Goal: Task Accomplishment & Management: Manage account settings

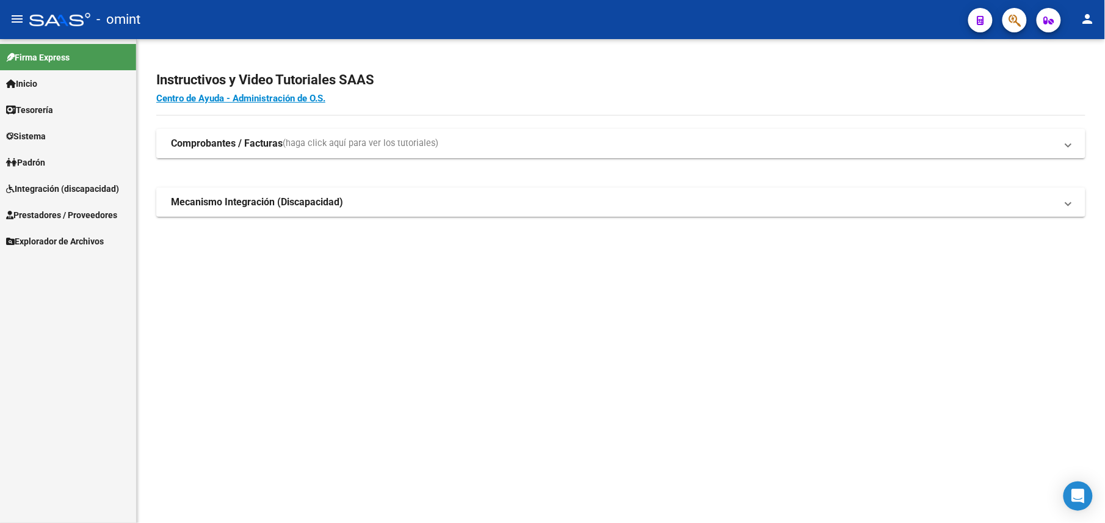
click at [69, 195] on span "Integración (discapacidad)" at bounding box center [62, 188] width 113 height 13
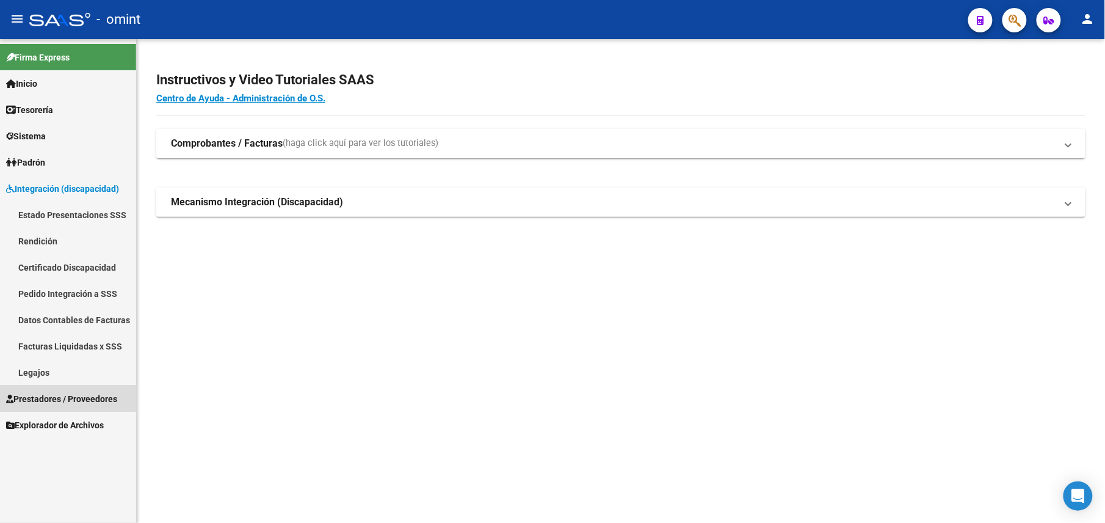
click at [49, 397] on span "Prestadores / Proveedores" at bounding box center [61, 398] width 111 height 13
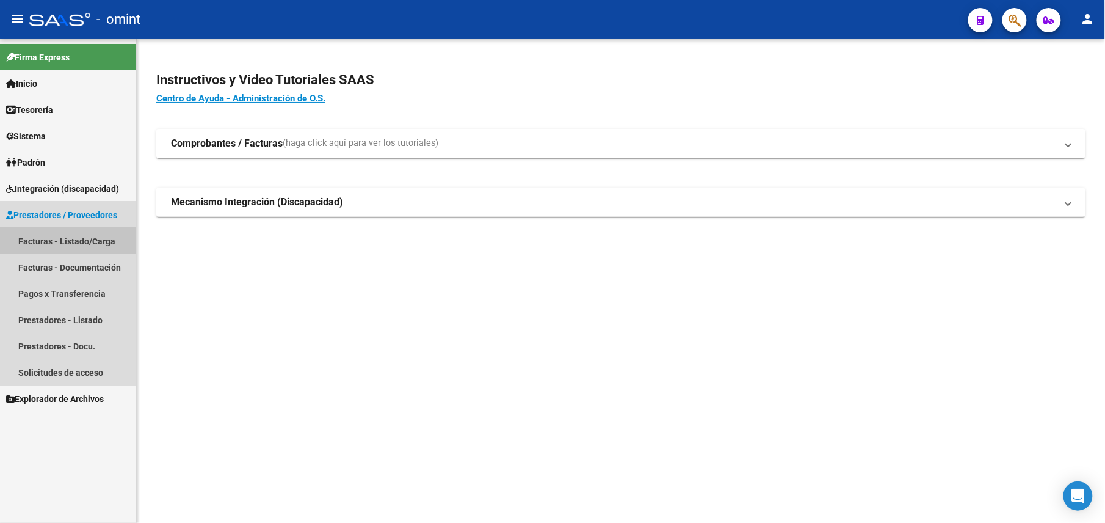
click at [67, 242] on link "Facturas - Listado/Carga" at bounding box center [68, 241] width 136 height 26
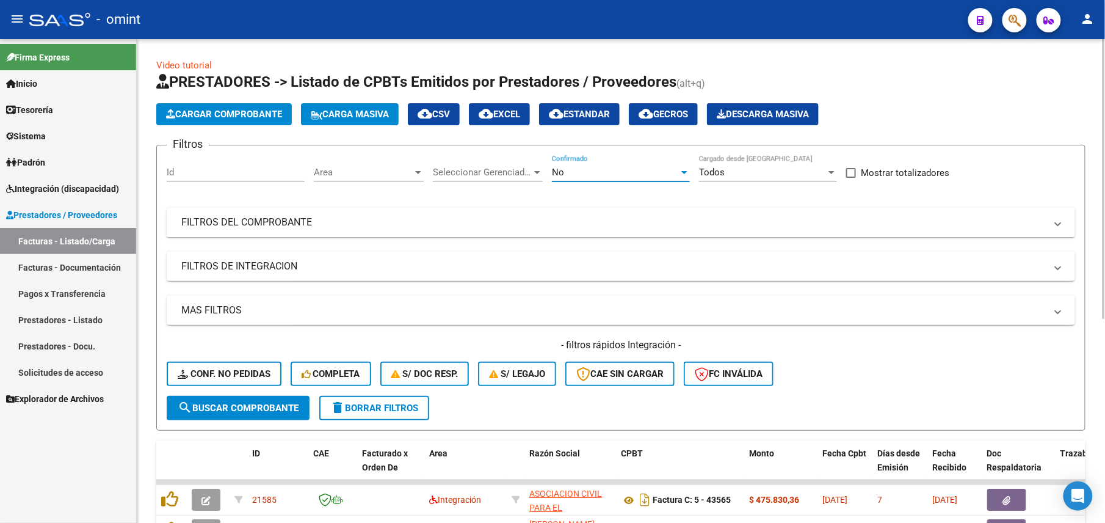
click at [612, 172] on div "No" at bounding box center [615, 172] width 127 height 11
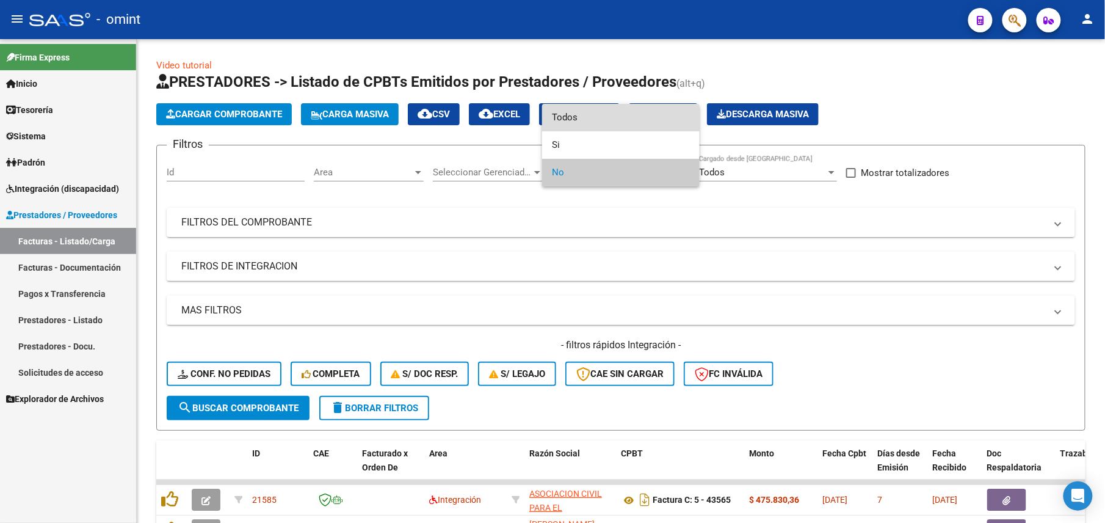
click at [592, 125] on span "Todos" at bounding box center [621, 117] width 138 height 27
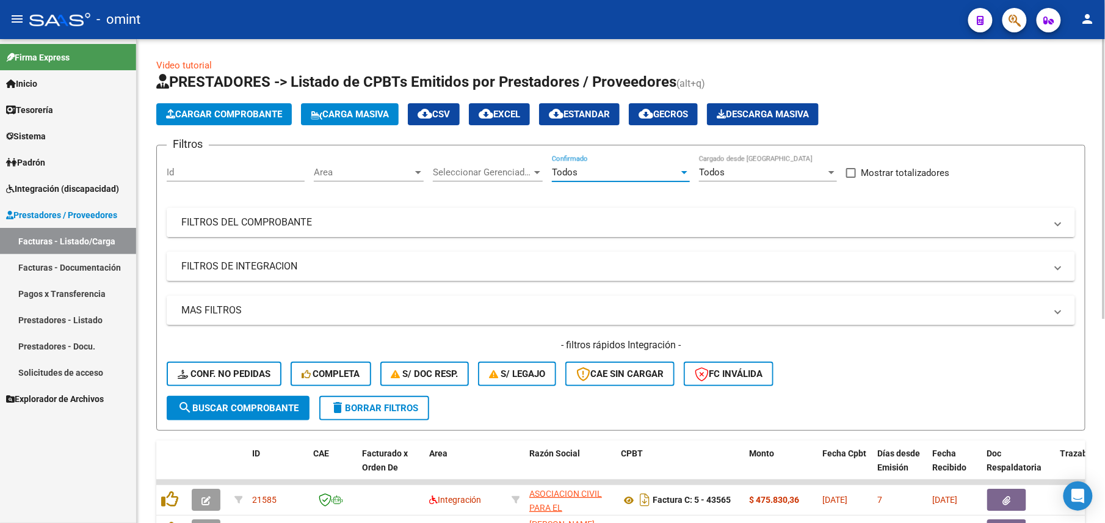
click at [555, 221] on mat-panel-title "FILTROS DEL COMPROBANTE" at bounding box center [613, 222] width 865 height 13
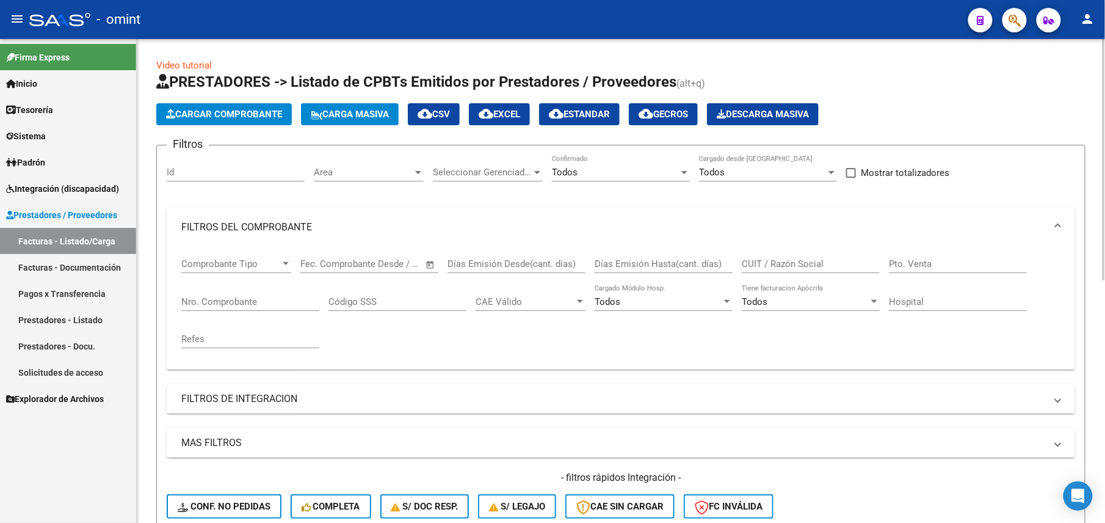
click at [538, 216] on mat-expansion-panel-header "FILTROS DEL COMPROBANTE" at bounding box center [621, 227] width 909 height 39
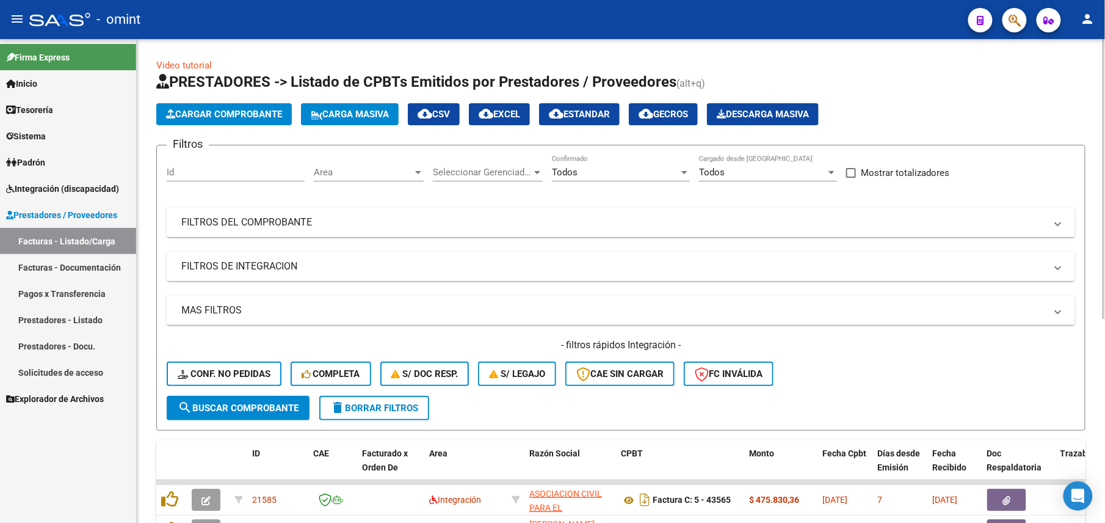
click at [286, 267] on mat-panel-title "FILTROS DE INTEGRACION" at bounding box center [613, 266] width 865 height 13
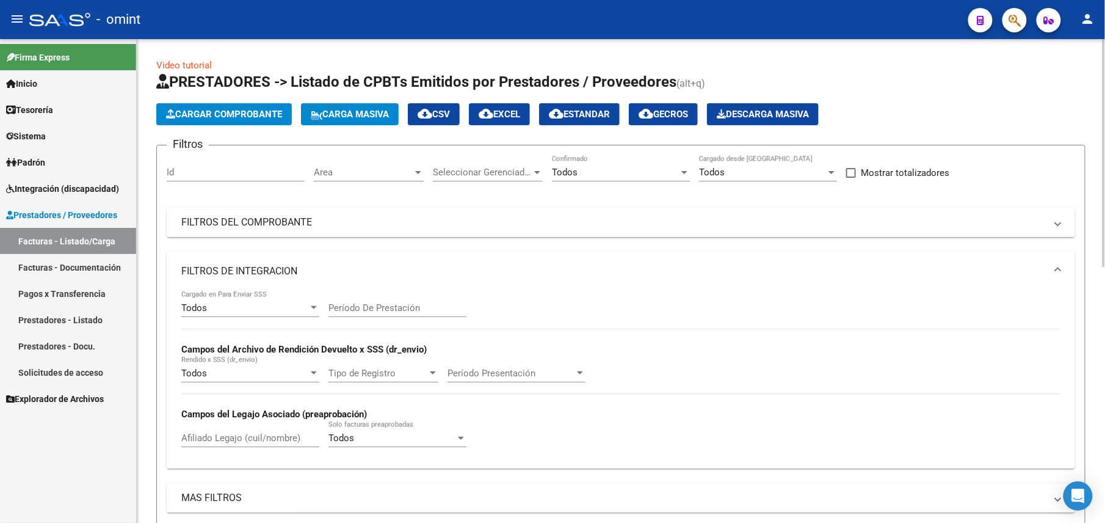
click at [233, 435] on input "Afiliado Legajo (cuil/nombre)" at bounding box center [250, 437] width 138 height 11
paste input "20549556001"
type input "20549556001"
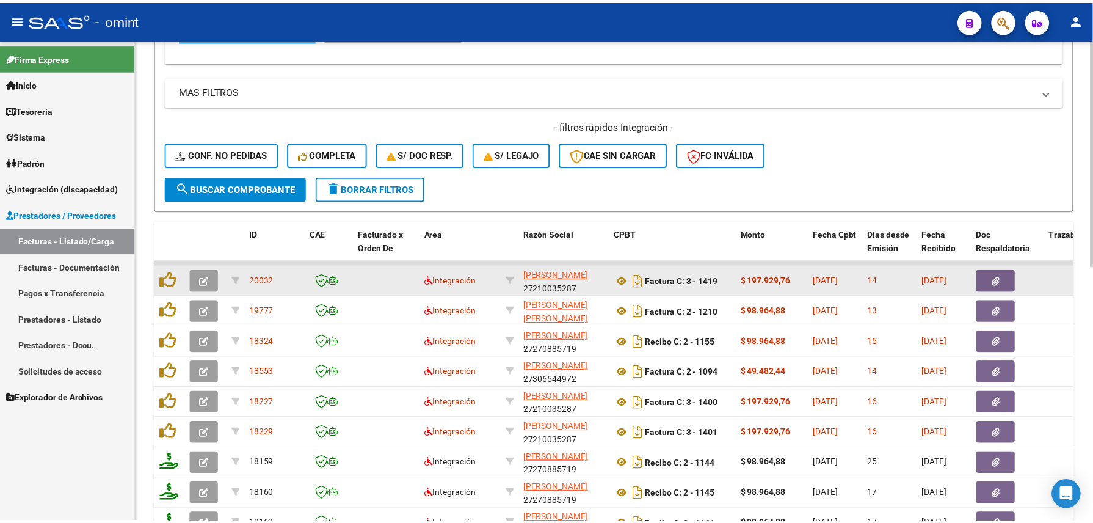
scroll to position [542, 0]
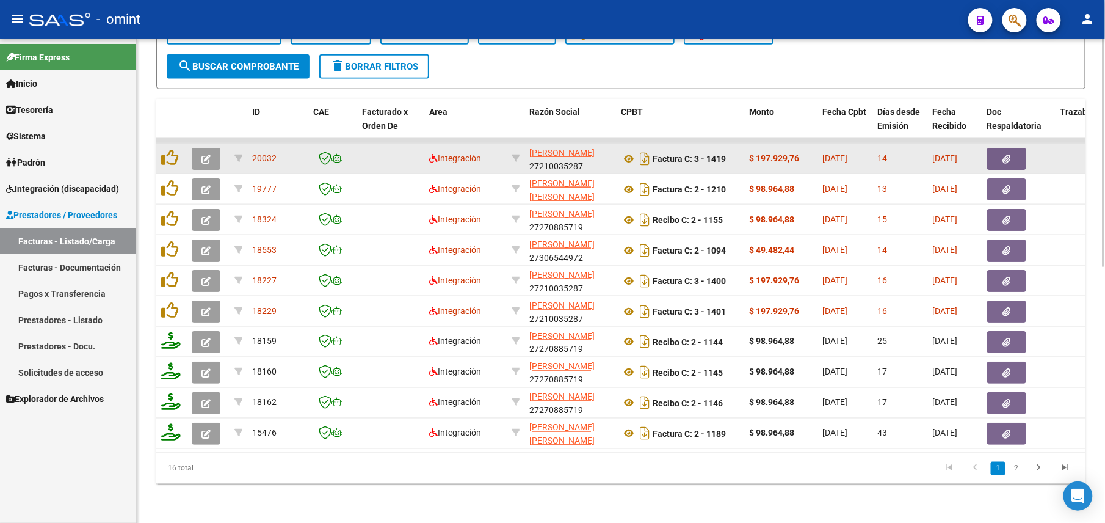
click at [213, 148] on button "button" at bounding box center [206, 159] width 29 height 22
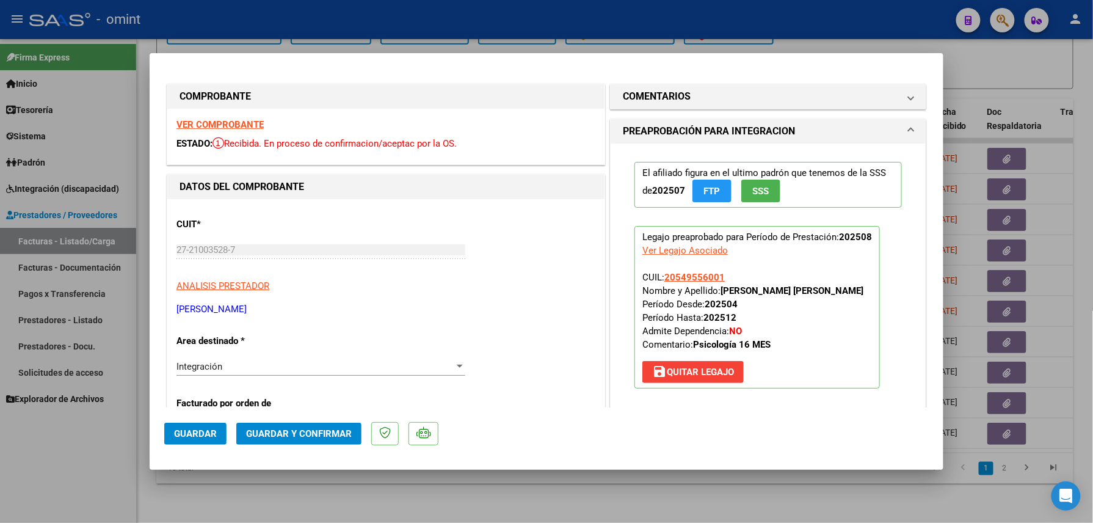
click at [237, 120] on strong "VER COMPROBANTE" at bounding box center [219, 124] width 87 height 11
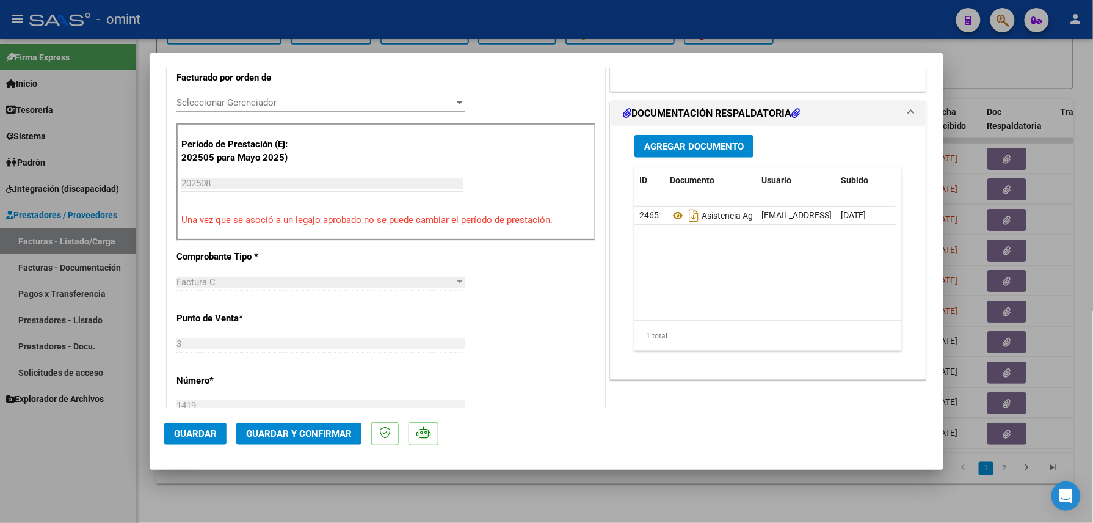
scroll to position [407, 0]
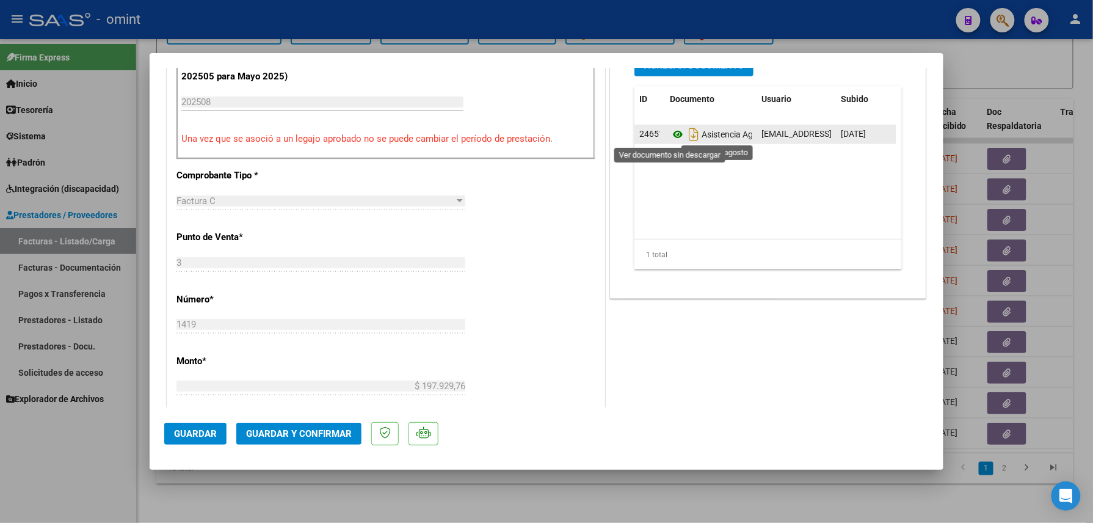
click at [673, 135] on icon at bounding box center [678, 134] width 16 height 15
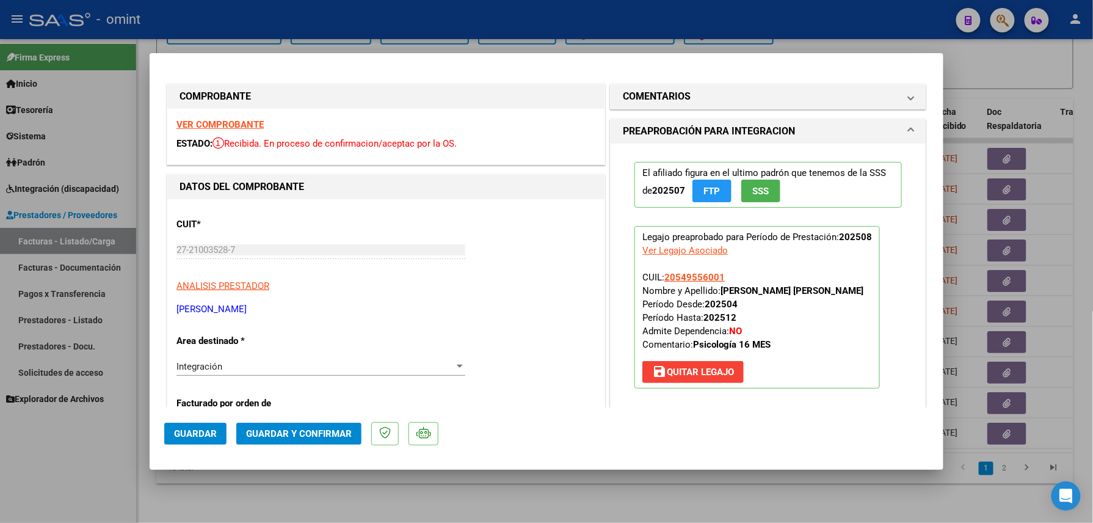
scroll to position [244, 0]
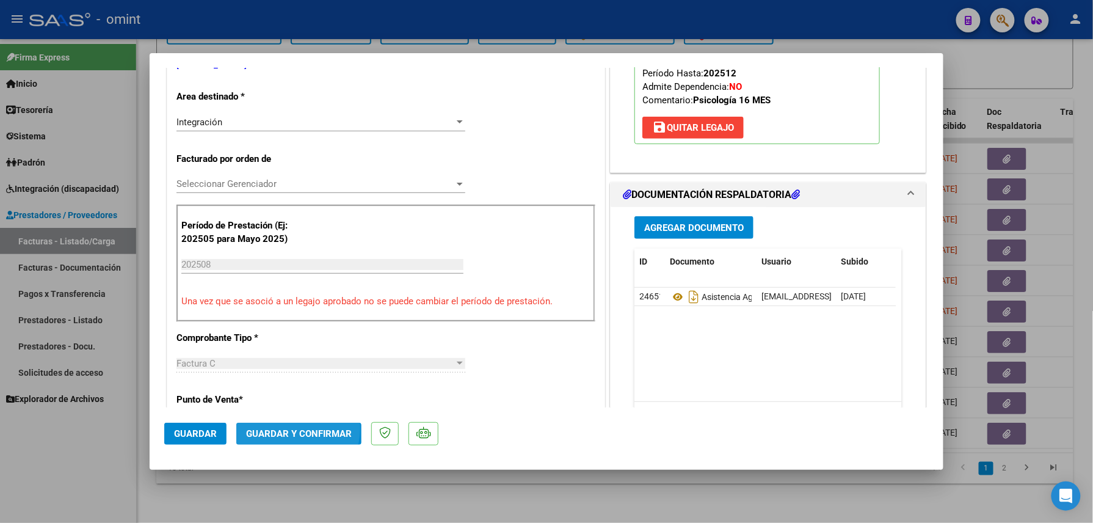
click at [287, 428] on span "Guardar y Confirmar" at bounding box center [299, 433] width 106 height 11
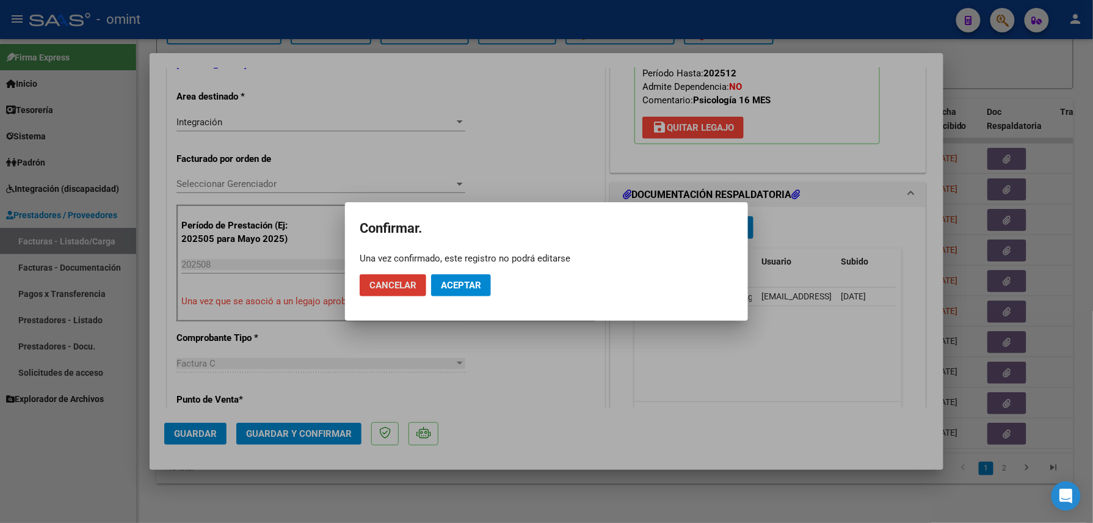
click at [460, 301] on mat-dialog-actions "Cancelar Aceptar" at bounding box center [547, 285] width 374 height 42
click at [465, 282] on span "Aceptar" at bounding box center [461, 285] width 40 height 11
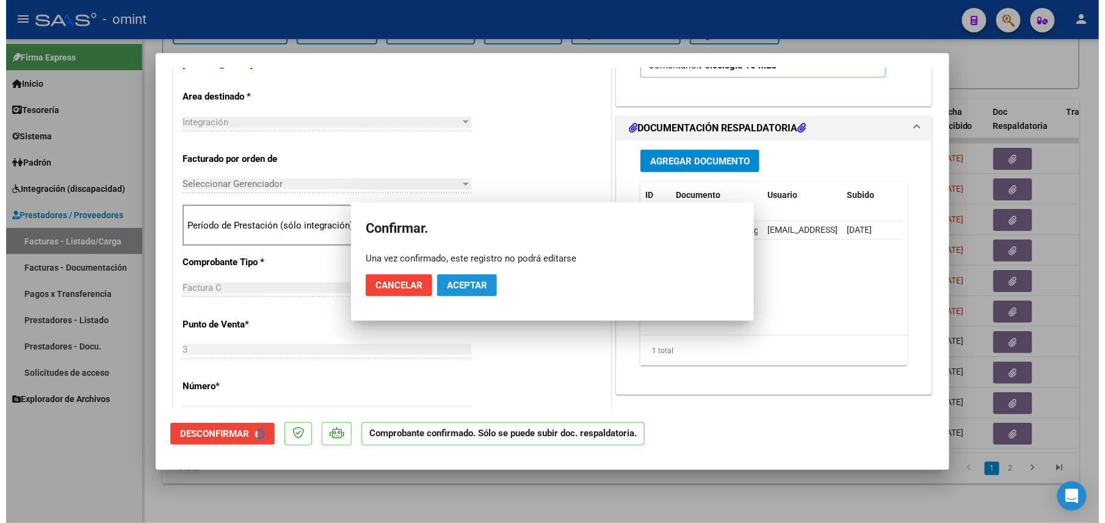
scroll to position [243, 0]
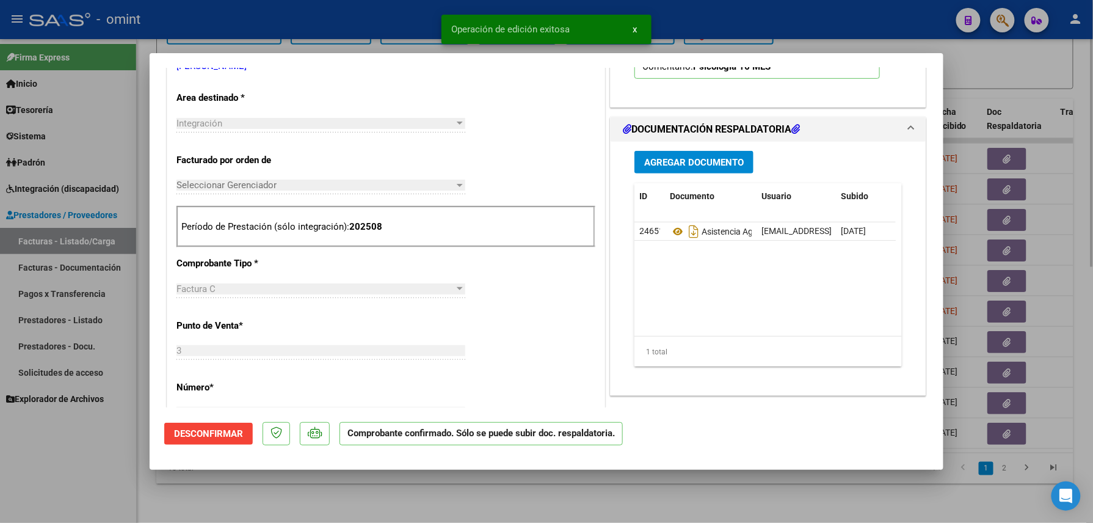
click at [260, 502] on div at bounding box center [546, 261] width 1093 height 523
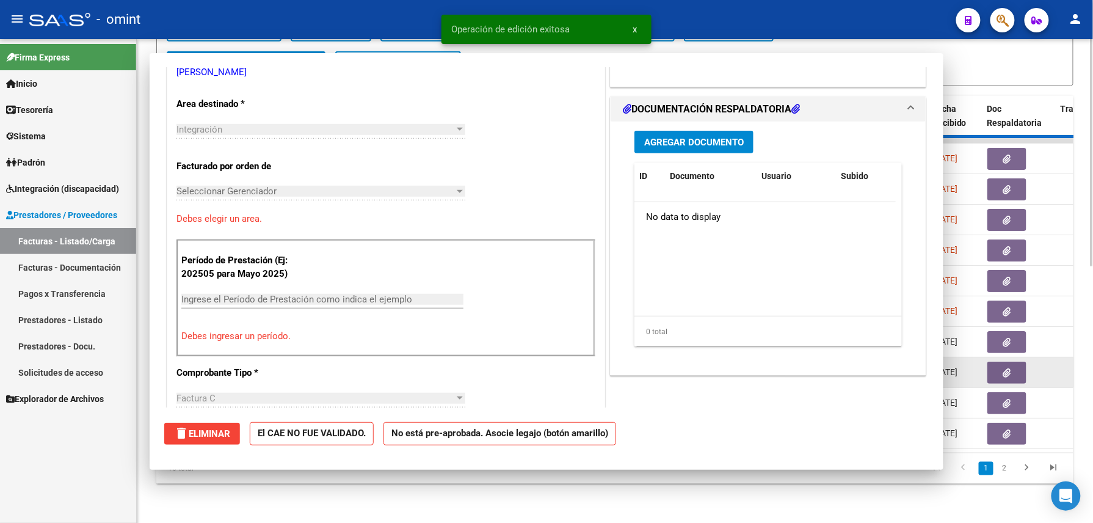
scroll to position [0, 0]
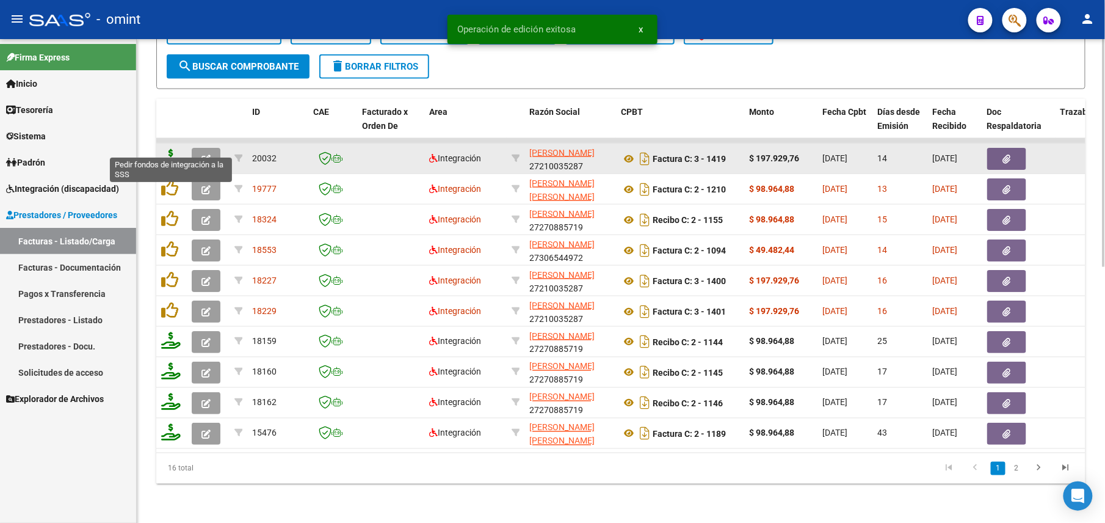
click at [172, 149] on icon at bounding box center [171, 157] width 20 height 17
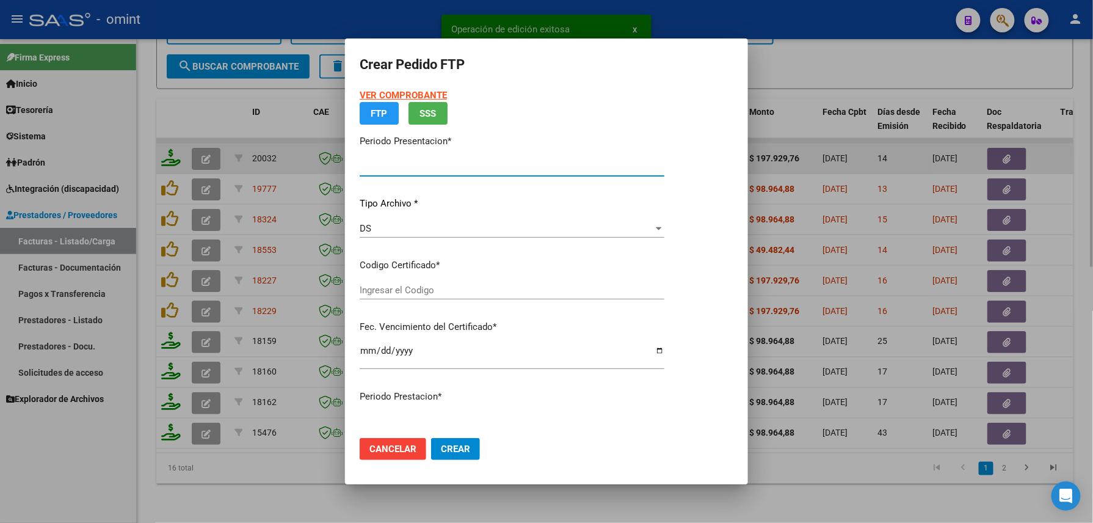
type input "202508"
type input "$ 197.929,76"
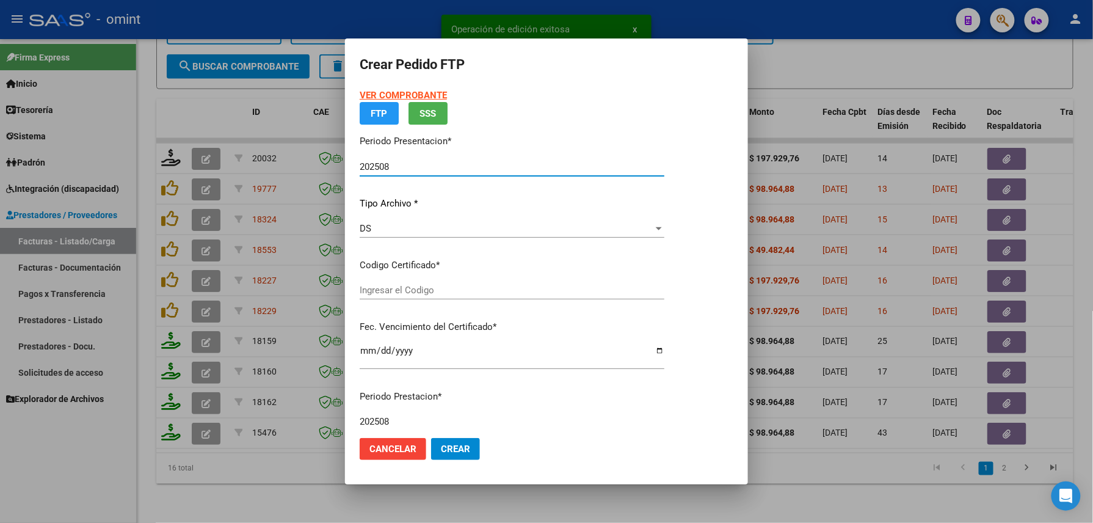
type input "834841668"
type input "[DATE]"
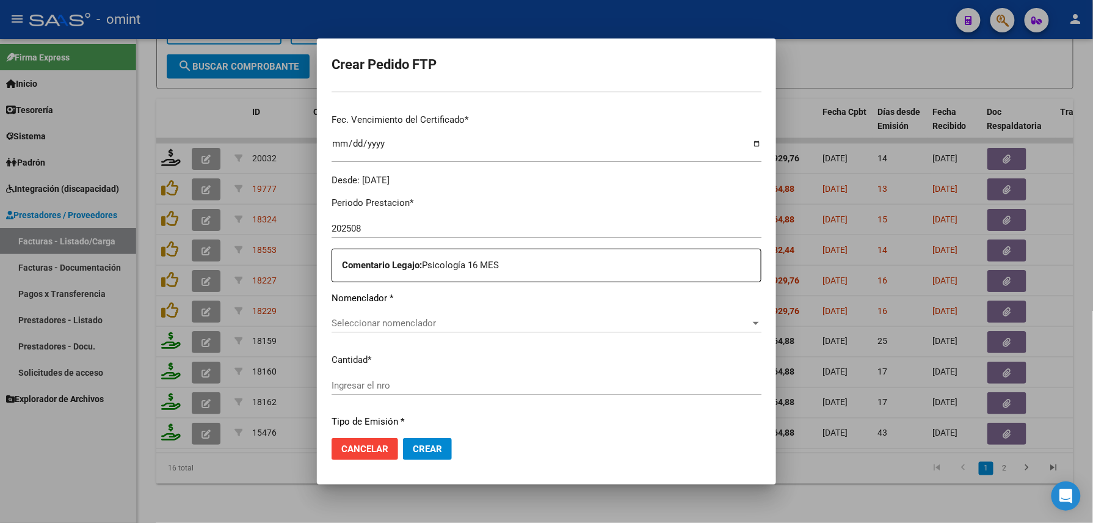
scroll to position [464, 0]
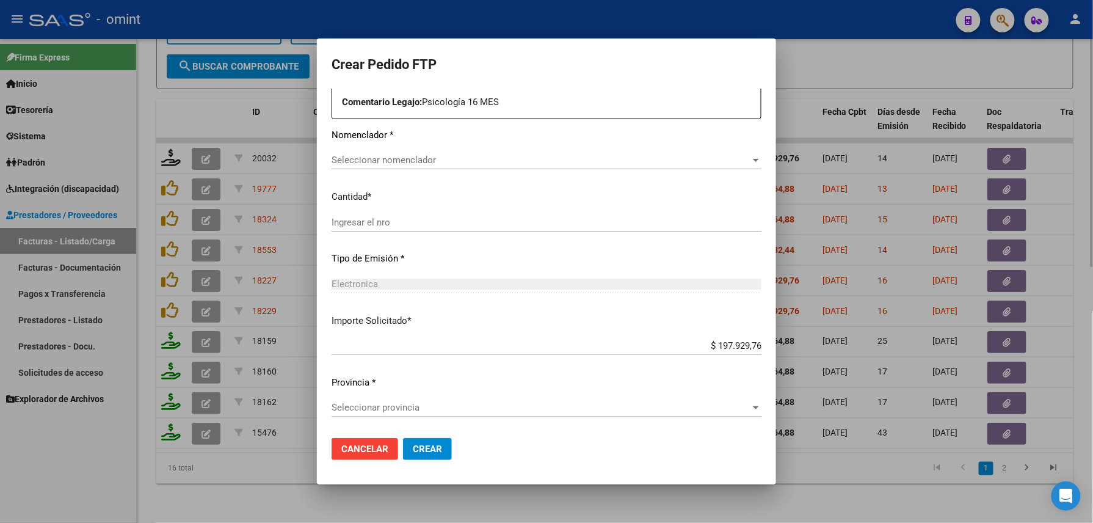
click at [264, 474] on div at bounding box center [546, 261] width 1093 height 523
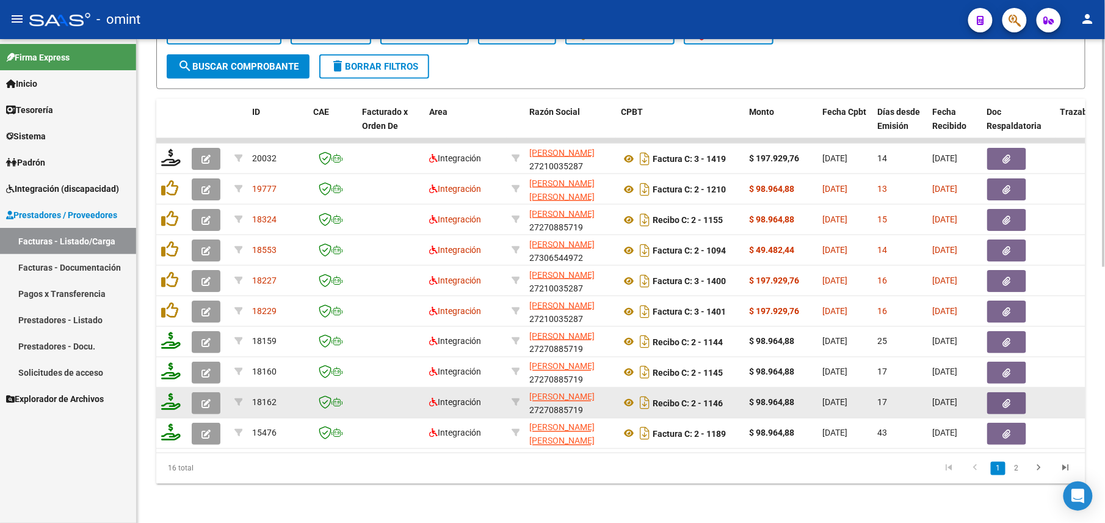
click at [211, 392] on button "button" at bounding box center [206, 403] width 29 height 22
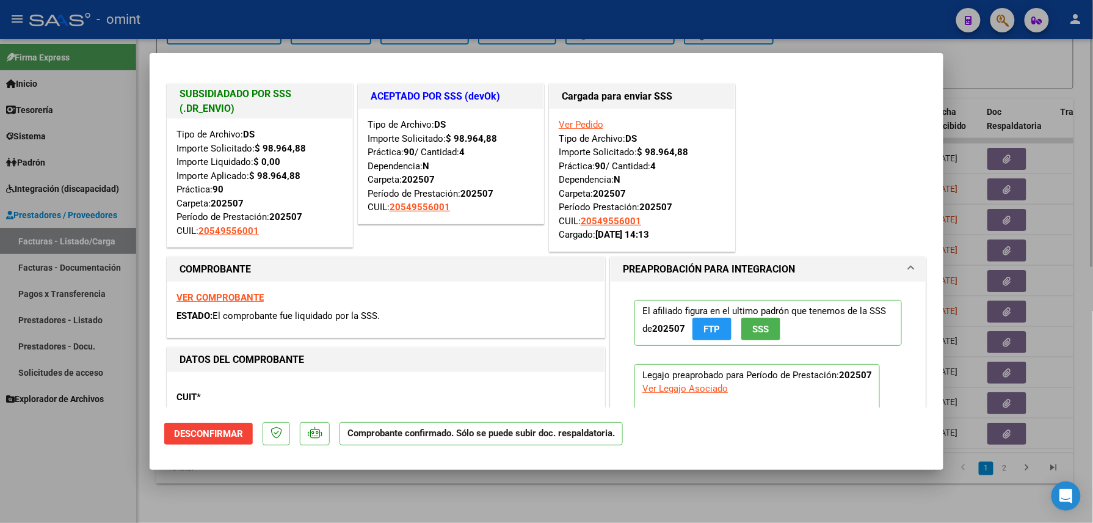
click at [320, 509] on div at bounding box center [546, 261] width 1093 height 523
type input "$ 0,00"
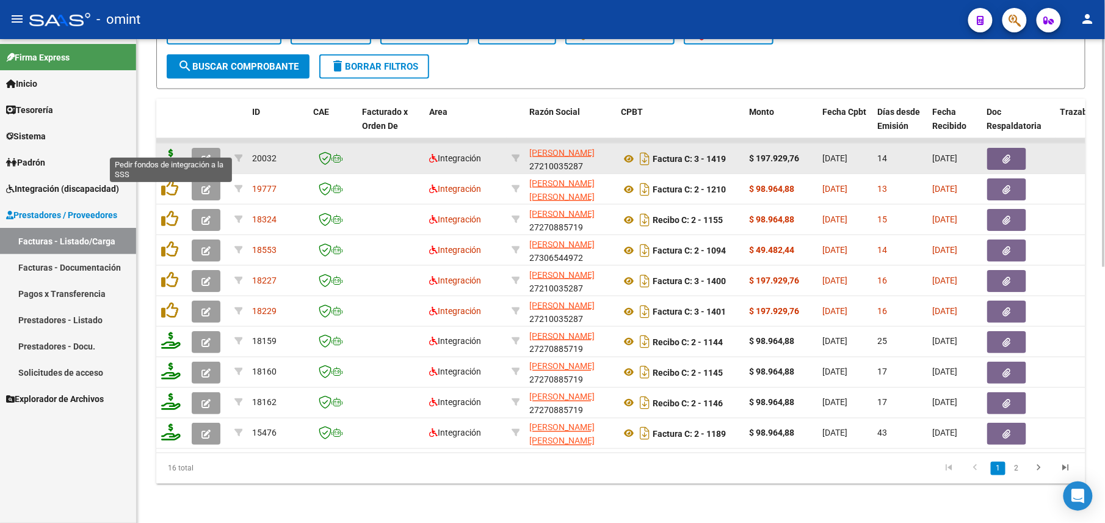
click at [177, 149] on icon at bounding box center [171, 157] width 20 height 17
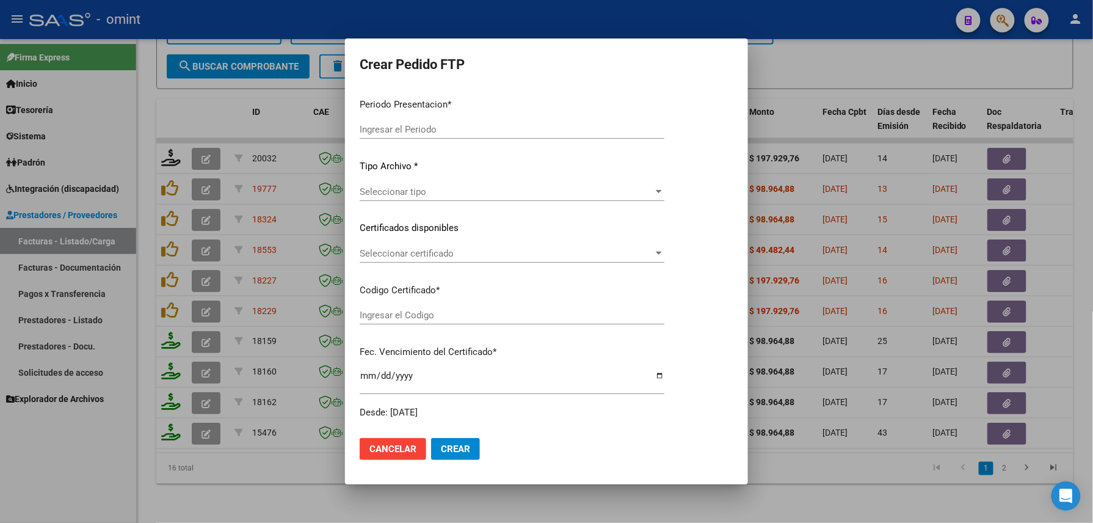
type input "202508"
type input "$ 197.929,76"
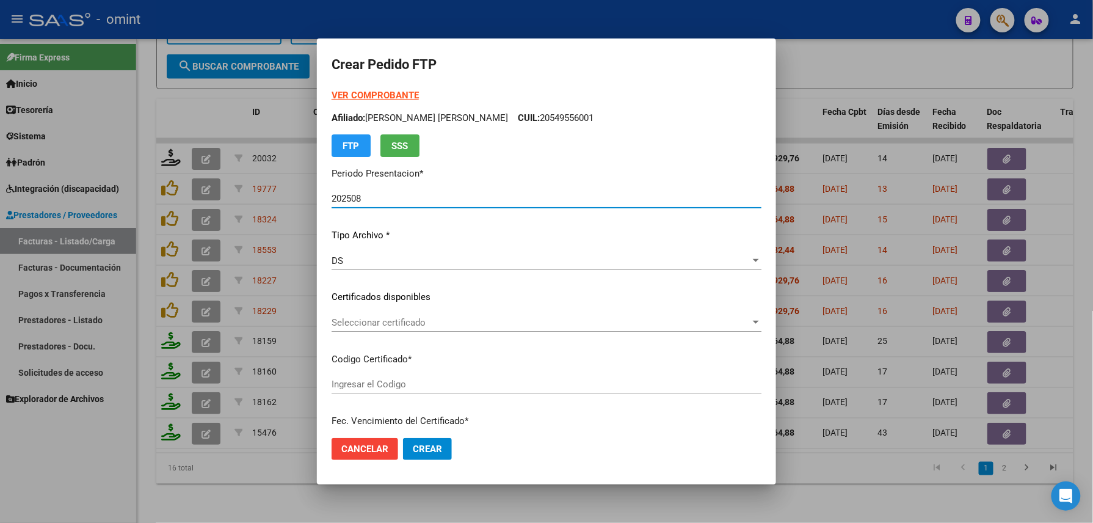
type input "834841668"
type input "[DATE]"
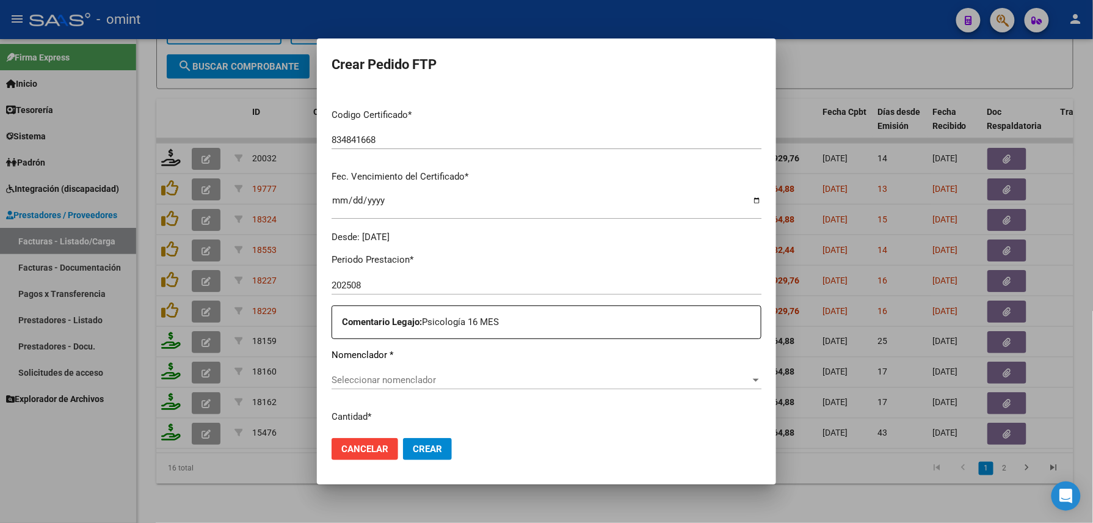
scroll to position [407, 0]
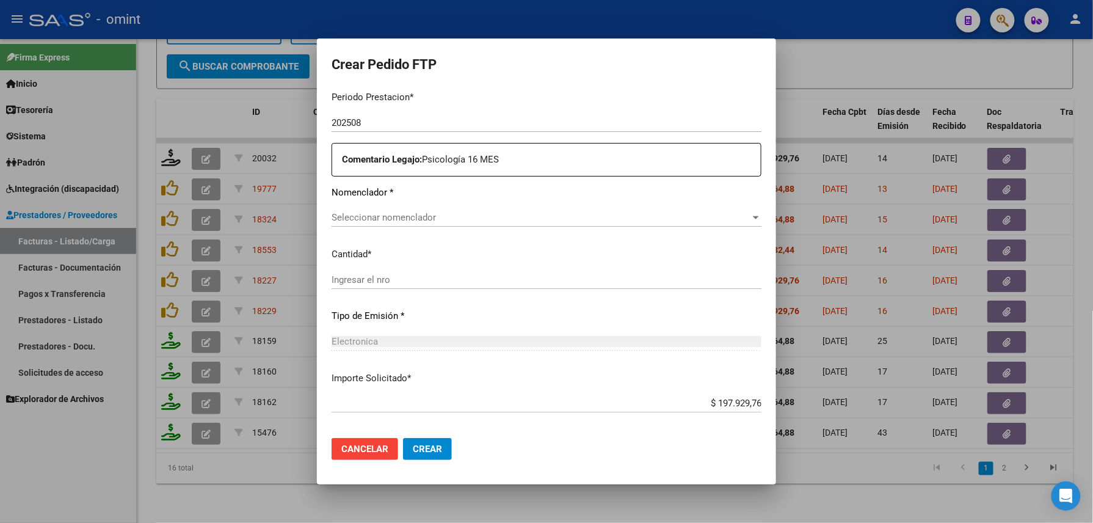
click at [397, 221] on span "Seleccionar nomenclador" at bounding box center [541, 217] width 419 height 11
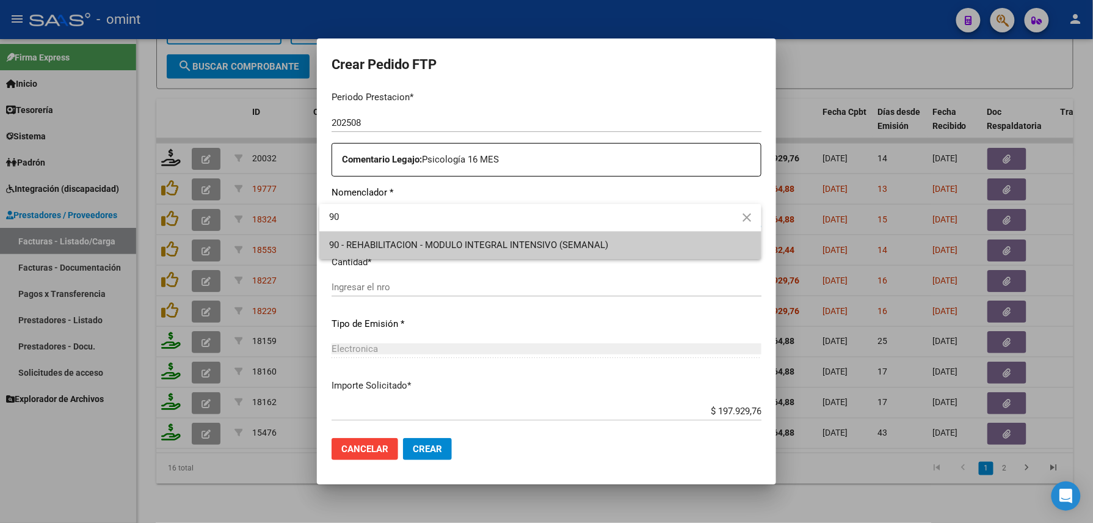
type input "90"
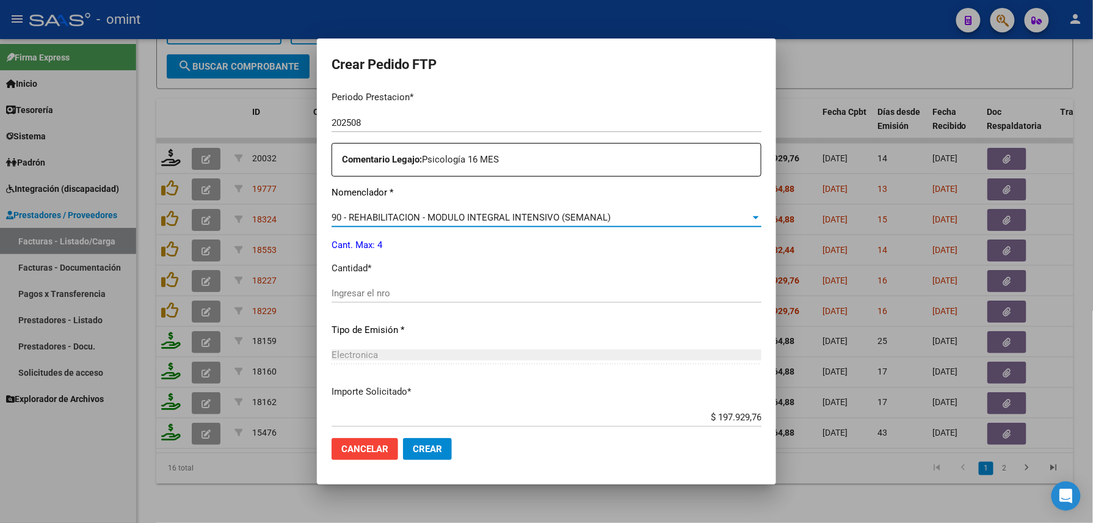
click at [409, 286] on div "Ingresar el nro" at bounding box center [547, 293] width 430 height 18
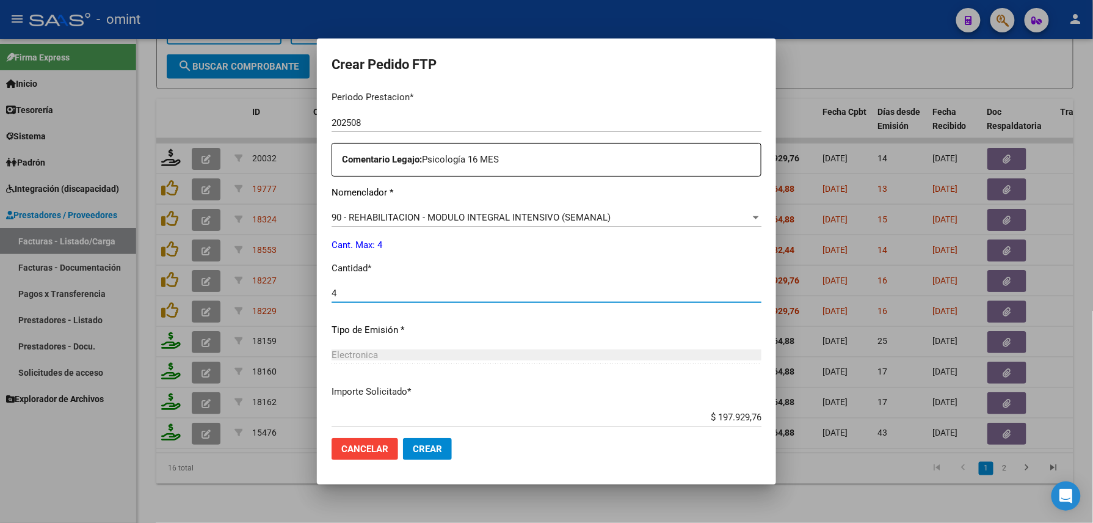
type input "4"
click at [428, 441] on button "Crear" at bounding box center [427, 449] width 49 height 22
click at [436, 449] on button "Crear" at bounding box center [427, 449] width 49 height 22
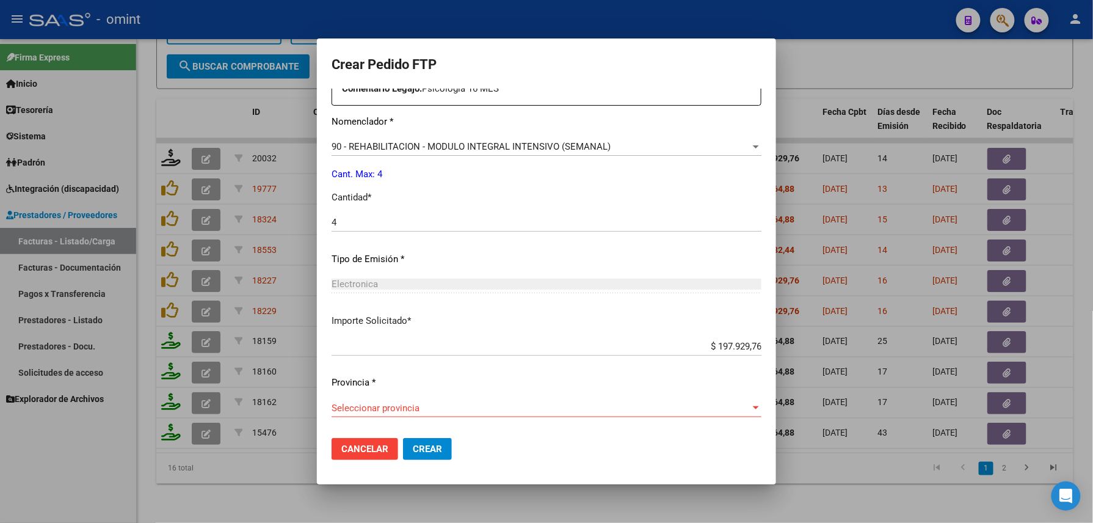
click at [421, 413] on span "Seleccionar provincia" at bounding box center [541, 407] width 419 height 11
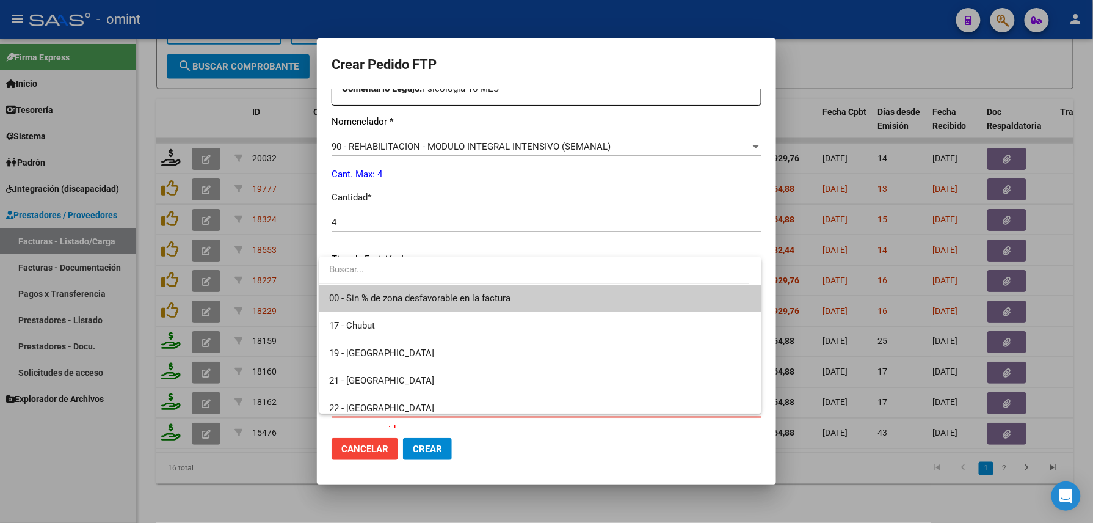
click at [385, 300] on span "00 - Sin % de zona desfavorable en la factura" at bounding box center [419, 298] width 181 height 11
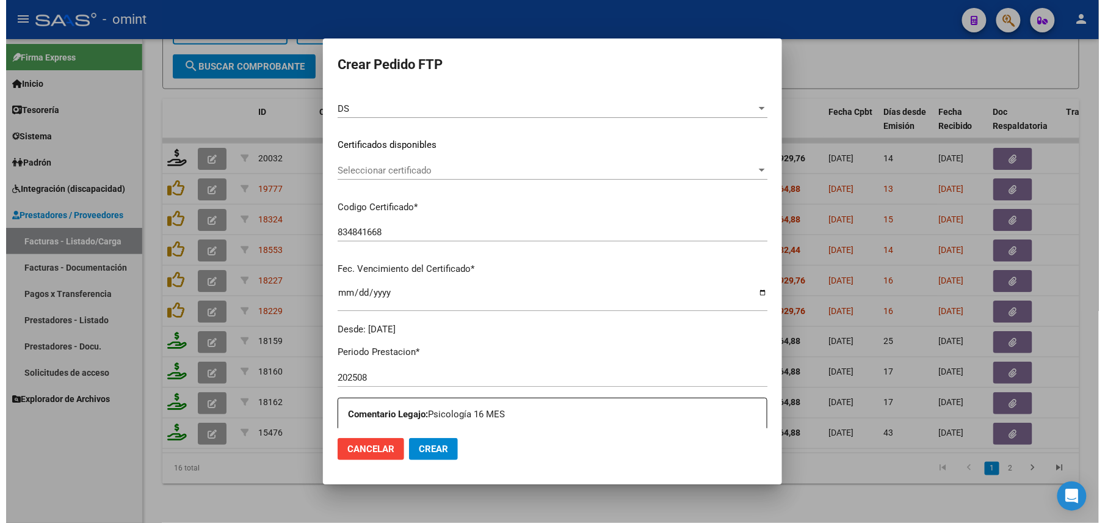
scroll to position [315, 0]
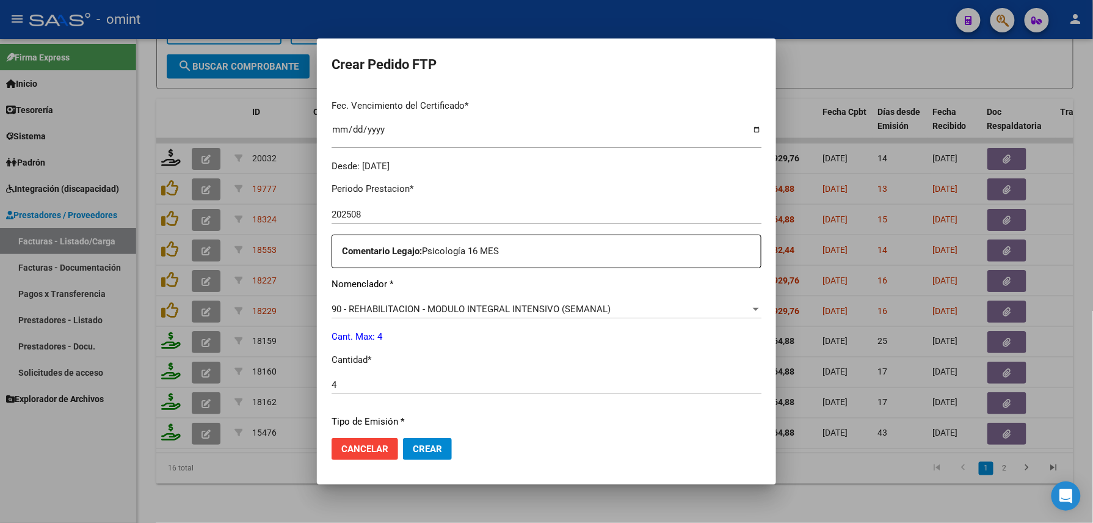
click at [425, 449] on span "Crear" at bounding box center [427, 448] width 29 height 11
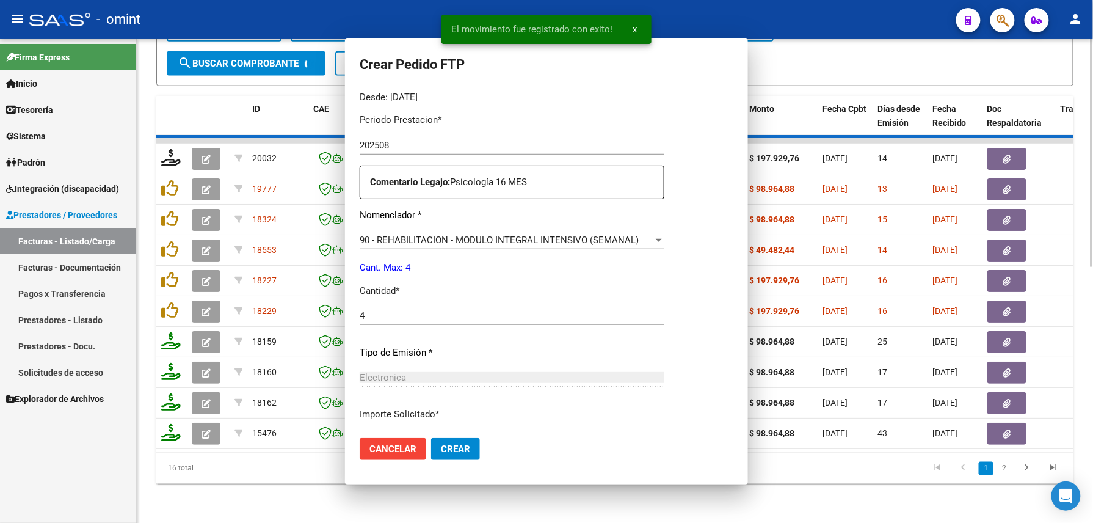
scroll to position [0, 0]
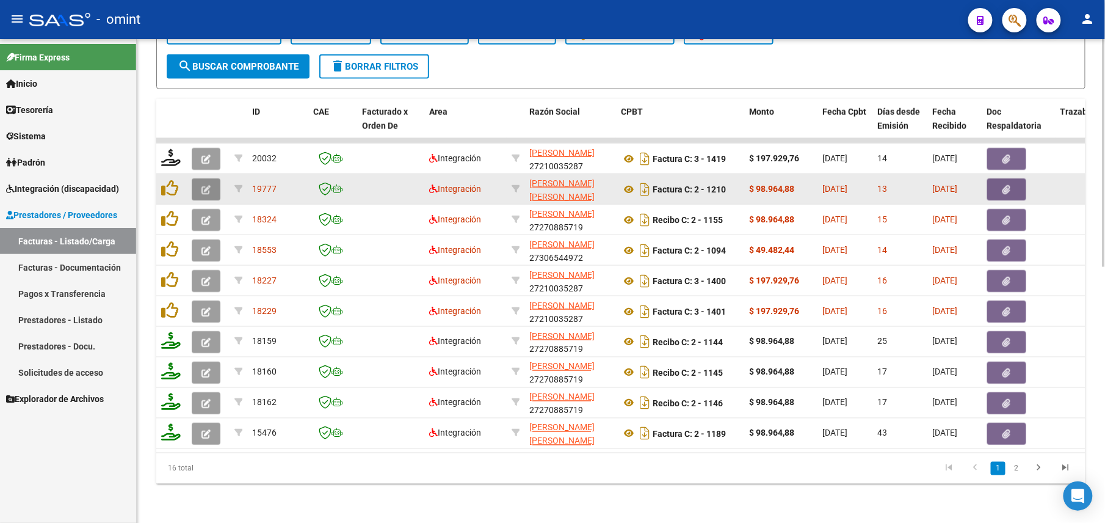
click at [208, 182] on button "button" at bounding box center [206, 189] width 29 height 22
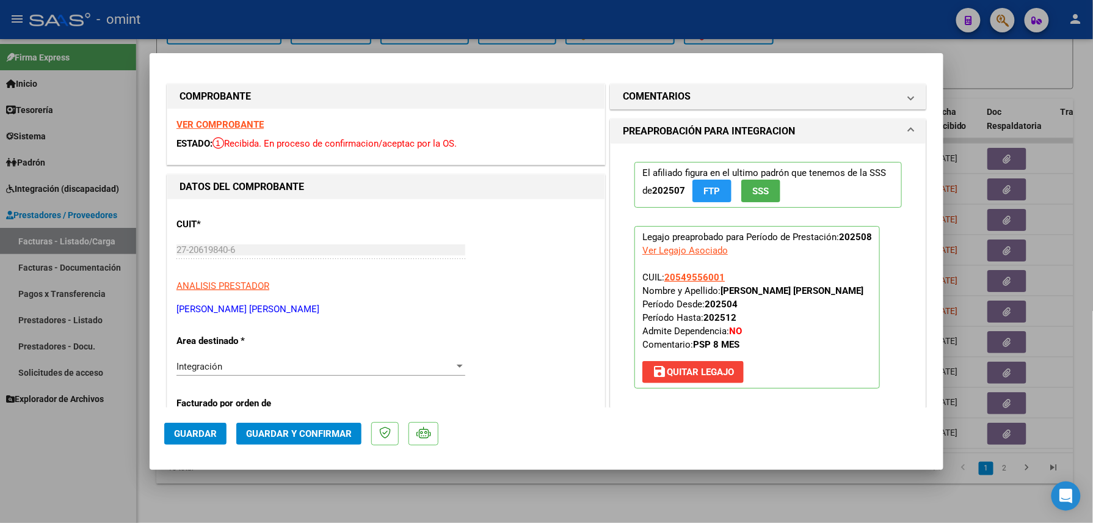
click at [252, 115] on div "VER COMPROBANTE ESTADO: Recibida. En proceso de confirmacion/aceptac por la OS." at bounding box center [385, 137] width 437 height 56
click at [252, 117] on div "VER COMPROBANTE ESTADO: Recibida. En proceso de confirmacion/aceptac por la OS." at bounding box center [385, 137] width 437 height 56
drag, startPoint x: 252, startPoint y: 117, endPoint x: 253, endPoint y: 123, distance: 6.2
click at [253, 123] on strong "VER COMPROBANTE" at bounding box center [219, 124] width 87 height 11
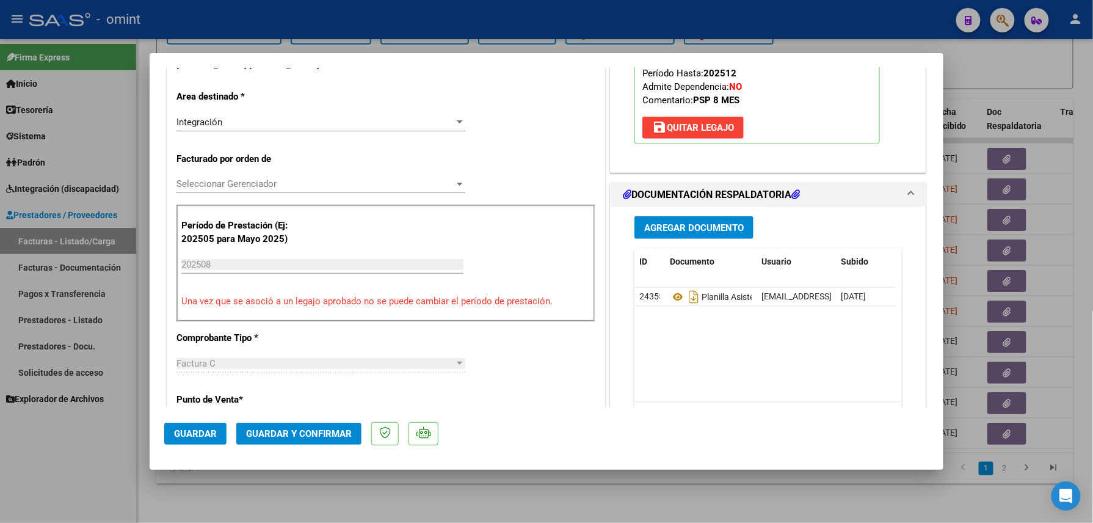
scroll to position [326, 0]
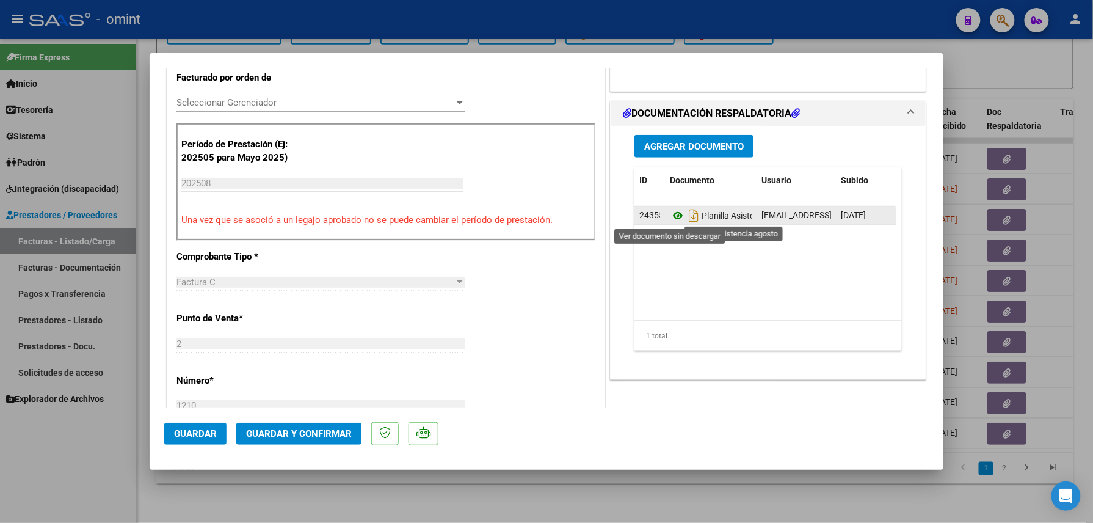
click at [675, 215] on icon at bounding box center [678, 215] width 16 height 15
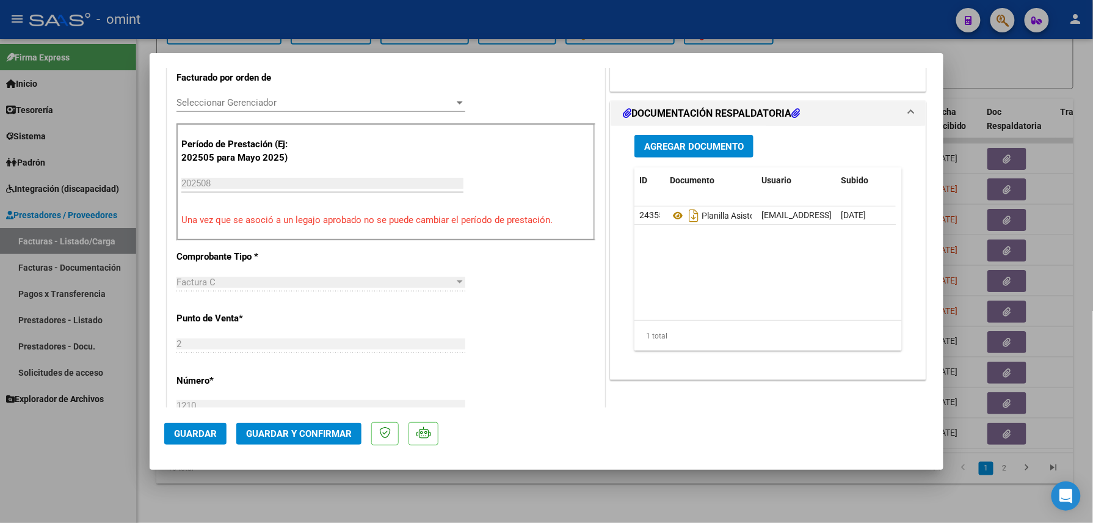
scroll to position [0, 0]
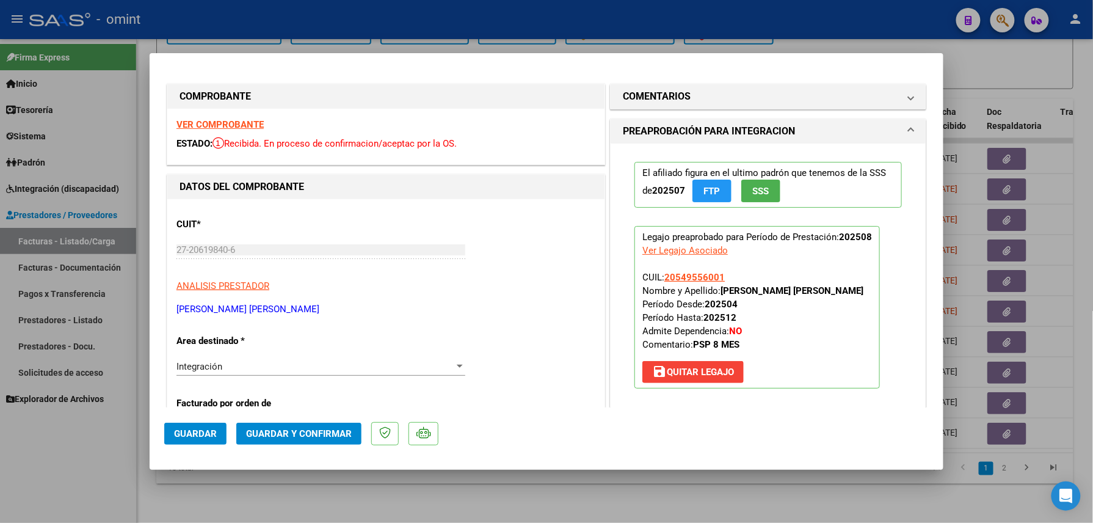
click at [261, 434] on span "Guardar y Confirmar" at bounding box center [299, 433] width 106 height 11
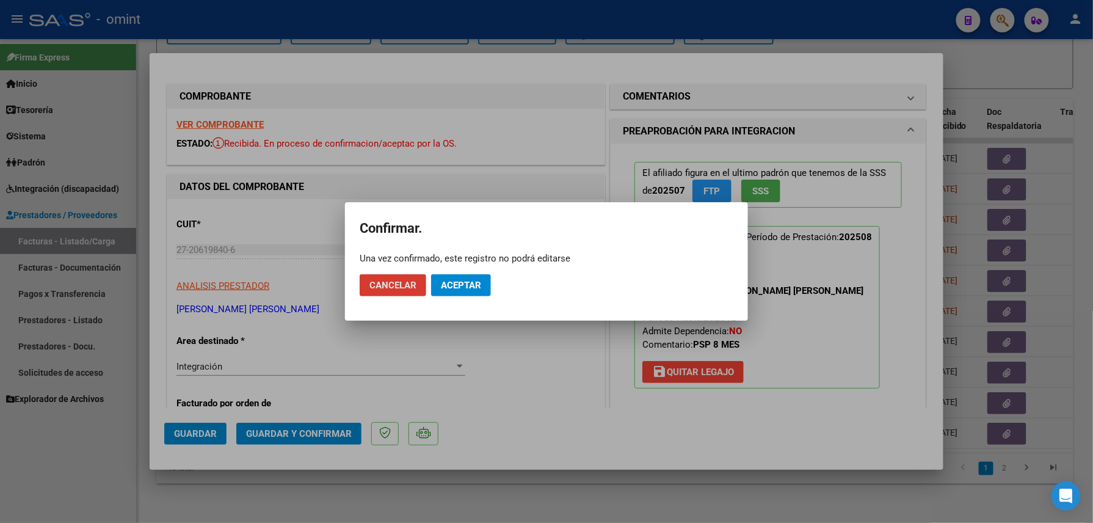
click at [479, 294] on button "Aceptar" at bounding box center [461, 285] width 60 height 22
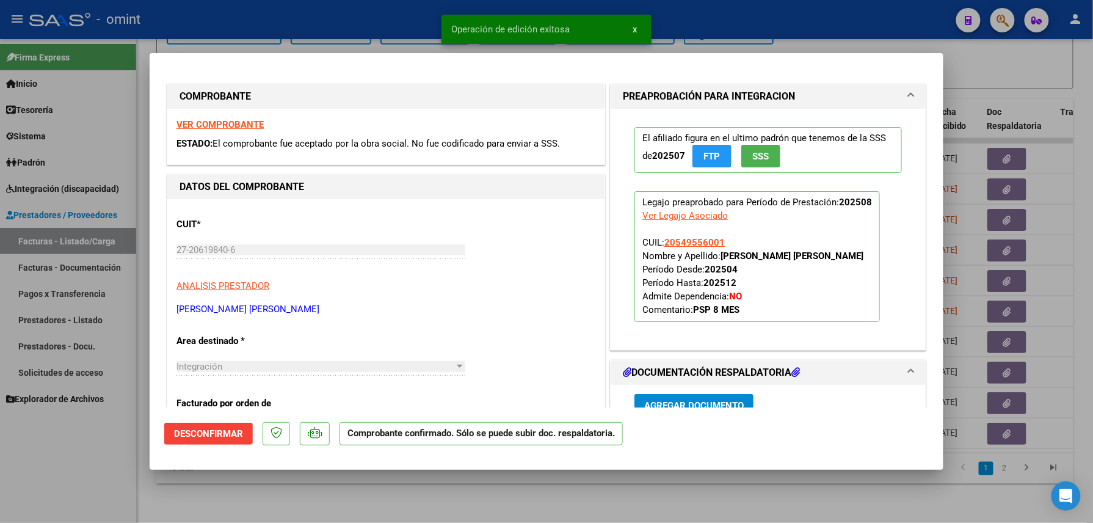
click at [282, 501] on div at bounding box center [546, 261] width 1093 height 523
type input "$ 0,00"
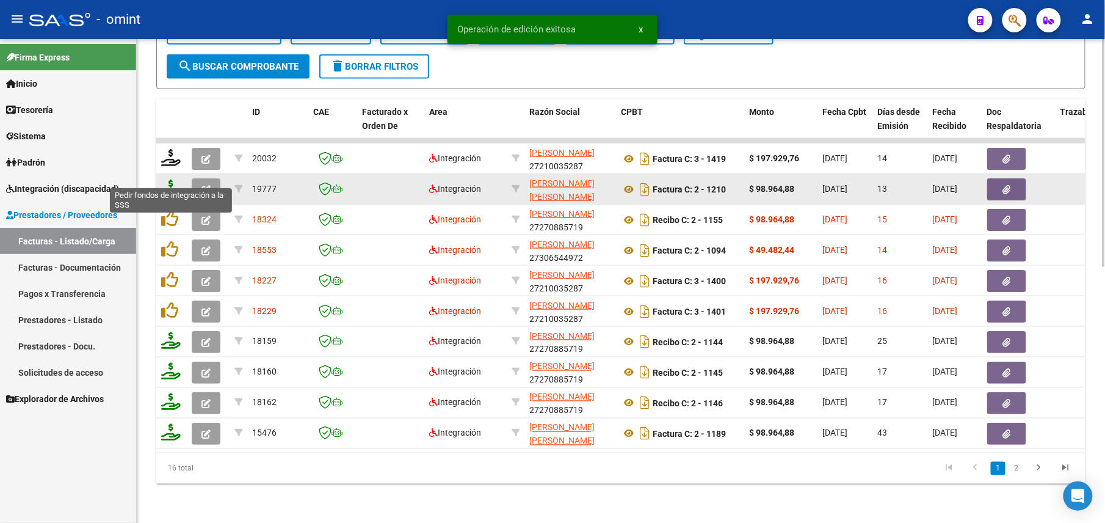
click at [175, 181] on icon at bounding box center [171, 188] width 20 height 17
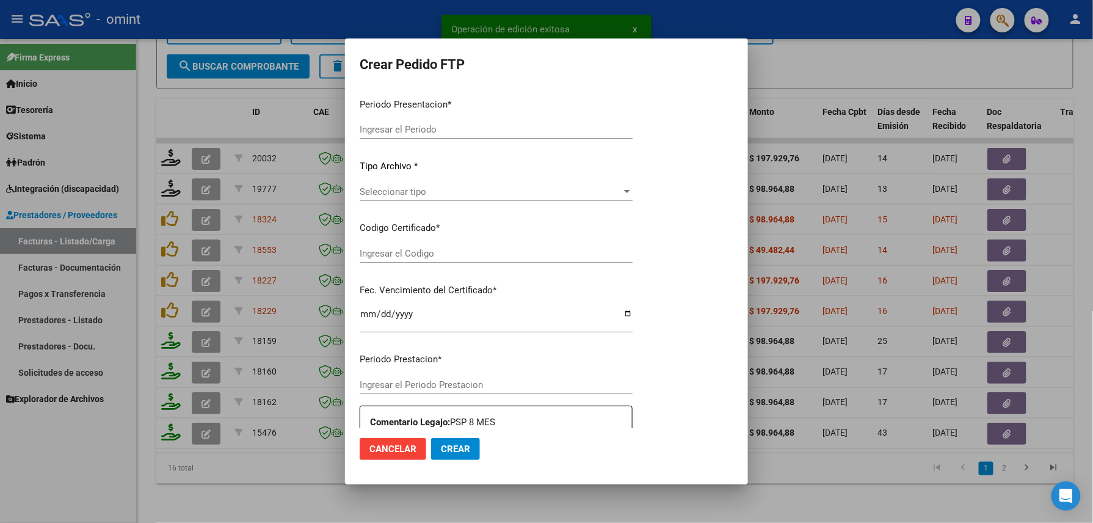
type input "202508"
type input "$ 98.964,88"
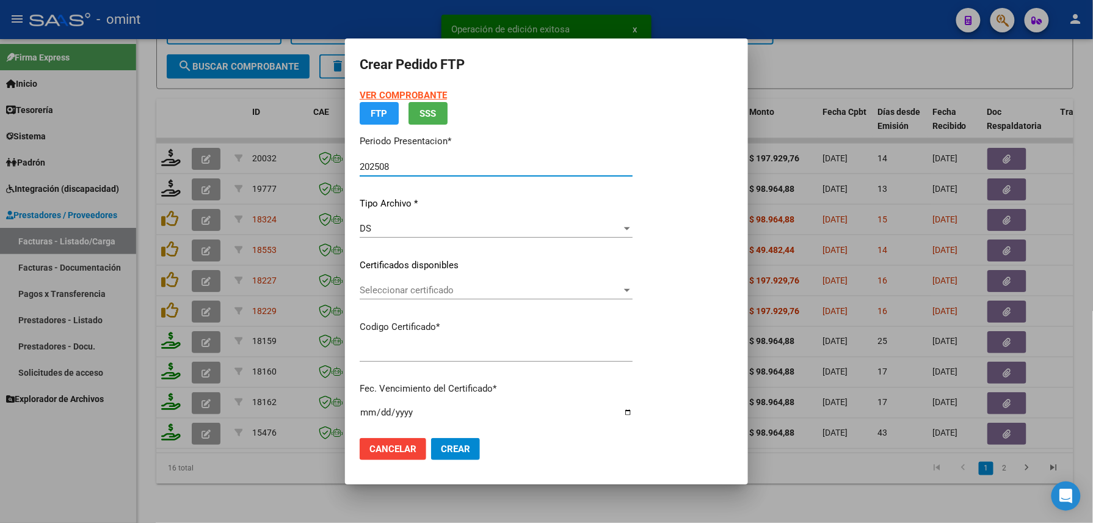
type input "834841668"
type input "[DATE]"
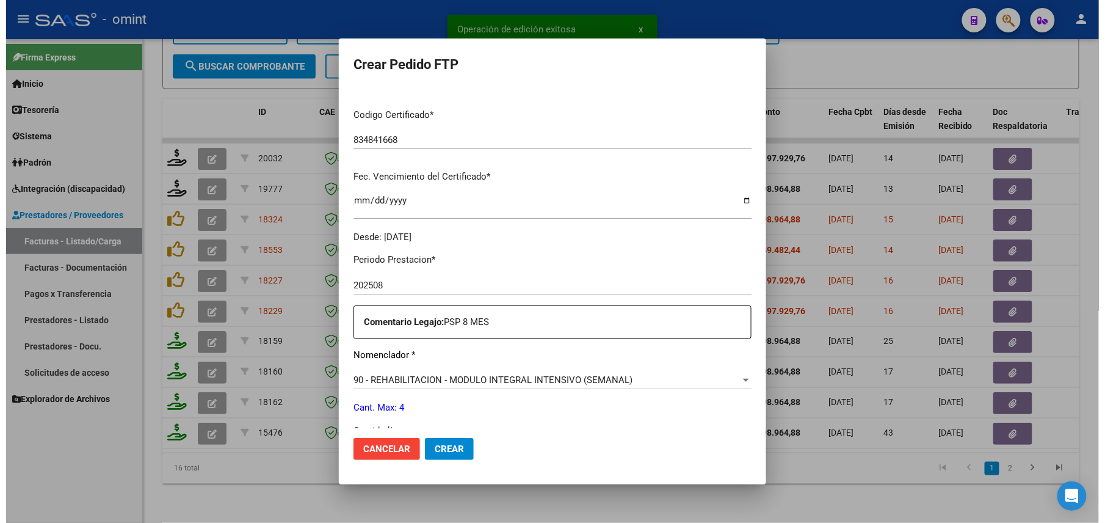
scroll to position [326, 0]
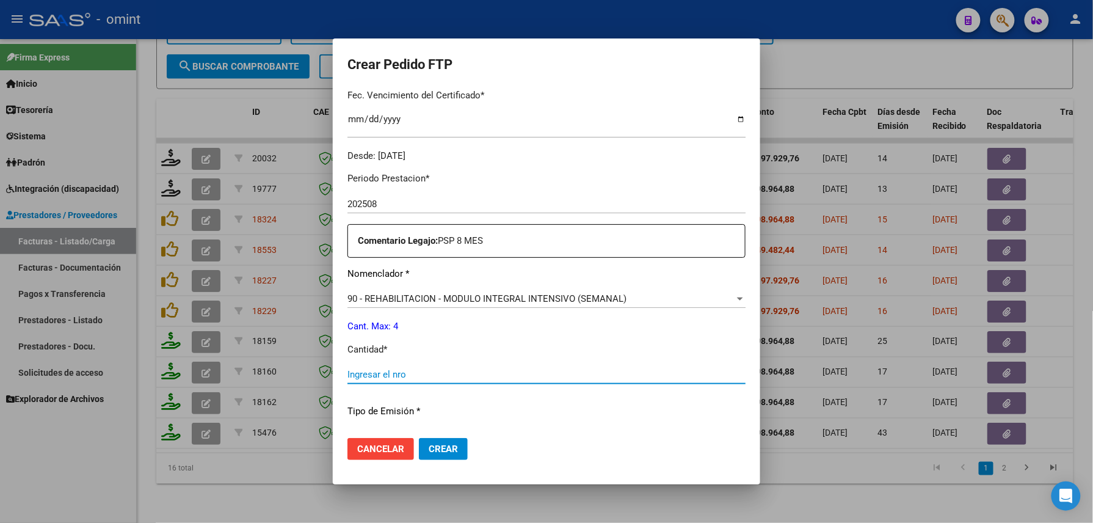
click at [423, 373] on input "Ingresar el nro" at bounding box center [547, 374] width 398 height 11
type input "4"
click at [440, 448] on span "Crear" at bounding box center [443, 448] width 29 height 11
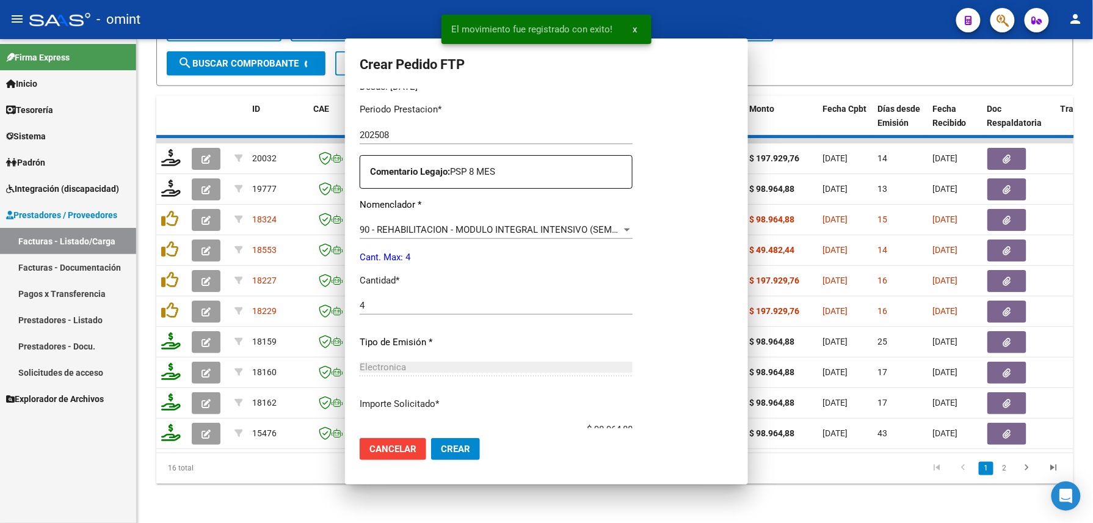
scroll to position [0, 0]
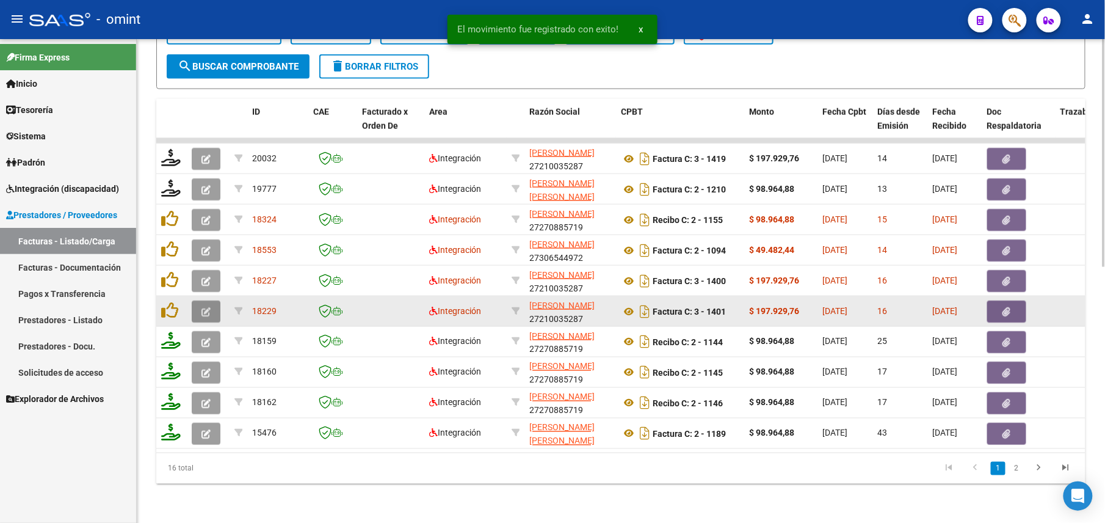
click at [208, 307] on icon "button" at bounding box center [206, 311] width 9 height 9
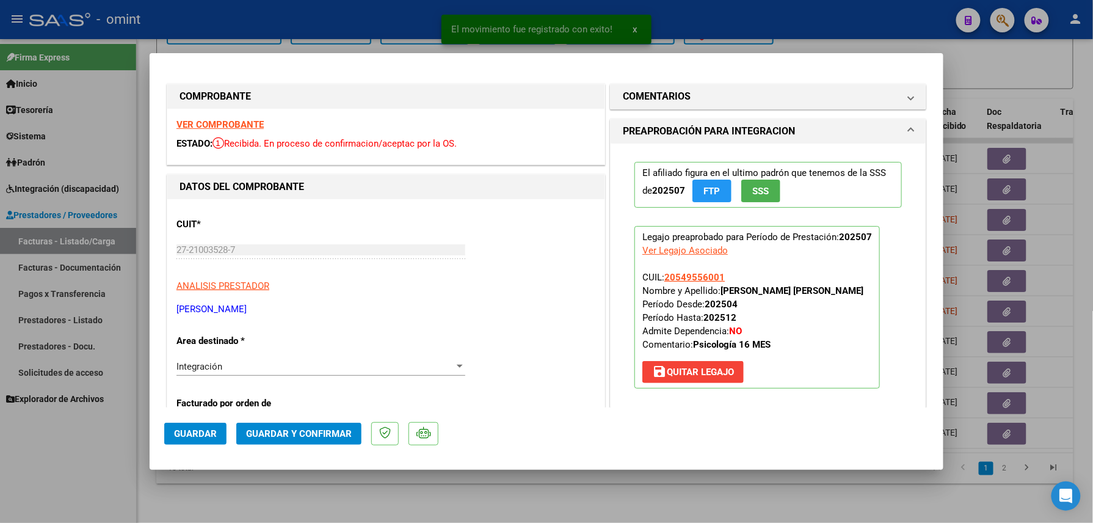
click at [217, 115] on div "VER COMPROBANTE ESTADO: Recibida. En proceso de confirmacion/aceptac por la OS." at bounding box center [385, 137] width 437 height 56
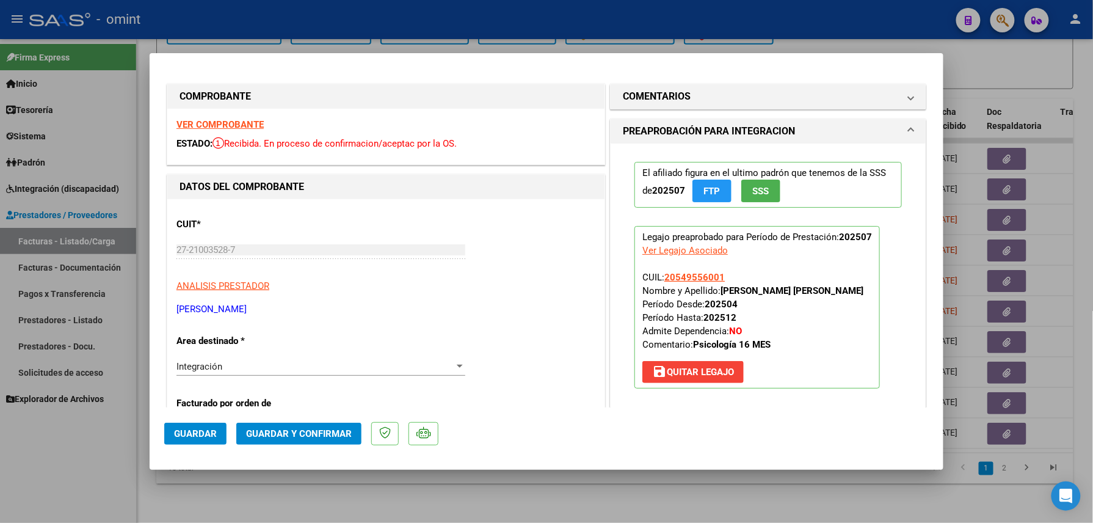
click at [225, 126] on strong "VER COMPROBANTE" at bounding box center [219, 124] width 87 height 11
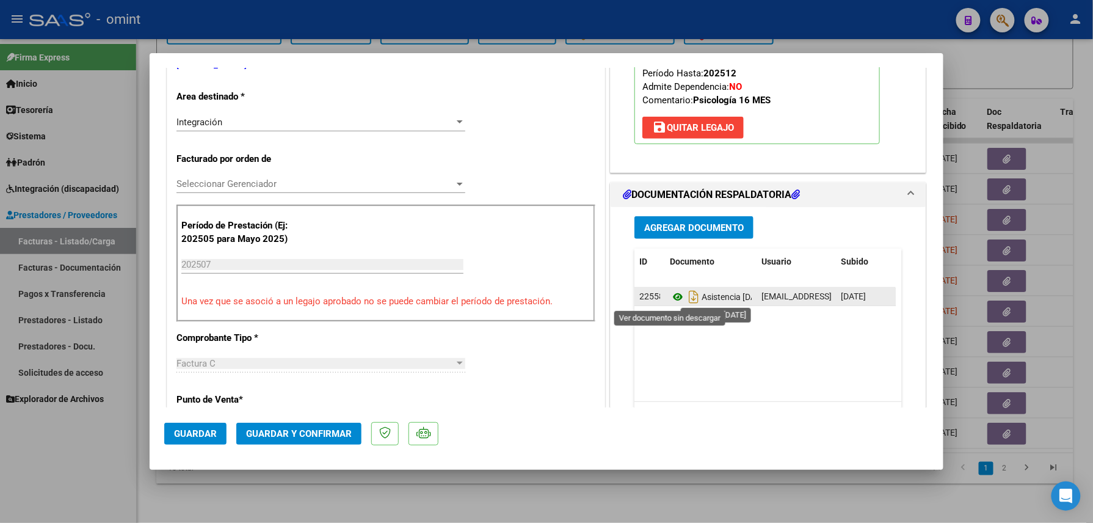
click at [671, 300] on icon at bounding box center [678, 296] width 16 height 15
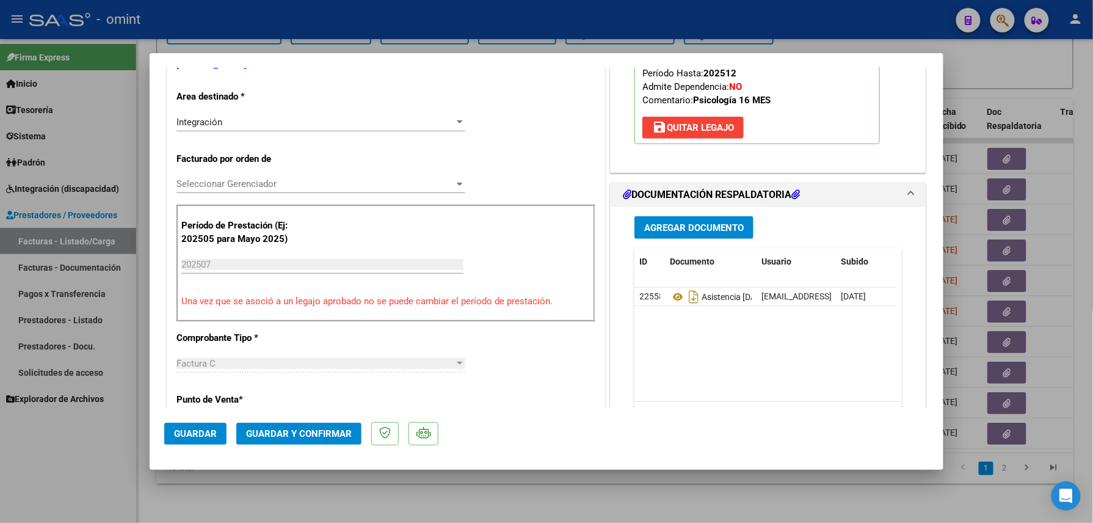
click at [304, 424] on button "Guardar y Confirmar" at bounding box center [298, 434] width 125 height 22
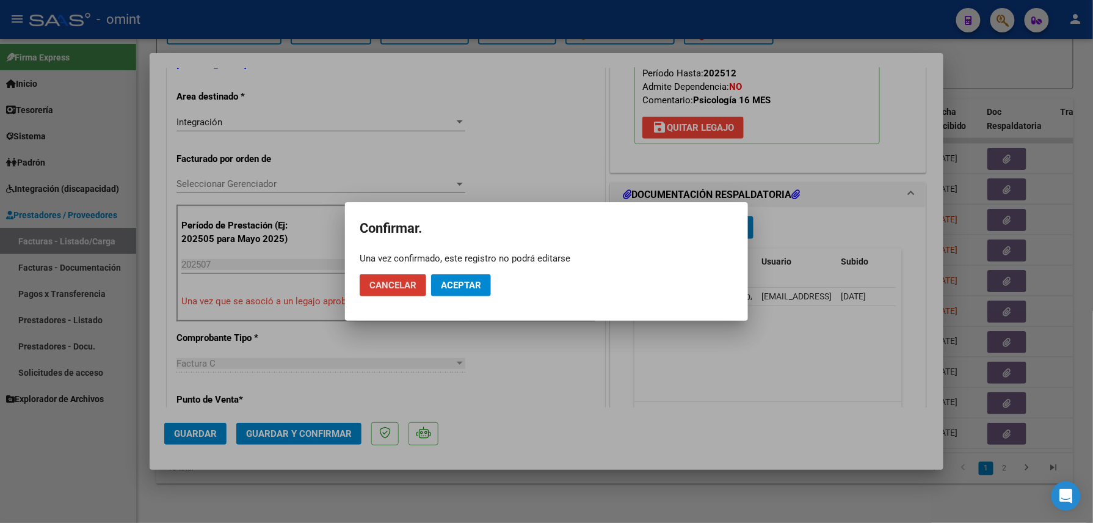
click at [453, 282] on span "Aceptar" at bounding box center [461, 285] width 40 height 11
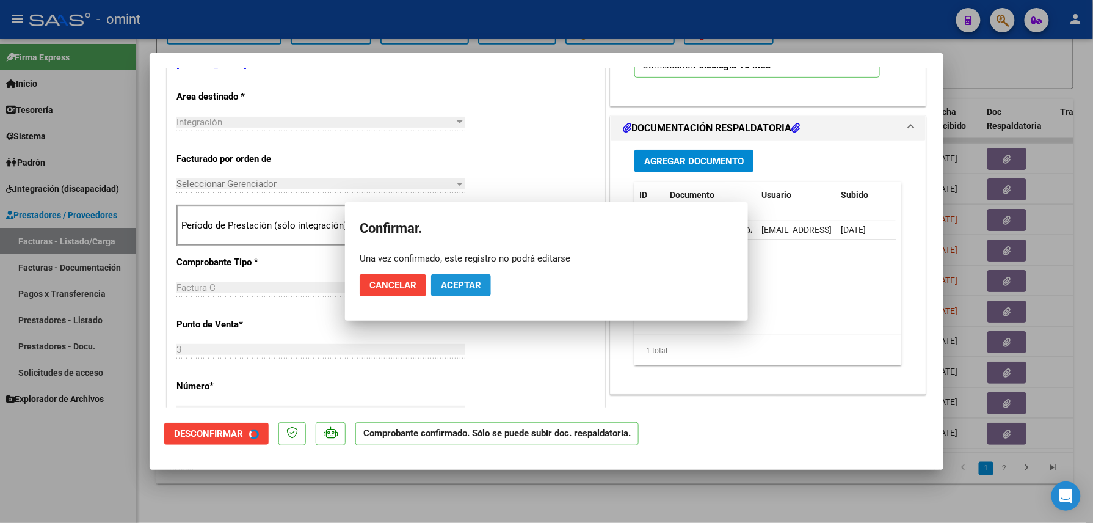
scroll to position [243, 0]
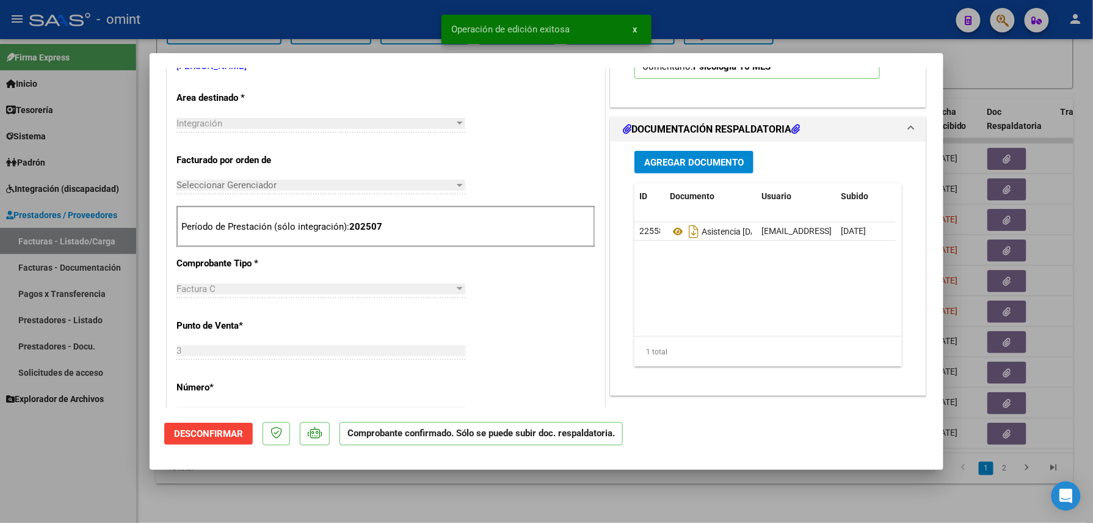
click at [308, 486] on div at bounding box center [546, 261] width 1093 height 523
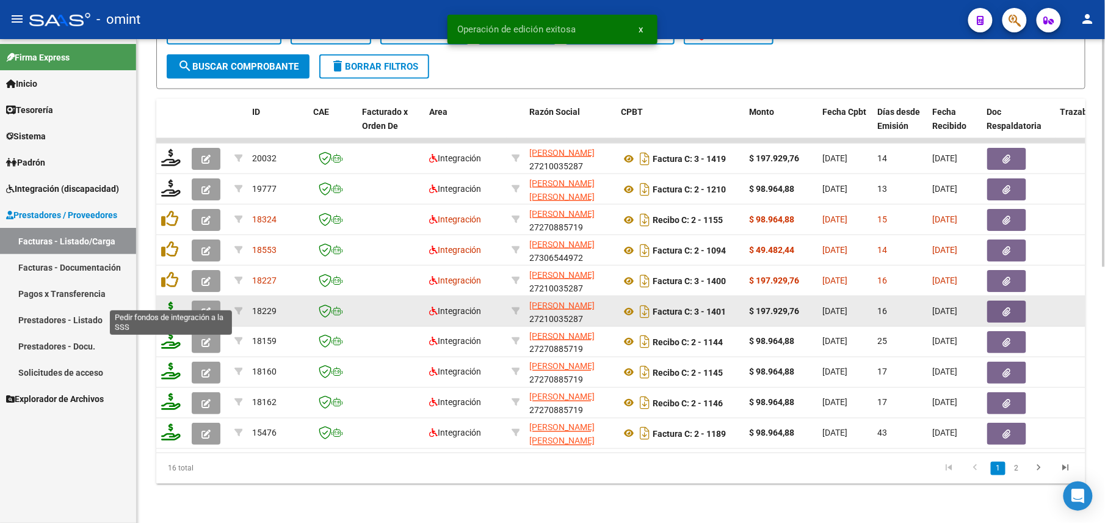
click at [171, 302] on icon at bounding box center [171, 310] width 20 height 17
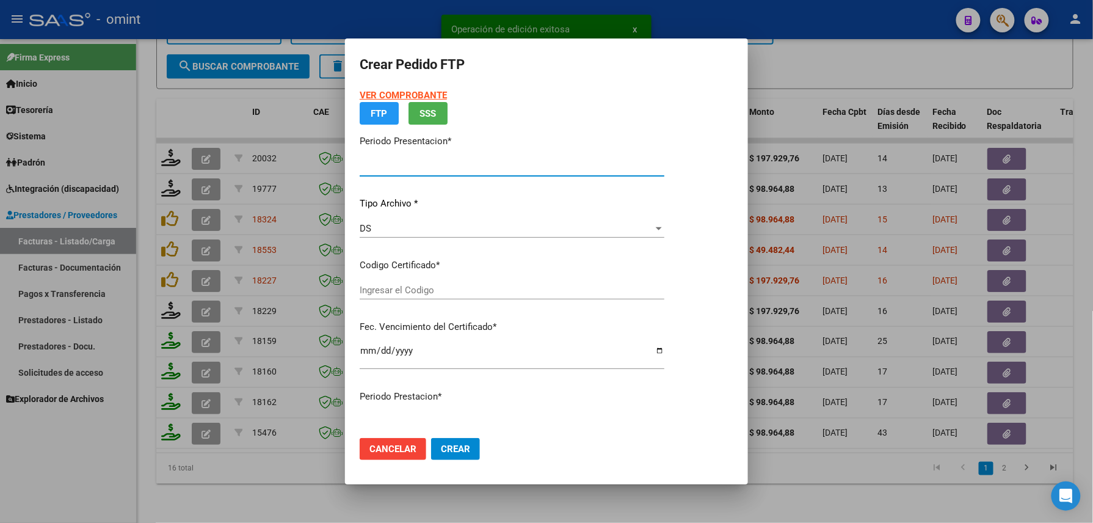
type input "202508"
type input "202507"
type input "$ 197.929,76"
type input "834841668"
type input "[DATE]"
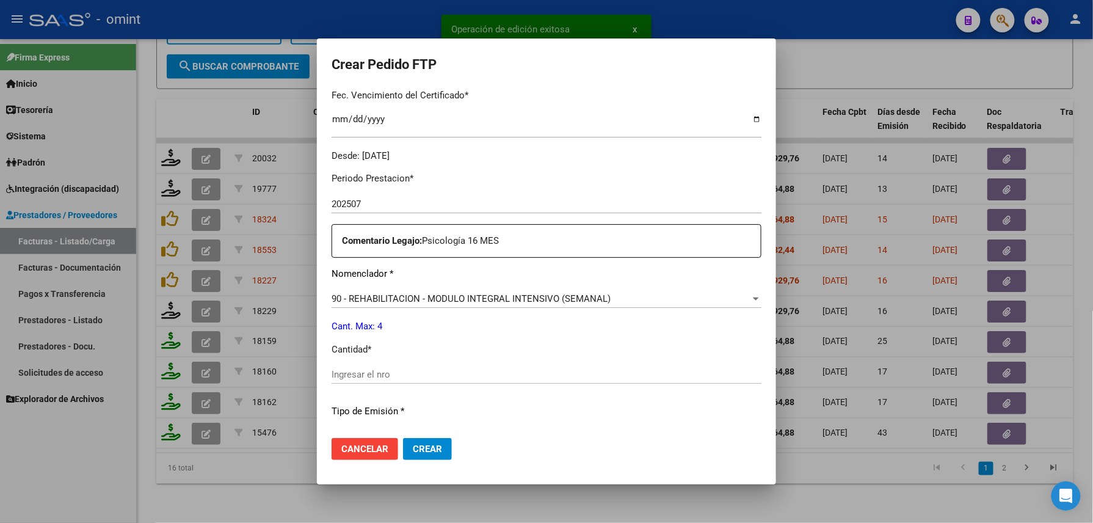
scroll to position [407, 0]
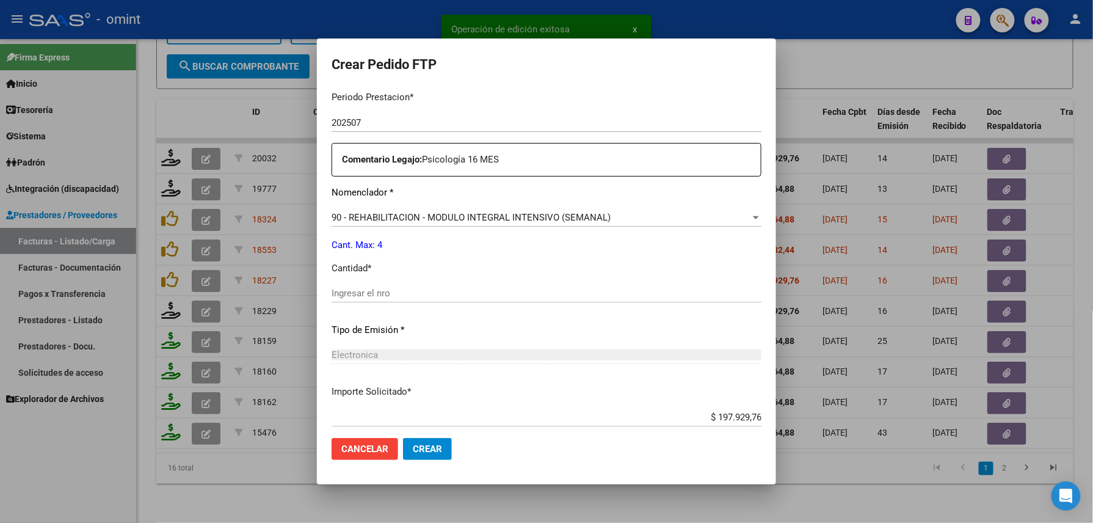
click at [419, 281] on div "Periodo Prestacion * 202507 Ingresar el Periodo Prestacion Comentario Legajo: P…" at bounding box center [547, 290] width 430 height 418
click at [419, 280] on div "Periodo Prestacion * 202507 Ingresar el Periodo Prestacion Comentario Legajo: P…" at bounding box center [547, 290] width 430 height 418
click at [418, 282] on div "Periodo Prestacion * 202507 Ingresar el Periodo Prestacion Comentario Legajo: P…" at bounding box center [547, 290] width 430 height 418
drag, startPoint x: 418, startPoint y: 282, endPoint x: 411, endPoint y: 294, distance: 13.4
click at [411, 294] on input "Ingresar el nro" at bounding box center [547, 293] width 430 height 11
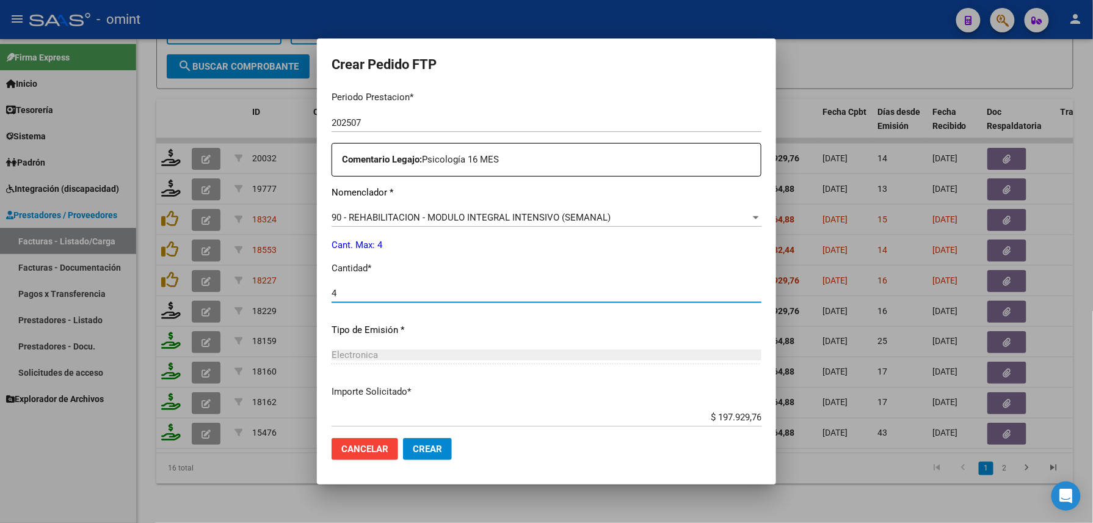
type input "4"
click at [436, 445] on button "Crear" at bounding box center [427, 449] width 49 height 22
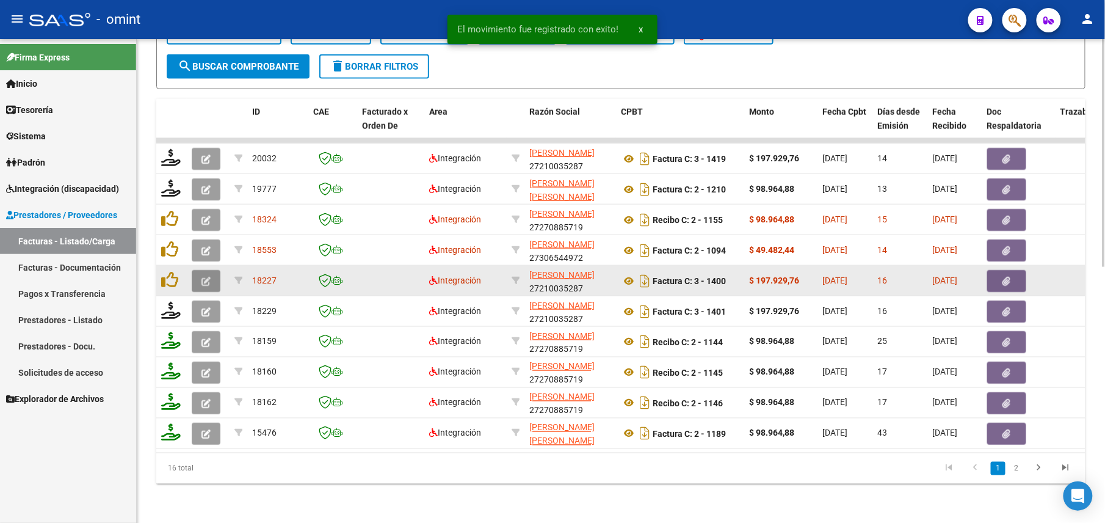
click at [203, 277] on icon "button" at bounding box center [206, 281] width 9 height 9
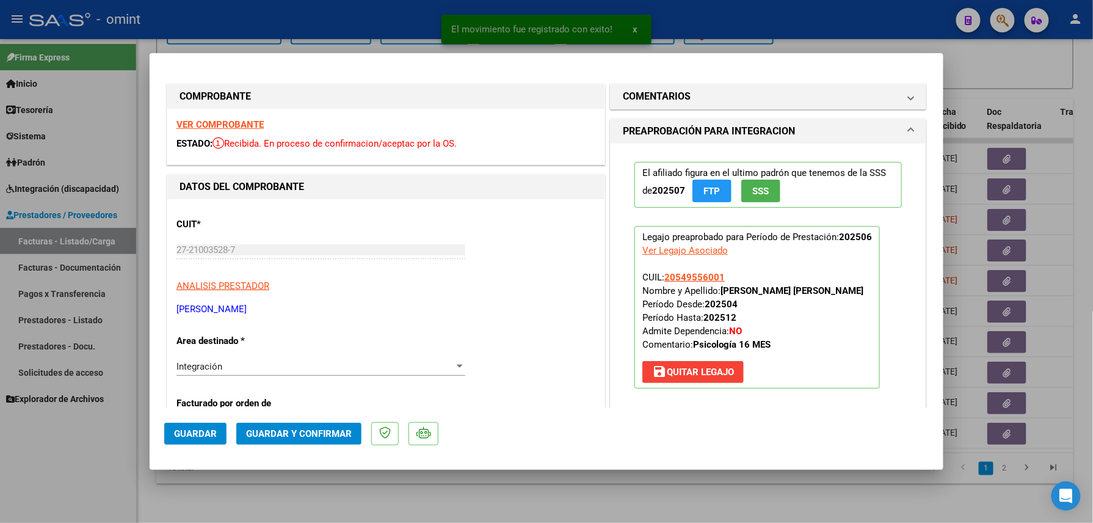
click at [246, 121] on strong "VER COMPROBANTE" at bounding box center [219, 124] width 87 height 11
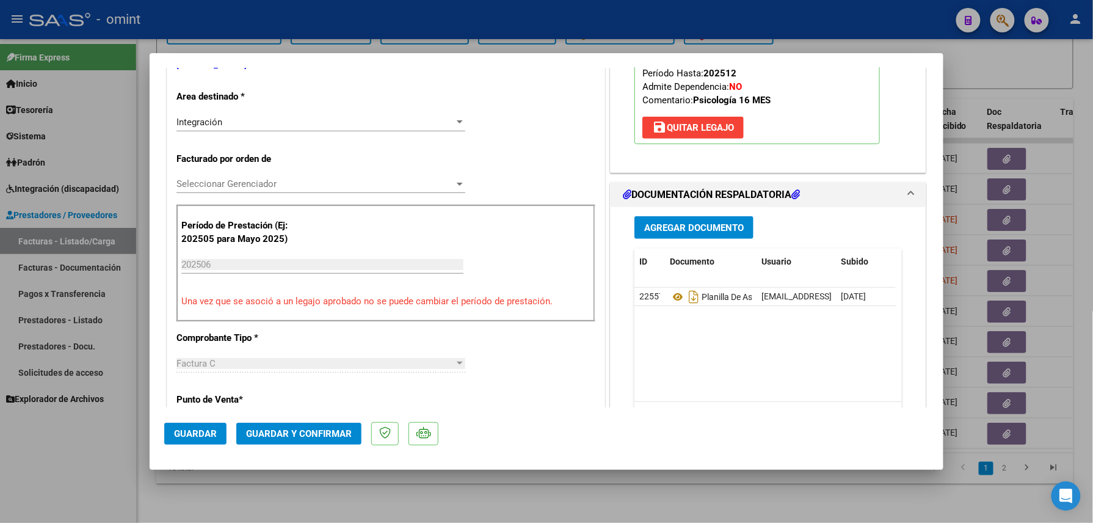
scroll to position [326, 0]
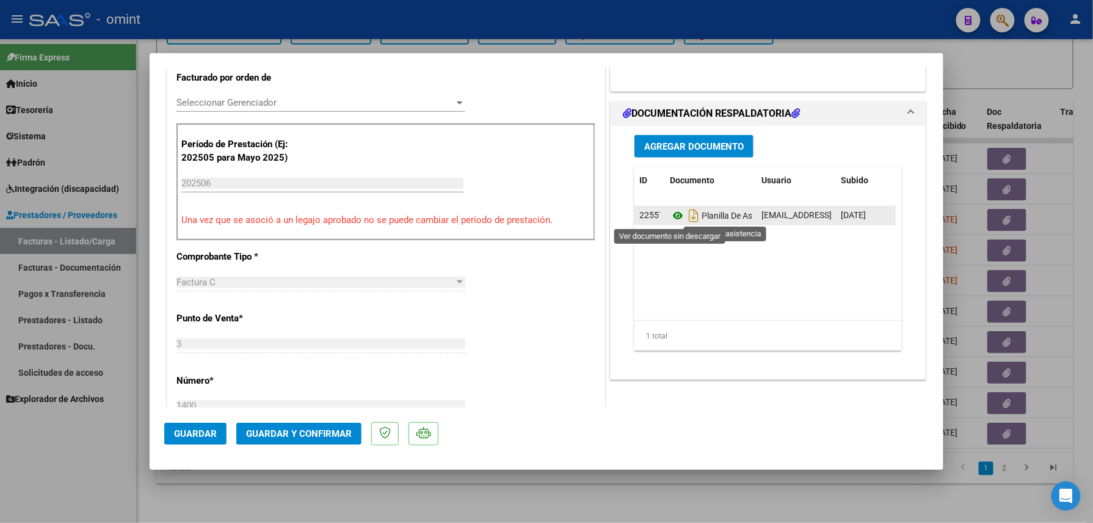
click at [670, 218] on icon at bounding box center [678, 215] width 16 height 15
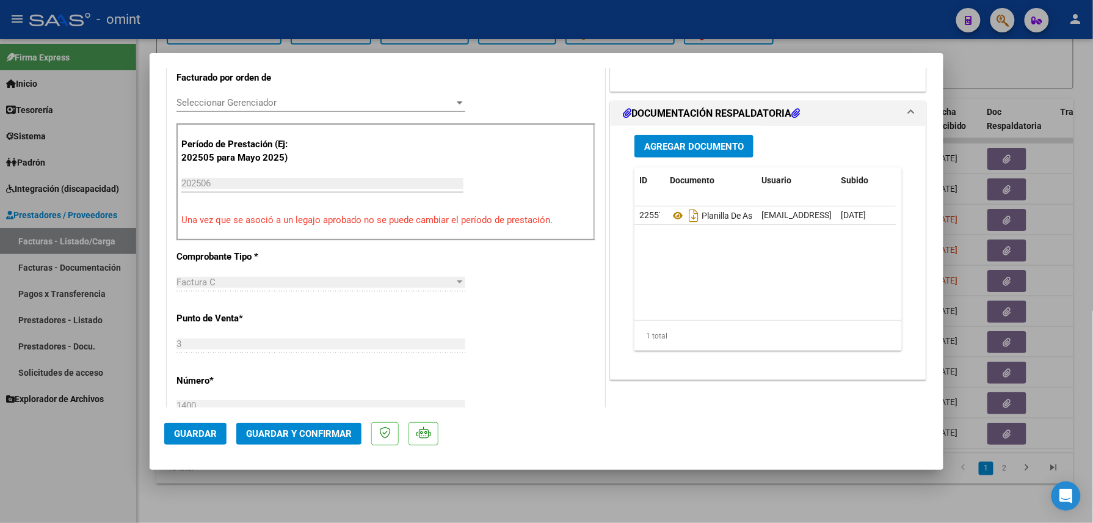
click at [321, 436] on span "Guardar y Confirmar" at bounding box center [299, 433] width 106 height 11
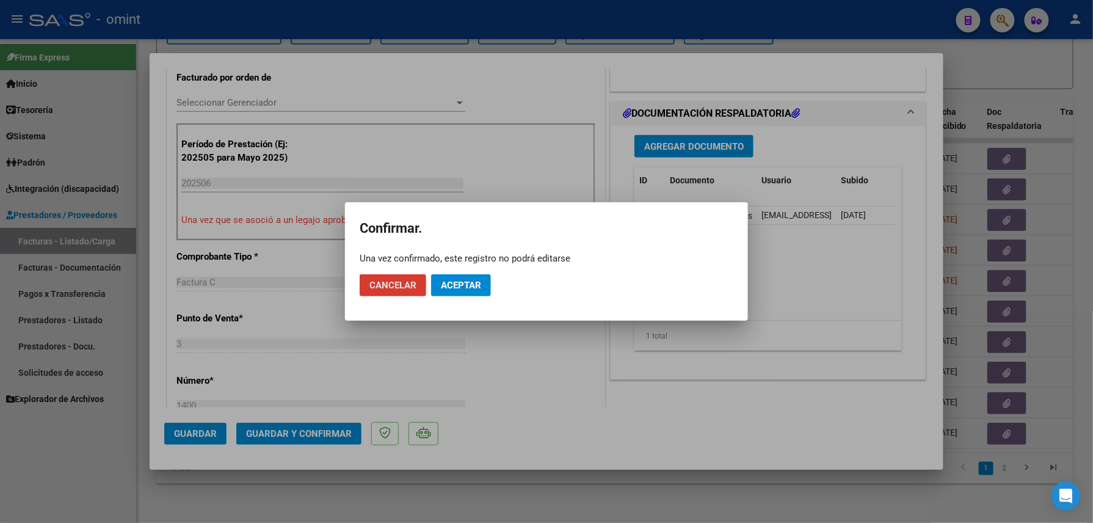
click at [458, 282] on span "Aceptar" at bounding box center [461, 285] width 40 height 11
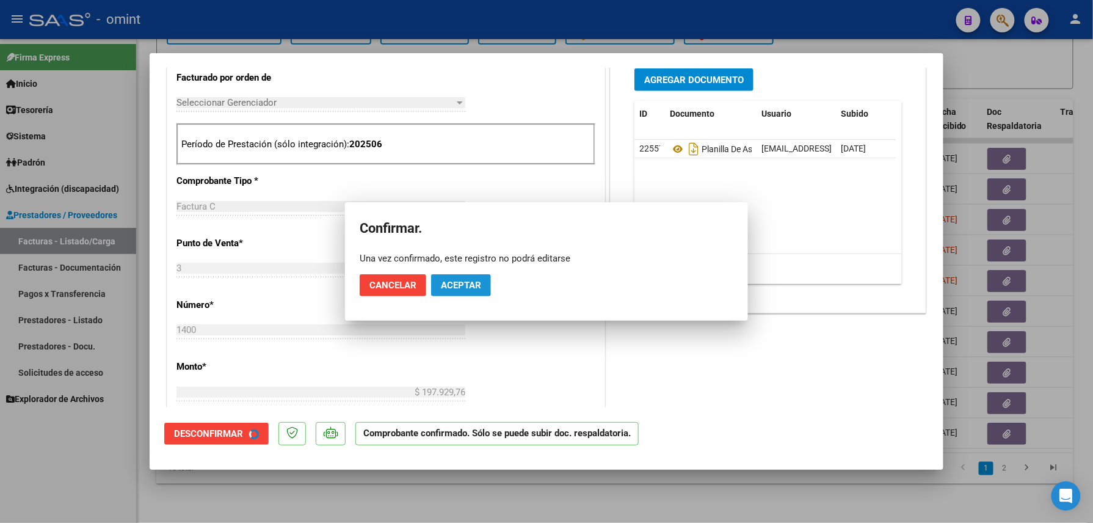
scroll to position [325, 0]
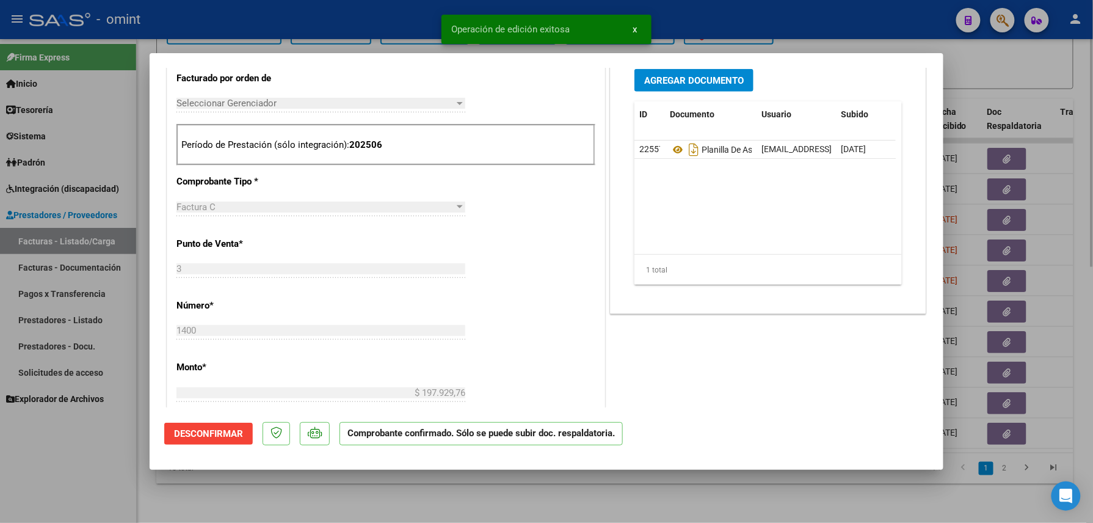
click at [296, 497] on div at bounding box center [546, 261] width 1093 height 523
type input "$ 0,00"
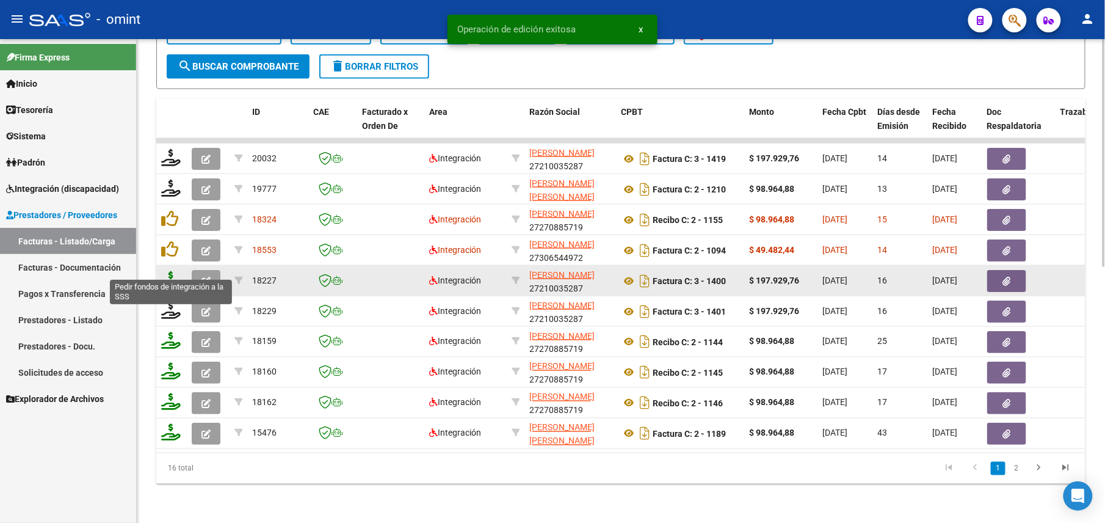
click at [172, 274] on icon at bounding box center [171, 279] width 20 height 17
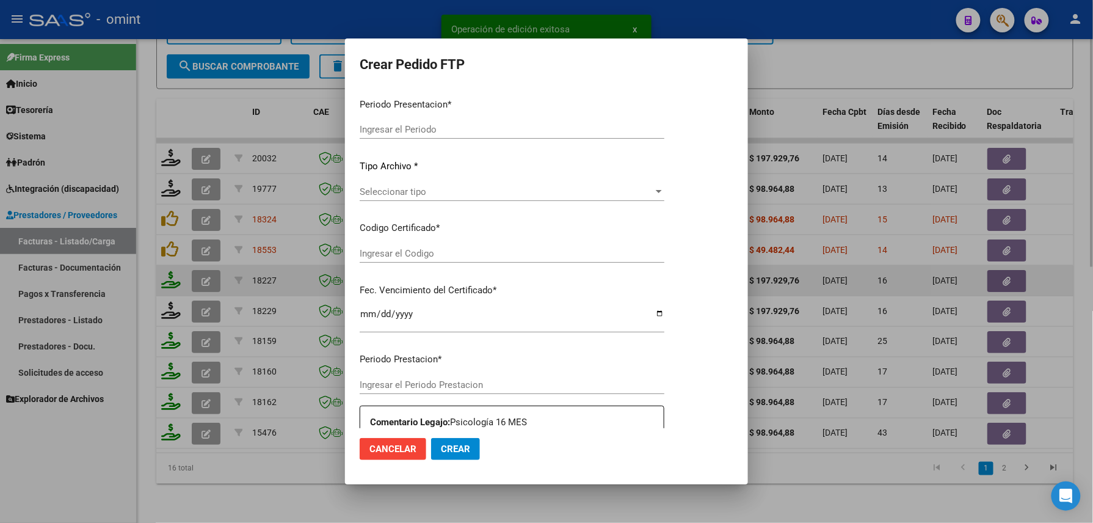
type input "202508"
type input "202506"
type input "$ 197.929,76"
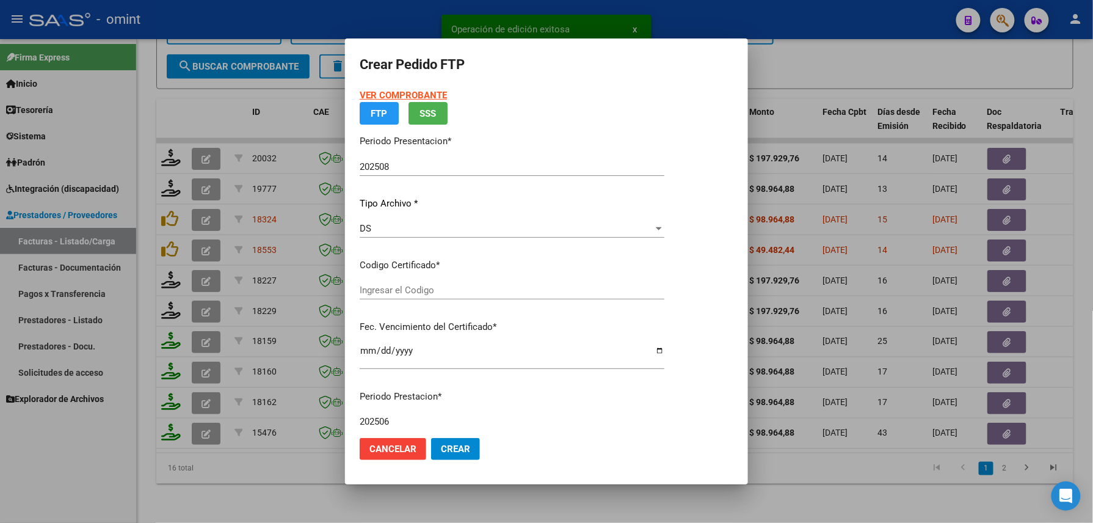
type input "834841668"
type input "[DATE]"
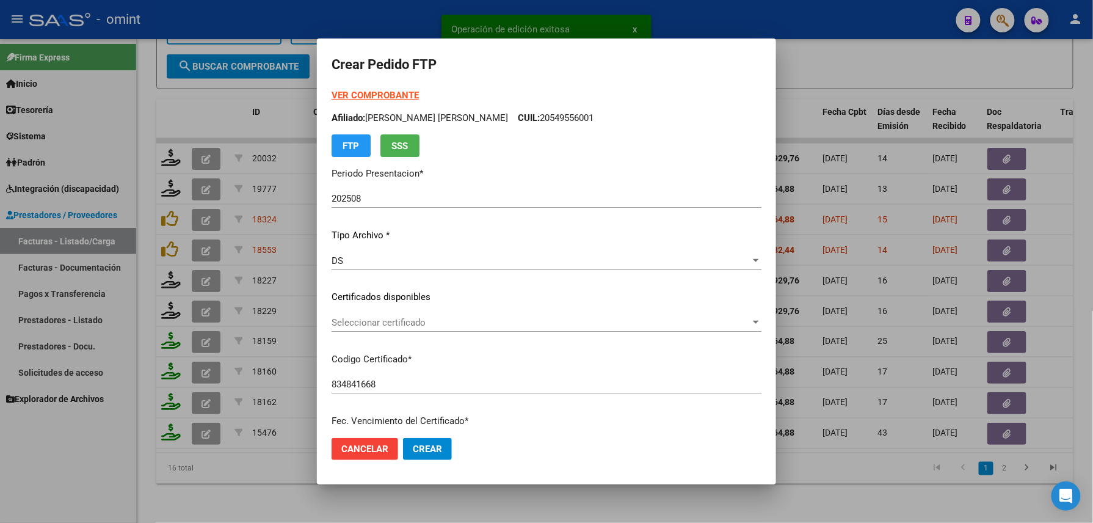
scroll to position [358, 0]
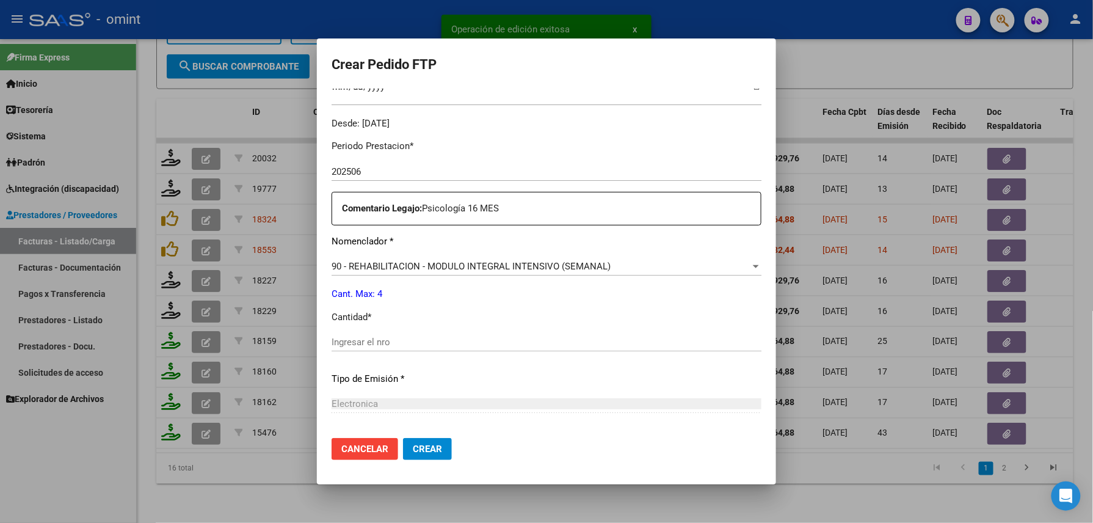
click at [513, 443] on mat-dialog-actions "Cancelar Crear" at bounding box center [547, 449] width 430 height 42
click at [525, 351] on div "Ingresar el nro" at bounding box center [547, 342] width 430 height 18
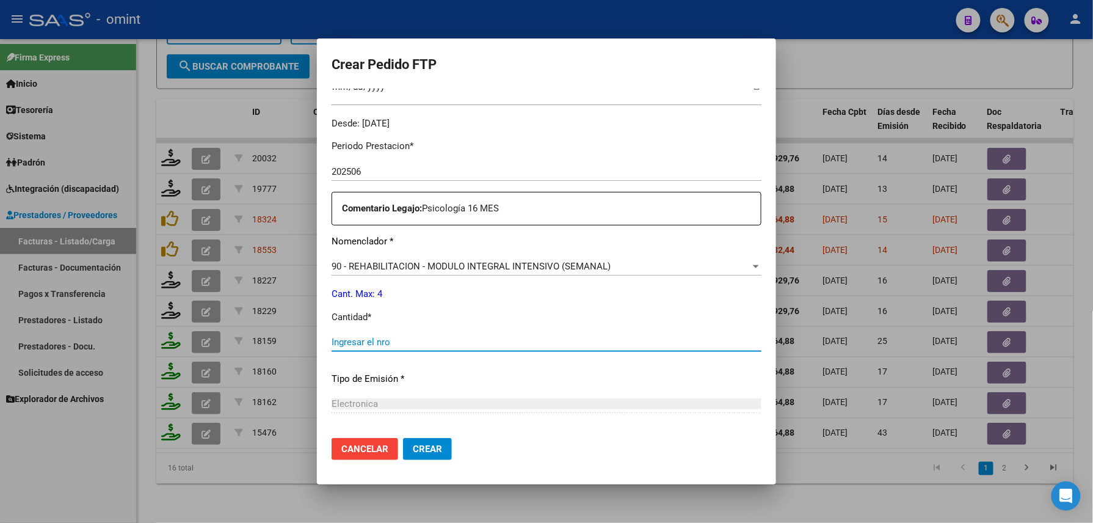
click at [526, 351] on div "Ingresar el nro" at bounding box center [547, 342] width 430 height 18
click at [525, 343] on input "Ingresar el nro" at bounding box center [547, 342] width 430 height 11
type input "4"
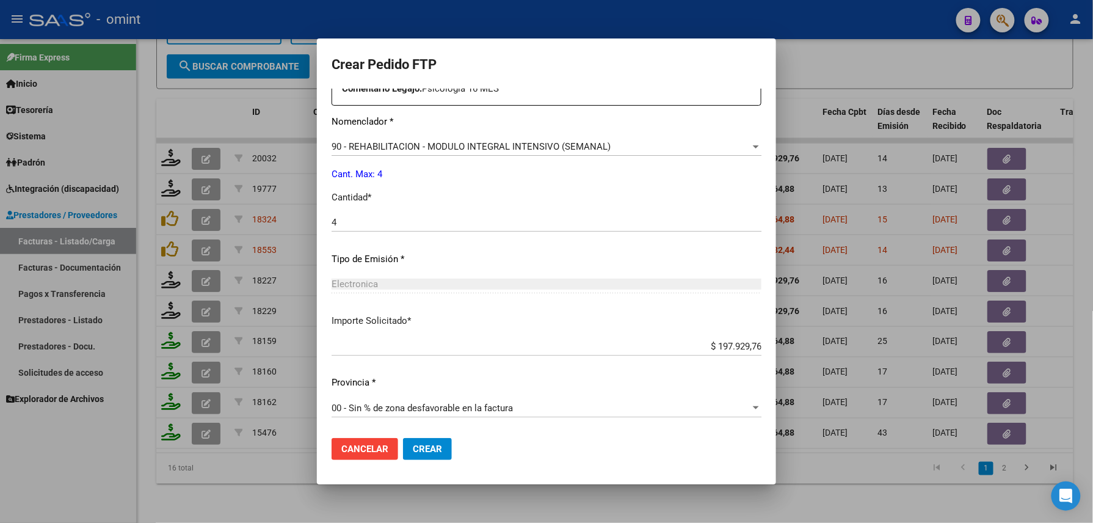
click at [423, 440] on button "Crear" at bounding box center [427, 449] width 49 height 22
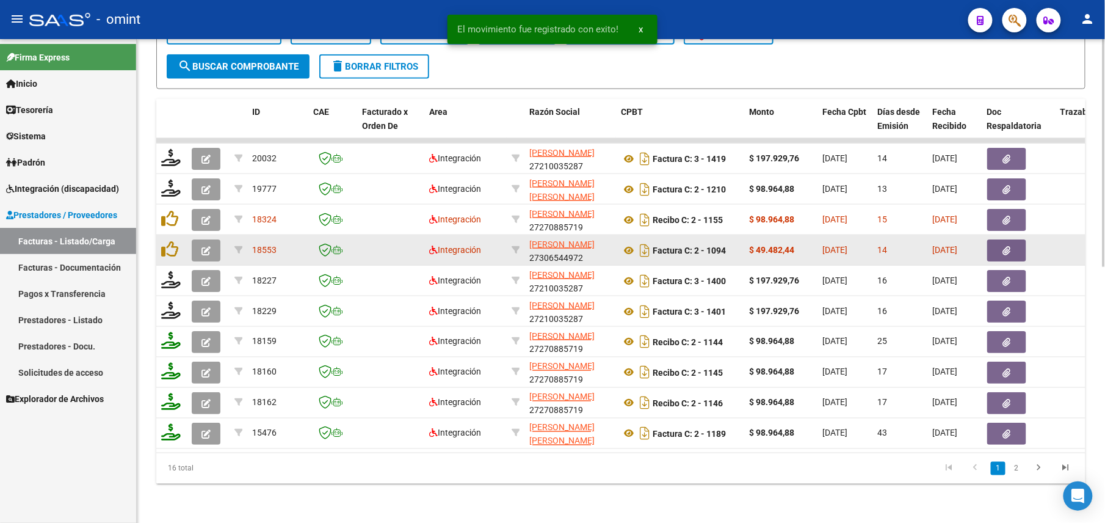
click at [203, 246] on icon "button" at bounding box center [206, 250] width 9 height 9
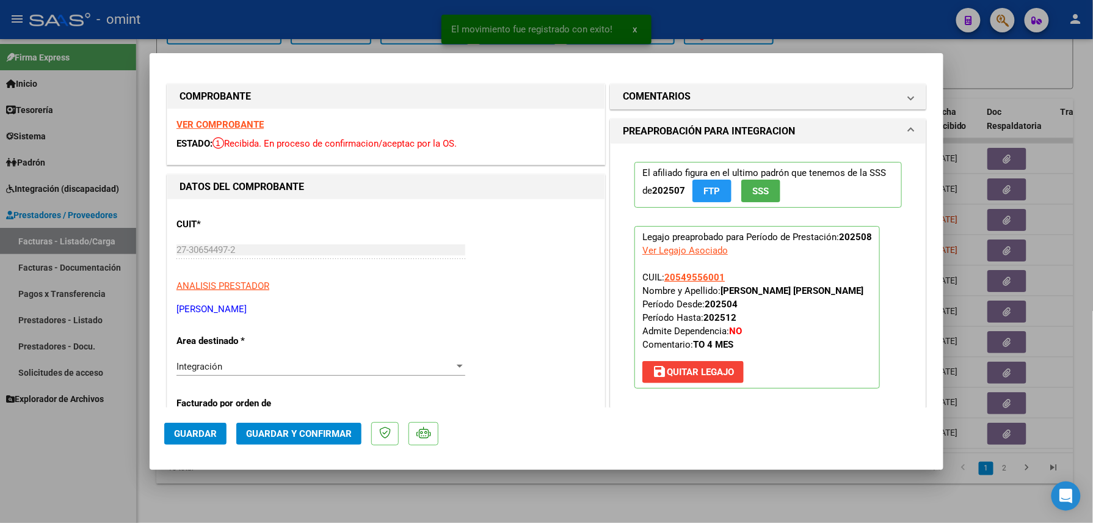
click at [248, 119] on strong "VER COMPROBANTE" at bounding box center [219, 124] width 87 height 11
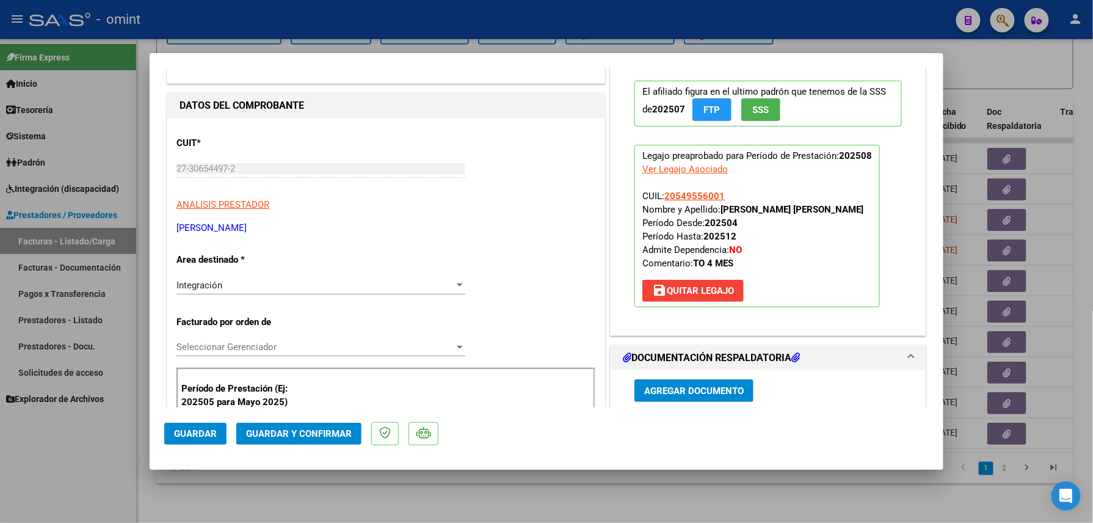
scroll to position [244, 0]
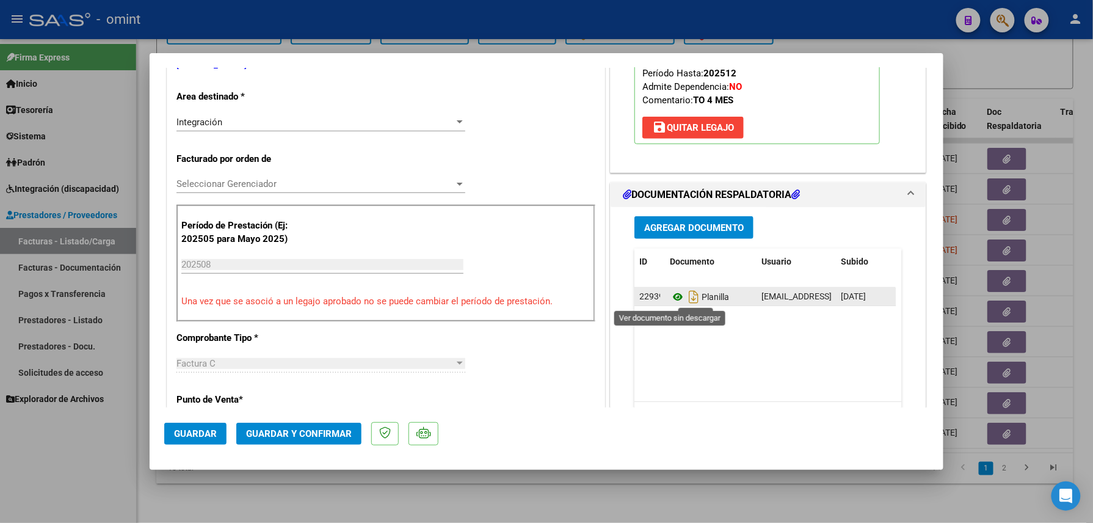
click at [670, 301] on icon at bounding box center [678, 296] width 16 height 15
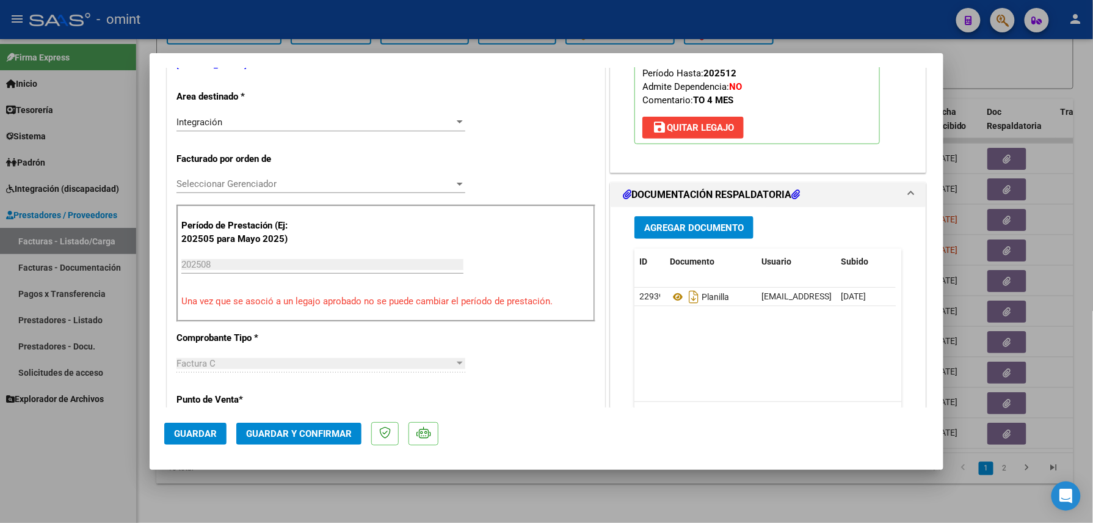
click at [328, 433] on span "Guardar y Confirmar" at bounding box center [299, 433] width 106 height 11
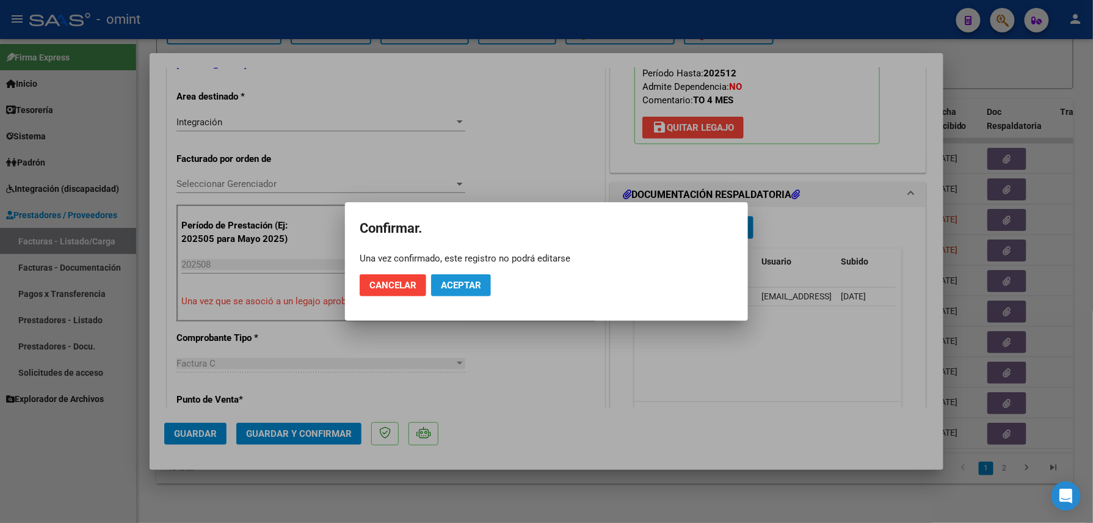
click at [470, 291] on button "Aceptar" at bounding box center [461, 285] width 60 height 22
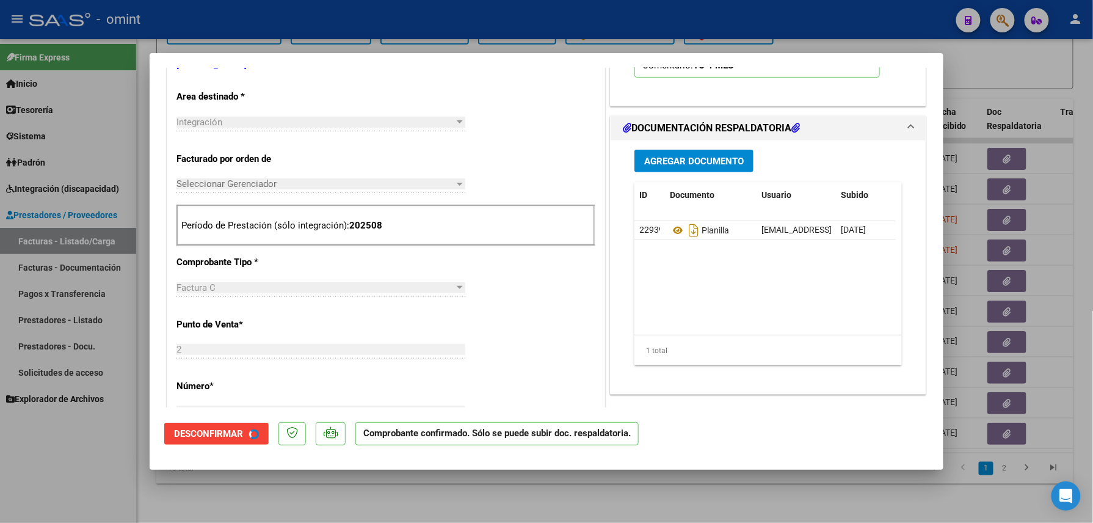
scroll to position [243, 0]
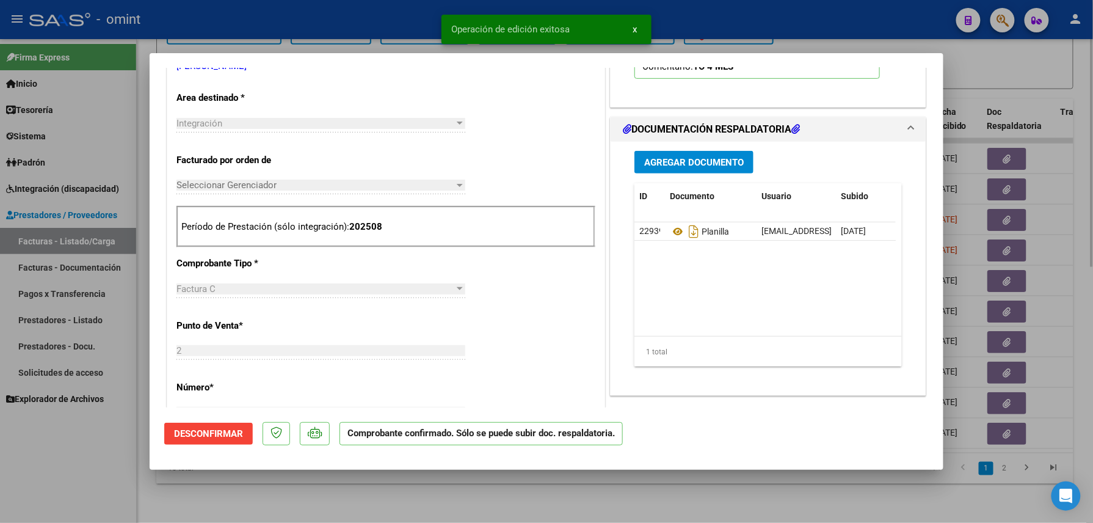
click at [308, 497] on div at bounding box center [546, 261] width 1093 height 523
type input "$ 0,00"
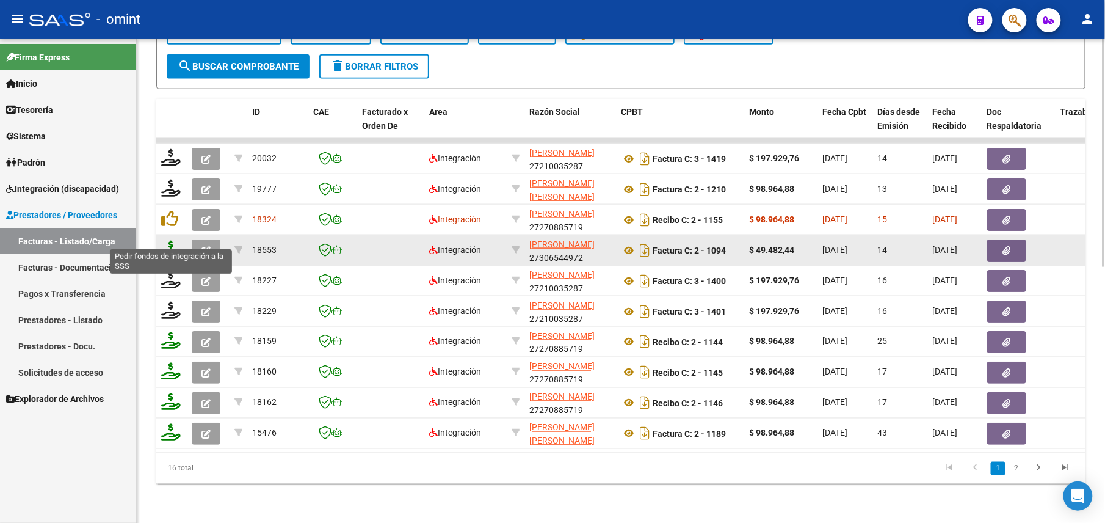
click at [174, 241] on icon at bounding box center [171, 249] width 20 height 17
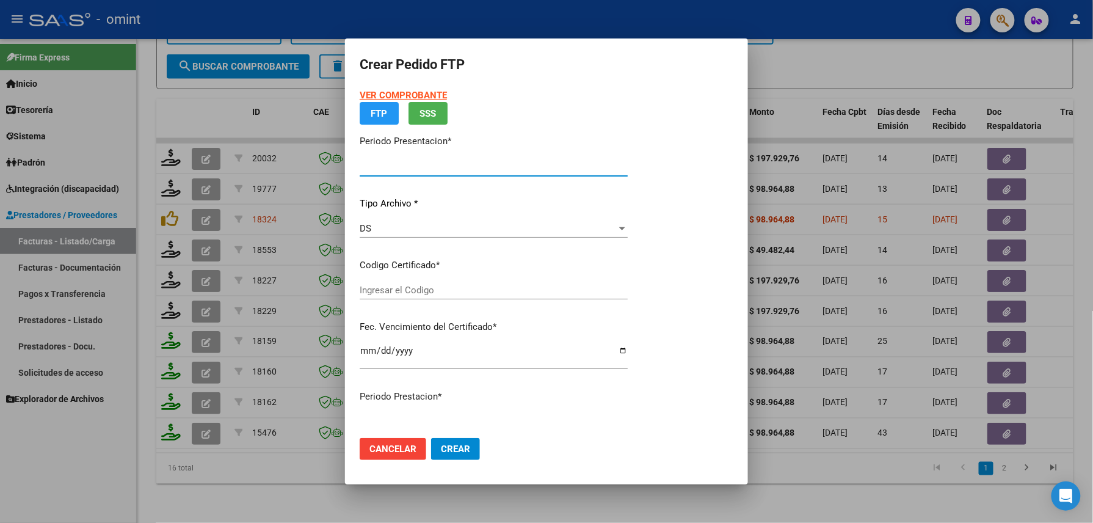
type input "202508"
type input "$ 49.482,44"
type input "834841668"
type input "[DATE]"
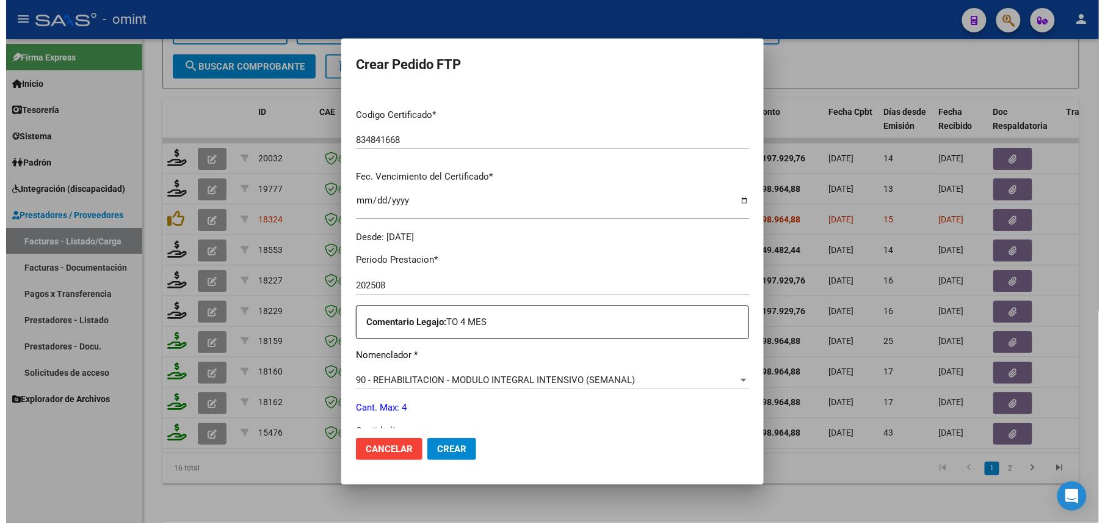
scroll to position [326, 0]
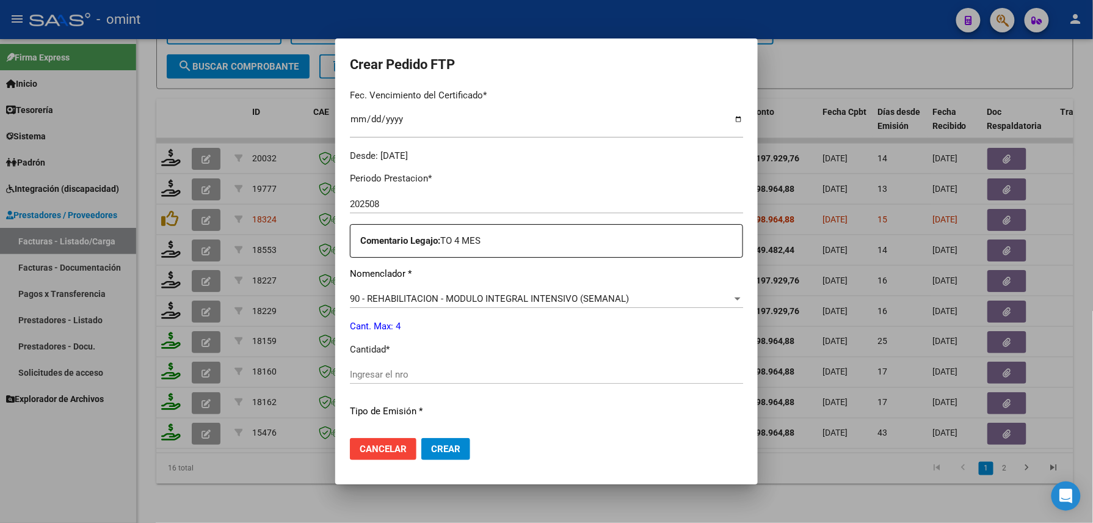
click at [463, 358] on div "Periodo Prestacion * 202508 Ingresar el Periodo Prestacion Comentario Legajo: T…" at bounding box center [546, 371] width 393 height 418
click at [470, 365] on div "Ingresar el nro" at bounding box center [546, 374] width 393 height 18
click at [482, 382] on div "Ingresar el nro" at bounding box center [546, 374] width 393 height 18
click at [484, 367] on div "Ingresar el nro" at bounding box center [546, 374] width 393 height 18
type input "4"
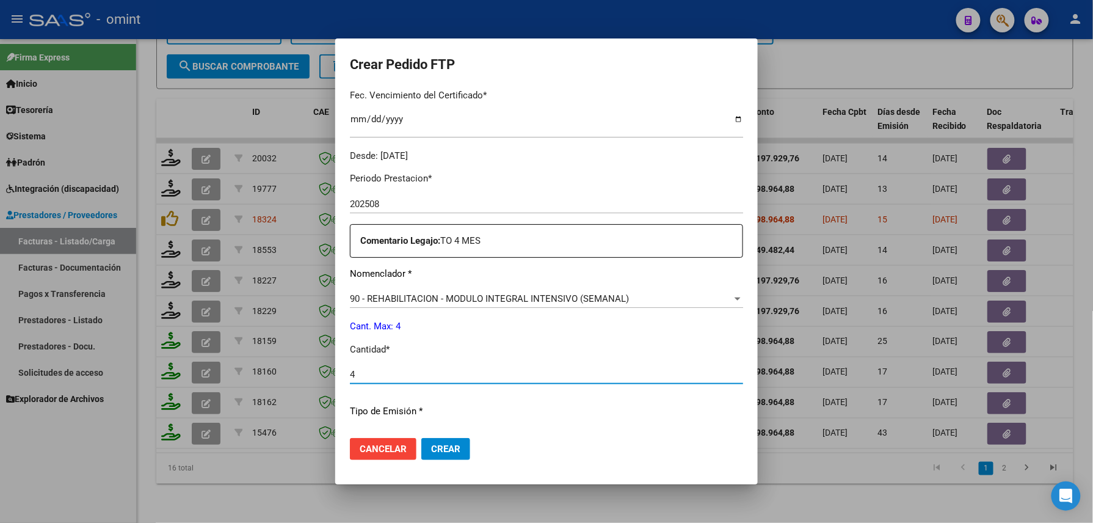
click at [455, 443] on button "Crear" at bounding box center [445, 449] width 49 height 22
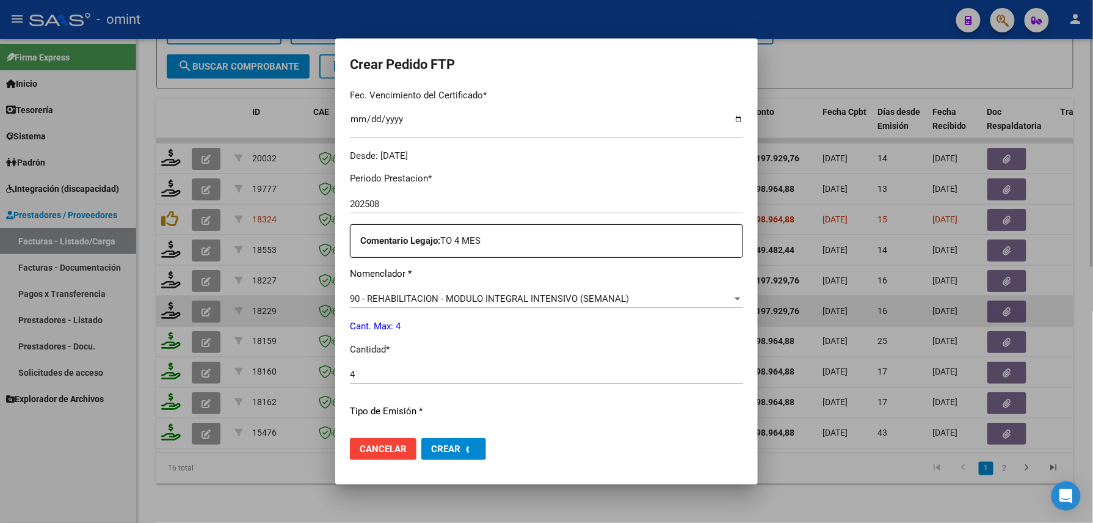
scroll to position [0, 0]
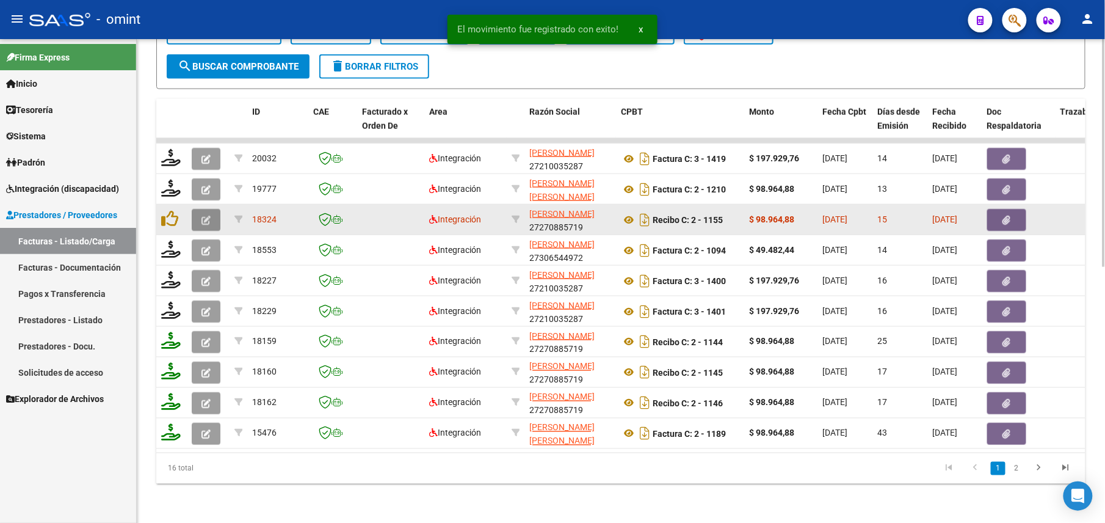
click at [214, 209] on button "button" at bounding box center [206, 220] width 29 height 22
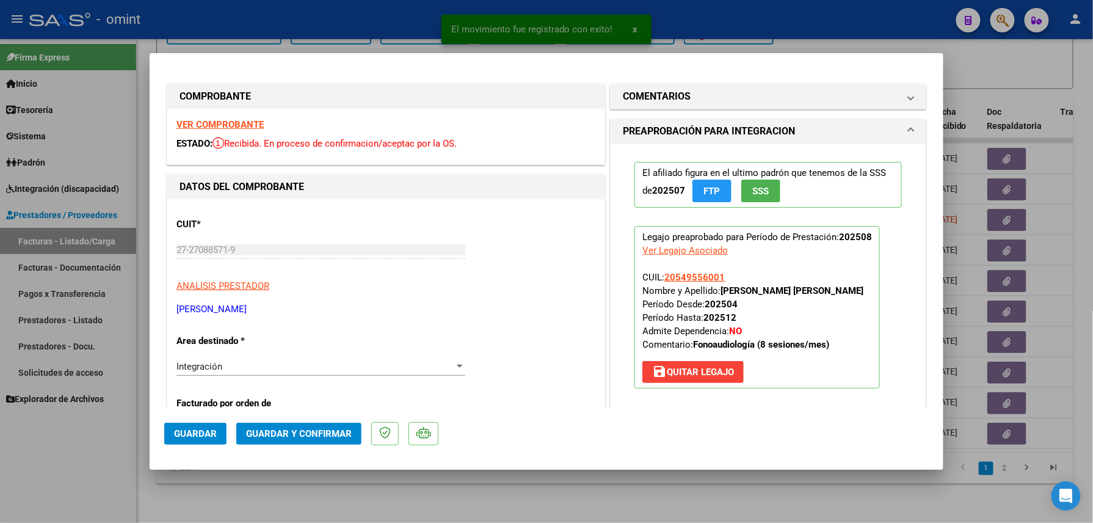
click at [246, 116] on div "VER COMPROBANTE ESTADO: Recibida. En proceso de confirmacion/aceptac por la OS." at bounding box center [385, 137] width 437 height 56
click at [244, 121] on strong "VER COMPROBANTE" at bounding box center [219, 124] width 87 height 11
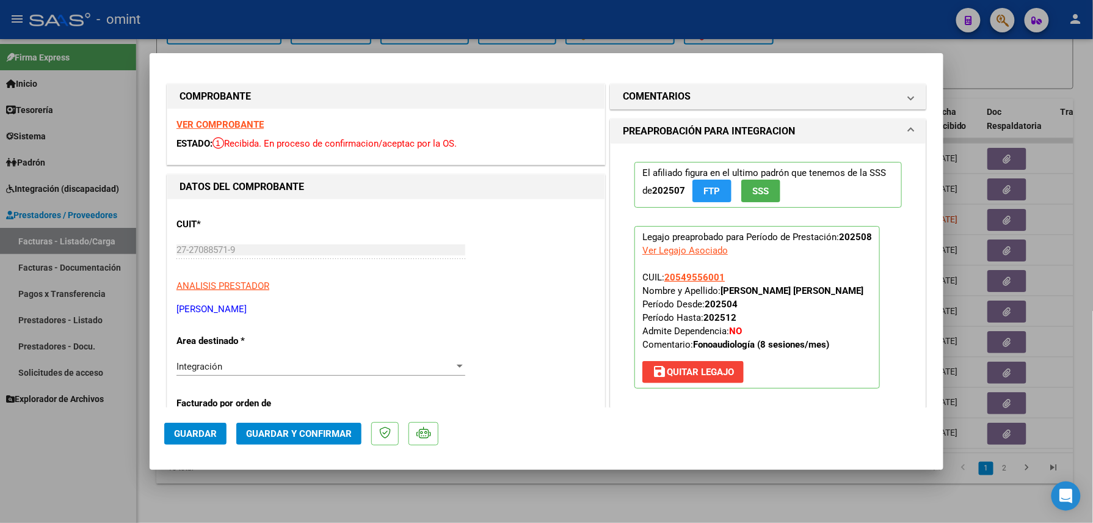
scroll to position [162, 0]
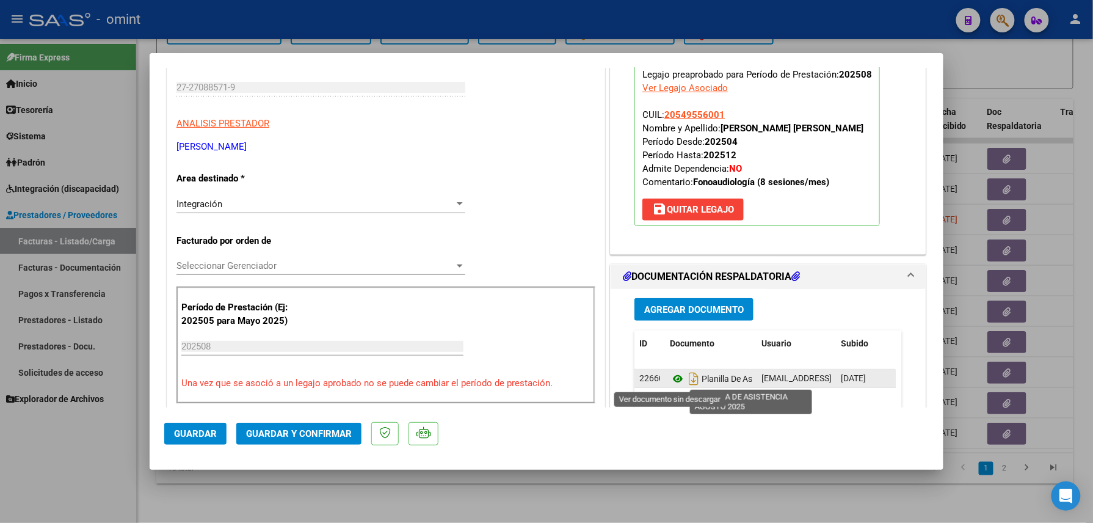
click at [670, 375] on icon at bounding box center [678, 378] width 16 height 15
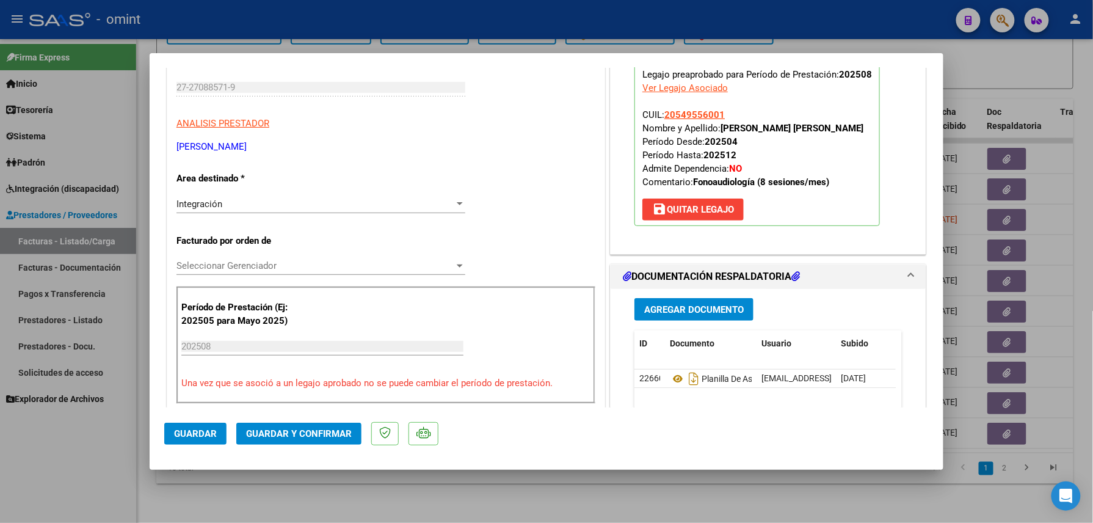
click at [308, 431] on span "Guardar y Confirmar" at bounding box center [299, 433] width 106 height 11
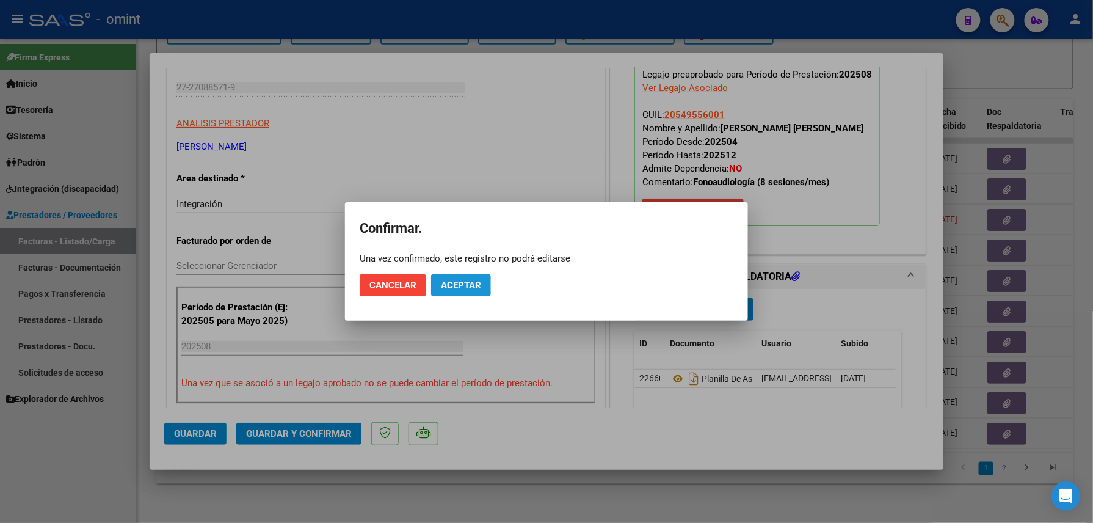
click at [446, 278] on button "Aceptar" at bounding box center [461, 285] width 60 height 22
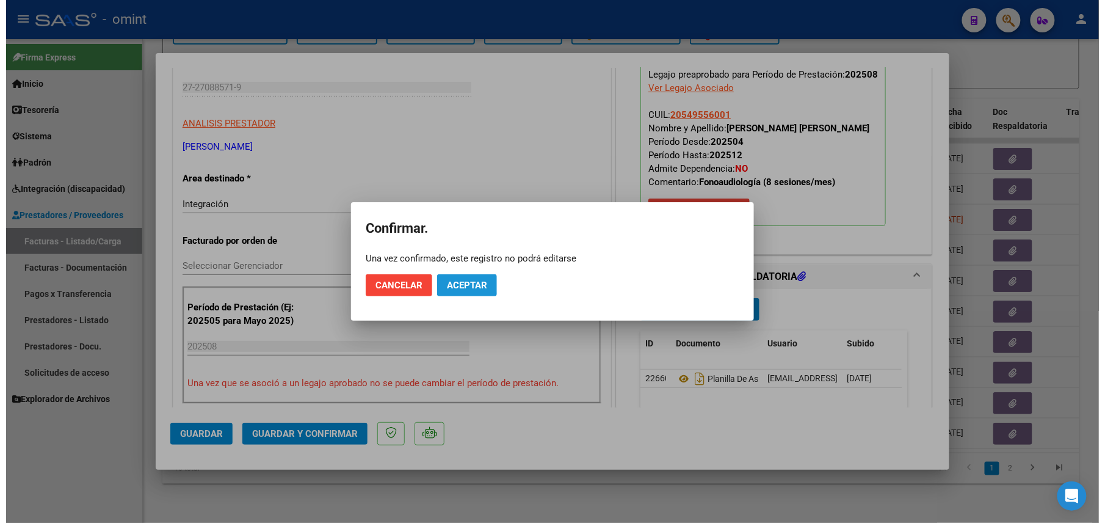
scroll to position [162, 0]
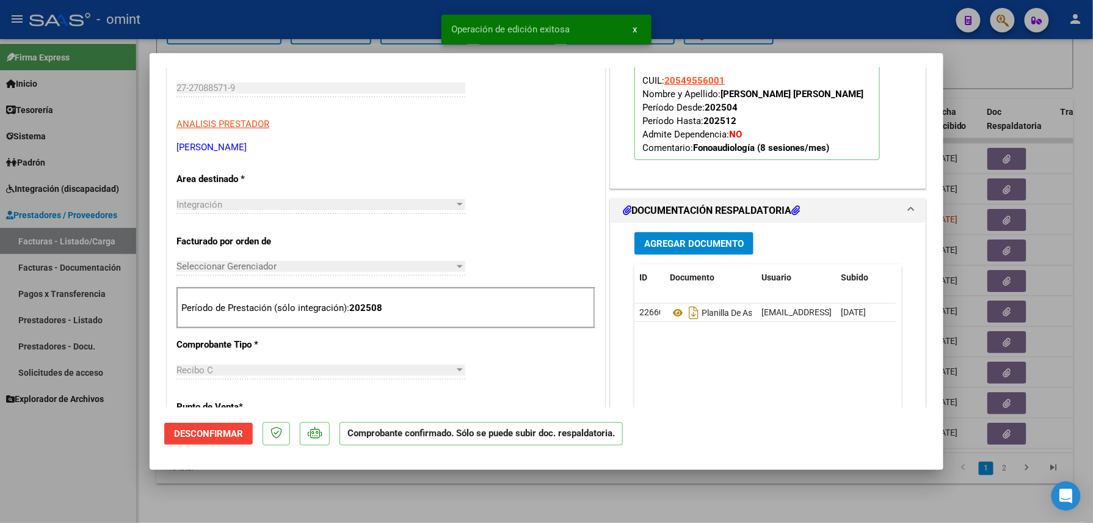
drag, startPoint x: 221, startPoint y: 501, endPoint x: 208, endPoint y: 449, distance: 53.0
click at [221, 501] on div at bounding box center [546, 261] width 1093 height 523
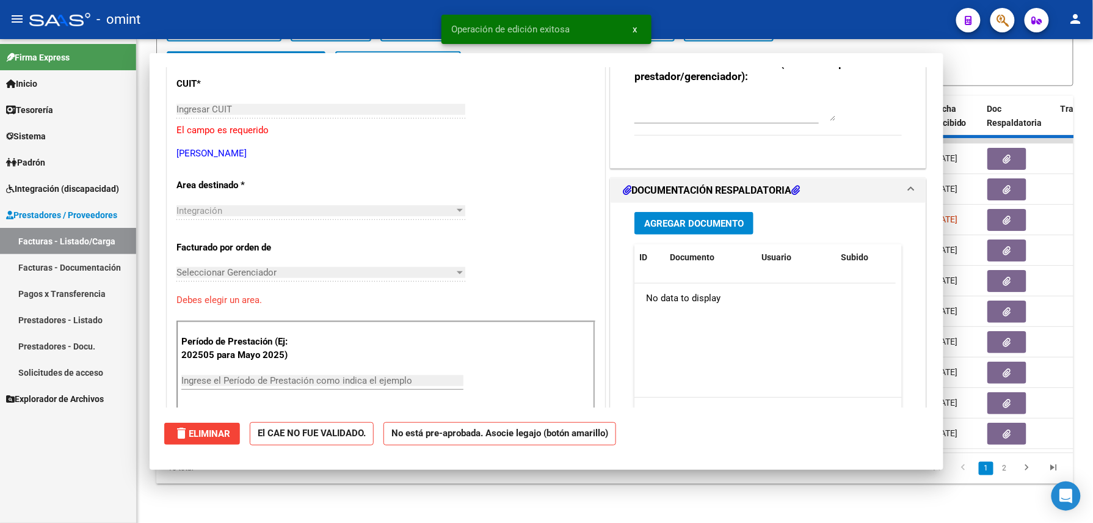
scroll to position [0, 0]
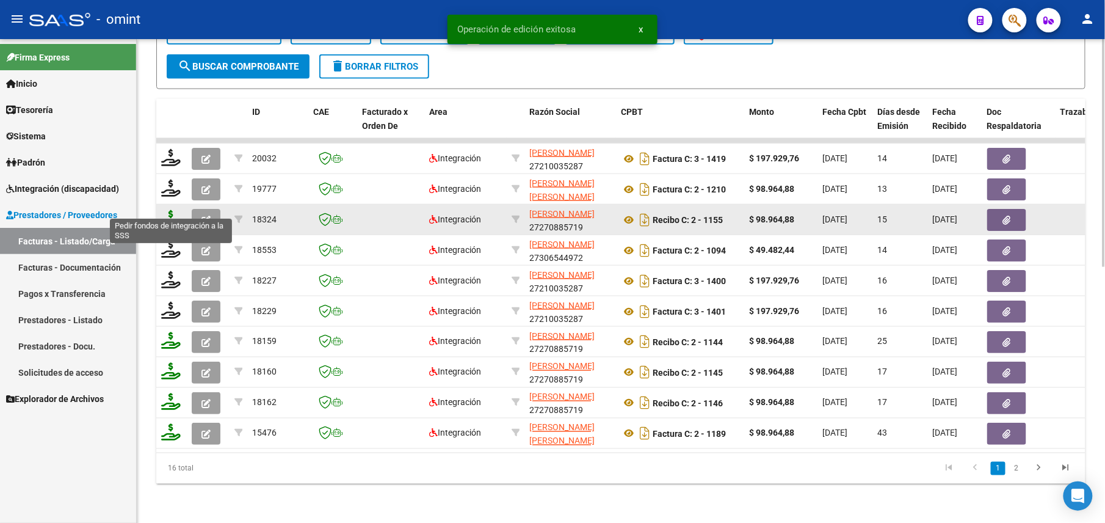
click at [177, 210] on icon at bounding box center [171, 218] width 20 height 17
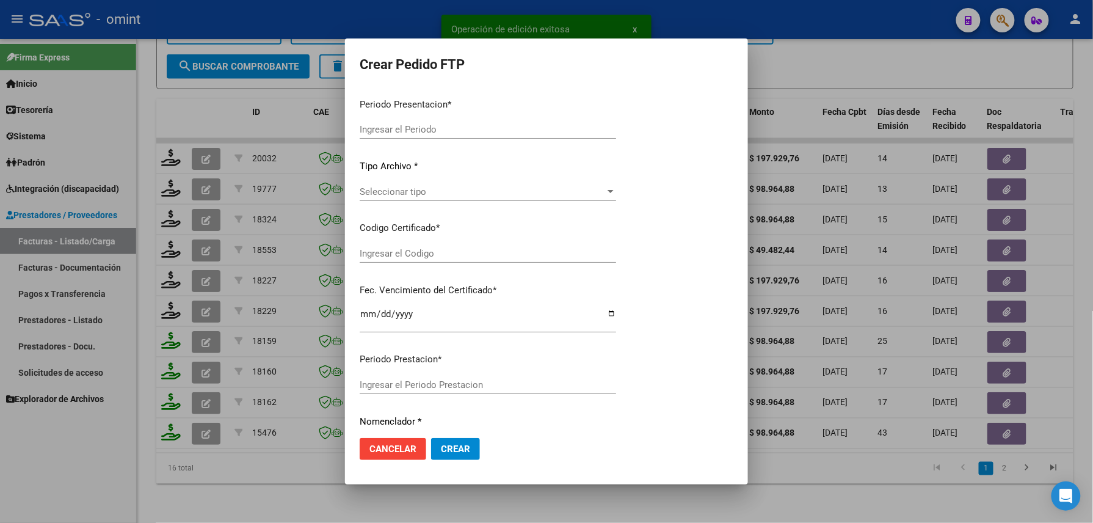
type input "202508"
type input "$ 98.964,88"
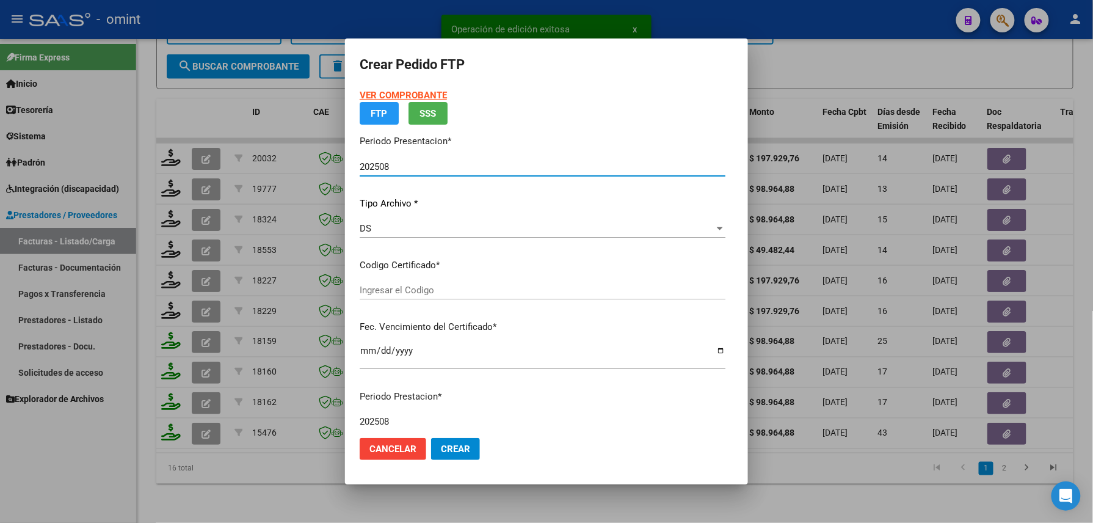
type input "834841668"
type input "[DATE]"
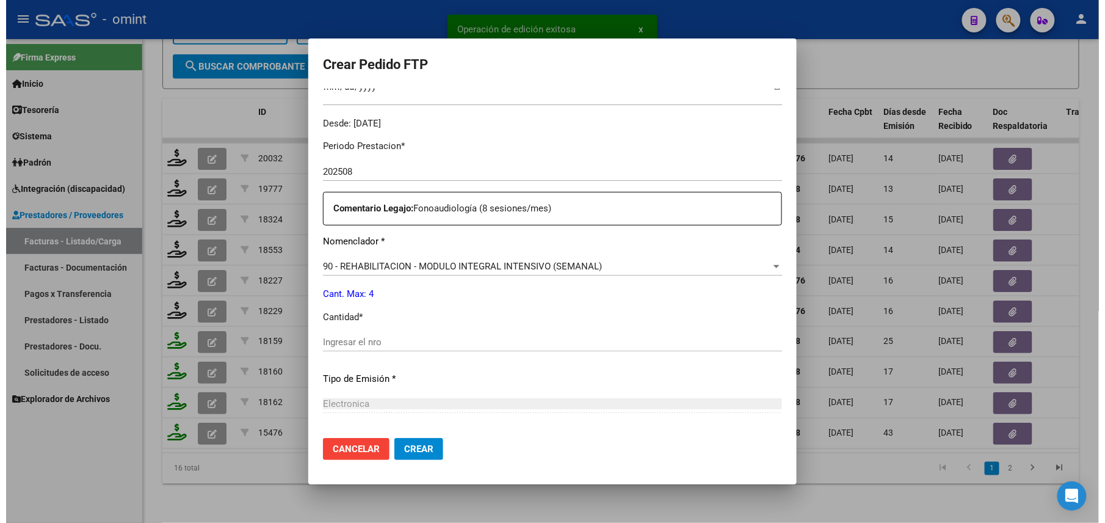
scroll to position [440, 0]
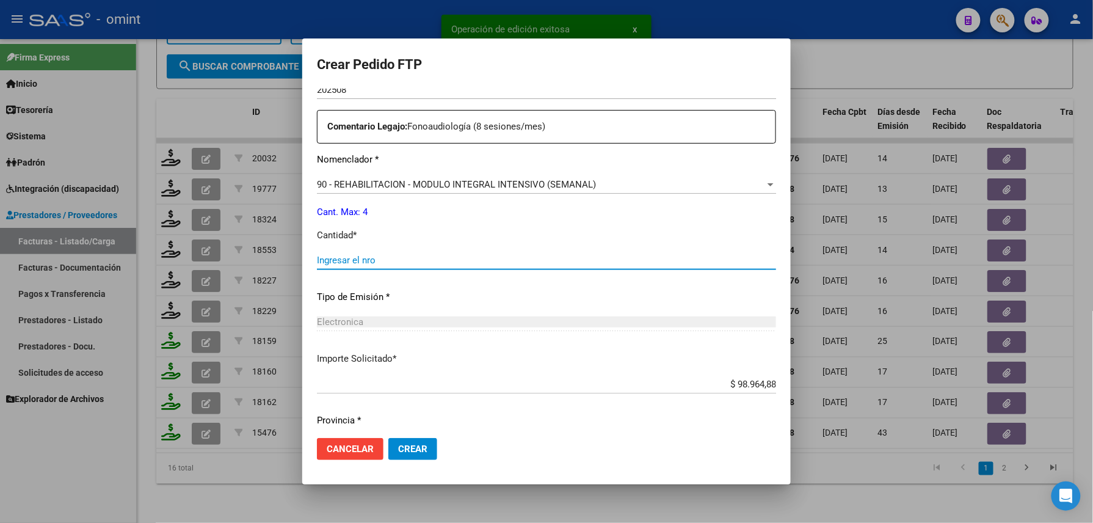
click at [375, 264] on input "Ingresar el nro" at bounding box center [546, 260] width 459 height 11
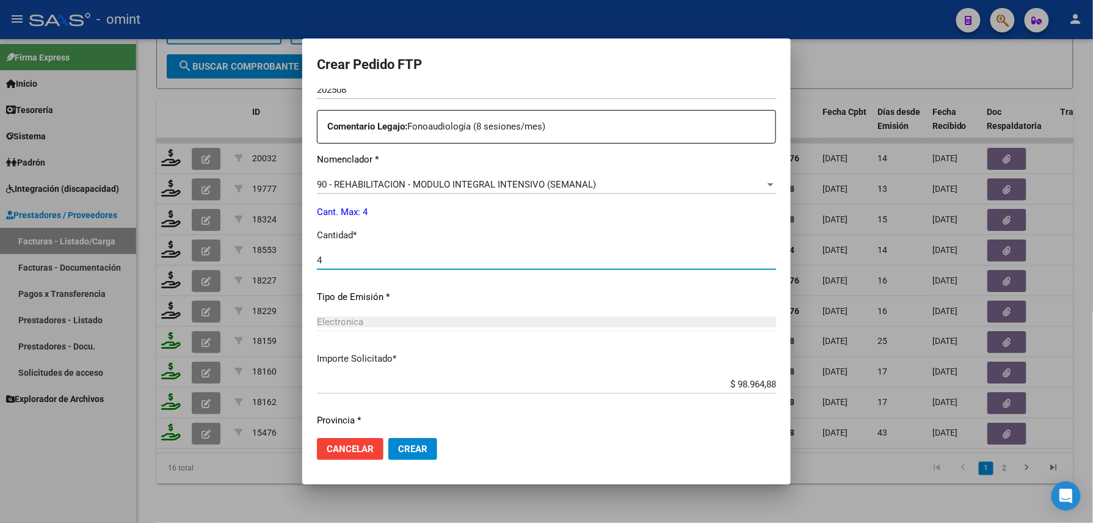
type input "4"
click at [418, 451] on span "Crear" at bounding box center [412, 448] width 29 height 11
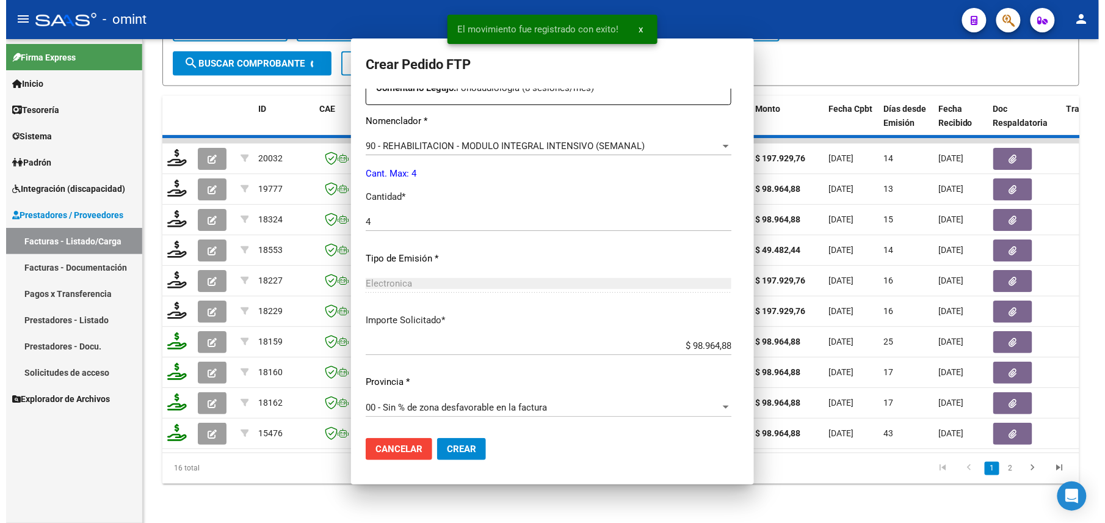
scroll to position [0, 0]
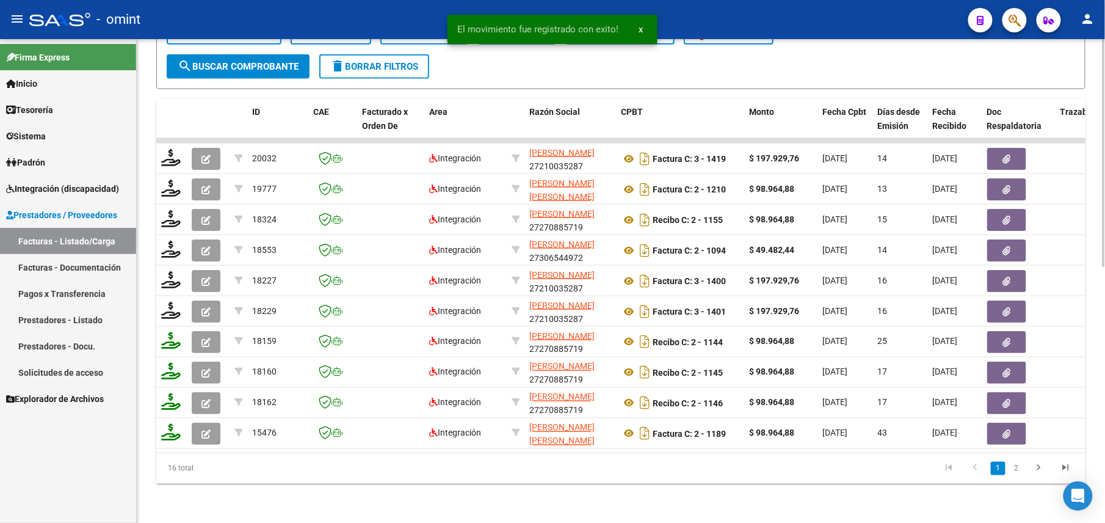
drag, startPoint x: 369, startPoint y: 497, endPoint x: 360, endPoint y: 501, distance: 9.3
click at [369, 498] on div "Video tutorial PRESTADORES -> Listado de CPBTs Emitidos por Prestadores / Prove…" at bounding box center [621, 16] width 969 height 1013
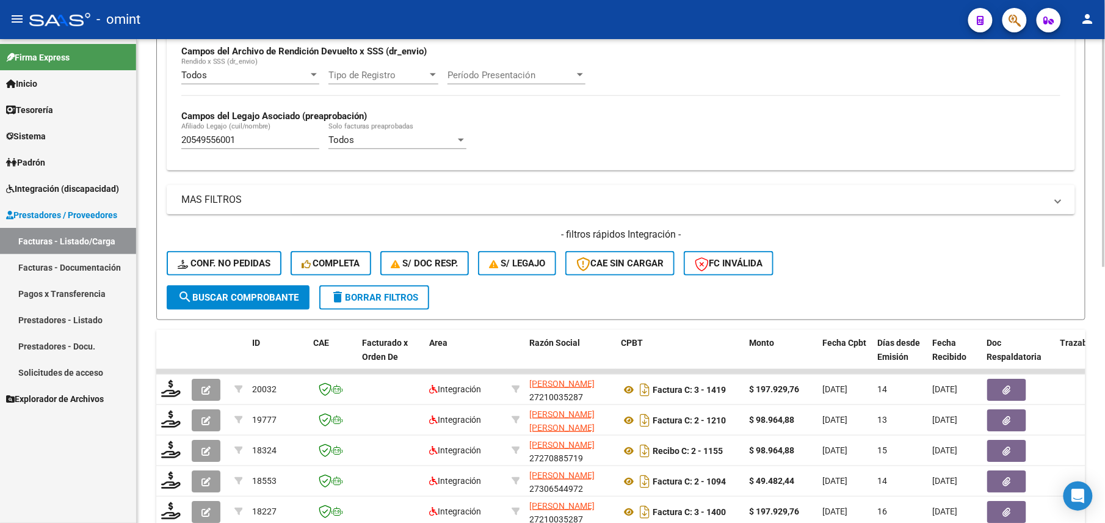
scroll to position [216, 0]
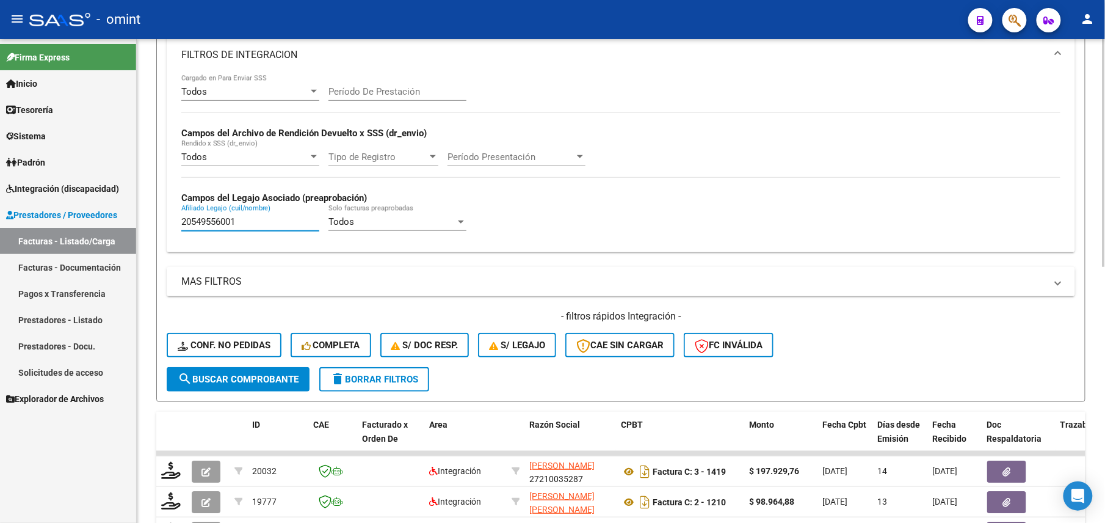
drag, startPoint x: 254, startPoint y: 218, endPoint x: 170, endPoint y: 224, distance: 84.5
click at [170, 224] on div "Todos Cargado en Para Enviar SSS Período De Prestación Campos del Archivo de Re…" at bounding box center [621, 164] width 909 height 178
paste input "8927227"
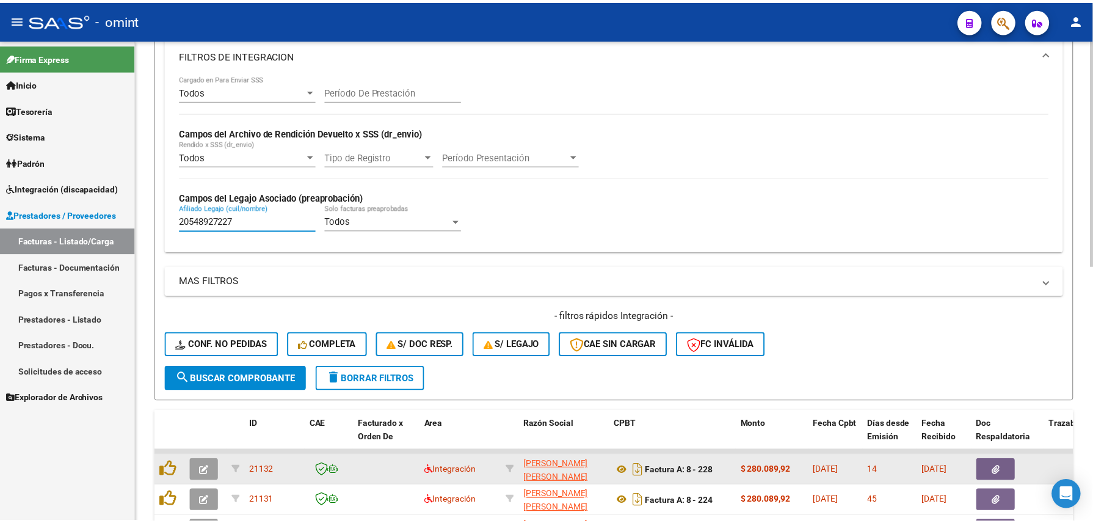
scroll to position [460, 0]
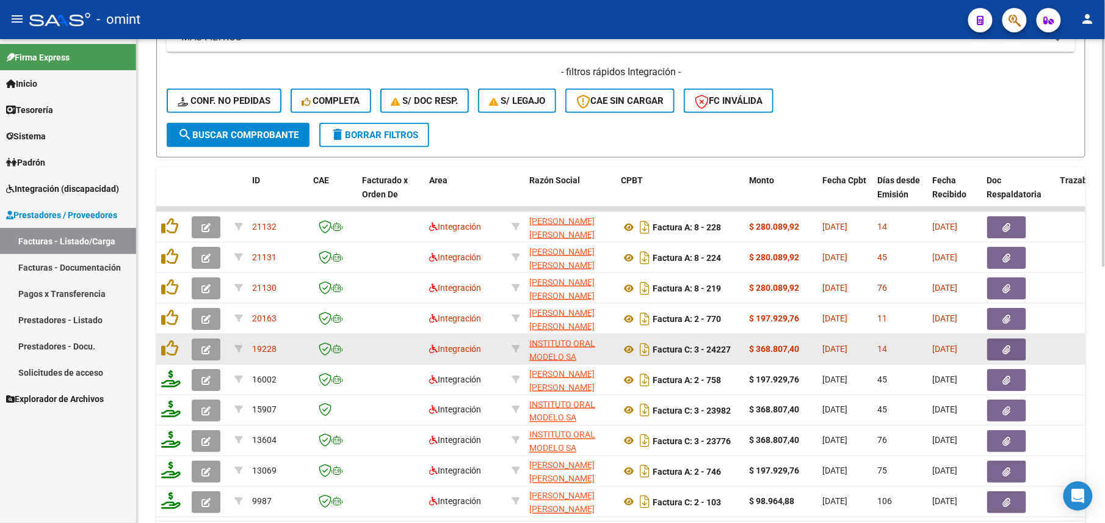
type input "20548927227"
click at [205, 349] on icon "button" at bounding box center [206, 349] width 9 height 9
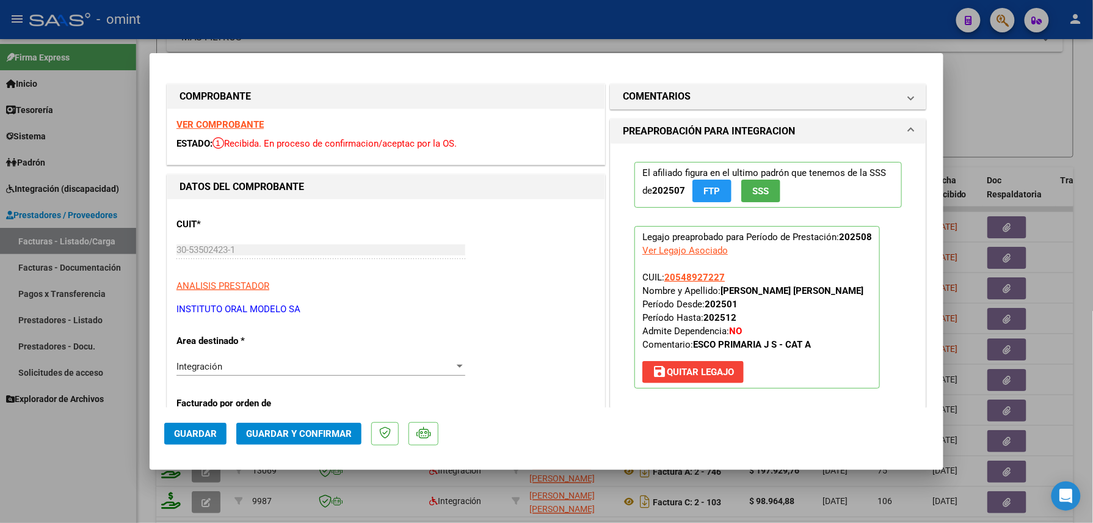
click at [232, 127] on strong "VER COMPROBANTE" at bounding box center [219, 124] width 87 height 11
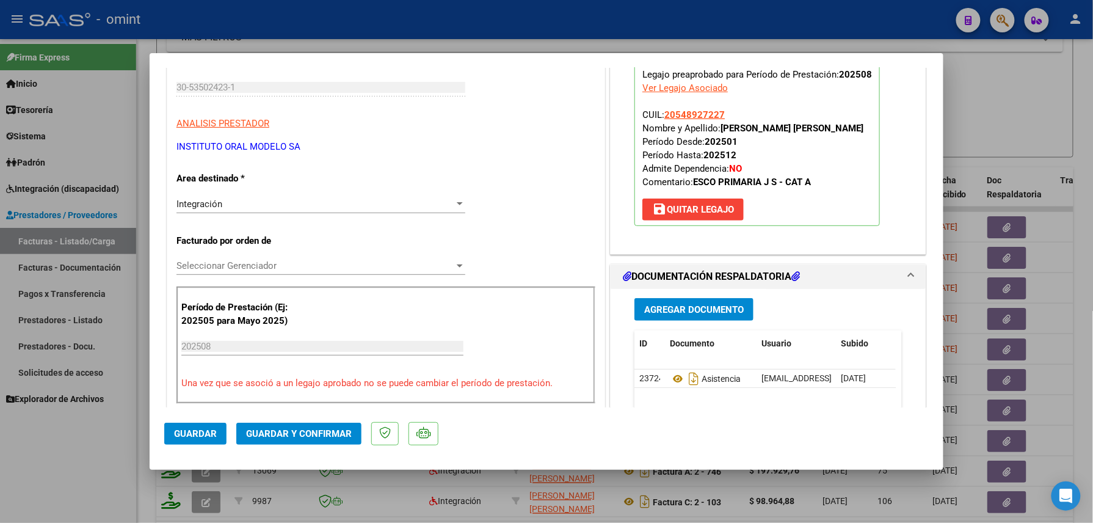
scroll to position [326, 0]
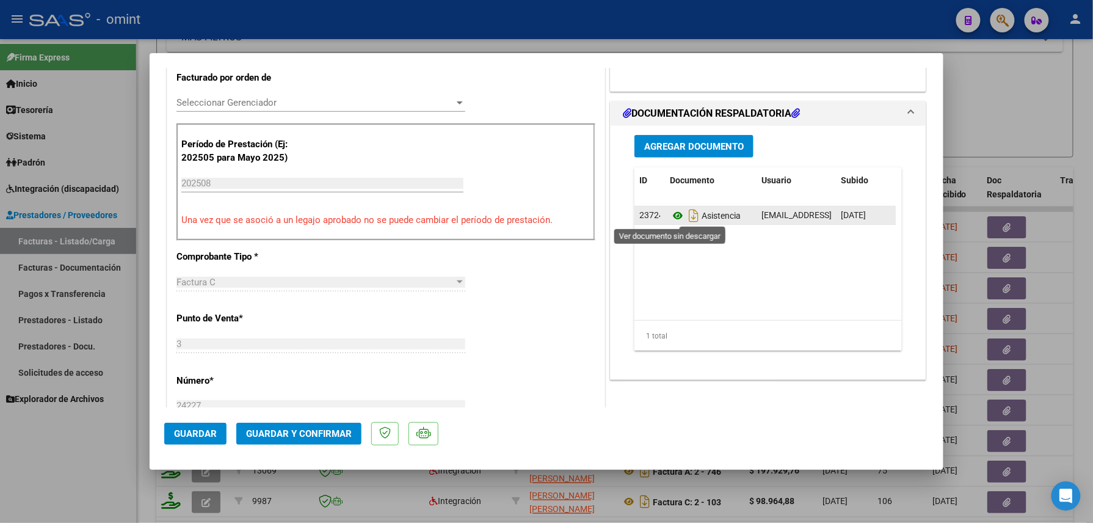
click at [670, 213] on icon at bounding box center [678, 215] width 16 height 15
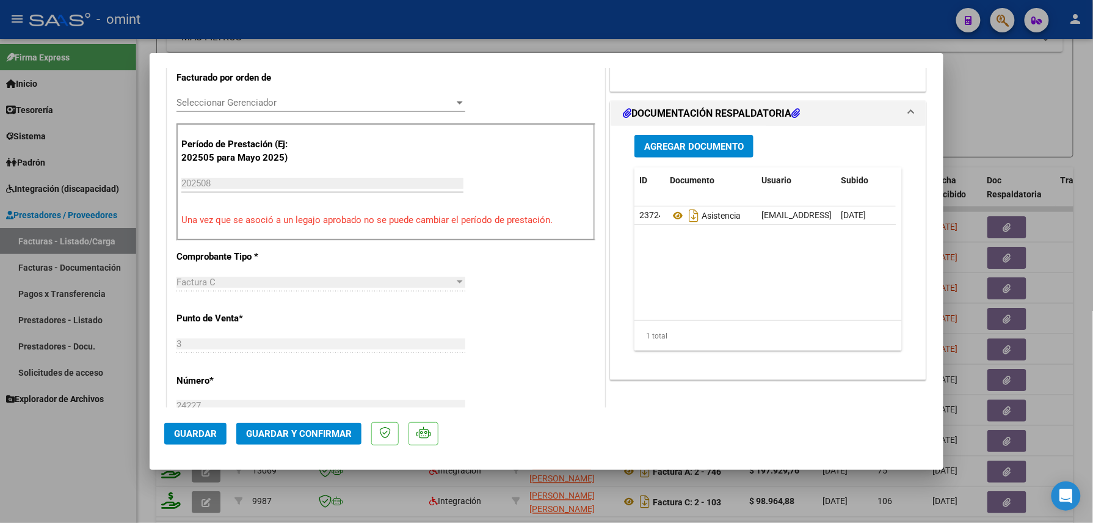
click at [337, 430] on span "Guardar y Confirmar" at bounding box center [299, 433] width 106 height 11
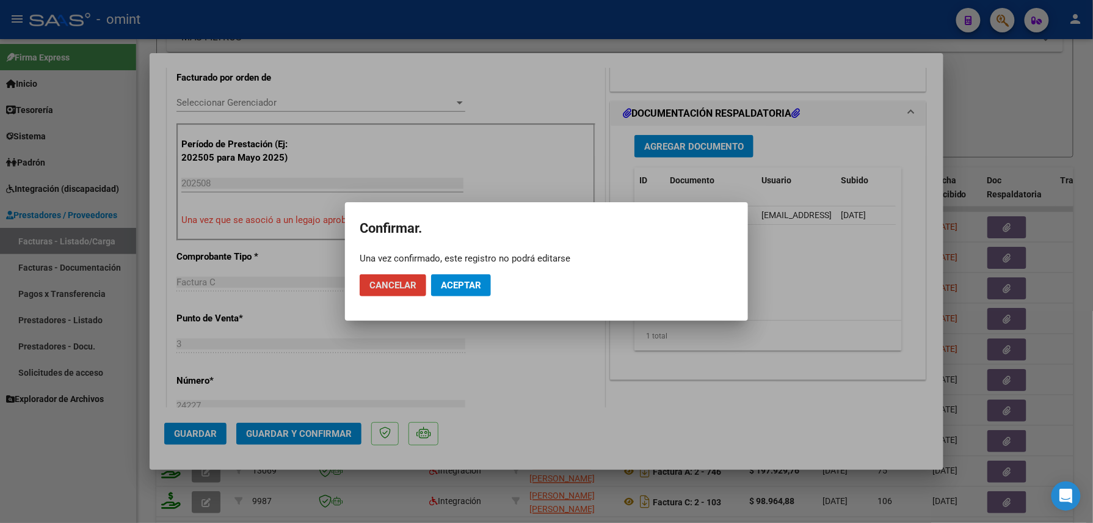
click at [460, 286] on span "Aceptar" at bounding box center [461, 285] width 40 height 11
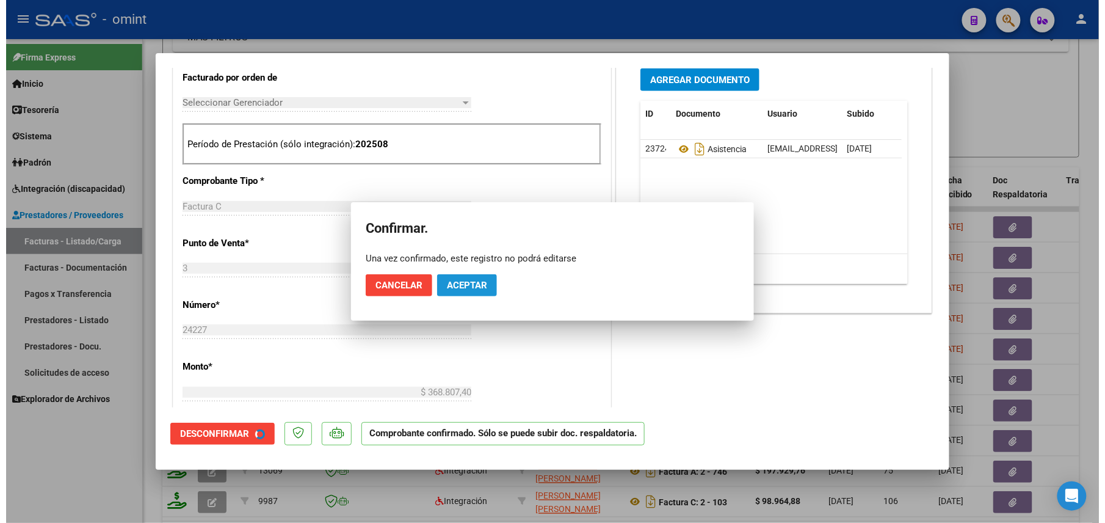
scroll to position [325, 0]
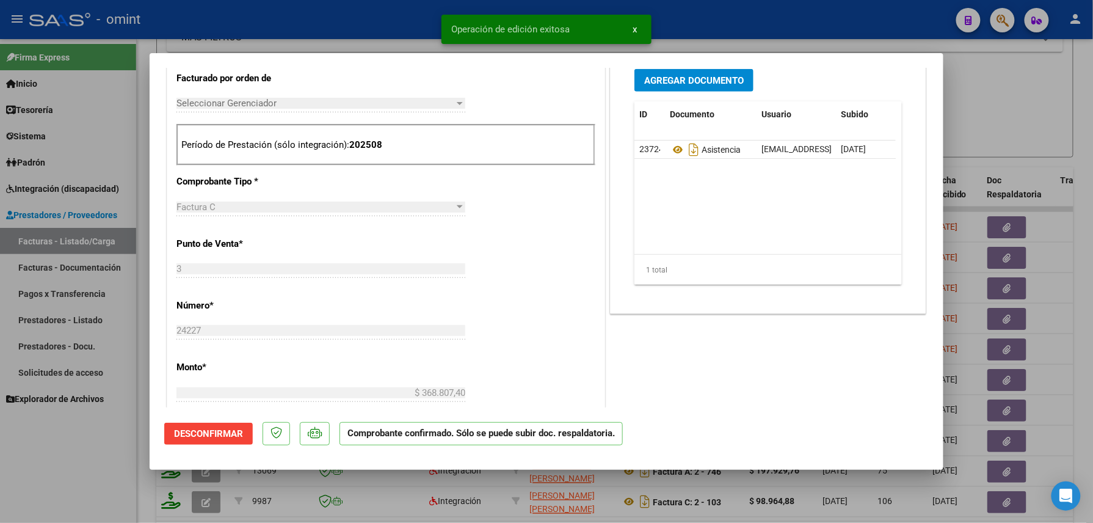
click at [77, 471] on div at bounding box center [546, 261] width 1093 height 523
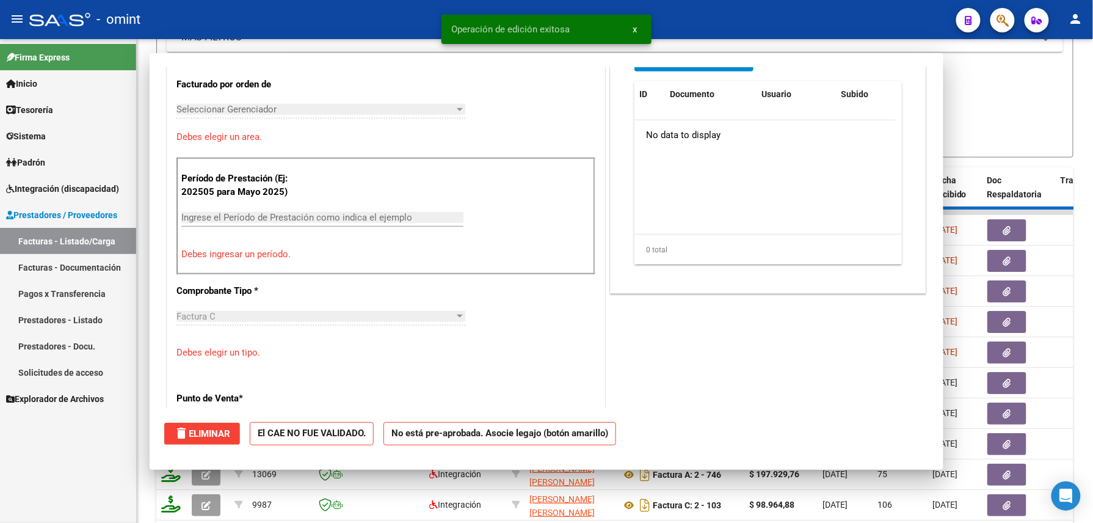
scroll to position [0, 0]
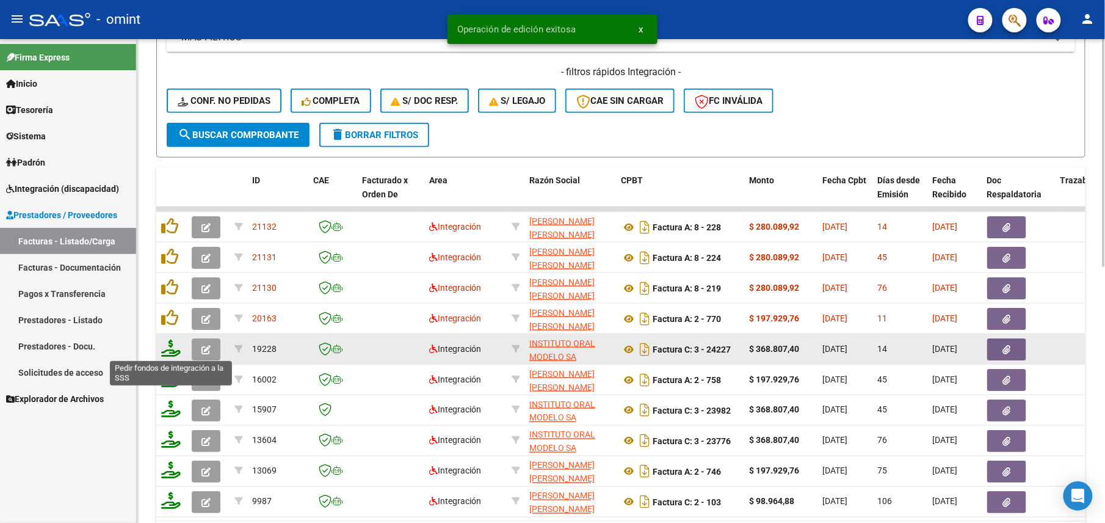
click at [165, 349] on icon at bounding box center [171, 348] width 20 height 17
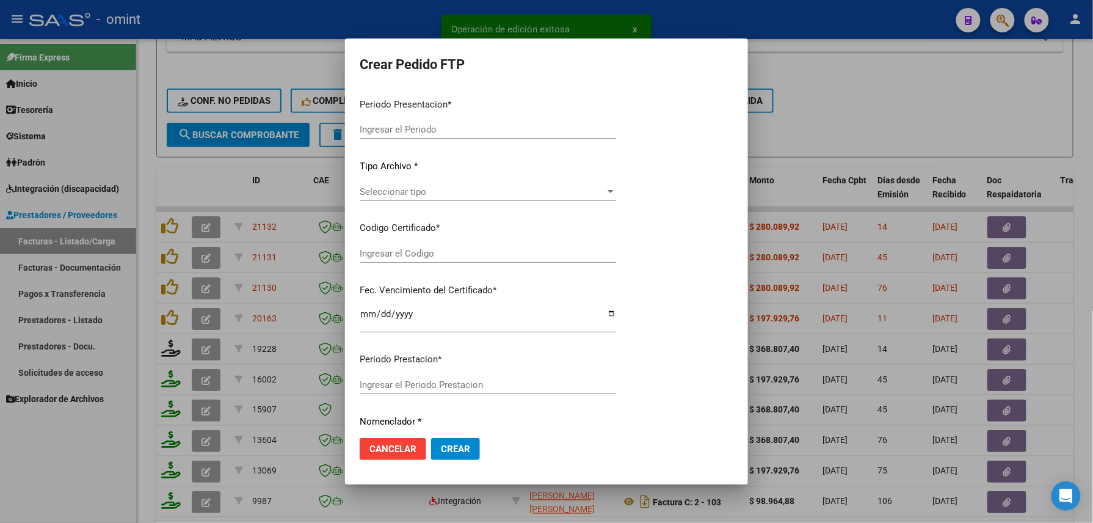
type input "202508"
type input "$ 368.807,40"
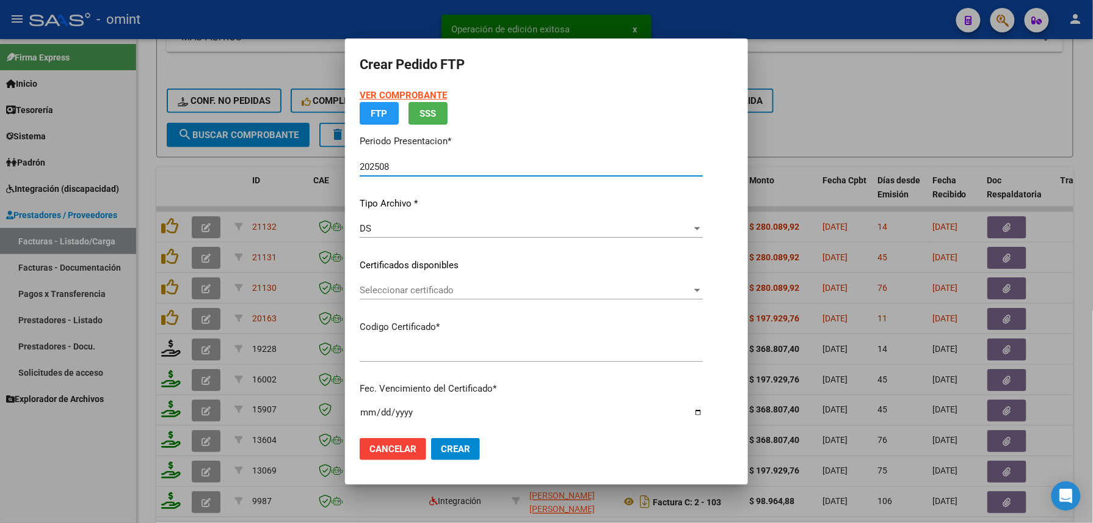
type input "6585169399"
type input "[DATE]"
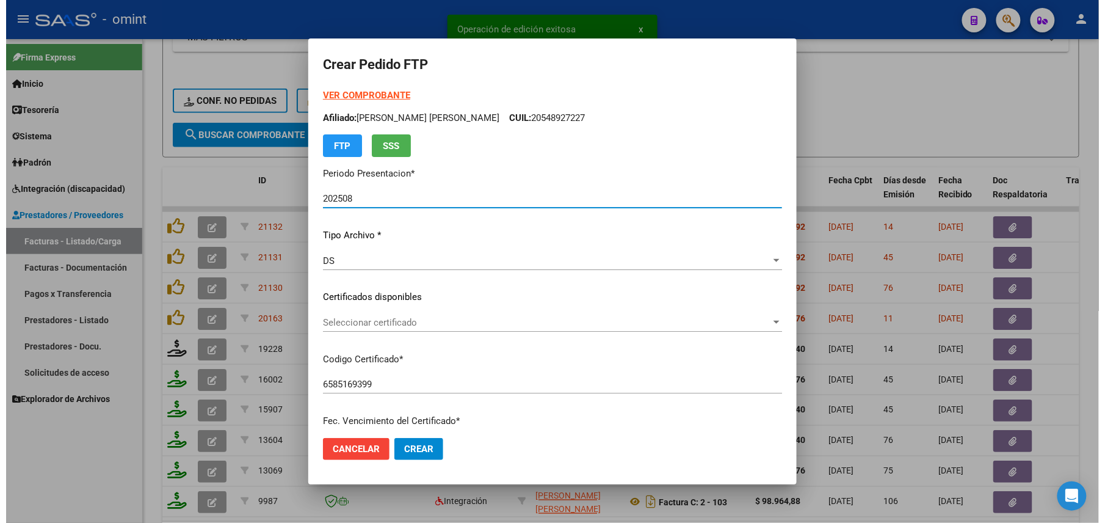
scroll to position [357, 0]
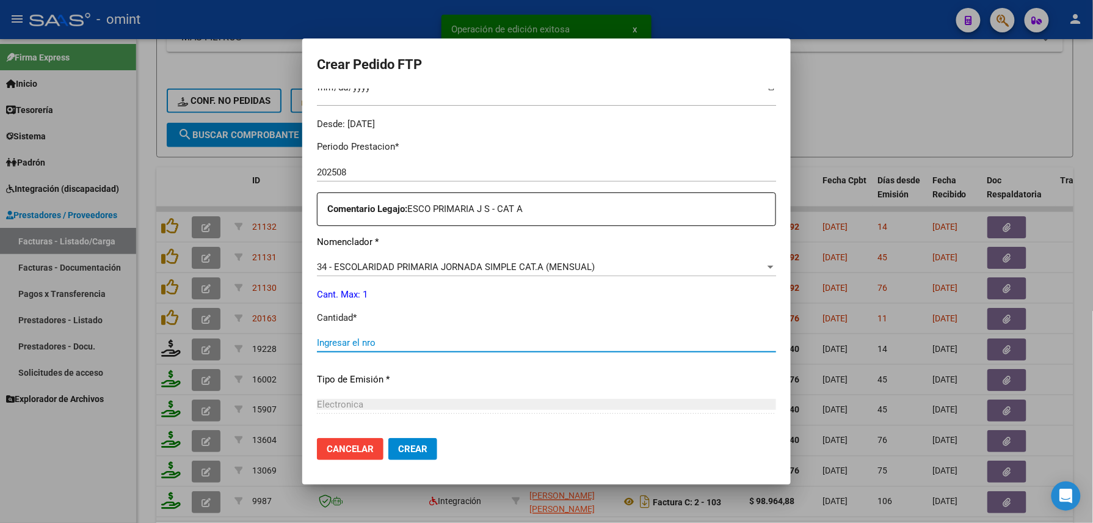
click at [421, 346] on input "Ingresar el nro" at bounding box center [546, 342] width 459 height 11
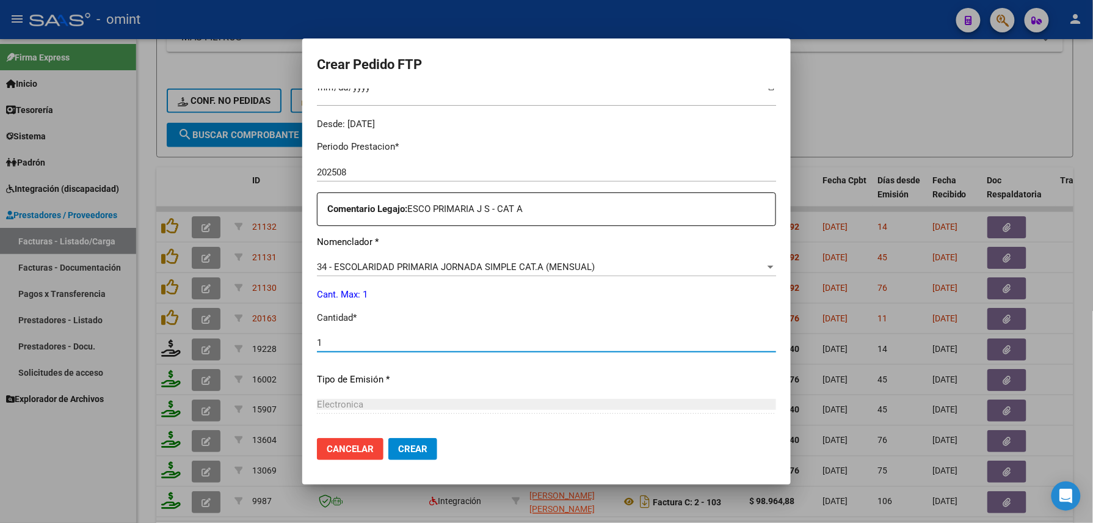
type input "1"
click at [415, 448] on span "Crear" at bounding box center [412, 448] width 29 height 11
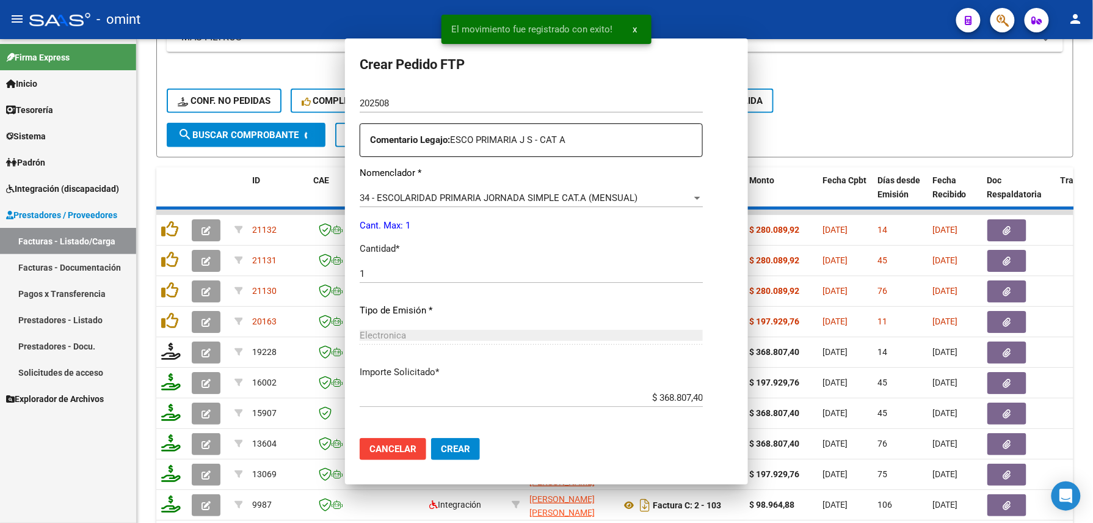
scroll to position [0, 0]
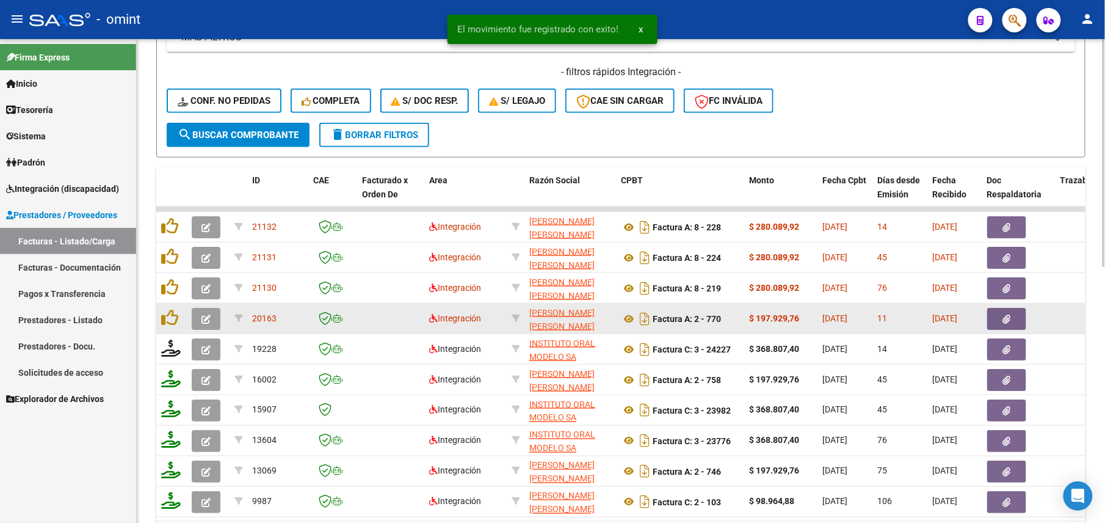
click at [204, 316] on icon "button" at bounding box center [206, 319] width 9 height 9
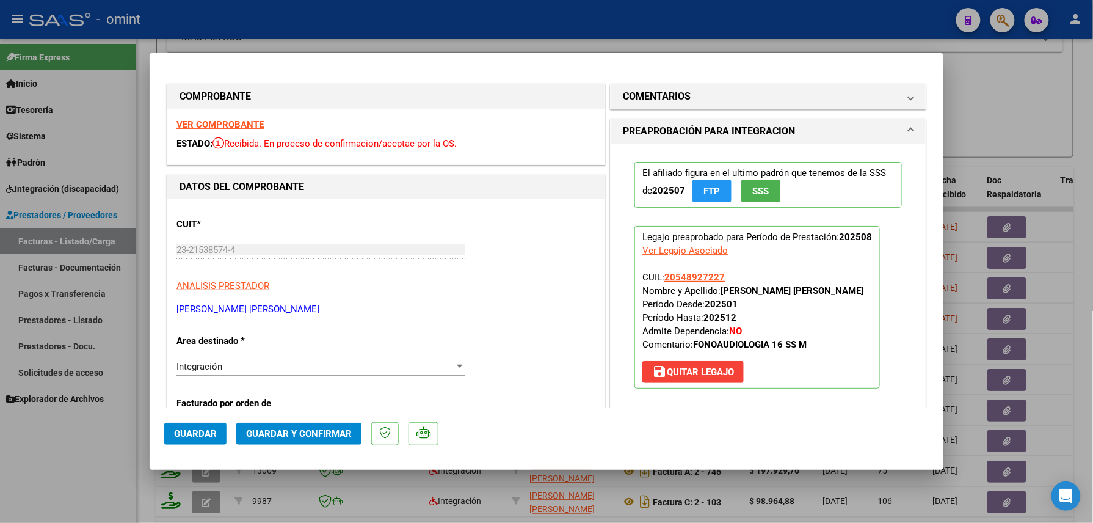
click at [233, 125] on strong "VER COMPROBANTE" at bounding box center [219, 124] width 87 height 11
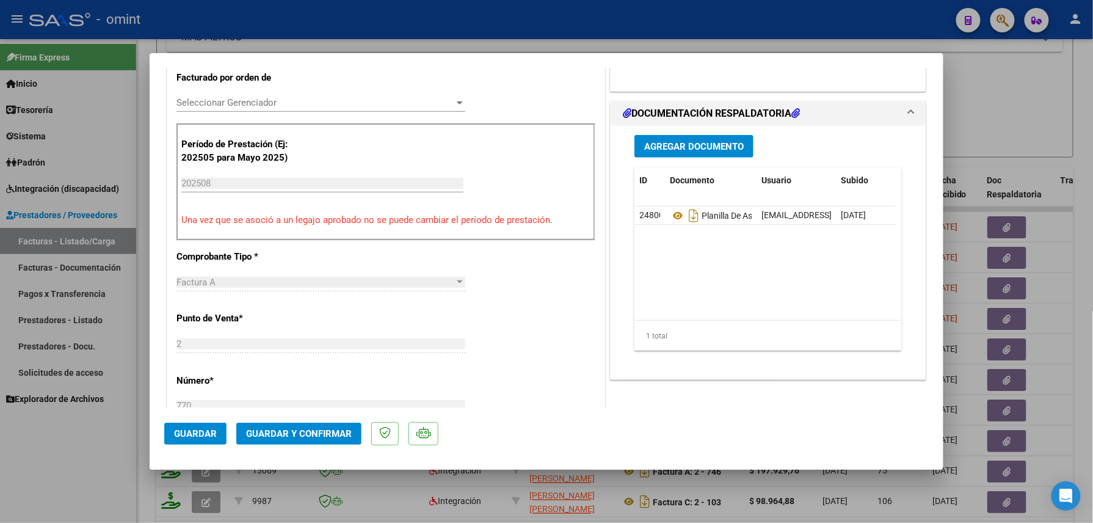
scroll to position [407, 0]
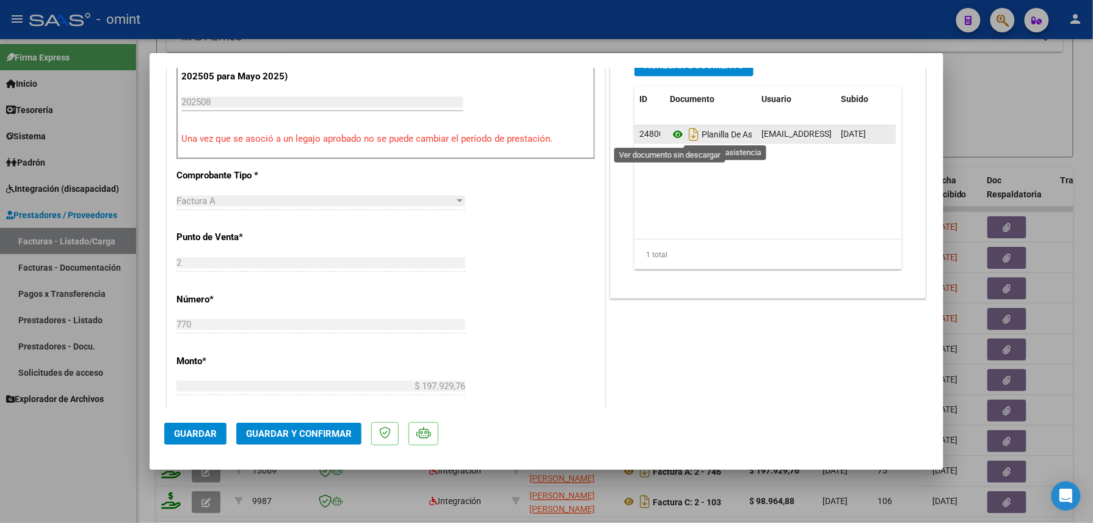
click at [672, 133] on icon at bounding box center [678, 134] width 16 height 15
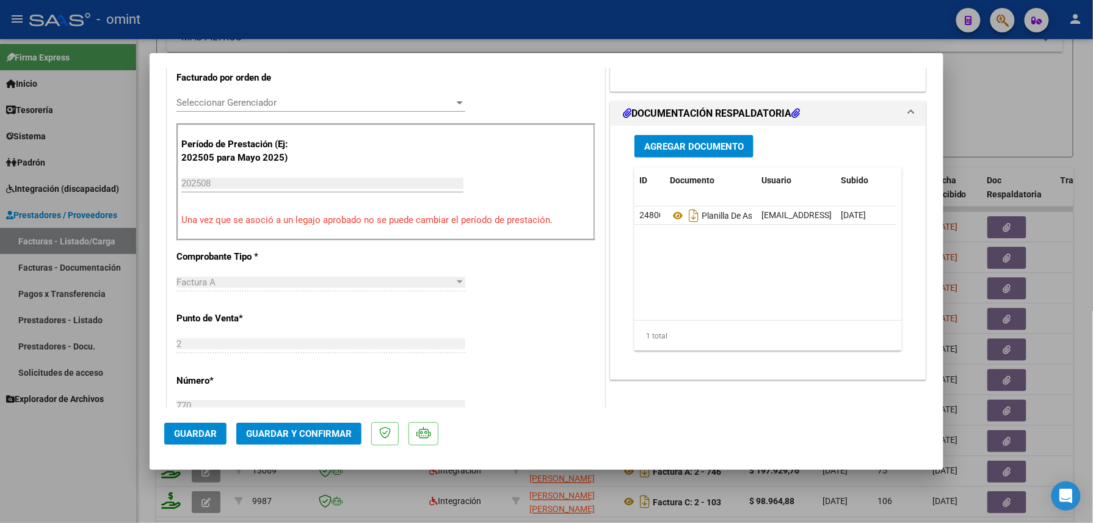
scroll to position [162, 0]
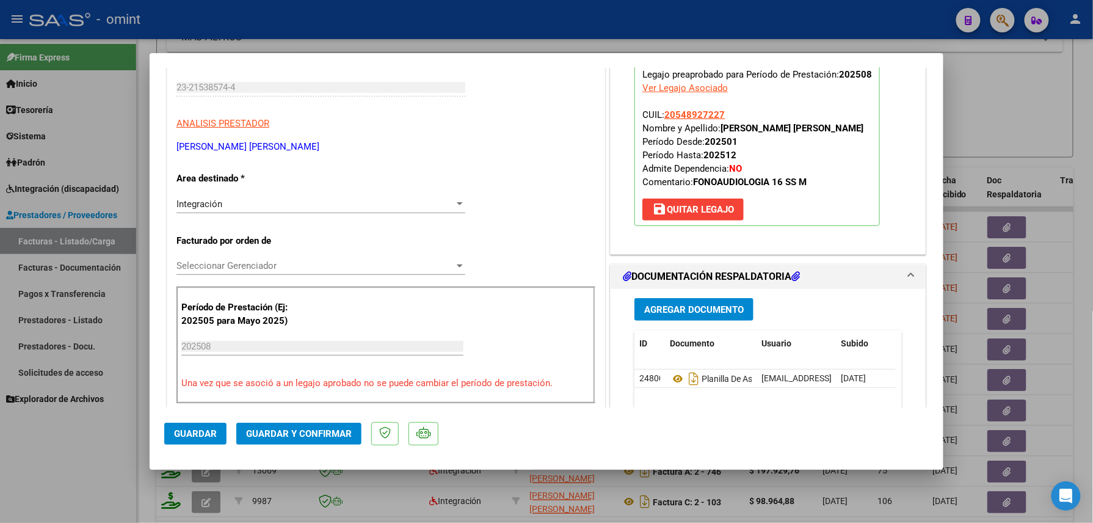
click at [286, 435] on span "Guardar y Confirmar" at bounding box center [299, 433] width 106 height 11
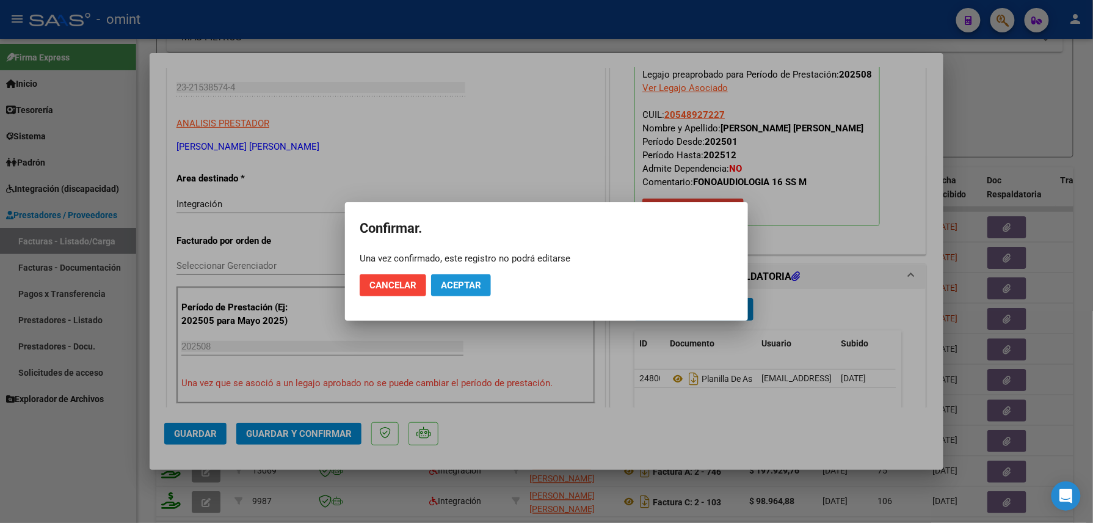
click at [460, 292] on button "Aceptar" at bounding box center [461, 285] width 60 height 22
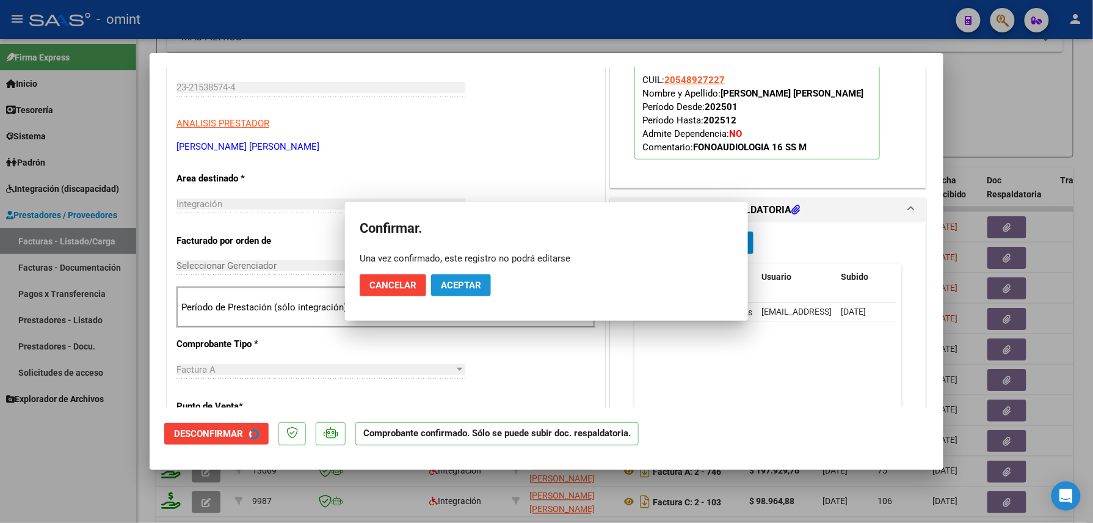
scroll to position [162, 0]
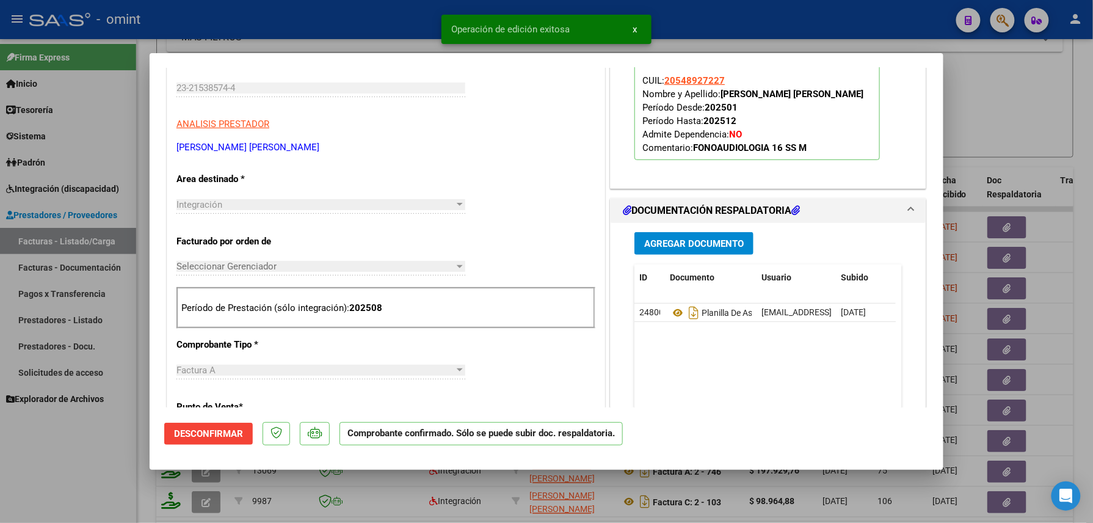
click at [71, 480] on div at bounding box center [546, 261] width 1093 height 523
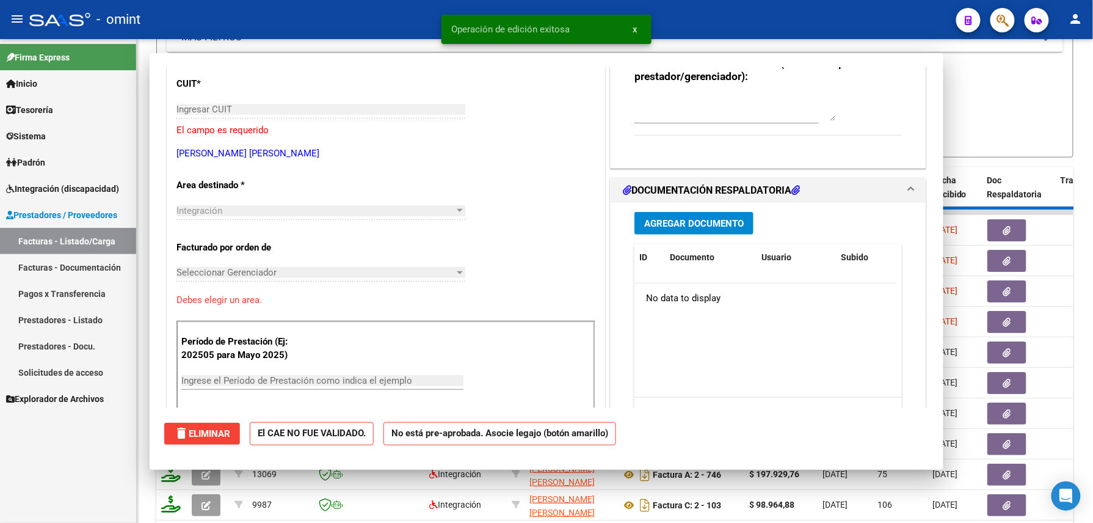
scroll to position [0, 0]
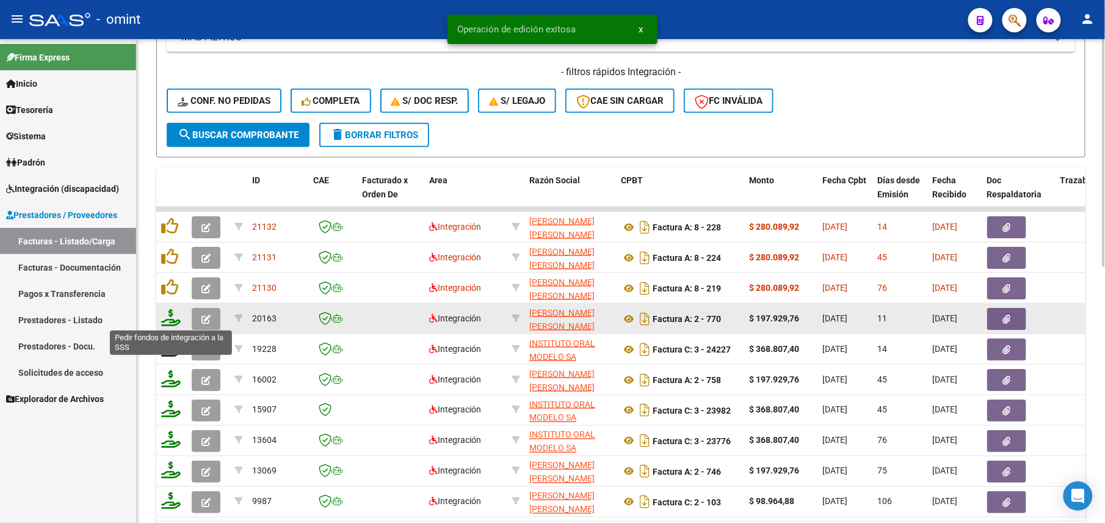
click at [171, 321] on icon at bounding box center [171, 317] width 20 height 17
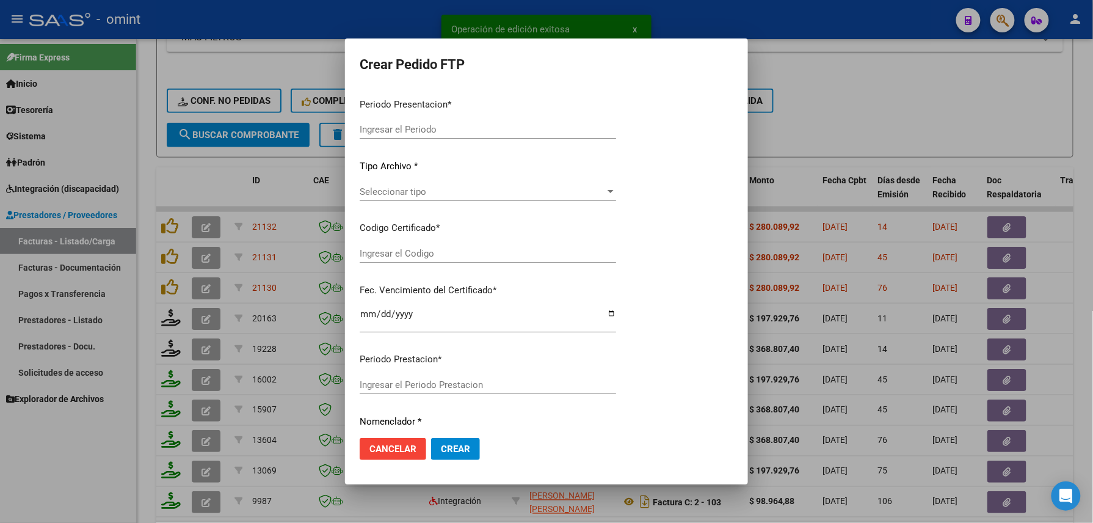
type input "202508"
type input "$ 197.929,76"
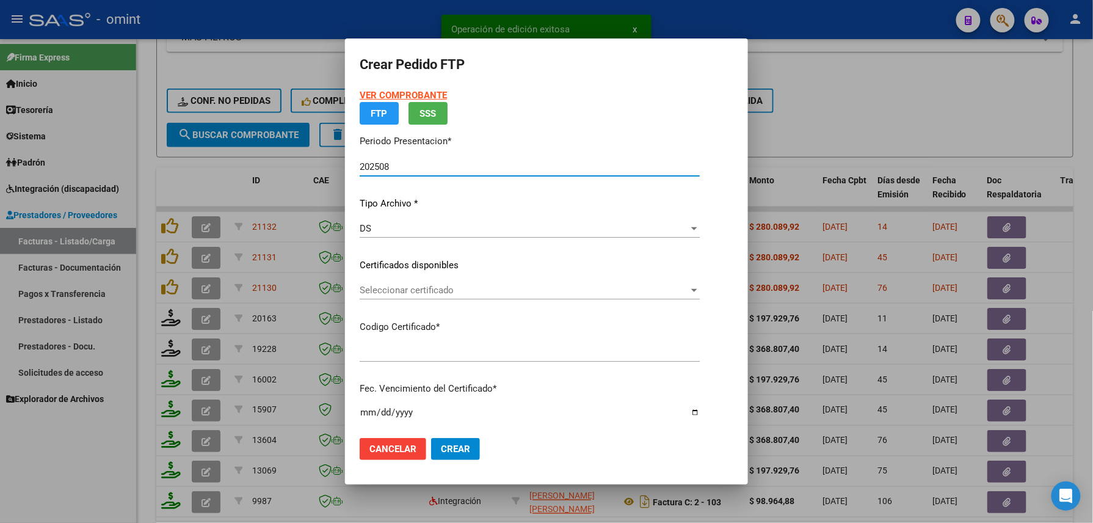
type input "6585169399"
type input "[DATE]"
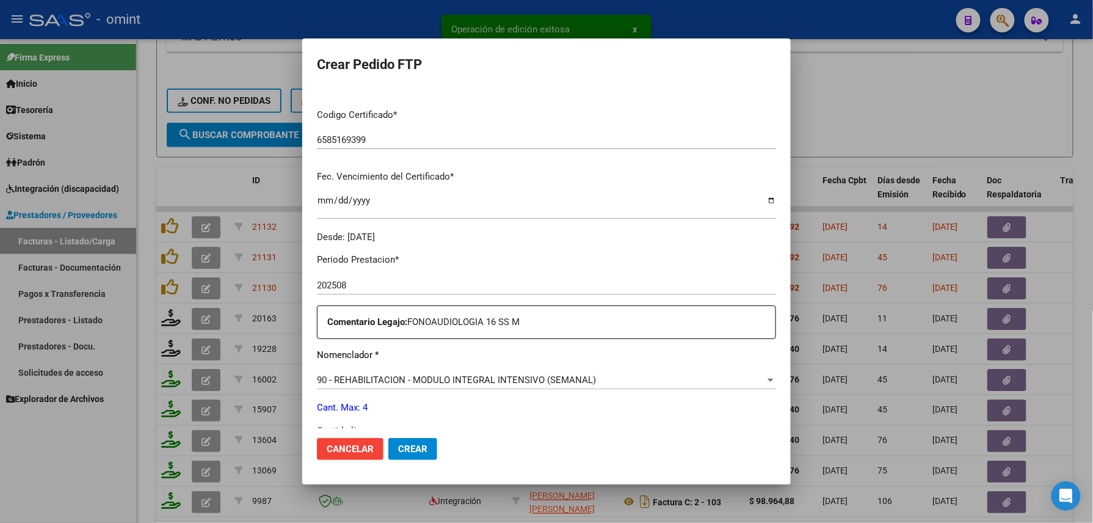
scroll to position [326, 0]
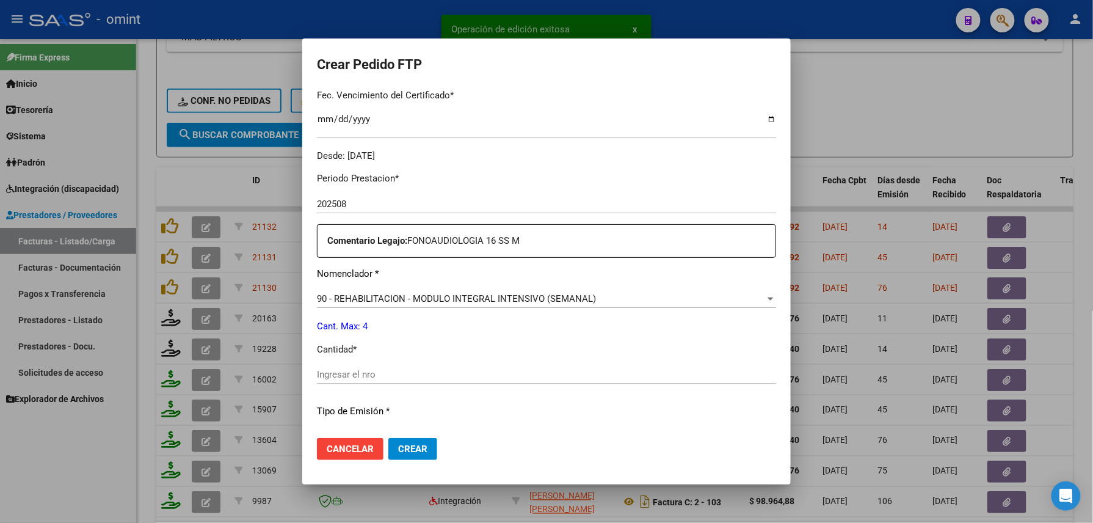
click at [372, 373] on input "Ingresar el nro" at bounding box center [546, 374] width 459 height 11
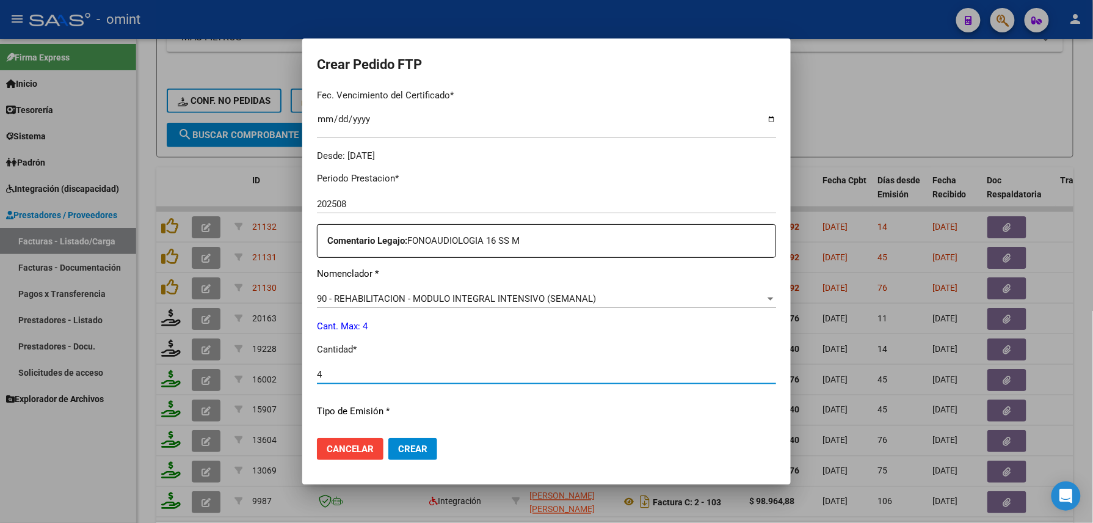
type input "4"
click at [404, 448] on span "Crear" at bounding box center [412, 448] width 29 height 11
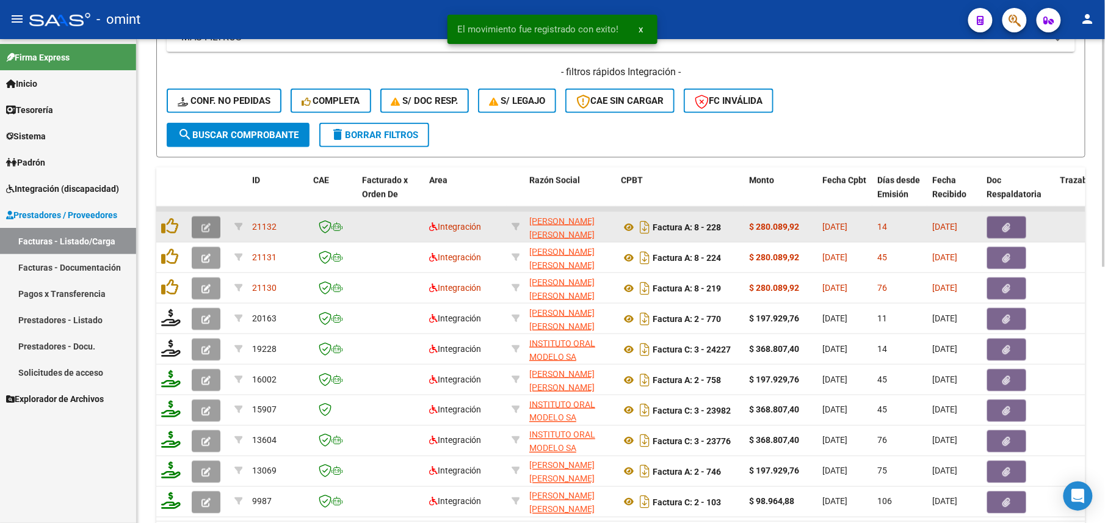
click at [208, 225] on icon "button" at bounding box center [206, 227] width 9 height 9
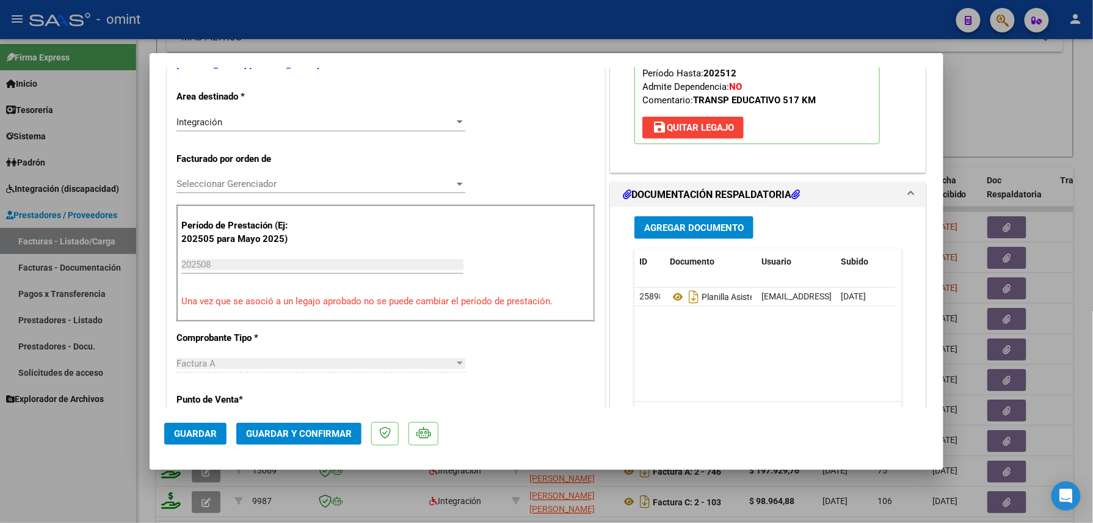
scroll to position [0, 0]
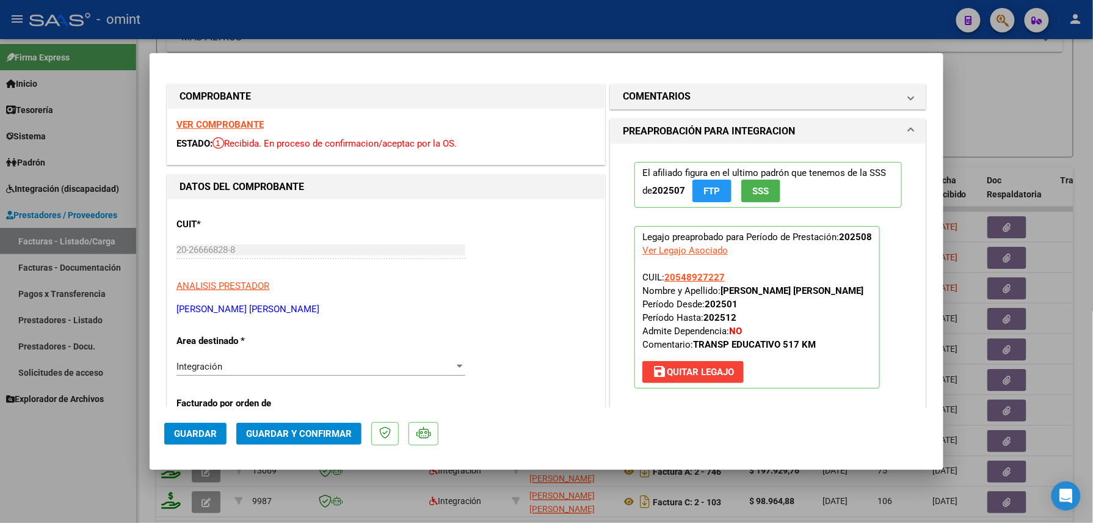
click at [241, 115] on div "VER COMPROBANTE ESTADO: Recibida. En proceso de confirmacion/aceptac por la OS." at bounding box center [385, 137] width 437 height 56
click at [241, 119] on strong "VER COMPROBANTE" at bounding box center [219, 124] width 87 height 11
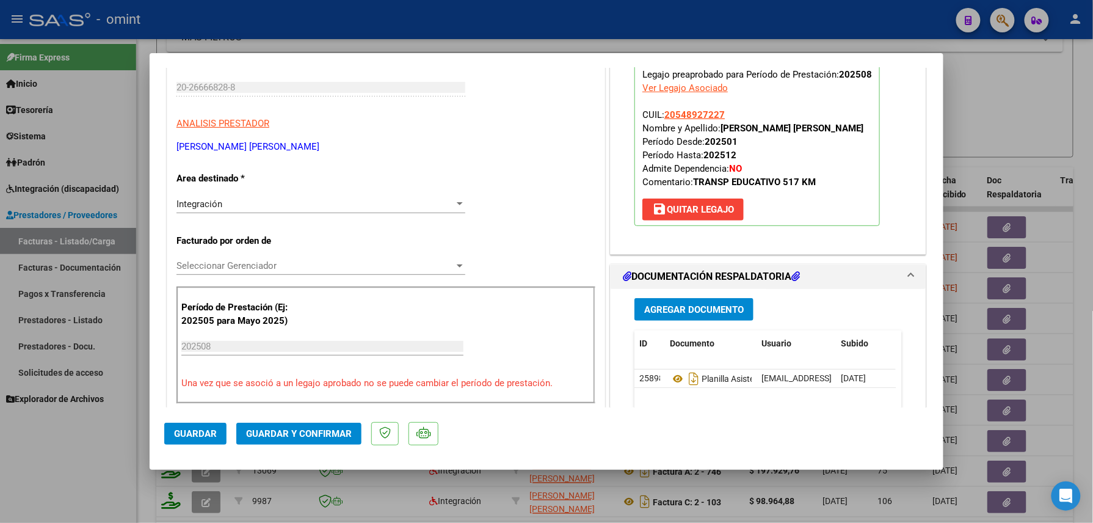
scroll to position [244, 0]
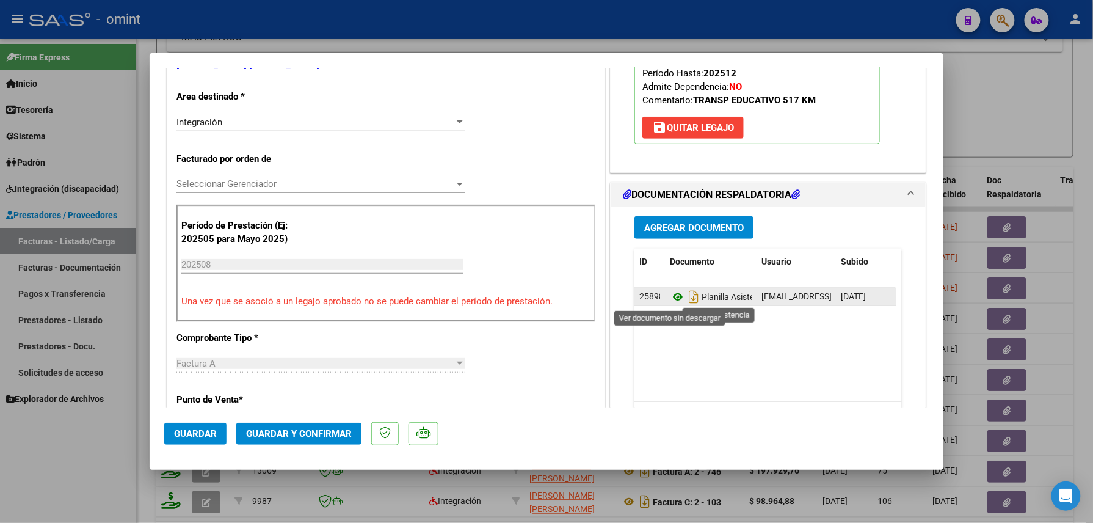
click at [670, 294] on icon at bounding box center [678, 296] width 16 height 15
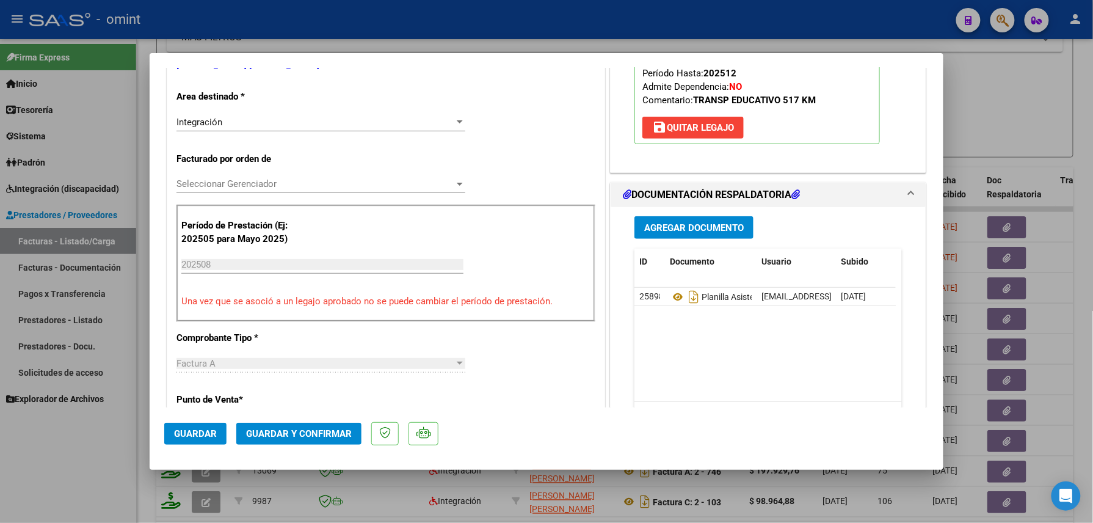
scroll to position [326, 0]
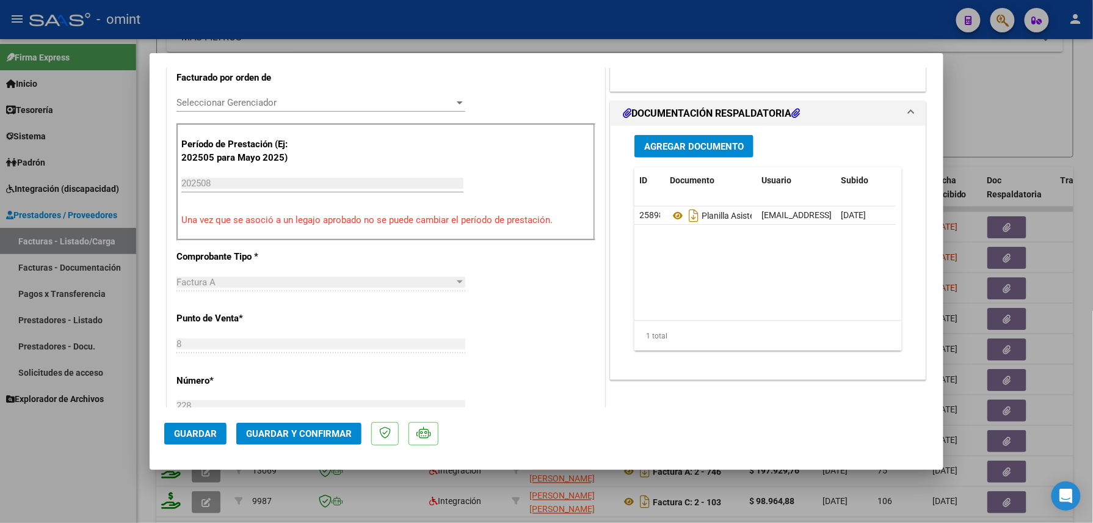
click at [298, 431] on span "Guardar y Confirmar" at bounding box center [299, 433] width 106 height 11
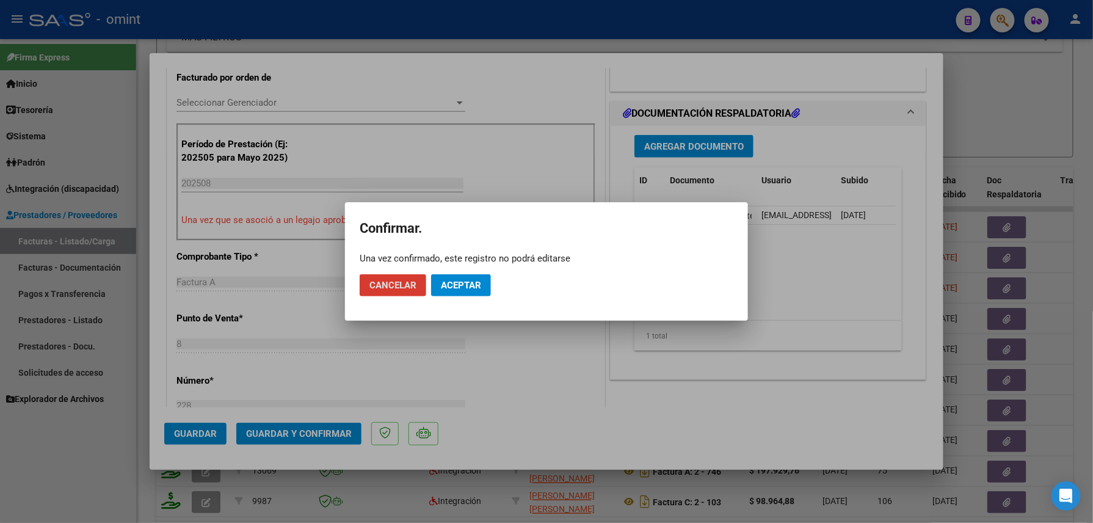
drag, startPoint x: 454, startPoint y: 280, endPoint x: 448, endPoint y: 287, distance: 9.5
click at [455, 280] on span "Aceptar" at bounding box center [461, 285] width 40 height 11
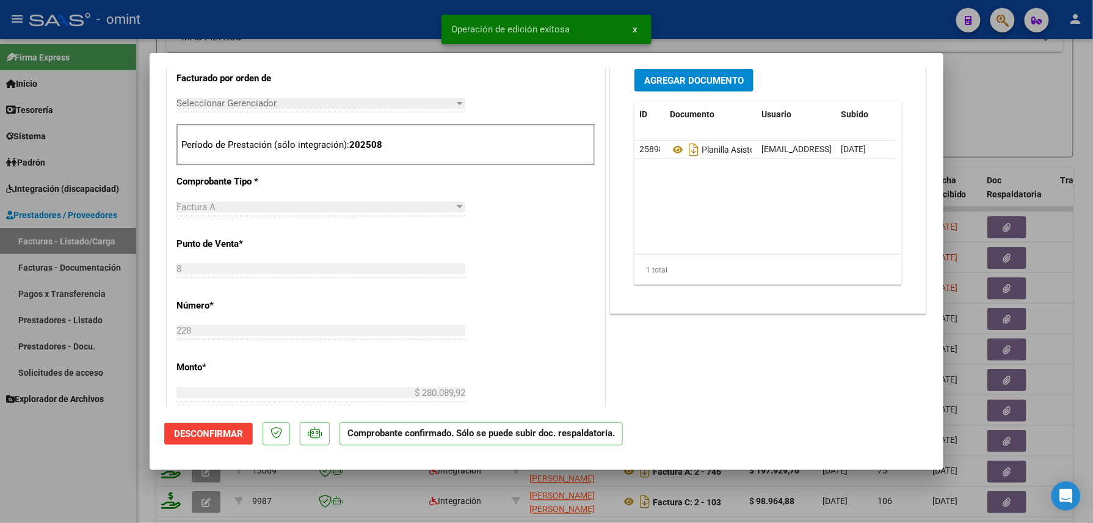
click at [96, 470] on div at bounding box center [546, 261] width 1093 height 523
type input "$ 0,00"
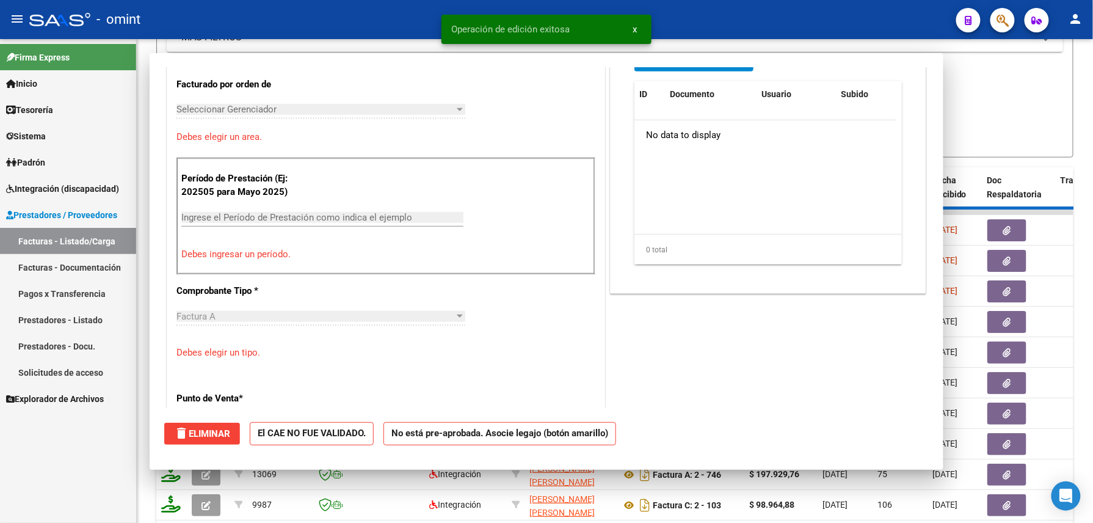
scroll to position [348, 0]
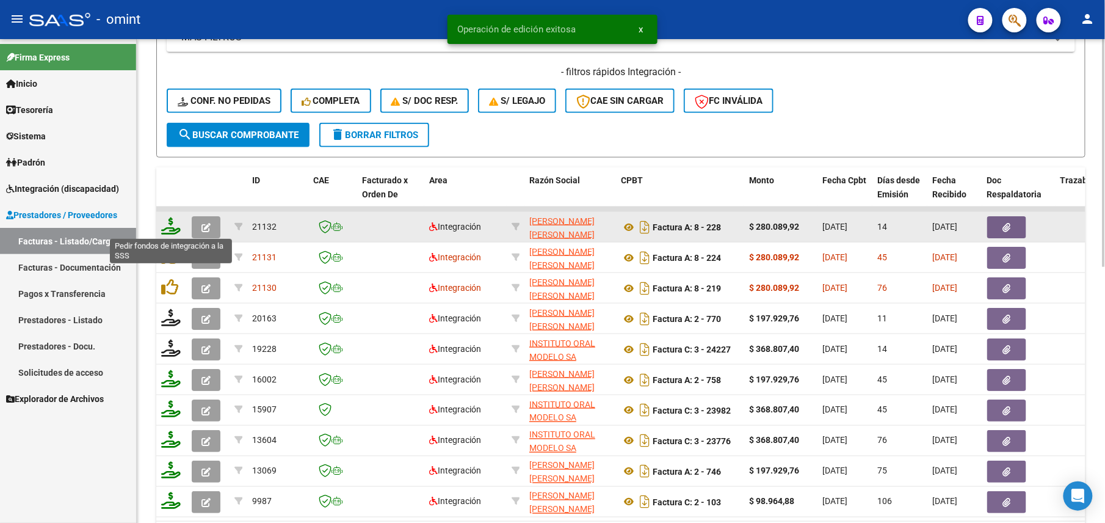
click at [170, 233] on icon at bounding box center [171, 225] width 20 height 17
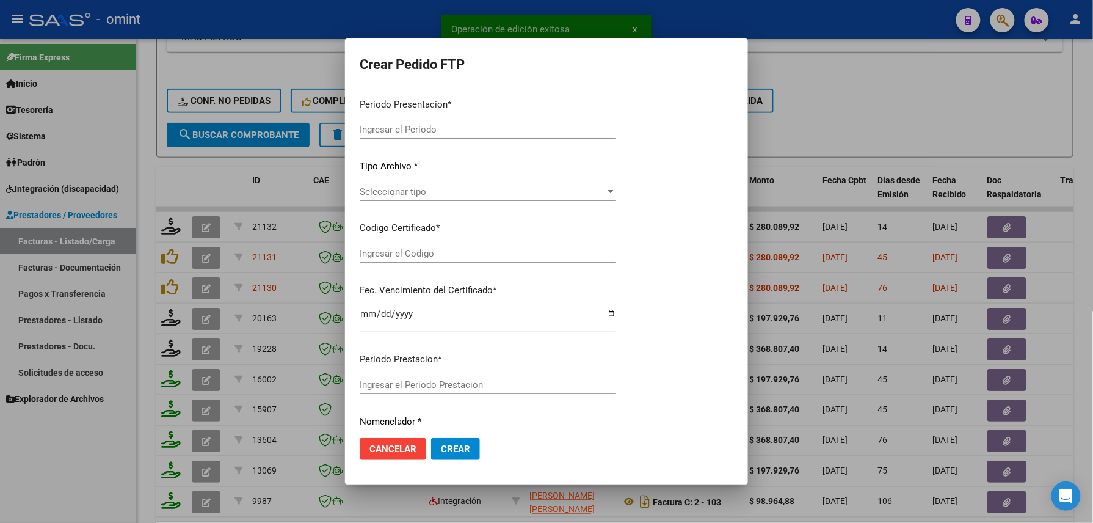
type input "202508"
type input "$ 280.089,92"
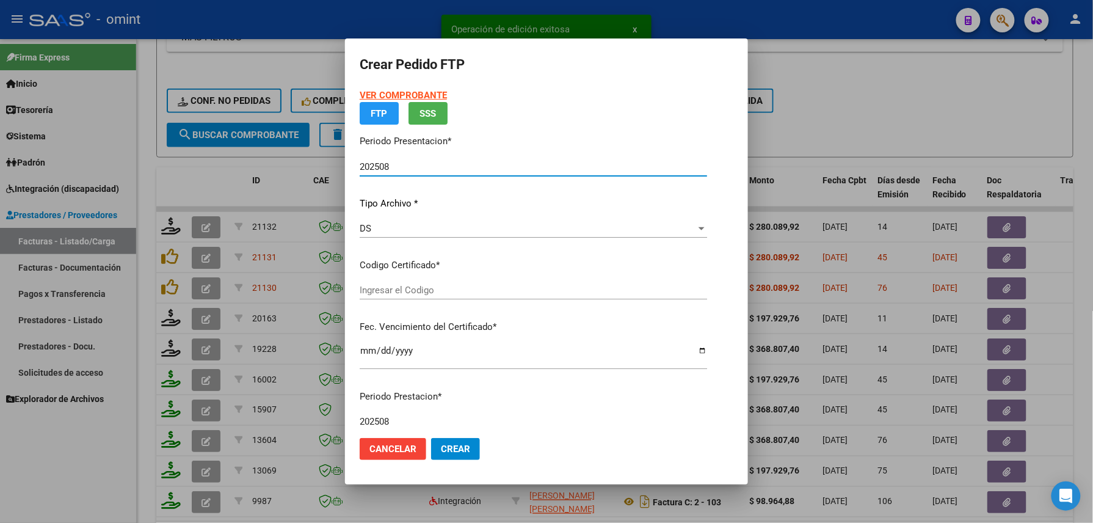
type input "6585169399"
type input "[DATE]"
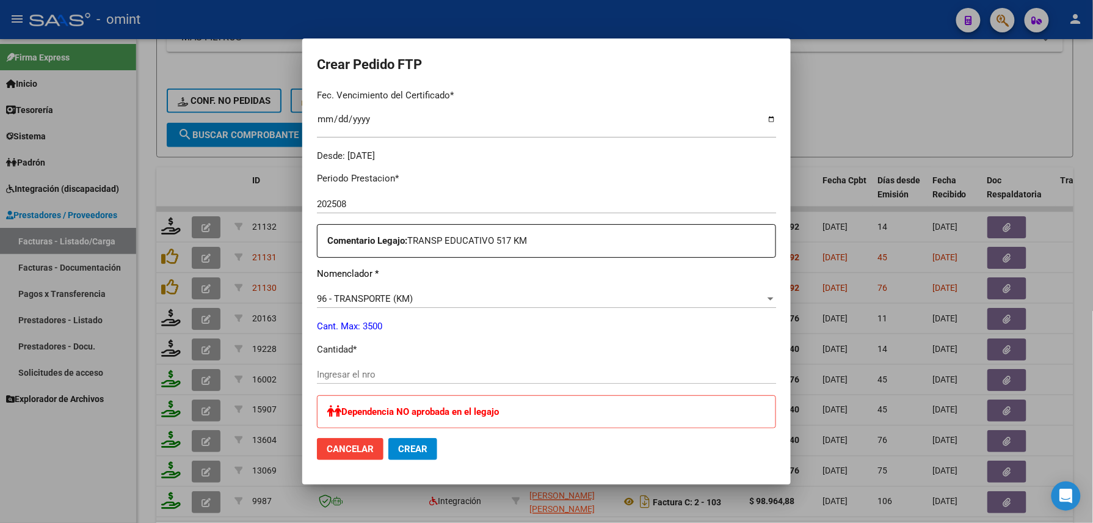
scroll to position [489, 0]
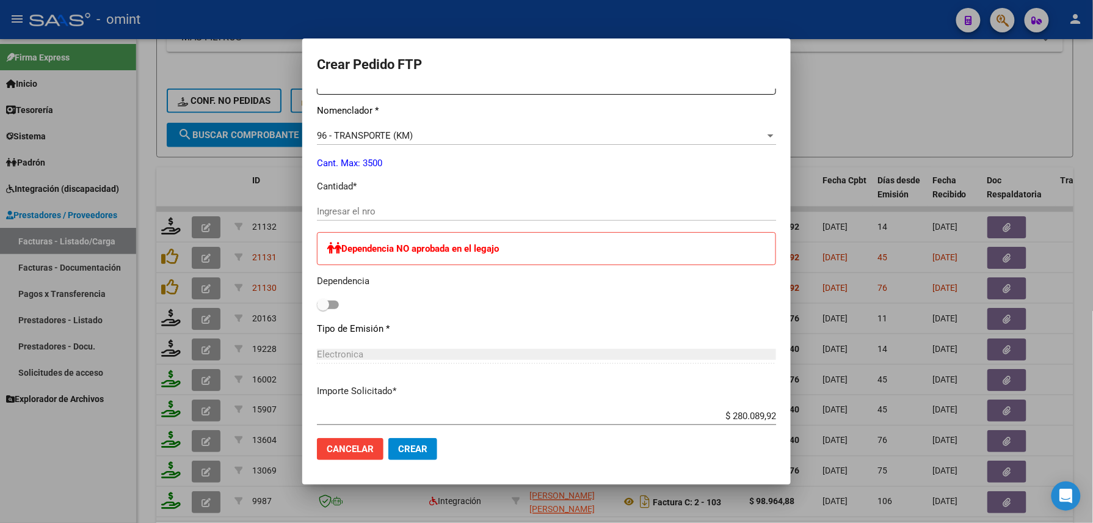
click at [357, 211] on input "Ingresar el nro" at bounding box center [546, 211] width 459 height 11
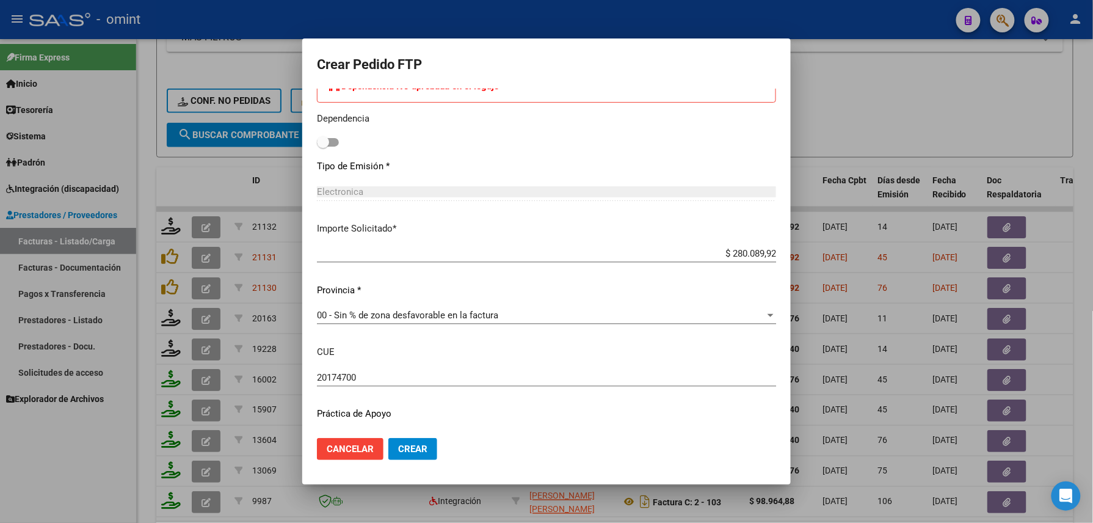
scroll to position [685, 0]
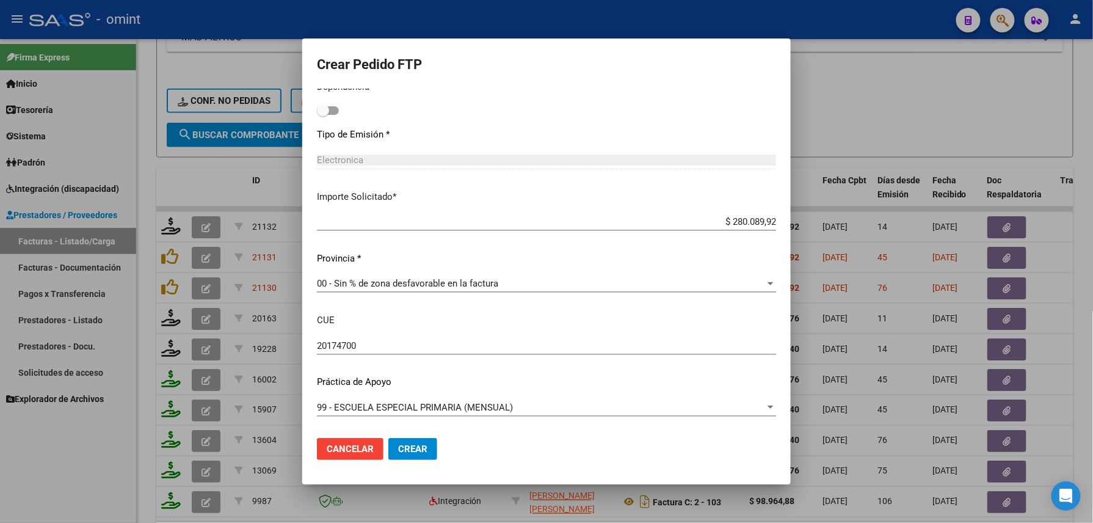
type input "517"
click at [425, 445] on button "Crear" at bounding box center [412, 449] width 49 height 22
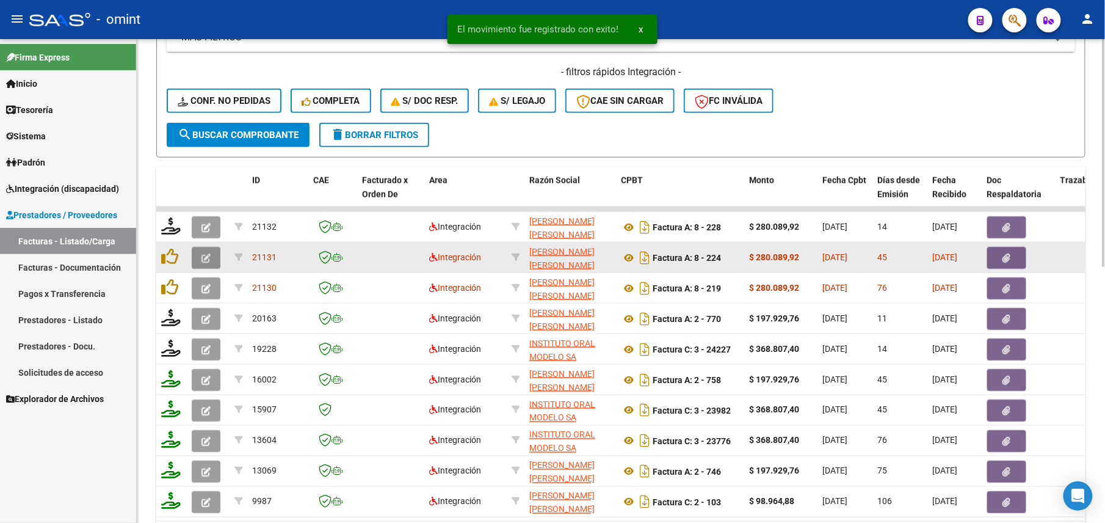
click at [204, 259] on icon "button" at bounding box center [206, 257] width 9 height 9
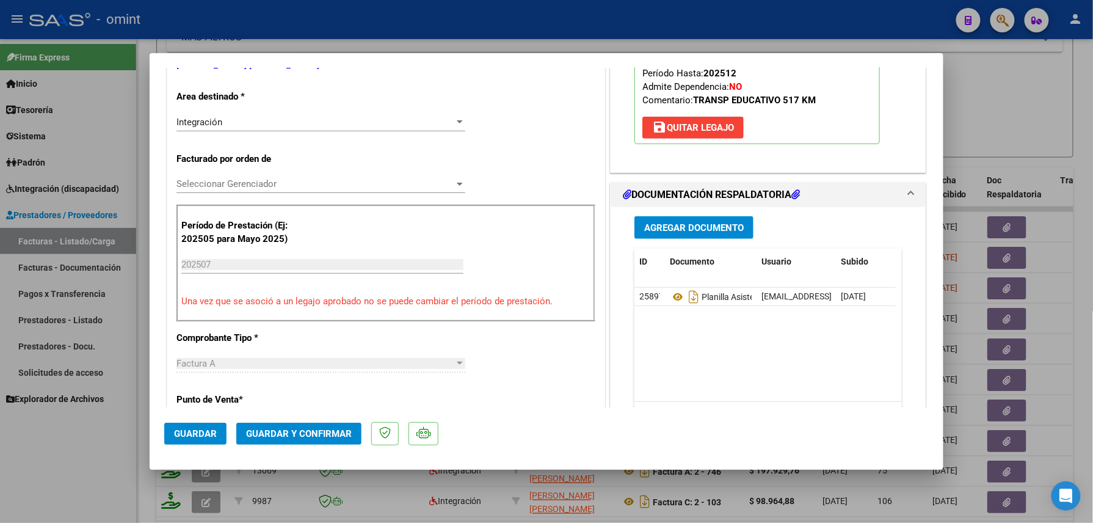
scroll to position [0, 0]
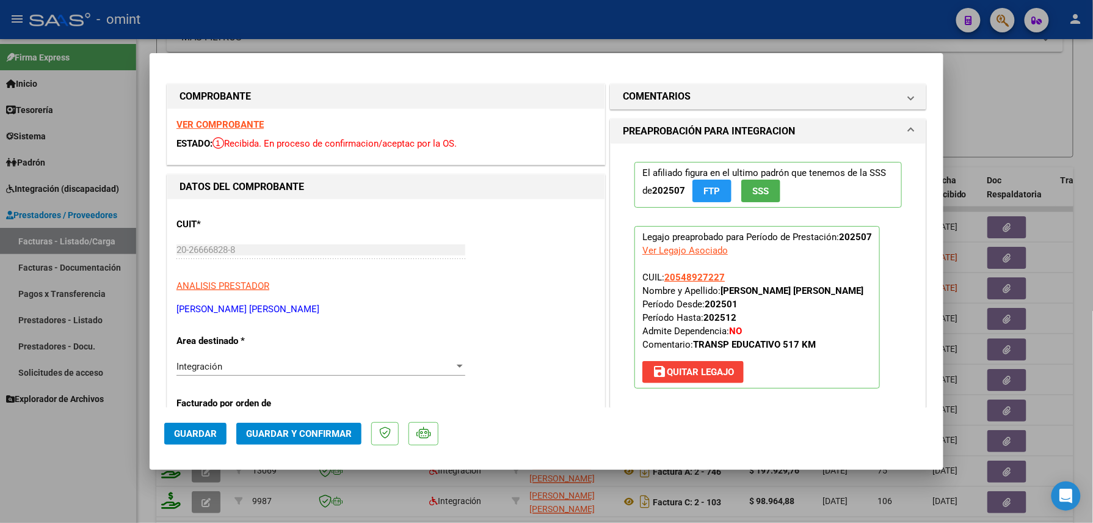
click at [237, 121] on strong "VER COMPROBANTE" at bounding box center [219, 124] width 87 height 11
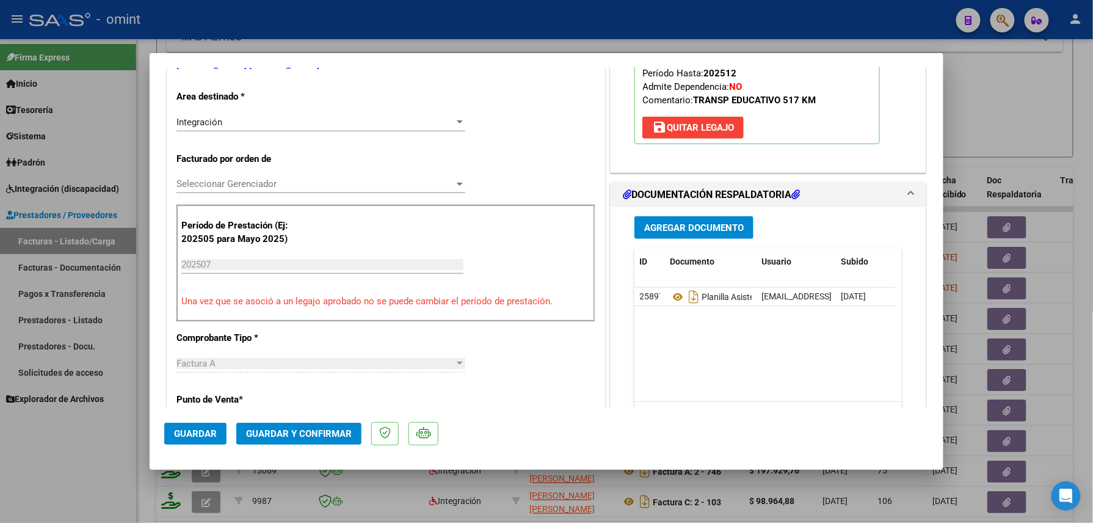
scroll to position [326, 0]
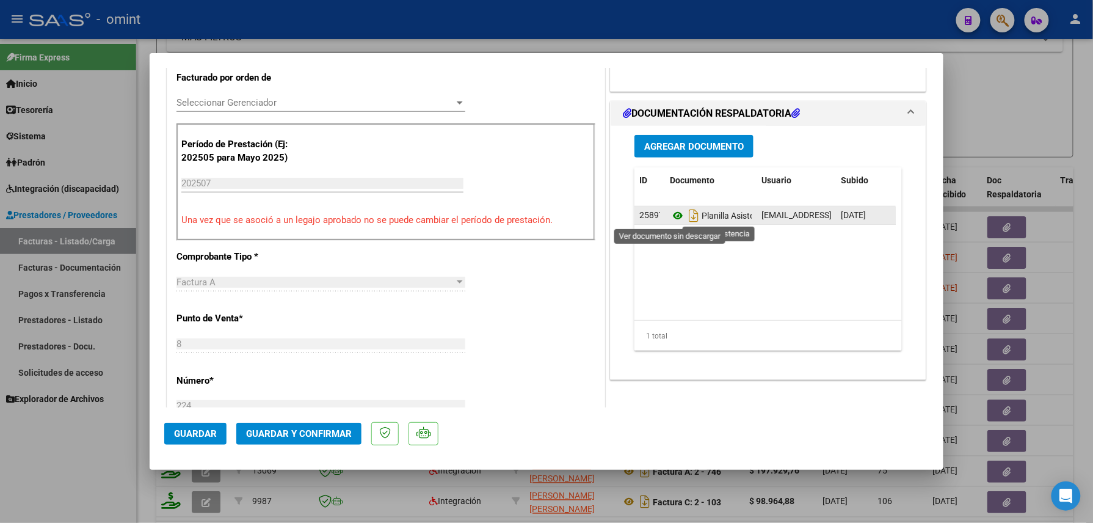
click at [675, 216] on icon at bounding box center [678, 215] width 16 height 15
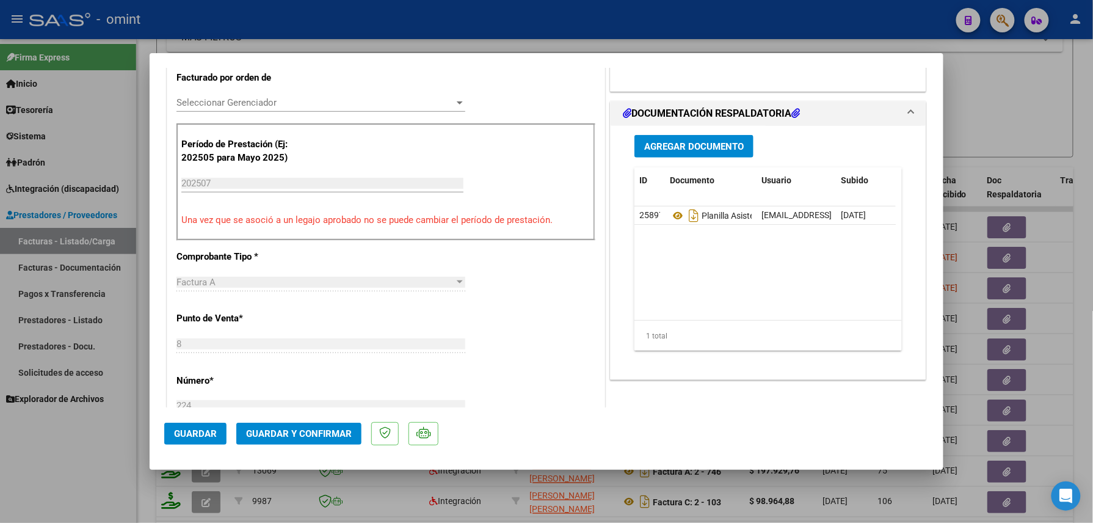
click at [305, 428] on button "Guardar y Confirmar" at bounding box center [298, 434] width 125 height 22
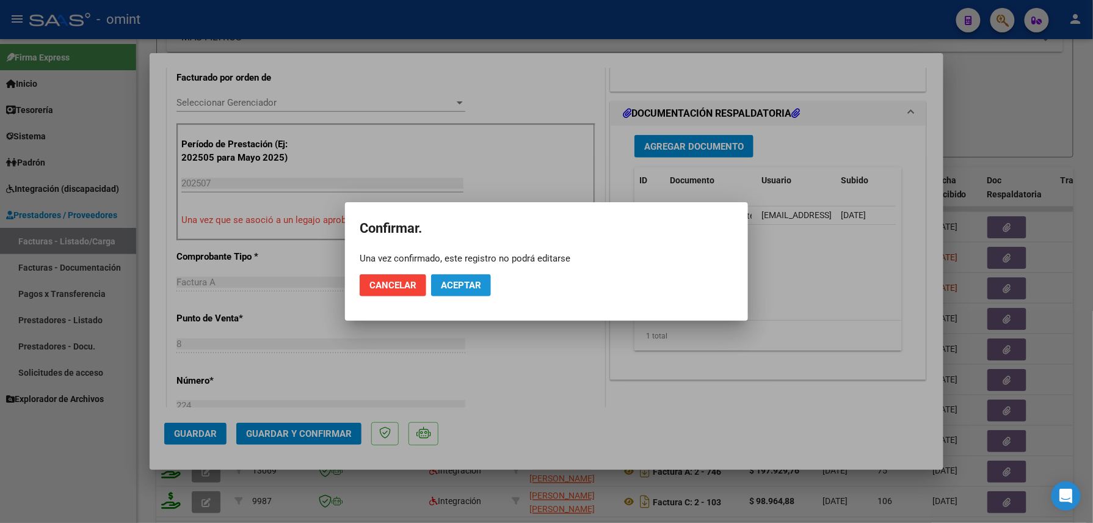
click at [467, 283] on span "Aceptar" at bounding box center [461, 285] width 40 height 11
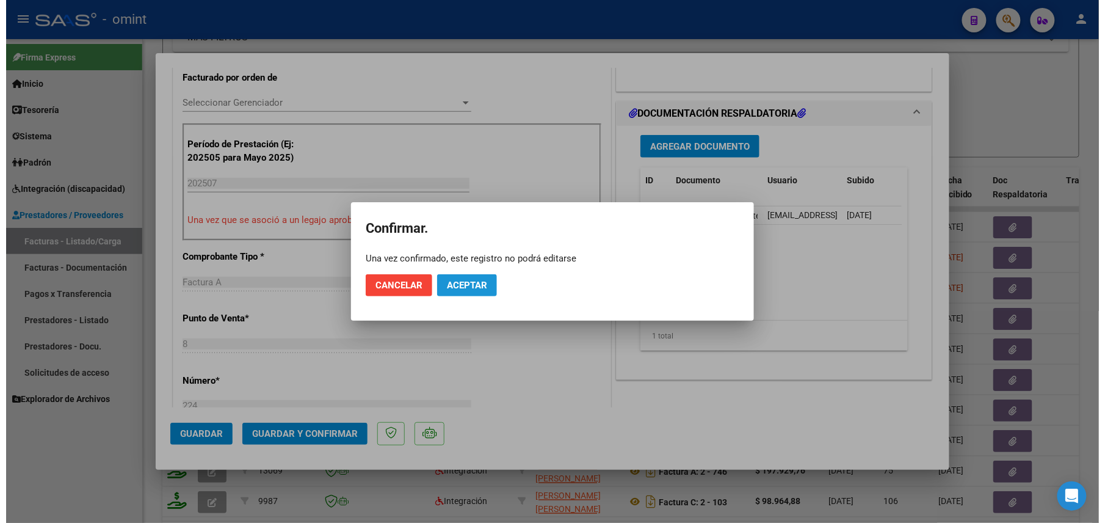
scroll to position [325, 0]
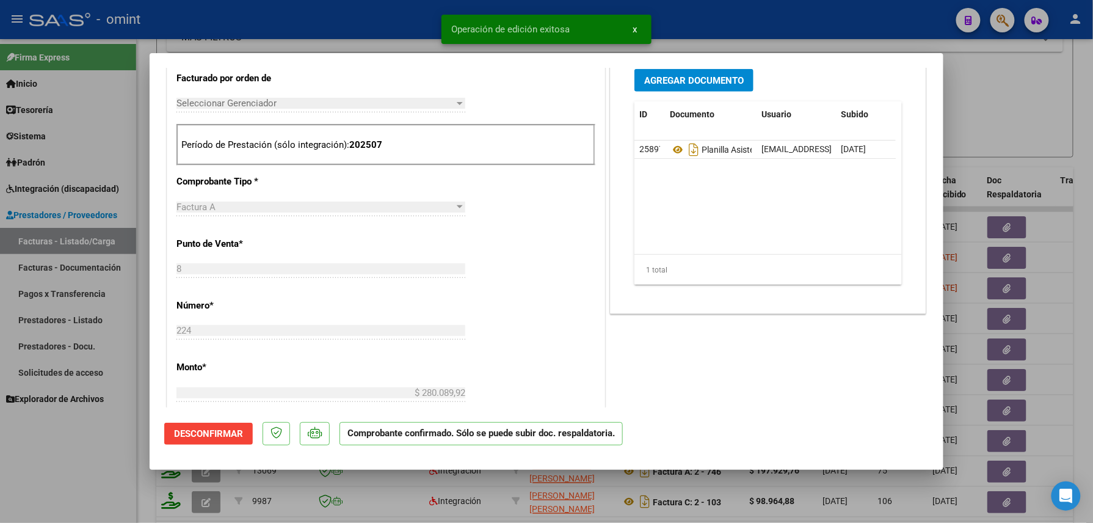
click at [99, 449] on div at bounding box center [546, 261] width 1093 height 523
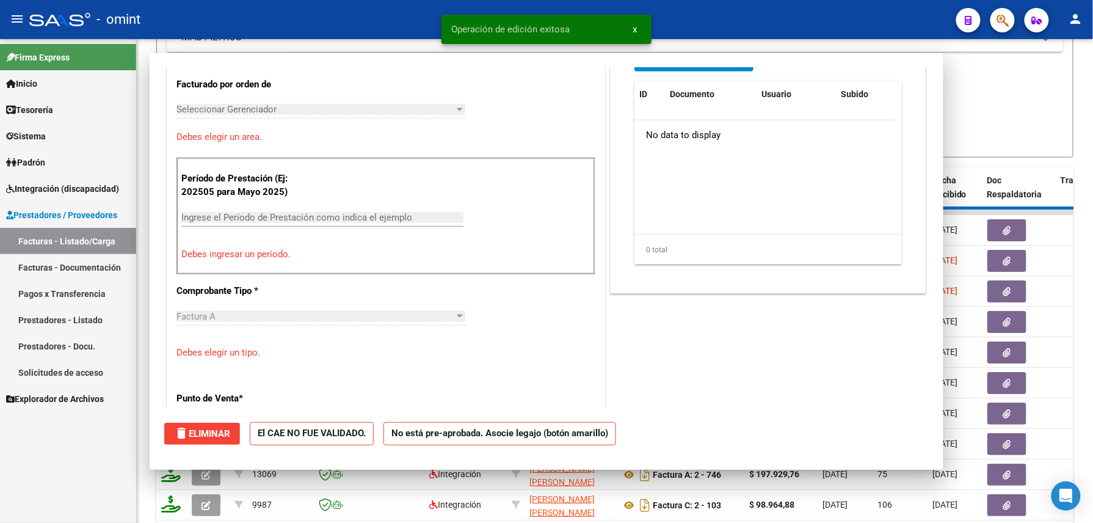
scroll to position [0, 0]
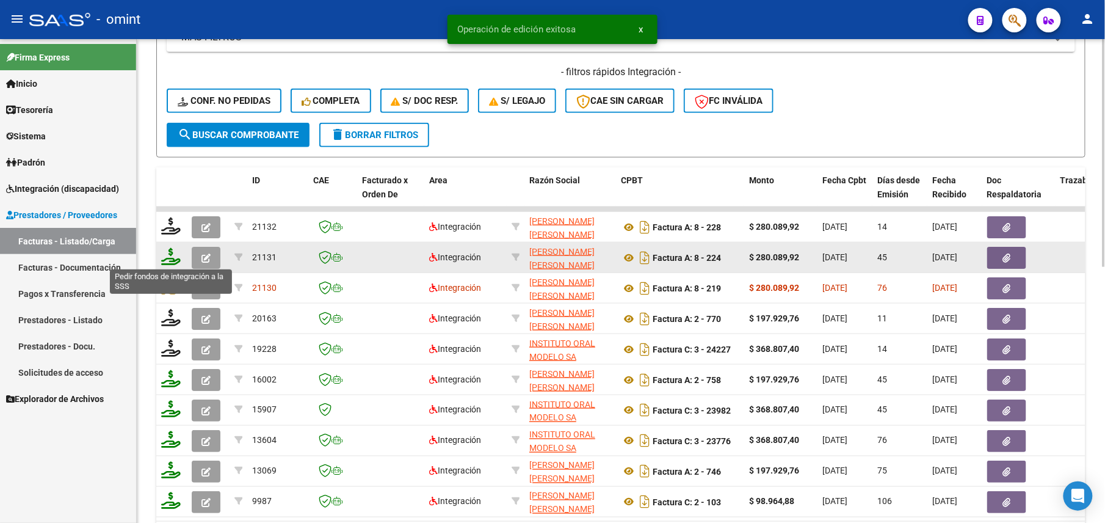
click at [167, 259] on icon at bounding box center [171, 256] width 20 height 17
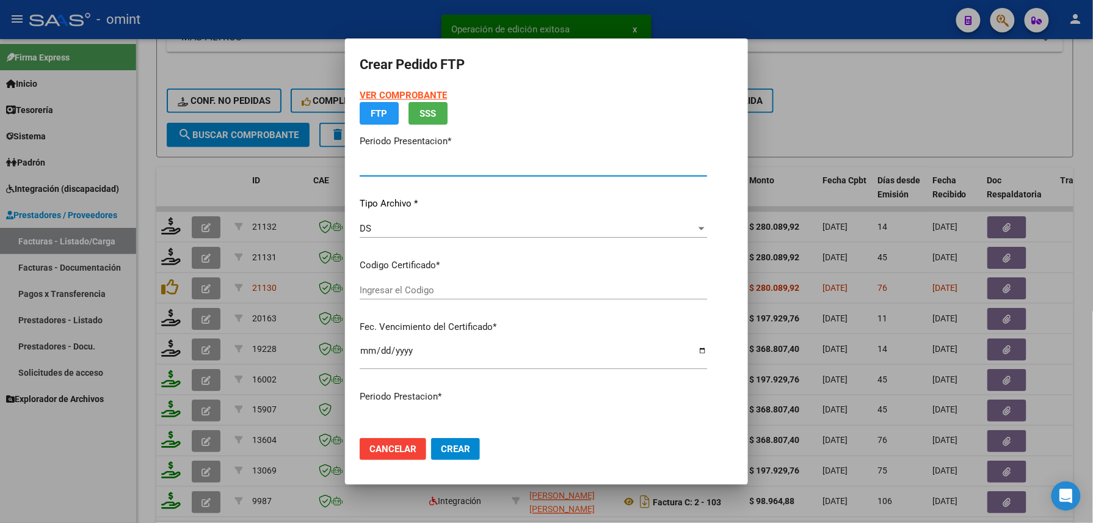
type input "202508"
type input "202507"
type input "$ 280.089,92"
type input "6585169399"
type input "[DATE]"
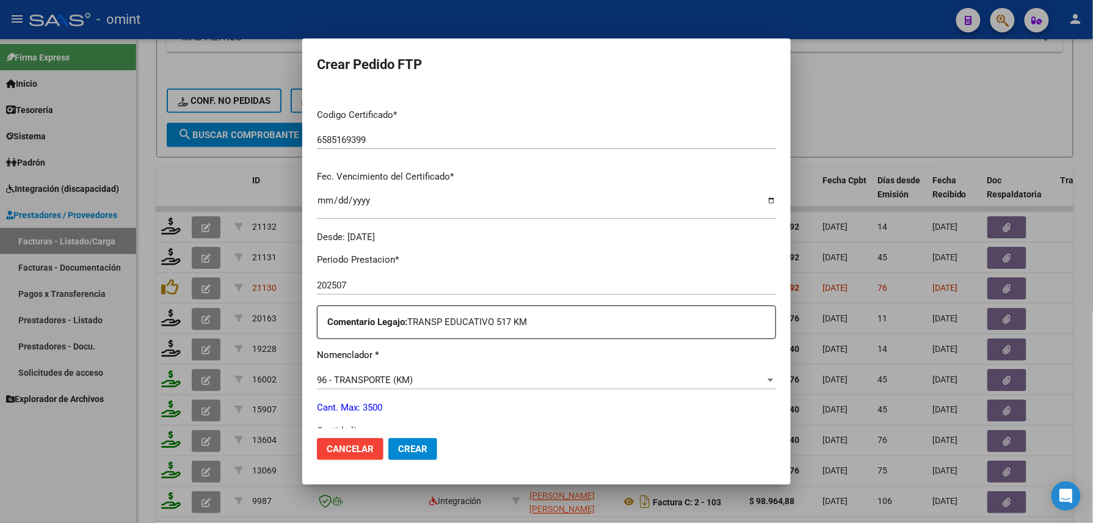
scroll to position [326, 0]
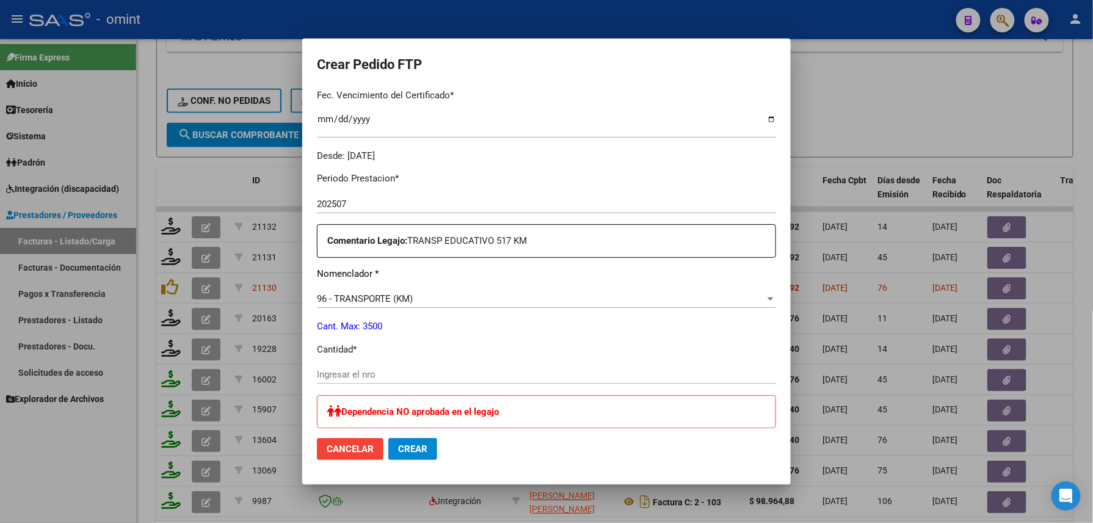
click at [394, 373] on input "Ingresar el nro" at bounding box center [546, 374] width 459 height 11
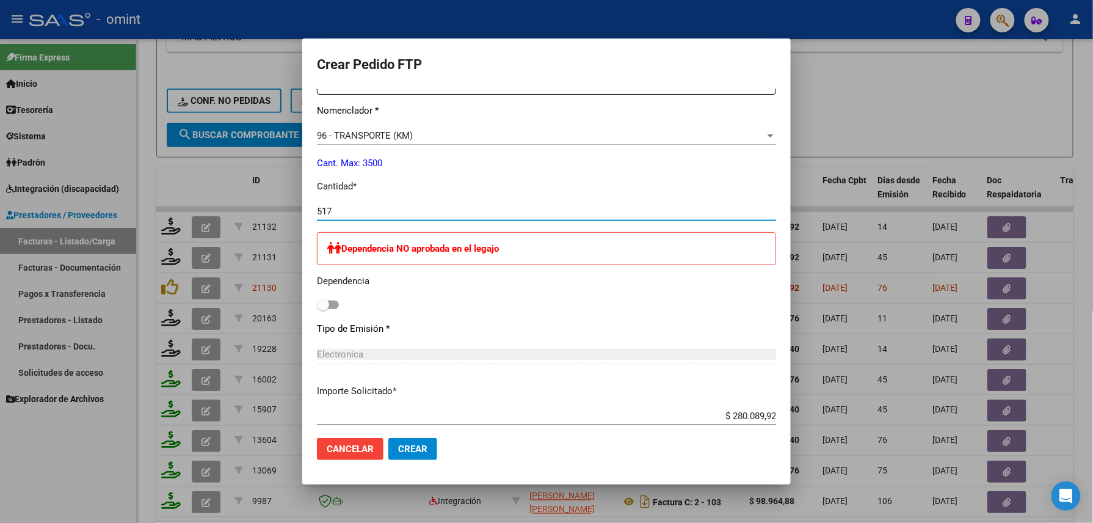
scroll to position [651, 0]
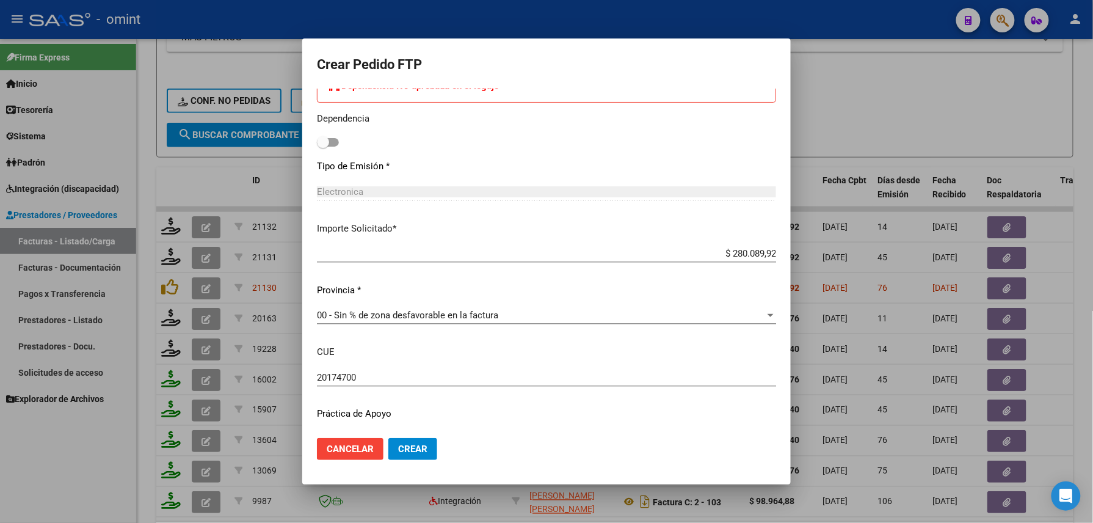
type input "517"
click at [418, 448] on span "Crear" at bounding box center [412, 448] width 29 height 11
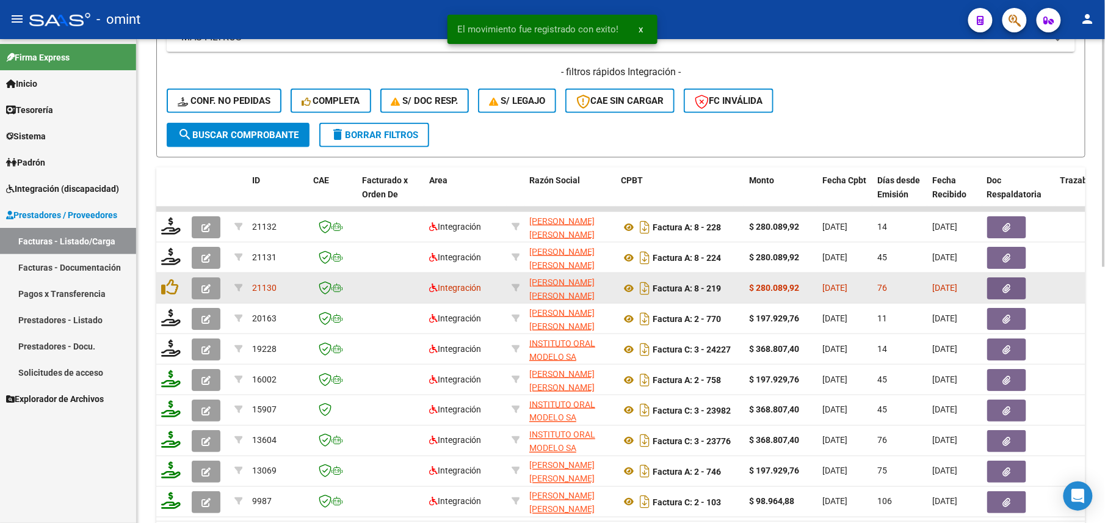
click at [206, 286] on icon "button" at bounding box center [206, 288] width 9 height 9
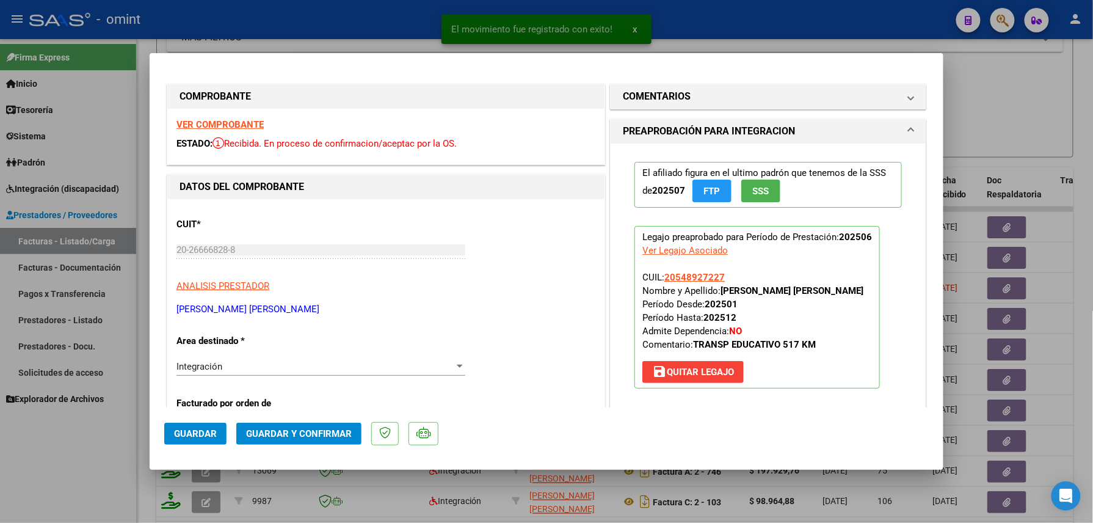
click at [230, 119] on strong "VER COMPROBANTE" at bounding box center [219, 124] width 87 height 11
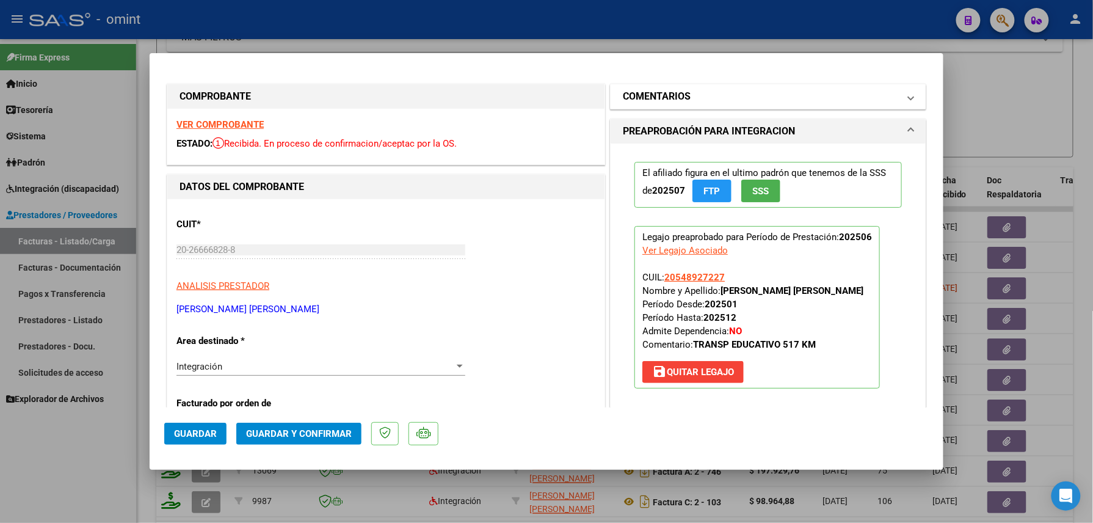
click at [722, 90] on mat-panel-title "COMENTARIOS" at bounding box center [761, 96] width 276 height 15
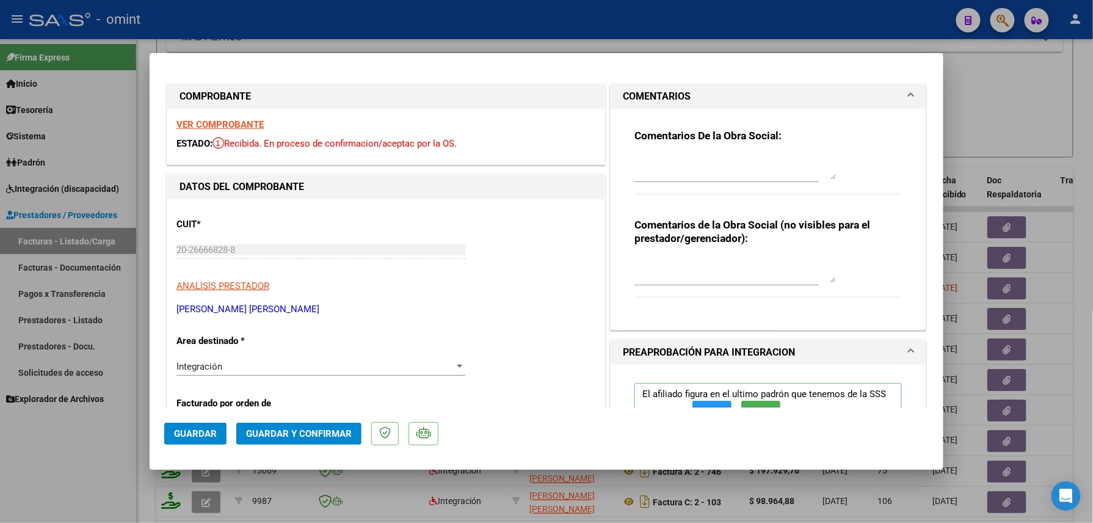
click at [653, 166] on textarea at bounding box center [736, 167] width 202 height 24
type textarea "a"
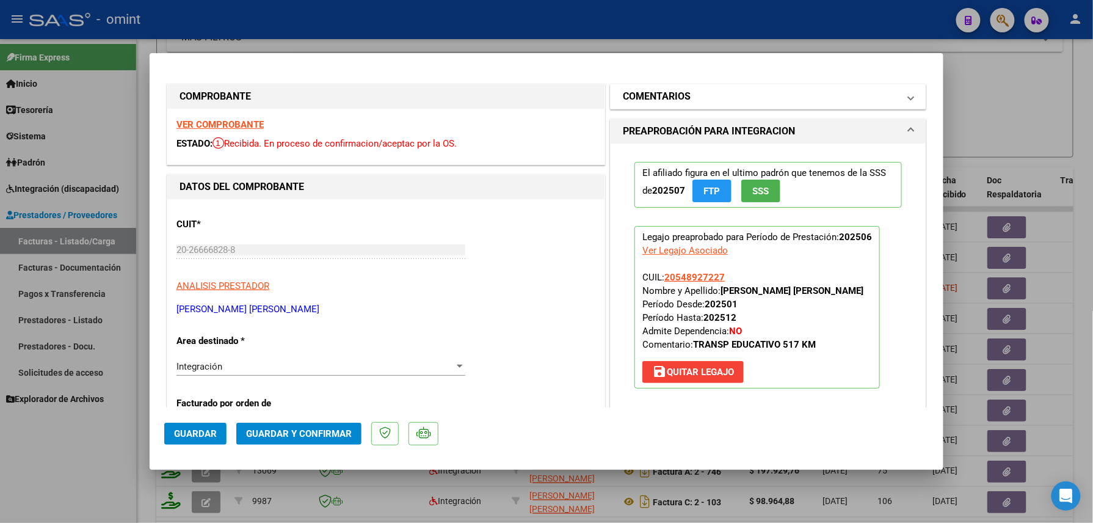
click at [682, 104] on mat-expansion-panel-header "COMENTARIOS" at bounding box center [768, 96] width 315 height 24
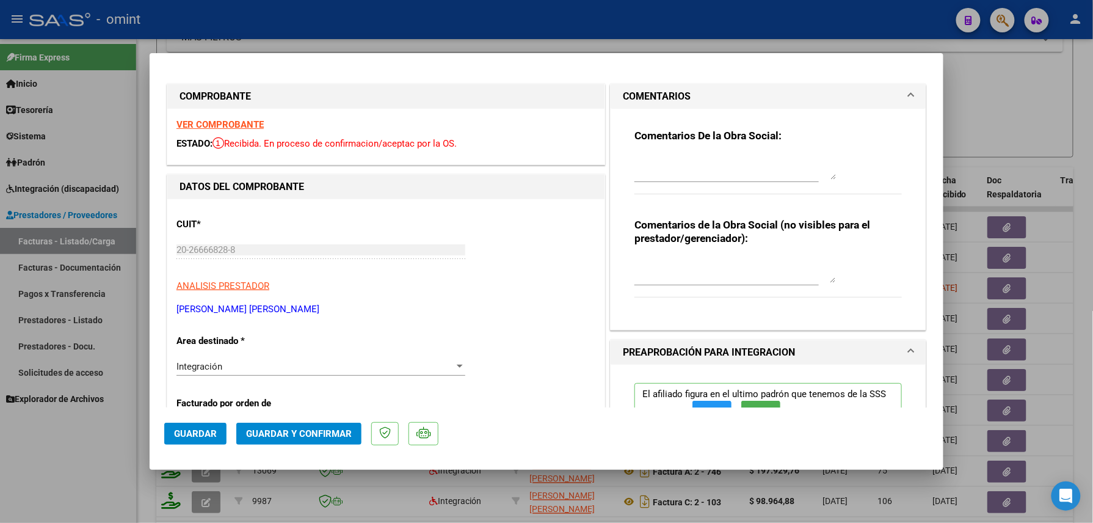
click at [671, 164] on textarea at bounding box center [736, 167] width 202 height 24
type textarea "l"
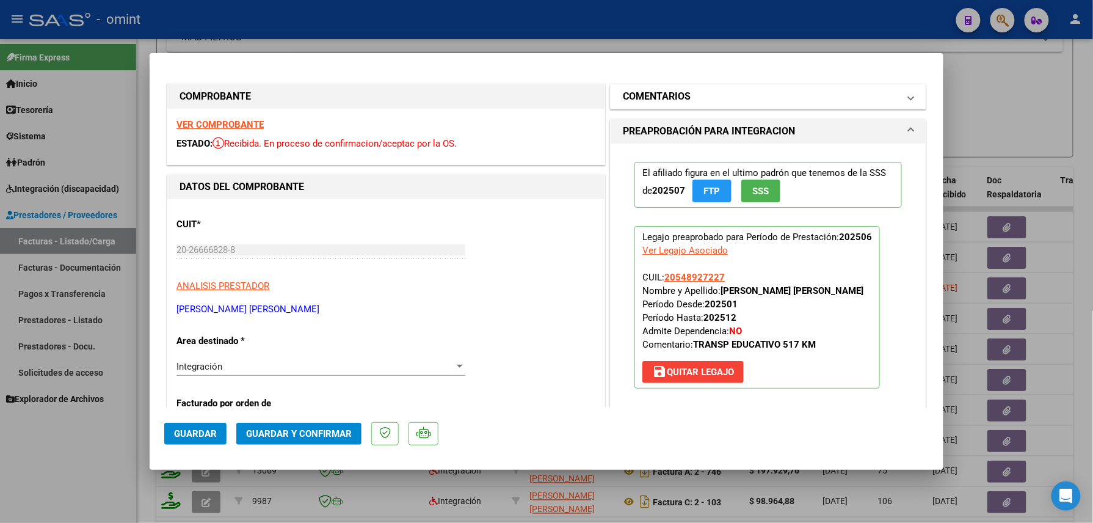
click at [737, 95] on mat-panel-title "COMENTARIOS" at bounding box center [761, 96] width 276 height 15
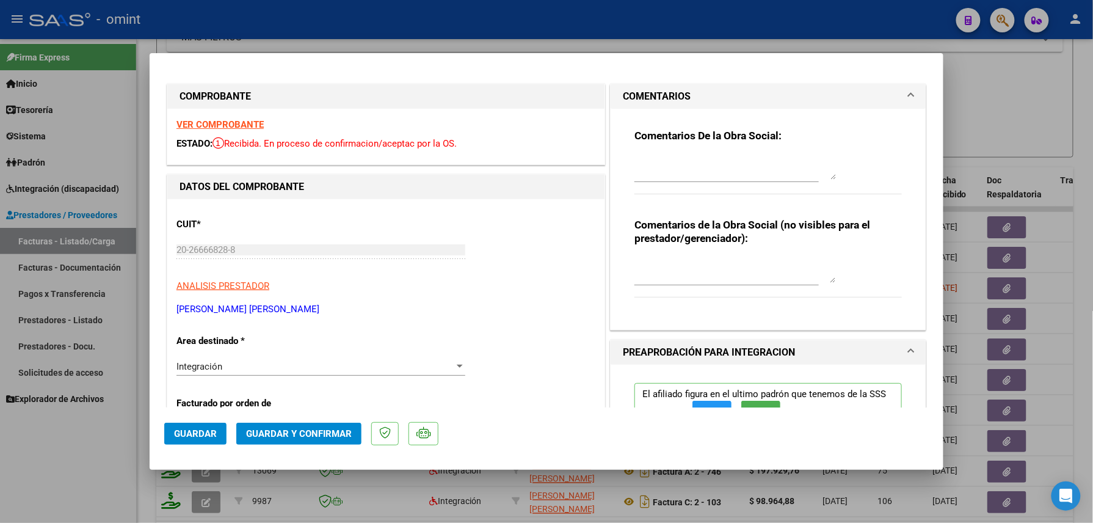
click at [687, 164] on textarea at bounding box center [736, 167] width 202 height 24
click at [662, 164] on textarea "La facturación correspondiente a JUNIO debe" at bounding box center [736, 167] width 202 height 24
click at [800, 162] on textarea "La factura correspondiente a JUNIO debe" at bounding box center [736, 167] width 202 height 24
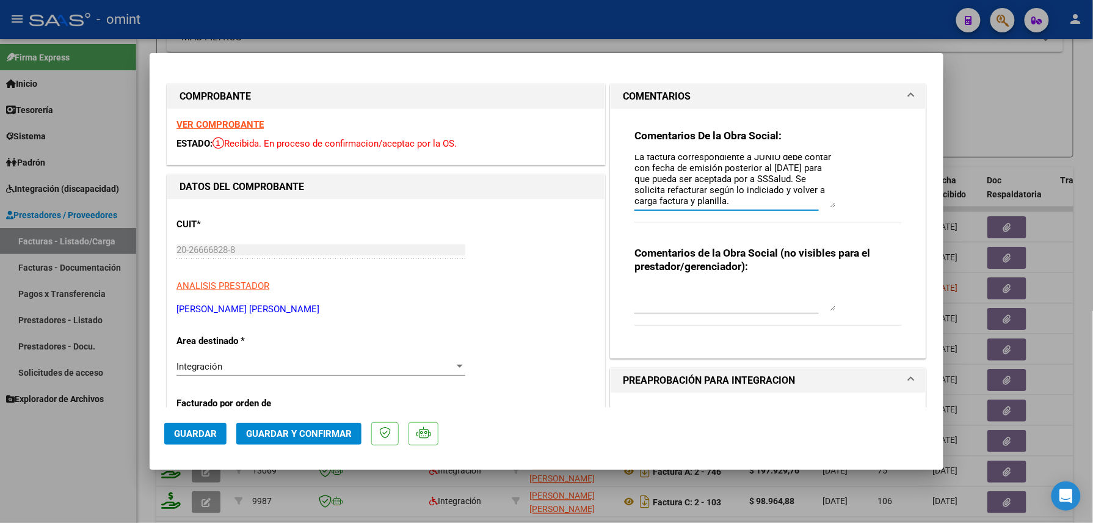
scroll to position [0, 0]
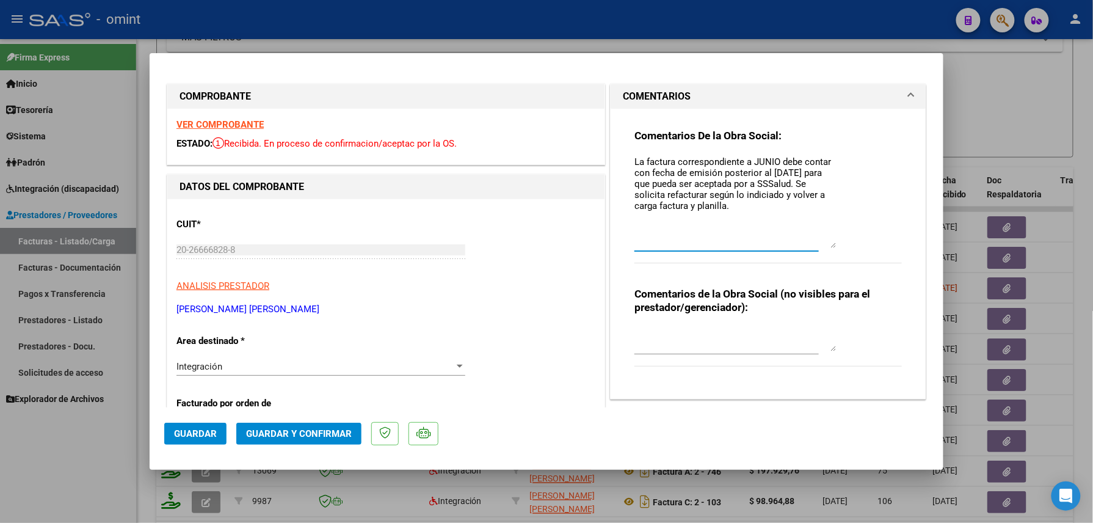
drag, startPoint x: 818, startPoint y: 173, endPoint x: 807, endPoint y: 242, distance: 70.0
click at [807, 242] on textarea "La factura correspondiente a JUNIO debe contar con fecha de emisión posterior a…" at bounding box center [736, 201] width 202 height 93
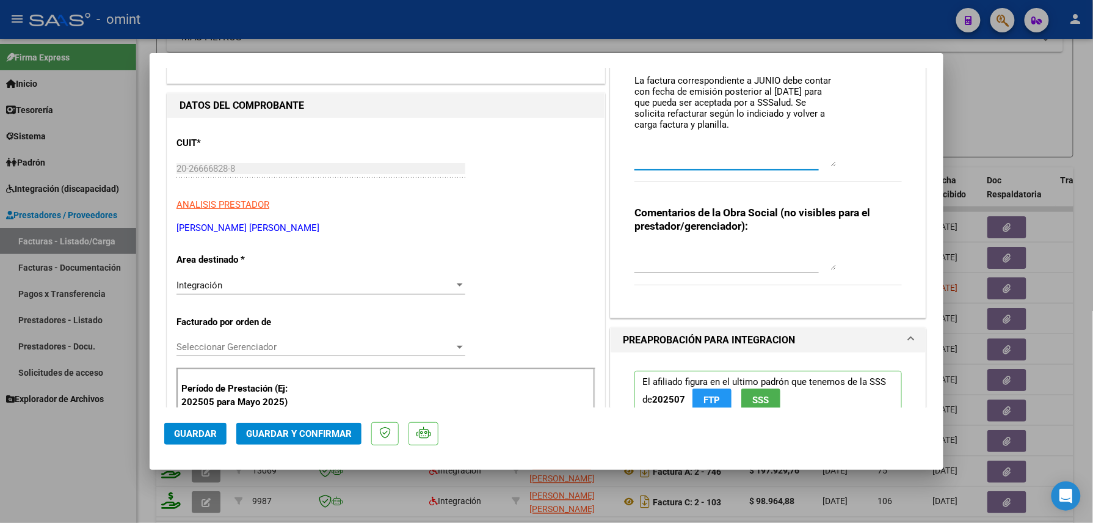
click at [255, 282] on div "Integración" at bounding box center [315, 285] width 278 height 11
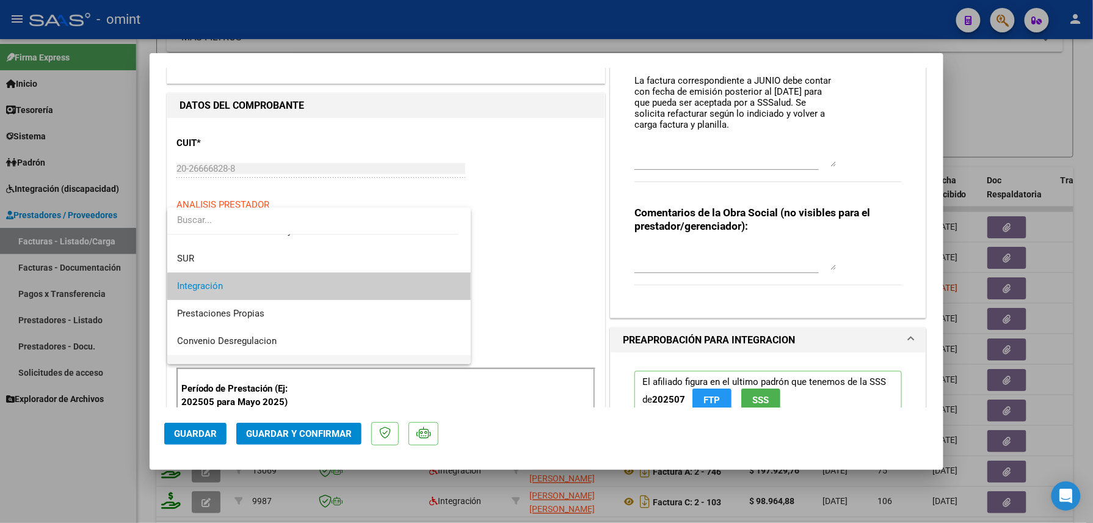
scroll to position [118, 0]
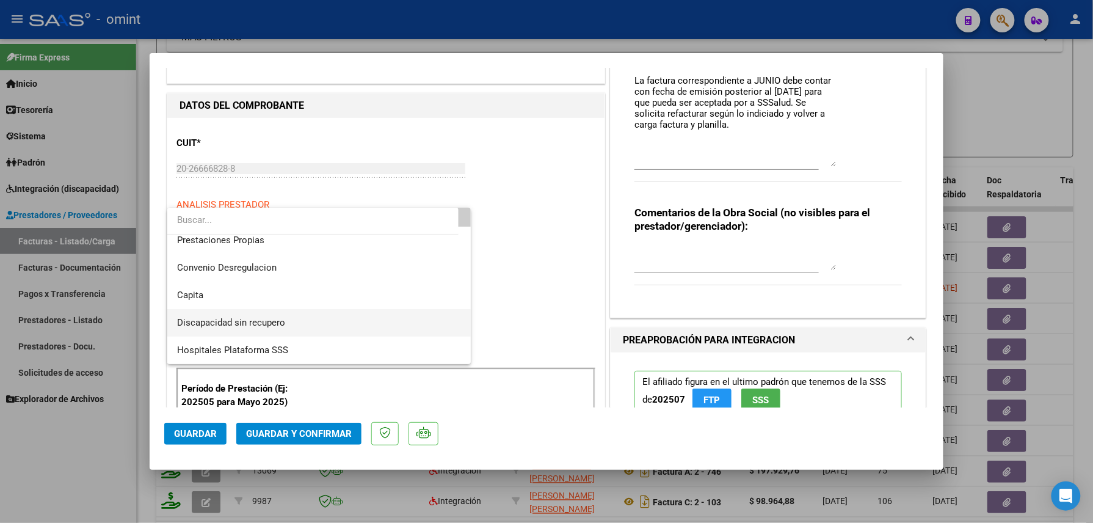
click at [252, 320] on span "Discapacidad sin recupero" at bounding box center [231, 322] width 108 height 11
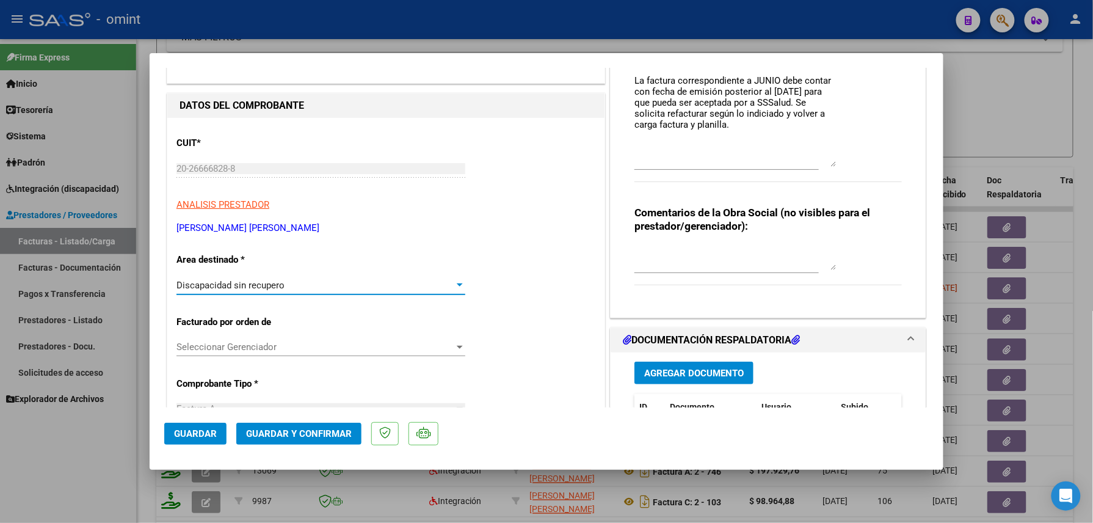
scroll to position [0, 0]
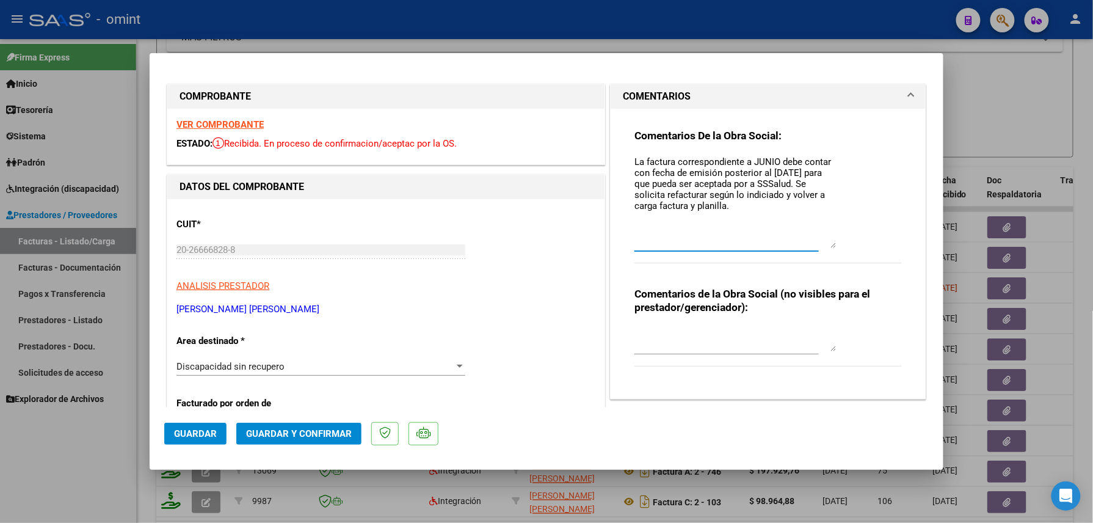
click at [635, 162] on textarea "La factura correspondiente a JUNIO debe contar con fecha de emisión posterior a…" at bounding box center [736, 201] width 202 height 93
paste textarea "[PERSON_NAME] [PERSON_NAME]"
type textarea "[PERSON_NAME] [PERSON_NAME]: La factura correspondiente a JUNIO debe contar con…"
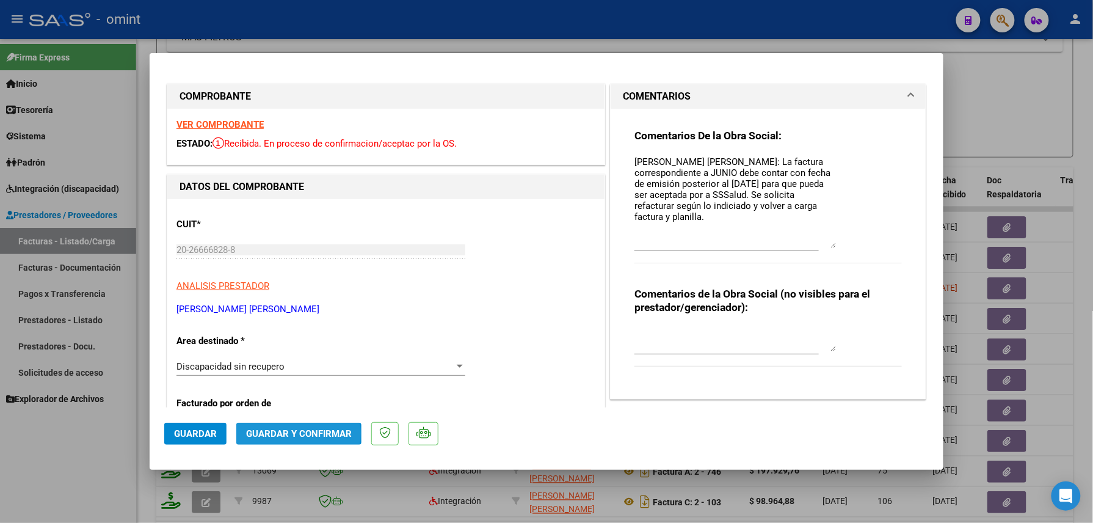
click at [296, 434] on span "Guardar y Confirmar" at bounding box center [299, 433] width 106 height 11
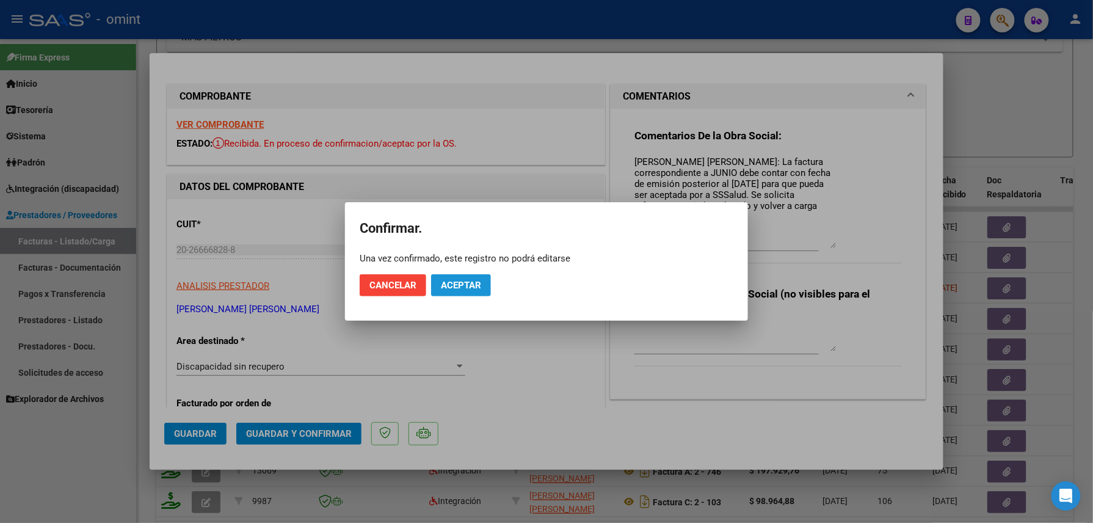
click at [465, 281] on span "Aceptar" at bounding box center [461, 285] width 40 height 11
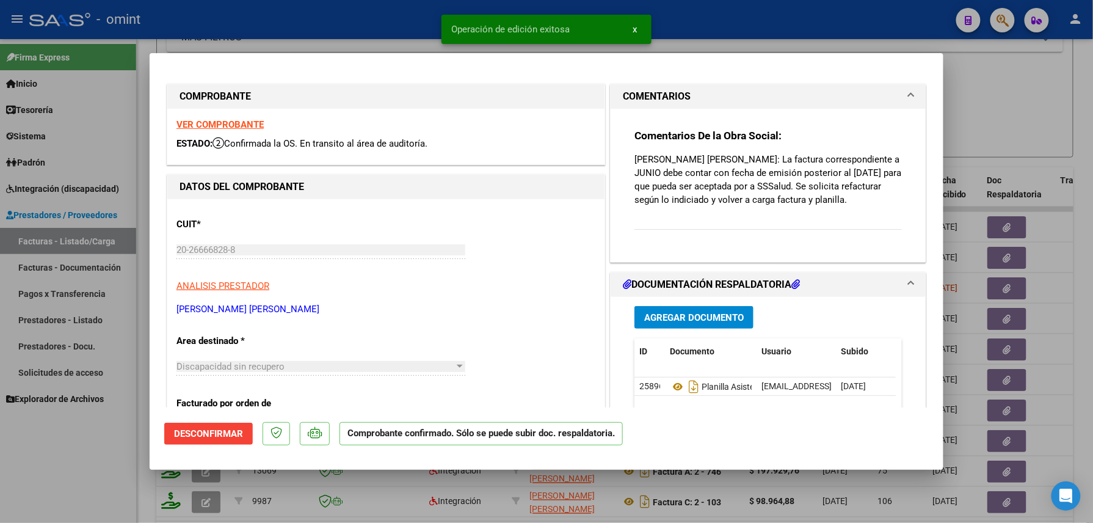
drag, startPoint x: 74, startPoint y: 491, endPoint x: 87, endPoint y: 480, distance: 16.9
click at [74, 490] on div at bounding box center [546, 261] width 1093 height 523
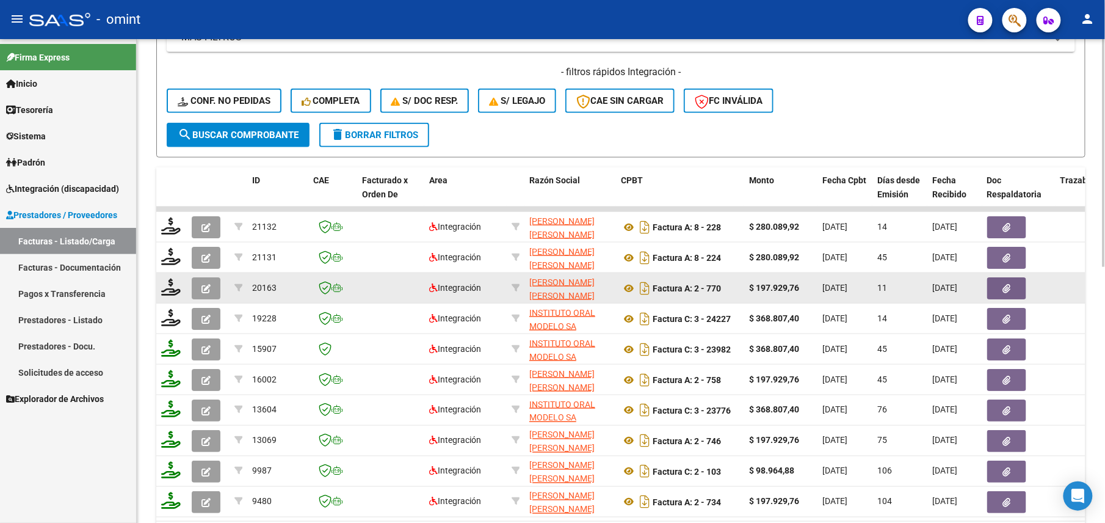
click at [203, 285] on icon "button" at bounding box center [206, 288] width 9 height 9
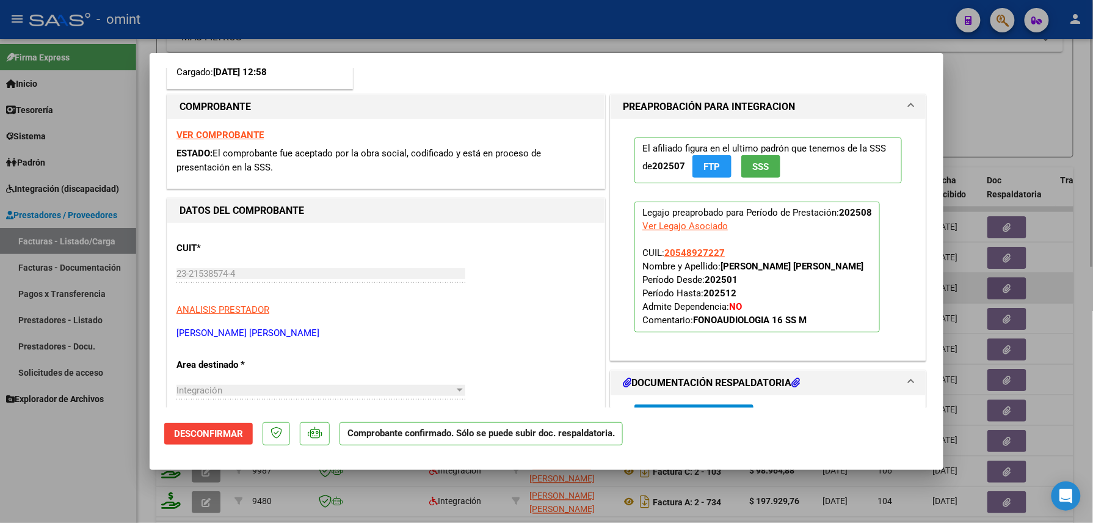
scroll to position [326, 0]
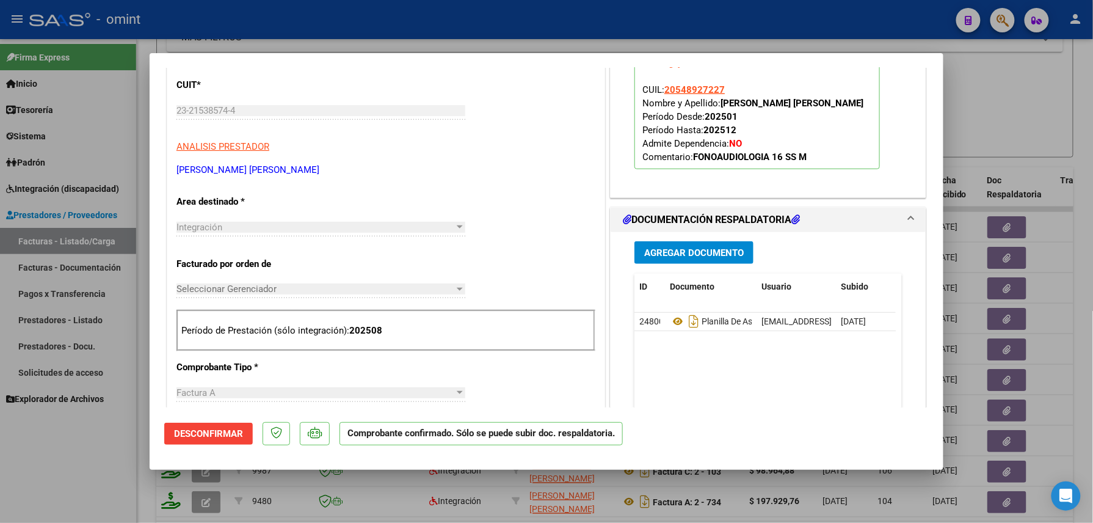
drag, startPoint x: 106, startPoint y: 446, endPoint x: 104, endPoint y: 423, distance: 22.7
click at [105, 447] on div at bounding box center [546, 261] width 1093 height 523
type input "$ 0,00"
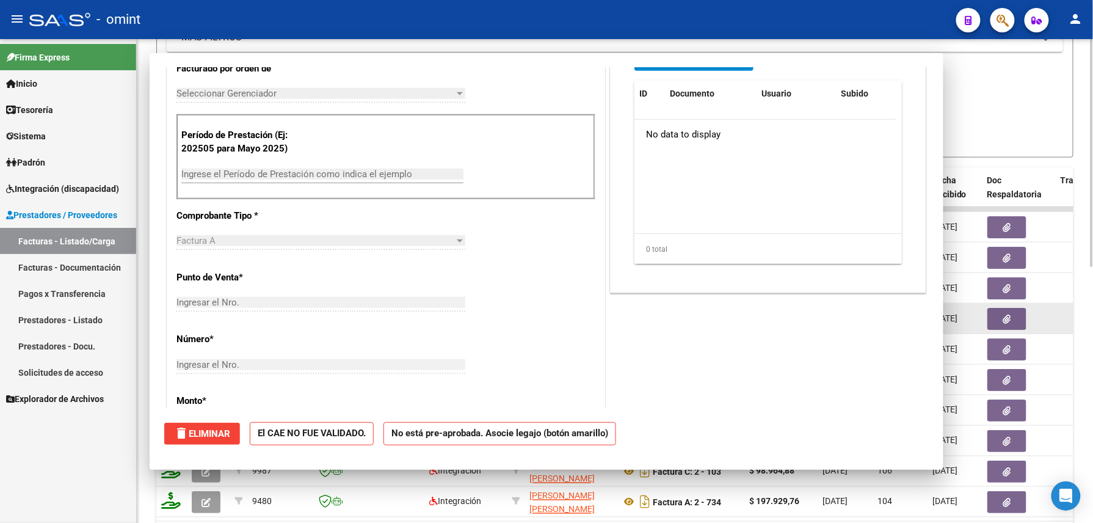
scroll to position [153, 0]
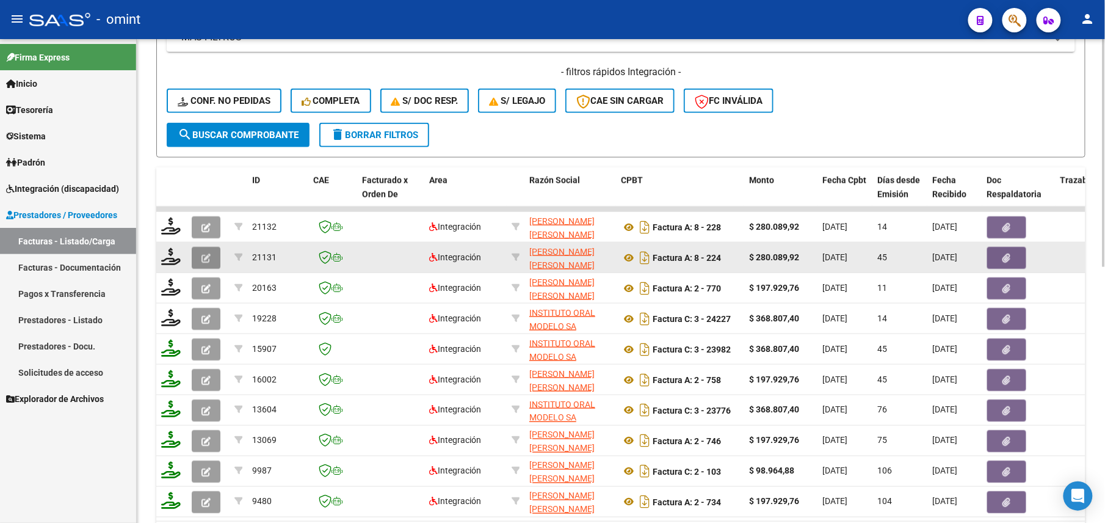
click at [205, 259] on icon "button" at bounding box center [206, 257] width 9 height 9
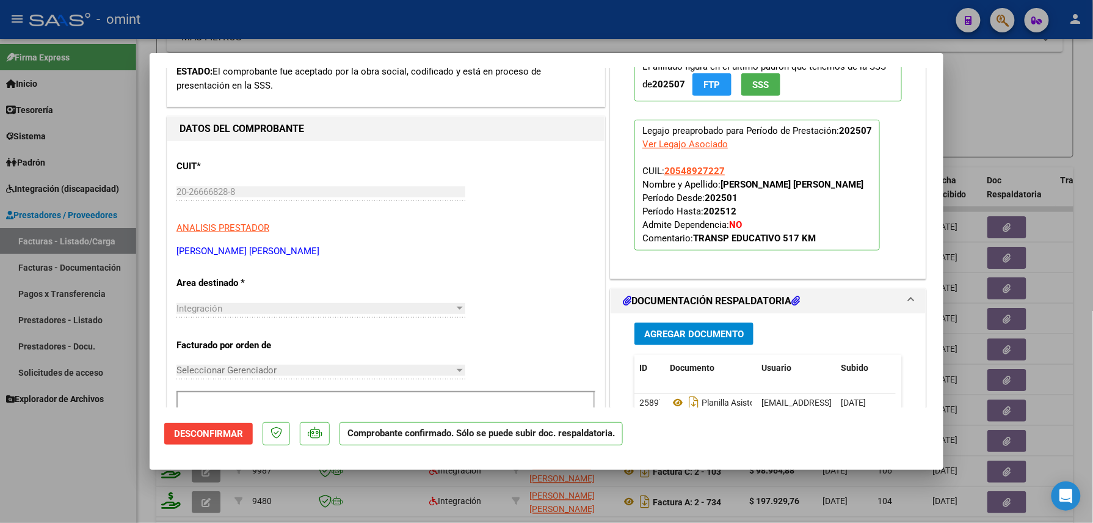
scroll to position [0, 0]
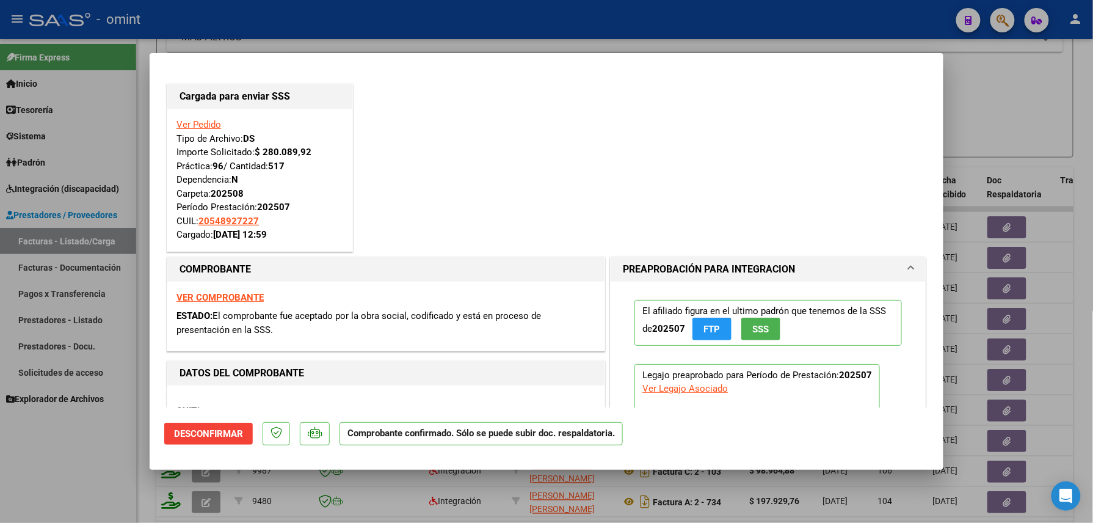
click at [74, 471] on div at bounding box center [546, 261] width 1093 height 523
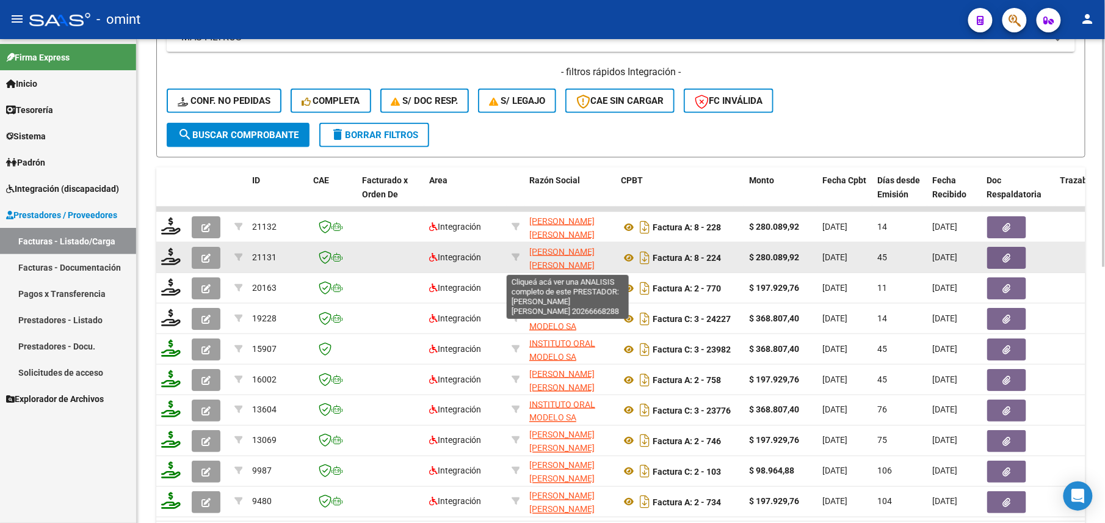
click at [563, 250] on span "[PERSON_NAME] [PERSON_NAME]" at bounding box center [561, 259] width 65 height 24
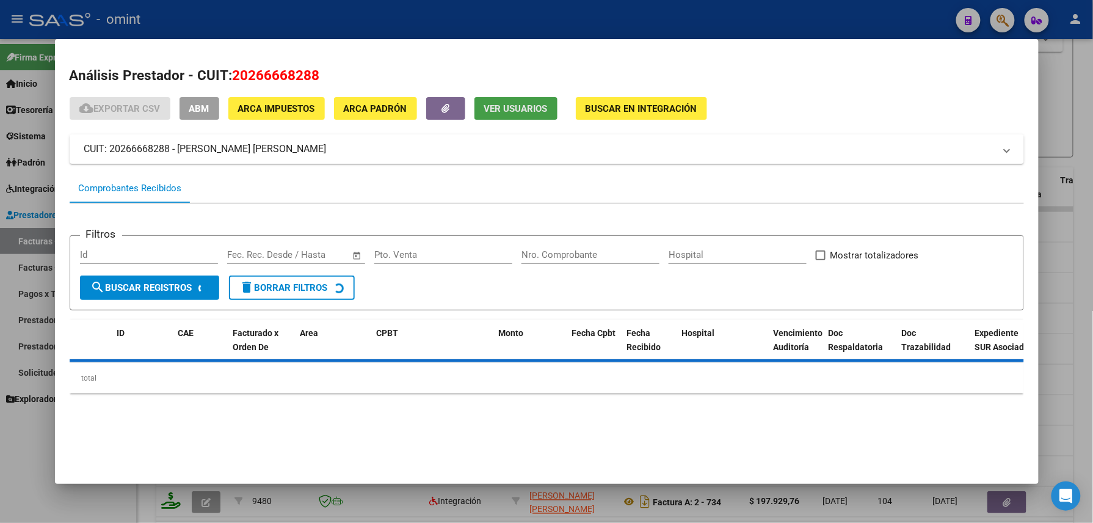
click at [517, 113] on span "Ver Usuarios" at bounding box center [516, 108] width 64 height 11
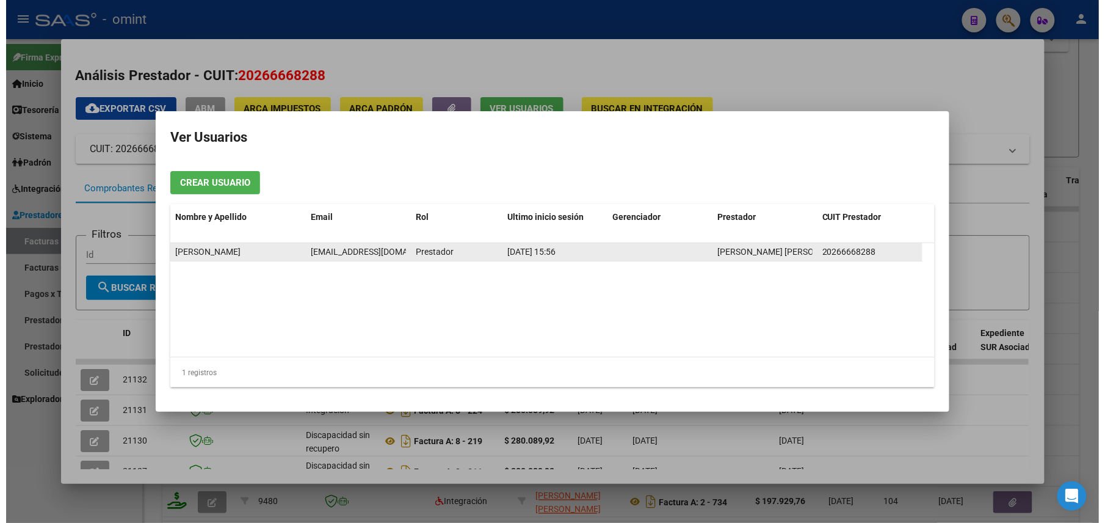
scroll to position [0, 26]
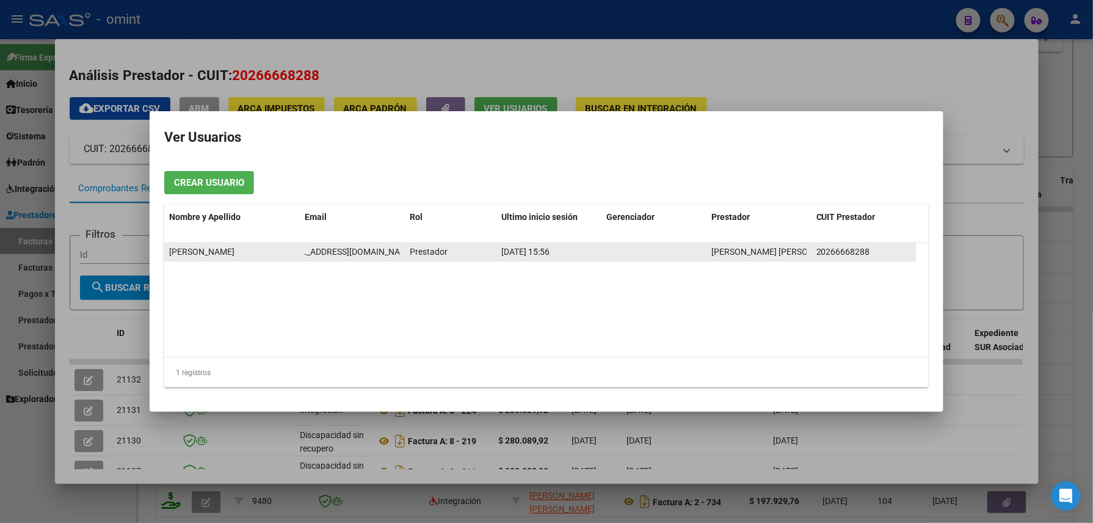
drag, startPoint x: 301, startPoint y: 252, endPoint x: 407, endPoint y: 255, distance: 105.7
click at [407, 255] on div "[PERSON_NAME] [EMAIL_ADDRESS][DOMAIN_NAME] Prestador [DATE] 15:56 [PERSON_NAME]…" at bounding box center [540, 252] width 752 height 18
drag, startPoint x: 407, startPoint y: 255, endPoint x: 391, endPoint y: 245, distance: 18.6
copy span "[EMAIL_ADDRESS][DOMAIN_NAME]"
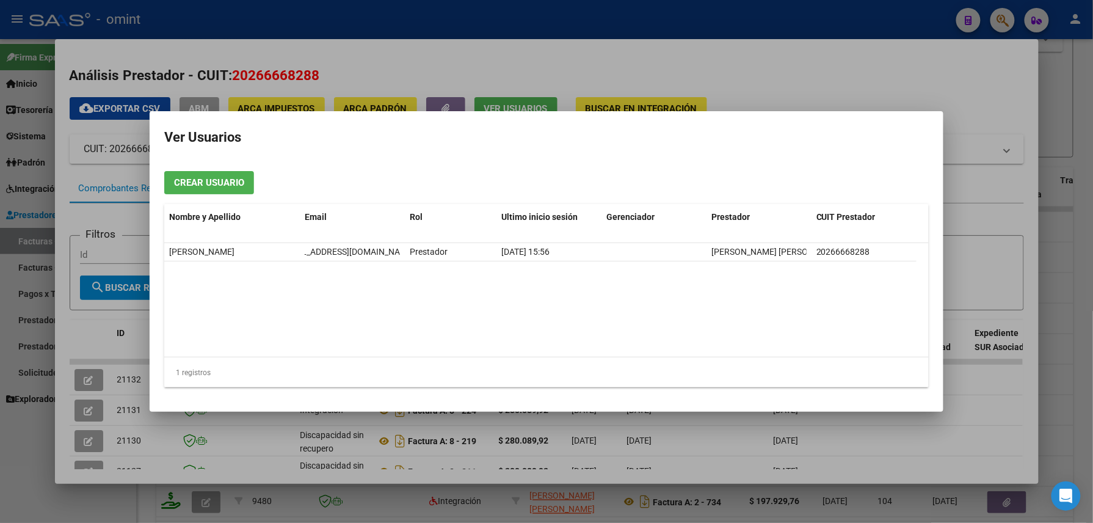
click at [26, 437] on div at bounding box center [546, 261] width 1093 height 523
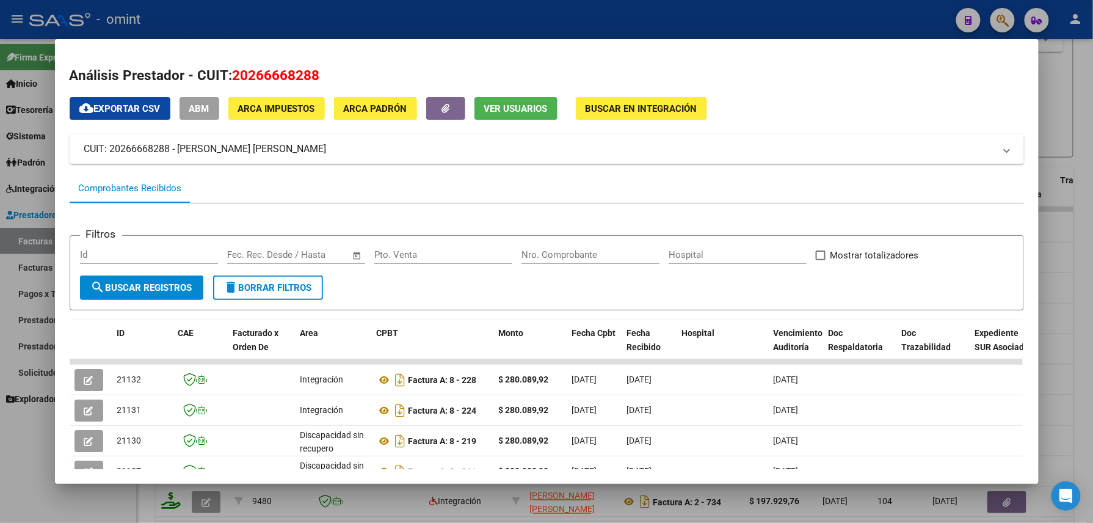
click at [26, 439] on div at bounding box center [546, 261] width 1093 height 523
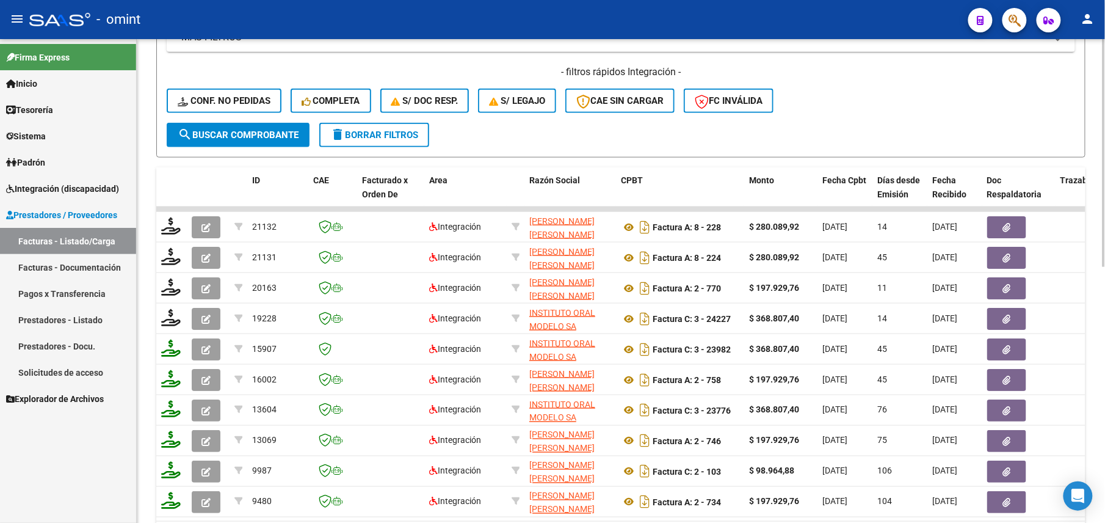
scroll to position [54, 0]
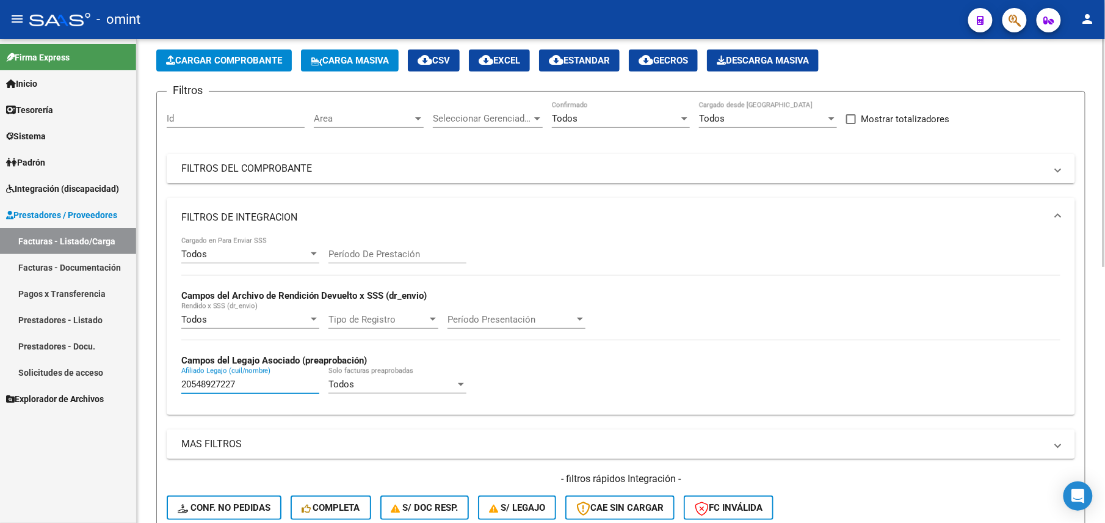
drag, startPoint x: 255, startPoint y: 387, endPoint x: 159, endPoint y: 375, distance: 97.3
click at [159, 375] on form "Filtros Id Area Area Seleccionar Gerenciador Seleccionar Gerenciador Todos Conf…" at bounding box center [621, 327] width 930 height 473
paste input "7590363842"
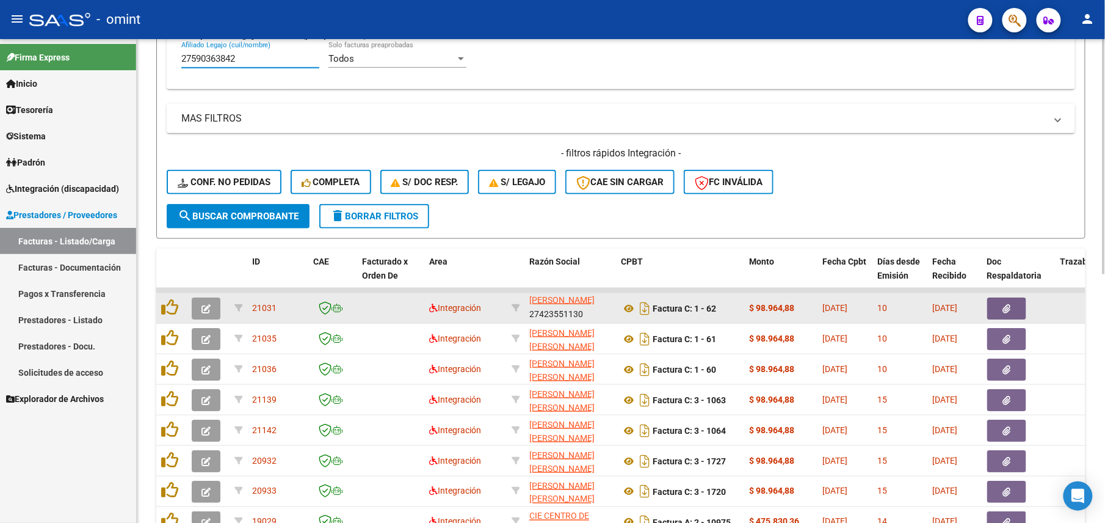
scroll to position [511, 0]
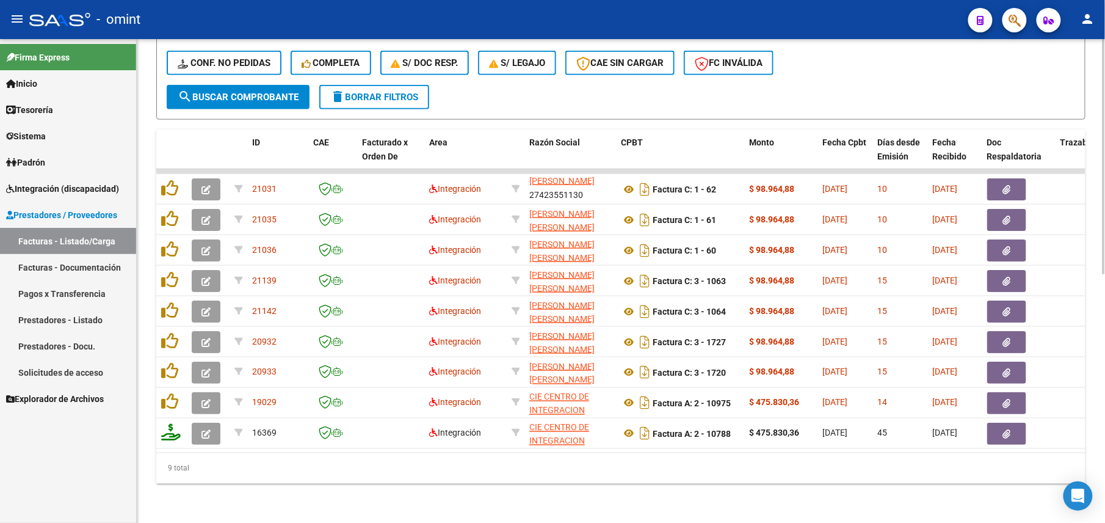
type input "27590363842"
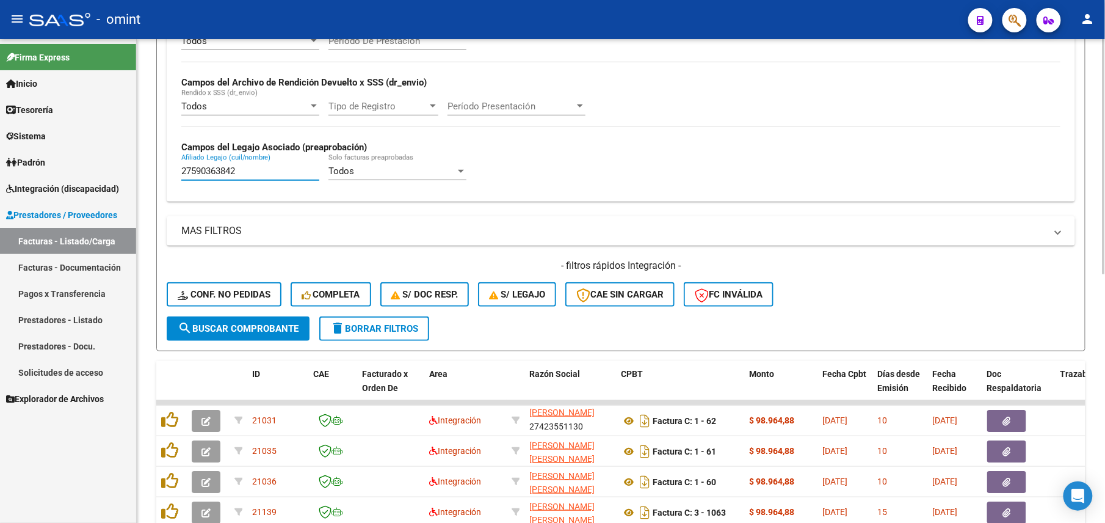
scroll to position [186, 0]
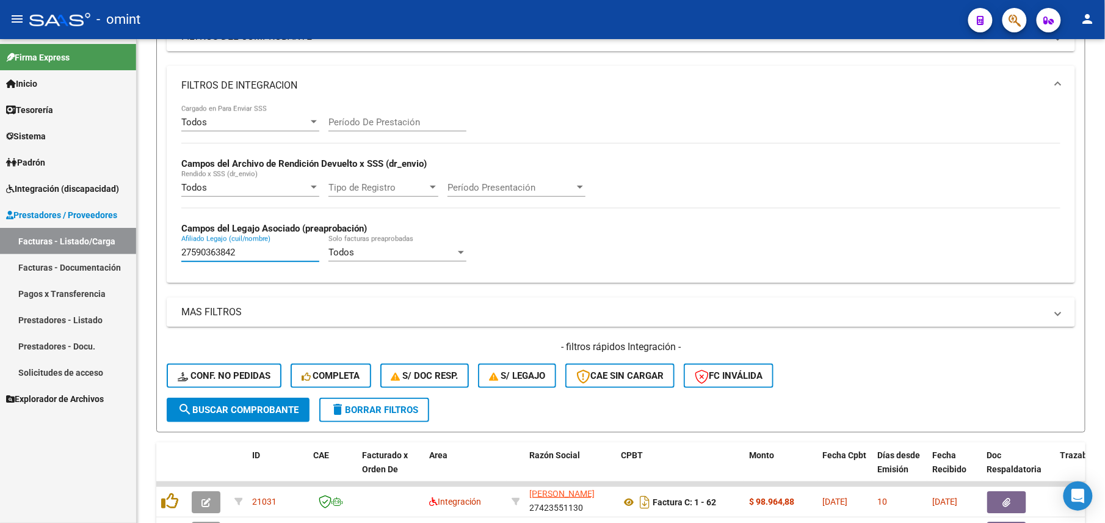
drag, startPoint x: 255, startPoint y: 252, endPoint x: 129, endPoint y: 232, distance: 126.8
click at [130, 231] on mat-sidenav-container "Firma Express Inicio Calendario SSS Instructivos Contacto OS Tesorería Extracto…" at bounding box center [552, 281] width 1105 height 484
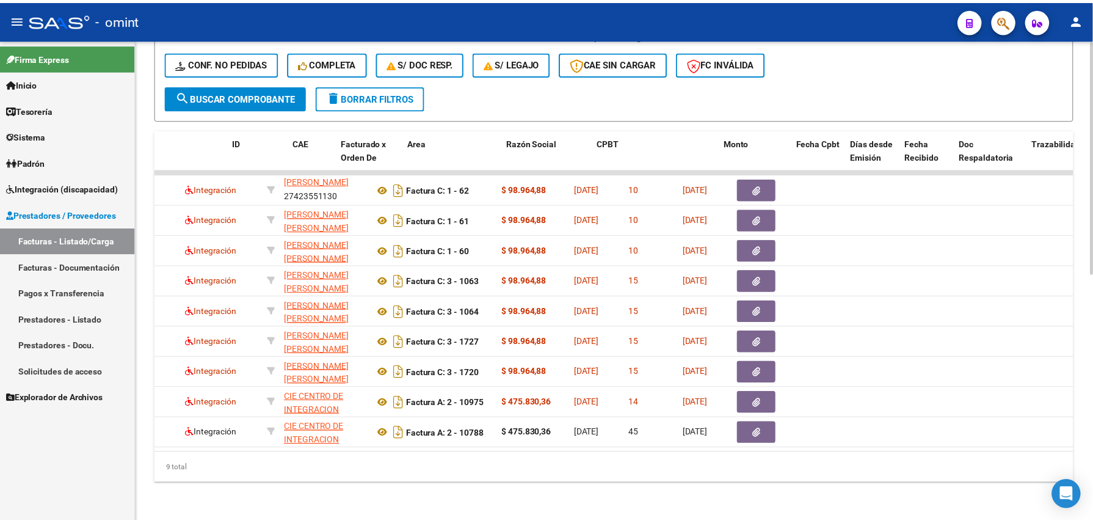
scroll to position [0, 0]
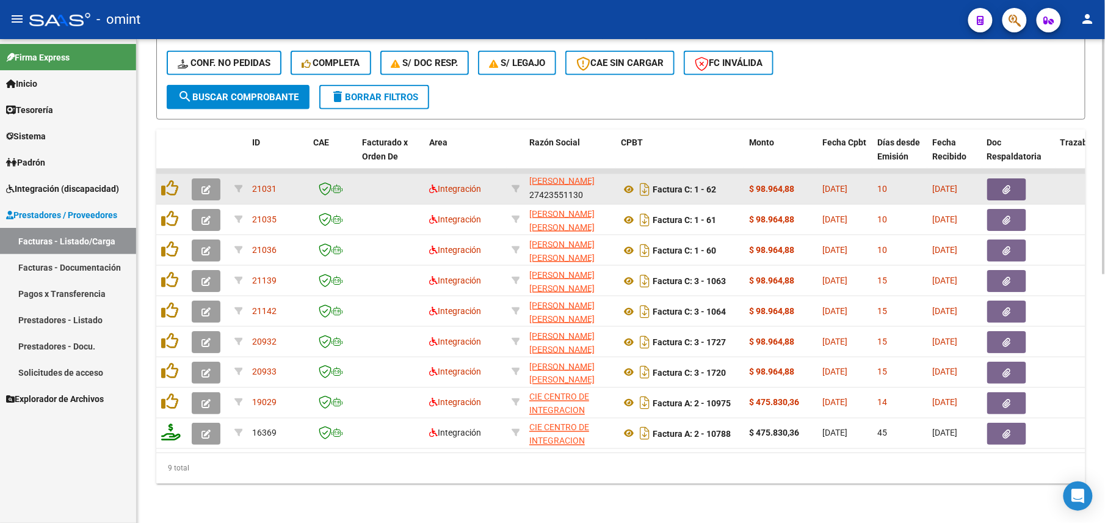
click at [210, 178] on button "button" at bounding box center [206, 189] width 29 height 22
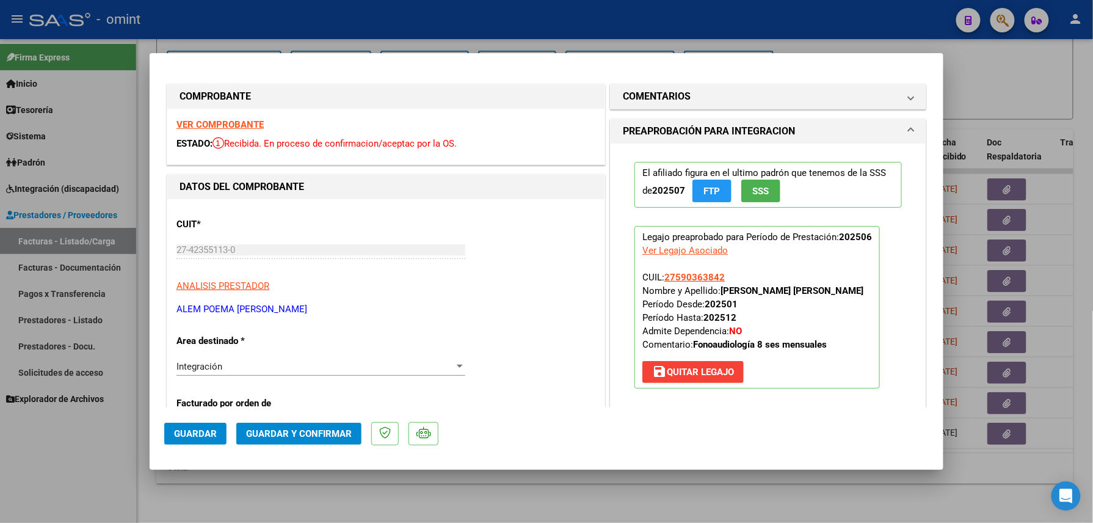
click at [241, 116] on div "VER COMPROBANTE ESTADO: Recibida. En proceso de confirmacion/aceptac por la OS." at bounding box center [385, 137] width 437 height 56
click at [242, 125] on strong "VER COMPROBANTE" at bounding box center [219, 124] width 87 height 11
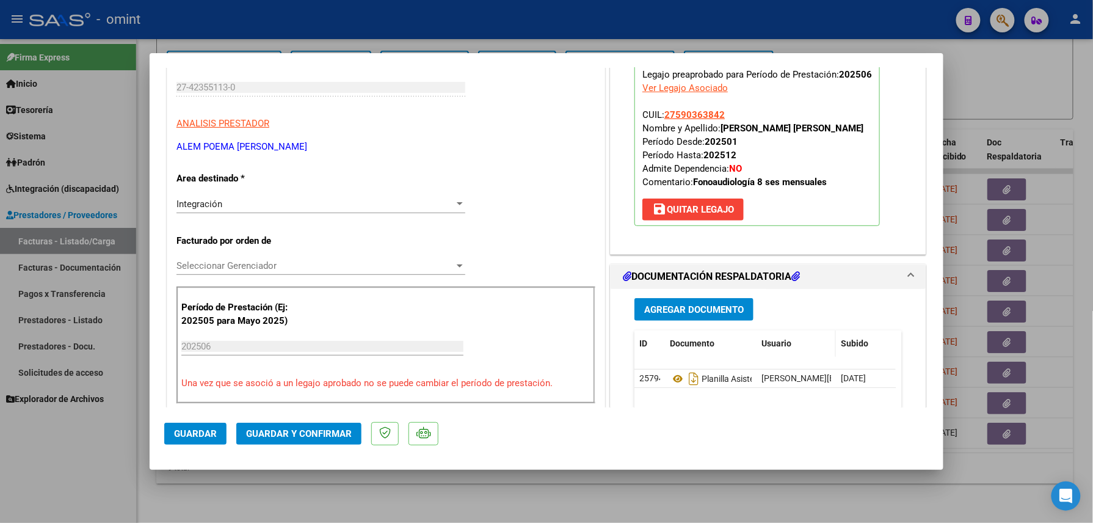
scroll to position [244, 0]
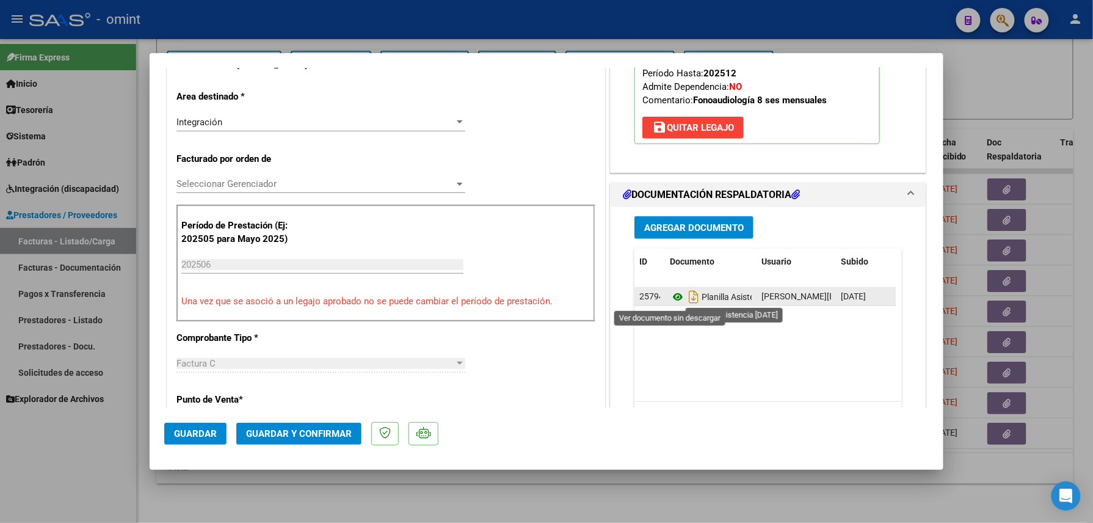
click at [675, 297] on icon at bounding box center [678, 296] width 16 height 15
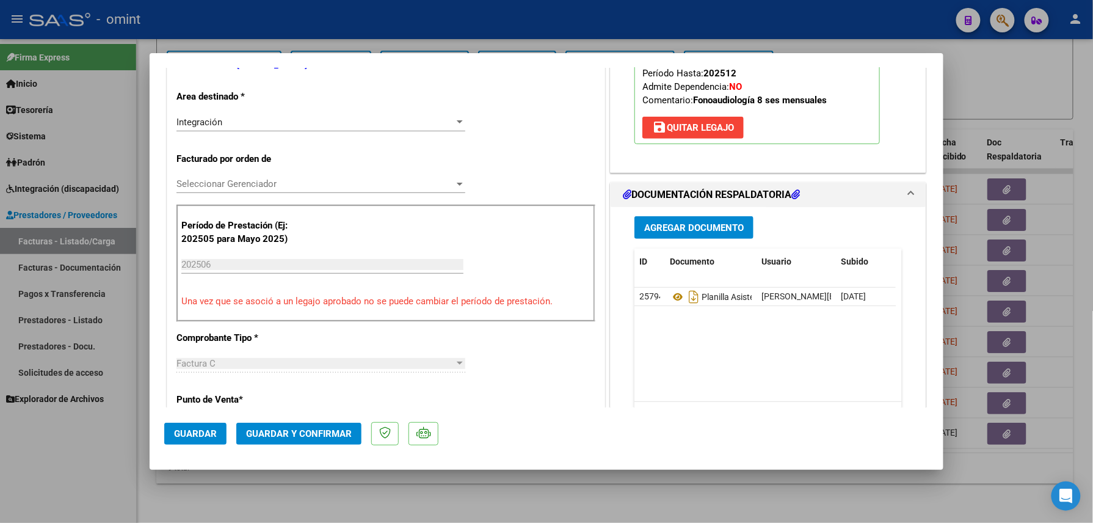
scroll to position [0, 0]
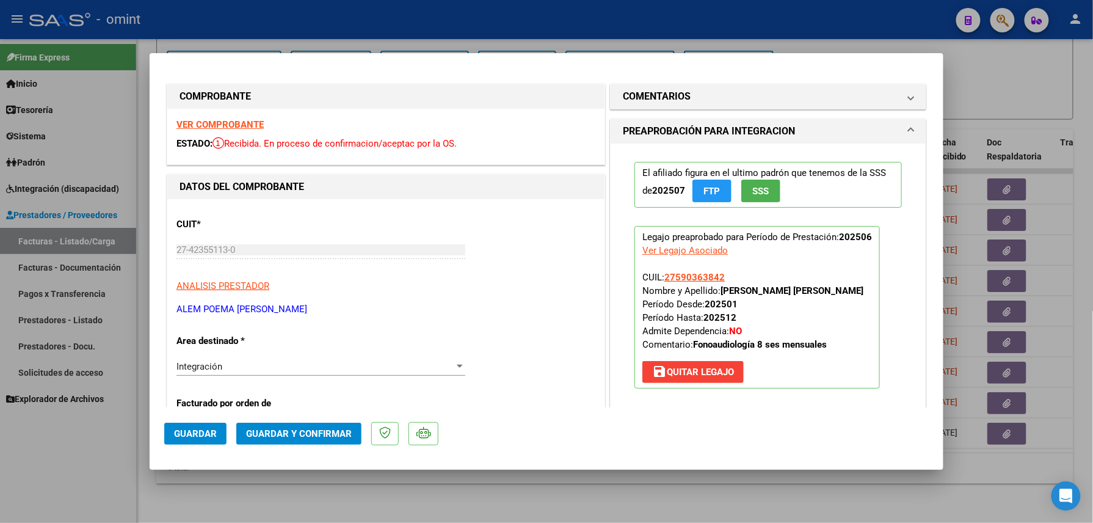
drag, startPoint x: 686, startPoint y: 111, endPoint x: 677, endPoint y: 99, distance: 14.8
click at [677, 99] on h1 "COMENTARIOS" at bounding box center [657, 96] width 68 height 15
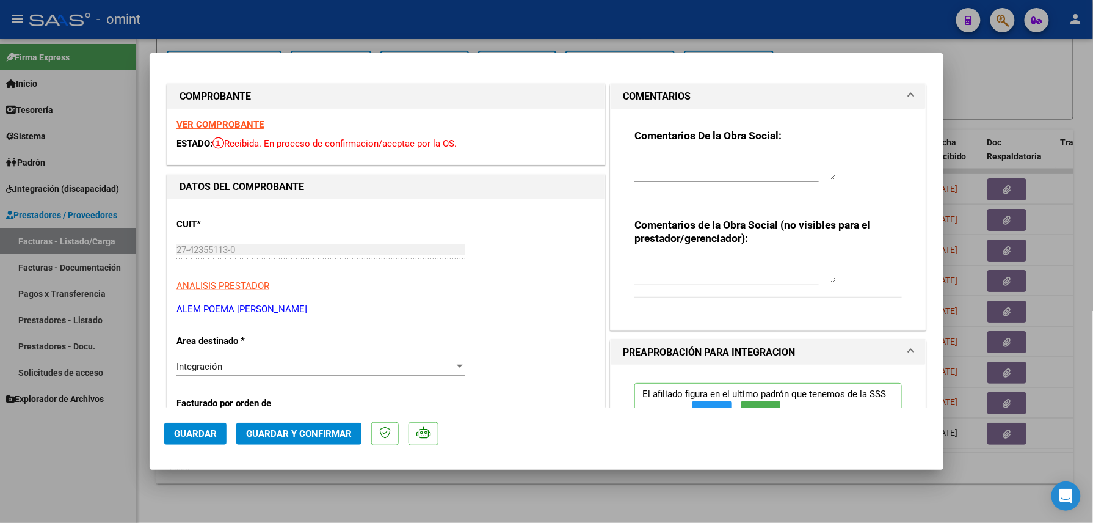
click at [655, 167] on textarea at bounding box center [736, 167] width 202 height 24
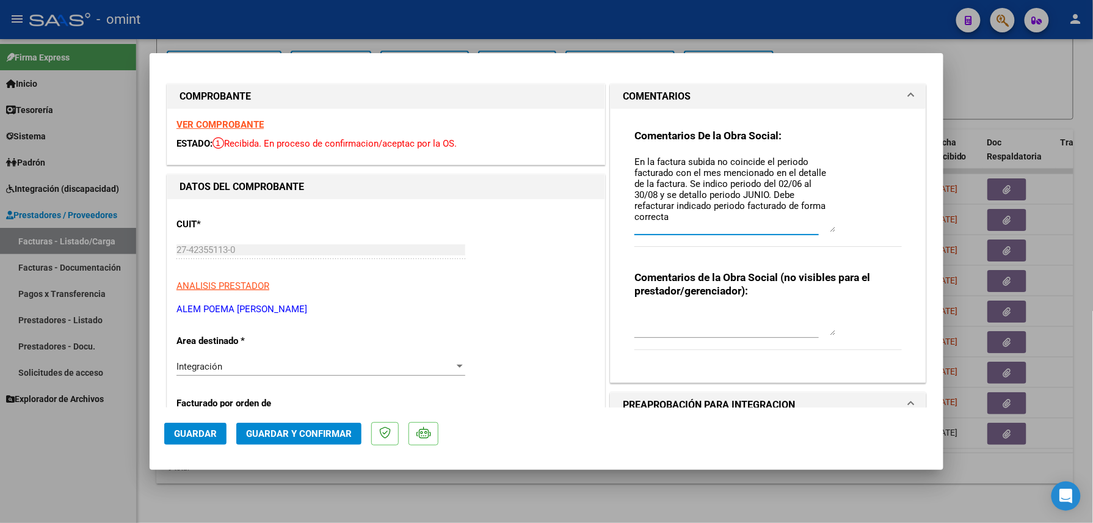
drag, startPoint x: 818, startPoint y: 169, endPoint x: 823, endPoint y: 223, distance: 54.6
click at [823, 223] on textarea "En la factura subida no coincide el periodo facturado con el mes mencionado en …" at bounding box center [736, 193] width 202 height 77
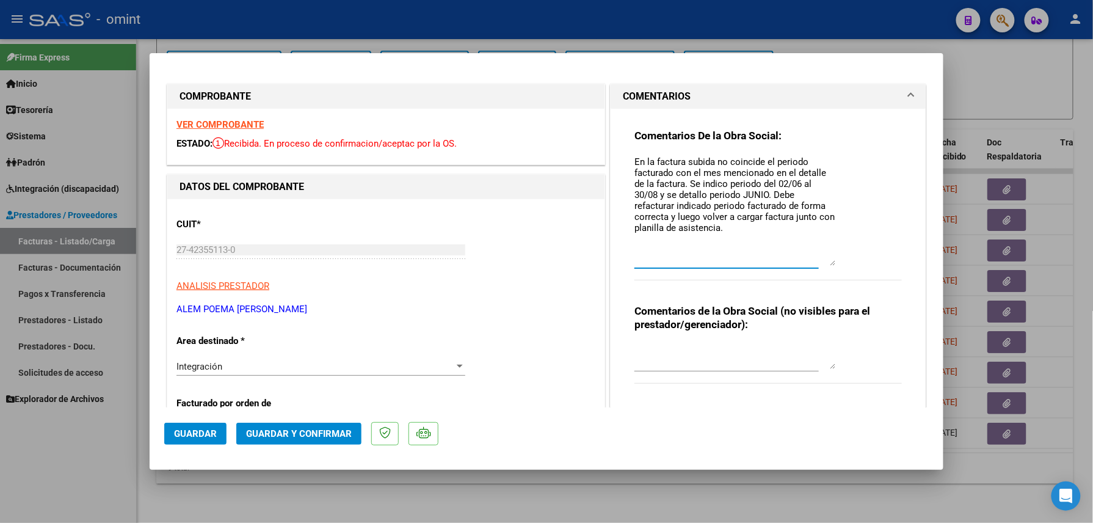
drag, startPoint x: 829, startPoint y: 230, endPoint x: 824, endPoint y: 264, distance: 34.5
click at [824, 264] on textarea "En la factura subida no coincide el periodo facturado con el mes mencionado en …" at bounding box center [736, 210] width 202 height 111
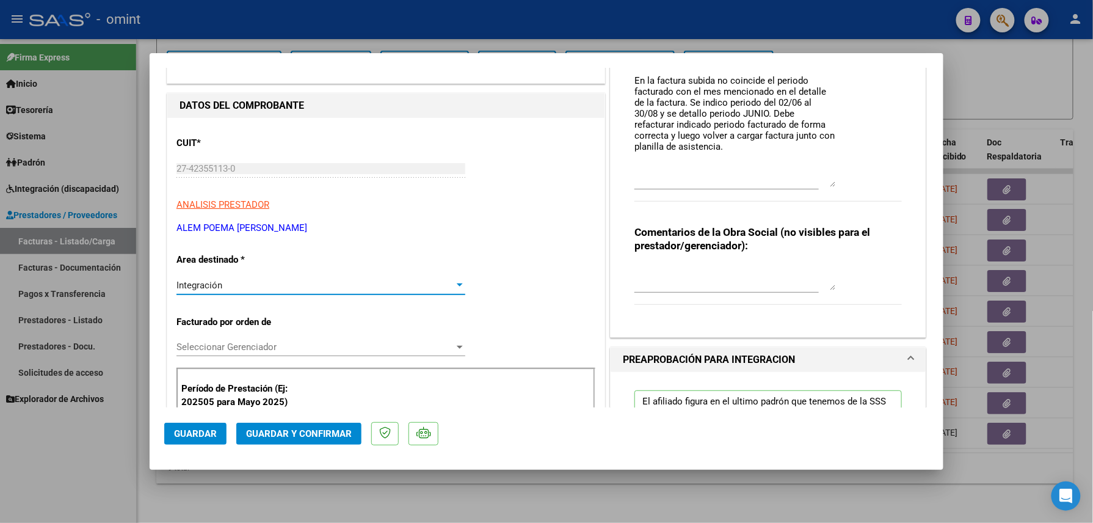
click at [311, 285] on div "Integración" at bounding box center [315, 285] width 278 height 11
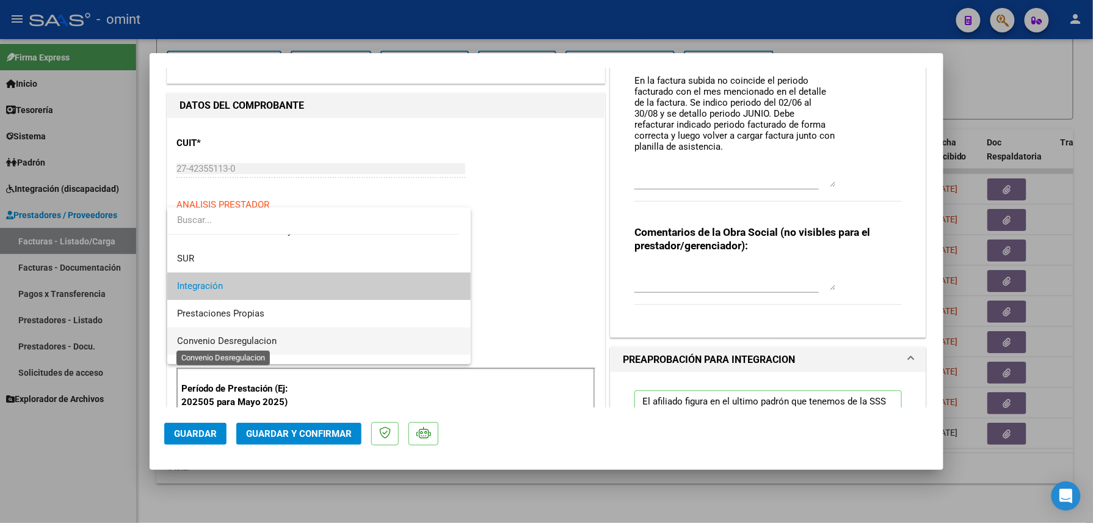
scroll to position [118, 0]
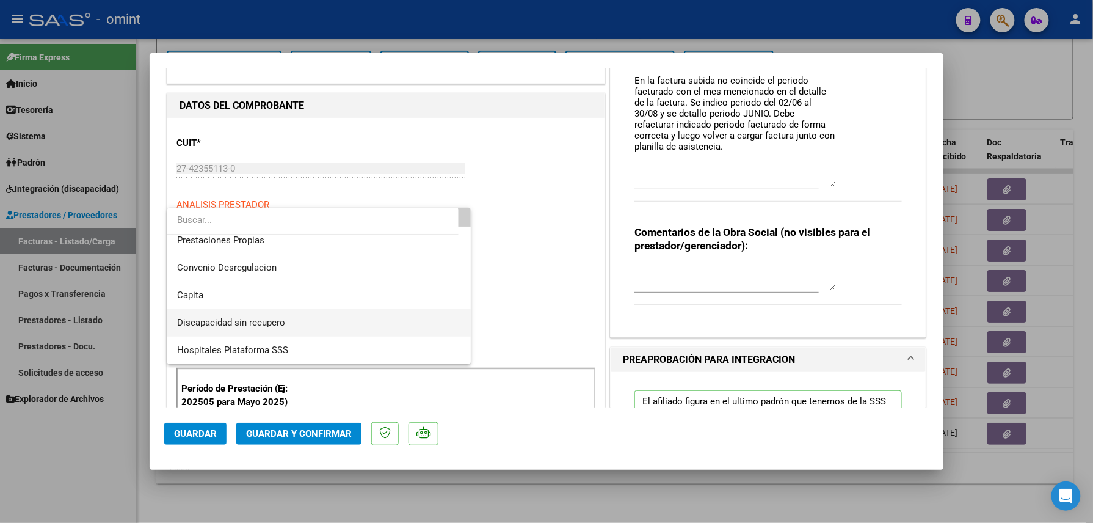
click at [262, 314] on span "Discapacidad sin recupero" at bounding box center [319, 322] width 284 height 27
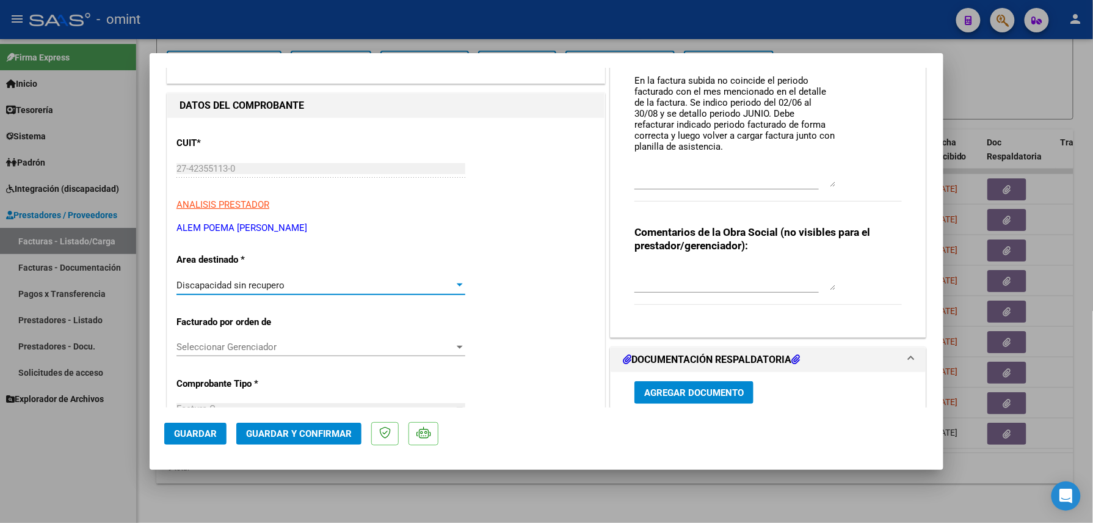
scroll to position [0, 0]
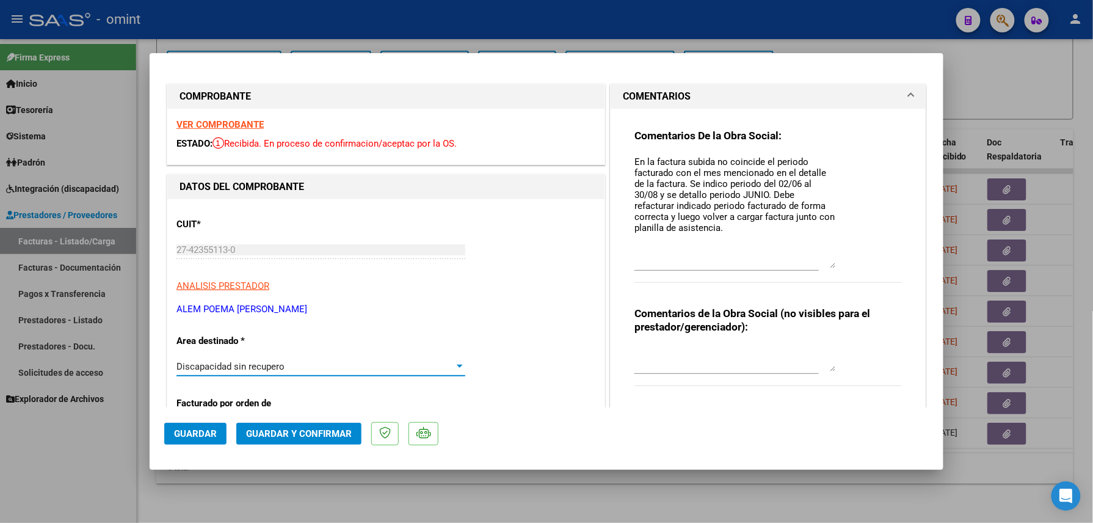
click at [626, 158] on div "Comentarios De la Obra Social: En la factura subida no coincide el periodo fact…" at bounding box center [768, 259] width 286 height 300
click at [635, 160] on textarea "En la factura subida no coincide el periodo facturado con el mes mencionado en …" at bounding box center [736, 211] width 202 height 113
paste textarea "[PERSON_NAME] [PERSON_NAME]"
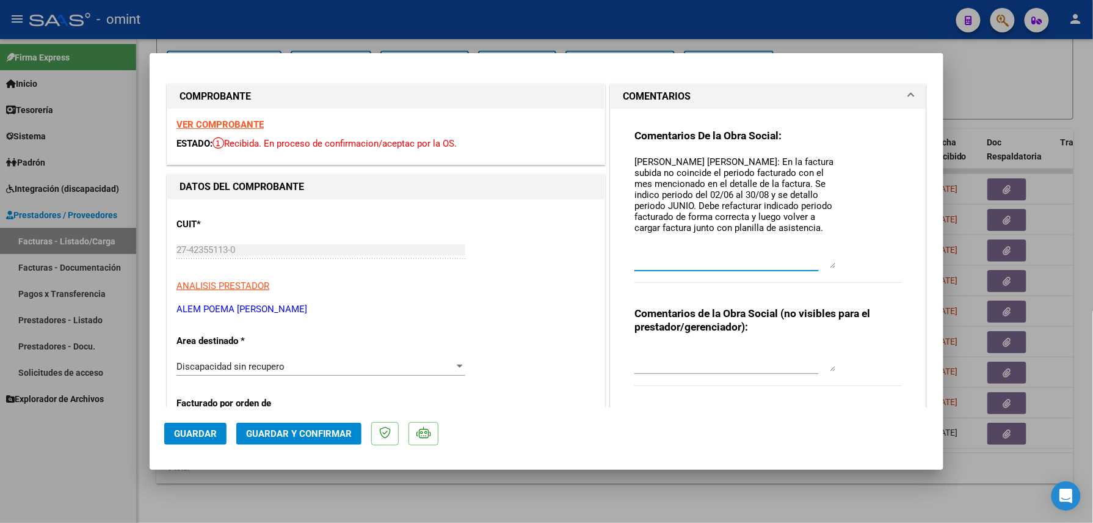
type textarea "[PERSON_NAME] [PERSON_NAME]: En la factura subida no coincide el periodo factur…"
click at [311, 434] on span "Guardar y Confirmar" at bounding box center [299, 433] width 106 height 11
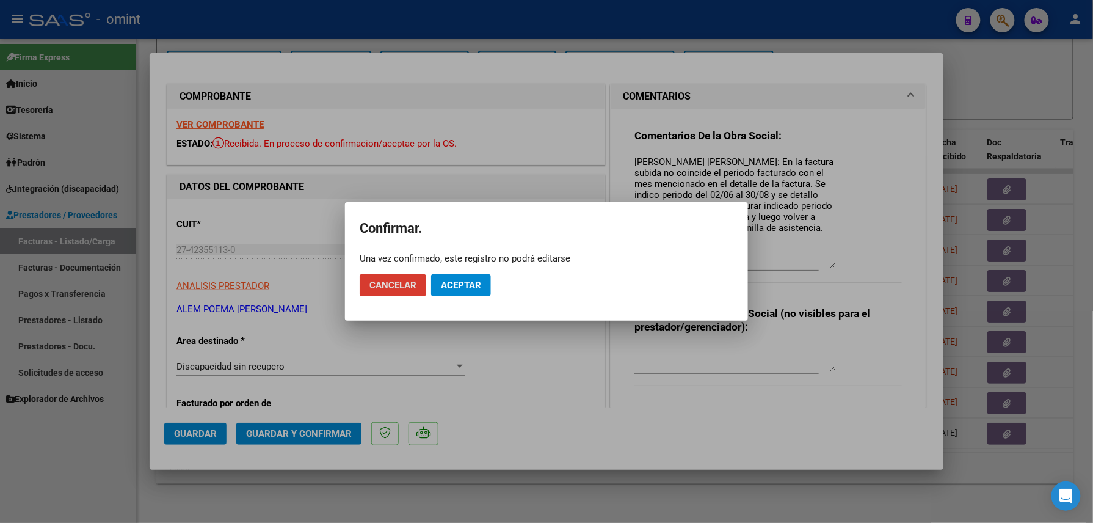
click at [458, 283] on span "Aceptar" at bounding box center [461, 285] width 40 height 11
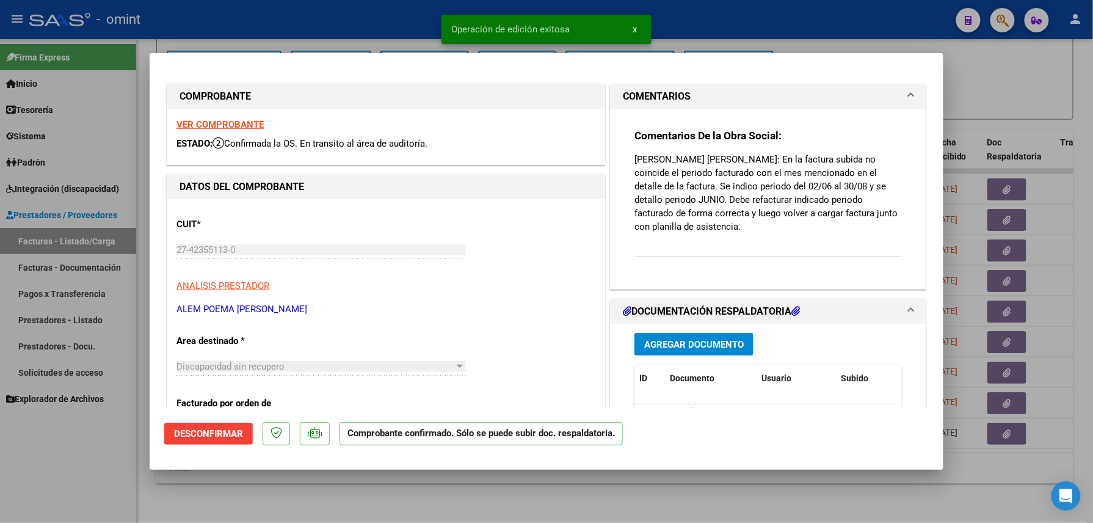
click at [247, 117] on div "VER COMPROBANTE ESTADO: Confirmada la OS. En transito al área de auditoría." at bounding box center [385, 137] width 437 height 56
click at [244, 121] on strong "VER COMPROBANTE" at bounding box center [219, 124] width 87 height 11
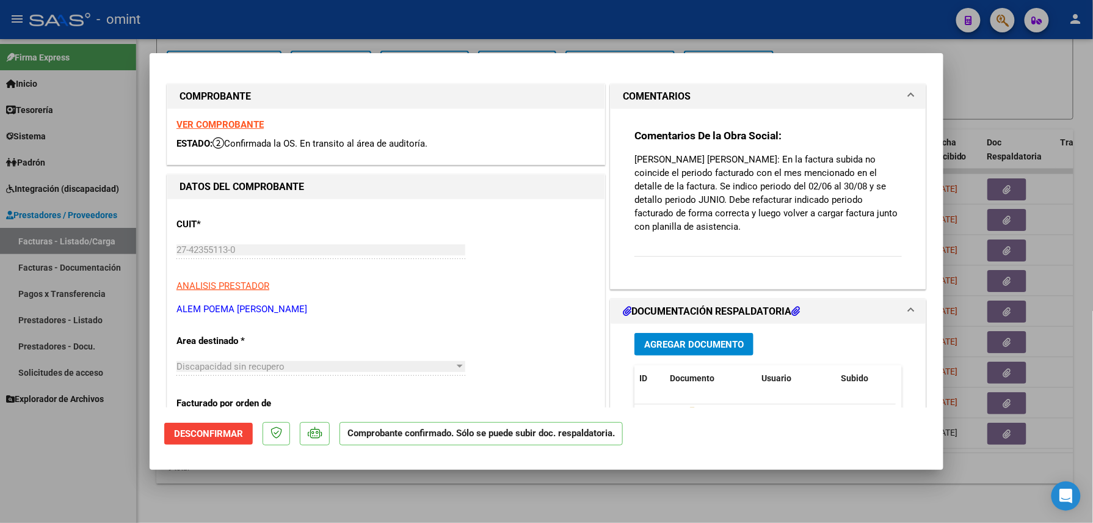
click at [67, 448] on div at bounding box center [546, 261] width 1093 height 523
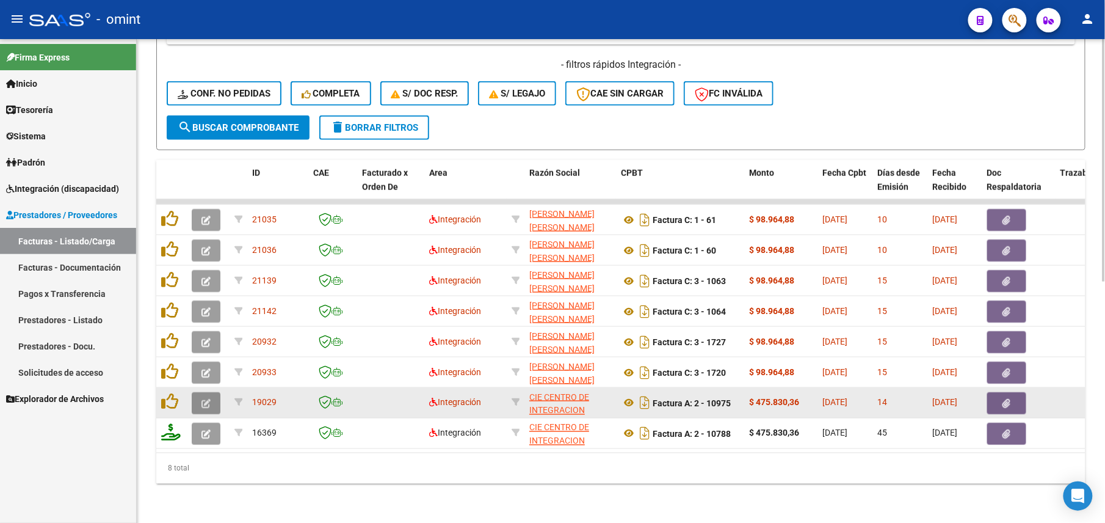
click at [199, 392] on button "button" at bounding box center [206, 403] width 29 height 22
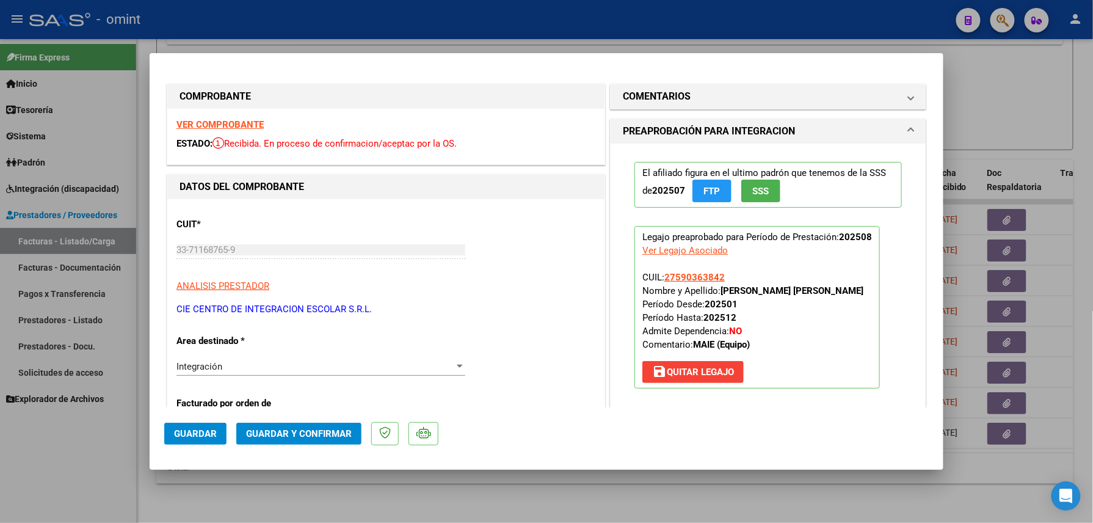
click at [253, 120] on strong "VER COMPROBANTE" at bounding box center [219, 124] width 87 height 11
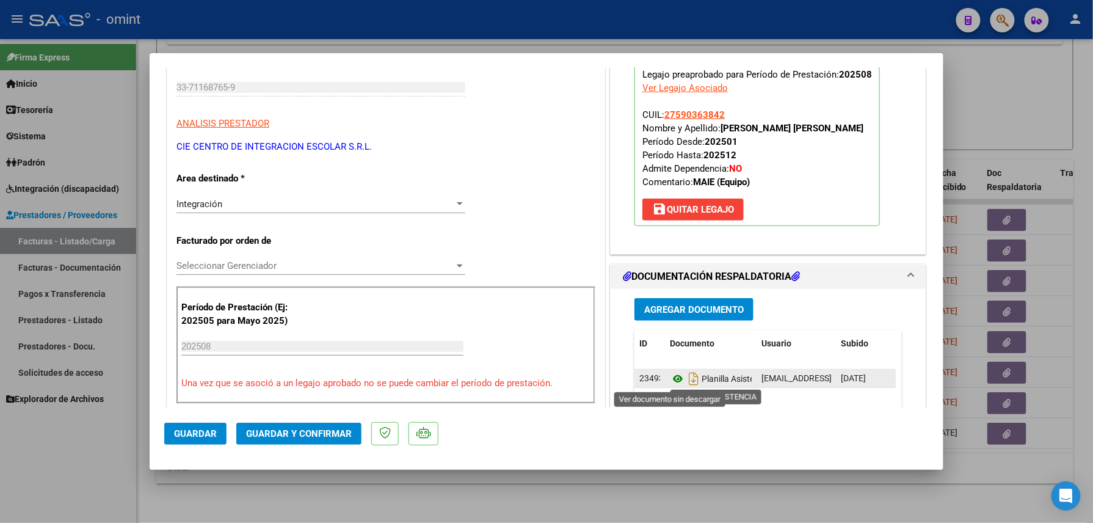
click at [670, 382] on icon at bounding box center [678, 378] width 16 height 15
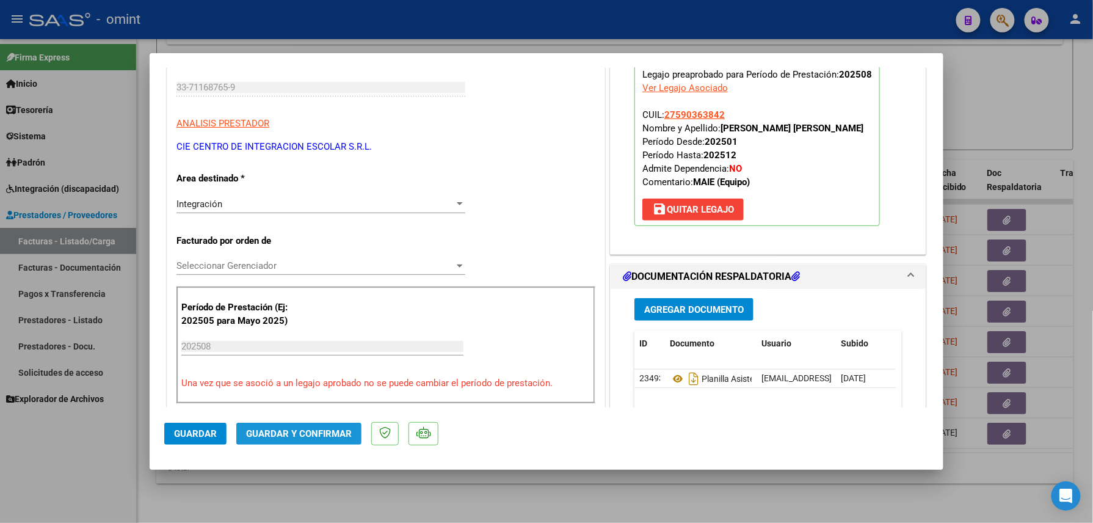
click at [311, 442] on button "Guardar y Confirmar" at bounding box center [298, 434] width 125 height 22
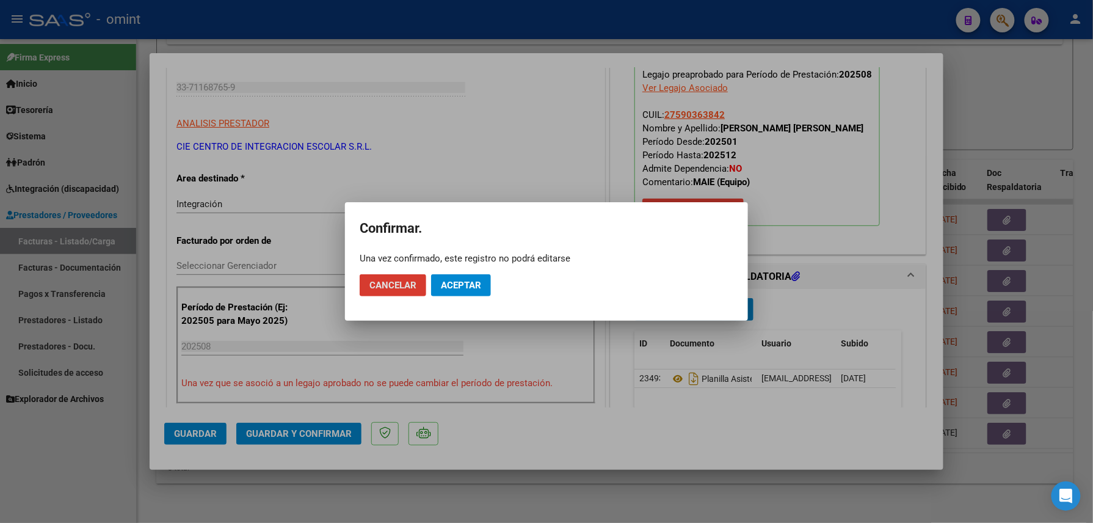
click at [453, 289] on span "Aceptar" at bounding box center [461, 285] width 40 height 11
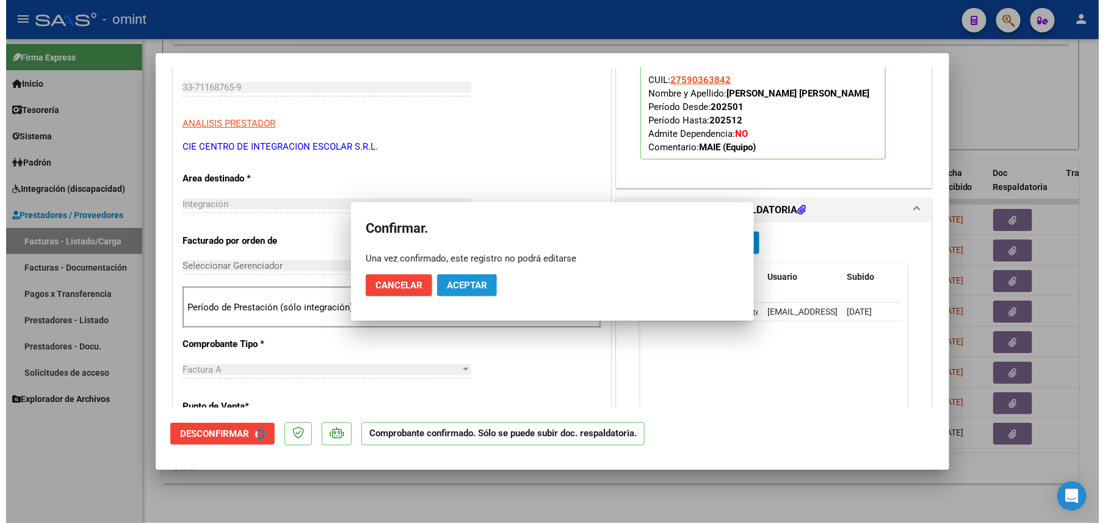
scroll to position [162, 0]
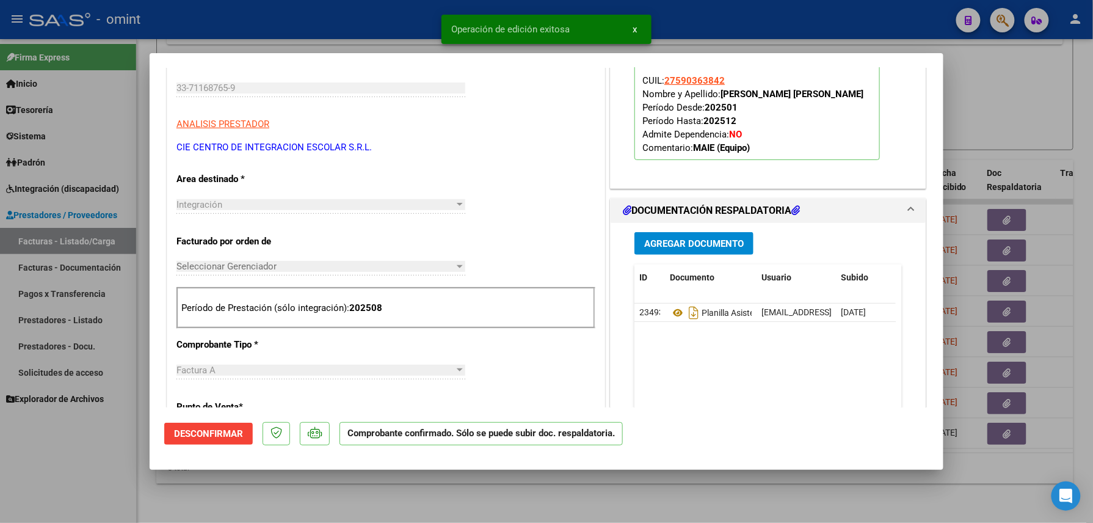
click at [291, 508] on div at bounding box center [546, 261] width 1093 height 523
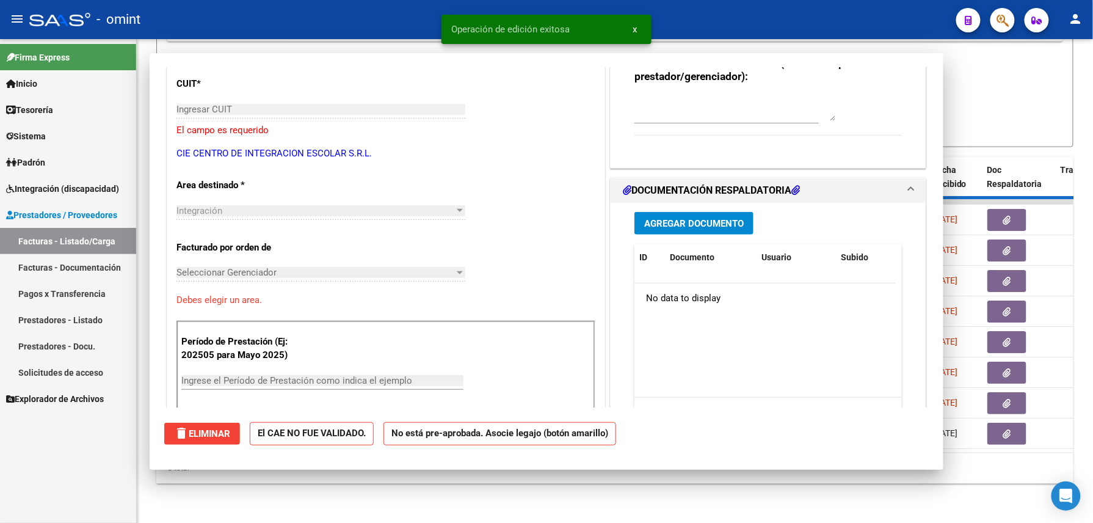
scroll to position [0, 0]
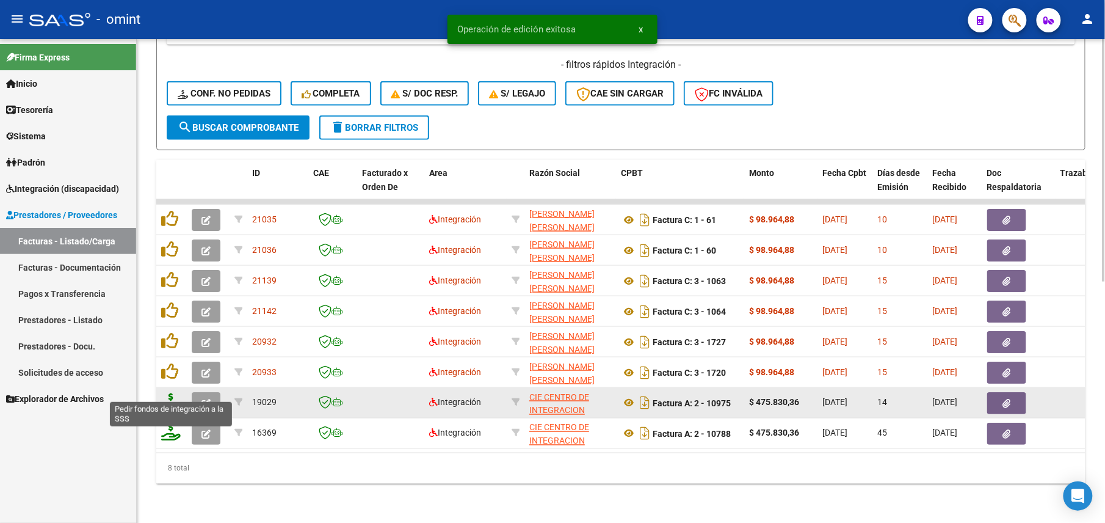
click at [172, 393] on icon at bounding box center [171, 401] width 20 height 17
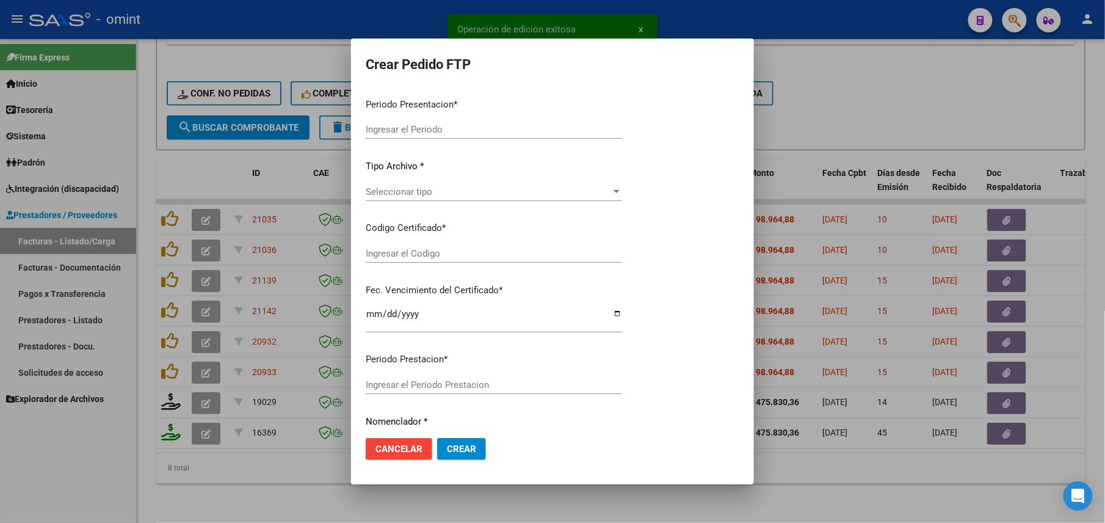
type input "202508"
type input "$ 475.830,36"
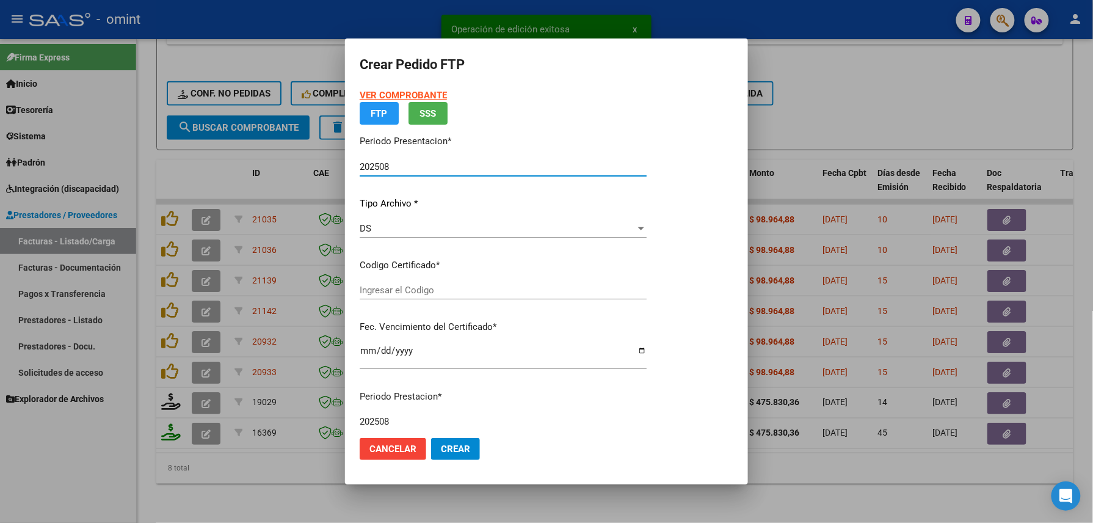
type input "6002734561"
type input "[DATE]"
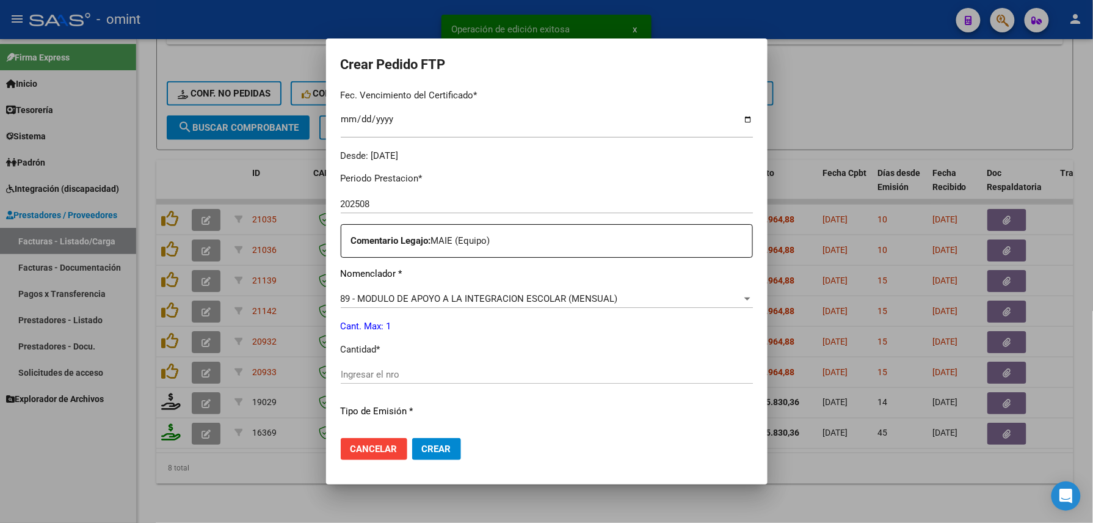
scroll to position [407, 0]
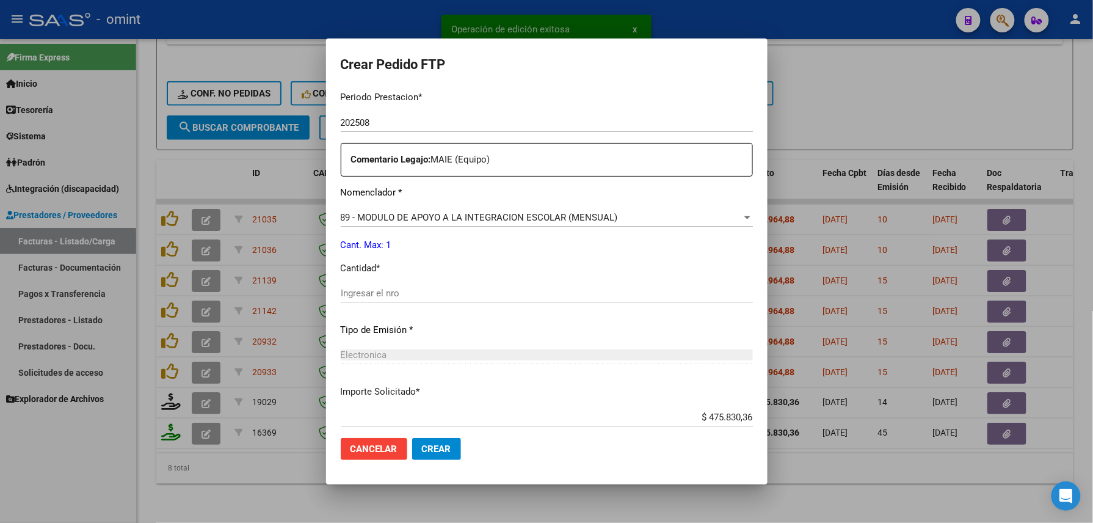
click at [354, 284] on div "Ingresar el nro" at bounding box center [547, 293] width 412 height 18
click at [351, 286] on div "Ingresar el nro" at bounding box center [547, 293] width 412 height 18
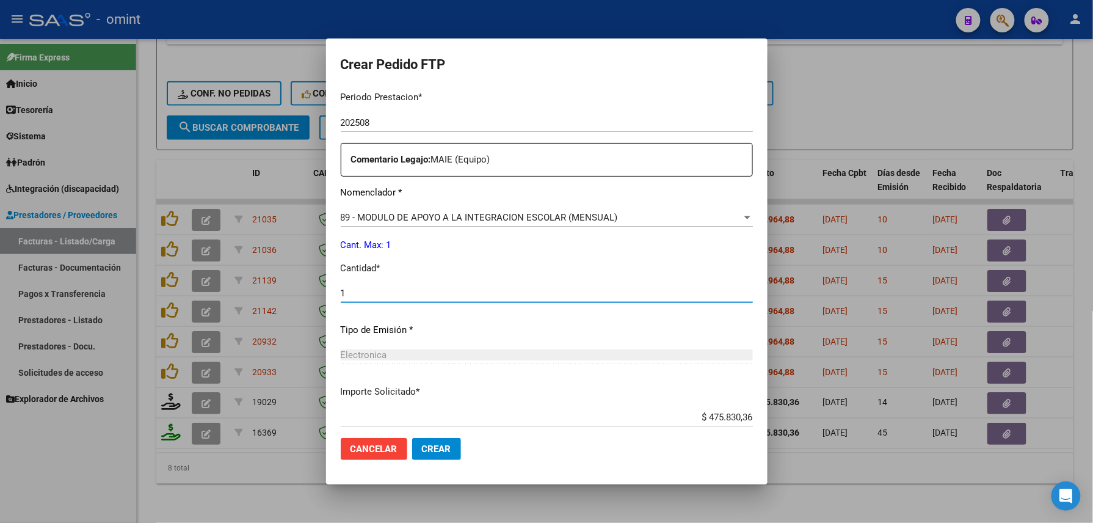
type input "1"
click at [422, 450] on span "Crear" at bounding box center [436, 448] width 29 height 11
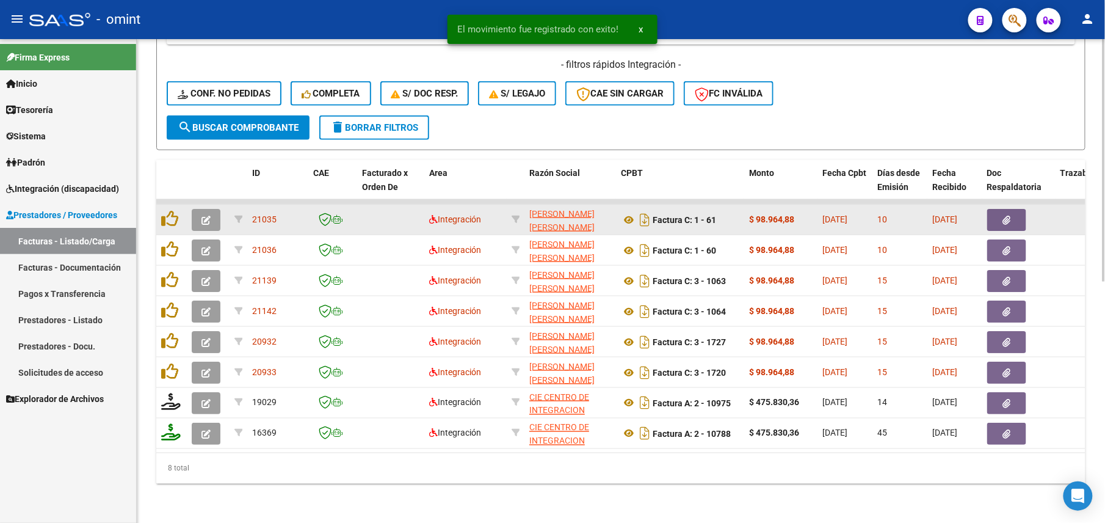
click at [216, 209] on button "button" at bounding box center [206, 220] width 29 height 22
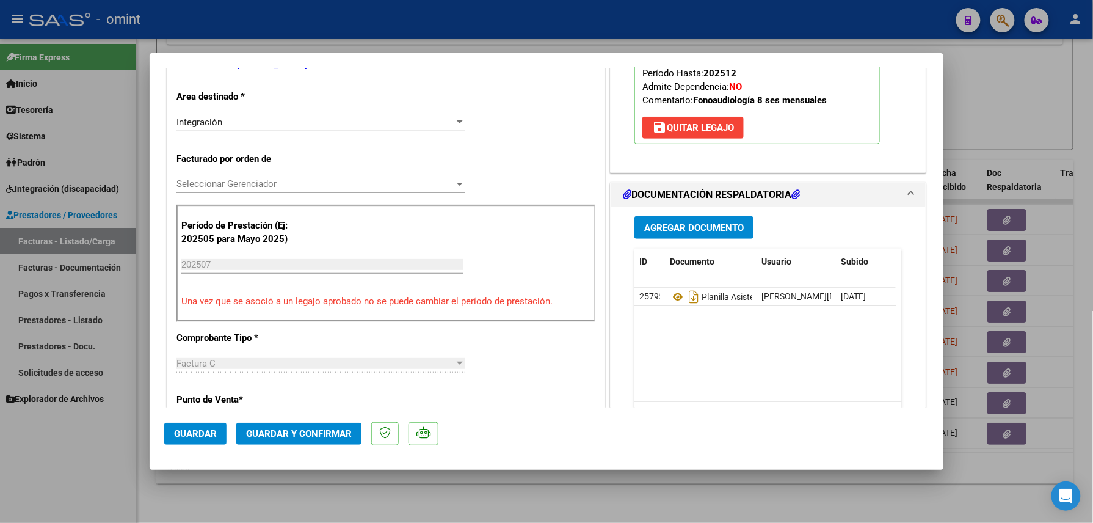
scroll to position [0, 0]
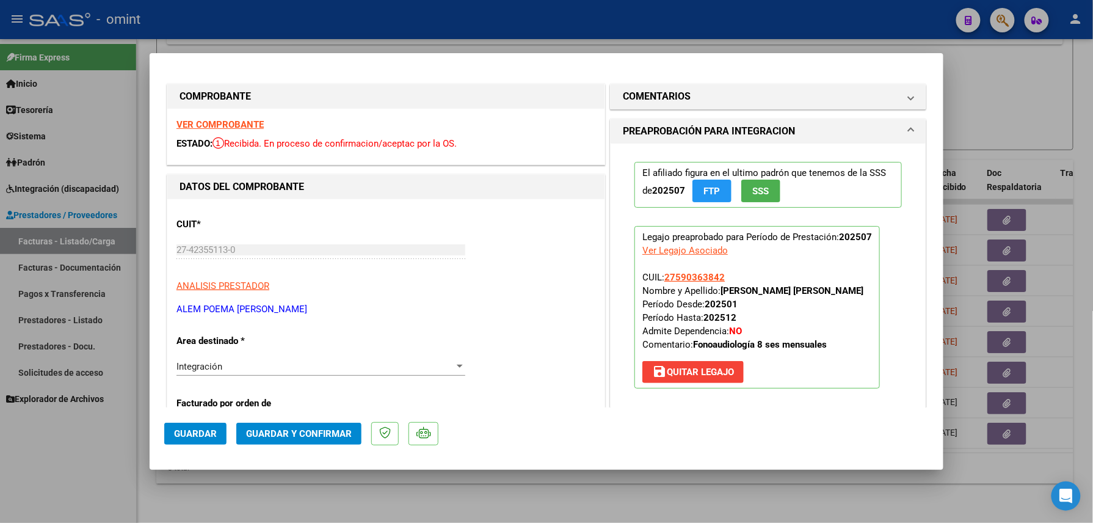
click at [235, 123] on strong "VER COMPROBANTE" at bounding box center [219, 124] width 87 height 11
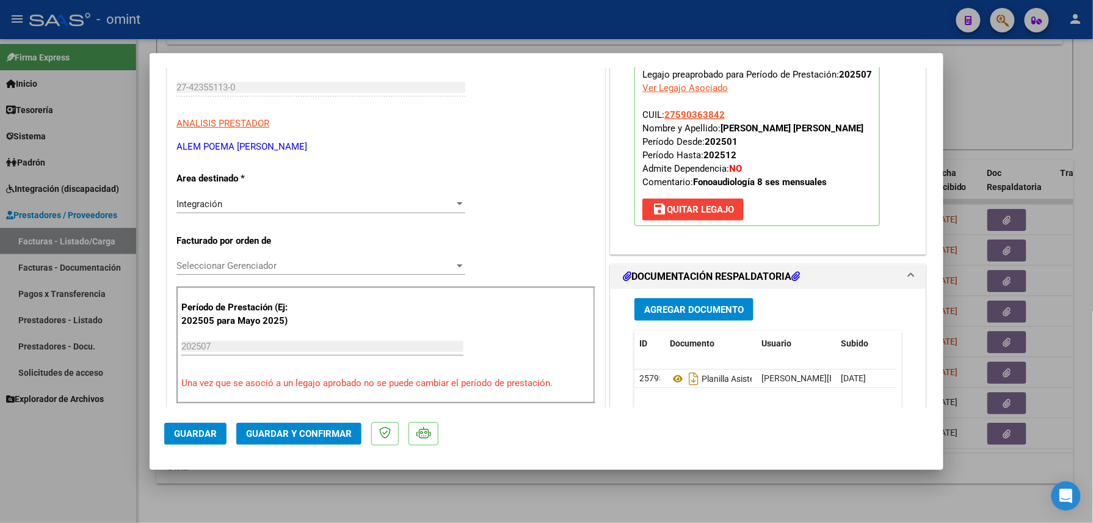
scroll to position [244, 0]
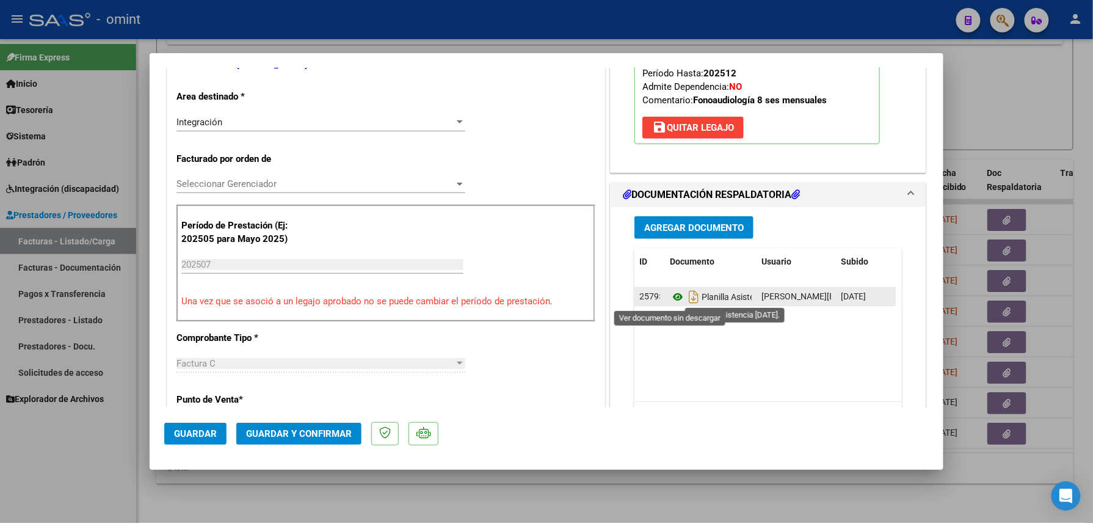
click at [670, 297] on icon at bounding box center [678, 296] width 16 height 15
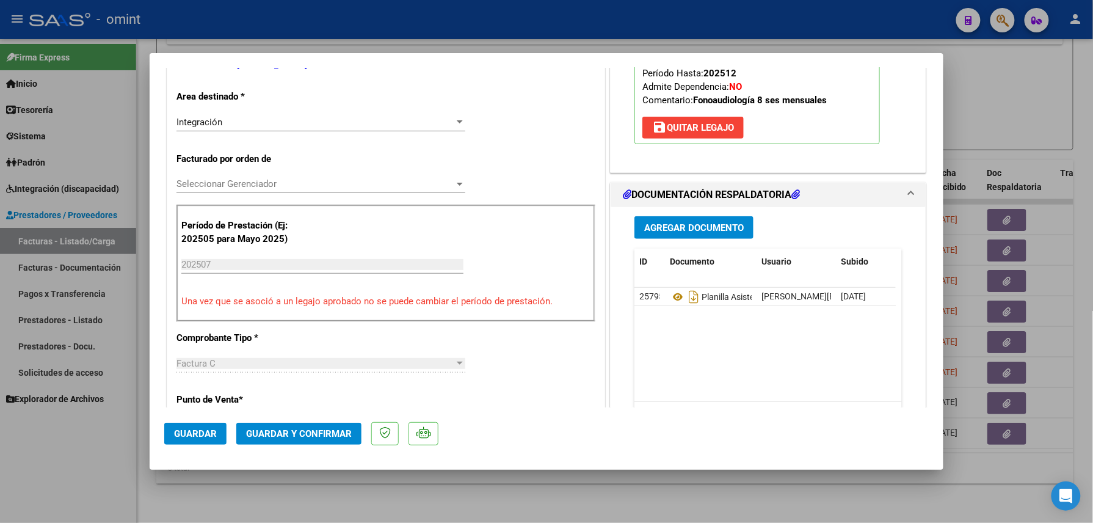
click at [308, 440] on button "Guardar y Confirmar" at bounding box center [298, 434] width 125 height 22
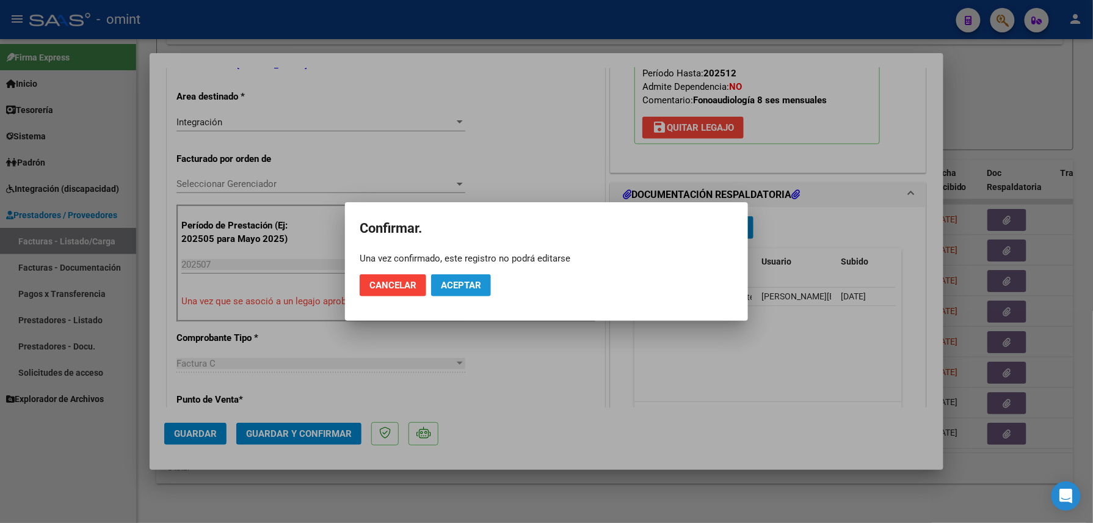
click at [462, 287] on span "Aceptar" at bounding box center [461, 285] width 40 height 11
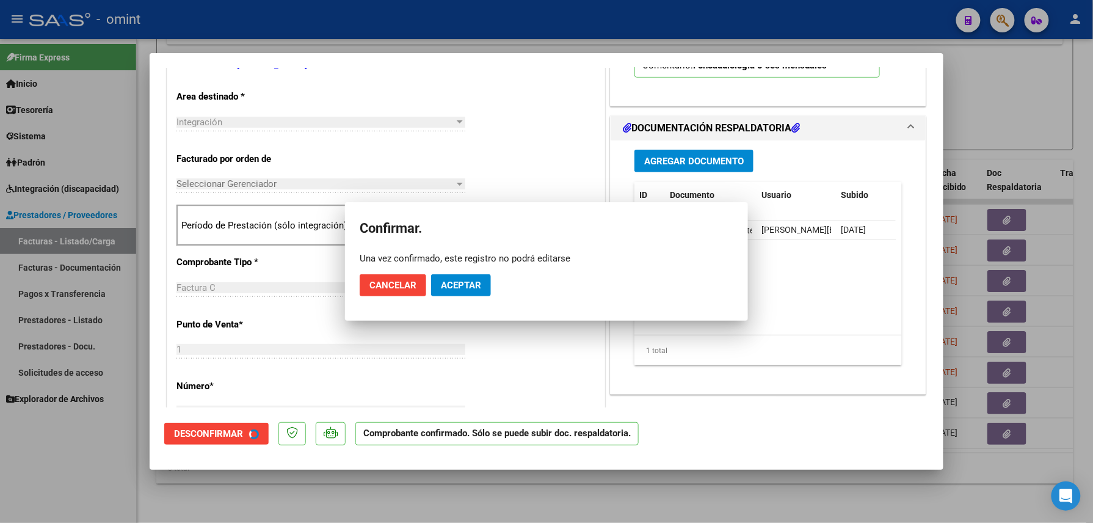
scroll to position [243, 0]
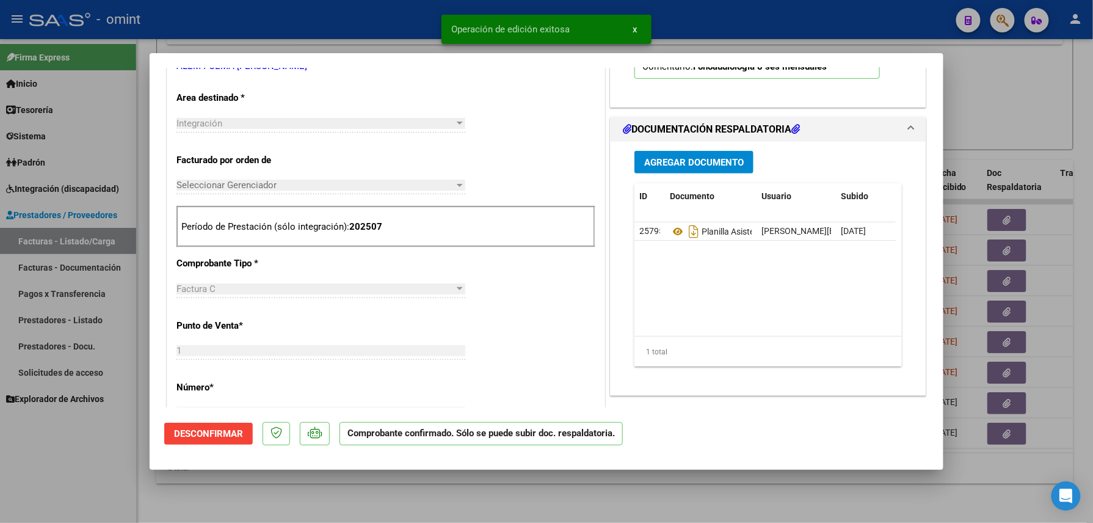
click at [240, 495] on div at bounding box center [546, 261] width 1093 height 523
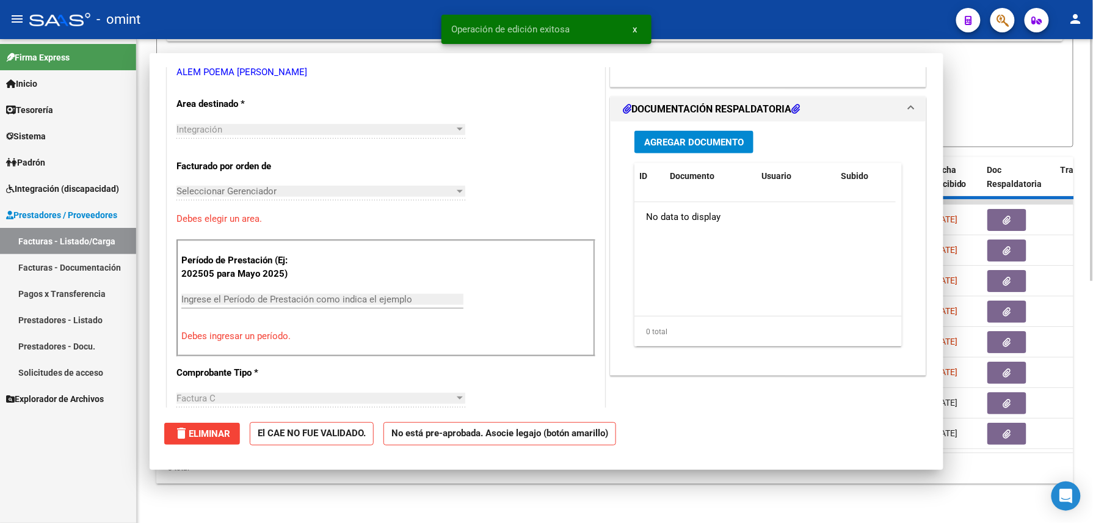
scroll to position [0, 0]
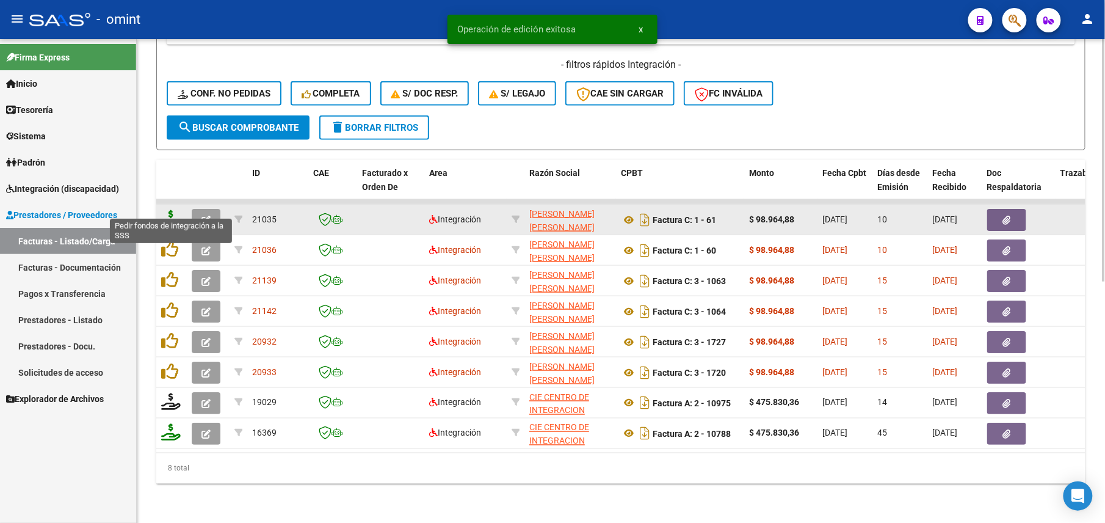
click at [175, 210] on icon at bounding box center [171, 218] width 20 height 17
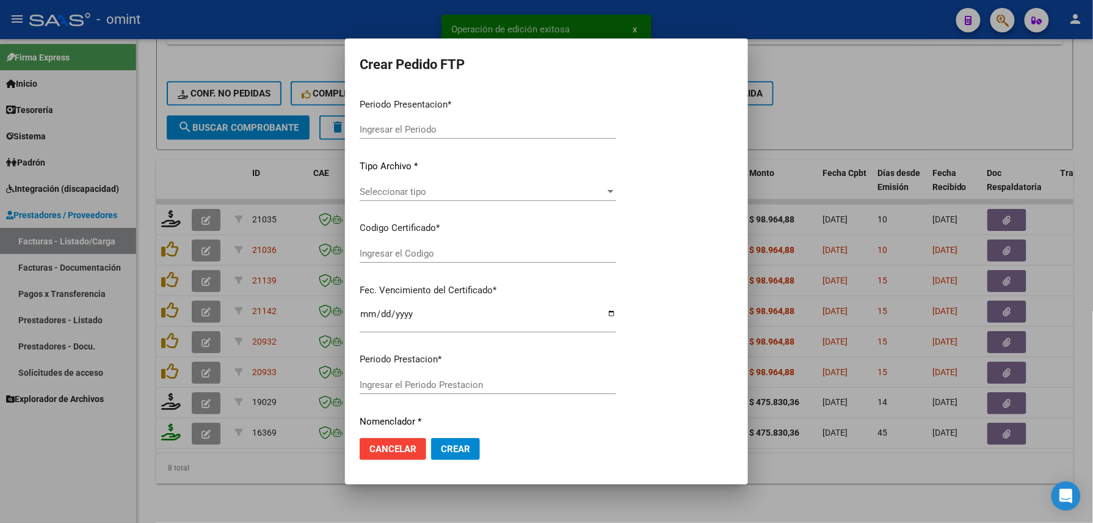
type input "202508"
type input "202507"
type input "$ 98.964,88"
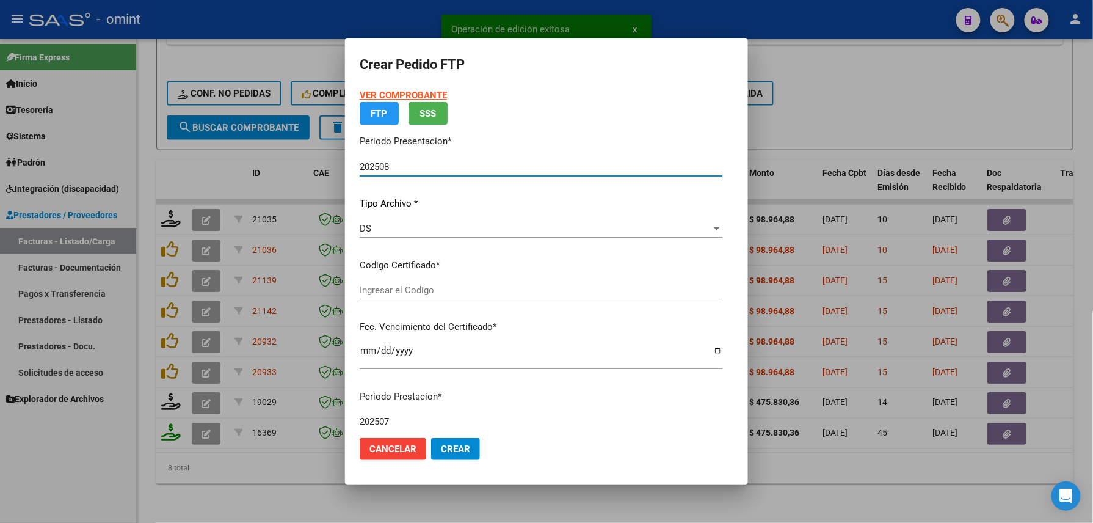
type input "6002734561"
type input "[DATE]"
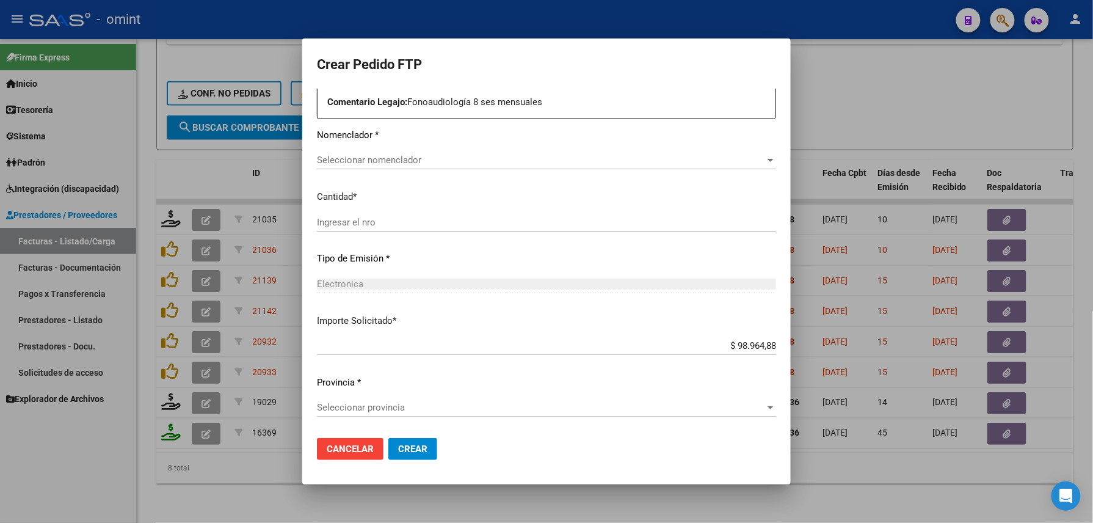
scroll to position [382, 0]
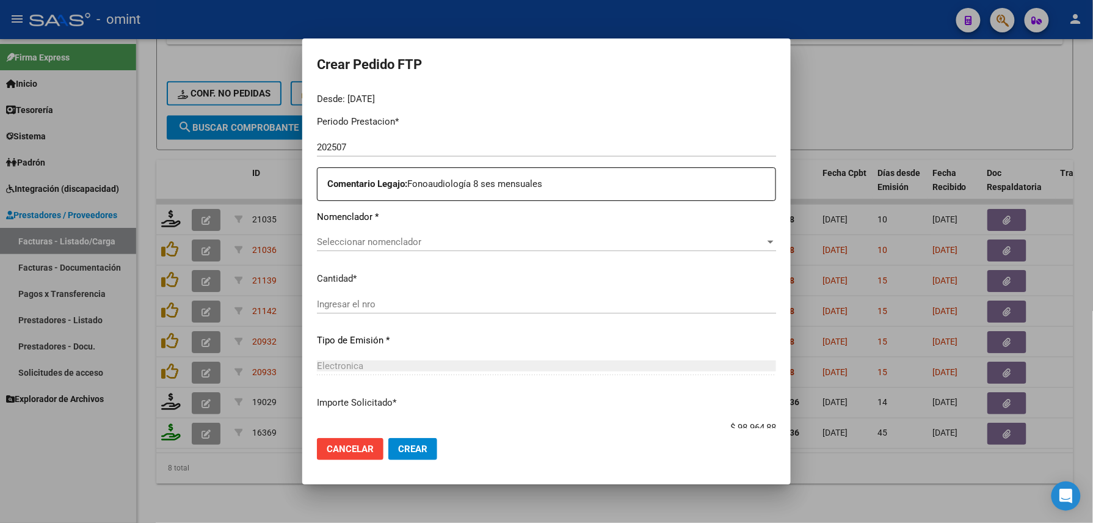
click at [206, 489] on div at bounding box center [546, 261] width 1093 height 523
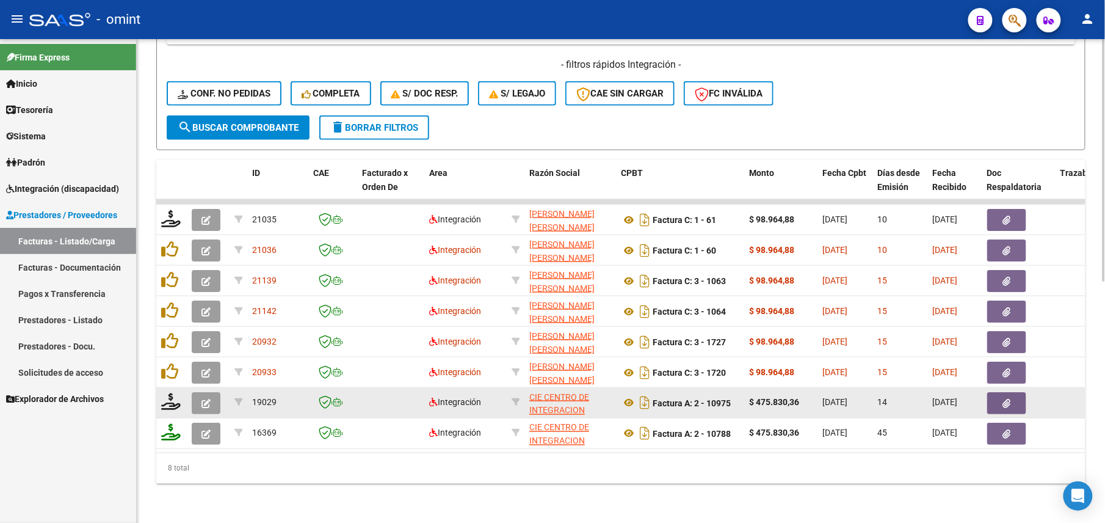
click at [203, 399] on icon "button" at bounding box center [206, 403] width 9 height 9
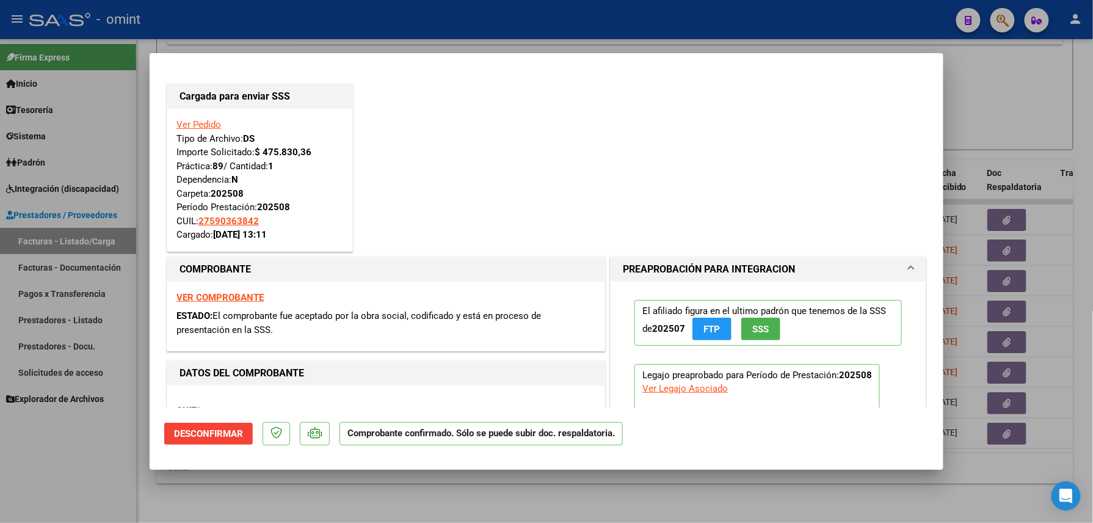
click at [276, 492] on div at bounding box center [546, 261] width 1093 height 523
type input "$ 0,00"
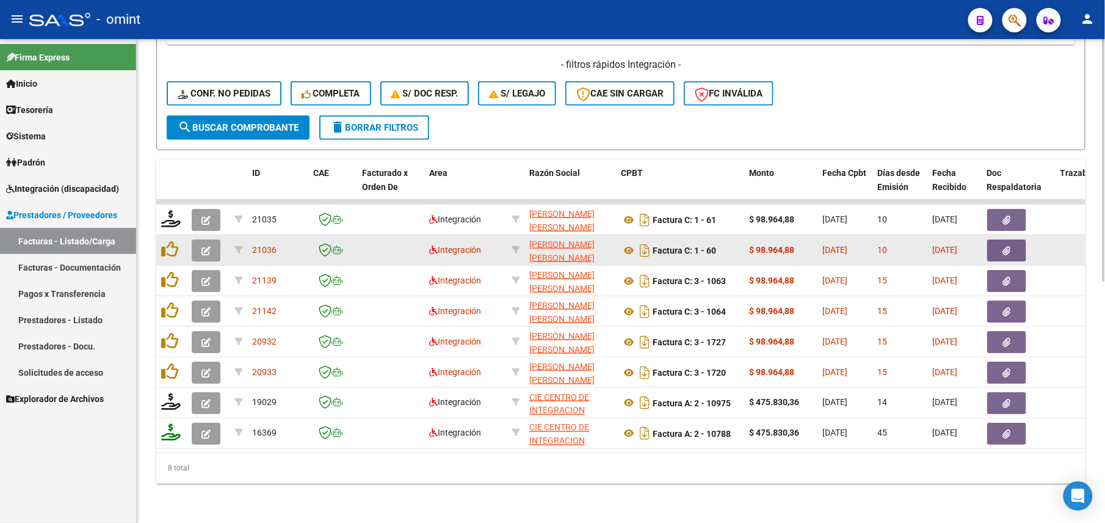
click at [202, 239] on button "button" at bounding box center [206, 250] width 29 height 22
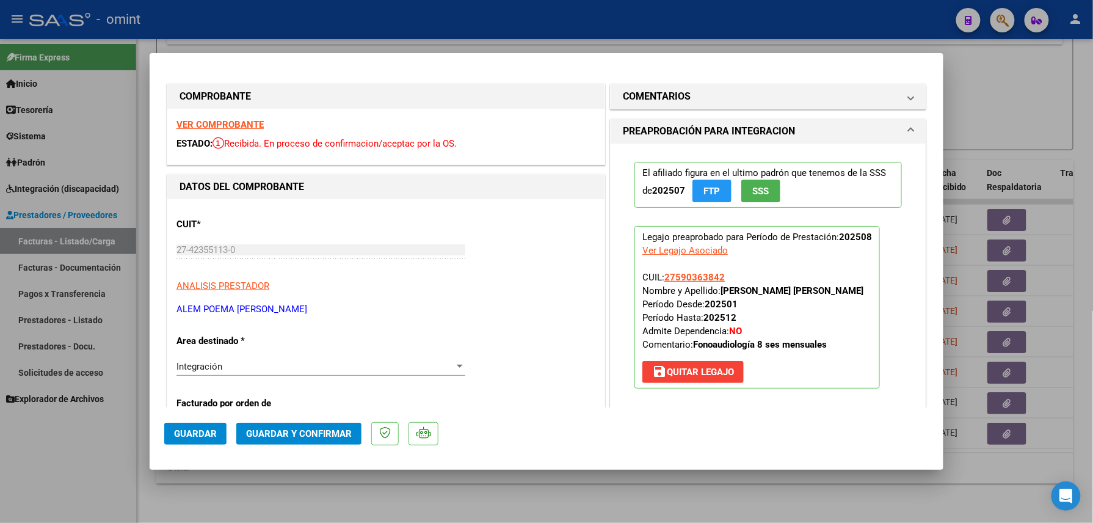
click at [242, 126] on strong "VER COMPROBANTE" at bounding box center [219, 124] width 87 height 11
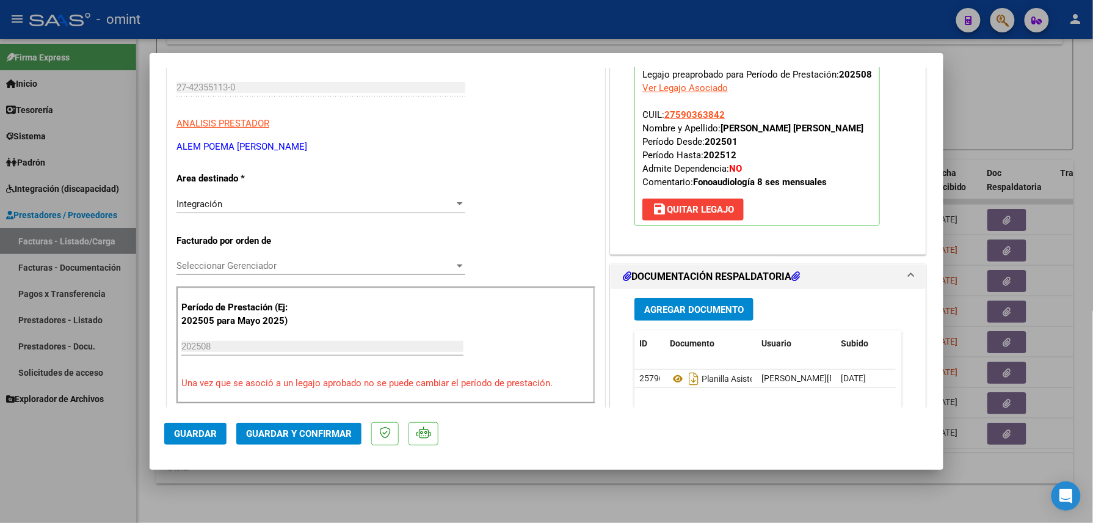
scroll to position [326, 0]
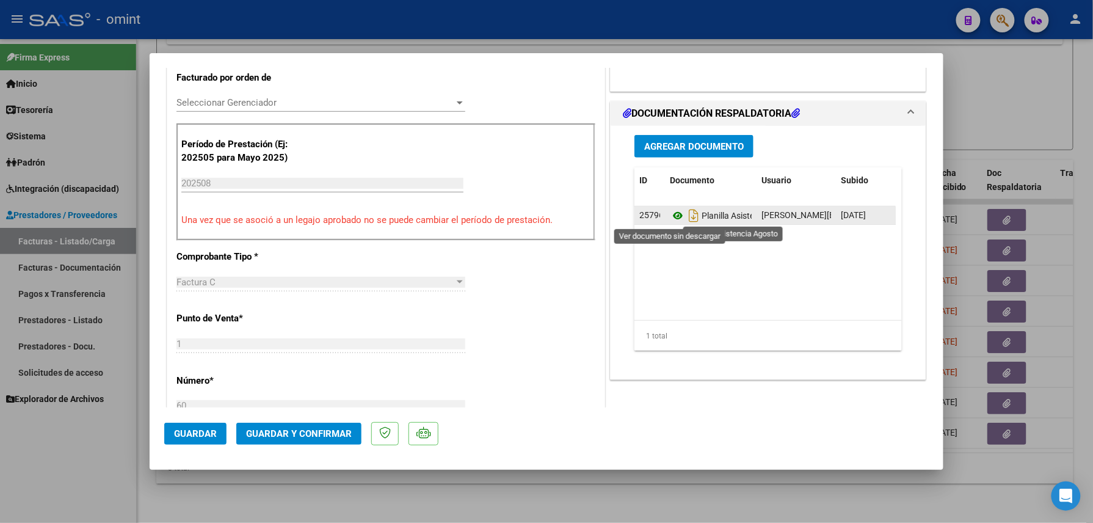
click at [674, 220] on icon at bounding box center [678, 215] width 16 height 15
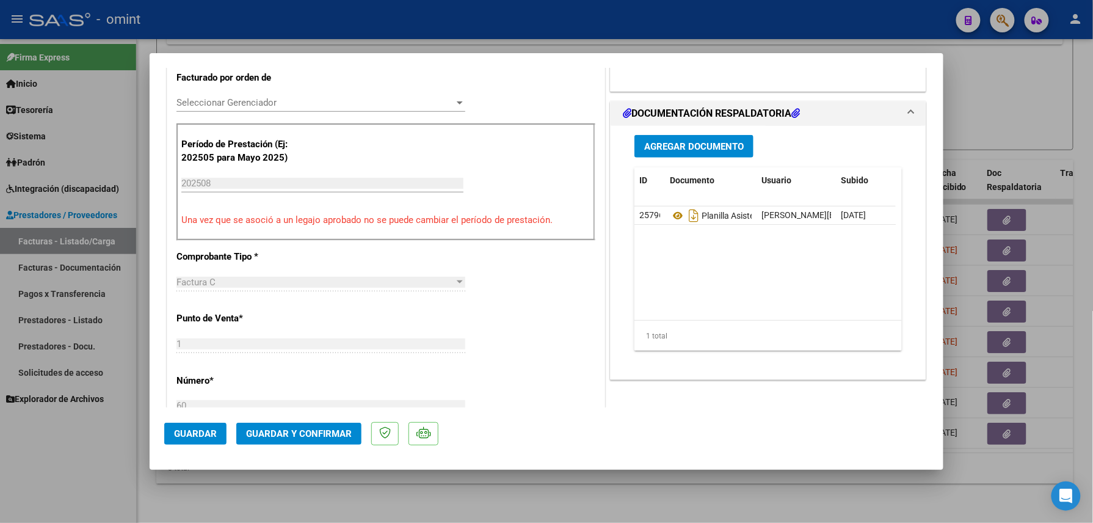
click at [326, 430] on span "Guardar y Confirmar" at bounding box center [299, 433] width 106 height 11
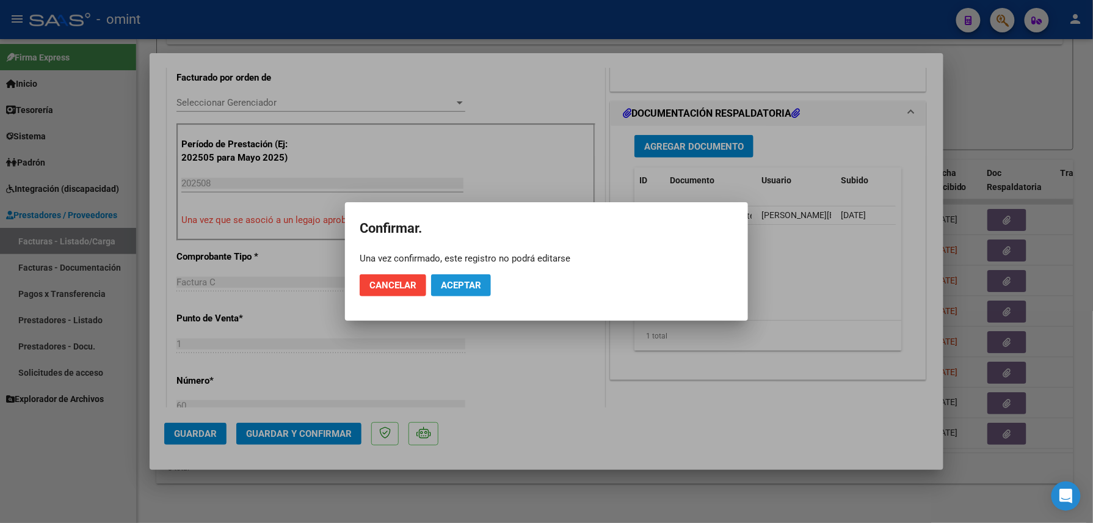
click at [472, 287] on span "Aceptar" at bounding box center [461, 285] width 40 height 11
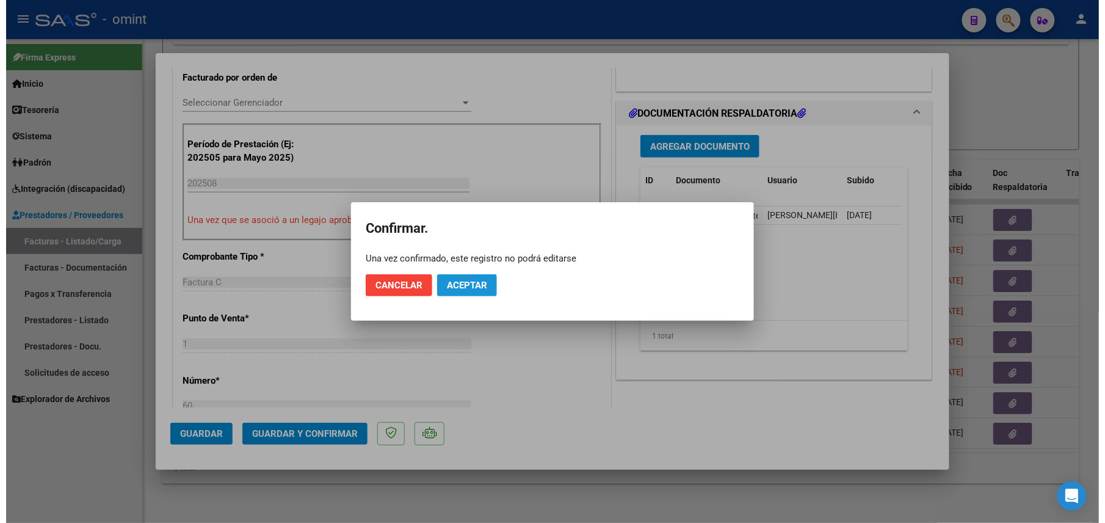
scroll to position [325, 0]
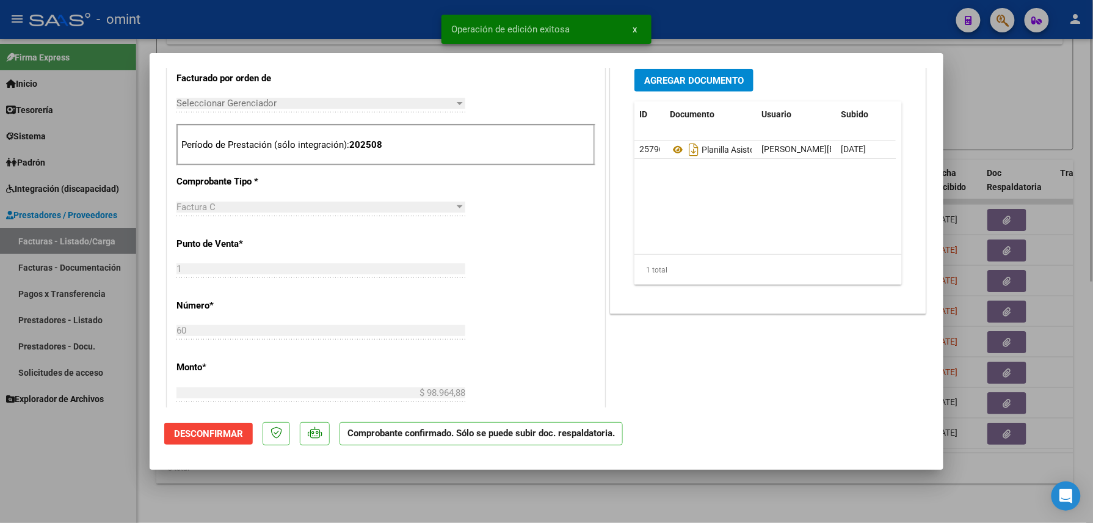
click at [506, 508] on div at bounding box center [546, 261] width 1093 height 523
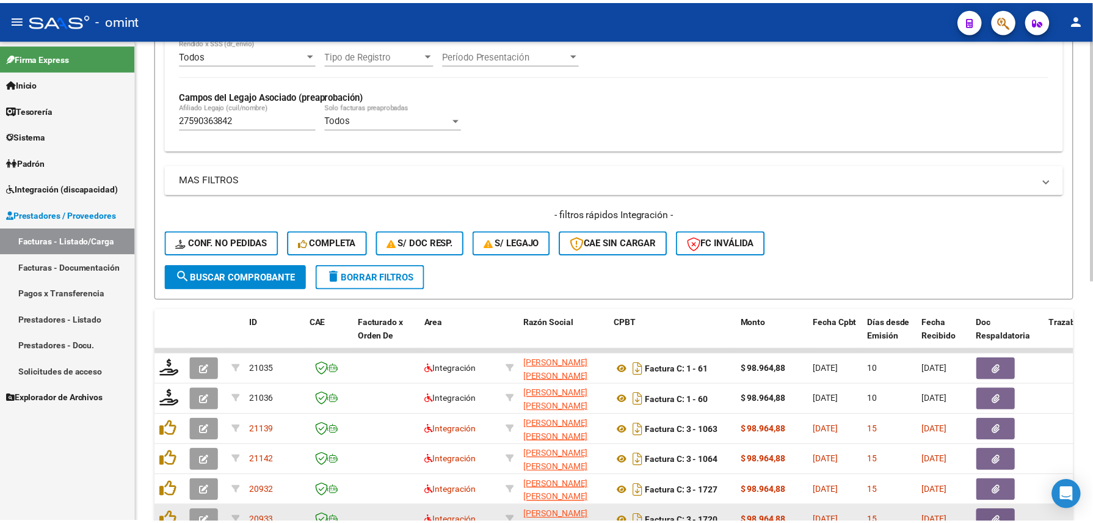
scroll to position [481, 0]
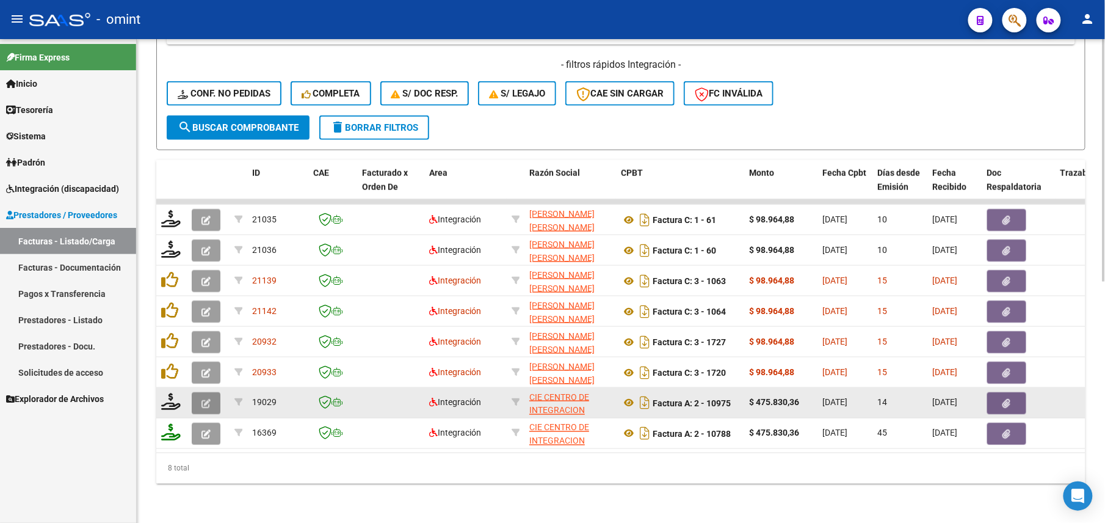
click at [214, 395] on button "button" at bounding box center [206, 403] width 29 height 22
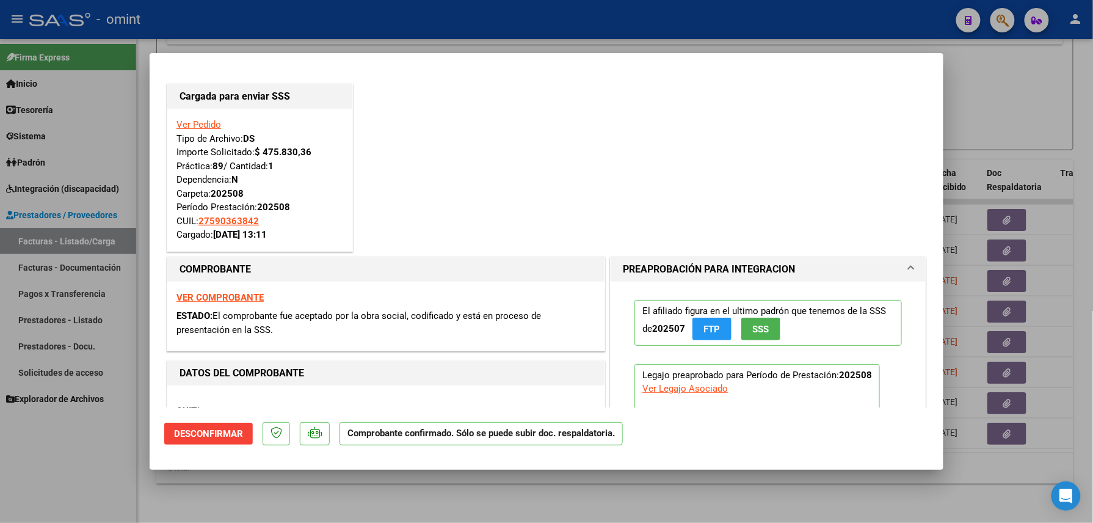
click at [216, 487] on div at bounding box center [546, 261] width 1093 height 523
type input "$ 0,00"
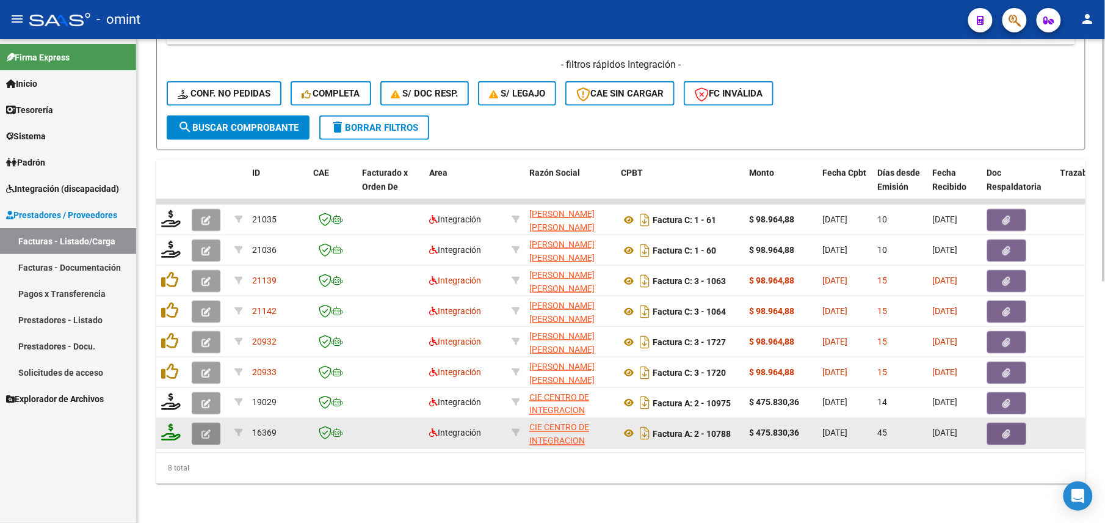
click at [208, 429] on icon "button" at bounding box center [206, 433] width 9 height 9
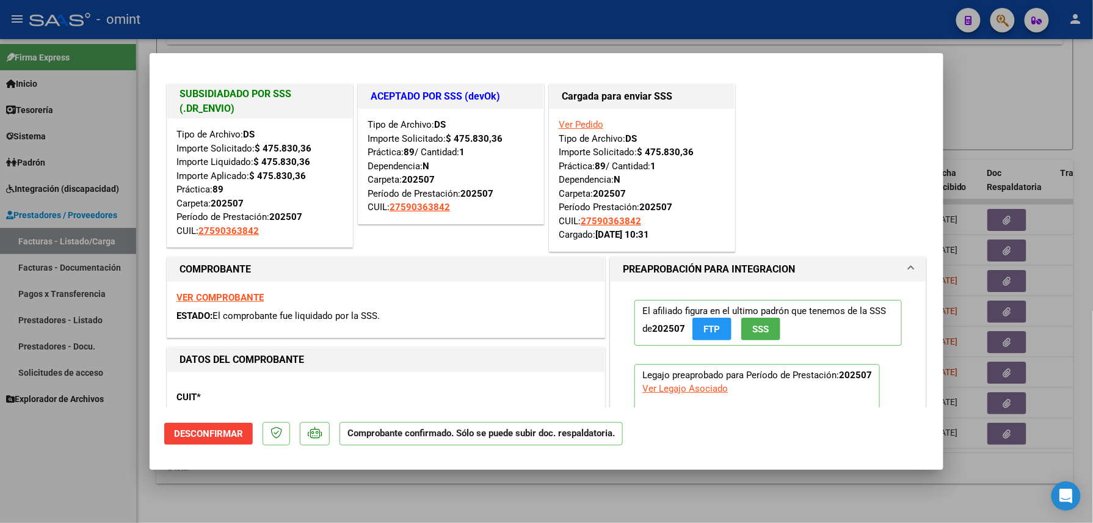
click at [307, 514] on div at bounding box center [546, 261] width 1093 height 523
type input "$ 0,00"
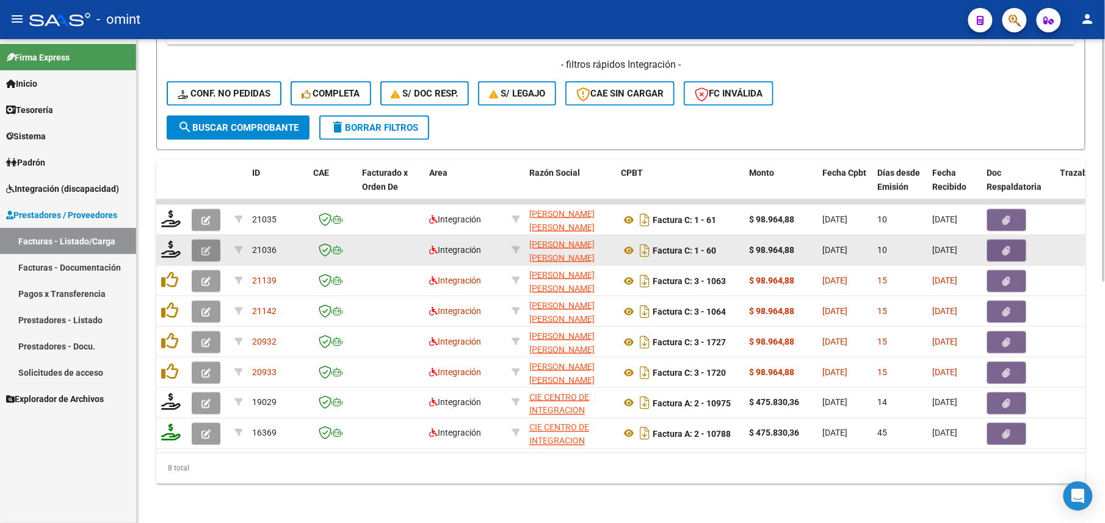
click at [208, 239] on button "button" at bounding box center [206, 250] width 29 height 22
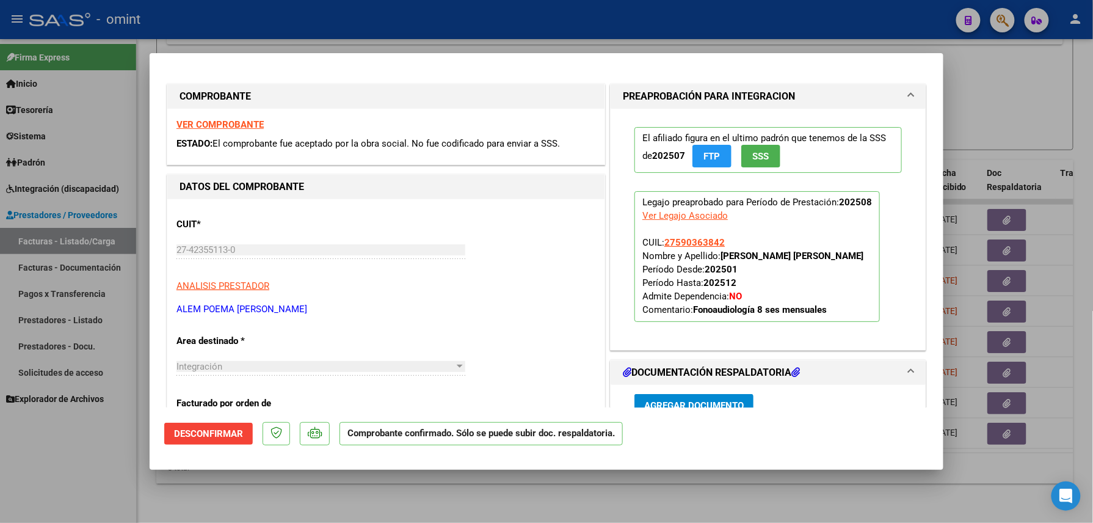
click at [110, 487] on div at bounding box center [546, 261] width 1093 height 523
type input "$ 0,00"
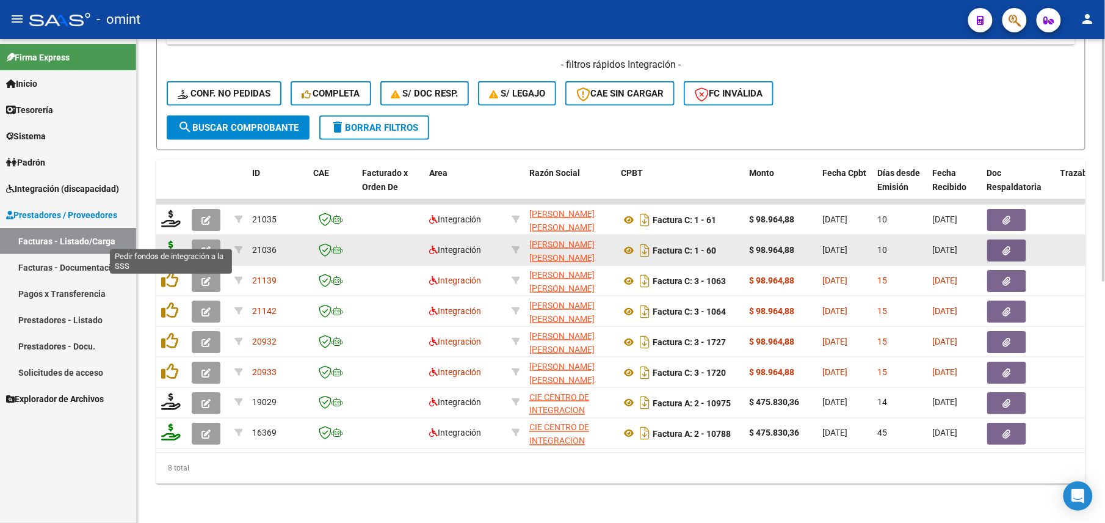
click at [169, 241] on icon at bounding box center [171, 249] width 20 height 17
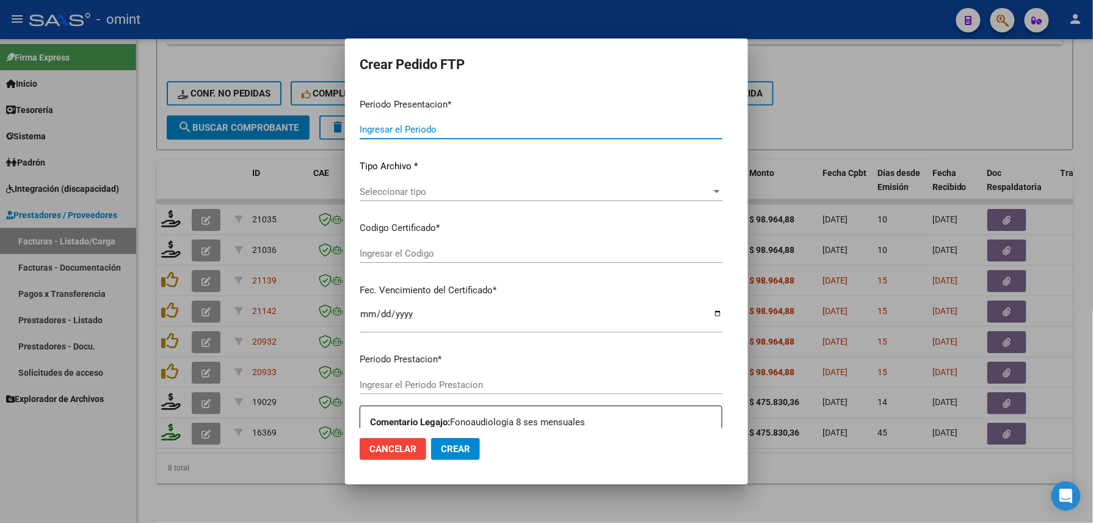
type input "202508"
type input "$ 98.964,88"
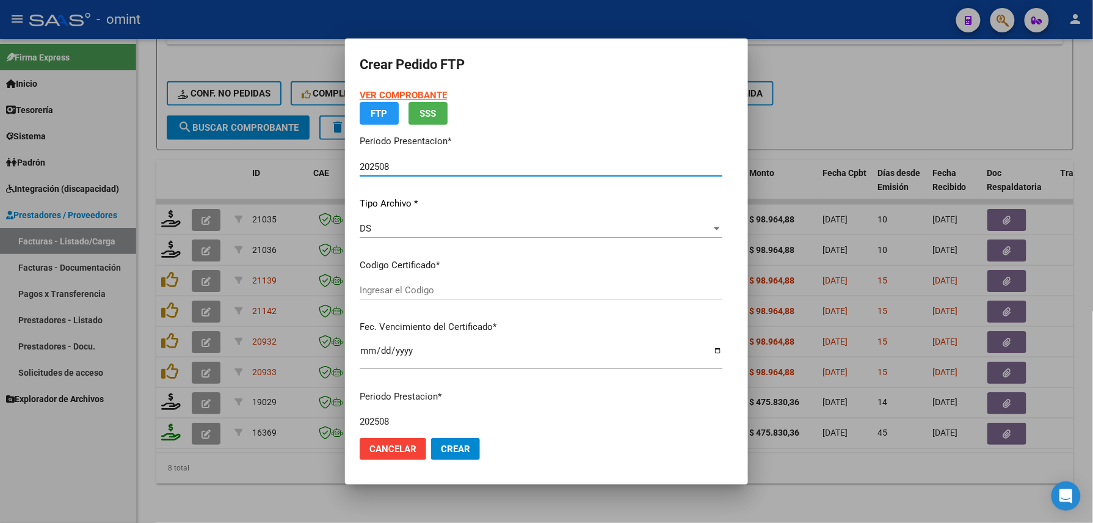
type input "6002734561"
type input "[DATE]"
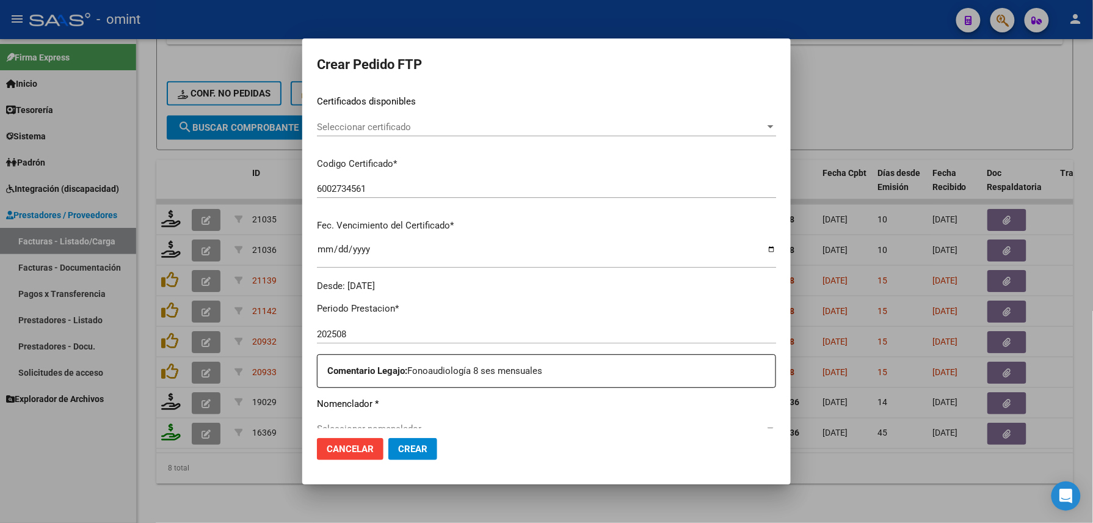
scroll to position [358, 0]
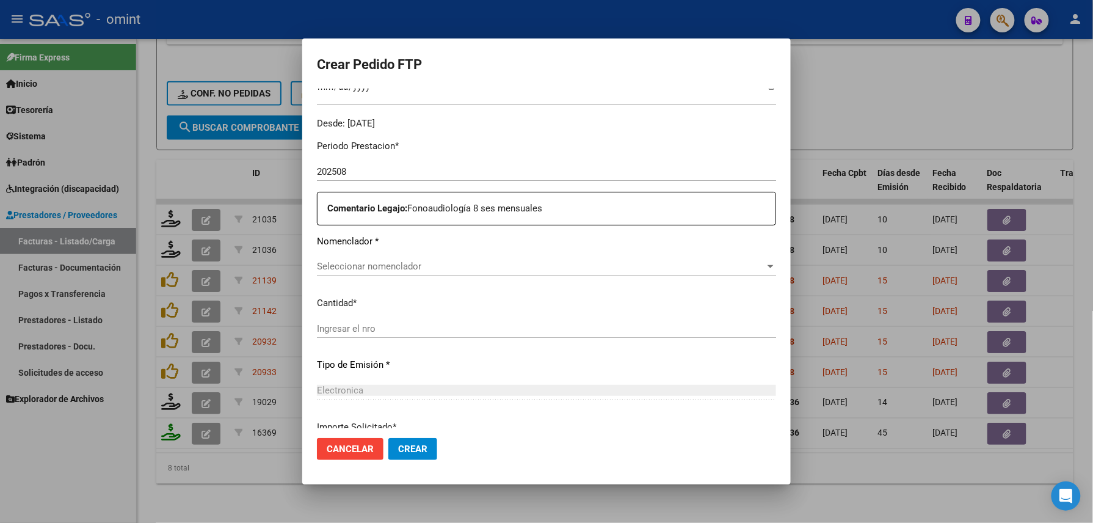
click at [416, 267] on span "Seleccionar nomenclador" at bounding box center [541, 266] width 448 height 11
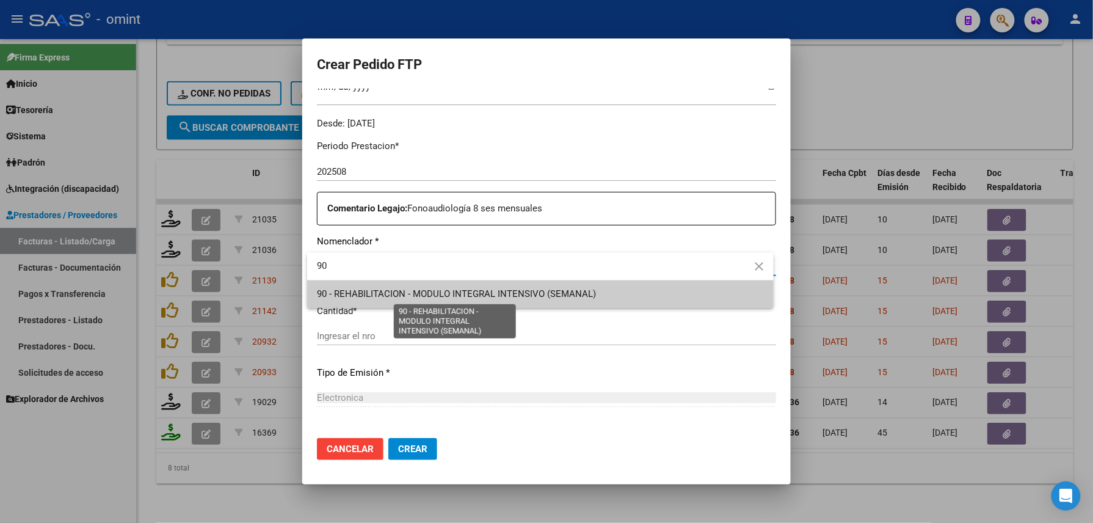
type input "90"
click at [446, 293] on span "90 - REHABILITACION - MODULO INTEGRAL INTENSIVO (SEMANAL)" at bounding box center [456, 293] width 279 height 11
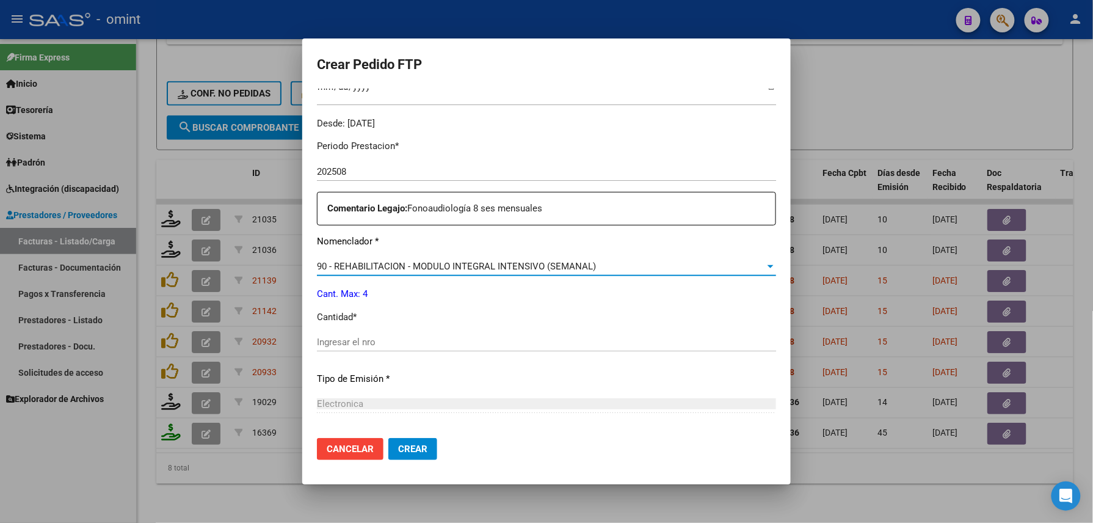
click at [410, 340] on input "Ingresar el nro" at bounding box center [546, 342] width 459 height 11
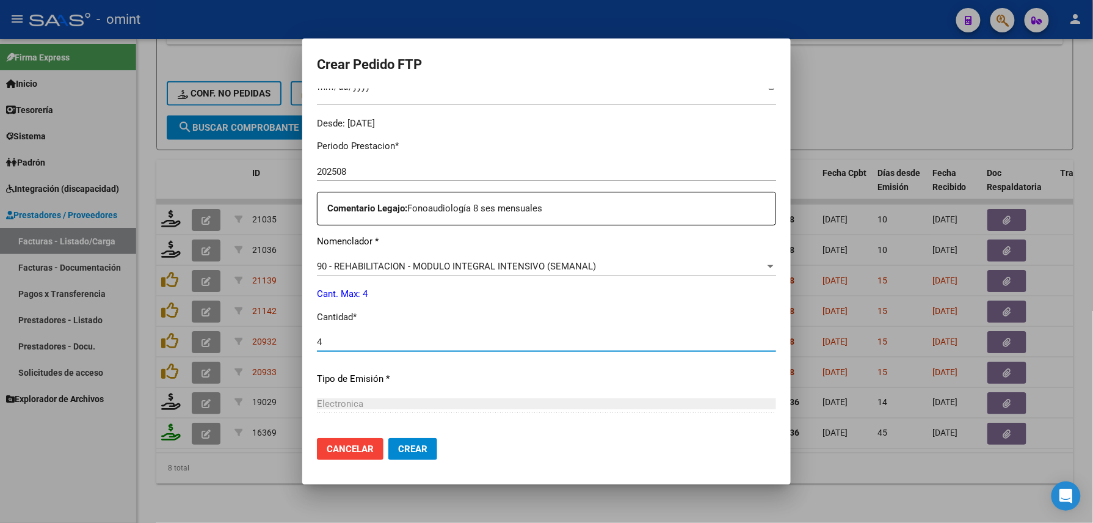
type input "4"
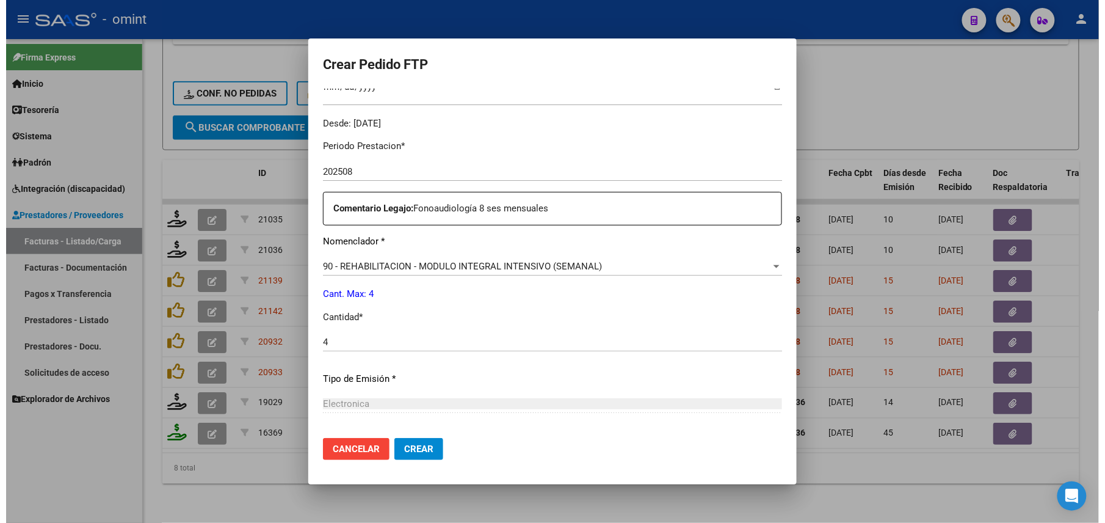
scroll to position [478, 0]
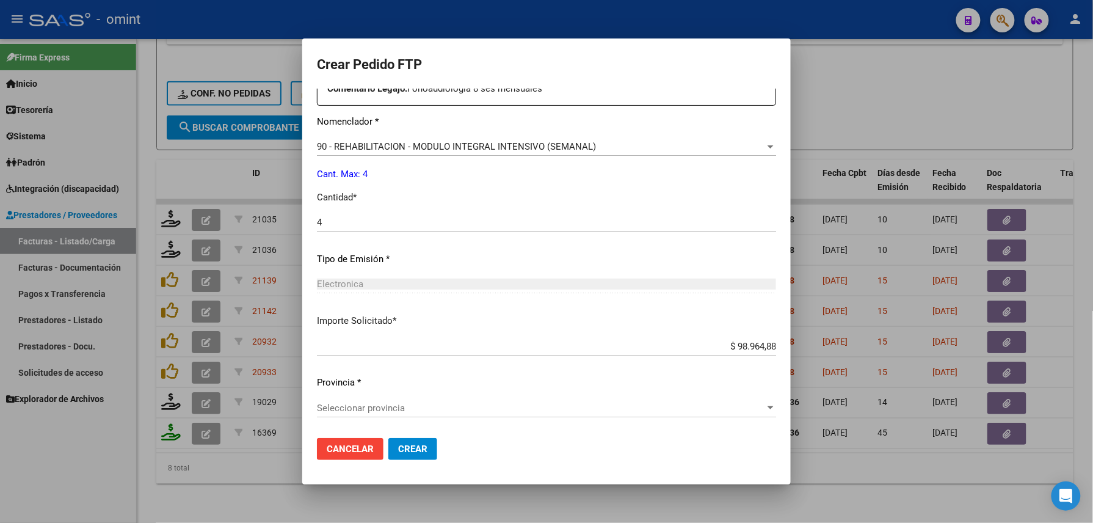
click at [426, 406] on span "Seleccionar provincia" at bounding box center [541, 407] width 448 height 11
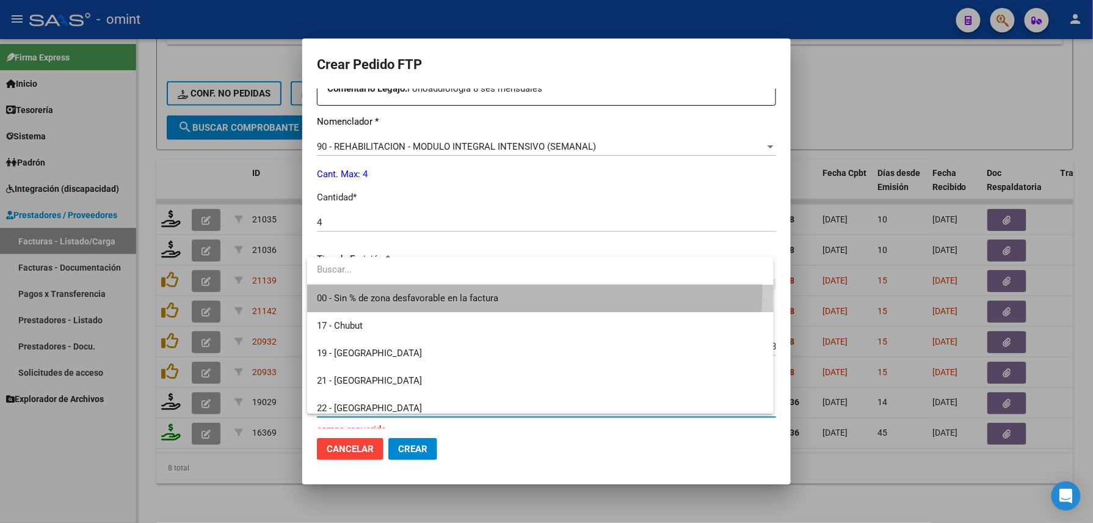
click at [403, 288] on span "00 - Sin % de zona desfavorable en la factura" at bounding box center [540, 298] width 447 height 27
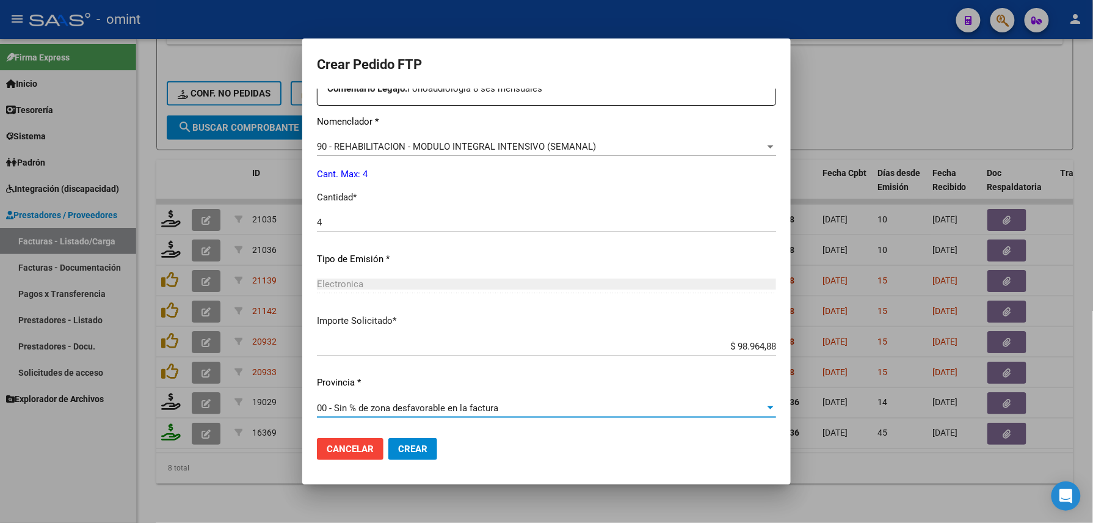
click at [423, 448] on span "Crear" at bounding box center [412, 448] width 29 height 11
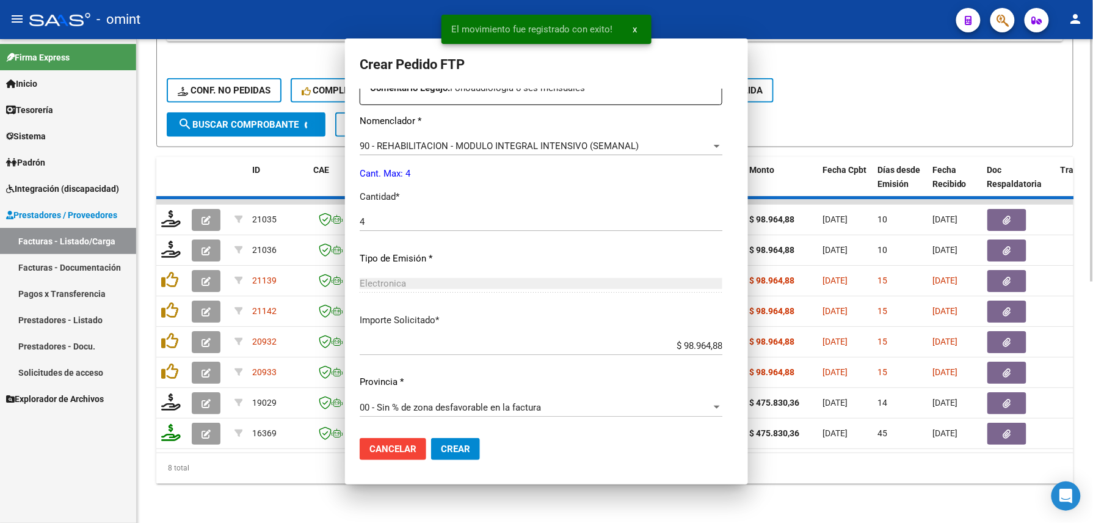
scroll to position [0, 0]
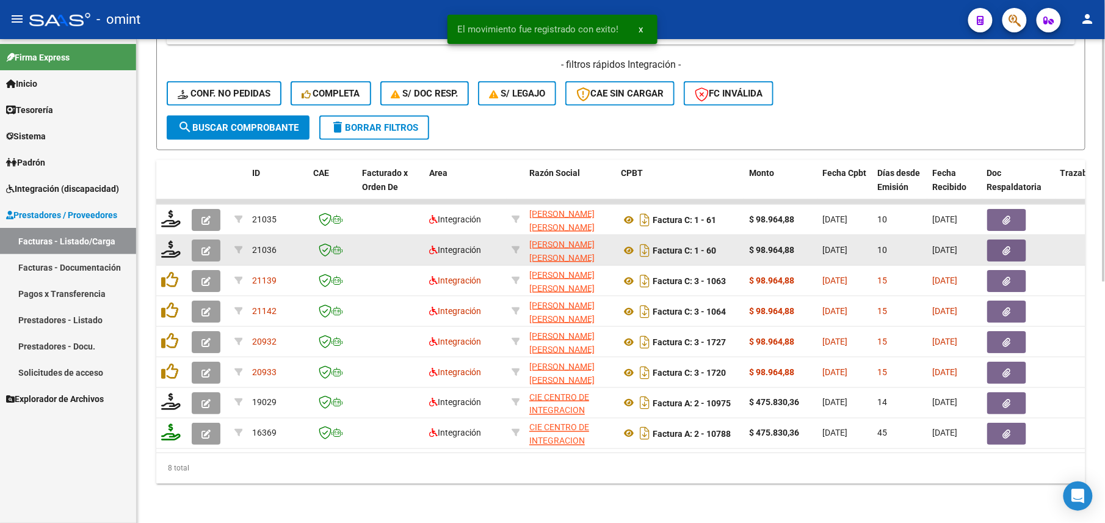
click at [194, 239] on button "button" at bounding box center [206, 250] width 29 height 22
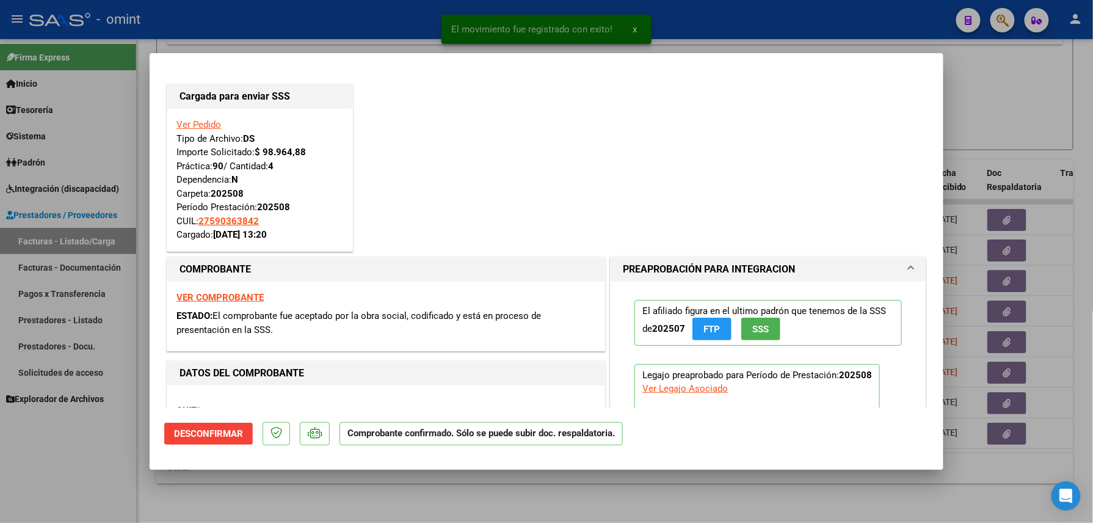
click at [115, 446] on div at bounding box center [546, 261] width 1093 height 523
type input "$ 0,00"
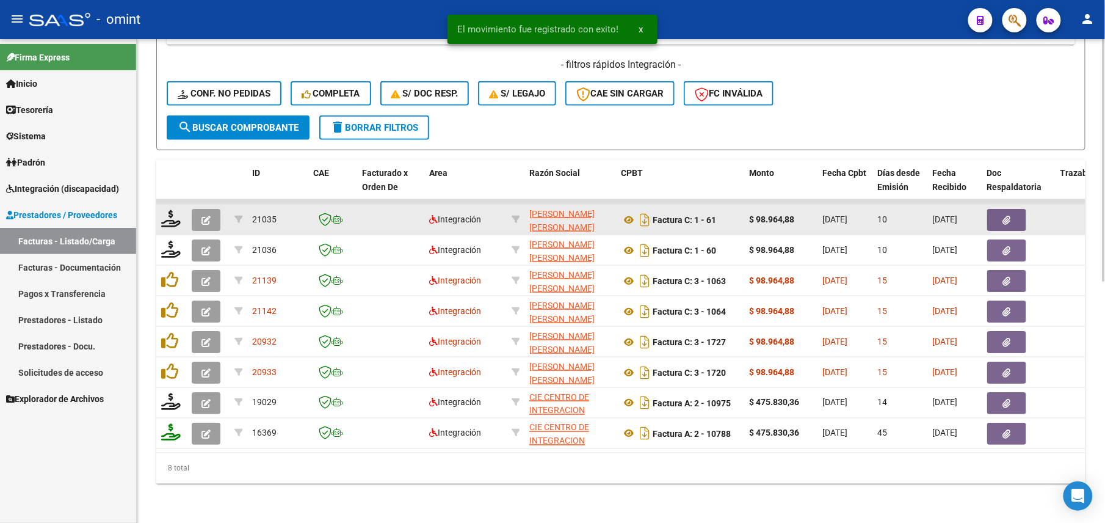
click at [213, 209] on button "button" at bounding box center [206, 220] width 29 height 22
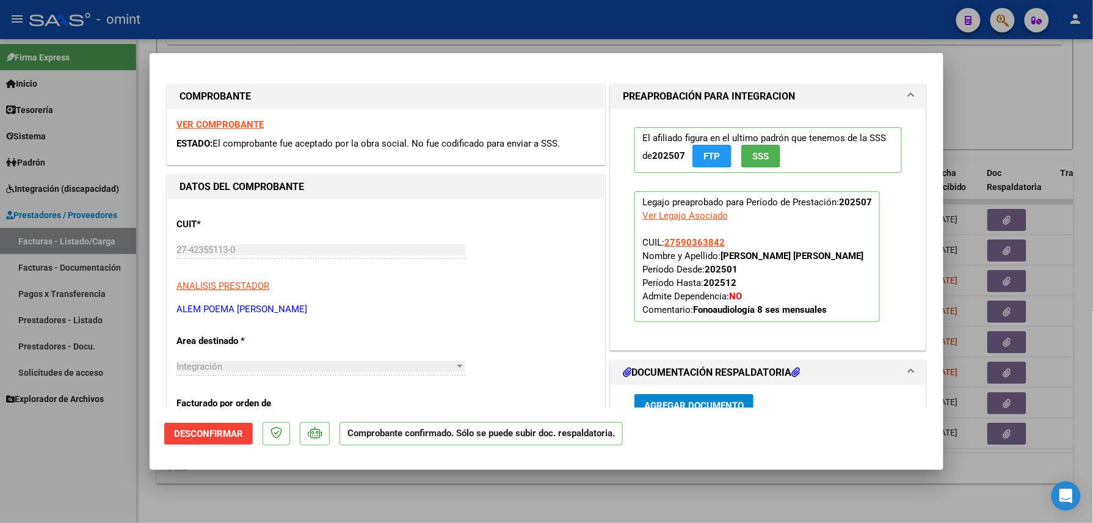
drag, startPoint x: 128, startPoint y: 463, endPoint x: 135, endPoint y: 440, distance: 23.6
click at [128, 463] on div at bounding box center [546, 261] width 1093 height 523
type input "$ 0,00"
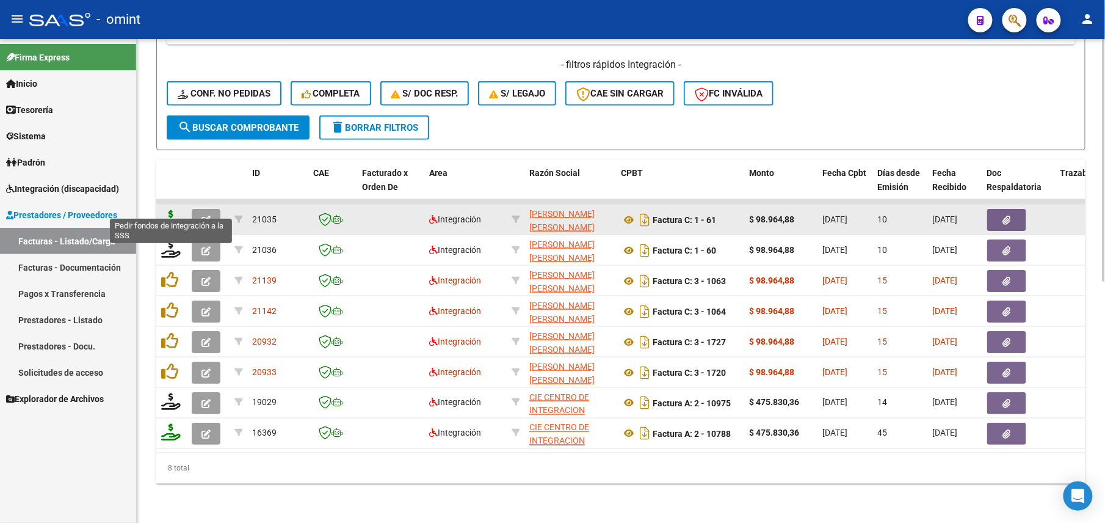
click at [178, 210] on icon at bounding box center [171, 218] width 20 height 17
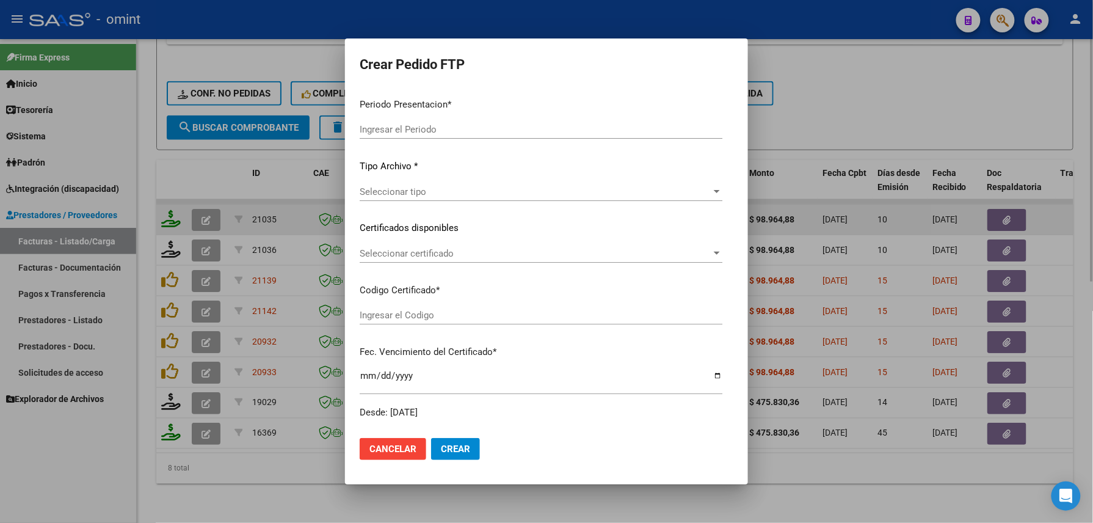
type input "202508"
type input "202507"
type input "$ 98.964,88"
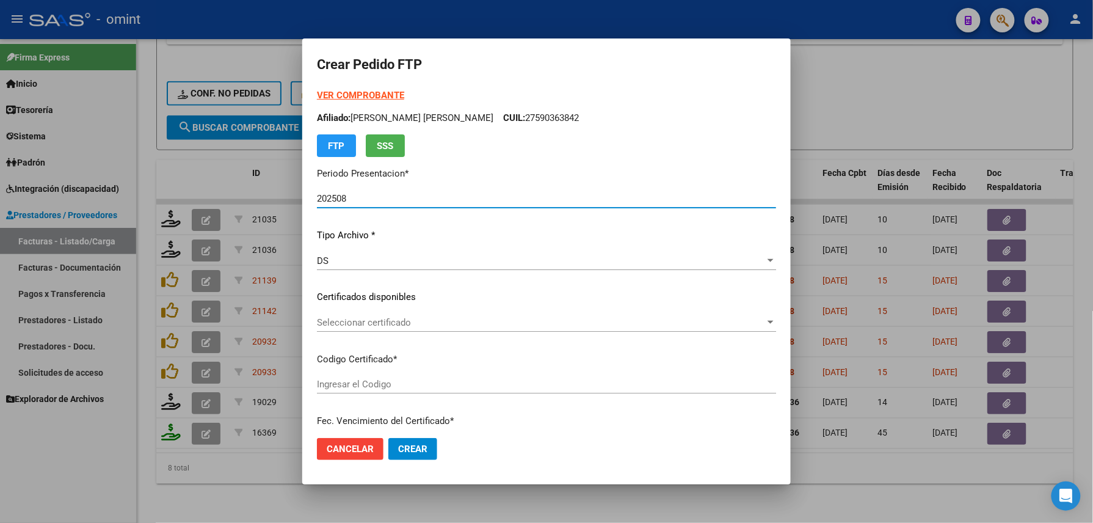
type input "6002734561"
type input "[DATE]"
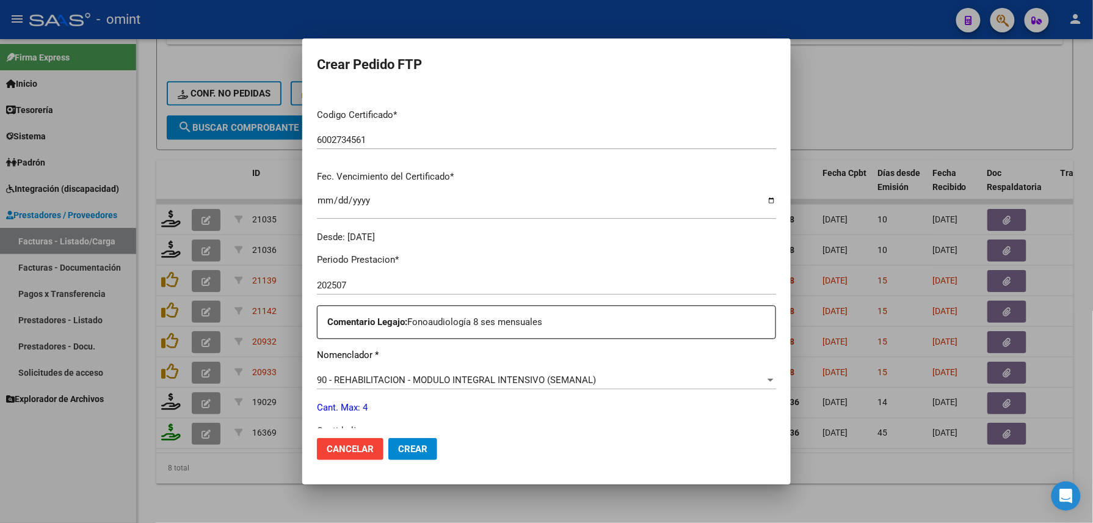
scroll to position [326, 0]
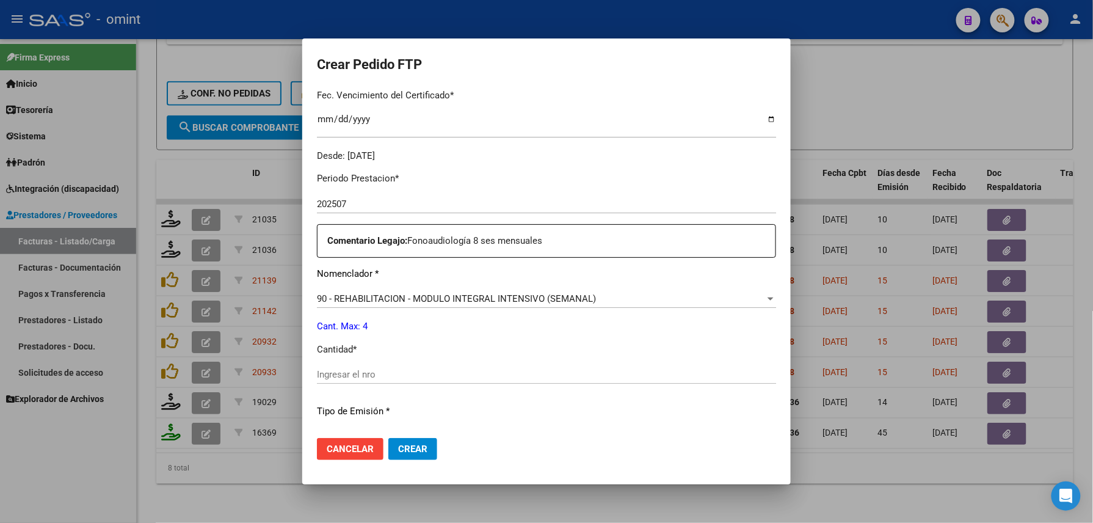
click at [404, 367] on div "Ingresar el nro" at bounding box center [546, 374] width 459 height 18
type input "4"
click at [398, 442] on button "Crear" at bounding box center [412, 449] width 49 height 22
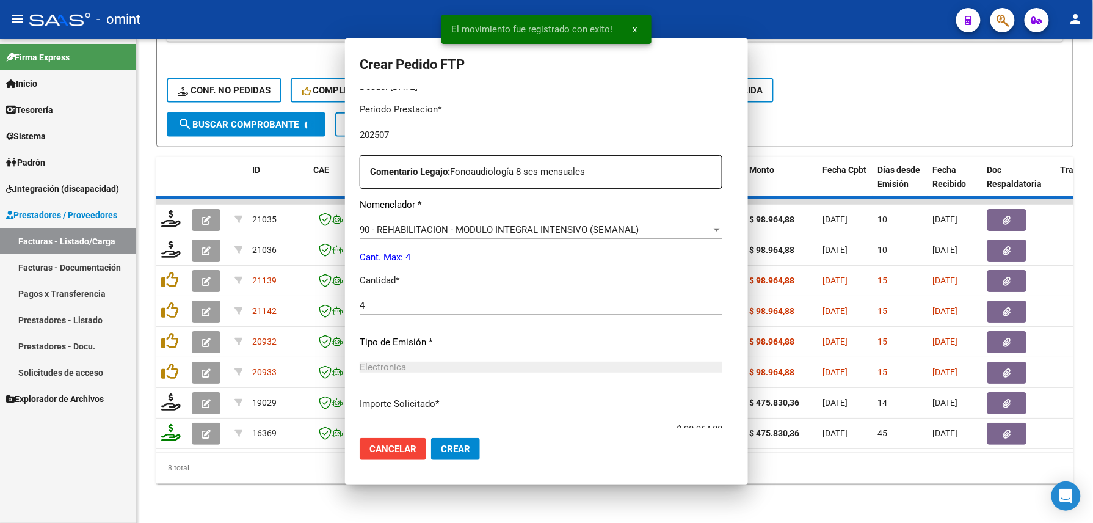
scroll to position [257, 0]
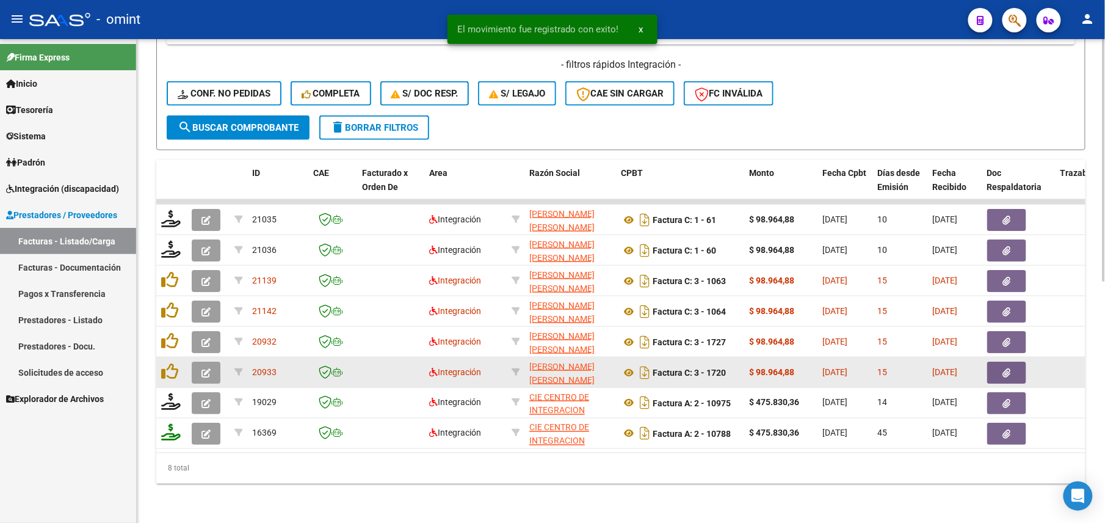
click at [205, 364] on button "button" at bounding box center [206, 373] width 29 height 22
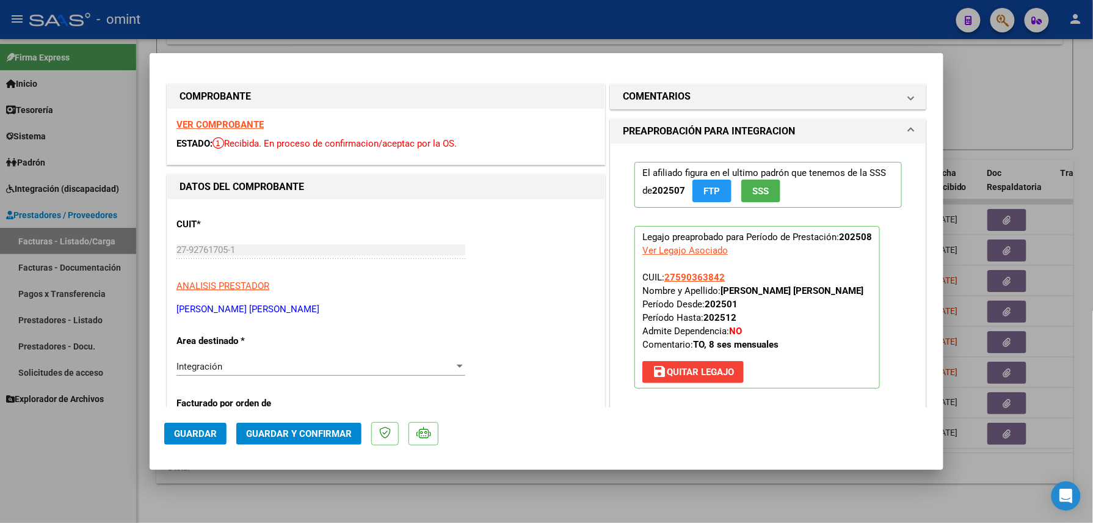
click at [244, 125] on strong "VER COMPROBANTE" at bounding box center [219, 124] width 87 height 11
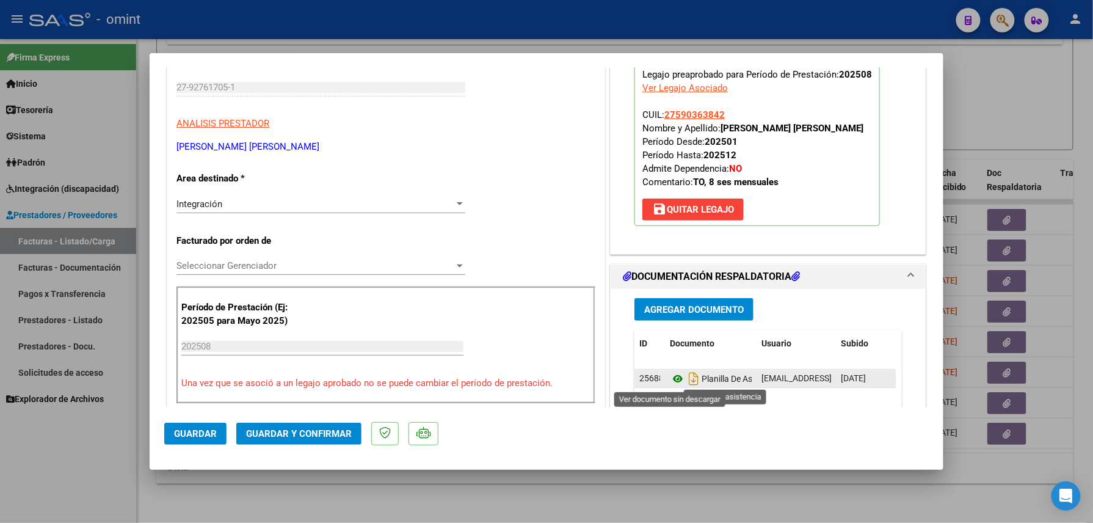
click at [670, 376] on icon at bounding box center [678, 378] width 16 height 15
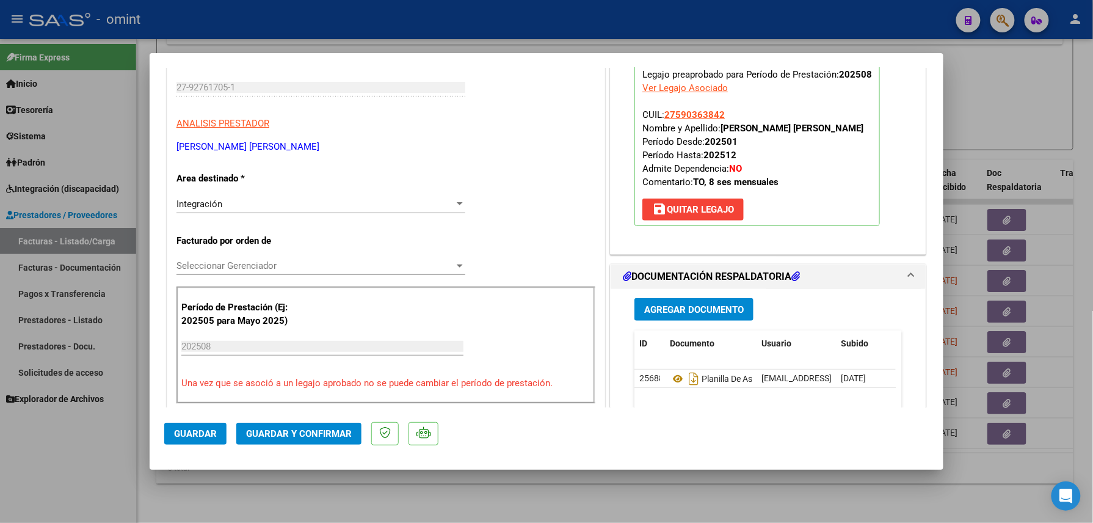
scroll to position [81, 0]
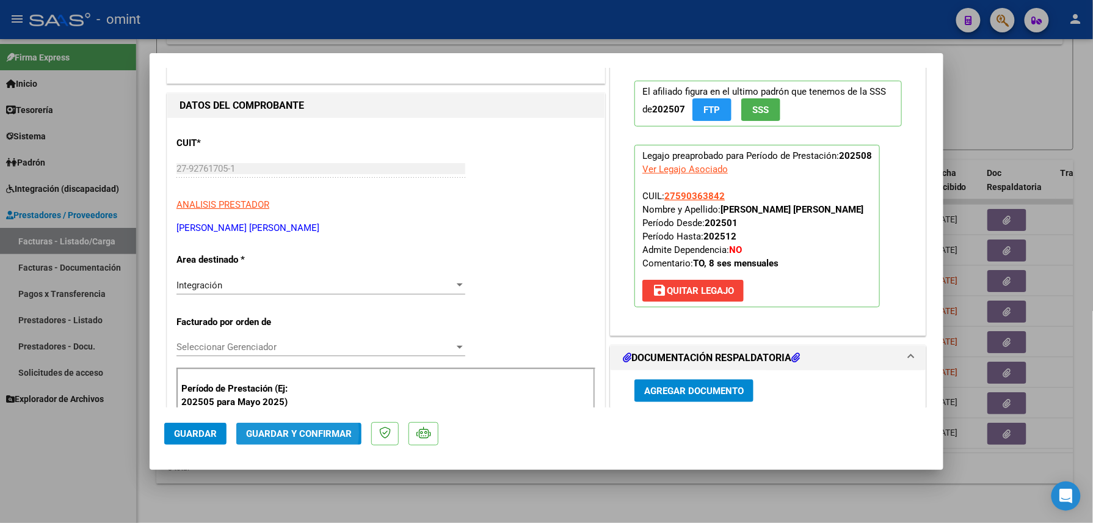
click at [281, 432] on span "Guardar y Confirmar" at bounding box center [299, 433] width 106 height 11
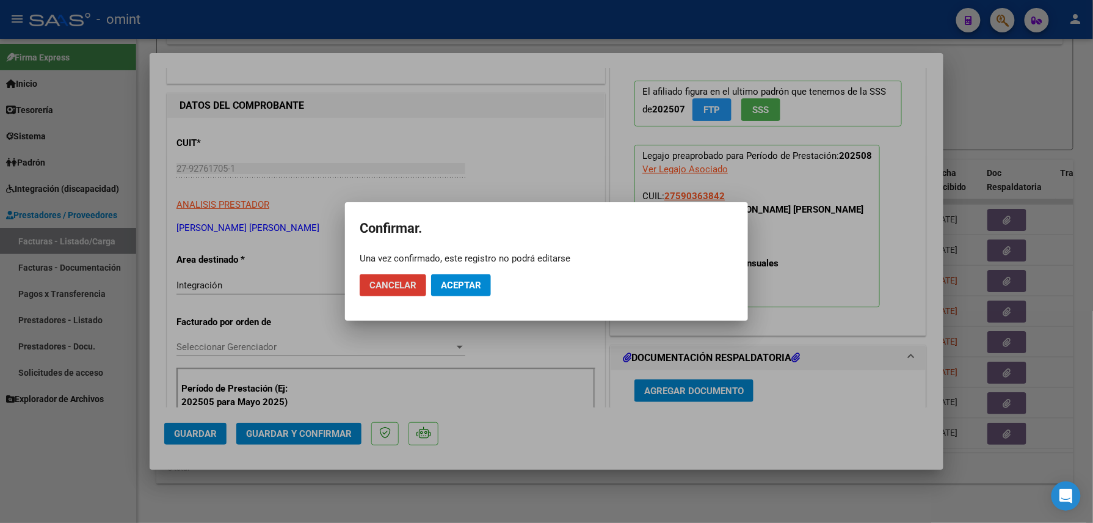
click at [449, 287] on span "Aceptar" at bounding box center [461, 285] width 40 height 11
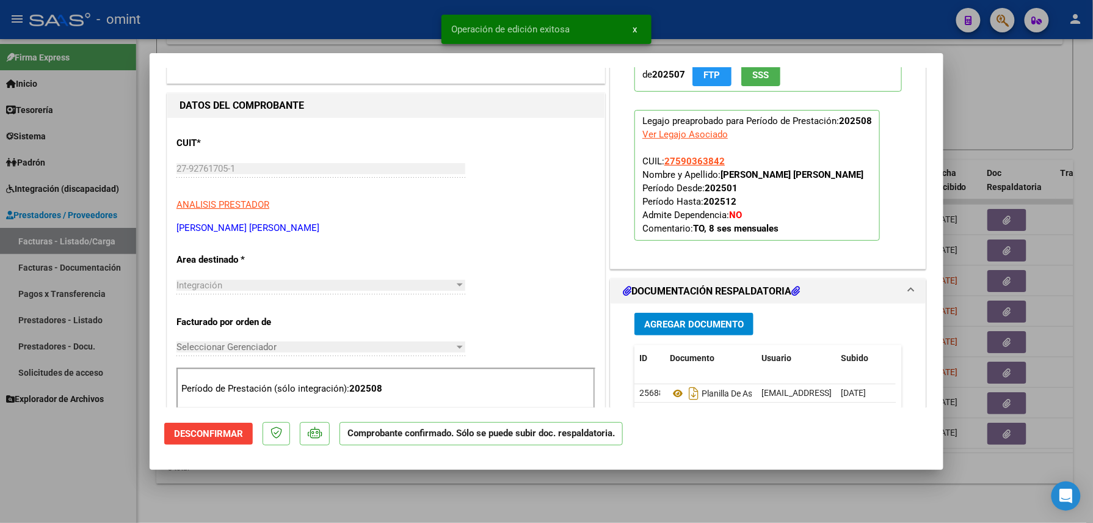
click at [209, 480] on div at bounding box center [546, 261] width 1093 height 523
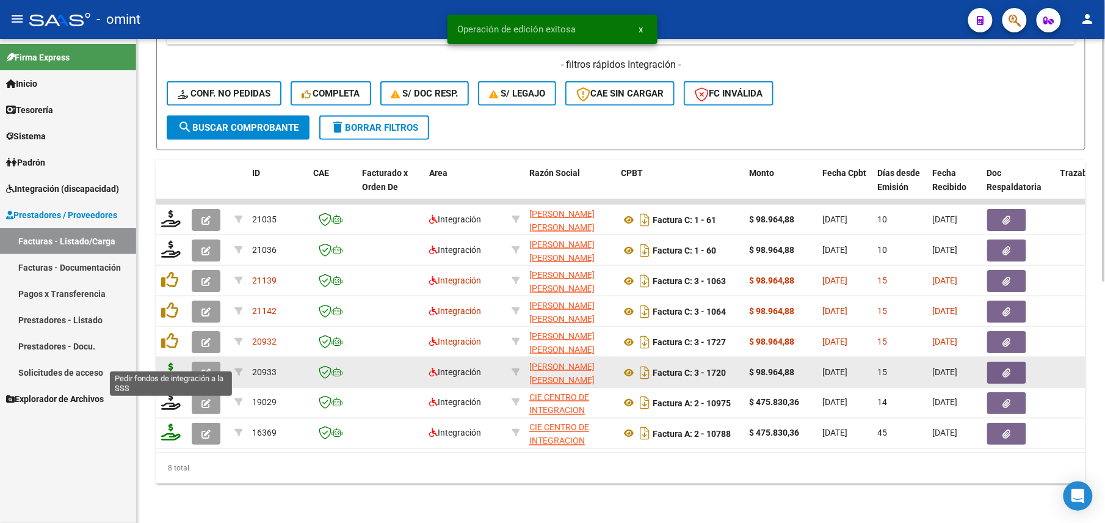
click at [166, 363] on icon at bounding box center [171, 371] width 20 height 17
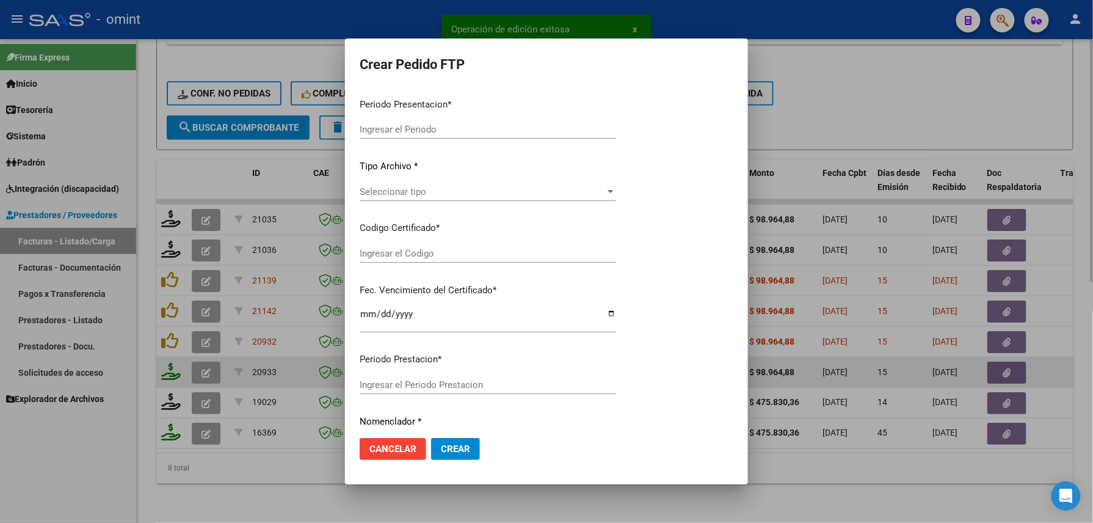
type input "202508"
type input "$ 98.964,88"
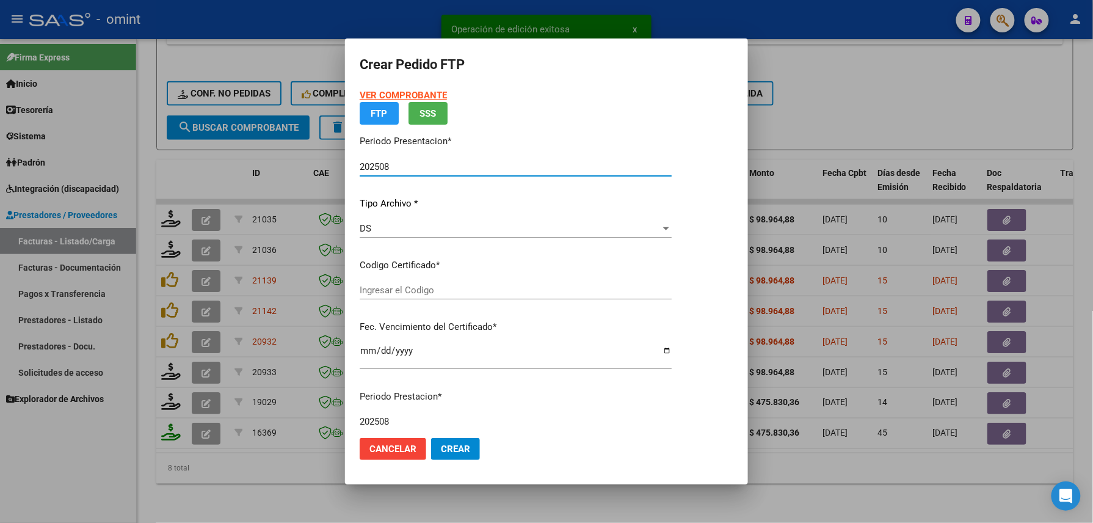
type input "6002734561"
type input "[DATE]"
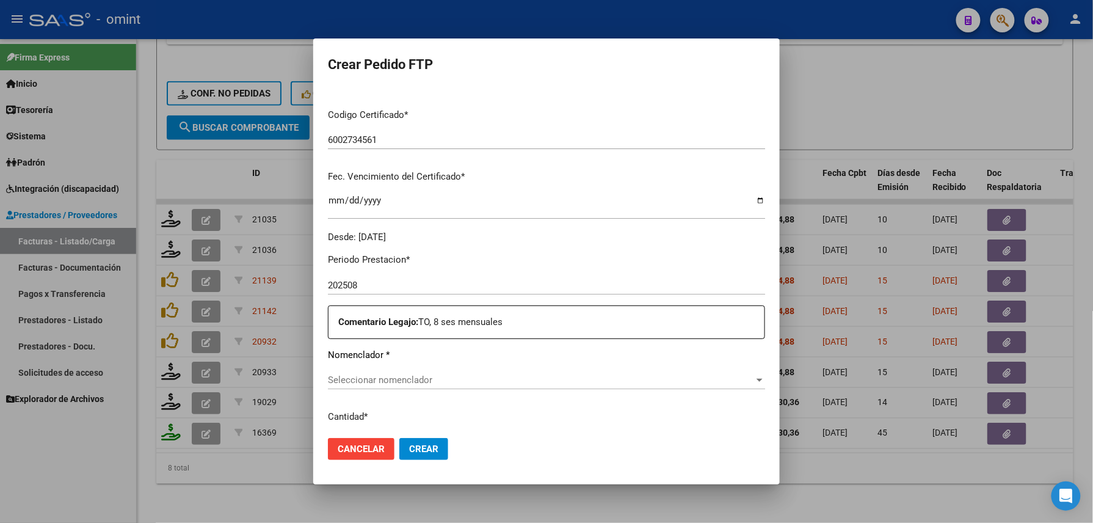
scroll to position [326, 0]
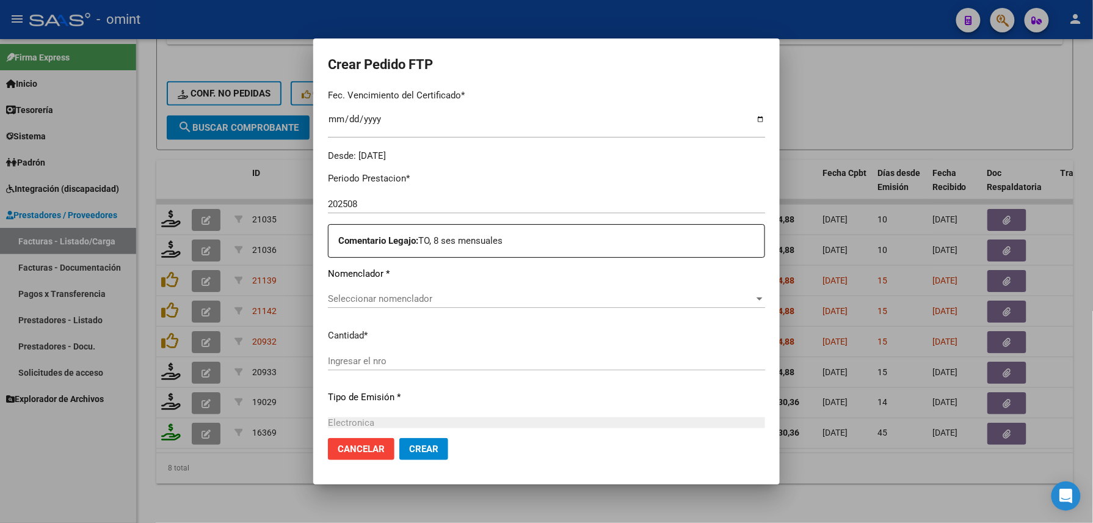
click at [417, 292] on div "Seleccionar nomenclador Seleccionar nomenclador" at bounding box center [546, 298] width 437 height 18
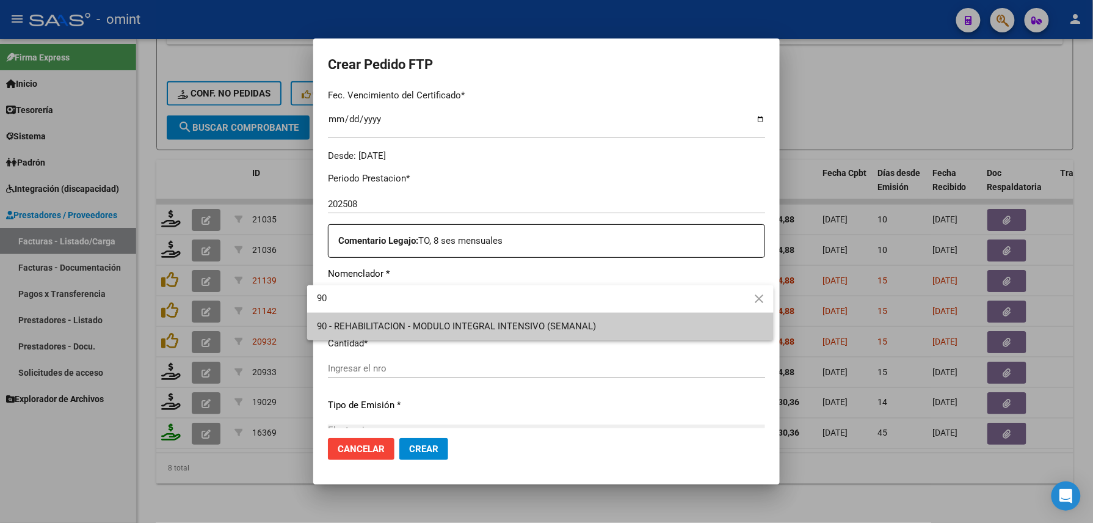
type input "90"
click at [379, 366] on div at bounding box center [546, 261] width 1093 height 523
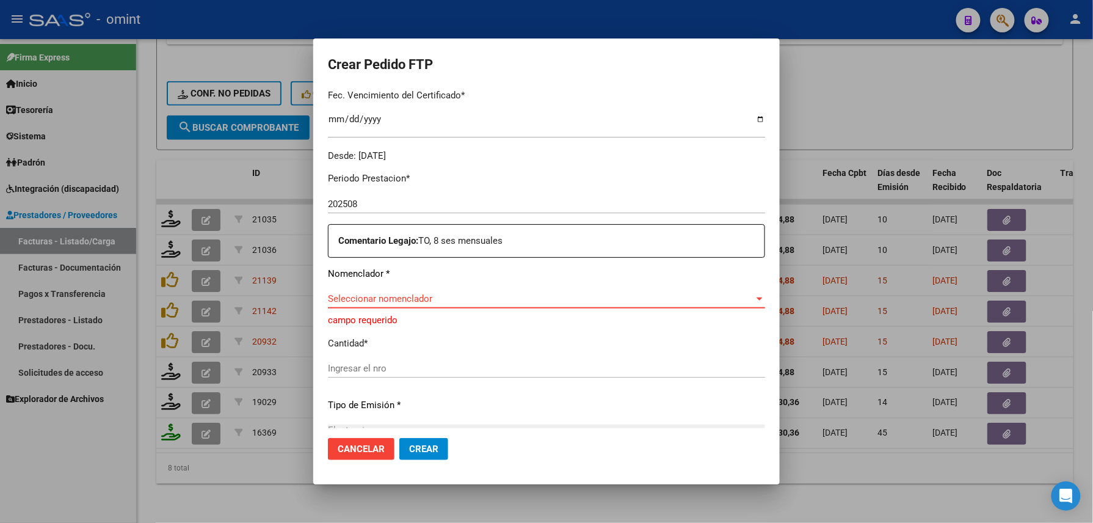
click at [401, 293] on span "Seleccionar nomenclador" at bounding box center [541, 298] width 426 height 11
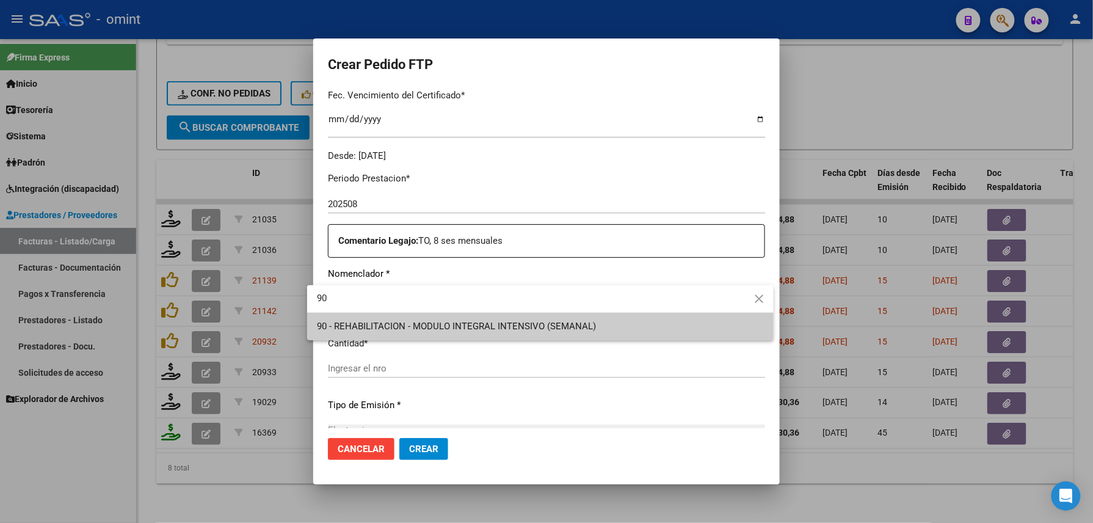
type input "90"
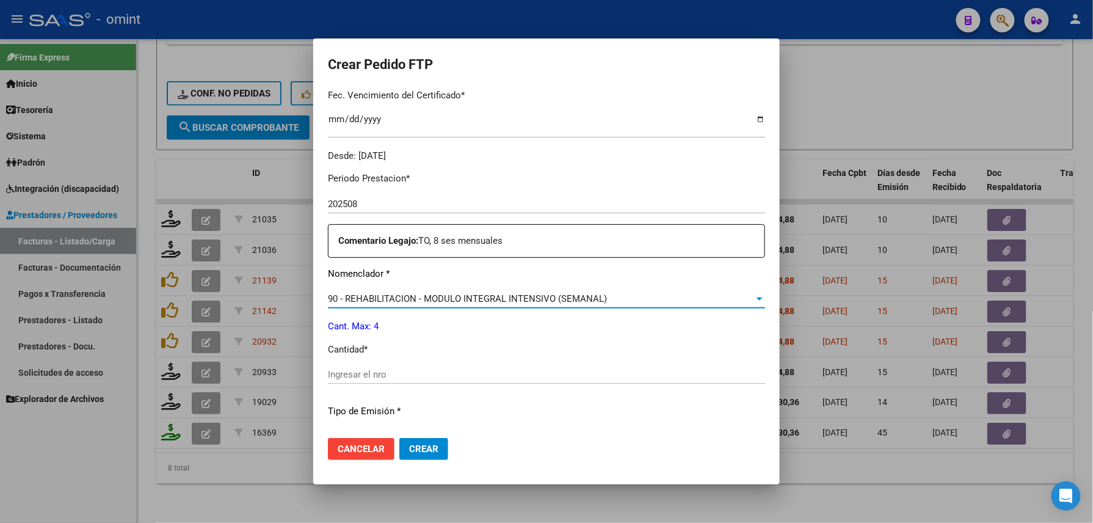
click at [506, 387] on div "Ingresar el nro" at bounding box center [546, 380] width 437 height 30
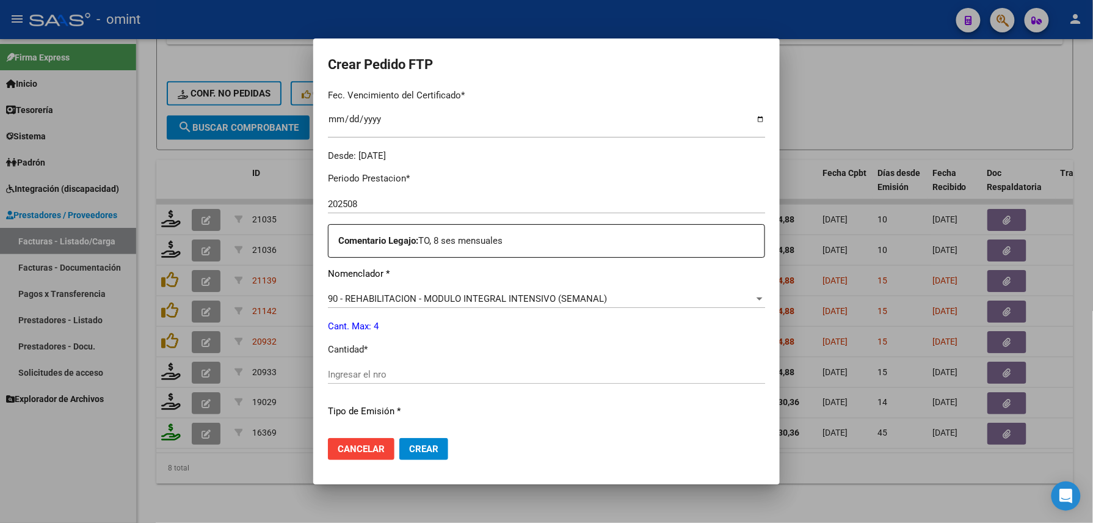
click at [511, 379] on input "Ingresar el nro" at bounding box center [546, 374] width 437 height 11
type input "4"
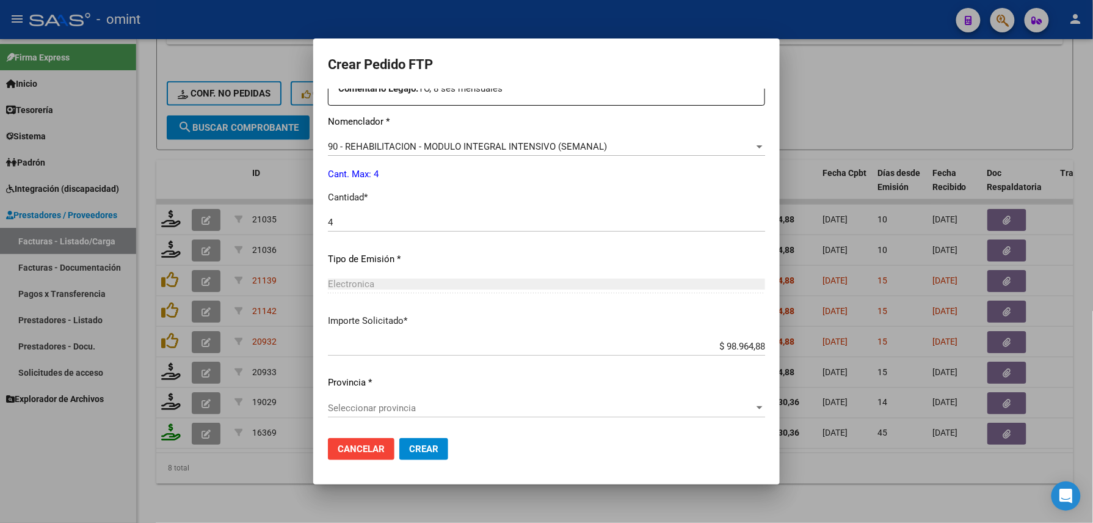
click at [360, 399] on div "Seleccionar provincia Seleccionar provincia" at bounding box center [546, 408] width 437 height 18
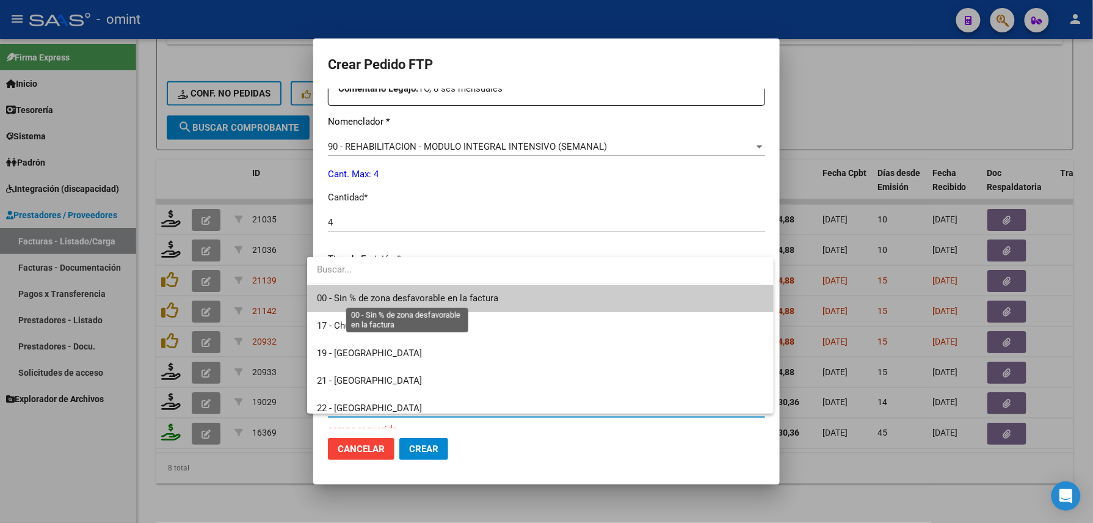
click at [380, 293] on span "00 - Sin % de zona desfavorable en la factura" at bounding box center [407, 298] width 181 height 11
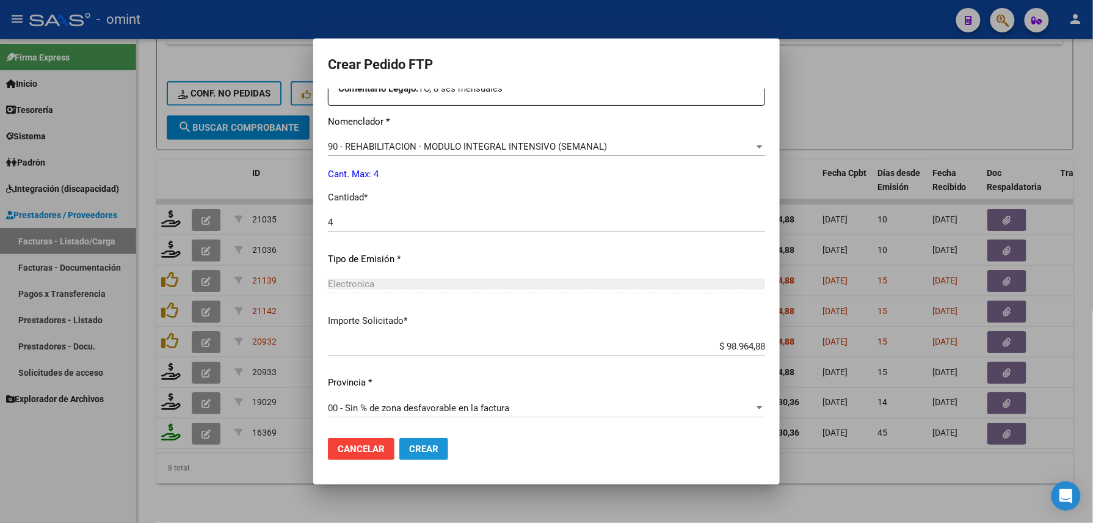
click at [411, 454] on button "Crear" at bounding box center [423, 449] width 49 height 22
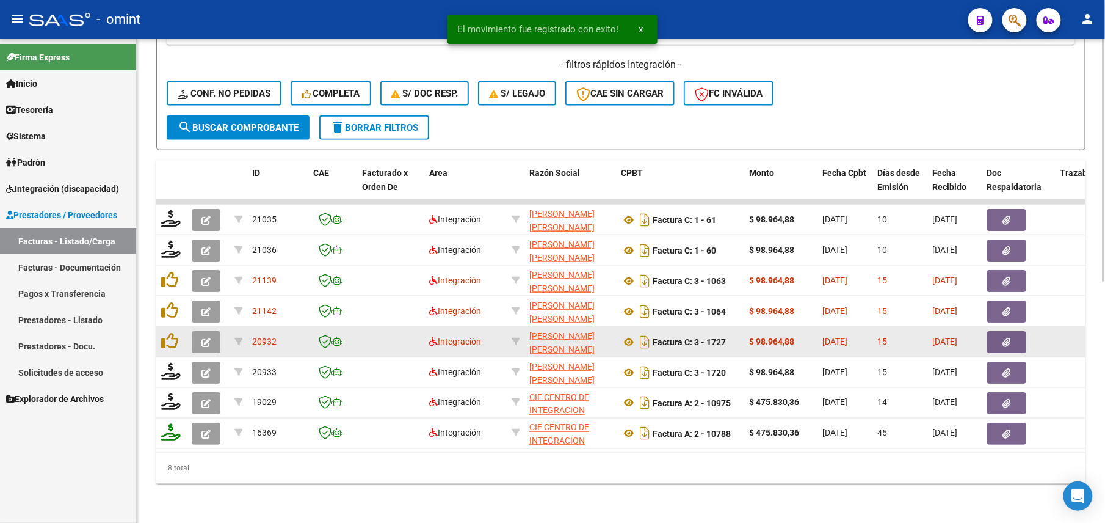
click at [209, 338] on icon "button" at bounding box center [206, 342] width 9 height 9
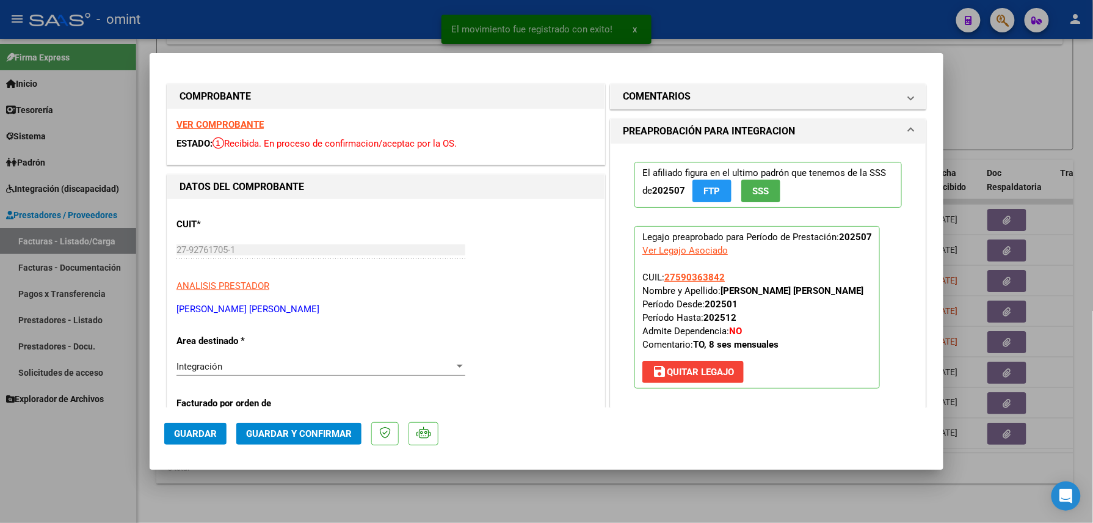
click at [247, 125] on strong "VER COMPROBANTE" at bounding box center [219, 124] width 87 height 11
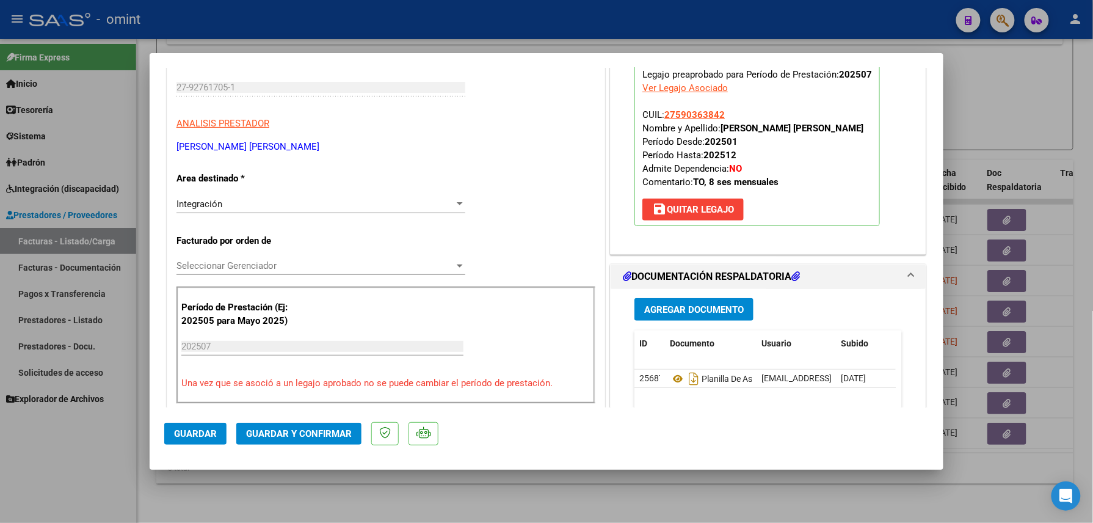
scroll to position [244, 0]
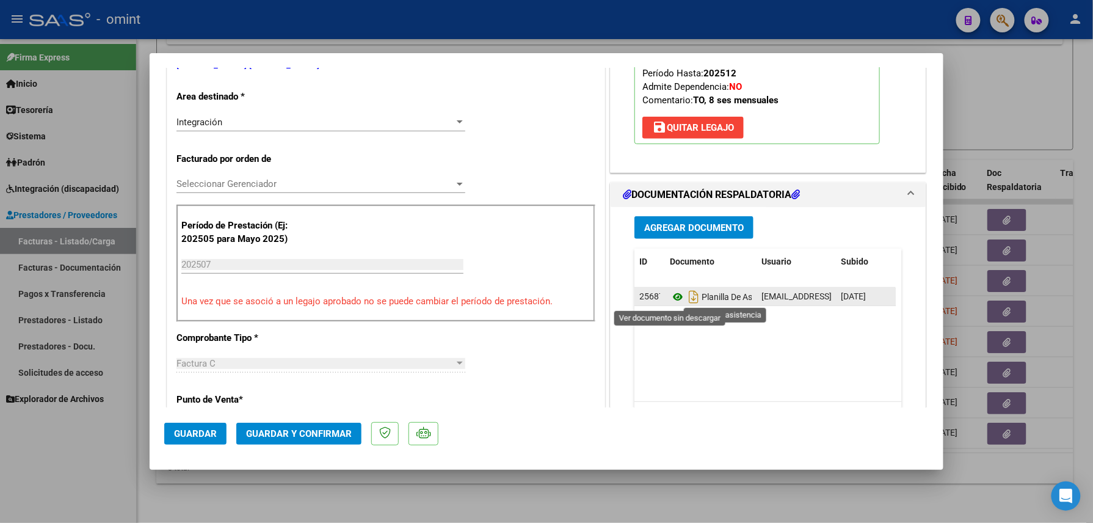
click at [671, 291] on icon at bounding box center [678, 296] width 16 height 15
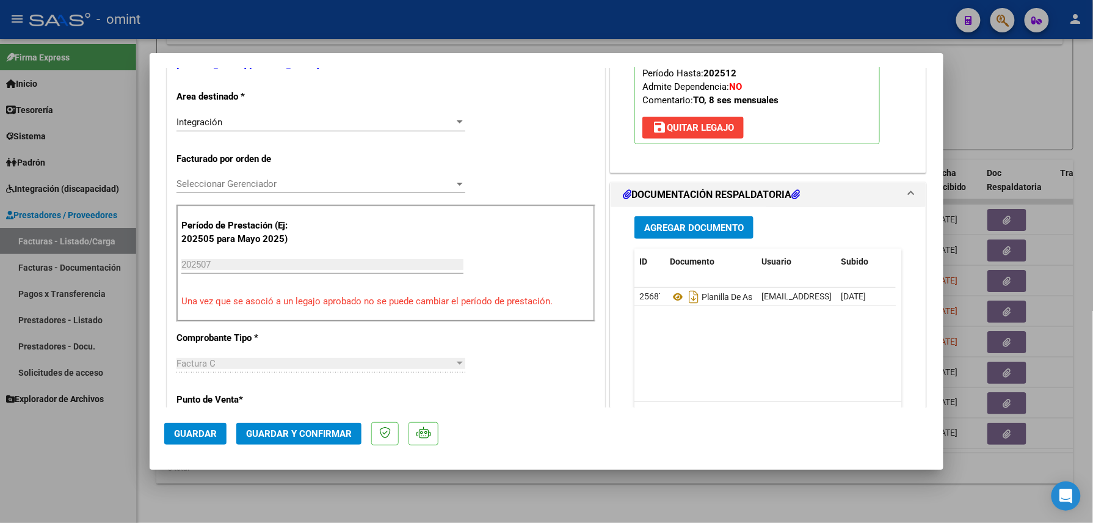
click at [309, 436] on button "Guardar y Confirmar" at bounding box center [298, 434] width 125 height 22
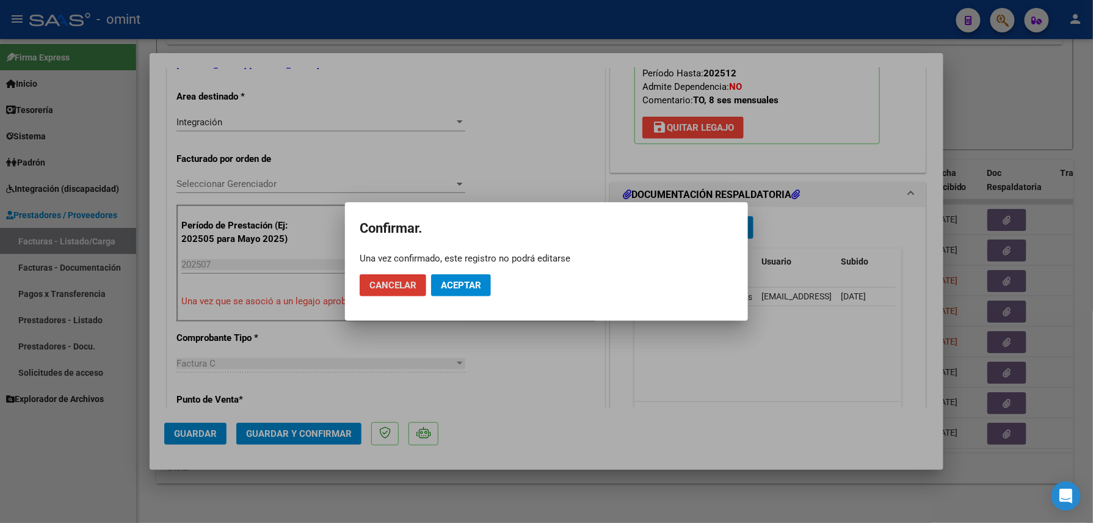
click at [454, 277] on button "Aceptar" at bounding box center [461, 285] width 60 height 22
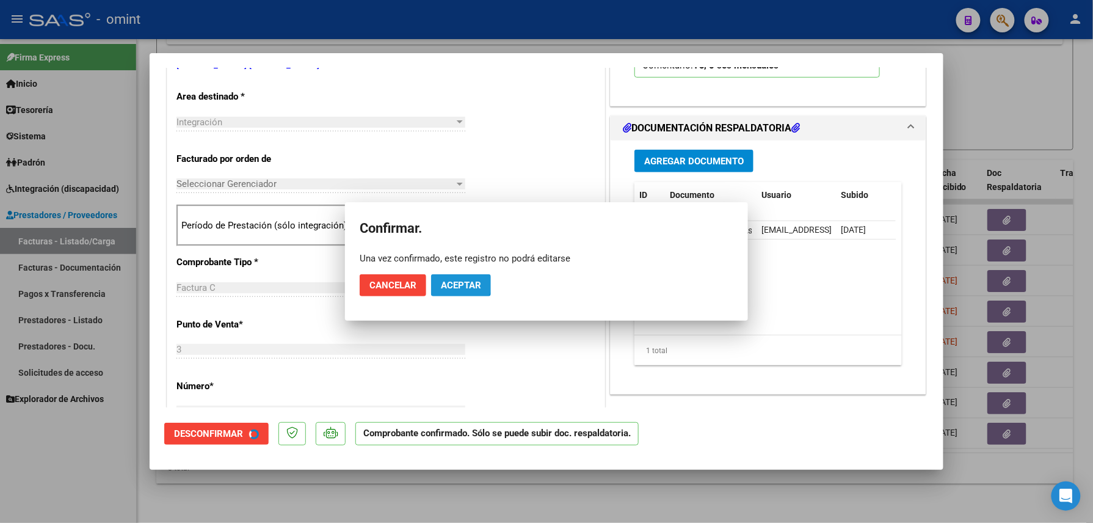
scroll to position [243, 0]
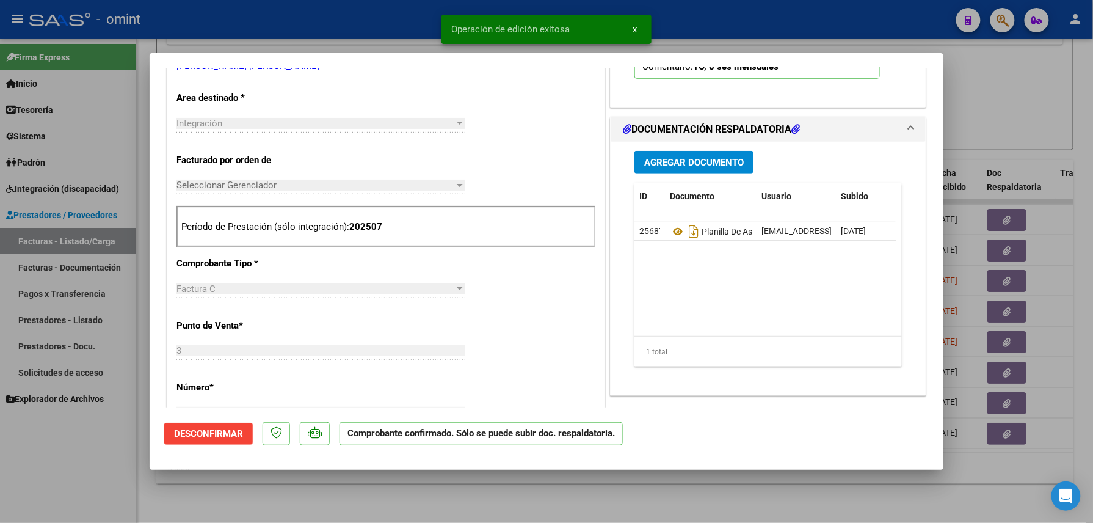
drag, startPoint x: 136, startPoint y: 490, endPoint x: 125, endPoint y: 489, distance: 11.0
click at [135, 490] on div at bounding box center [546, 261] width 1093 height 523
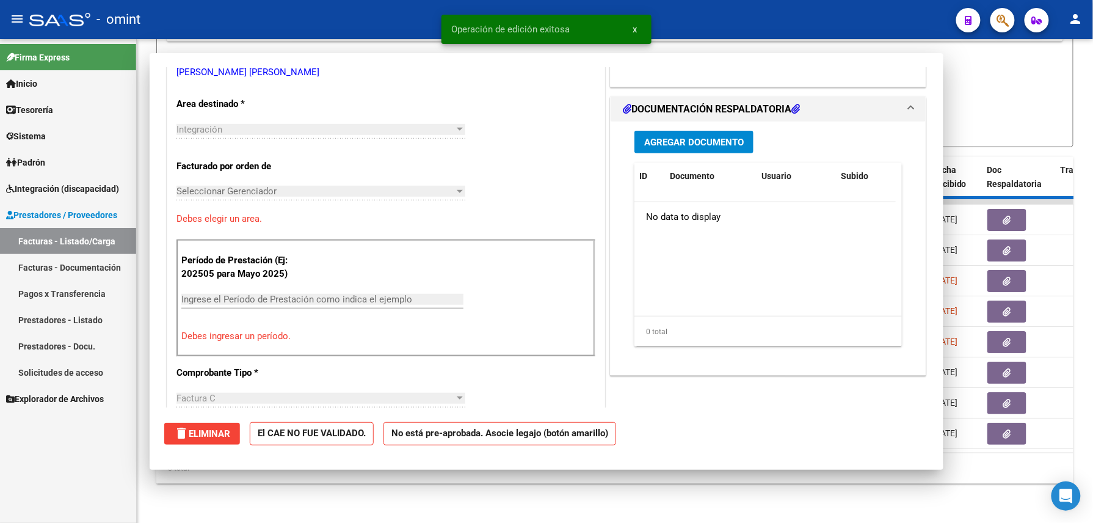
scroll to position [250, 0]
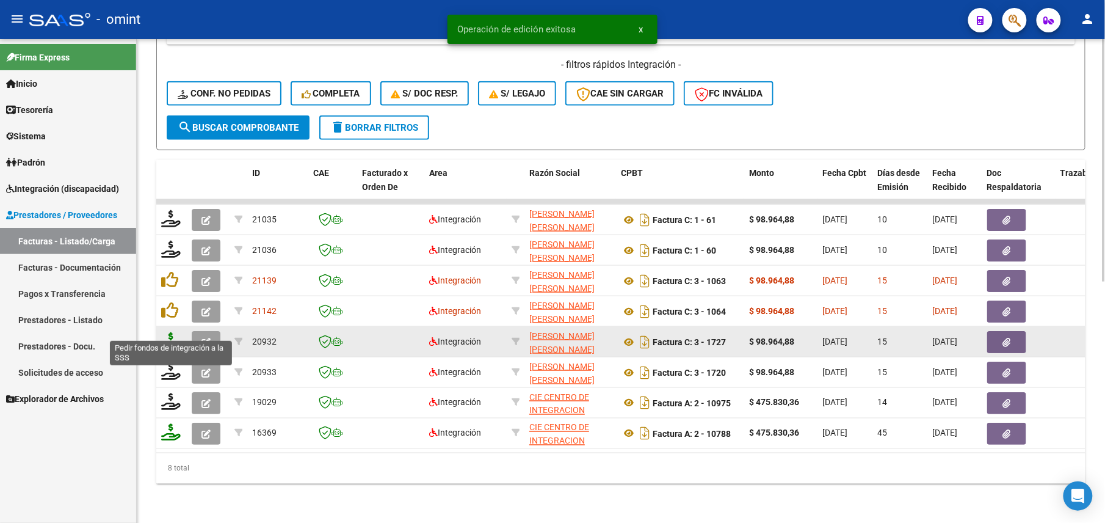
click at [177, 332] on icon at bounding box center [171, 340] width 20 height 17
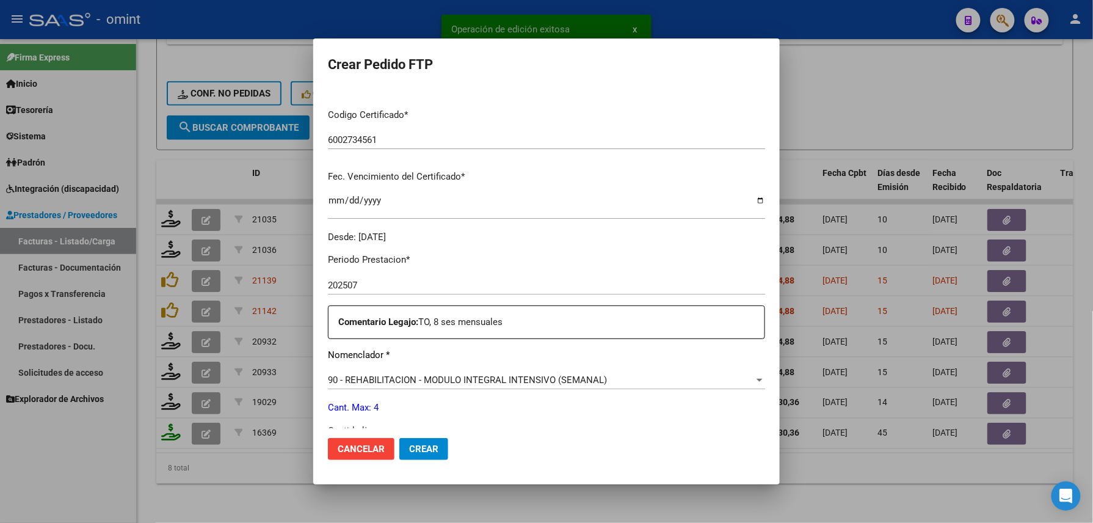
scroll to position [326, 0]
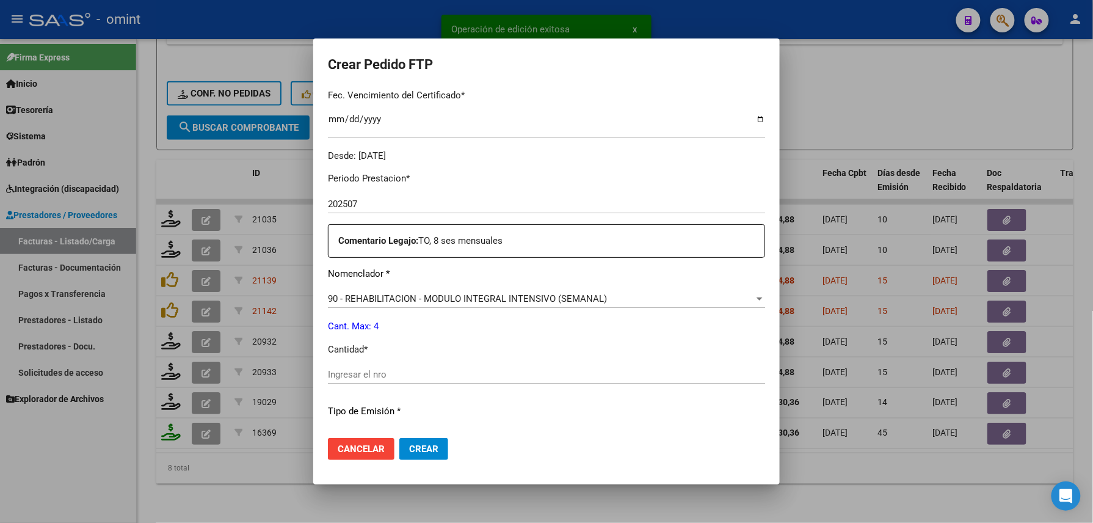
click at [393, 365] on div "Periodo Prestacion * 202507 Ingresar el Periodo Prestacion Comentario Legajo: T…" at bounding box center [546, 371] width 437 height 418
click at [393, 365] on div "Ingresar el nro" at bounding box center [546, 374] width 437 height 18
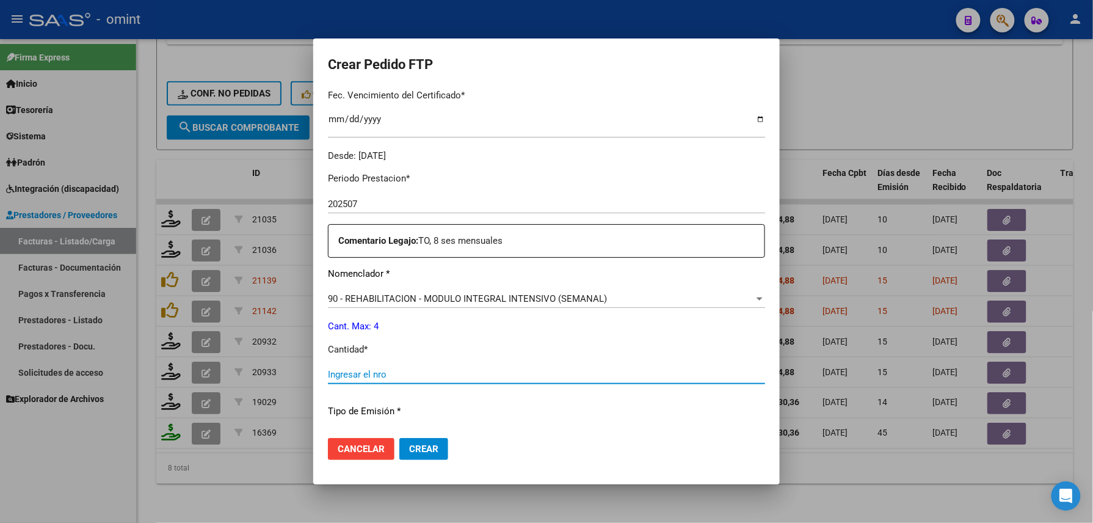
click at [391, 377] on input "Ingresar el nro" at bounding box center [546, 374] width 437 height 11
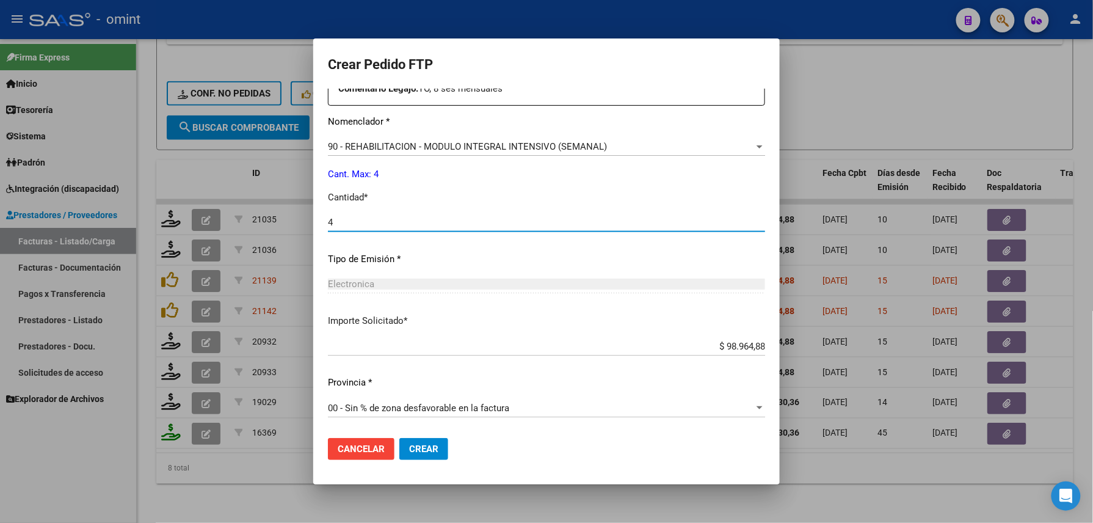
click at [415, 441] on button "Crear" at bounding box center [423, 449] width 49 height 22
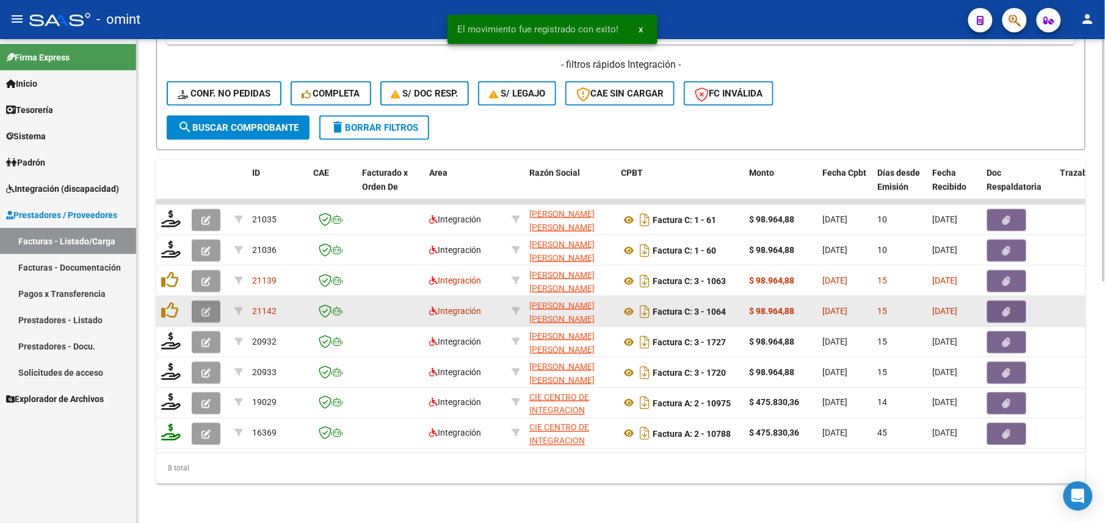
click at [213, 300] on button "button" at bounding box center [206, 311] width 29 height 22
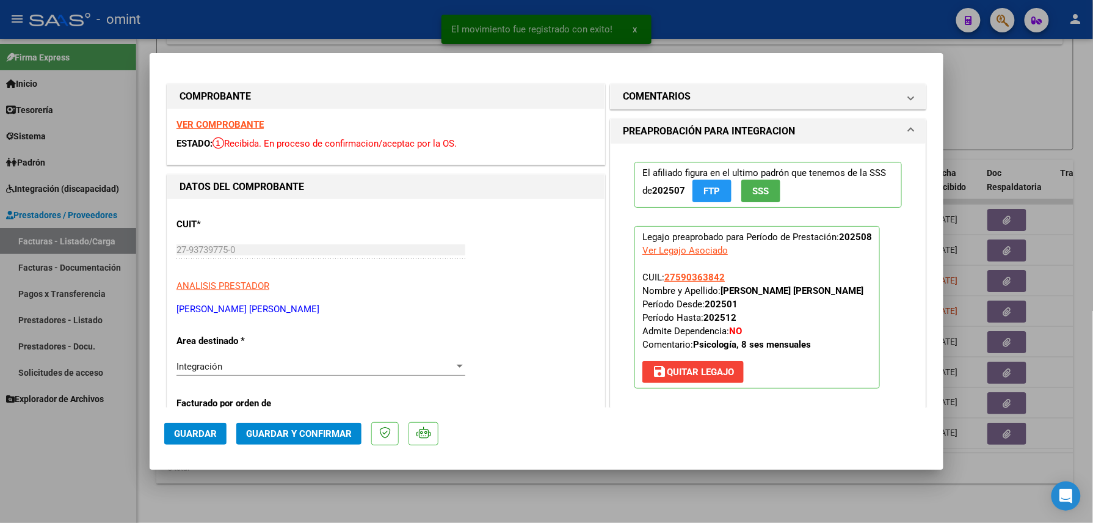
click at [235, 120] on strong "VER COMPROBANTE" at bounding box center [219, 124] width 87 height 11
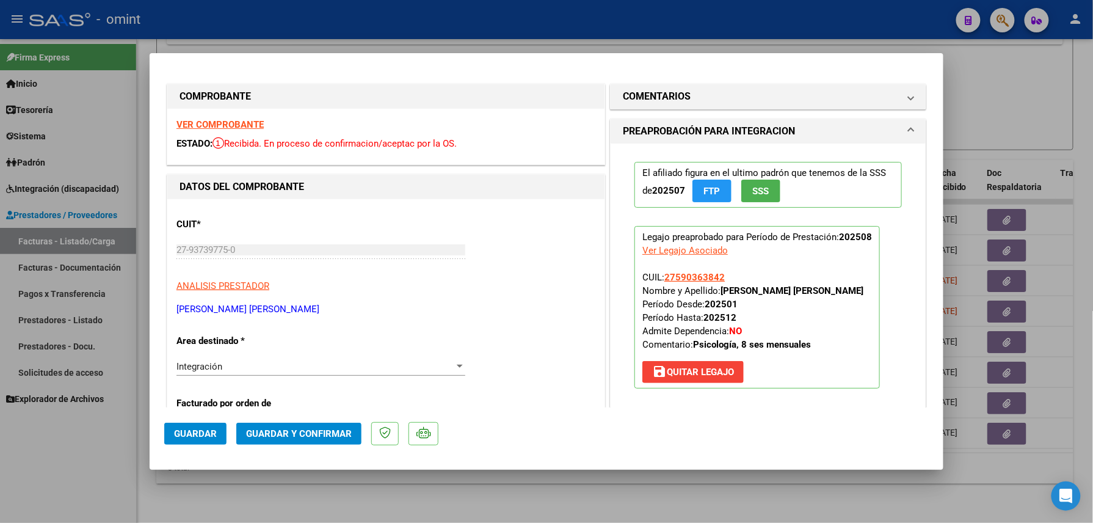
scroll to position [244, 0]
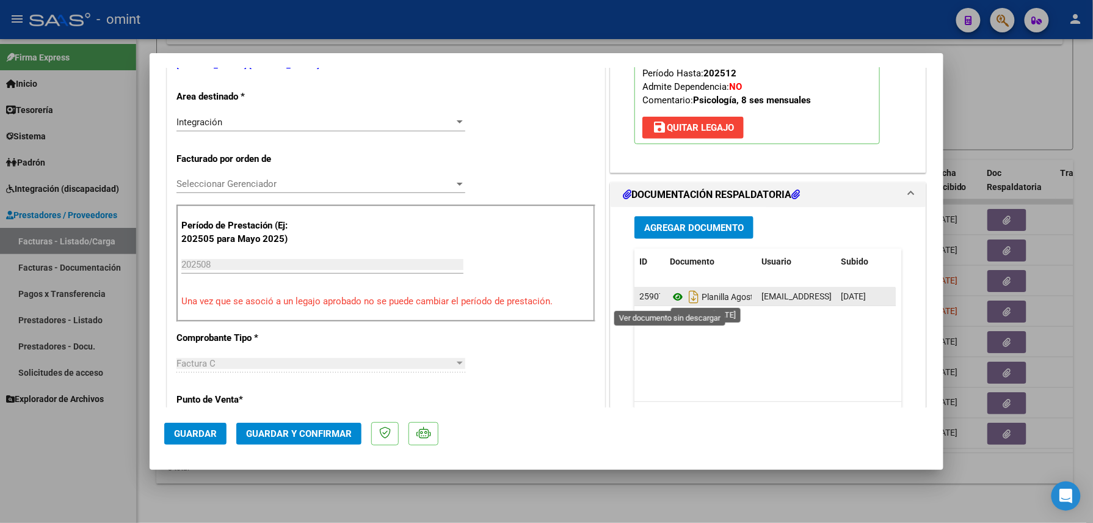
click at [677, 296] on icon at bounding box center [678, 296] width 16 height 15
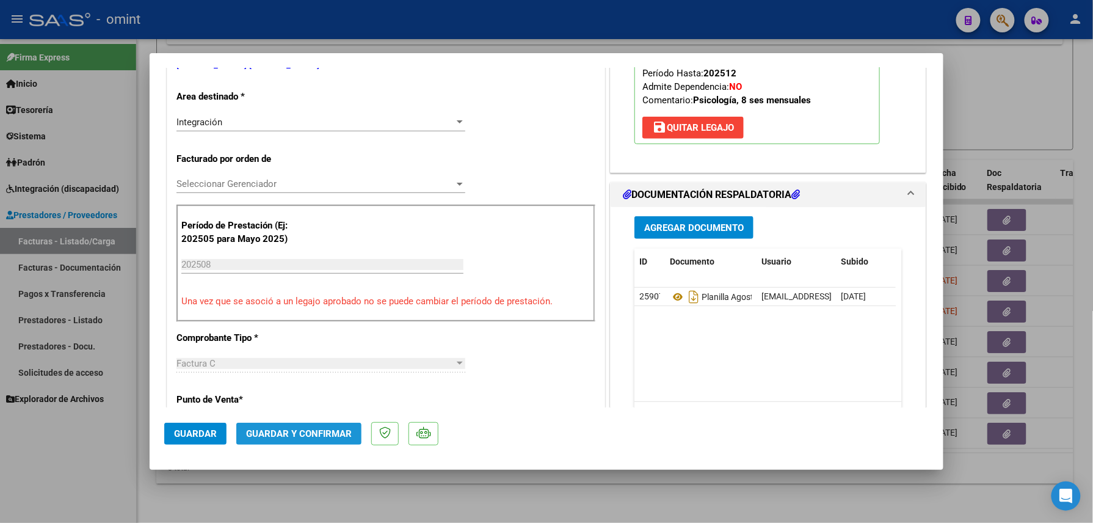
click at [313, 431] on span "Guardar y Confirmar" at bounding box center [299, 433] width 106 height 11
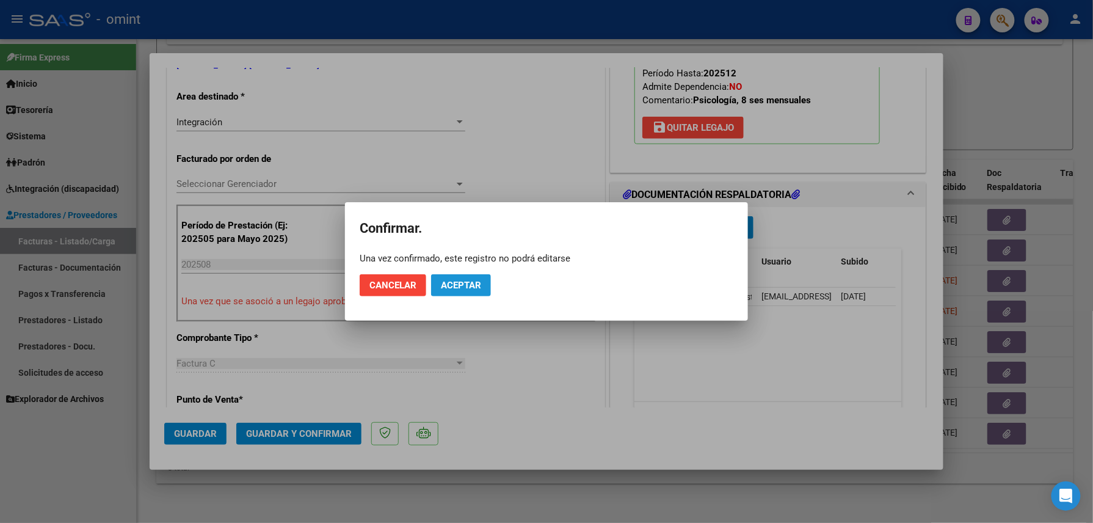
click at [460, 293] on button "Aceptar" at bounding box center [461, 285] width 60 height 22
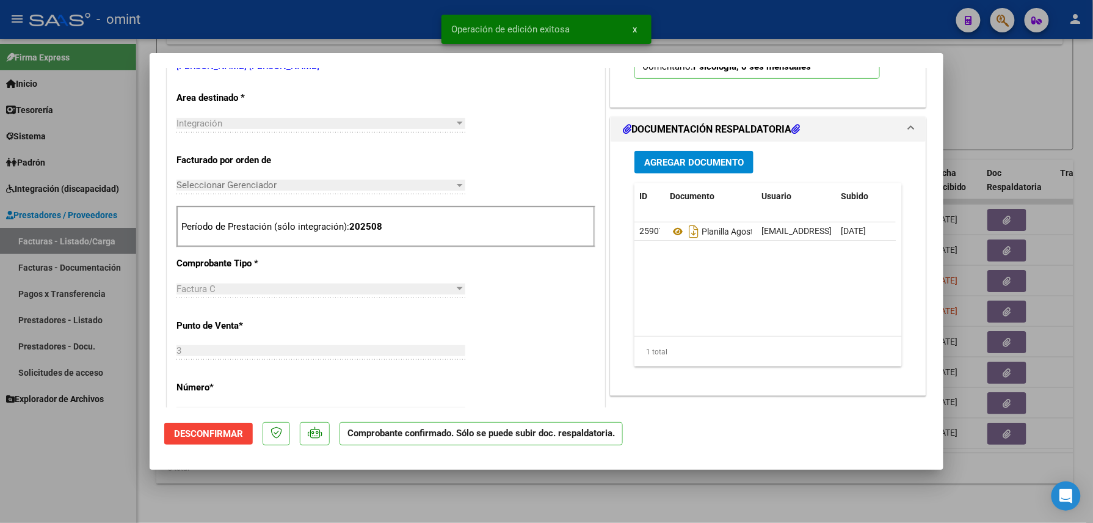
click at [242, 509] on div at bounding box center [546, 261] width 1093 height 523
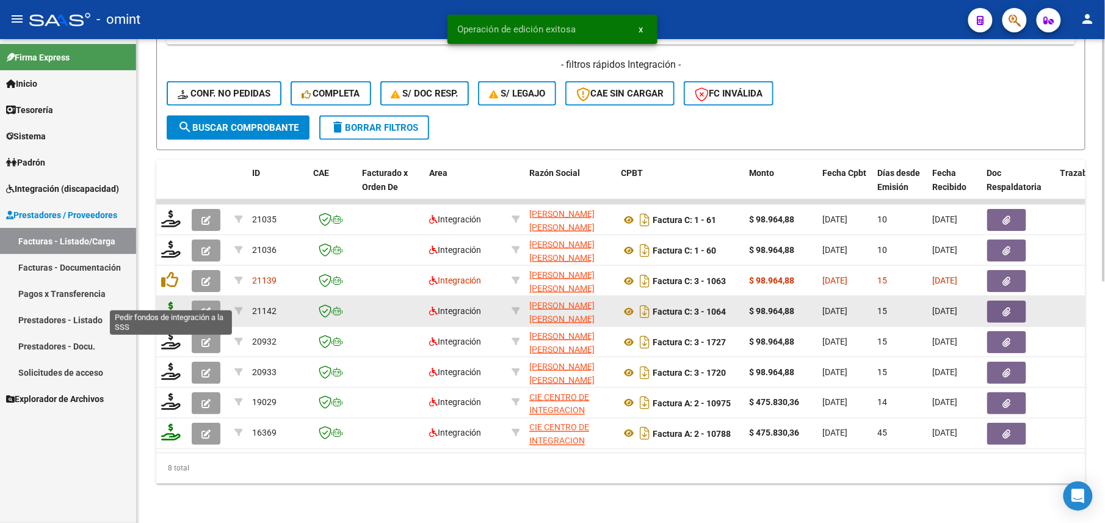
click at [178, 302] on icon at bounding box center [171, 310] width 20 height 17
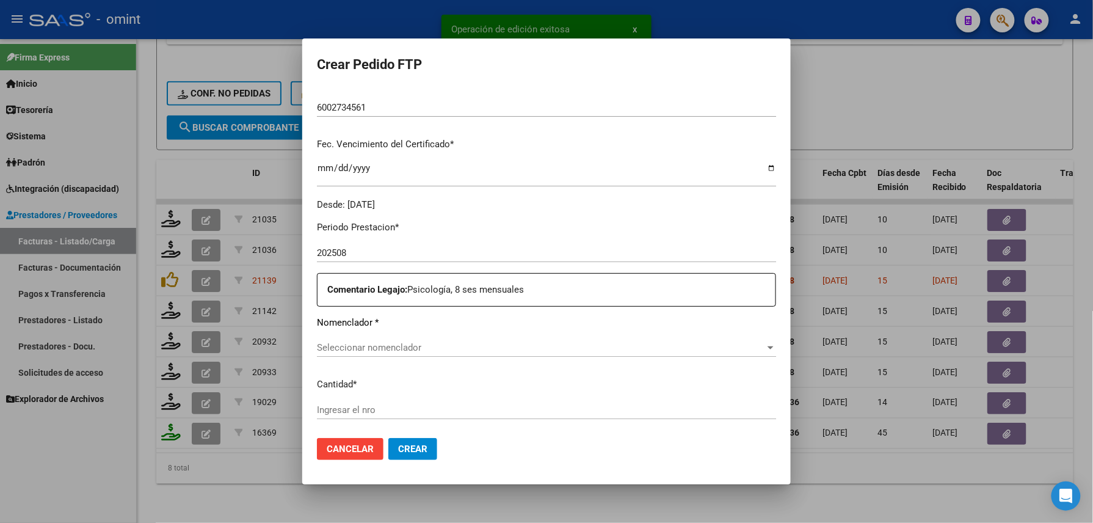
scroll to position [440, 0]
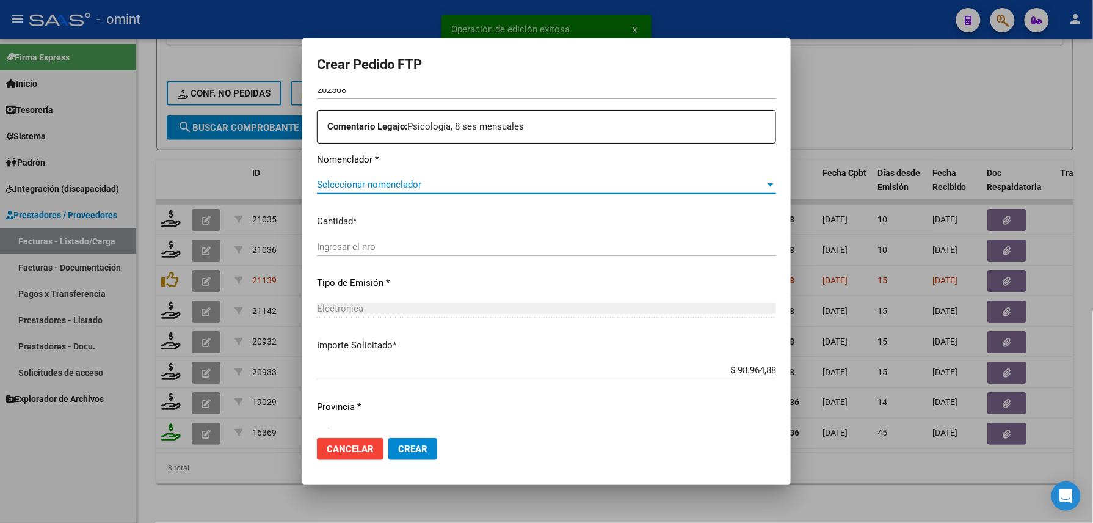
click at [362, 180] on span "Seleccionar nomenclador" at bounding box center [541, 184] width 448 height 11
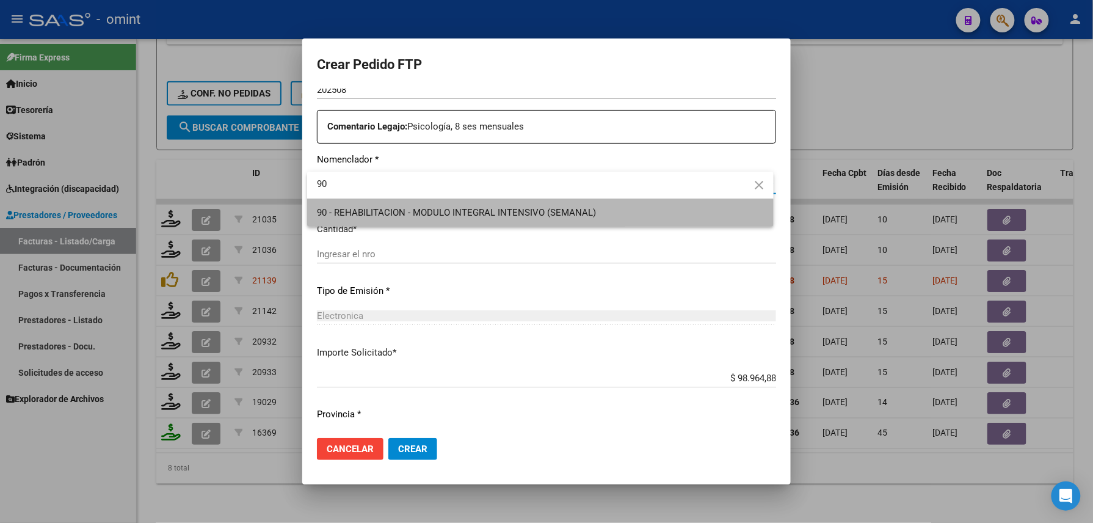
click at [390, 225] on span "90 - REHABILITACION - MODULO INTEGRAL INTENSIVO (SEMANAL)" at bounding box center [540, 212] width 447 height 27
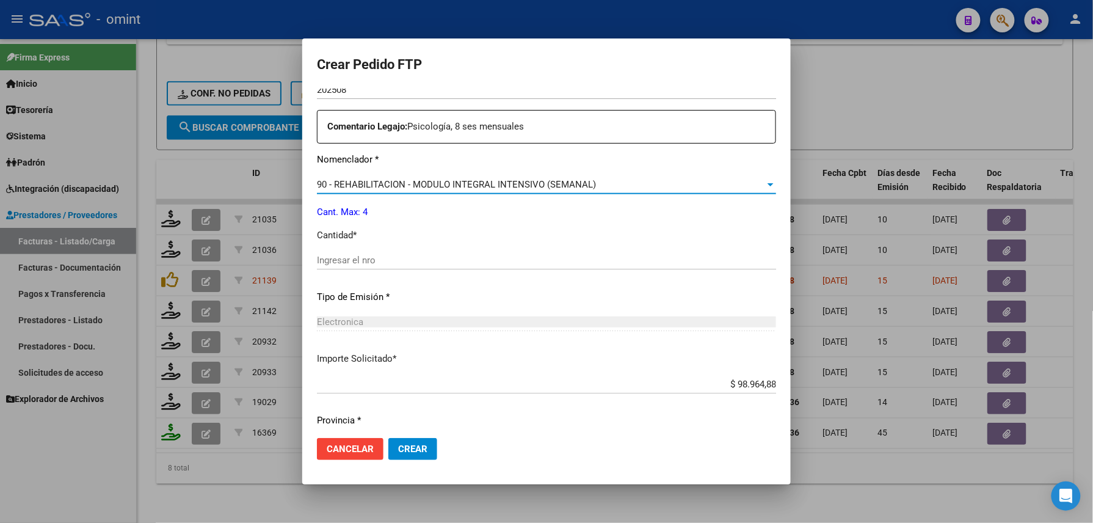
click at [374, 251] on div "Ingresar el nro" at bounding box center [546, 260] width 459 height 18
click at [411, 452] on span "Crear" at bounding box center [412, 448] width 29 height 11
click at [425, 449] on button "Crear" at bounding box center [412, 449] width 49 height 22
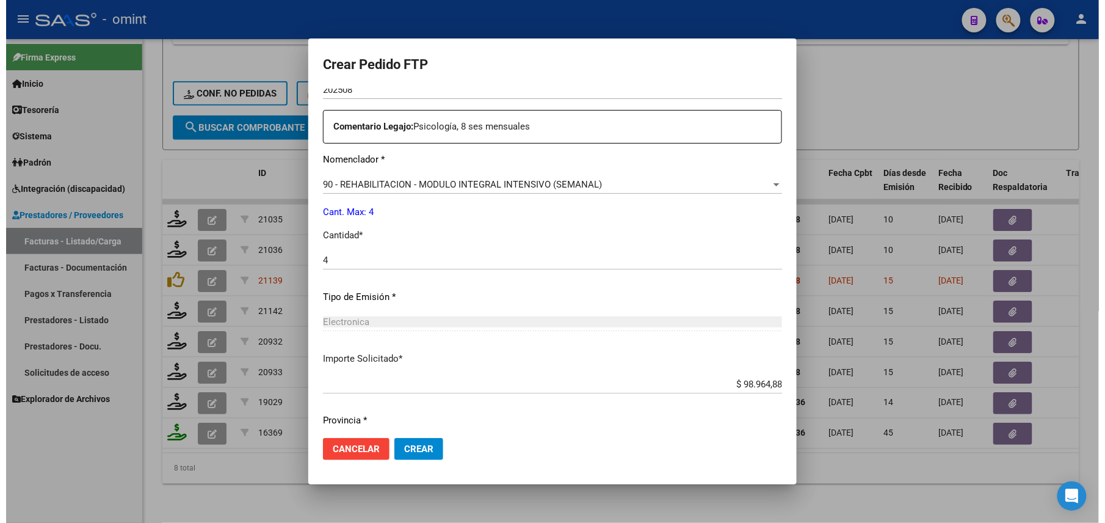
scroll to position [478, 0]
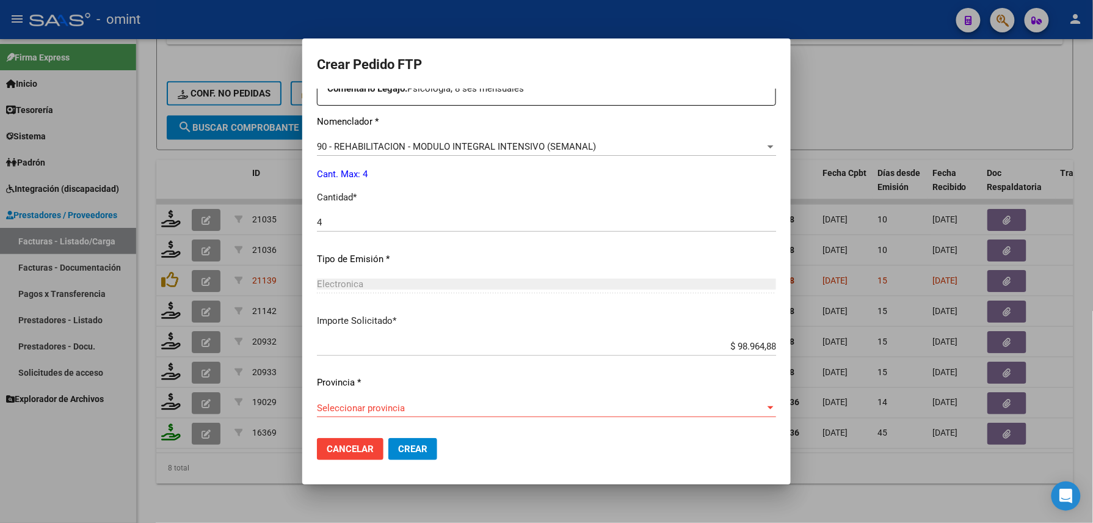
click at [375, 399] on div "Seleccionar provincia Seleccionar provincia" at bounding box center [546, 408] width 459 height 18
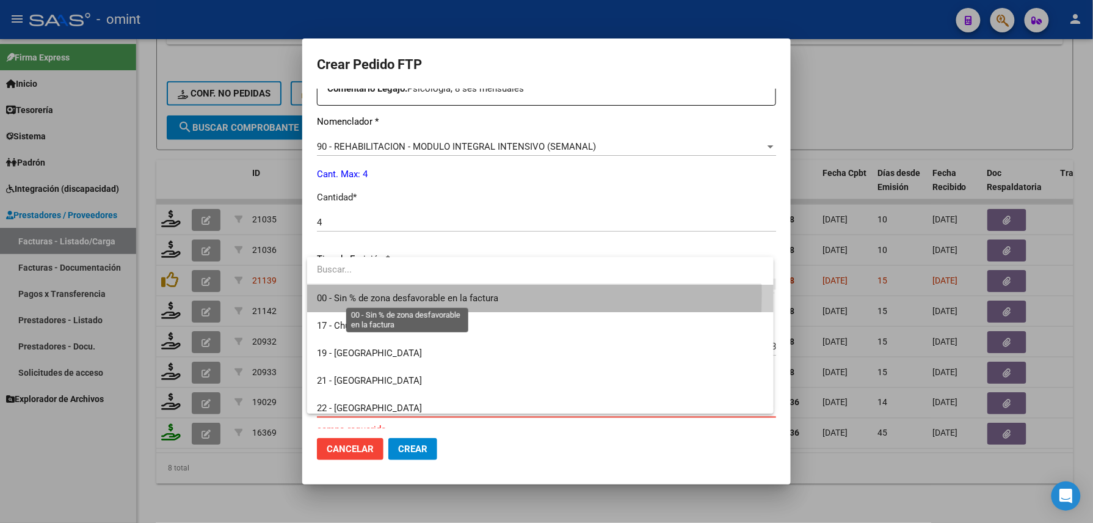
click at [336, 293] on span "00 - Sin % de zona desfavorable en la factura" at bounding box center [407, 298] width 181 height 11
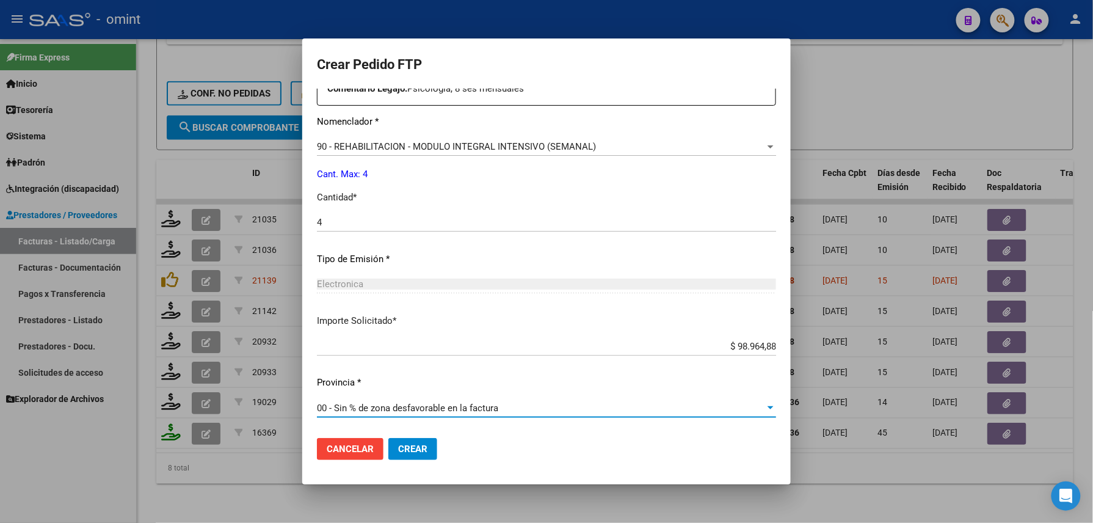
click at [409, 448] on span "Crear" at bounding box center [412, 448] width 29 height 11
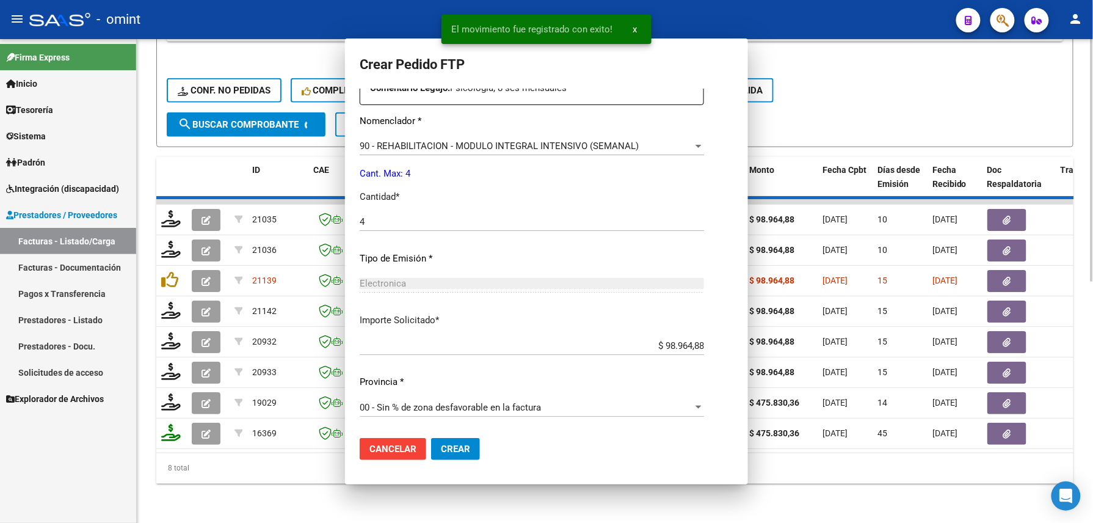
scroll to position [0, 0]
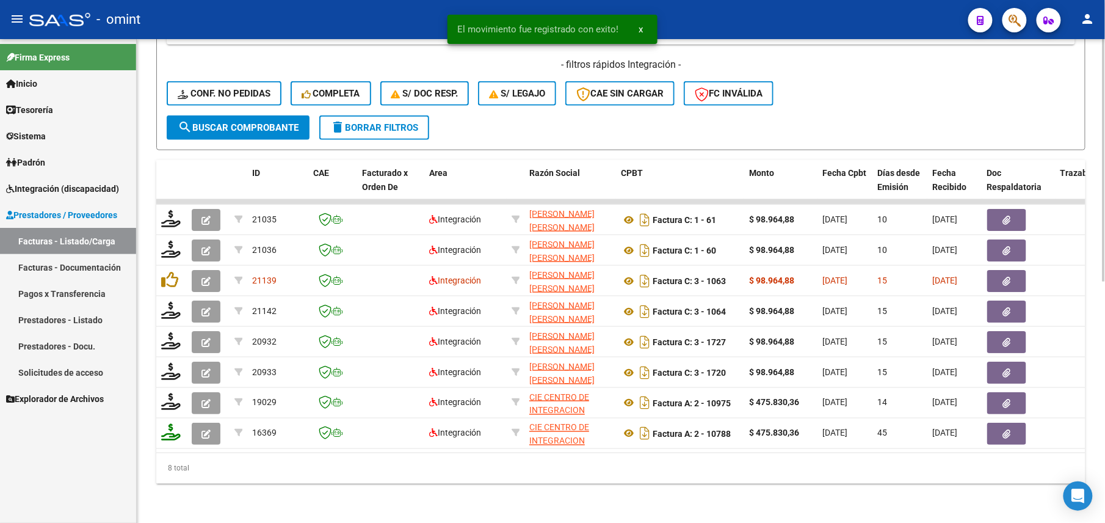
click at [246, 492] on div "Video tutorial PRESTADORES -> Listado de CPBTs Emitidos por Prestadores / Prove…" at bounding box center [621, 47] width 969 height 952
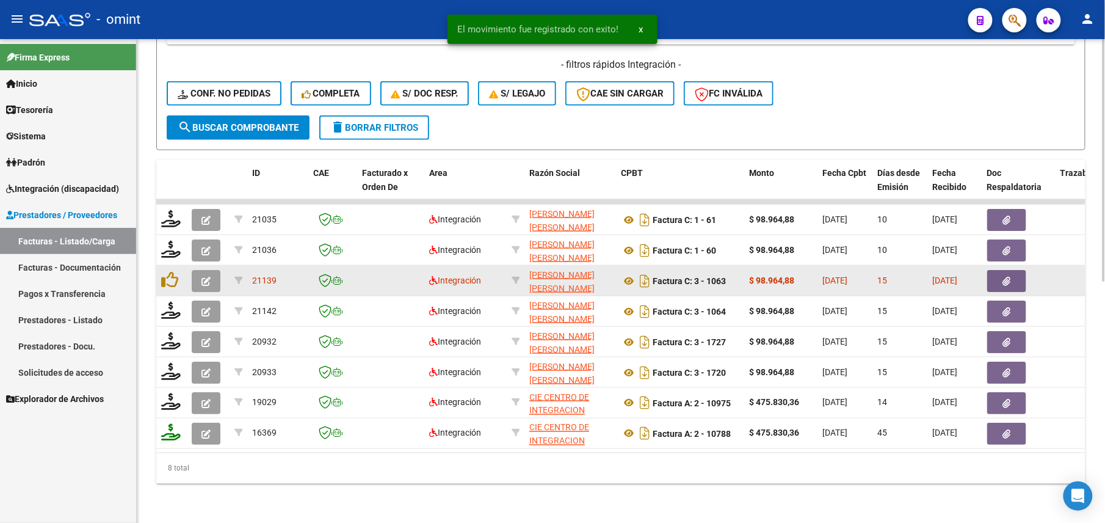
click at [208, 277] on icon "button" at bounding box center [206, 281] width 9 height 9
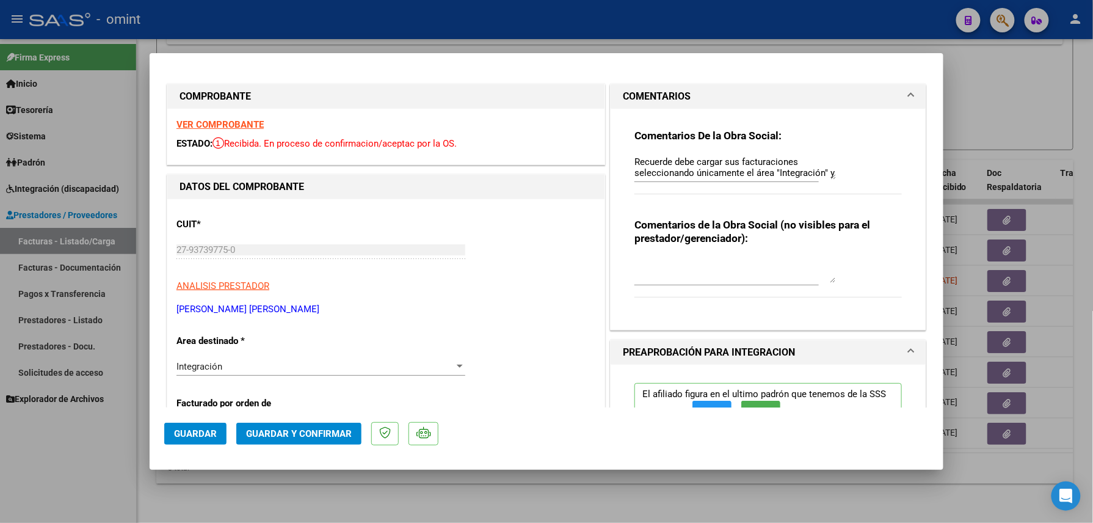
click at [220, 121] on strong "VER COMPROBANTE" at bounding box center [219, 124] width 87 height 11
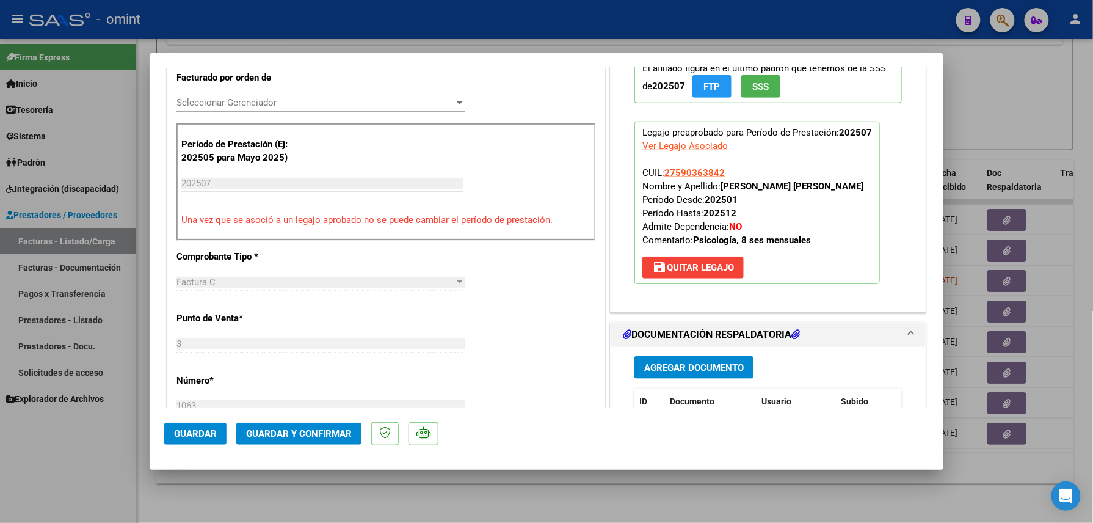
scroll to position [407, 0]
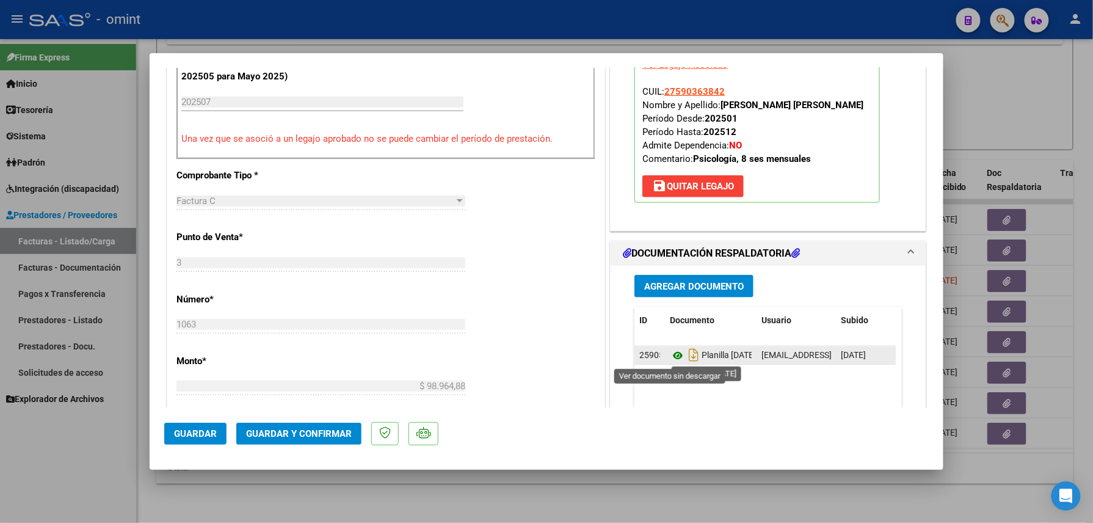
click at [673, 357] on icon at bounding box center [678, 355] width 16 height 15
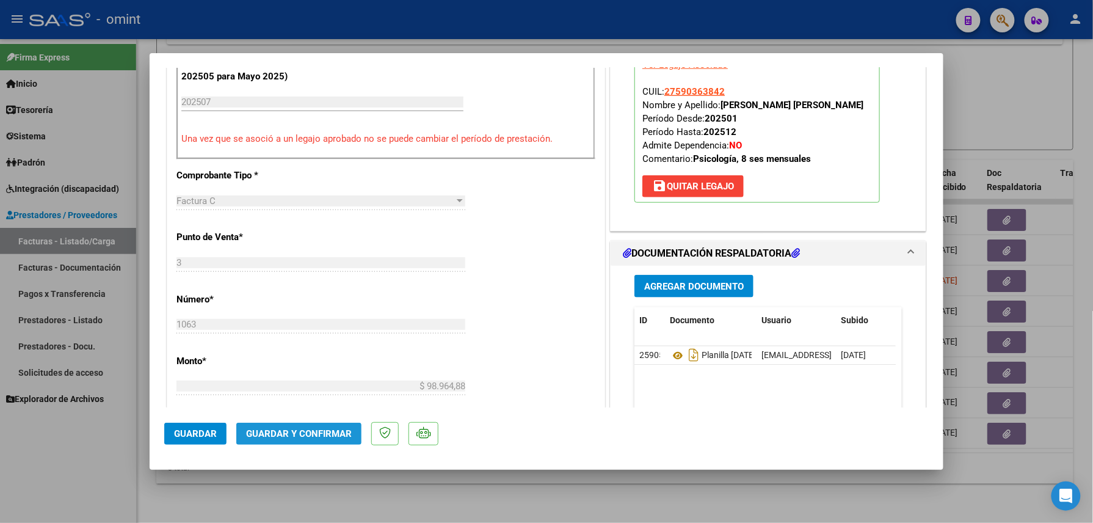
click at [303, 431] on span "Guardar y Confirmar" at bounding box center [299, 433] width 106 height 11
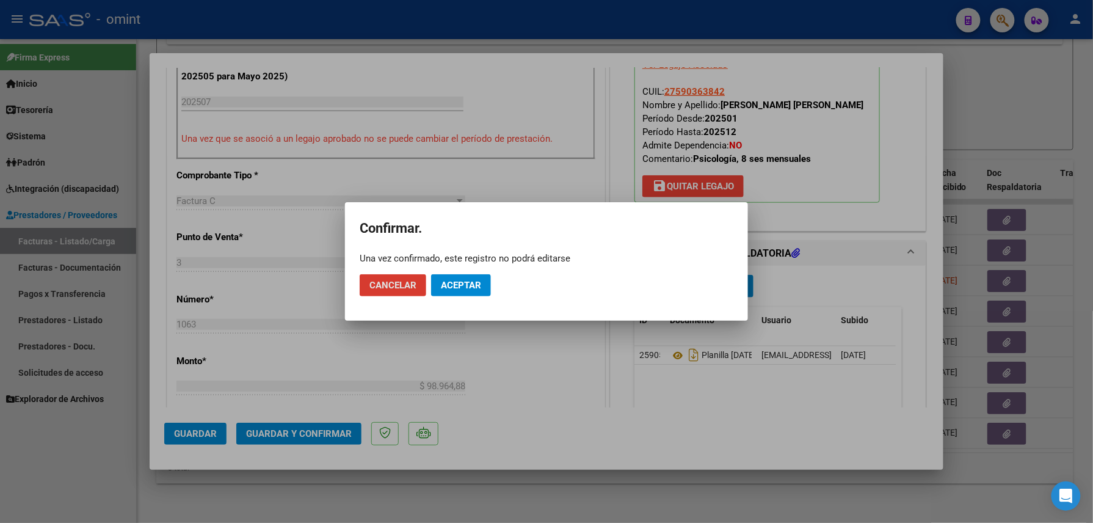
click at [445, 274] on button "Aceptar" at bounding box center [461, 285] width 60 height 22
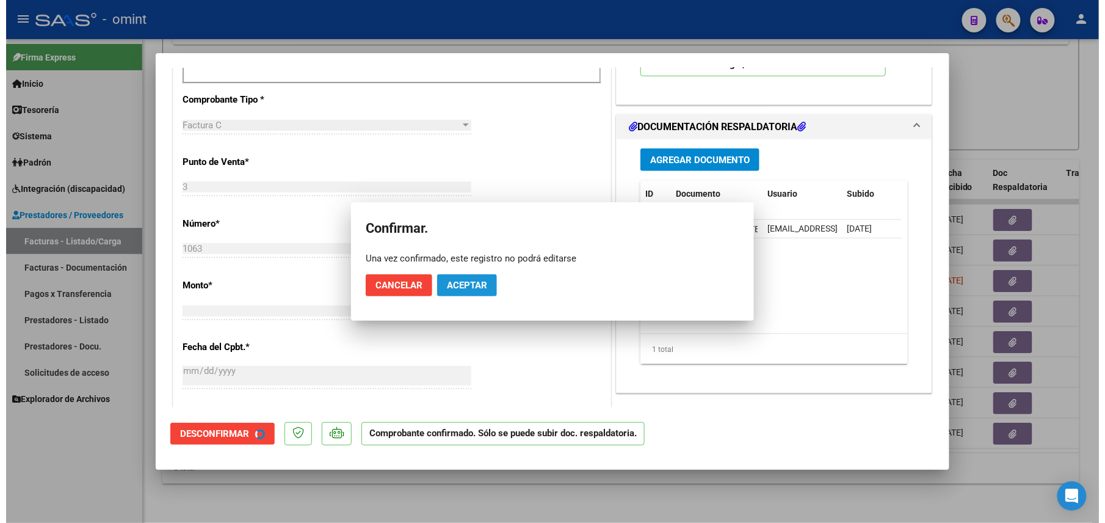
scroll to position [406, 0]
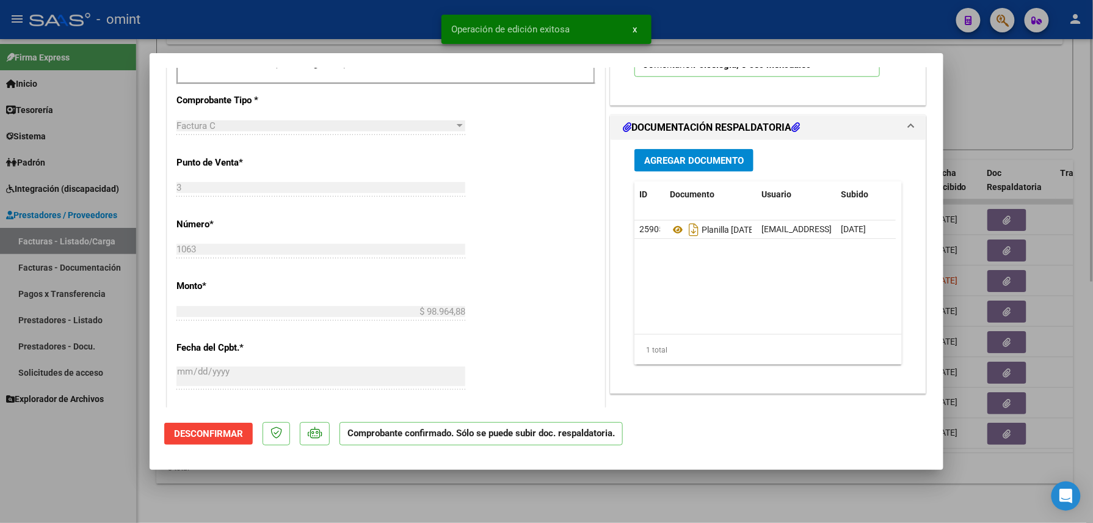
drag, startPoint x: 318, startPoint y: 511, endPoint x: 310, endPoint y: 491, distance: 20.9
click at [318, 509] on div at bounding box center [546, 261] width 1093 height 523
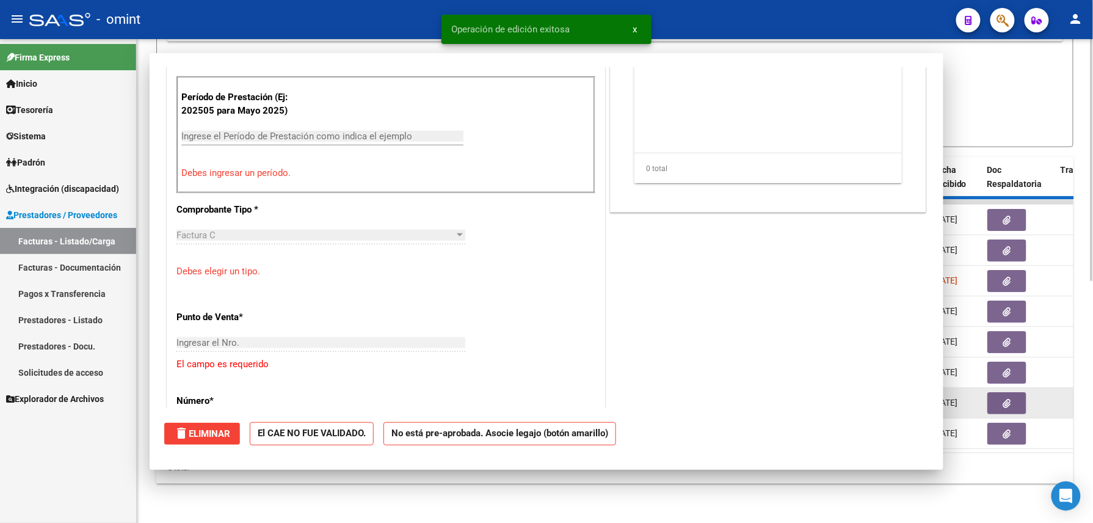
scroll to position [0, 0]
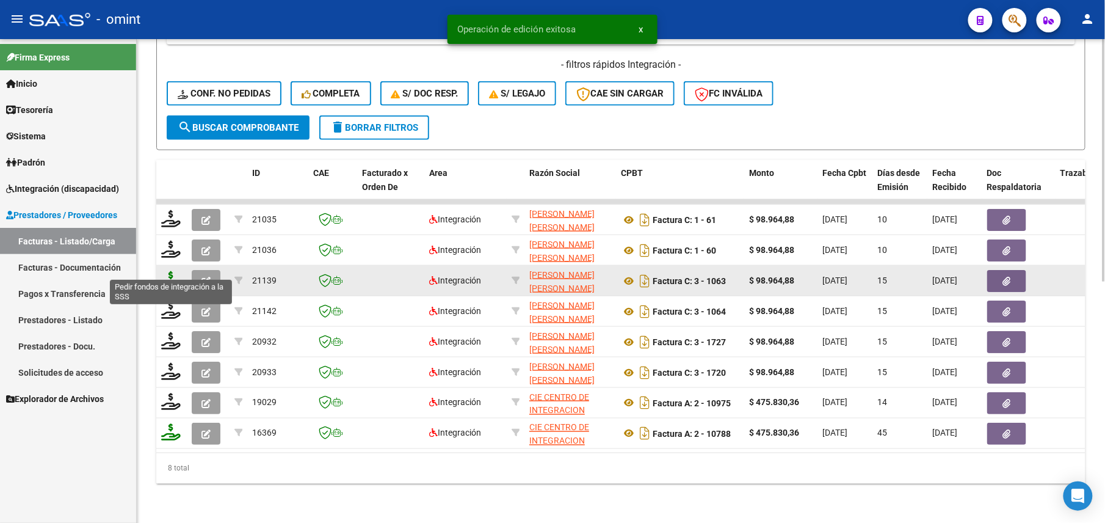
click at [176, 271] on icon at bounding box center [171, 279] width 20 height 17
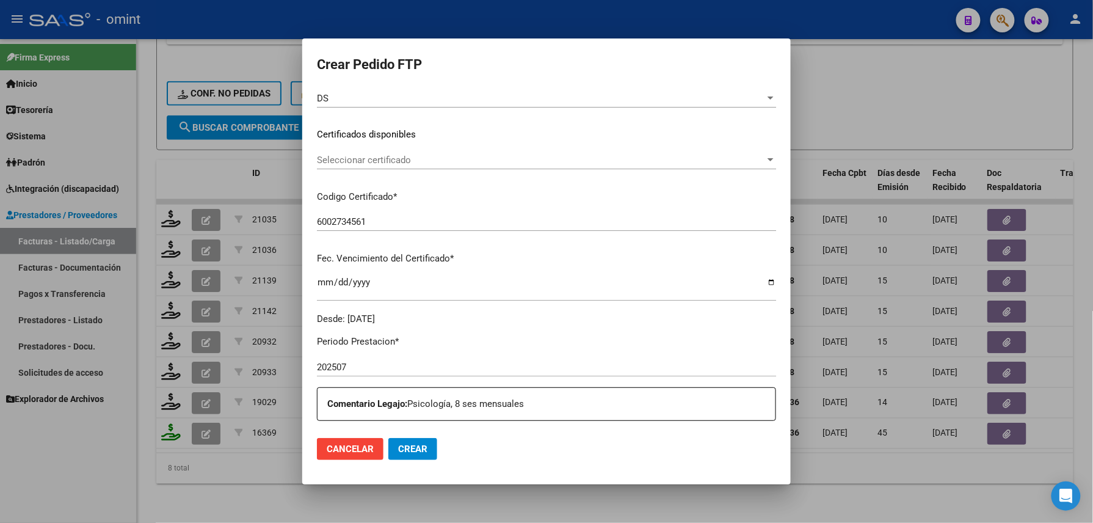
scroll to position [326, 0]
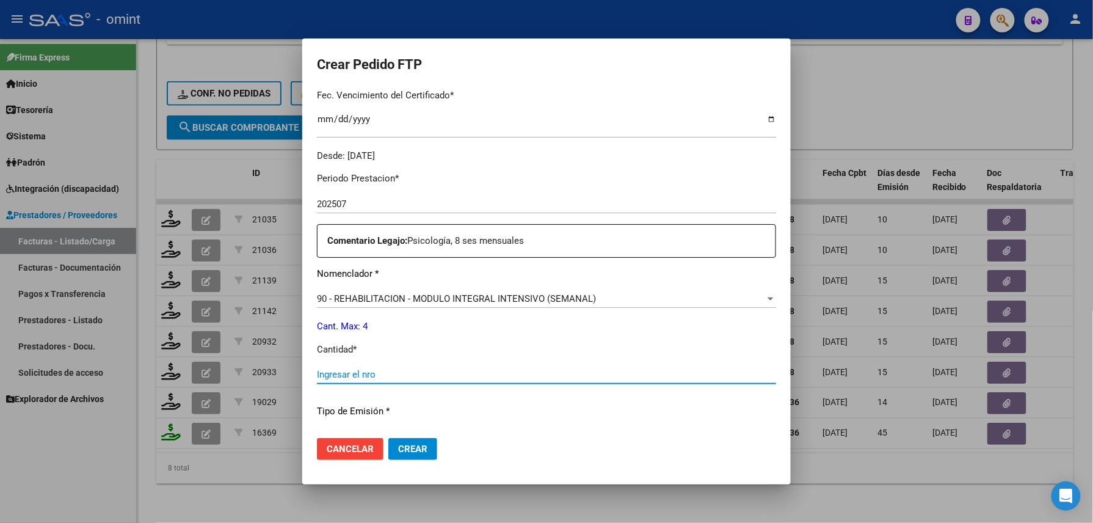
click at [396, 374] on input "Ingresar el nro" at bounding box center [546, 374] width 459 height 11
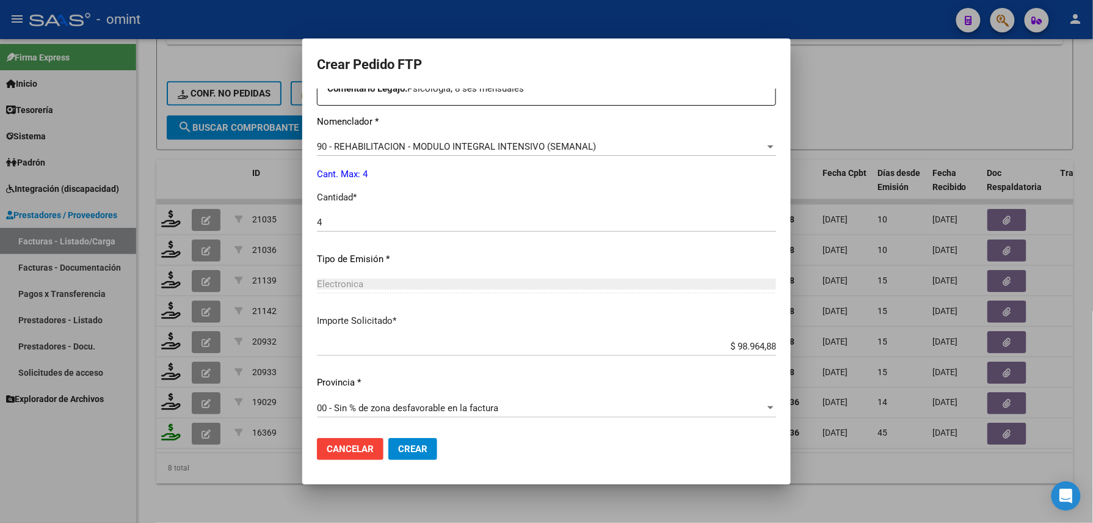
click at [416, 451] on span "Crear" at bounding box center [412, 448] width 29 height 11
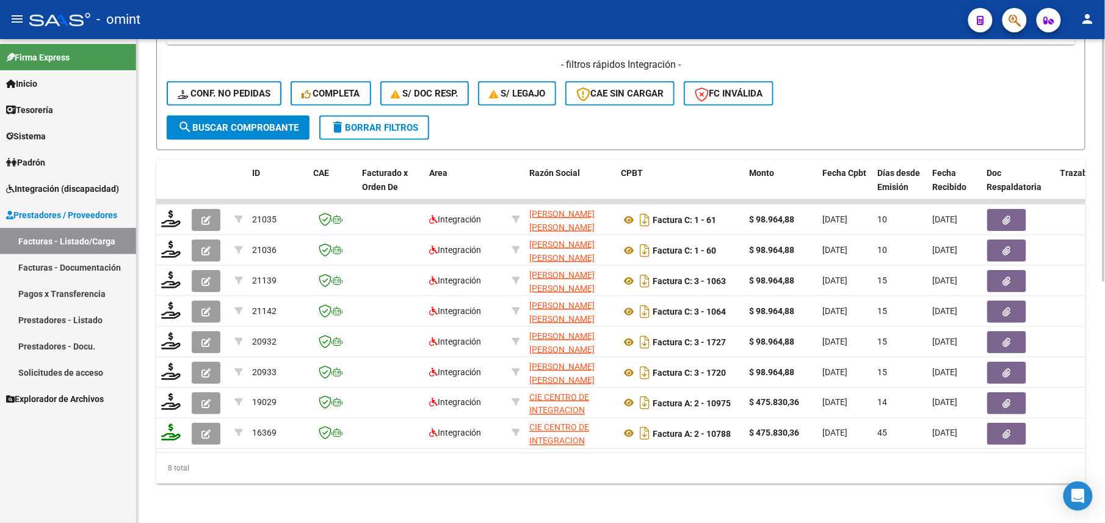
scroll to position [237, 0]
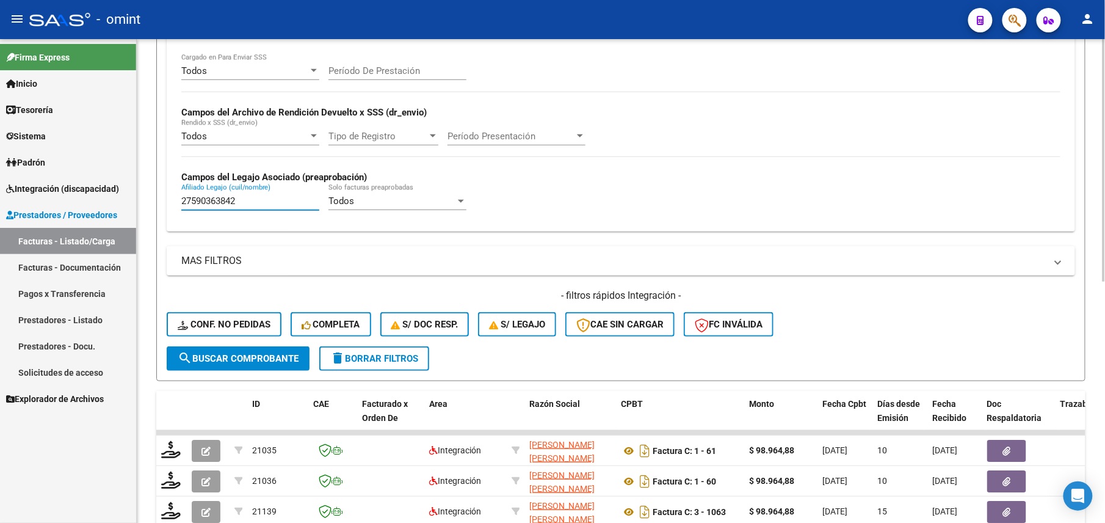
drag, startPoint x: 250, startPoint y: 202, endPoint x: 165, endPoint y: 198, distance: 85.6
click at [165, 198] on form "Filtros Id Area Area Seleccionar Gerenciador Seleccionar Gerenciador Todos Conf…" at bounding box center [621, 144] width 930 height 473
paste input "0565007239"
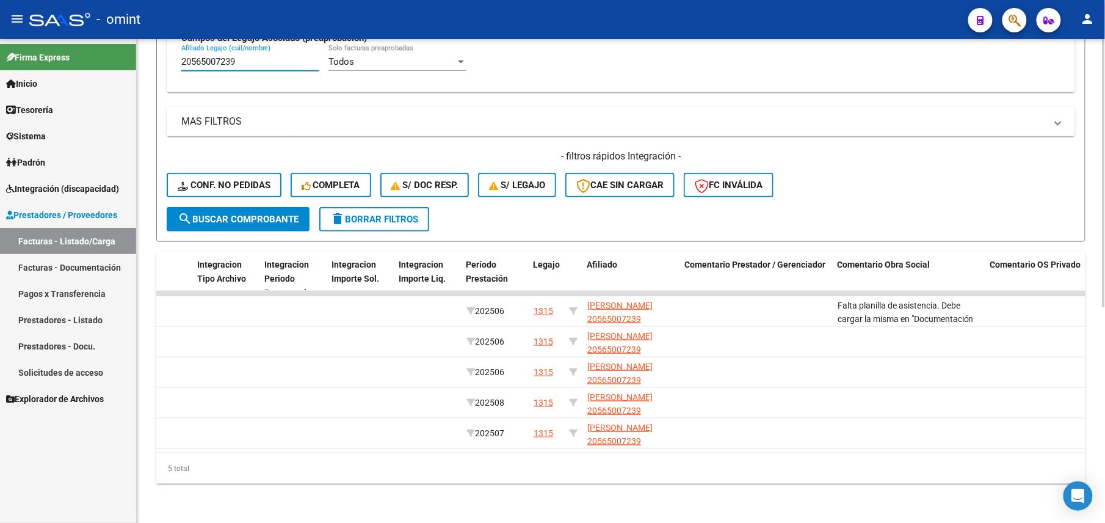
scroll to position [0, 1456]
click at [834, 478] on div "5 total" at bounding box center [621, 468] width 930 height 31
drag, startPoint x: 834, startPoint y: 478, endPoint x: 1077, endPoint y: 453, distance: 244.9
click at [1082, 455] on div "5 total" at bounding box center [621, 468] width 930 height 31
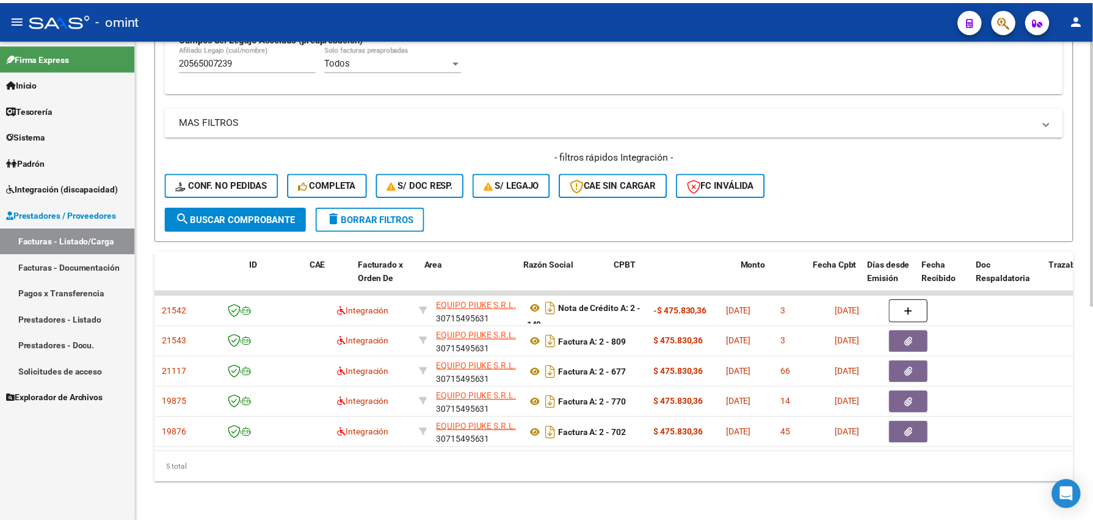
scroll to position [0, 0]
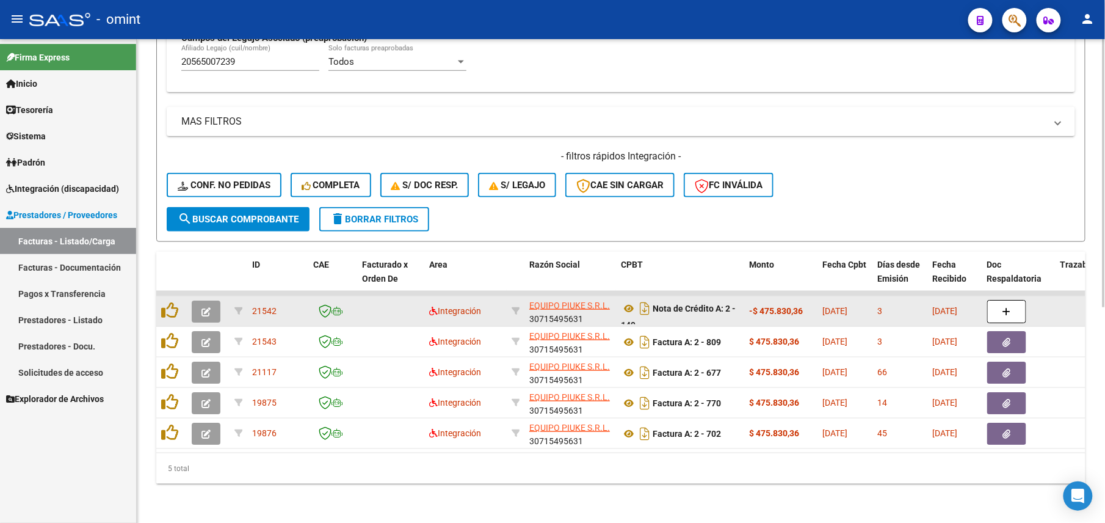
click at [206, 307] on icon "button" at bounding box center [206, 311] width 9 height 9
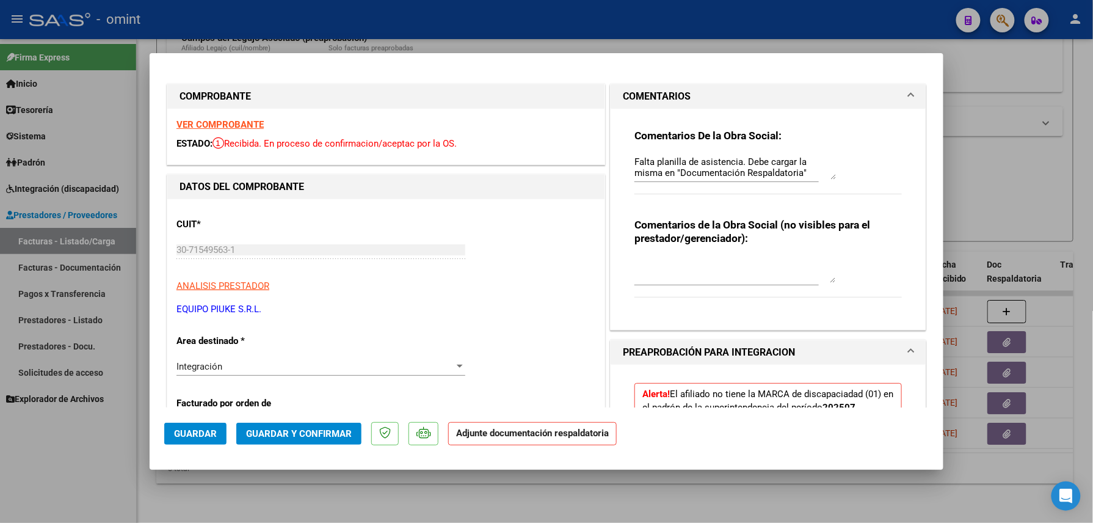
click at [244, 121] on strong "VER COMPROBANTE" at bounding box center [219, 124] width 87 height 11
click at [411, 498] on div at bounding box center [546, 261] width 1093 height 523
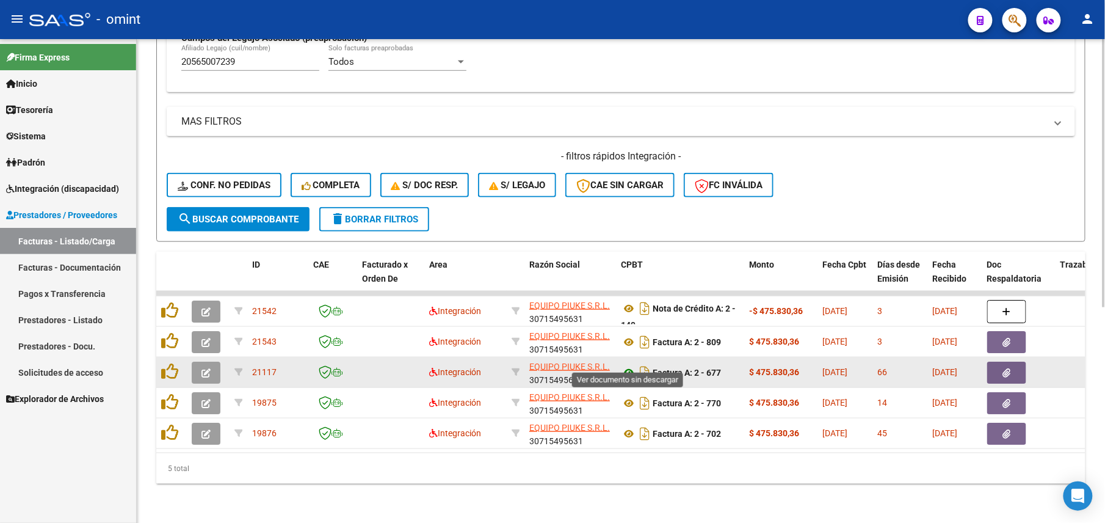
click at [633, 365] on icon at bounding box center [629, 372] width 16 height 15
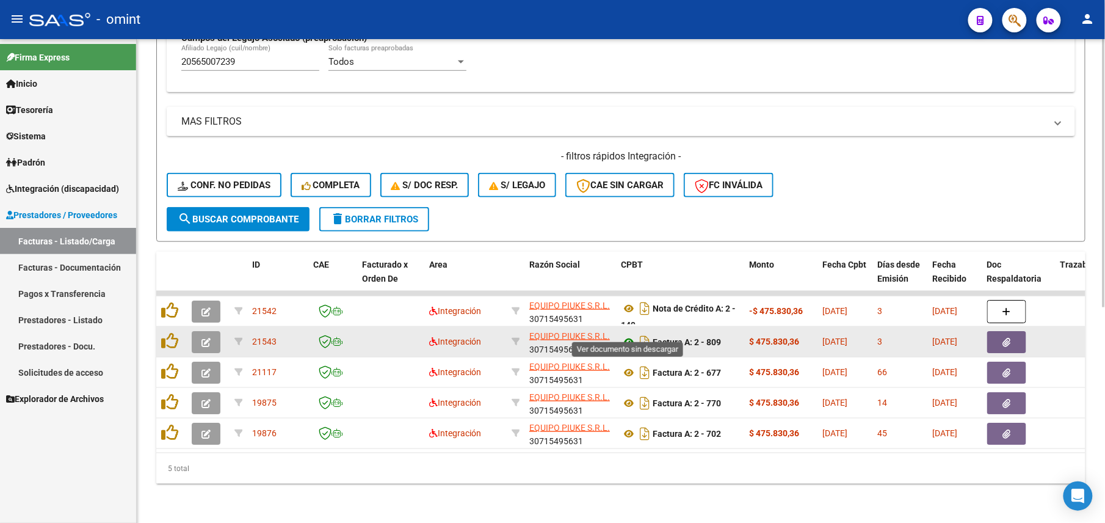
click at [631, 335] on icon at bounding box center [629, 342] width 16 height 15
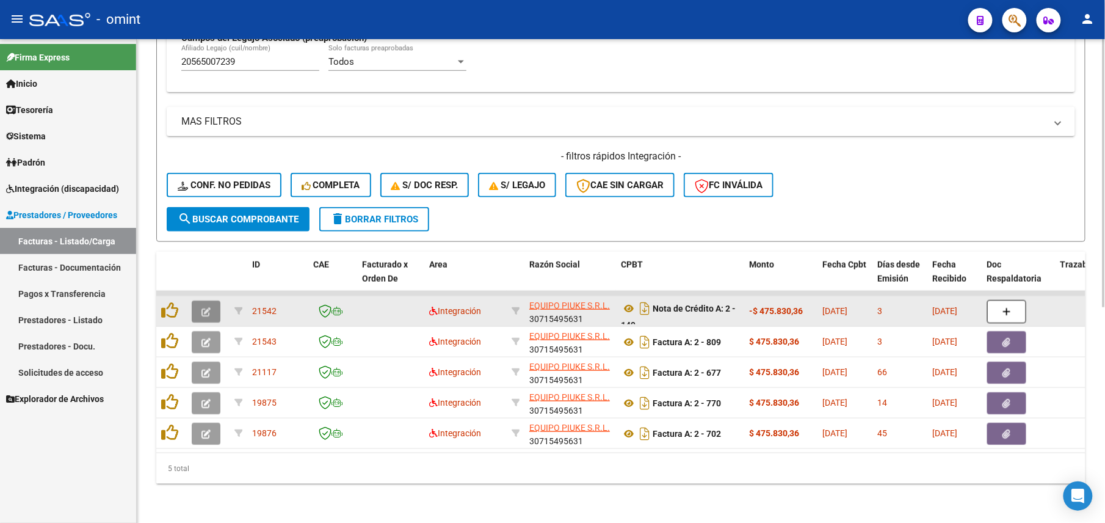
click at [208, 307] on icon "button" at bounding box center [206, 311] width 9 height 9
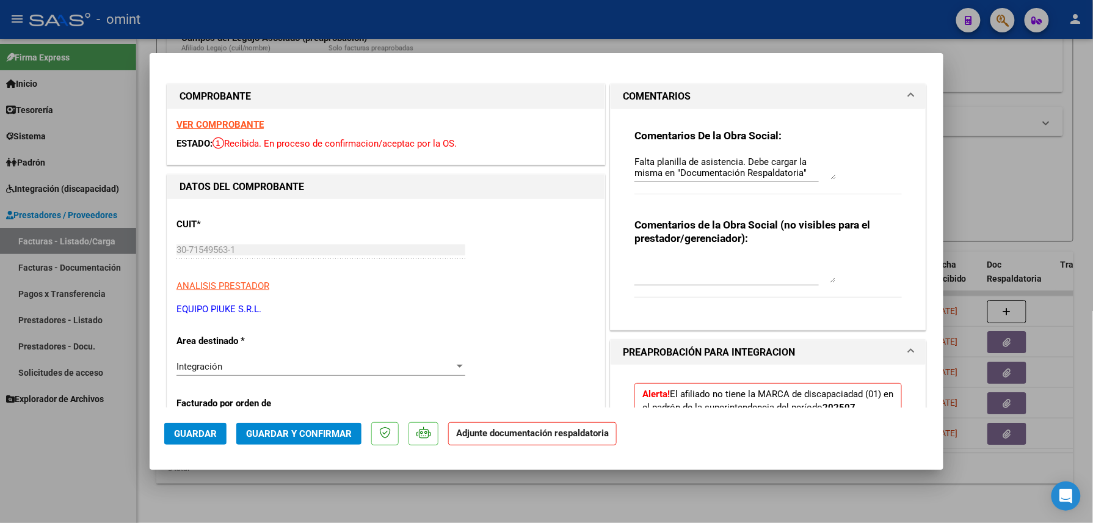
scroll to position [81, 0]
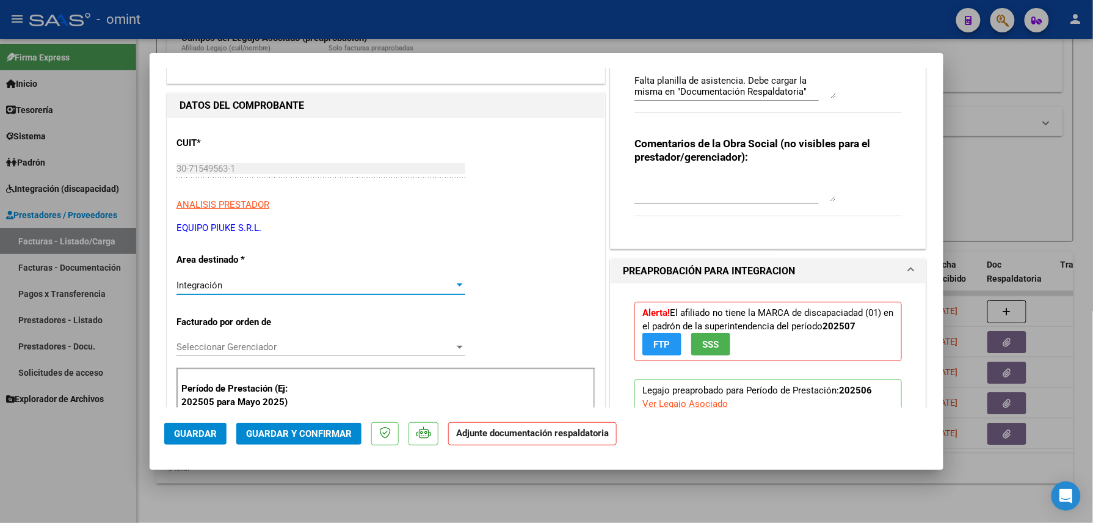
click at [242, 286] on div "Integración" at bounding box center [315, 285] width 278 height 11
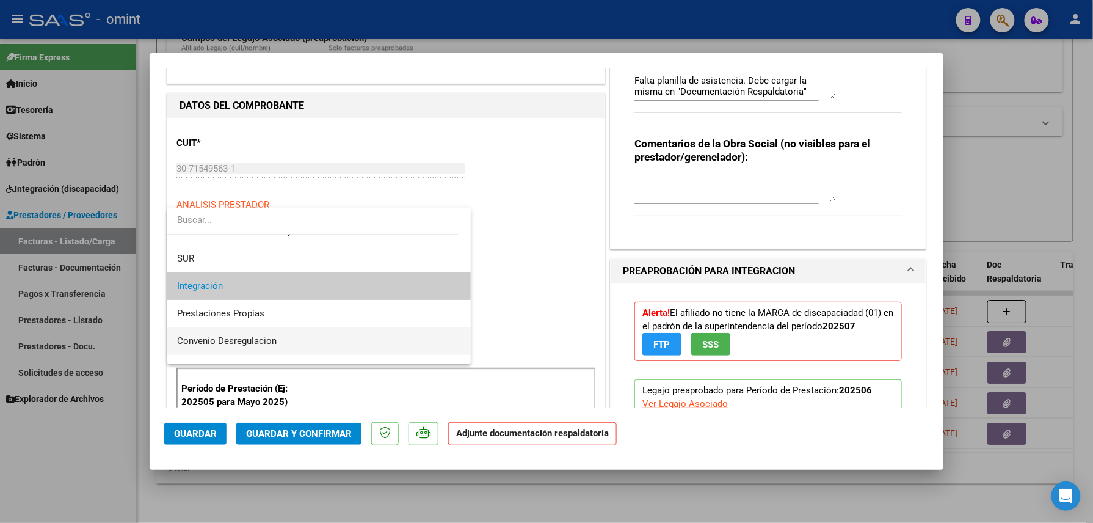
scroll to position [118, 0]
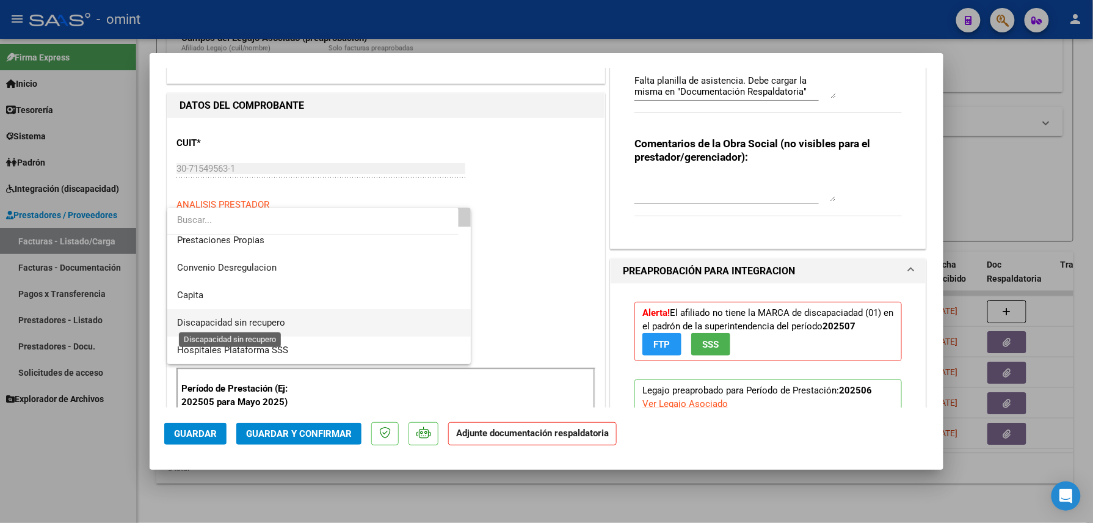
click at [266, 326] on span "Discapacidad sin recupero" at bounding box center [231, 322] width 108 height 11
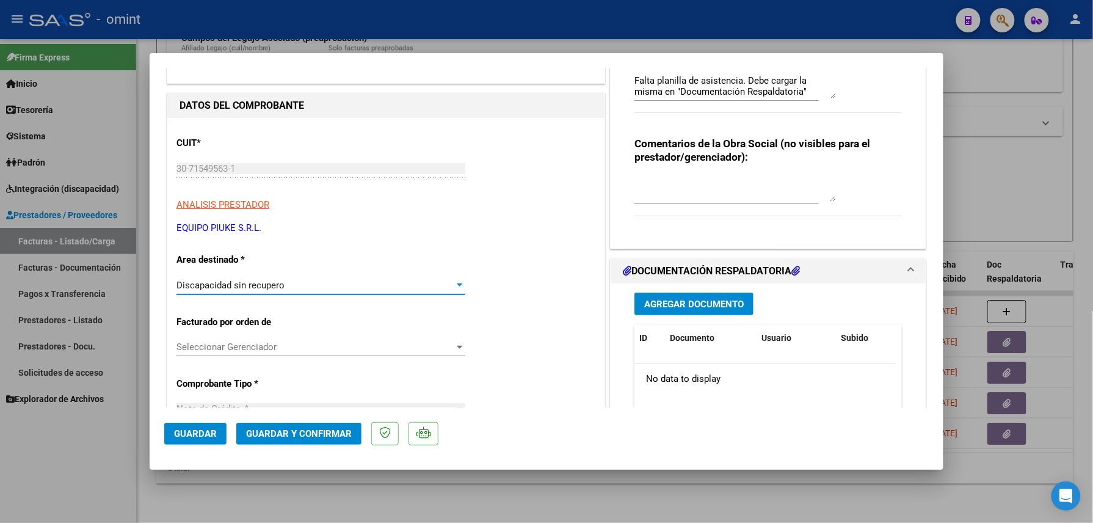
scroll to position [0, 0]
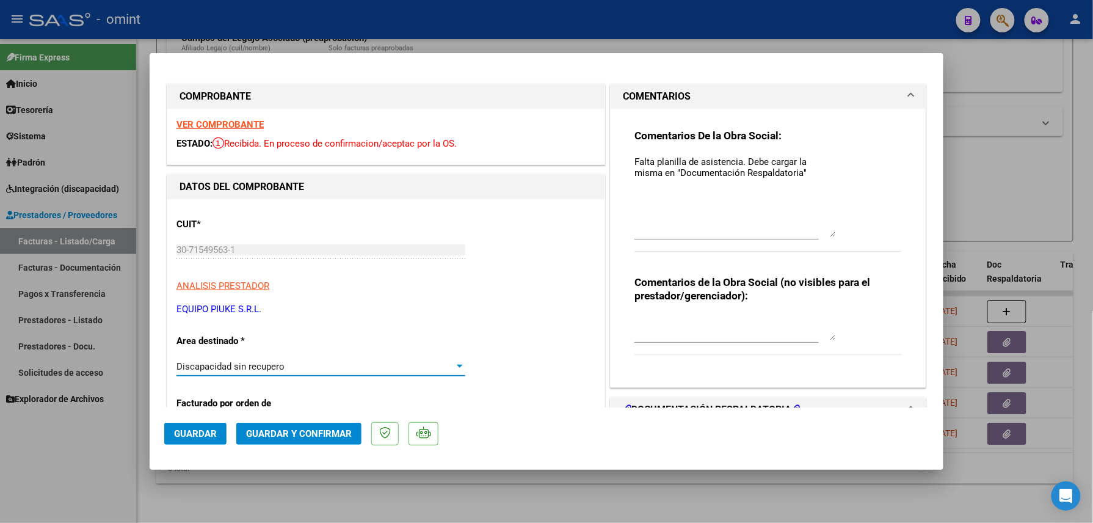
drag, startPoint x: 821, startPoint y: 175, endPoint x: 829, endPoint y: 235, distance: 60.5
click at [829, 235] on div "Comentarios De la Obra Social: Falta planilla de asistencia. Debe cargar la mis…" at bounding box center [768, 197] width 267 height 136
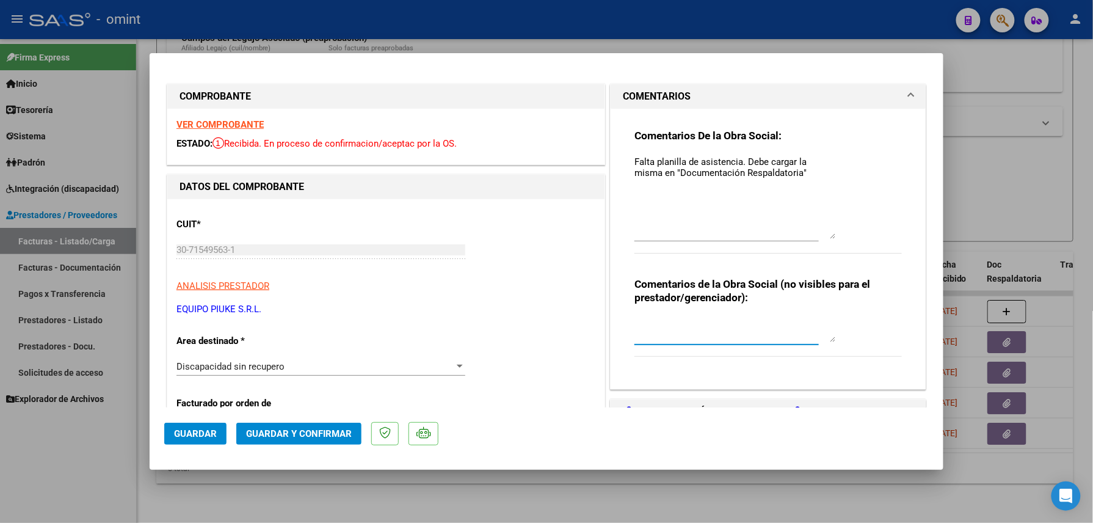
click at [705, 323] on textarea at bounding box center [736, 330] width 202 height 24
drag, startPoint x: 827, startPoint y: 203, endPoint x: 592, endPoint y: 140, distance: 242.8
click at [611, 139] on div "Comentarios De la Obra Social: Falta planilla de asistencia. Debe cargar la mis…" at bounding box center [768, 249] width 315 height 280
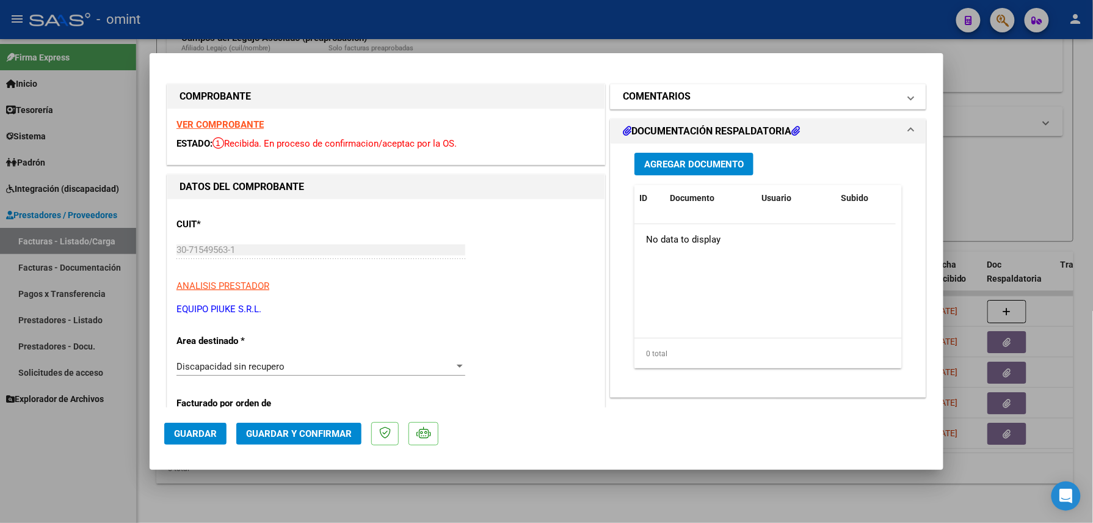
click at [706, 89] on mat-panel-title "COMENTARIOS" at bounding box center [761, 96] width 276 height 15
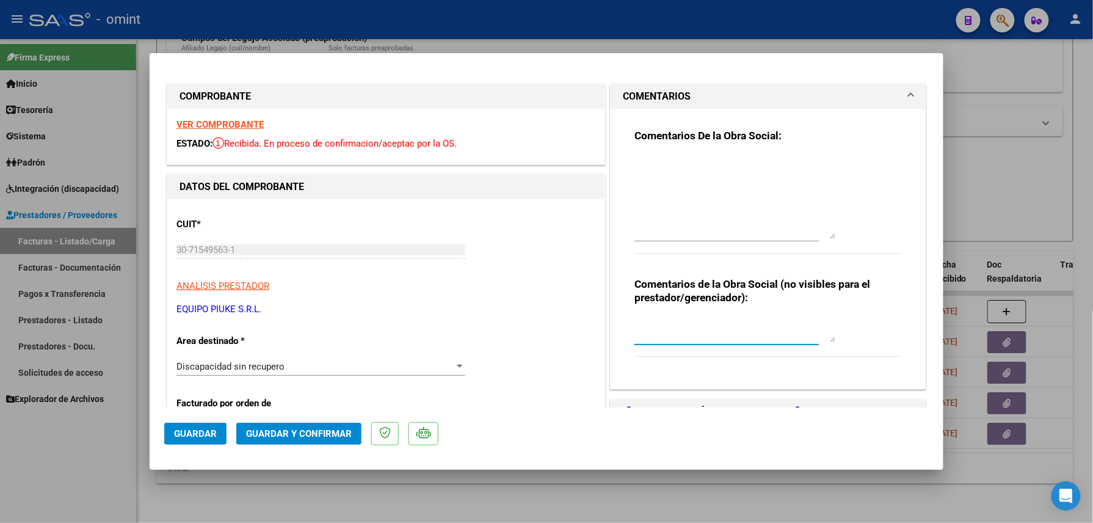
click at [686, 326] on textarea at bounding box center [736, 330] width 202 height 24
click at [816, 331] on textarea "Nota de crédito que anula factura" at bounding box center [736, 330] width 202 height 24
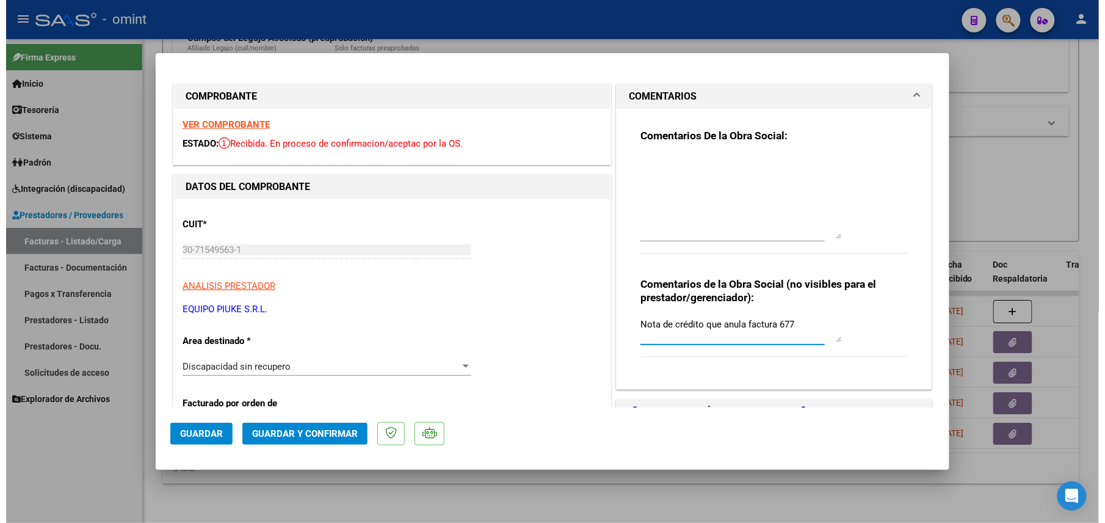
scroll to position [81, 0]
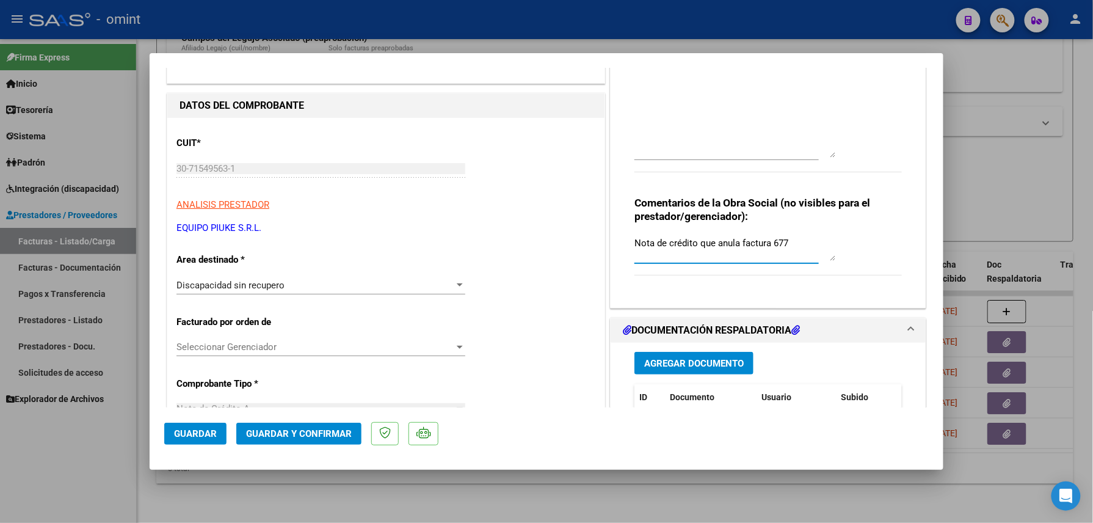
click at [324, 434] on span "Guardar y Confirmar" at bounding box center [299, 433] width 106 height 11
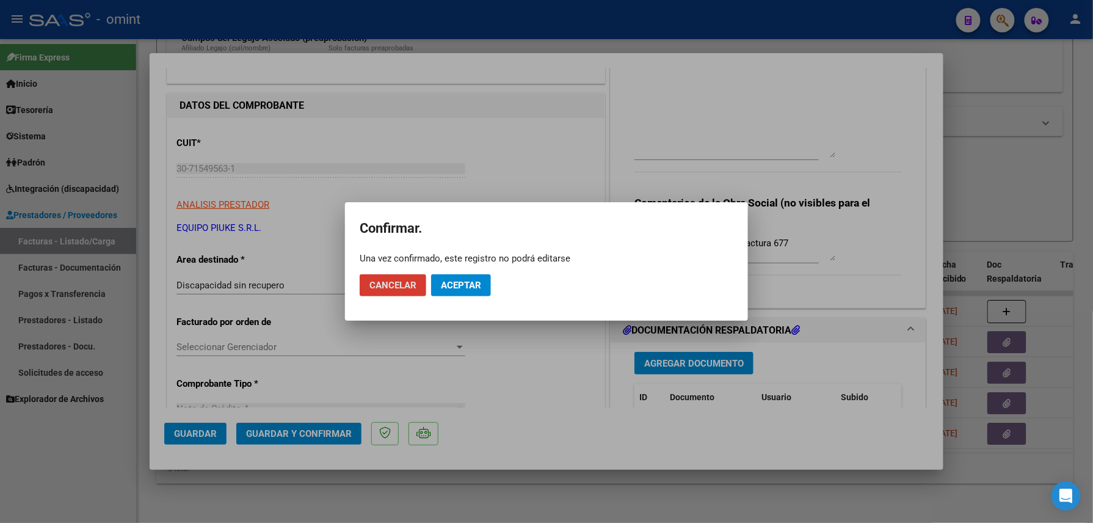
click at [459, 288] on span "Aceptar" at bounding box center [461, 285] width 40 height 11
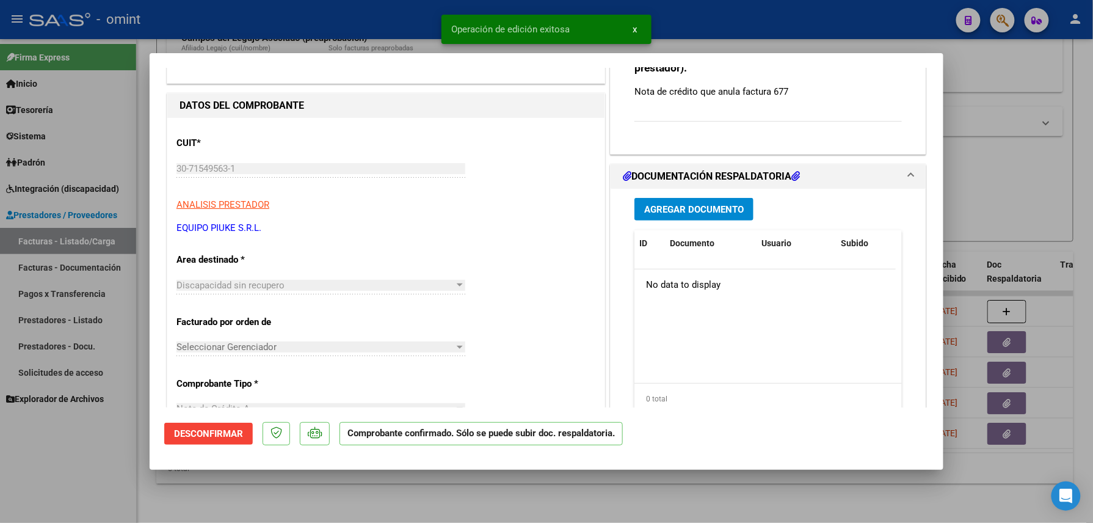
click at [239, 498] on div at bounding box center [546, 261] width 1093 height 523
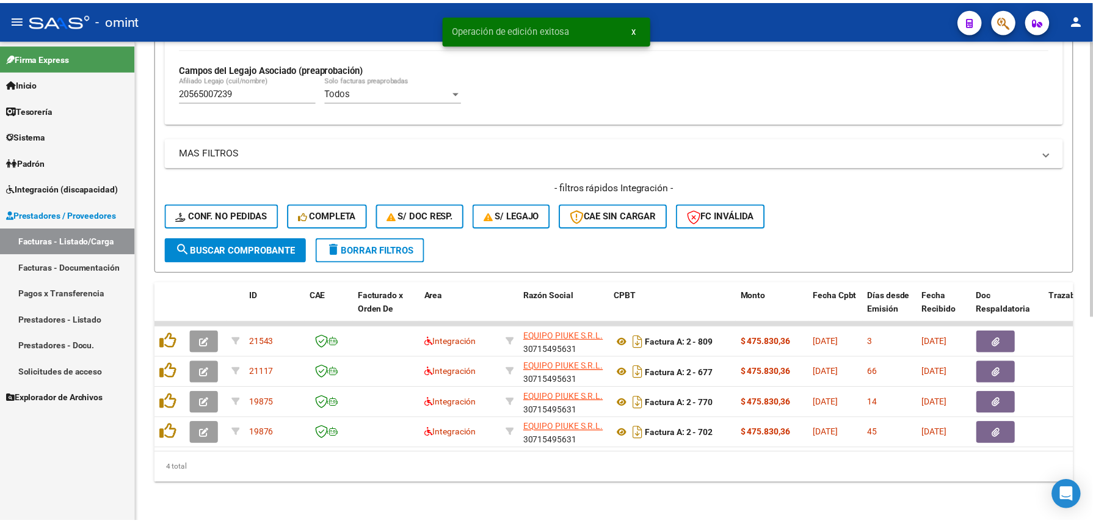
scroll to position [359, 0]
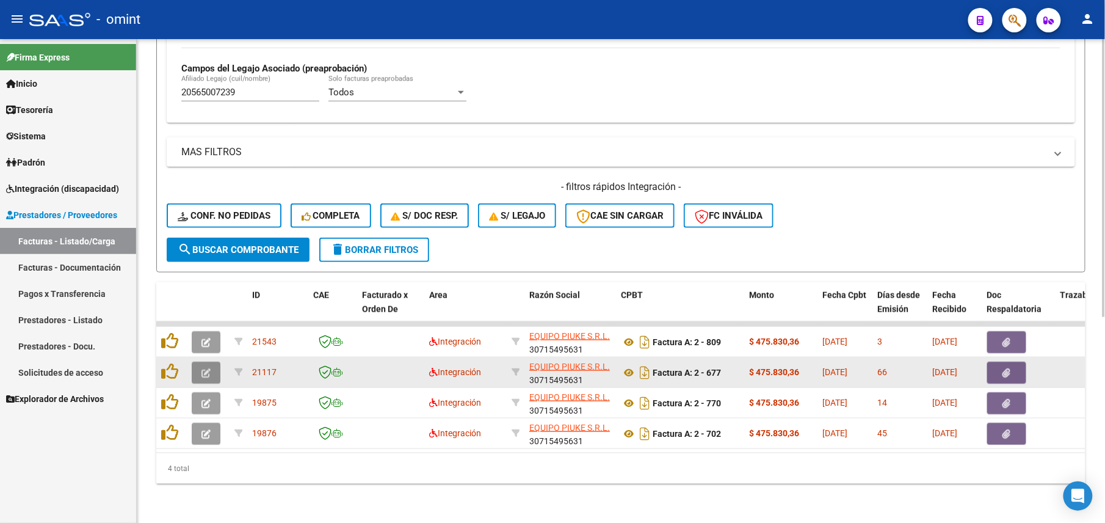
click at [211, 362] on button "button" at bounding box center [206, 373] width 29 height 22
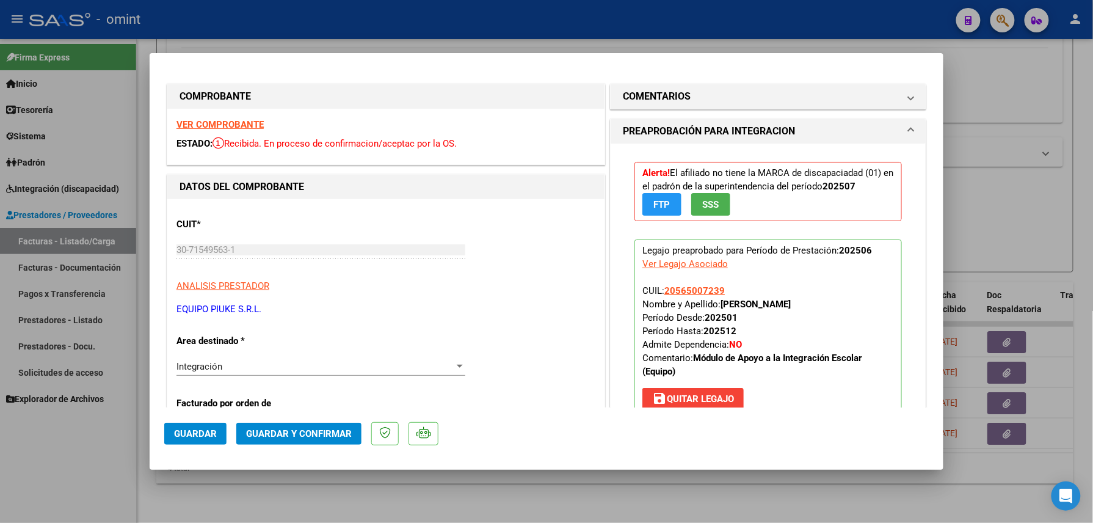
scroll to position [81, 0]
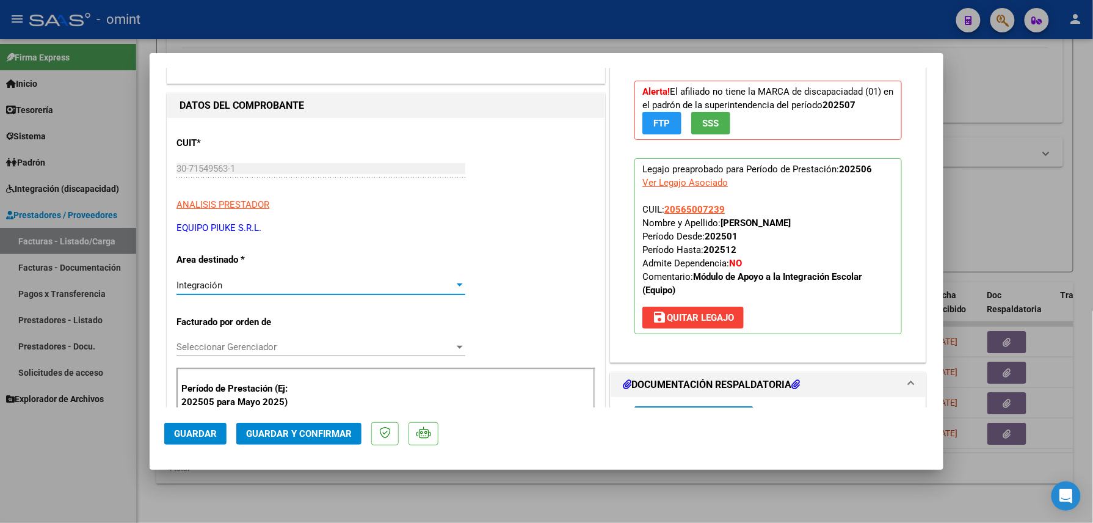
click at [243, 286] on div "Integración" at bounding box center [315, 285] width 278 height 11
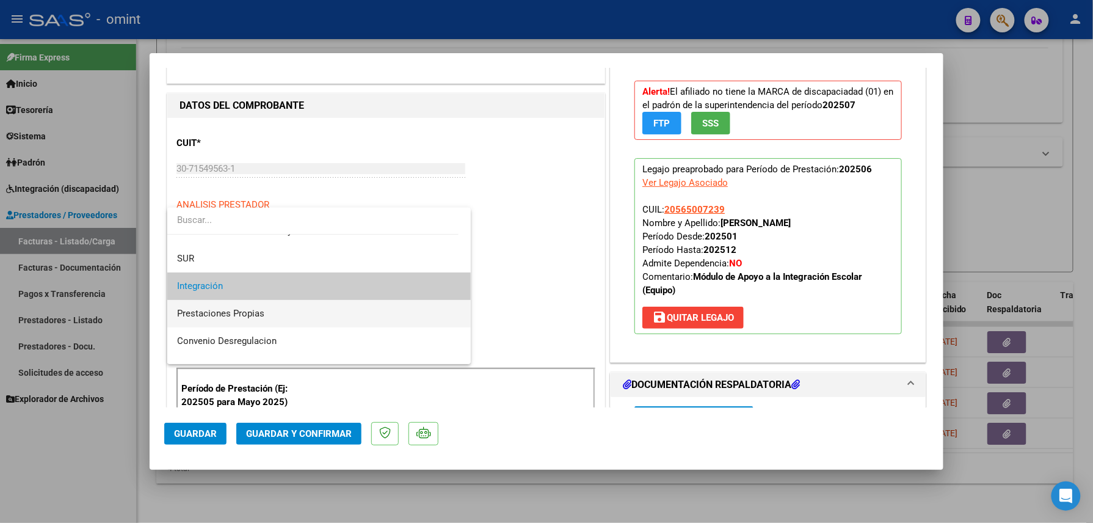
scroll to position [118, 0]
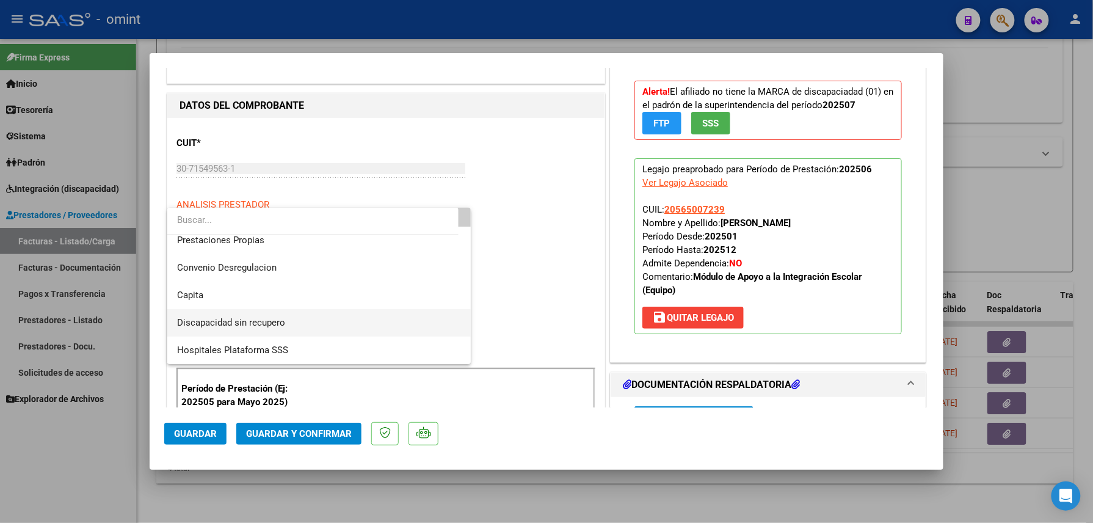
click at [262, 315] on span "Discapacidad sin recupero" at bounding box center [319, 322] width 284 height 27
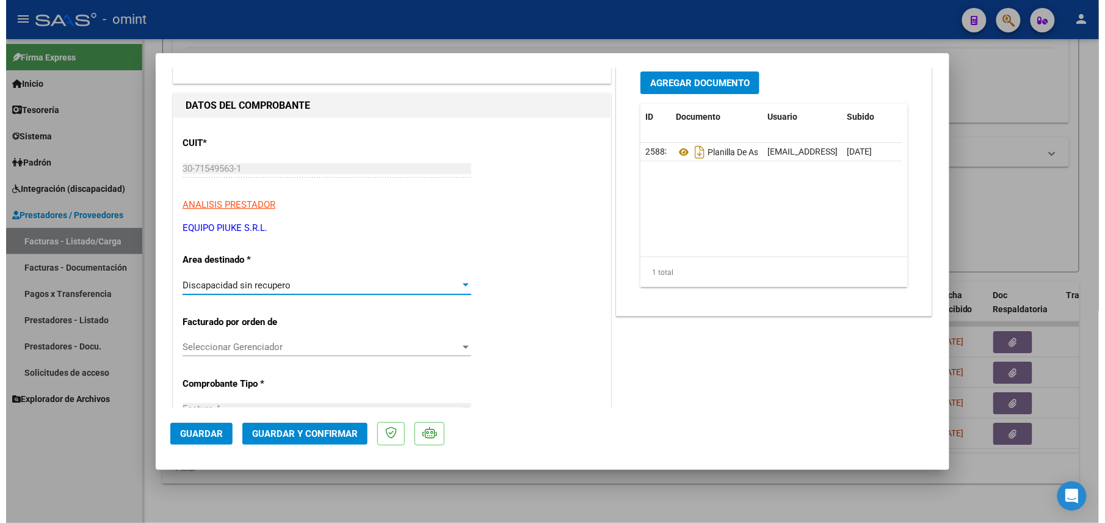
scroll to position [0, 0]
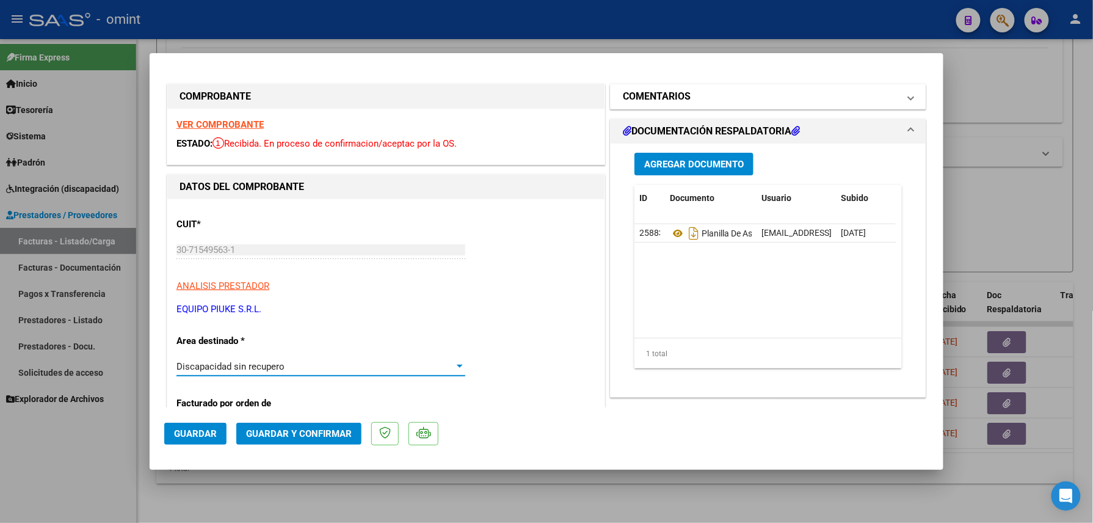
click at [718, 94] on mat-panel-title "COMENTARIOS" at bounding box center [761, 96] width 276 height 15
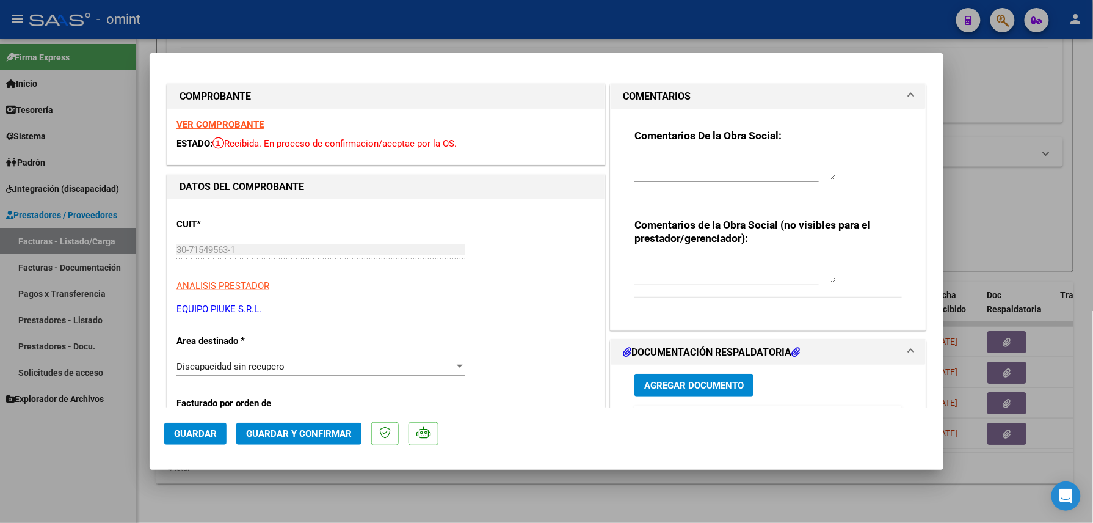
click at [663, 274] on textarea at bounding box center [736, 270] width 202 height 24
click at [280, 426] on button "Guardar y Confirmar" at bounding box center [298, 434] width 125 height 22
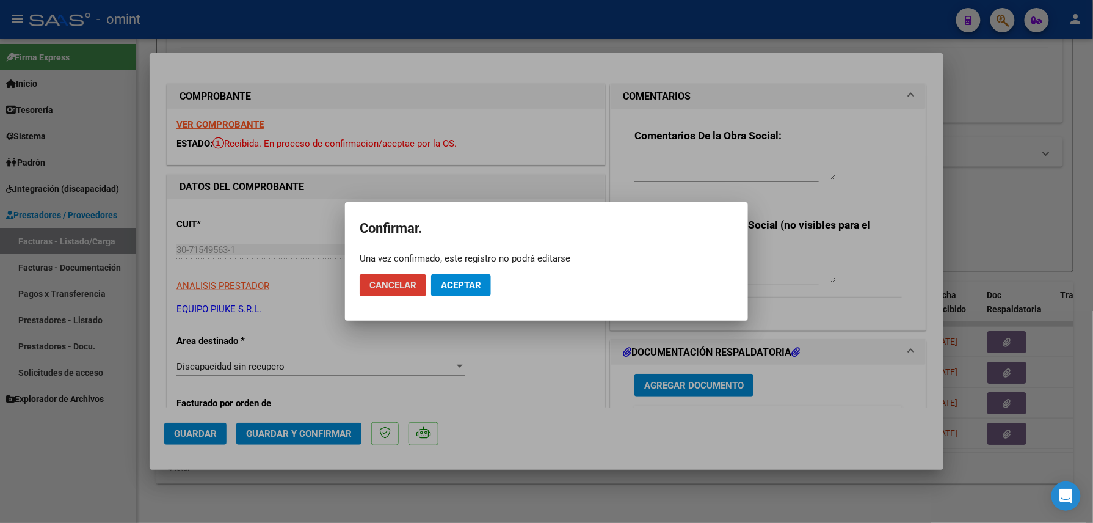
click at [446, 282] on span "Aceptar" at bounding box center [461, 285] width 40 height 11
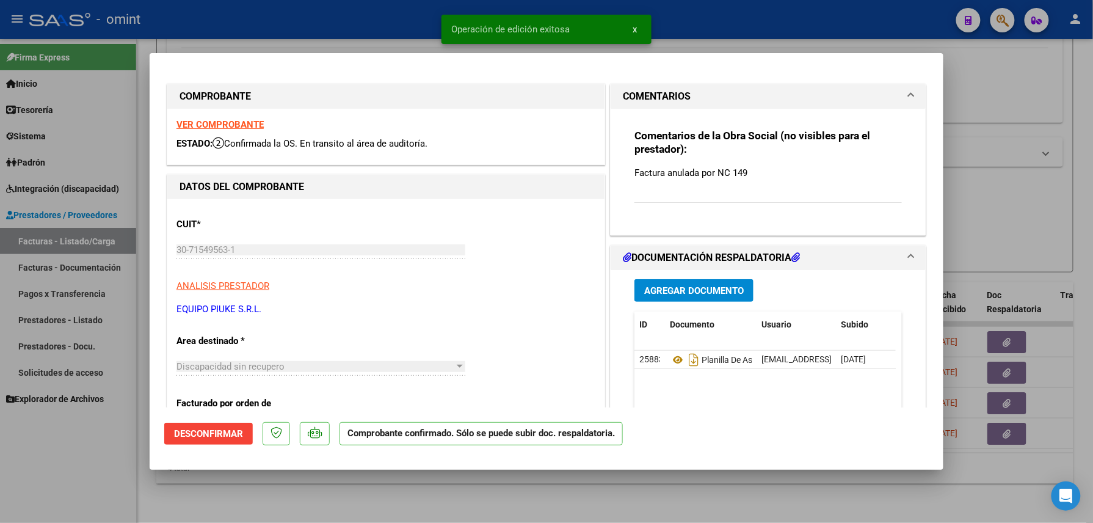
click at [250, 477] on div at bounding box center [546, 261] width 1093 height 523
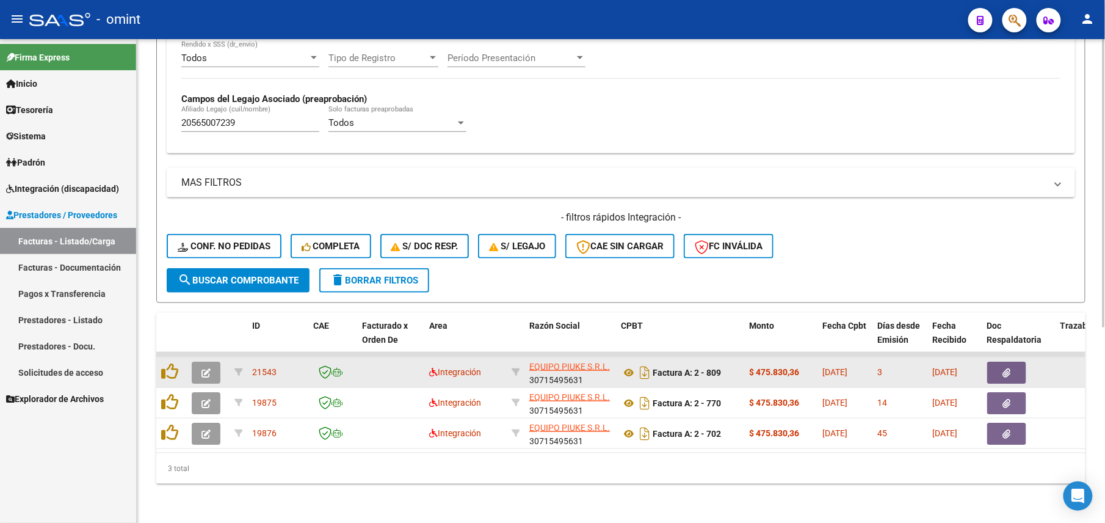
click at [202, 368] on icon "button" at bounding box center [206, 372] width 9 height 9
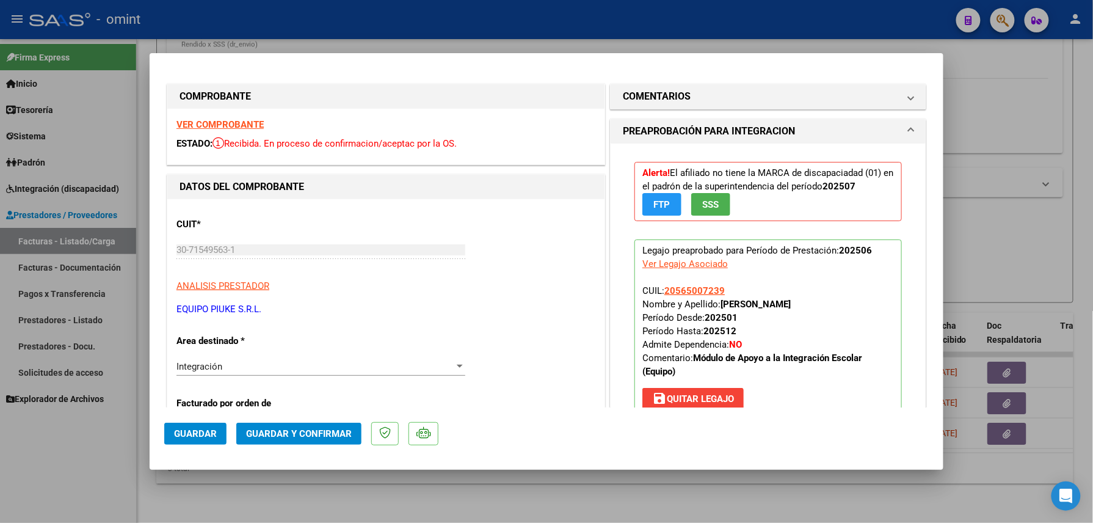
click at [238, 123] on strong "VER COMPROBANTE" at bounding box center [219, 124] width 87 height 11
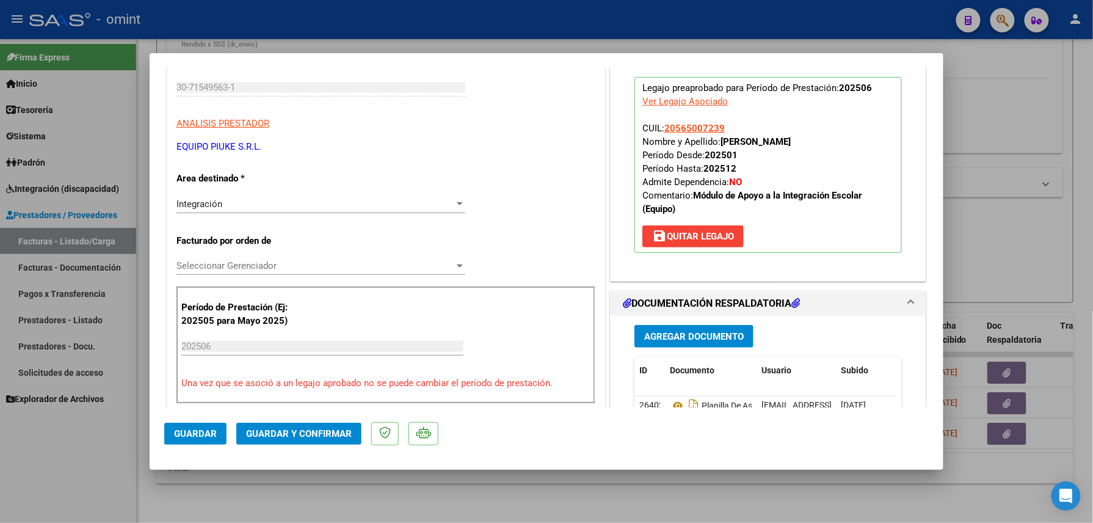
scroll to position [244, 0]
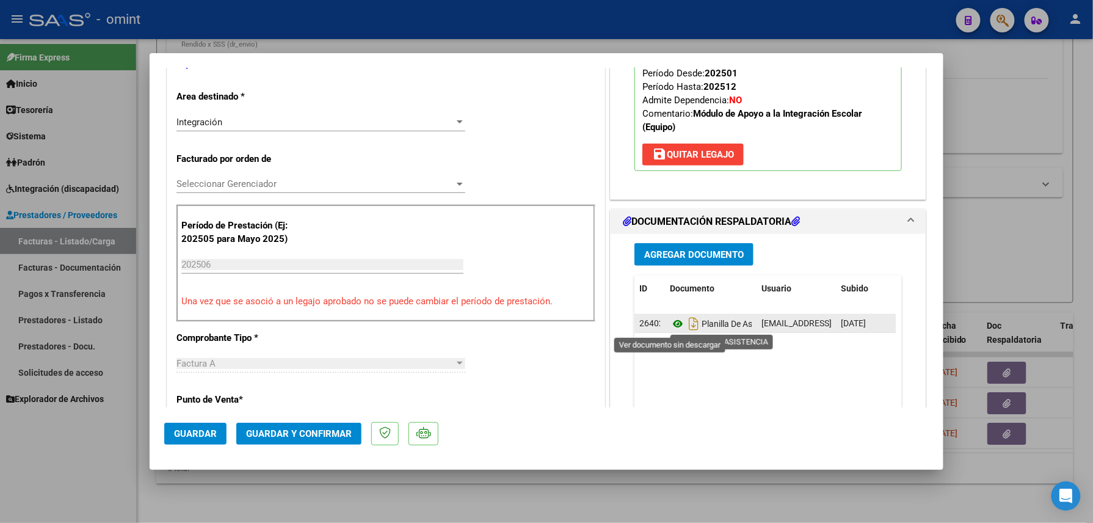
click at [670, 326] on icon at bounding box center [678, 323] width 16 height 15
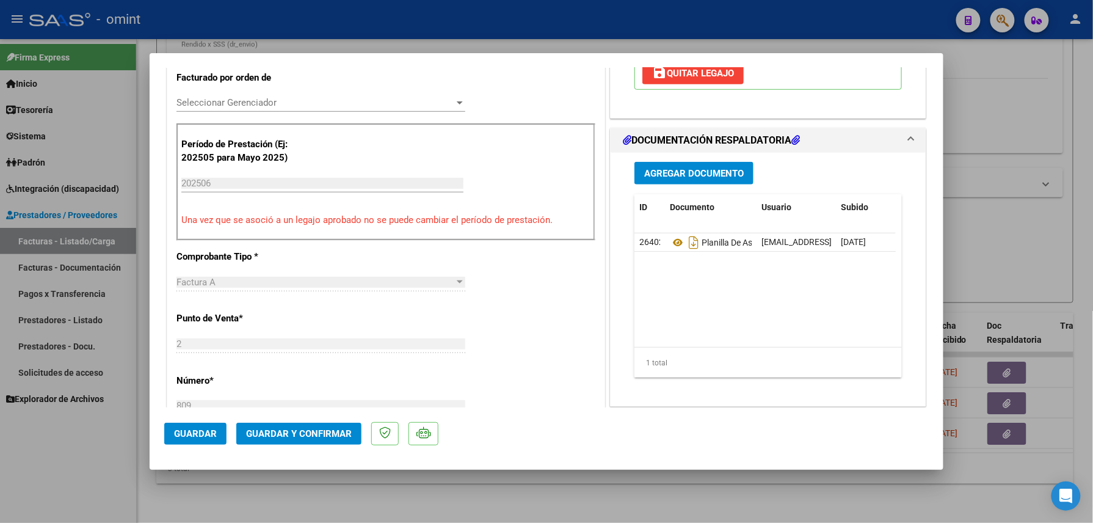
scroll to position [407, 0]
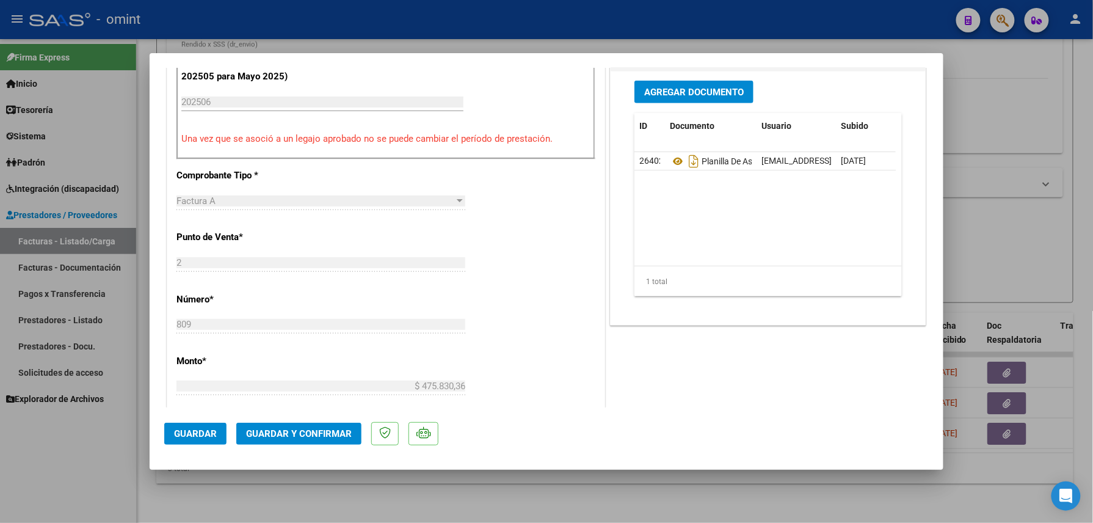
click at [319, 438] on span "Guardar y Confirmar" at bounding box center [299, 433] width 106 height 11
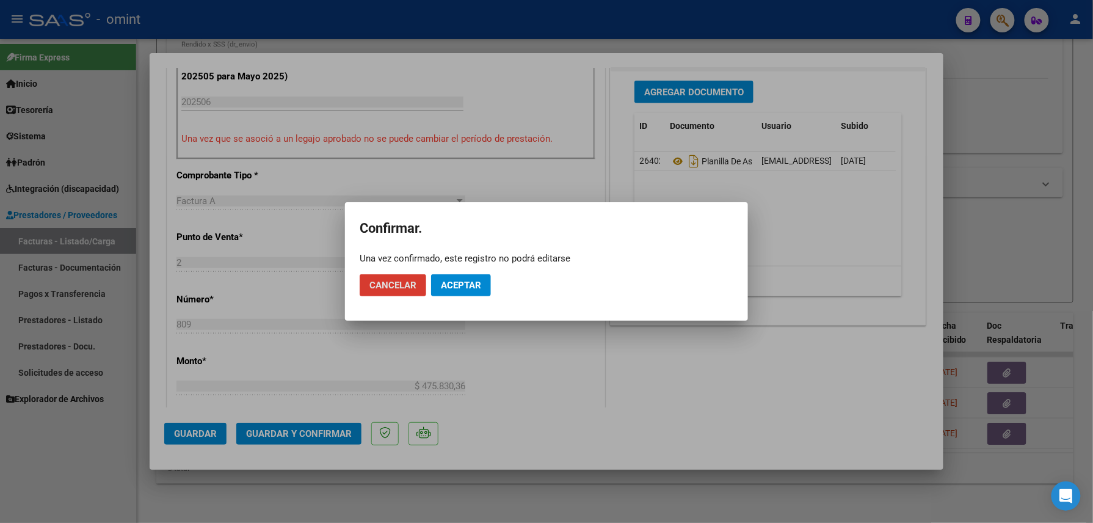
click at [462, 276] on button "Aceptar" at bounding box center [461, 285] width 60 height 22
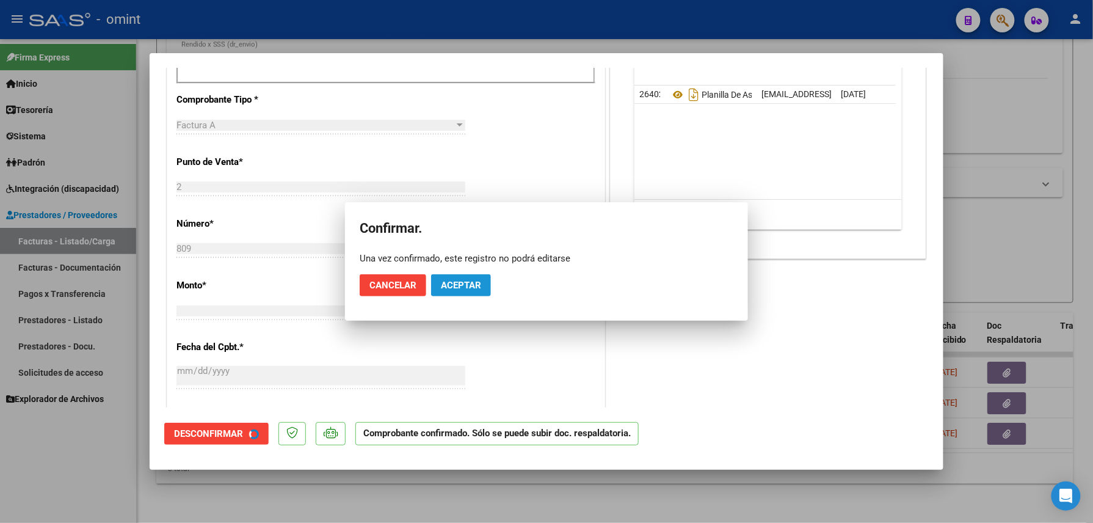
scroll to position [406, 0]
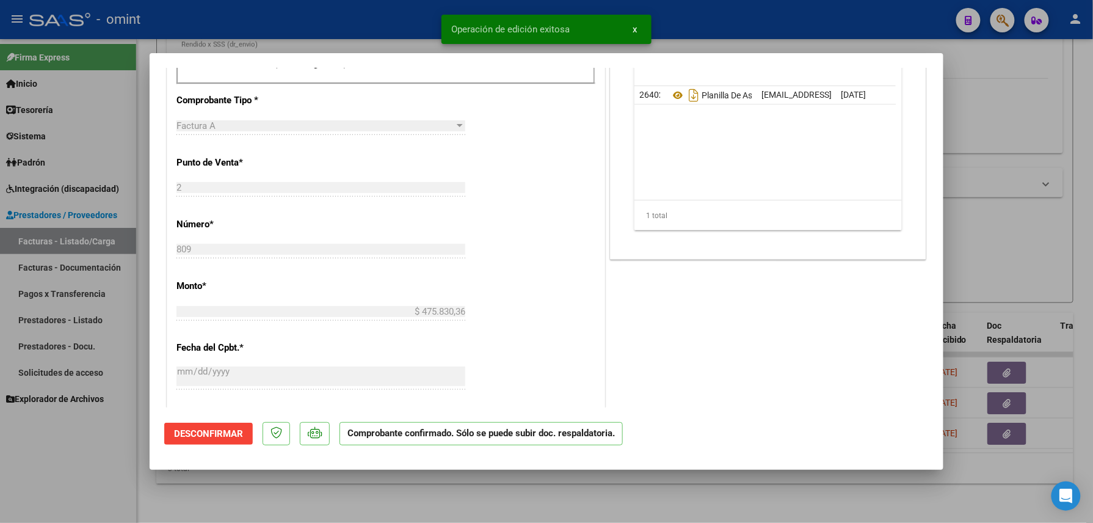
click at [338, 473] on div at bounding box center [546, 261] width 1093 height 523
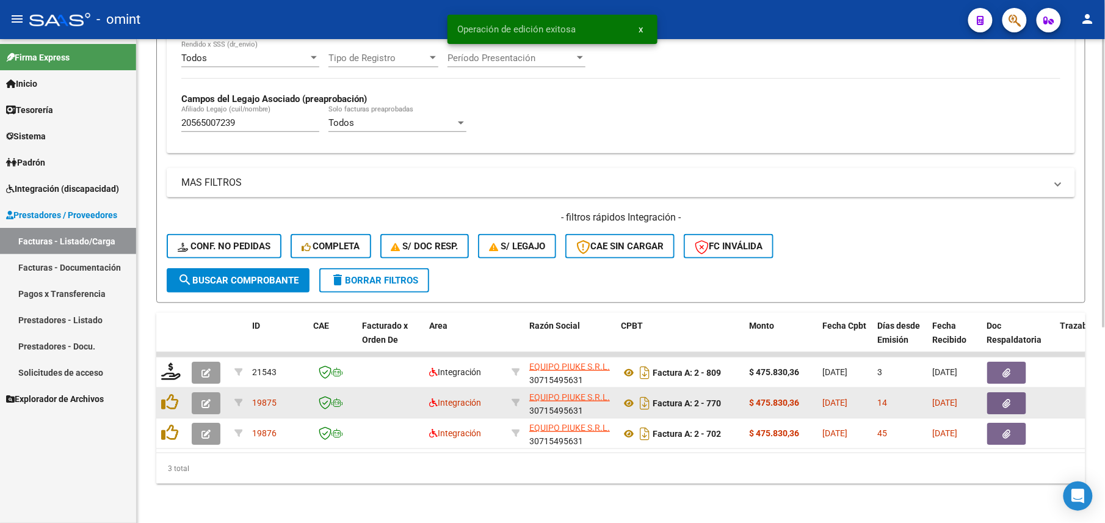
click at [203, 399] on icon "button" at bounding box center [206, 403] width 9 height 9
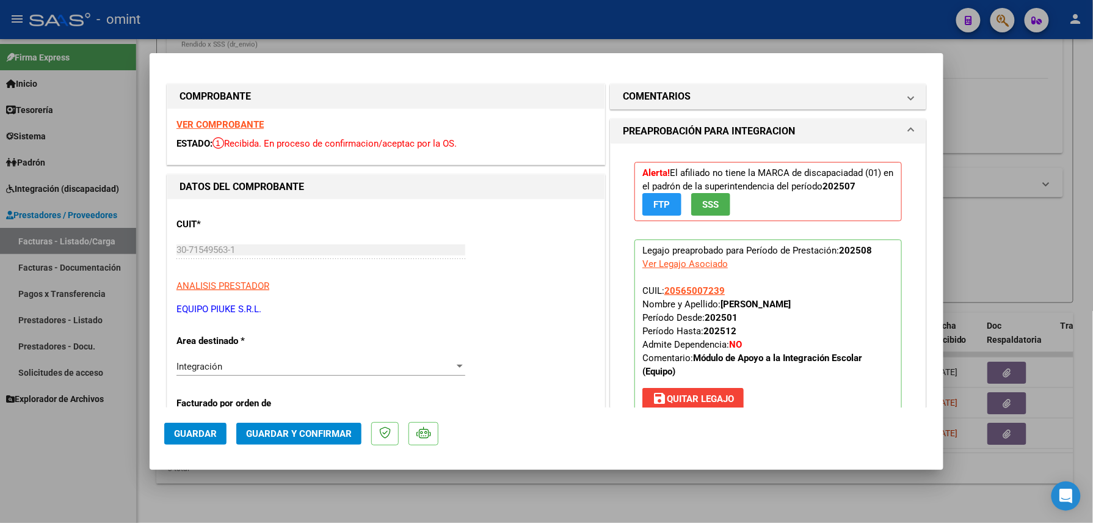
click at [242, 126] on strong "VER COMPROBANTE" at bounding box center [219, 124] width 87 height 11
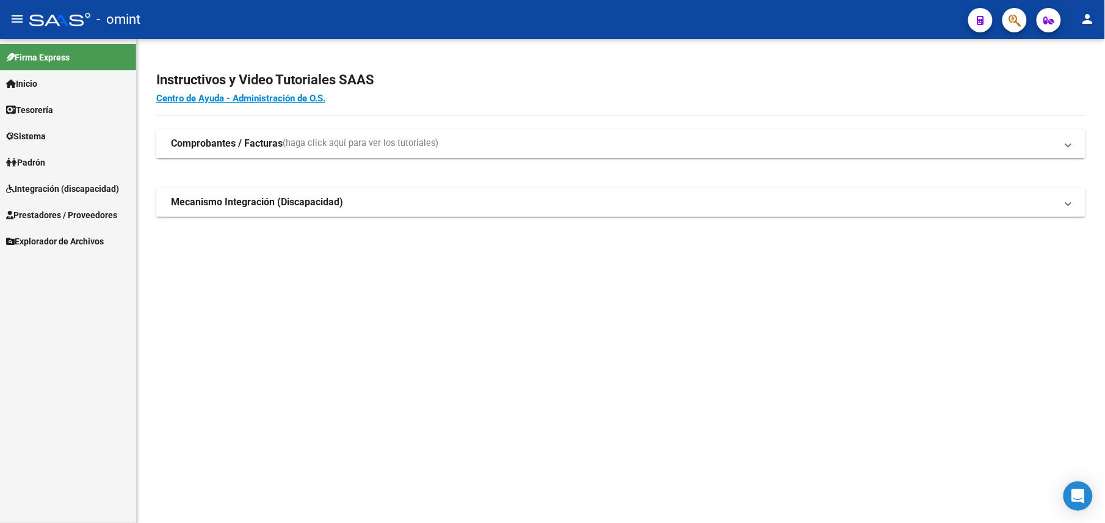
click at [83, 187] on span "Integración (discapacidad)" at bounding box center [62, 188] width 113 height 13
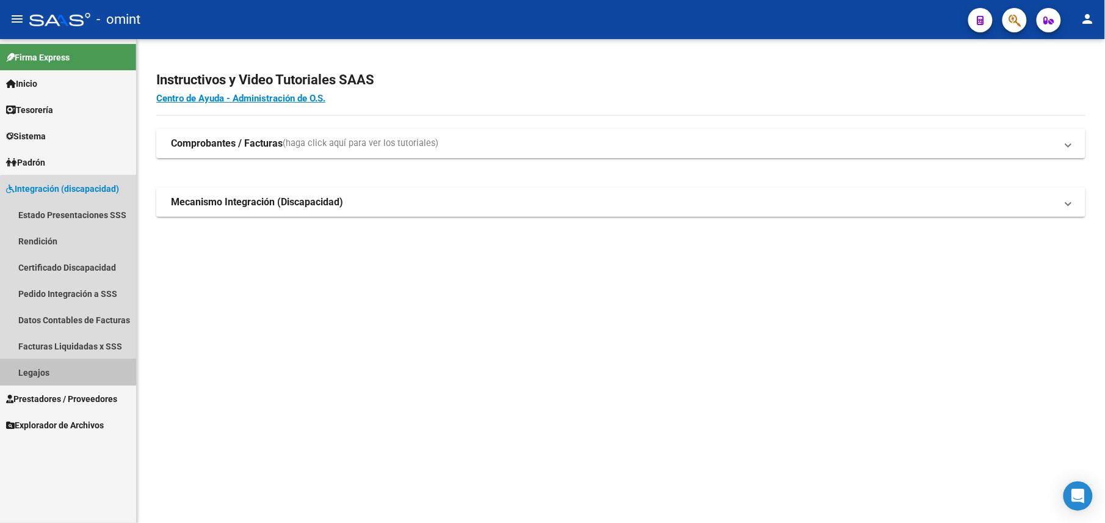
click at [69, 365] on link "Legajos" at bounding box center [68, 372] width 136 height 26
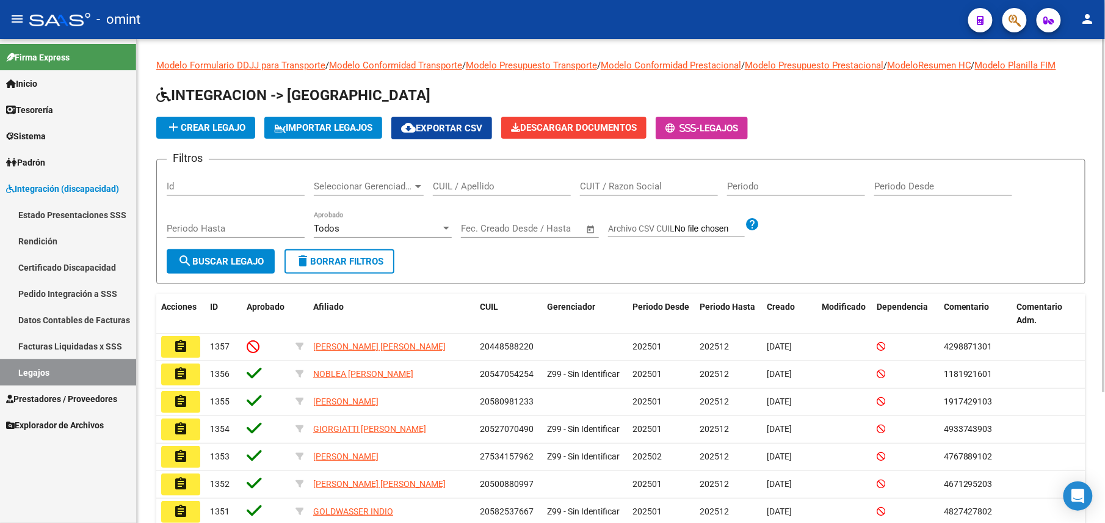
click at [457, 195] on div "CUIL / Apellido" at bounding box center [502, 182] width 138 height 26
click at [481, 184] on input "CUIL / Apellido" at bounding box center [502, 186] width 138 height 11
paste input "[PERSON_NAME] [PERSON_NAME]"
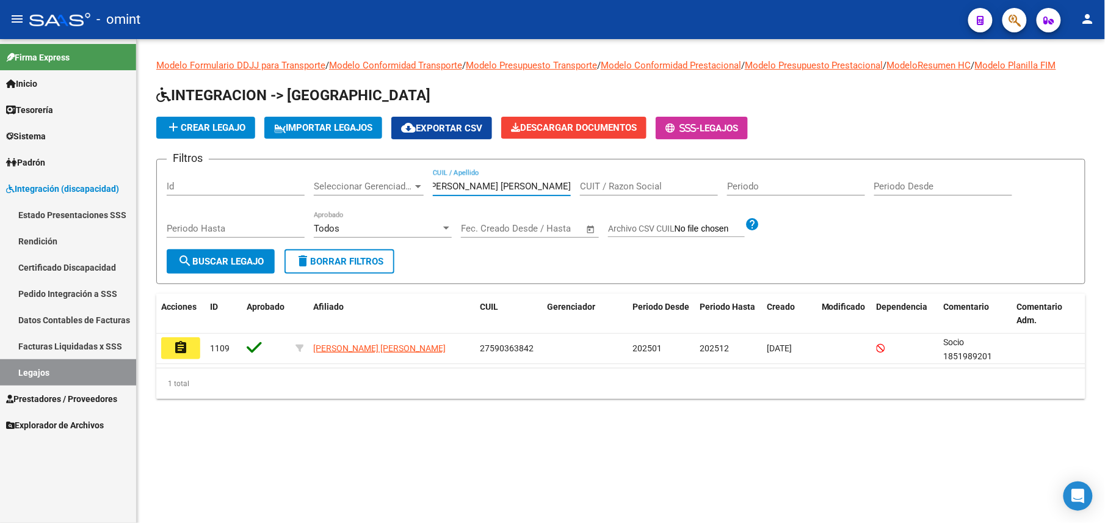
type input "[PERSON_NAME] [PERSON_NAME]"
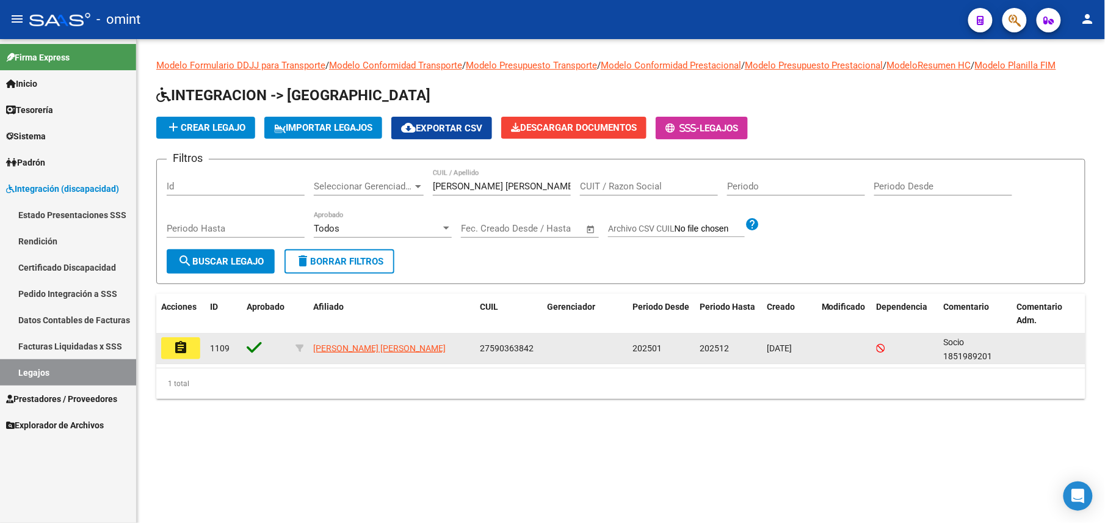
click at [181, 354] on mat-icon "assignment" at bounding box center [180, 347] width 15 height 15
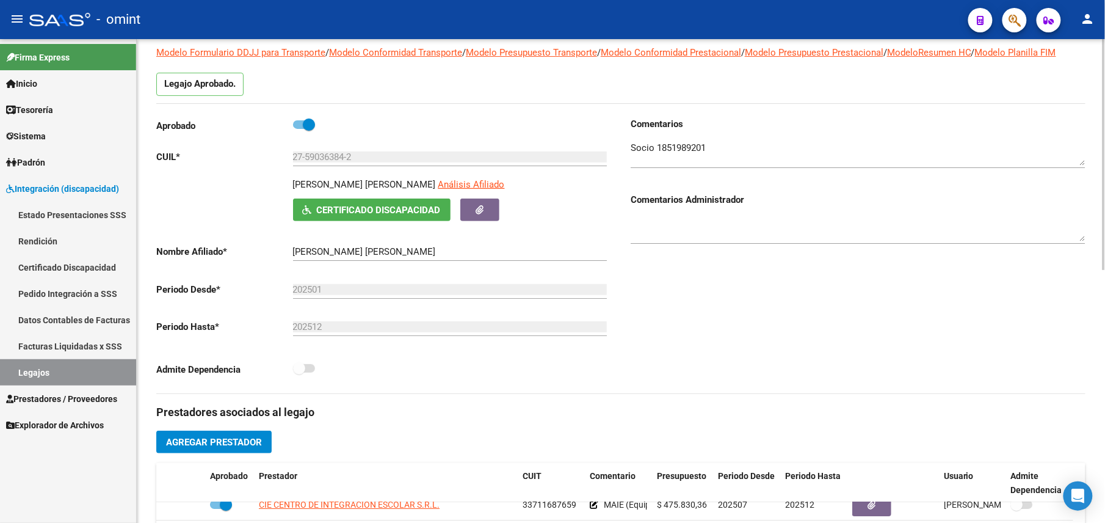
scroll to position [244, 0]
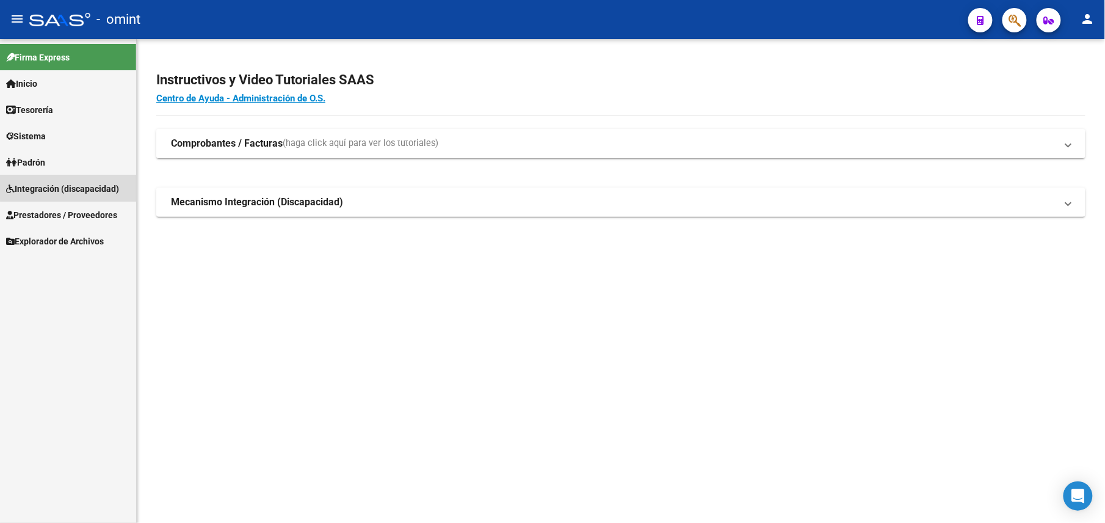
click at [71, 183] on span "Integración (discapacidad)" at bounding box center [62, 188] width 113 height 13
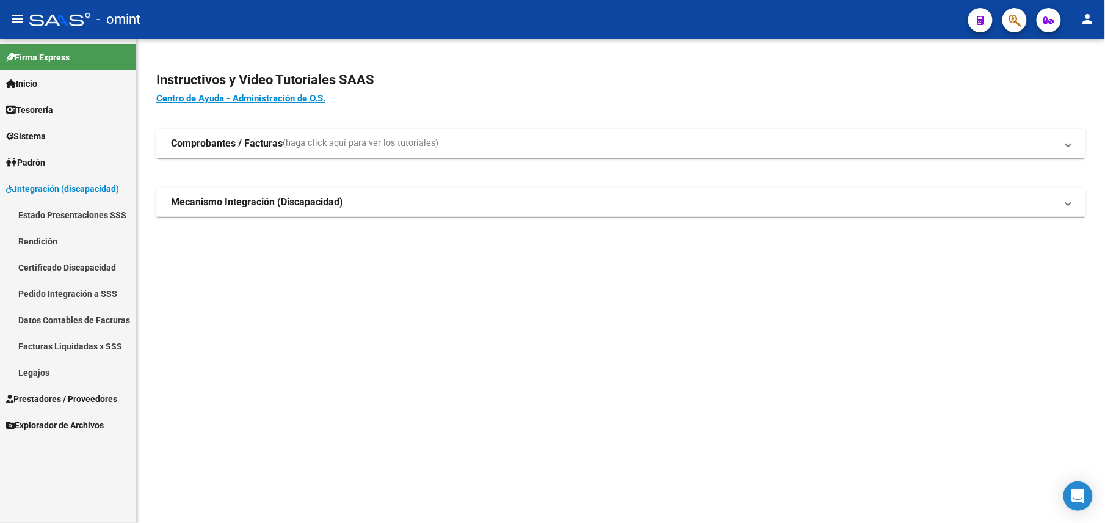
click at [54, 370] on link "Legajos" at bounding box center [68, 372] width 136 height 26
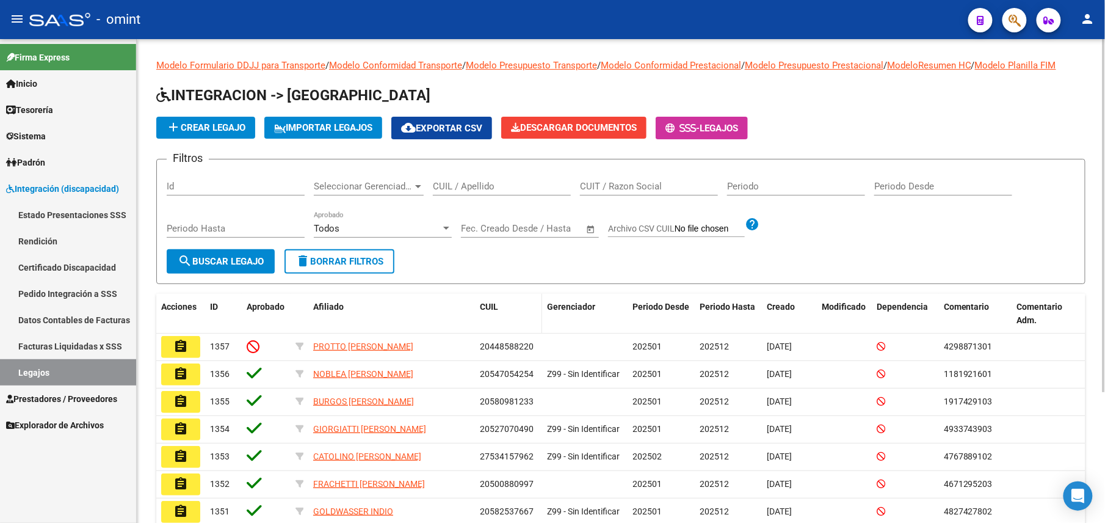
scroll to position [81, 0]
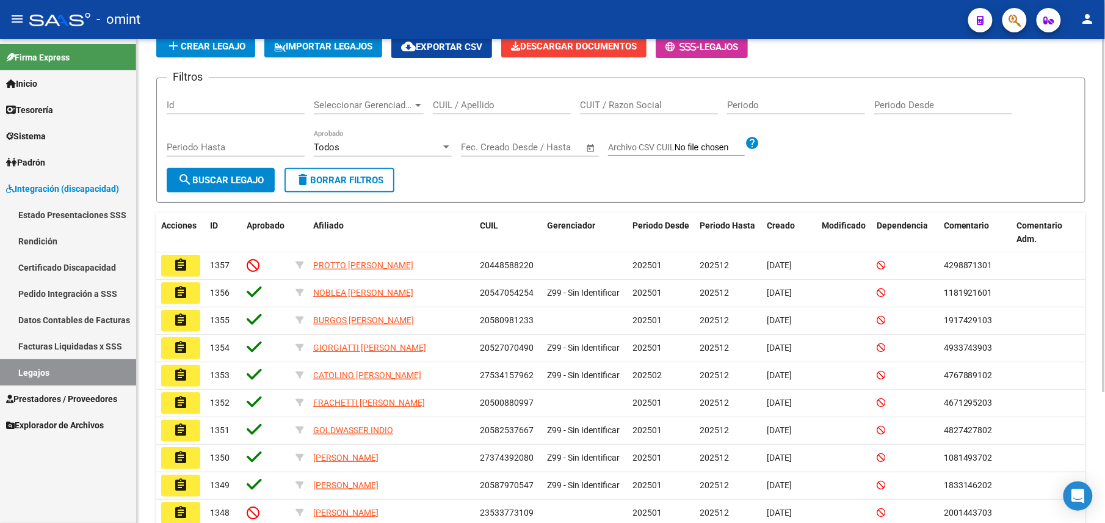
click at [471, 111] on div "CUIL / Apellido" at bounding box center [502, 101] width 138 height 26
drag, startPoint x: 476, startPoint y: 106, endPoint x: 518, endPoint y: 106, distance: 41.5
click at [477, 106] on input "CUIL / Apellido" at bounding box center [502, 105] width 138 height 11
paste input "20565007239"
click at [523, 106] on input "20565007239" at bounding box center [502, 105] width 138 height 11
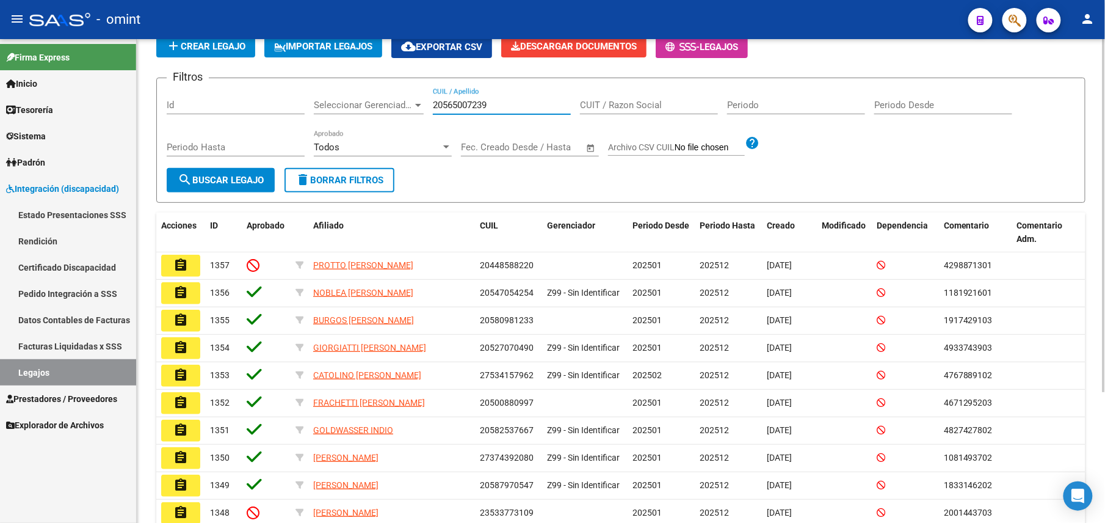
paste input "20565007239"
click at [462, 103] on input "2056500723920565007239" at bounding box center [502, 105] width 138 height 11
click at [463, 103] on input "2056500723920565007239" at bounding box center [502, 105] width 138 height 11
paste input "text"
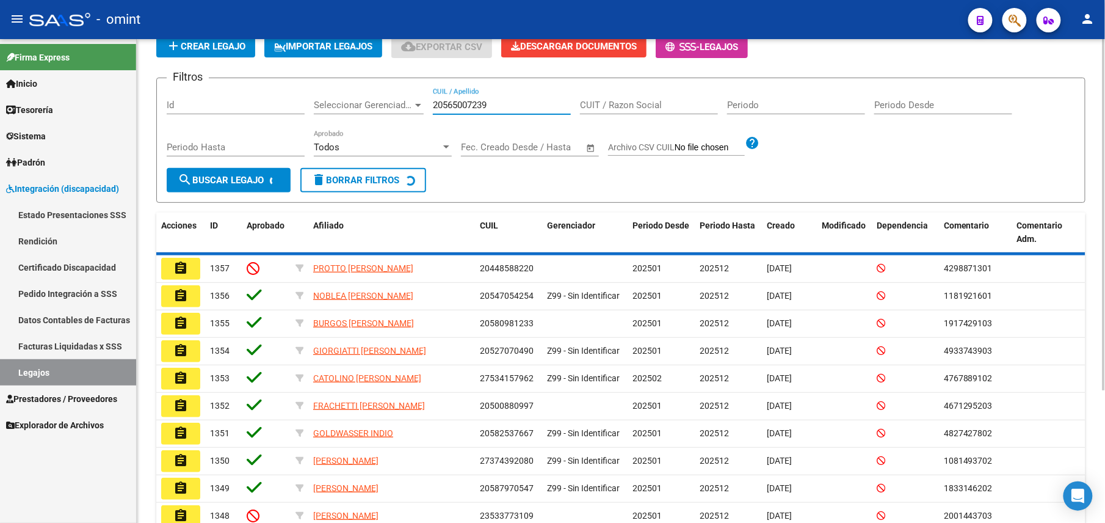
scroll to position [0, 0]
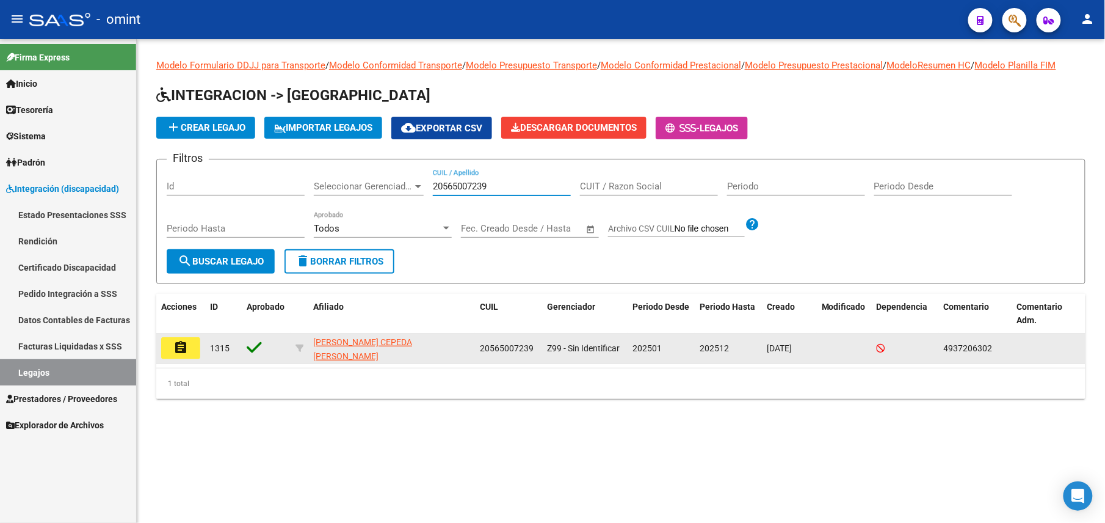
type input "20565007239"
click at [180, 340] on mat-icon "assignment" at bounding box center [180, 347] width 15 height 15
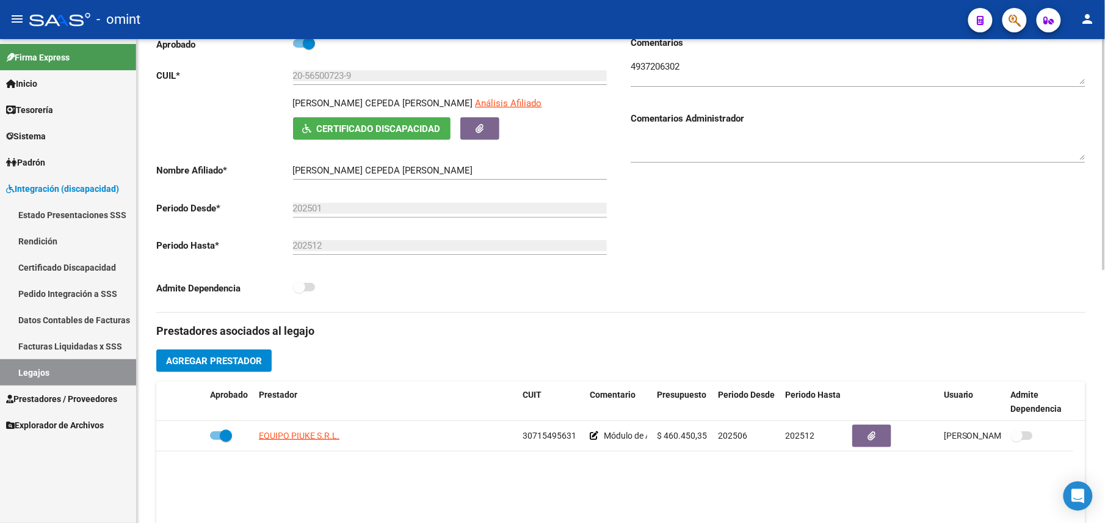
scroll to position [326, 0]
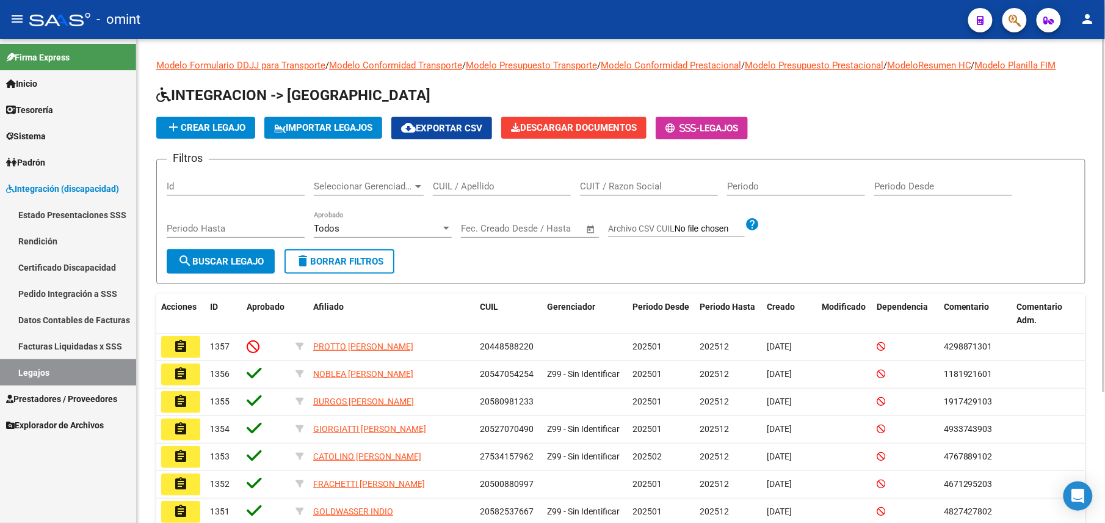
click at [487, 183] on input "CUIL / Apellido" at bounding box center [502, 186] width 138 height 11
paste input "27541830907"
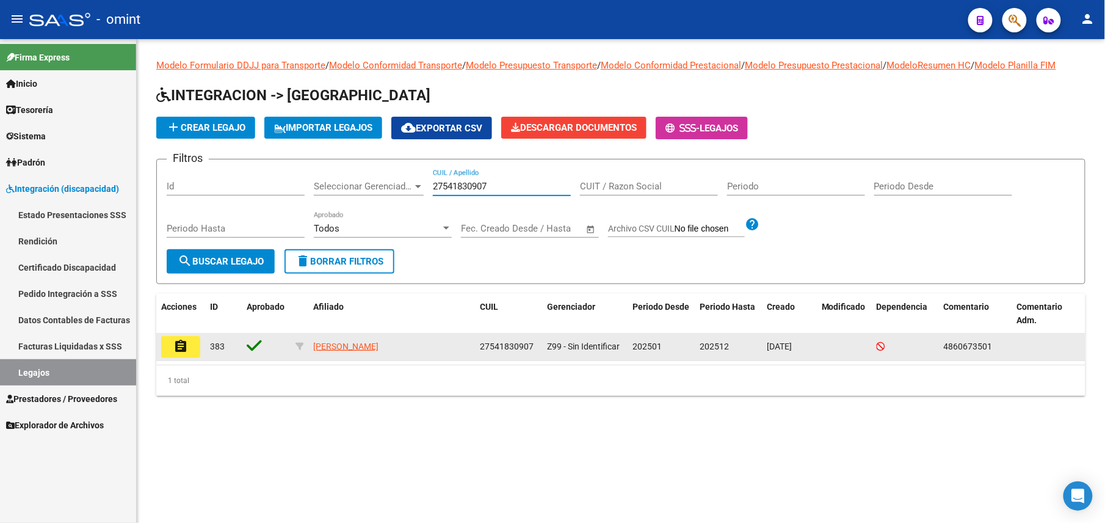
type input "27541830907"
click at [172, 357] on button "assignment" at bounding box center [180, 347] width 39 height 22
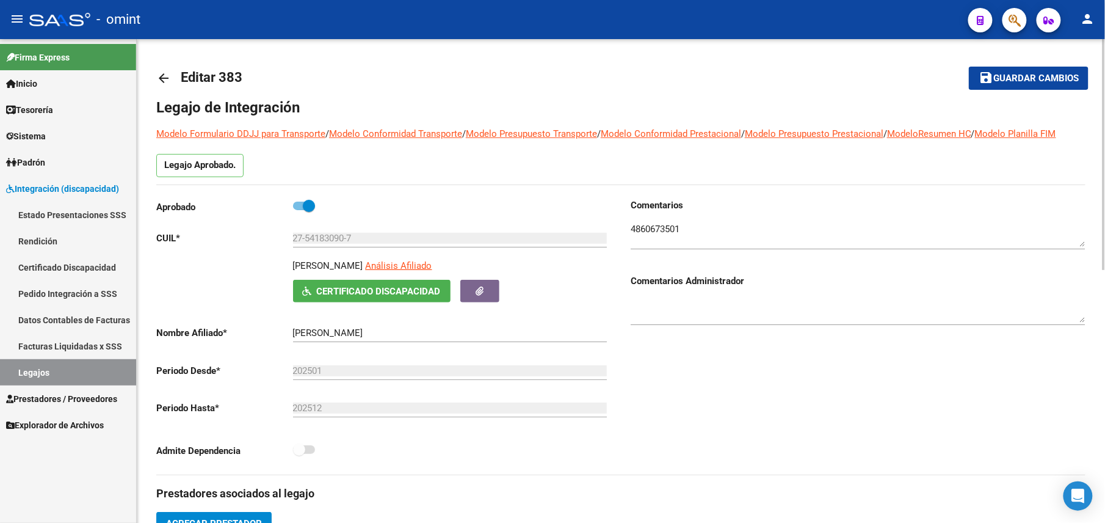
click at [164, 75] on mat-icon "arrow_back" at bounding box center [163, 78] width 15 height 15
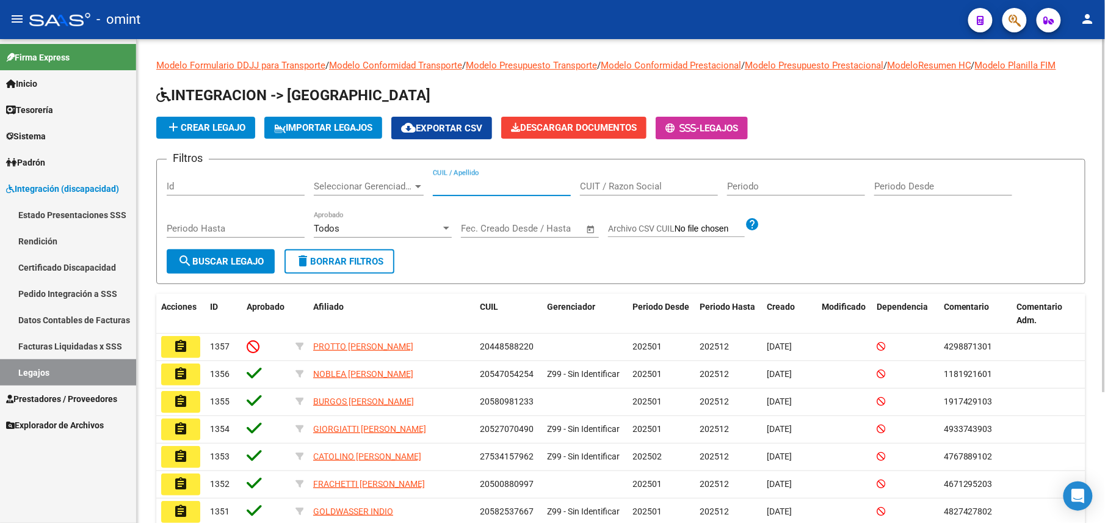
click at [479, 184] on input "CUIL / Apellido" at bounding box center [502, 186] width 138 height 11
paste input "20582537667"
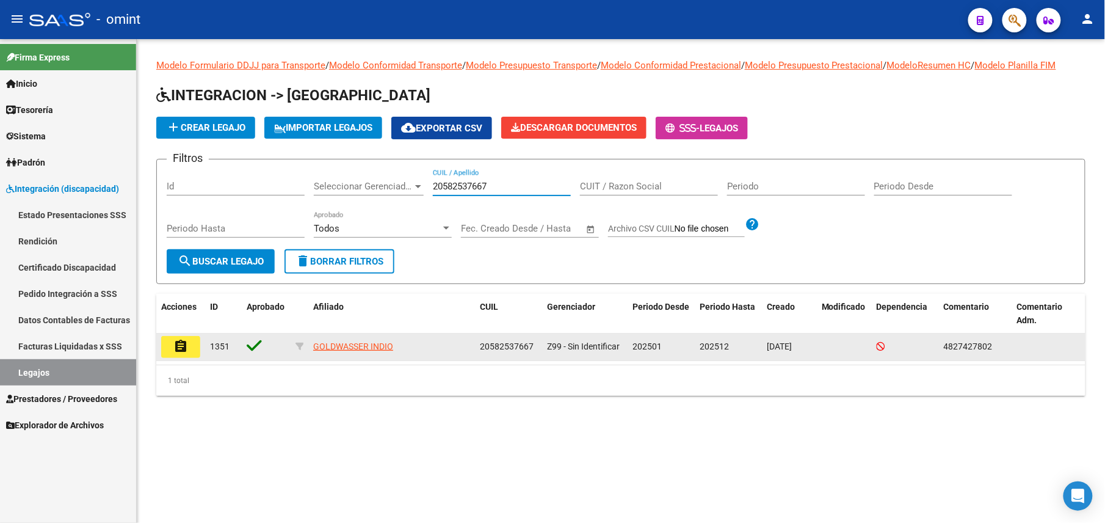
type input "20582537667"
click at [176, 347] on mat-icon "assignment" at bounding box center [180, 346] width 15 height 15
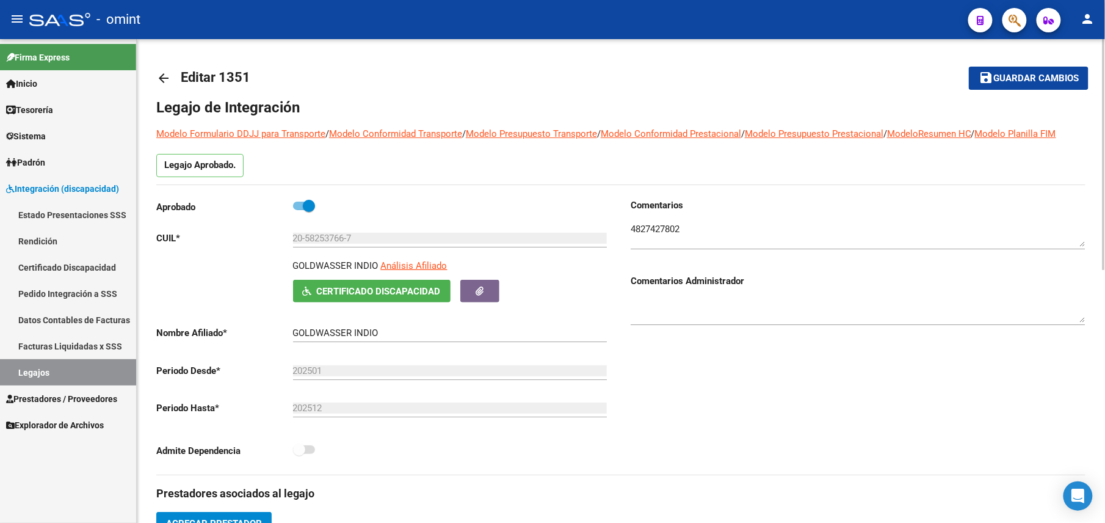
click at [160, 78] on mat-icon "arrow_back" at bounding box center [163, 78] width 15 height 15
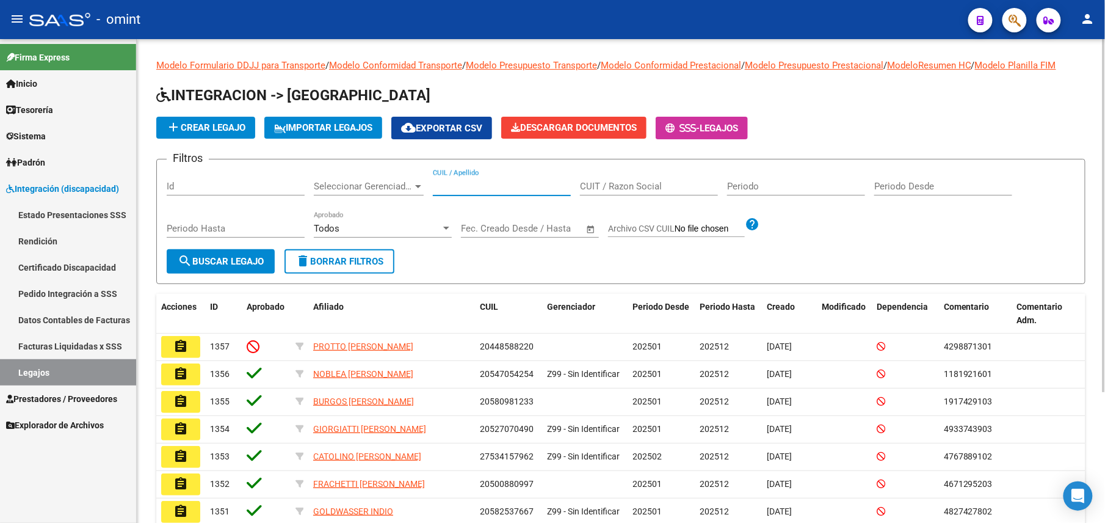
click at [535, 183] on input "CUIL / Apellido" at bounding box center [502, 186] width 138 height 11
paste input "20549556001"
type input "20549556001"
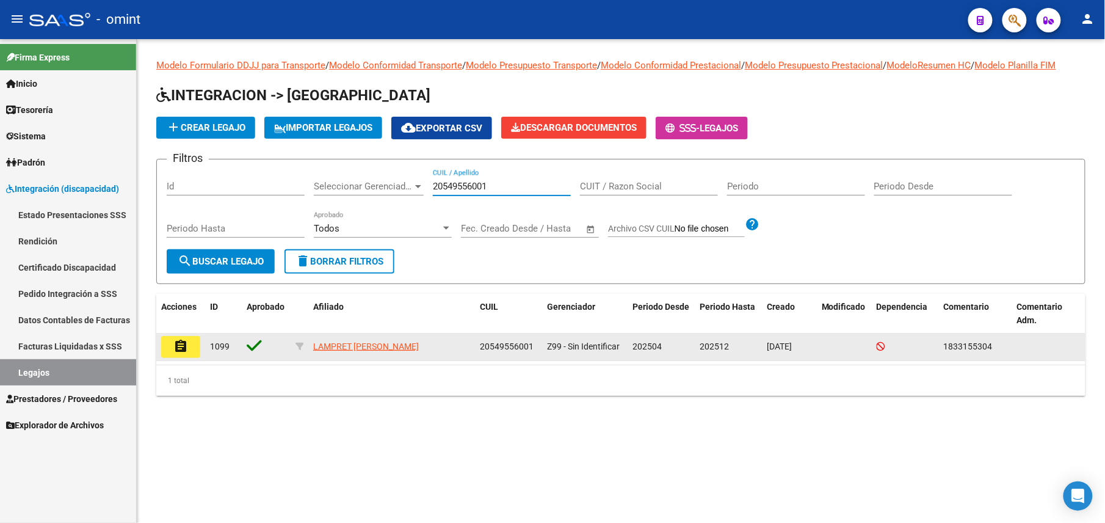
click at [186, 348] on mat-icon "assignment" at bounding box center [180, 346] width 15 height 15
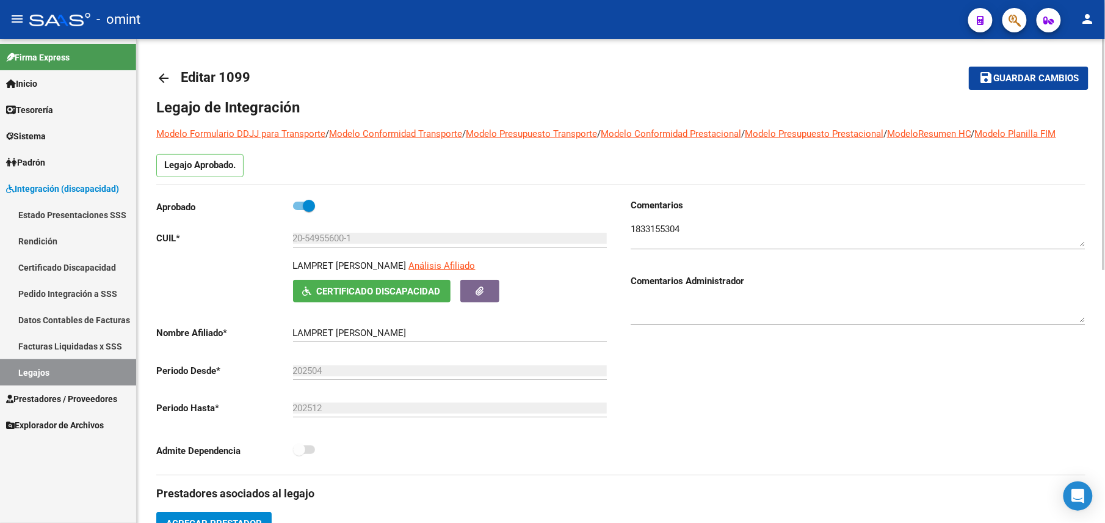
click at [164, 76] on mat-icon "arrow_back" at bounding box center [163, 78] width 15 height 15
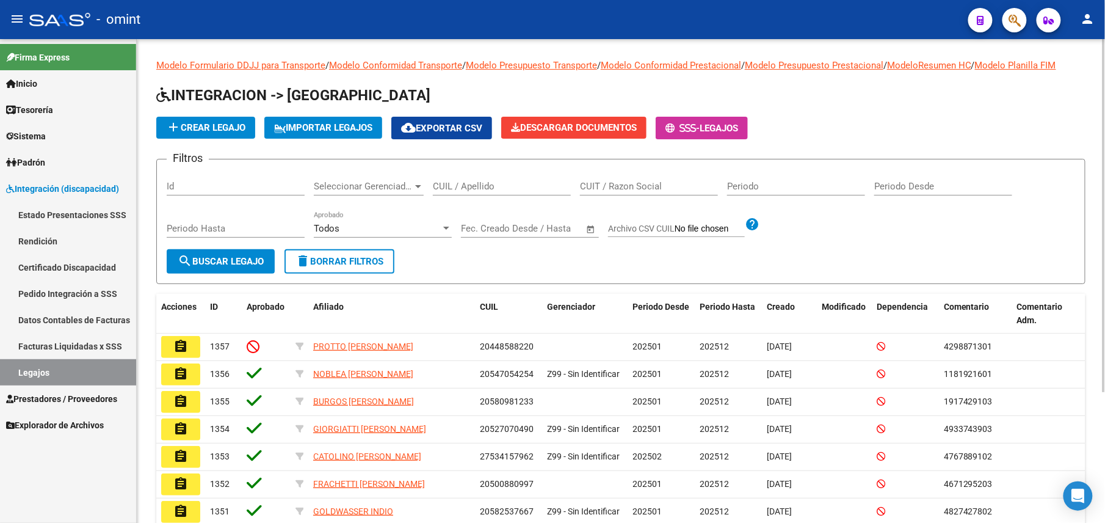
click at [487, 180] on div "CUIL / Apellido" at bounding box center [502, 182] width 138 height 26
paste input "27552734543"
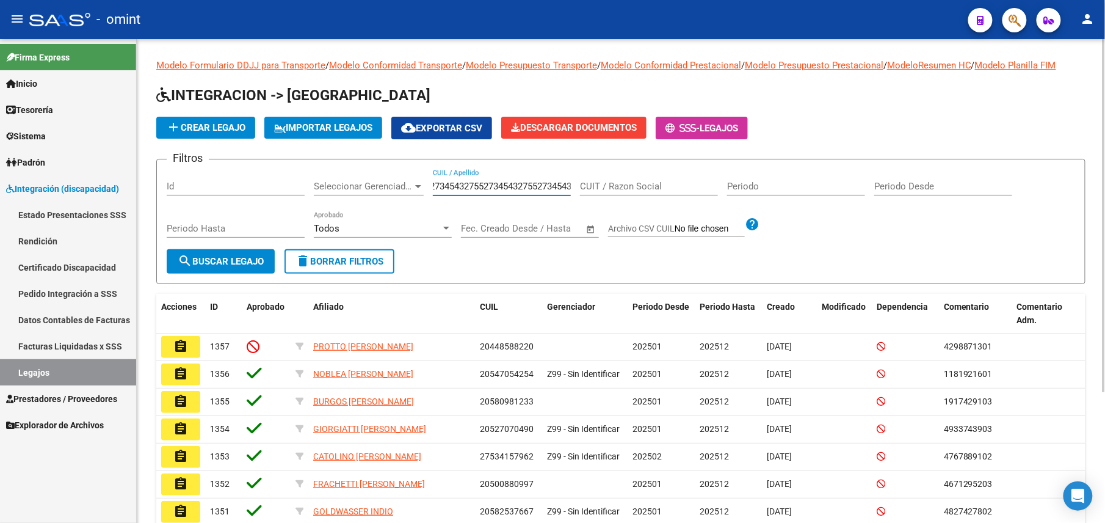
click at [506, 186] on input "275527345432755273454327552734543" at bounding box center [502, 186] width 138 height 11
click at [506, 184] on input "275527345432755273454327552734543" at bounding box center [502, 186] width 138 height 11
paste input "text"
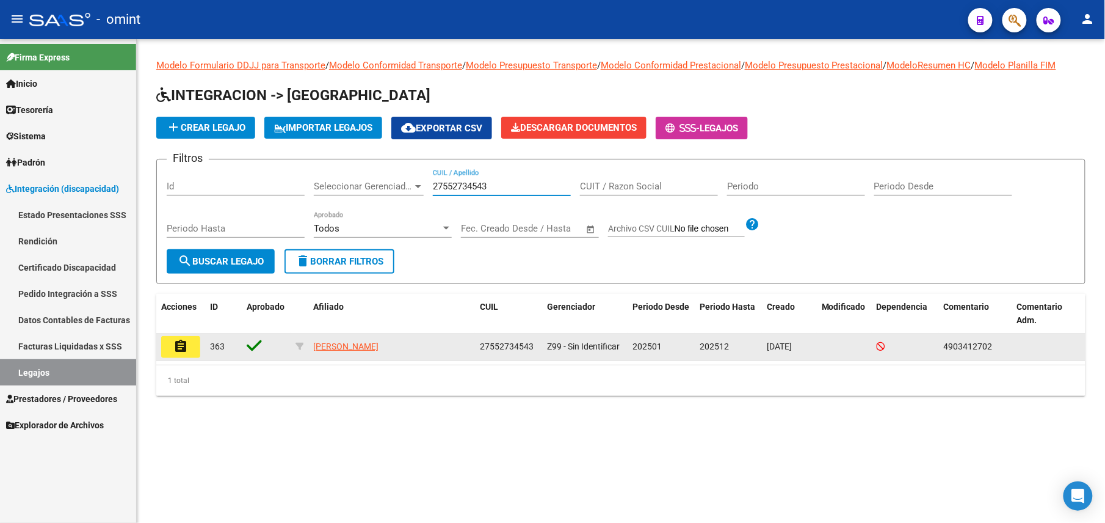
type input "27552734543"
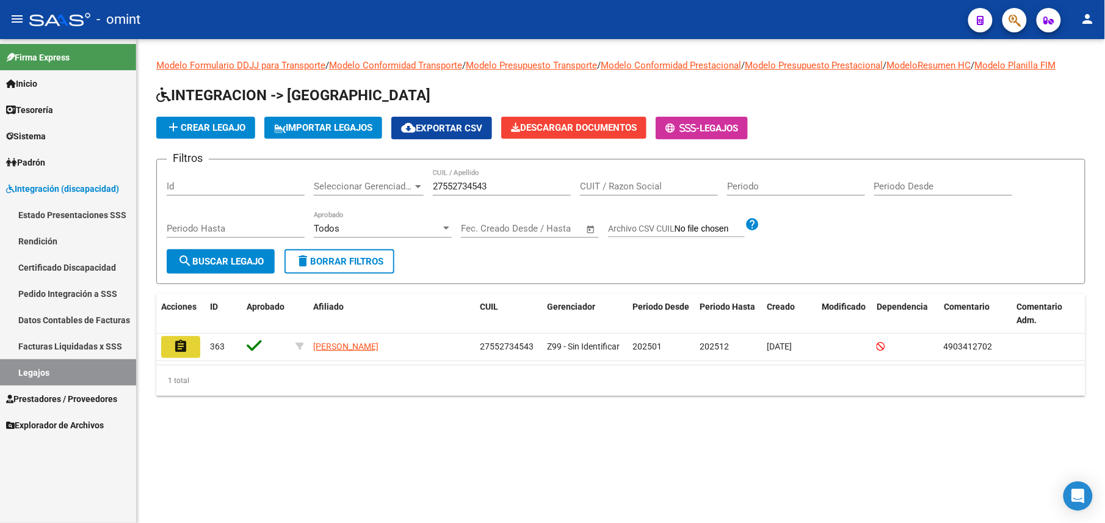
click at [169, 354] on button "assignment" at bounding box center [180, 347] width 39 height 22
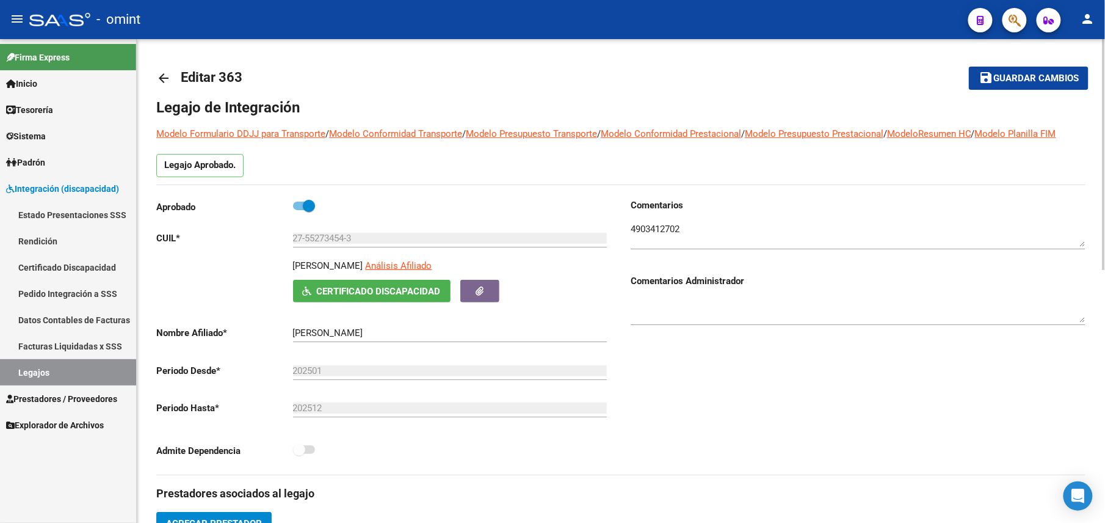
click at [175, 71] on link "arrow_back" at bounding box center [168, 78] width 24 height 29
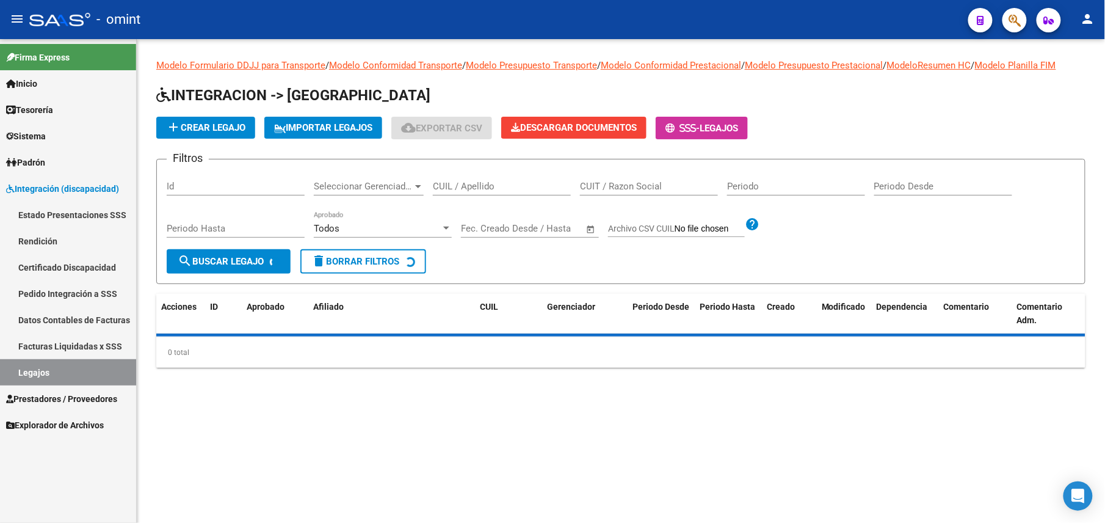
click at [166, 73] on div "Modelo Formulario DDJJ para Transporte / Modelo Conformidad Transporte / Modelo…" at bounding box center [621, 213] width 930 height 309
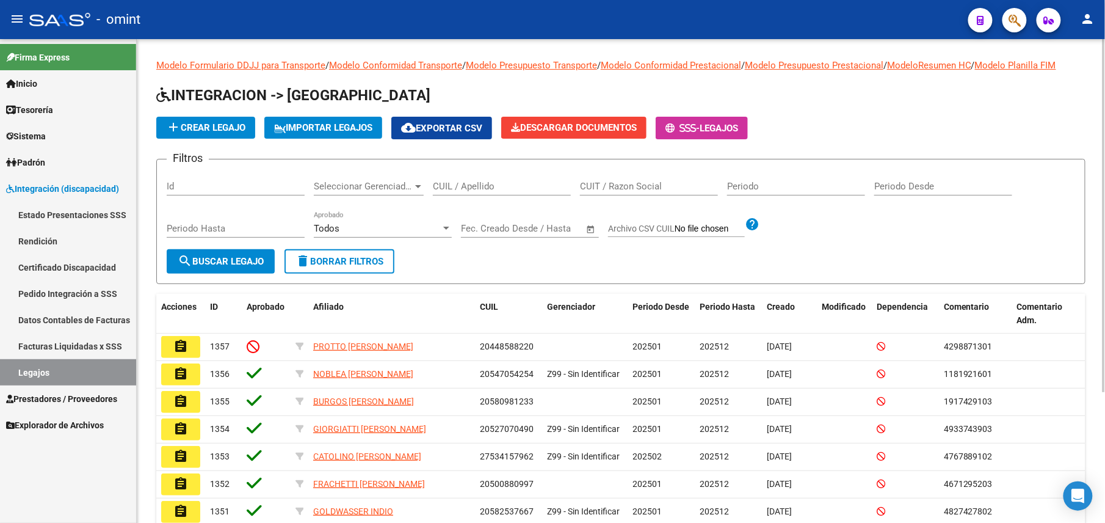
click at [491, 181] on input "CUIL / Apellido" at bounding box center [502, 186] width 138 height 11
paste input "20548927227"
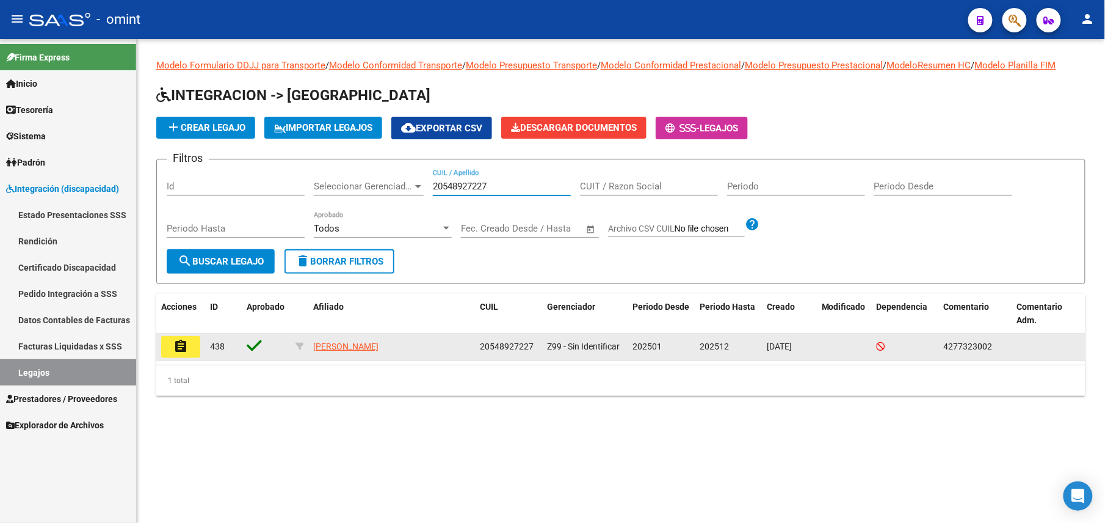
type input "20548927227"
click at [194, 348] on button "assignment" at bounding box center [180, 347] width 39 height 22
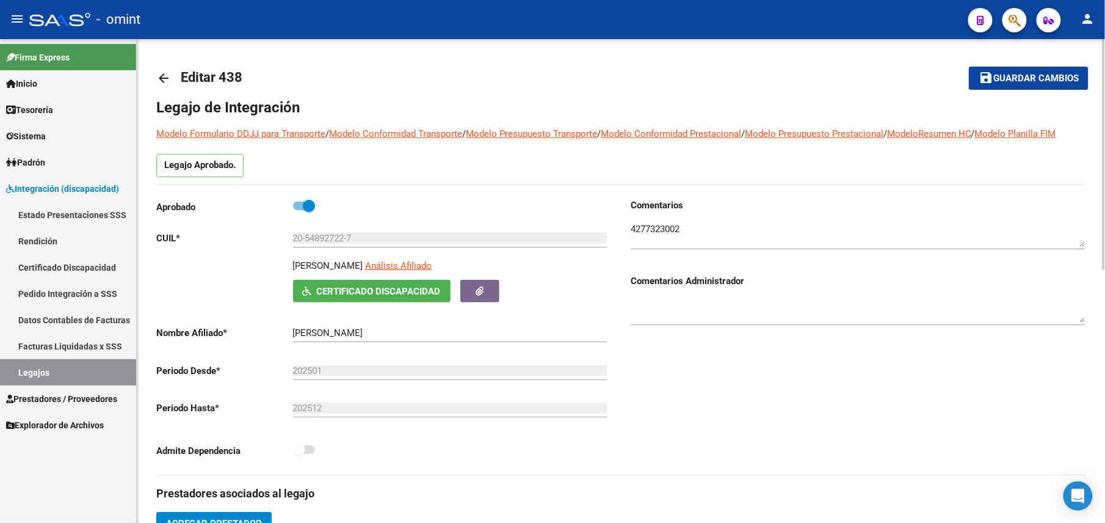
click at [157, 86] on link "arrow_back" at bounding box center [168, 78] width 24 height 29
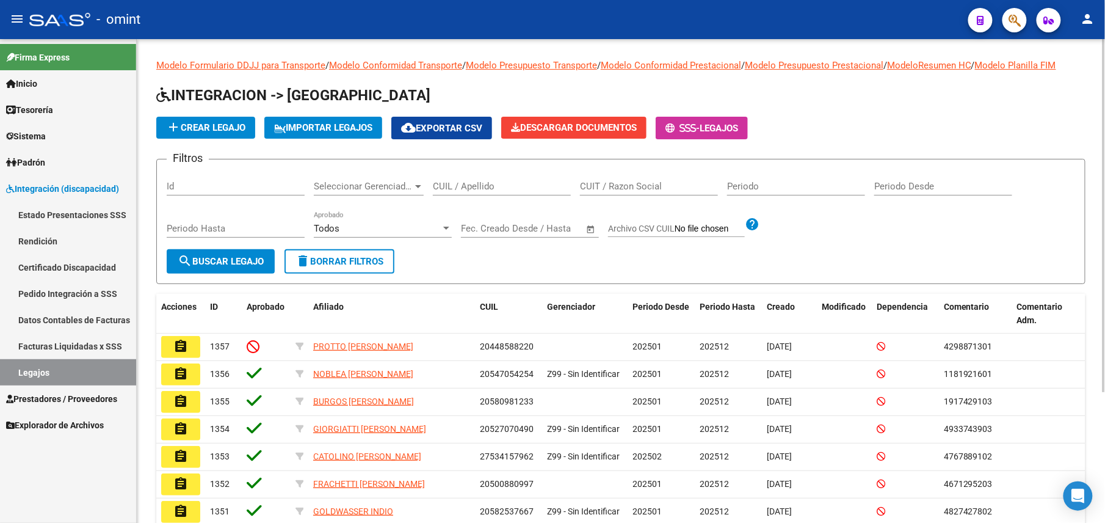
scroll to position [179, 0]
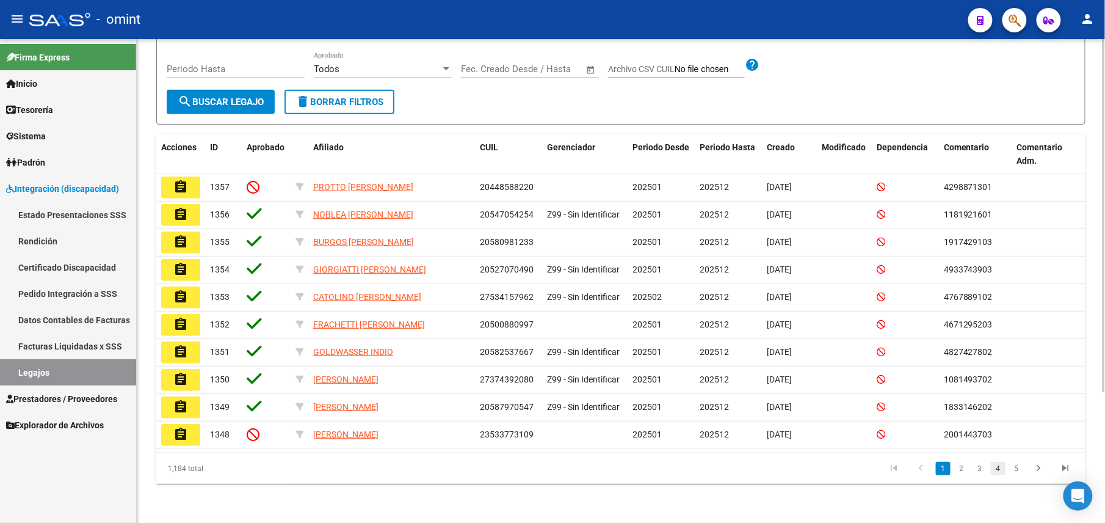
click at [997, 467] on link "4" at bounding box center [998, 468] width 15 height 13
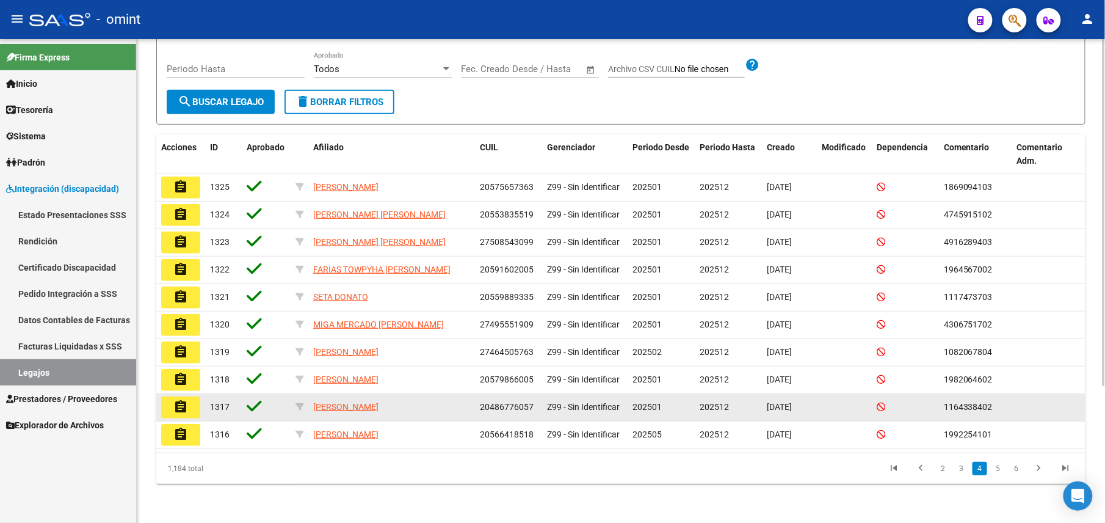
click at [186, 414] on mat-icon "assignment" at bounding box center [180, 406] width 15 height 15
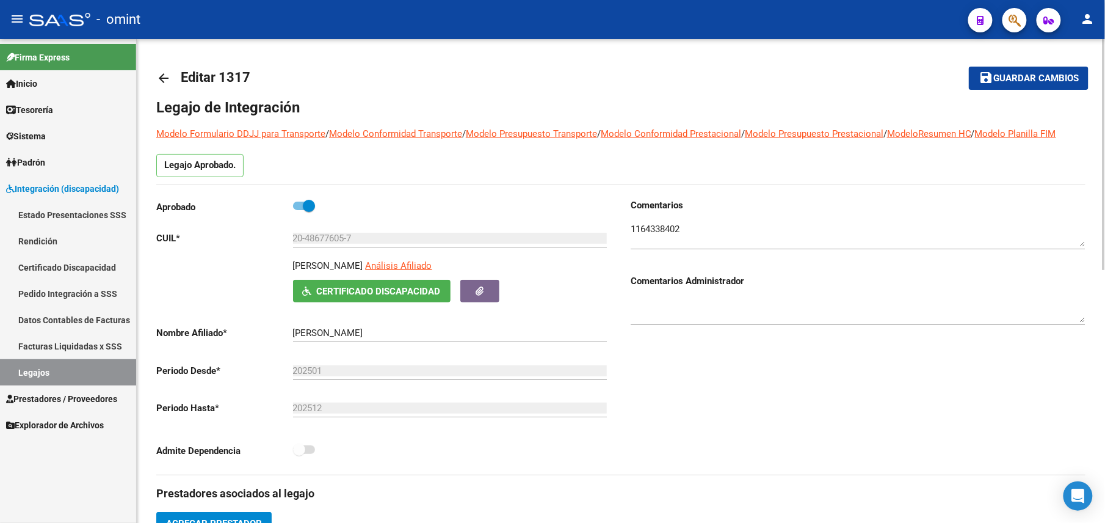
click at [161, 79] on mat-icon "arrow_back" at bounding box center [163, 78] width 15 height 15
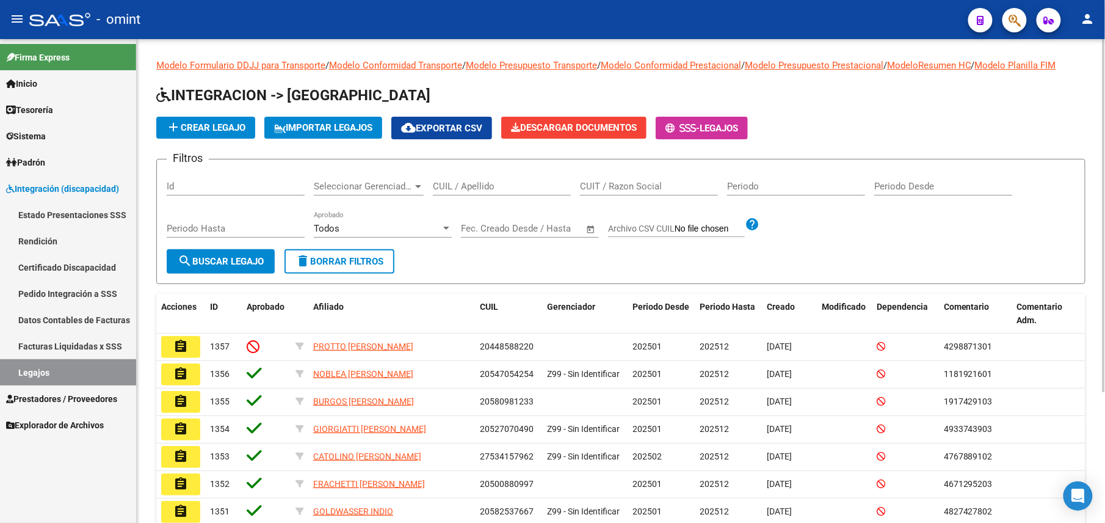
click at [479, 176] on div "CUIL / Apellido" at bounding box center [502, 182] width 138 height 26
click at [485, 186] on input "CUIL / Apellido" at bounding box center [502, 186] width 138 height 11
type input "kuna"
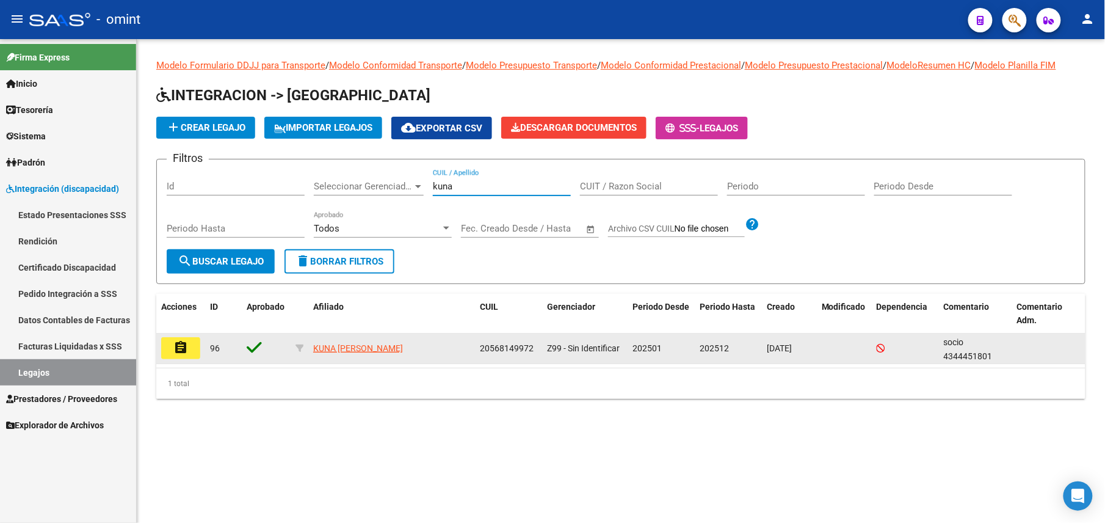
click at [164, 343] on button "assignment" at bounding box center [180, 348] width 39 height 22
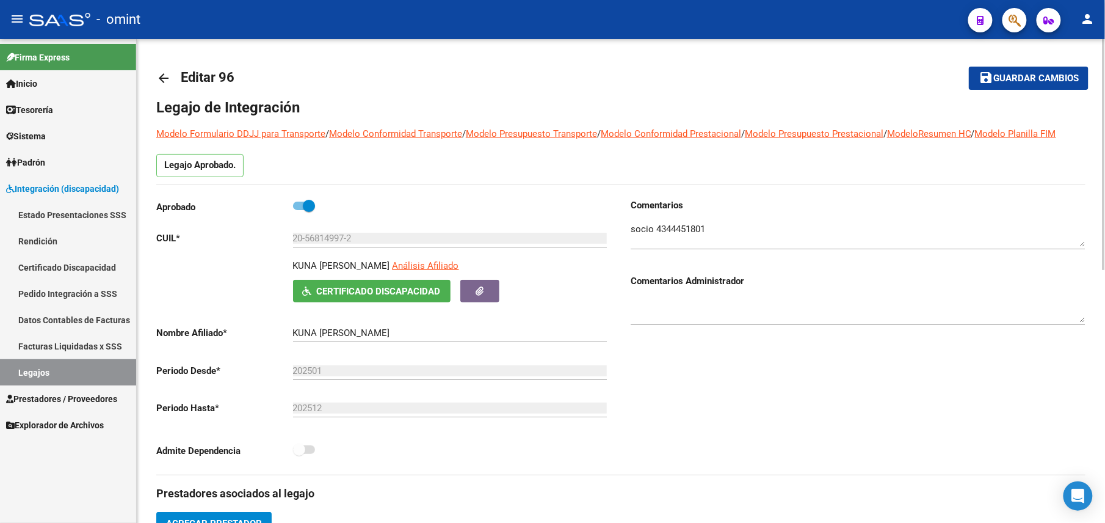
click at [157, 67] on link "arrow_back" at bounding box center [168, 78] width 24 height 29
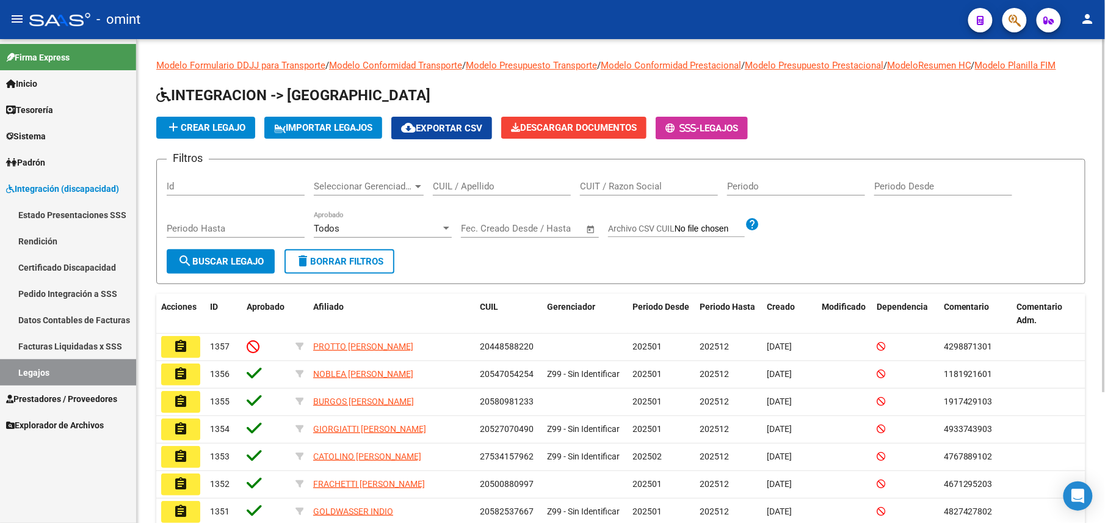
click at [472, 172] on div "CUIL / Apellido" at bounding box center [502, 182] width 138 height 26
click at [484, 188] on input "CUIL / Apellido" at bounding box center [502, 186] width 138 height 11
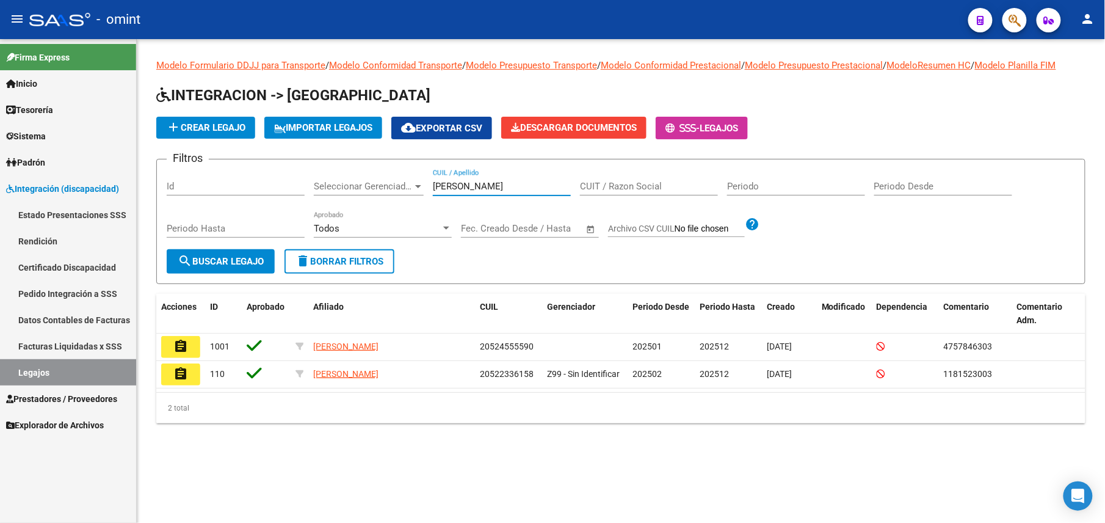
type input "jimenez"
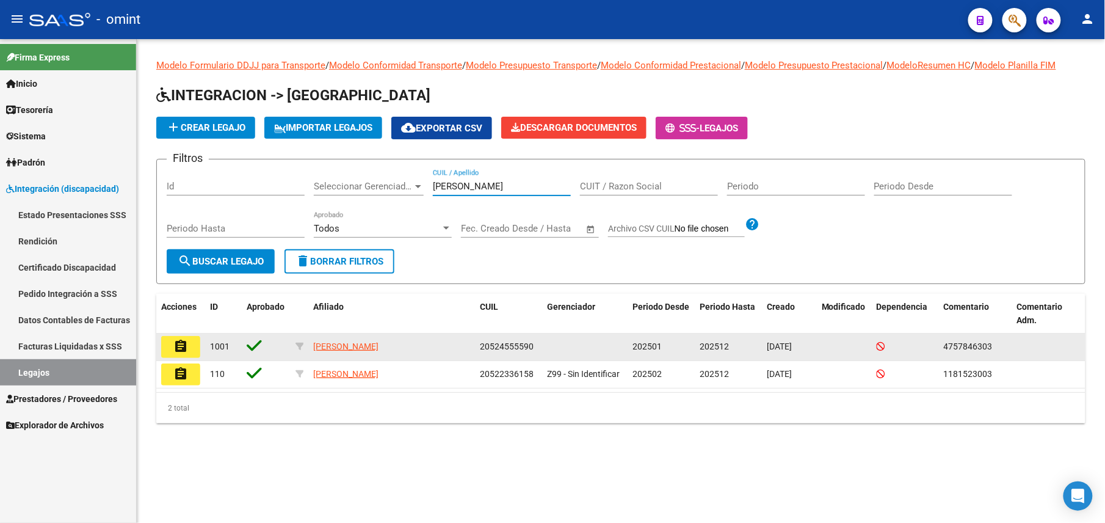
click at [181, 350] on mat-icon "assignment" at bounding box center [180, 346] width 15 height 15
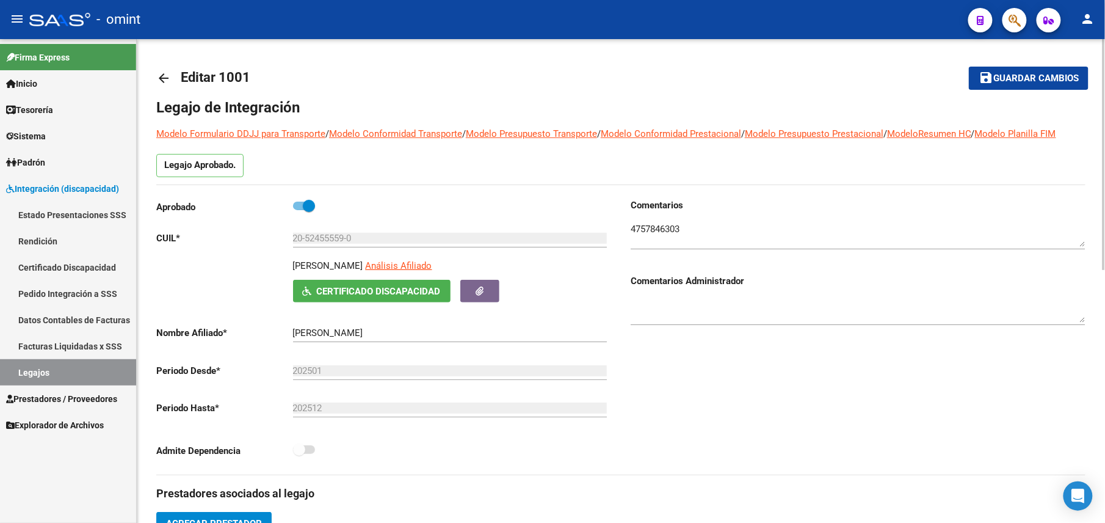
click at [164, 73] on mat-icon "arrow_back" at bounding box center [163, 78] width 15 height 15
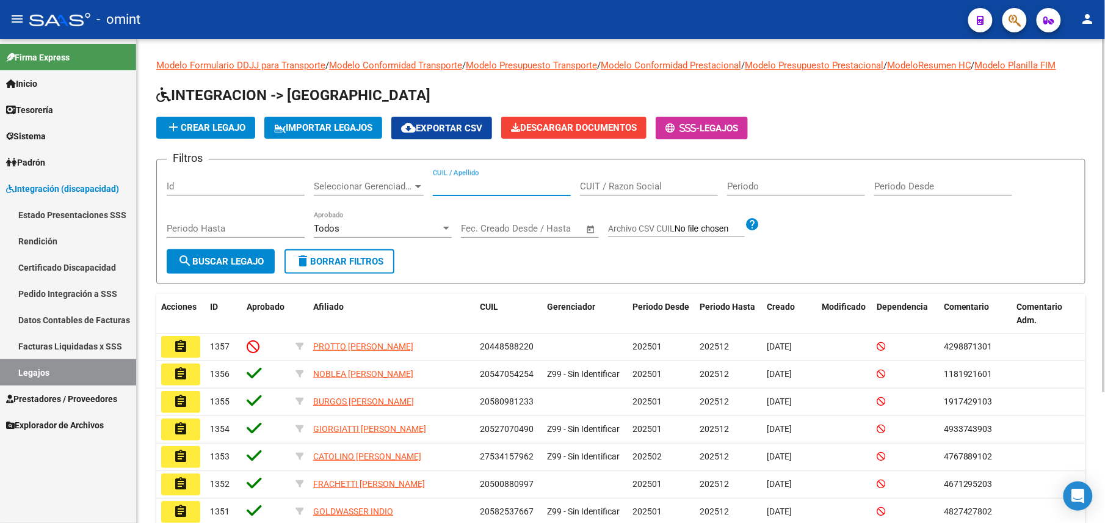
click at [457, 183] on input "CUIL / Apellido" at bounding box center [502, 186] width 138 height 11
paste input "ISCINKOFF,"
type input "ISCINKOFF"
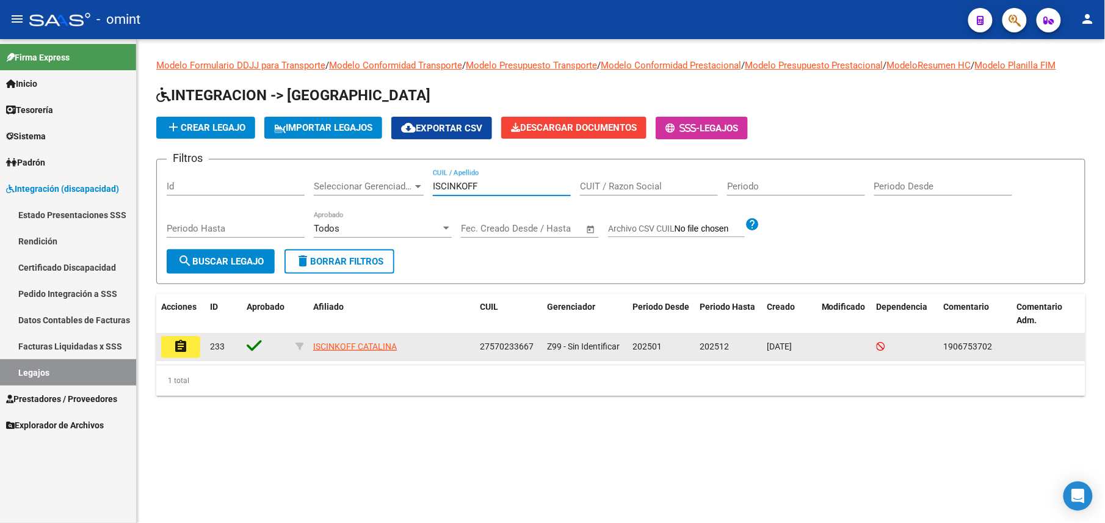
click at [182, 338] on button "assignment" at bounding box center [180, 347] width 39 height 22
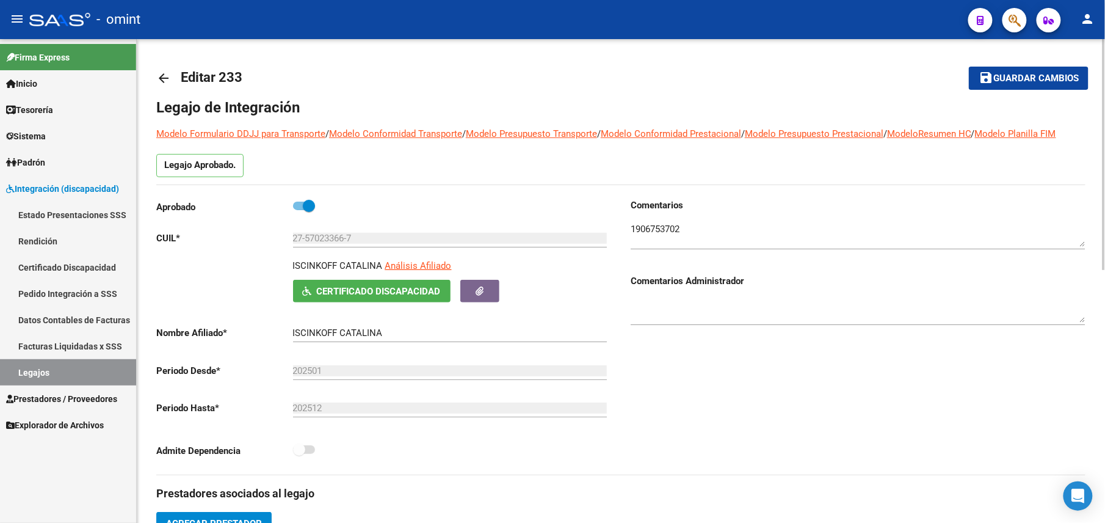
click at [170, 86] on link "arrow_back" at bounding box center [168, 78] width 24 height 29
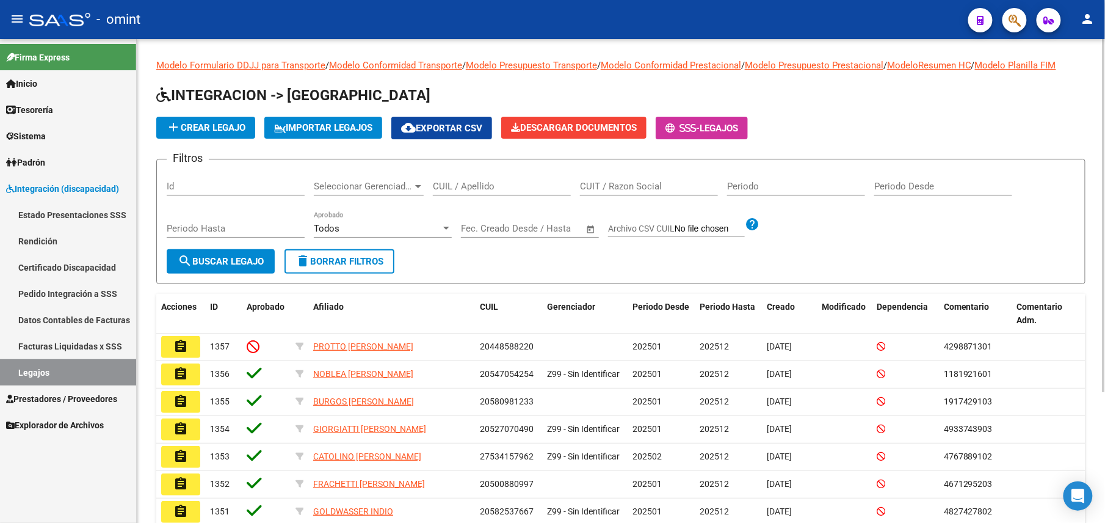
click at [499, 189] on input "CUIL / Apellido" at bounding box center [502, 186] width 138 height 11
paste input "GUERREIRO"
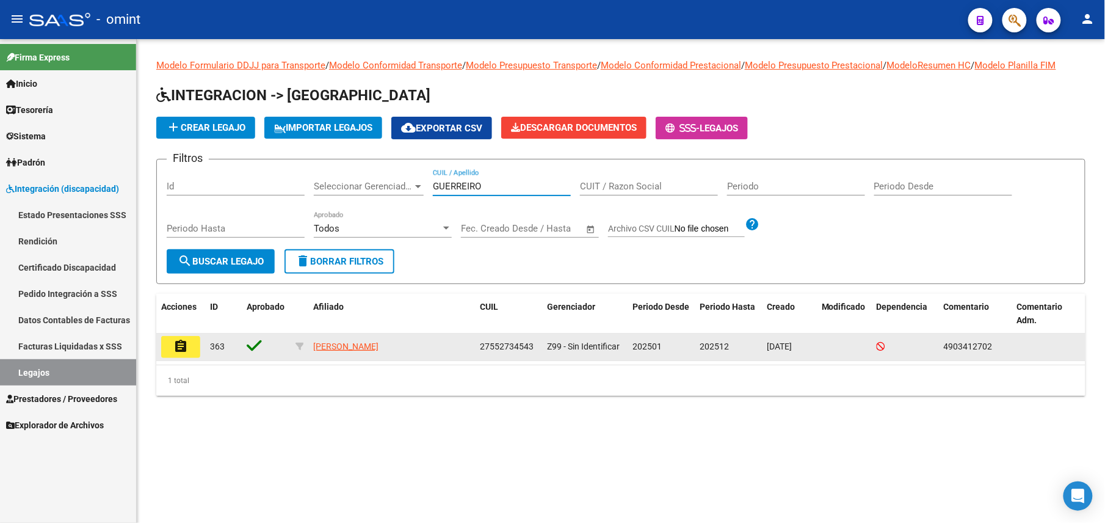
type input "GUERREIRO"
click at [200, 342] on datatable-body-cell "assignment" at bounding box center [180, 346] width 49 height 27
click at [198, 344] on button "assignment" at bounding box center [180, 347] width 39 height 22
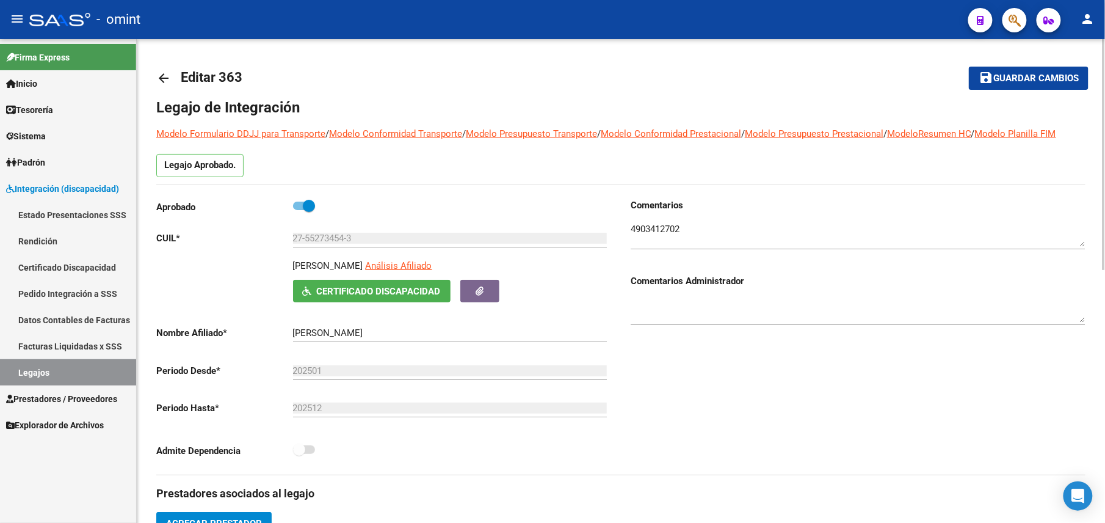
click at [160, 79] on mat-icon "arrow_back" at bounding box center [163, 78] width 15 height 15
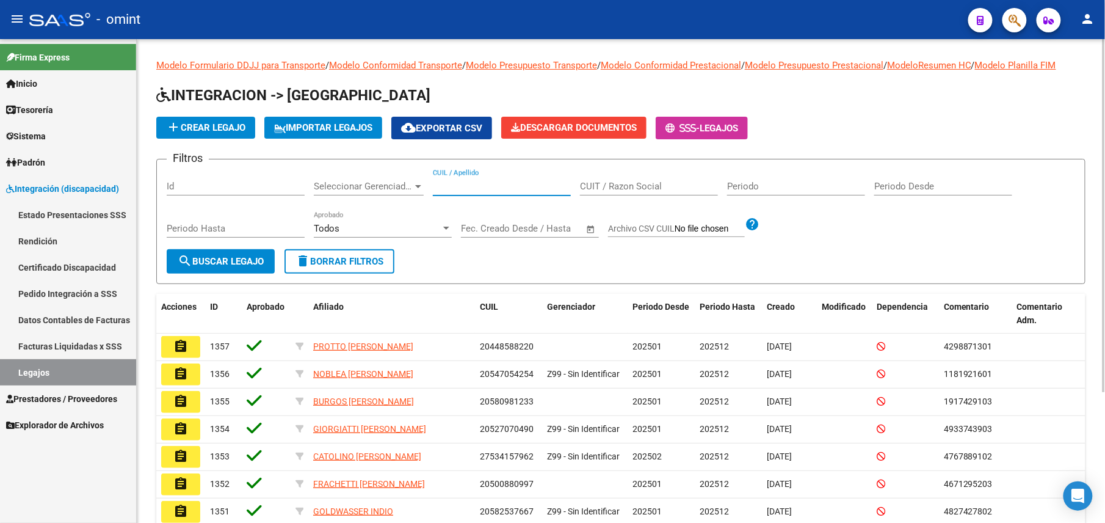
click at [471, 189] on input "CUIL / Apellido" at bounding box center [502, 186] width 138 height 11
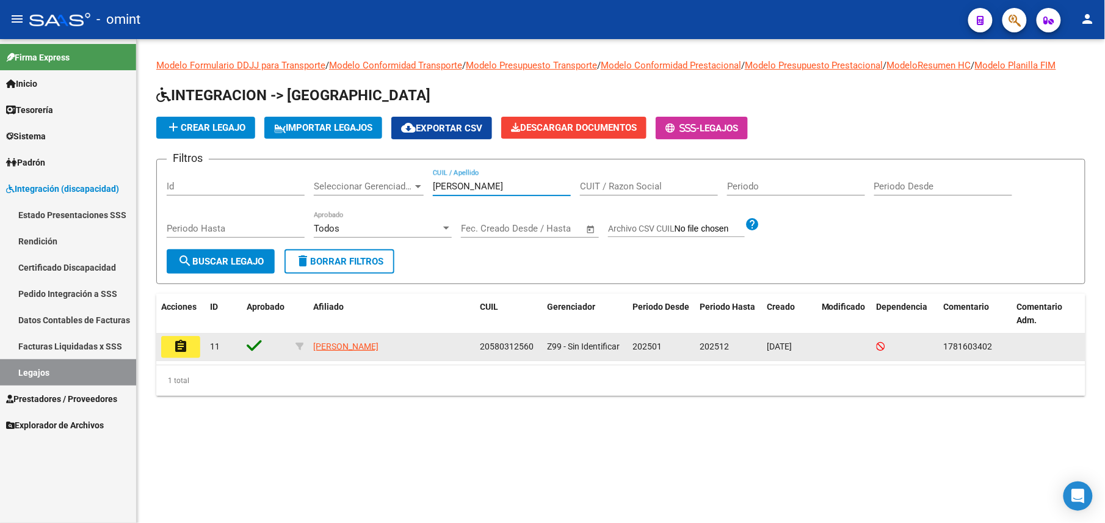
type input "gomez galeano"
click at [180, 357] on button "assignment" at bounding box center [180, 347] width 39 height 22
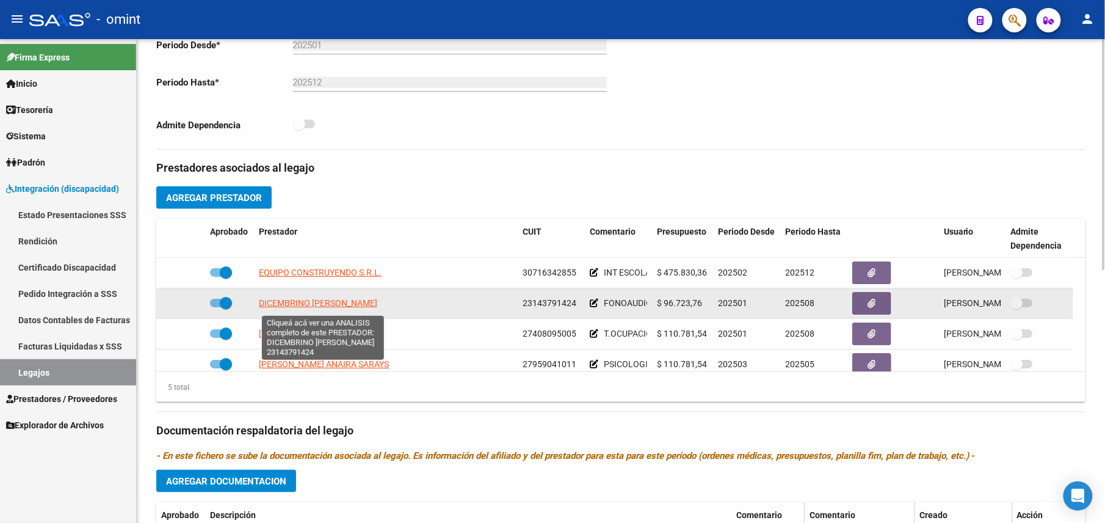
click at [311, 304] on span "DICEMBRINO MONICA SANDRA" at bounding box center [318, 303] width 118 height 10
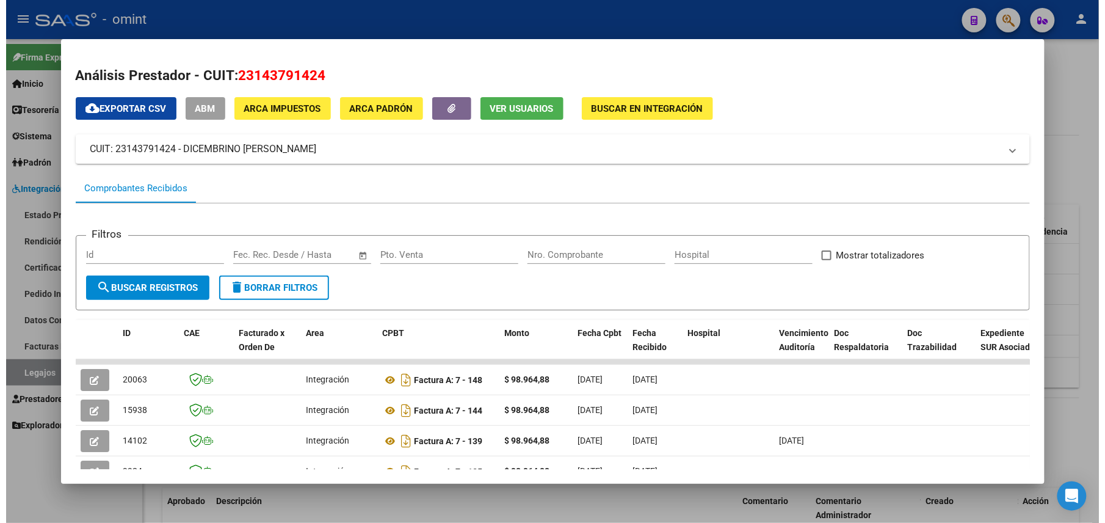
scroll to position [162, 0]
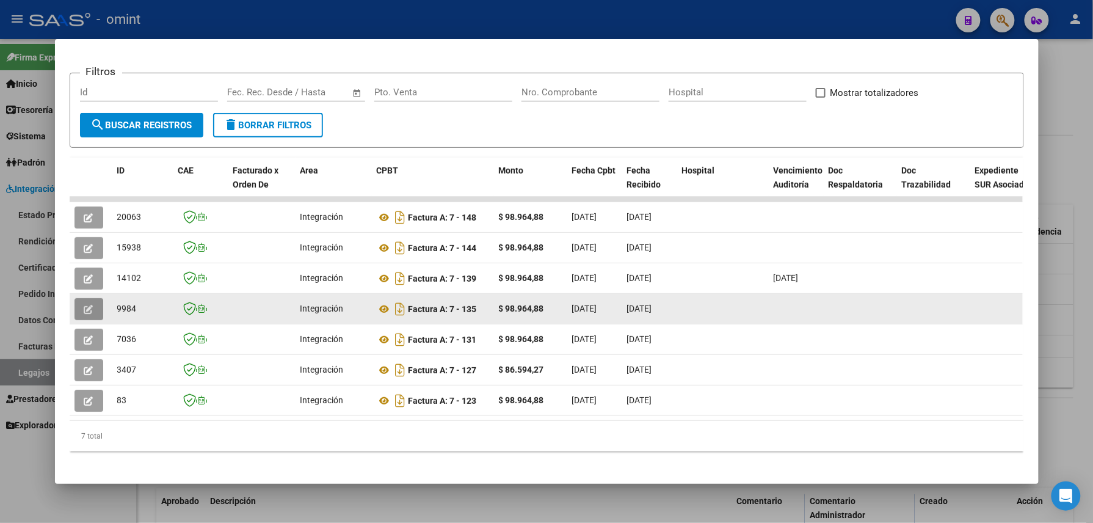
click at [75, 310] on button "button" at bounding box center [89, 309] width 29 height 22
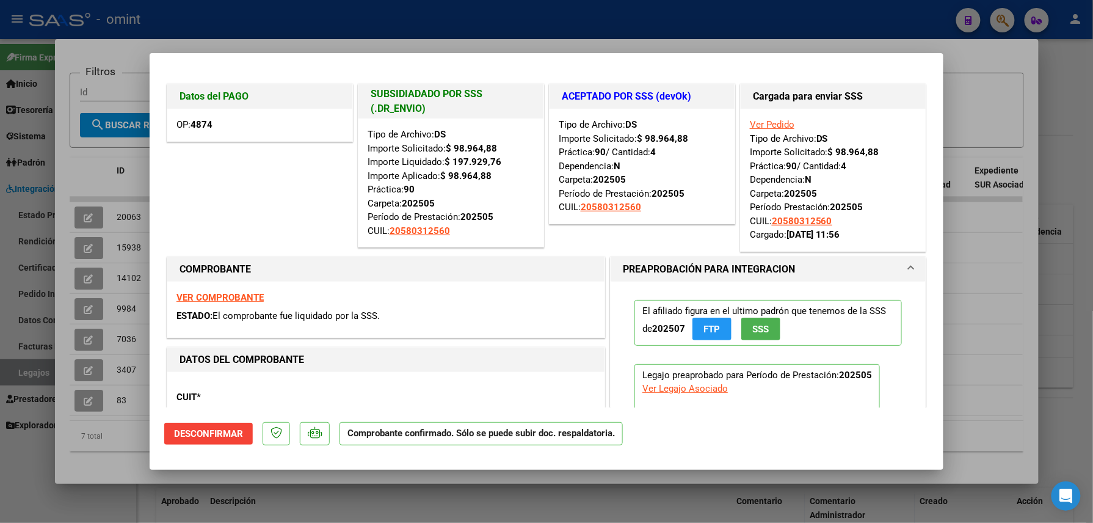
click at [310, 27] on div at bounding box center [546, 261] width 1093 height 523
type input "$ 0,00"
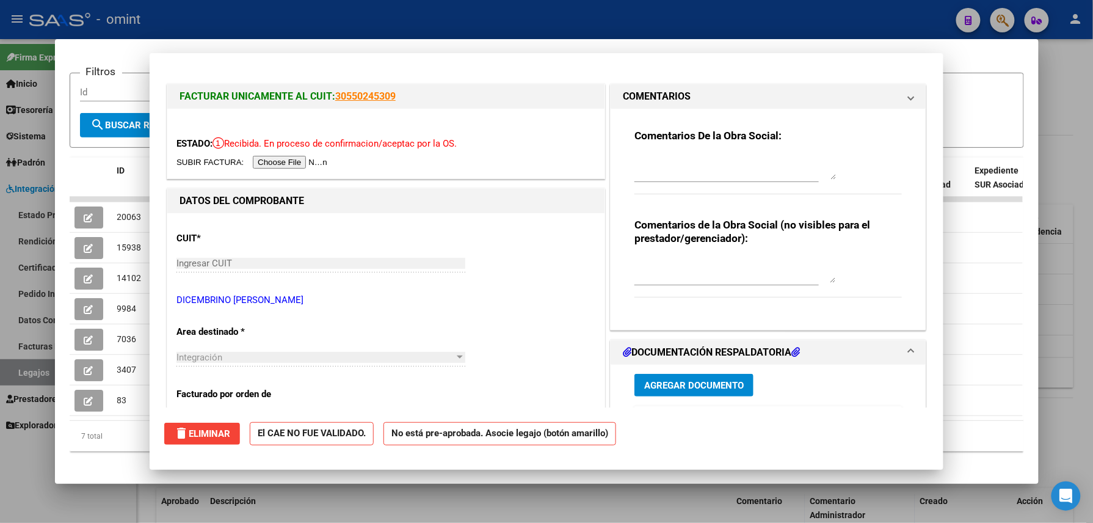
click at [310, 27] on div at bounding box center [546, 261] width 1093 height 523
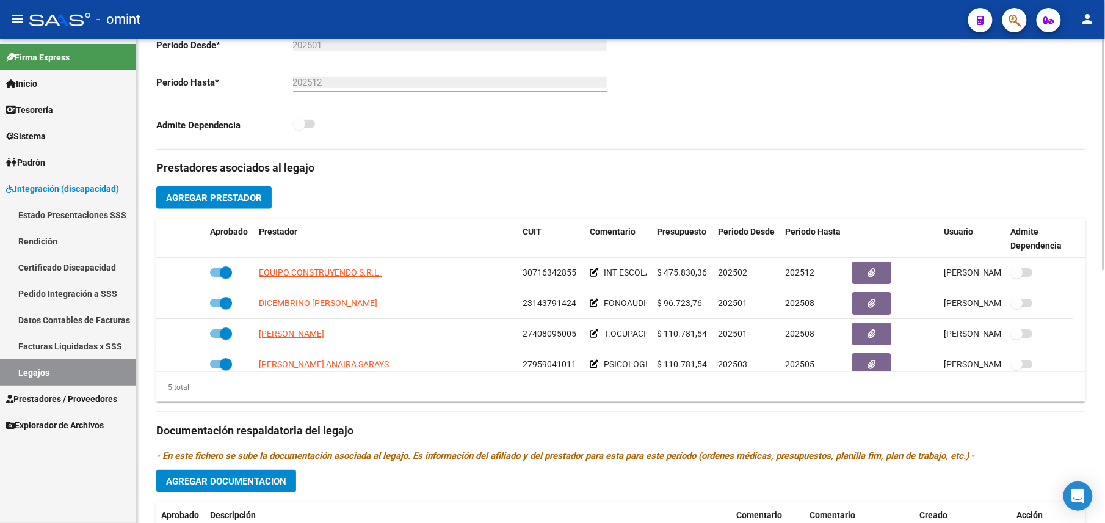
scroll to position [0, 0]
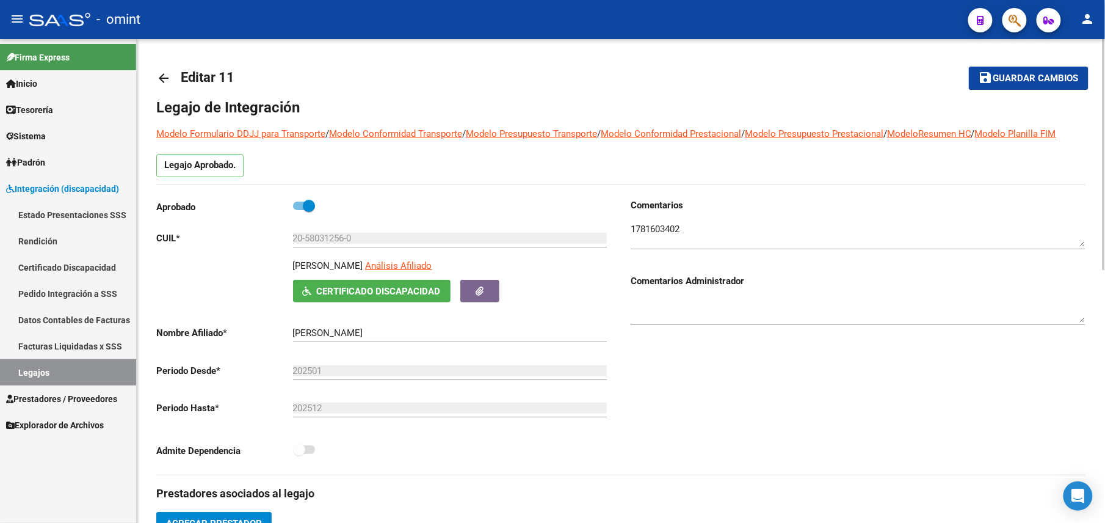
click at [162, 84] on mat-icon "arrow_back" at bounding box center [163, 78] width 15 height 15
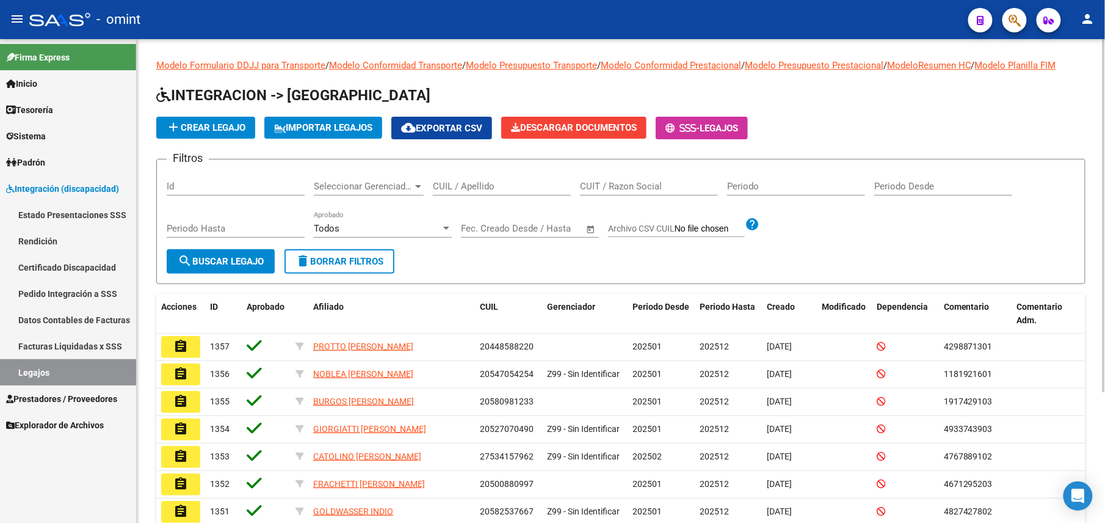
click at [453, 182] on input "CUIL / Apellido" at bounding box center [502, 186] width 138 height 11
paste input "20565007239"
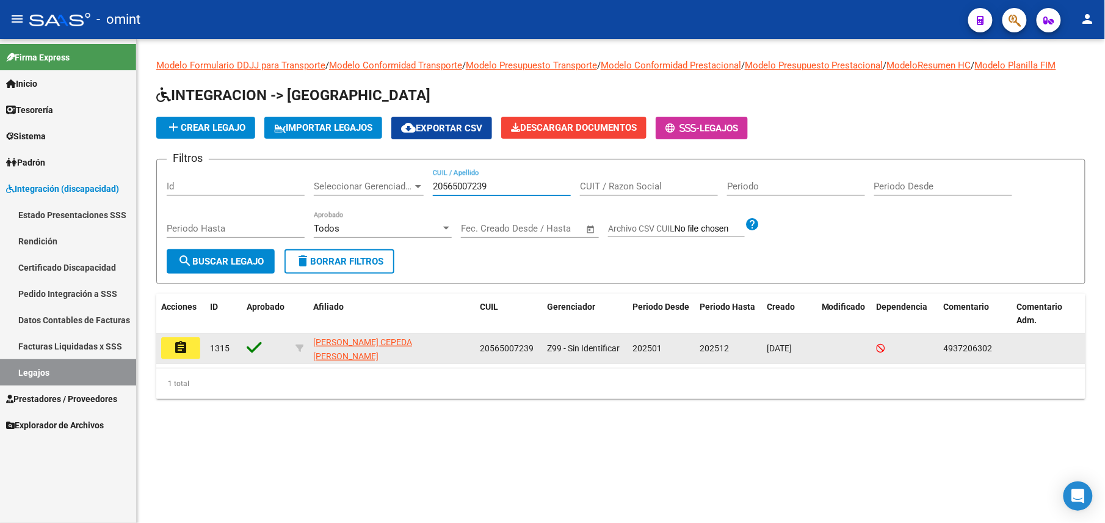
type input "20565007239"
click at [169, 351] on button "assignment" at bounding box center [180, 348] width 39 height 22
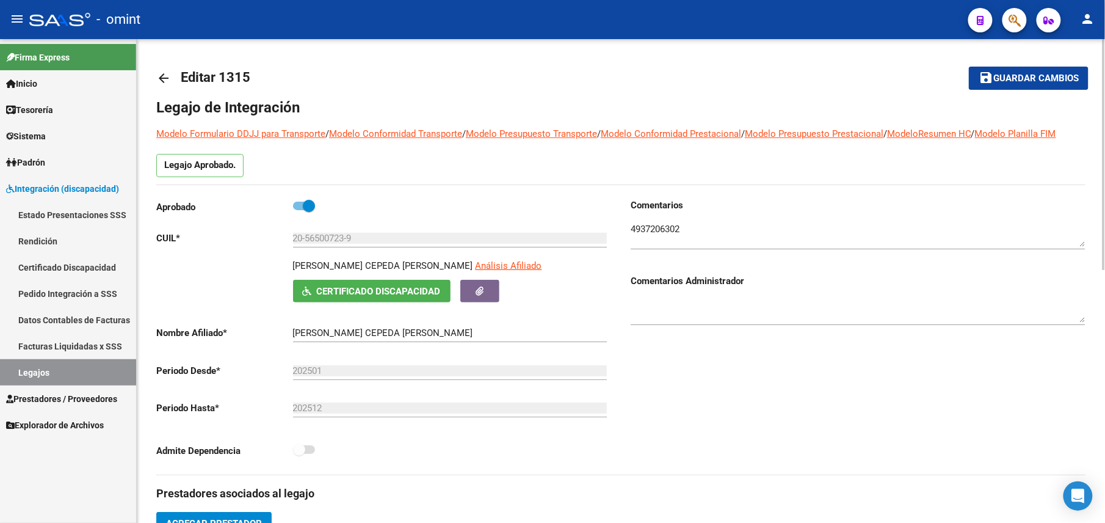
scroll to position [326, 0]
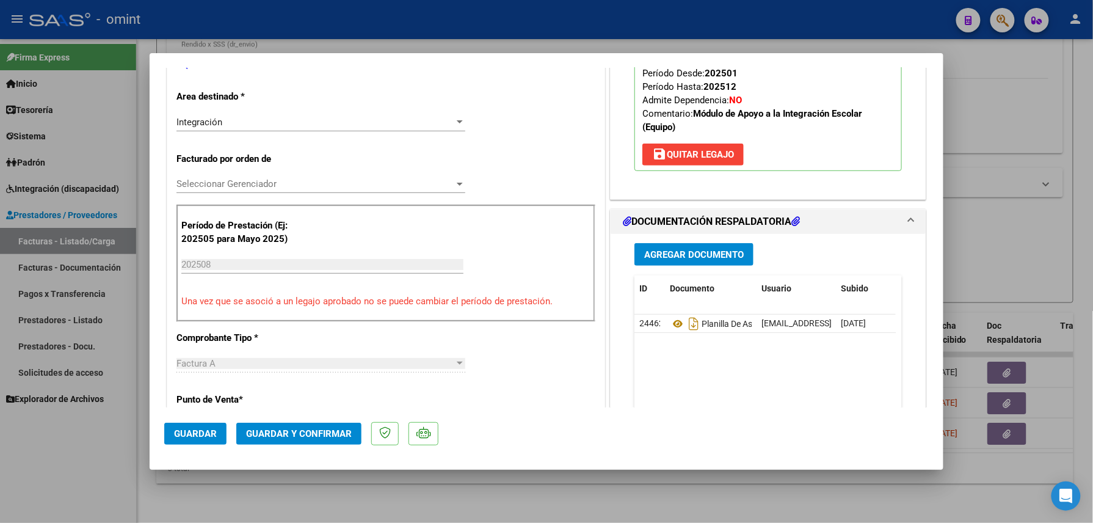
scroll to position [326, 0]
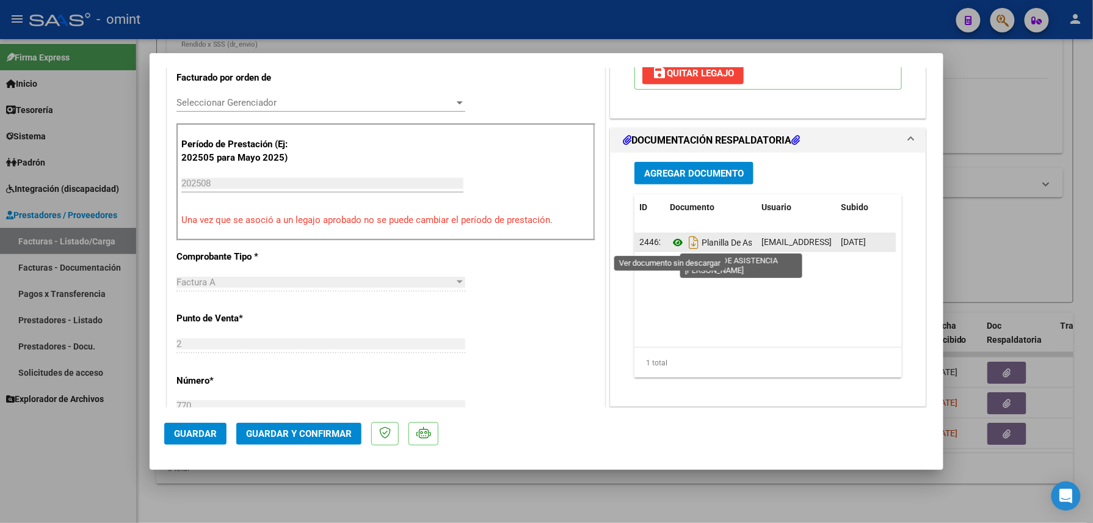
click at [672, 244] on icon at bounding box center [678, 242] width 16 height 15
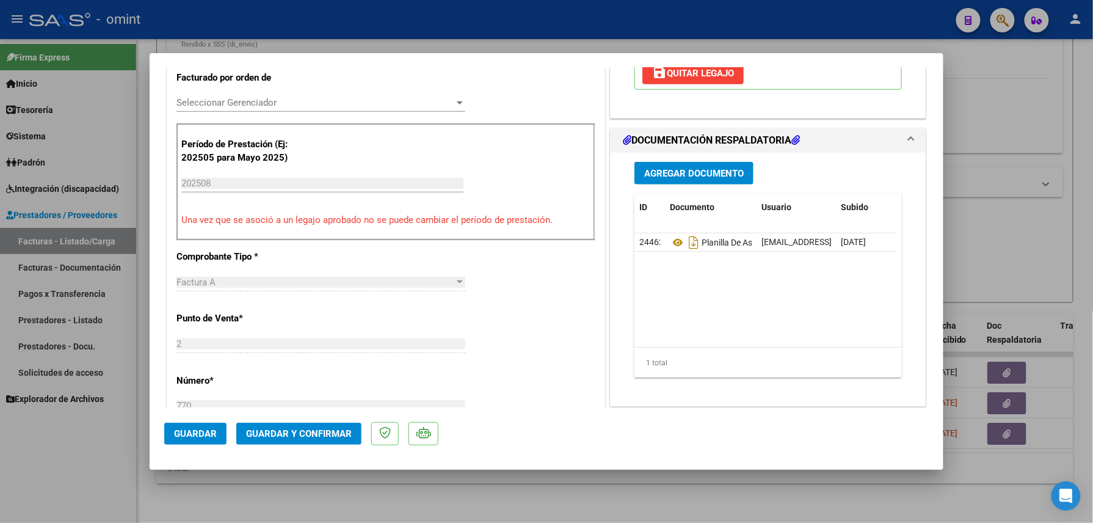
click at [328, 439] on span "Guardar y Confirmar" at bounding box center [299, 433] width 106 height 11
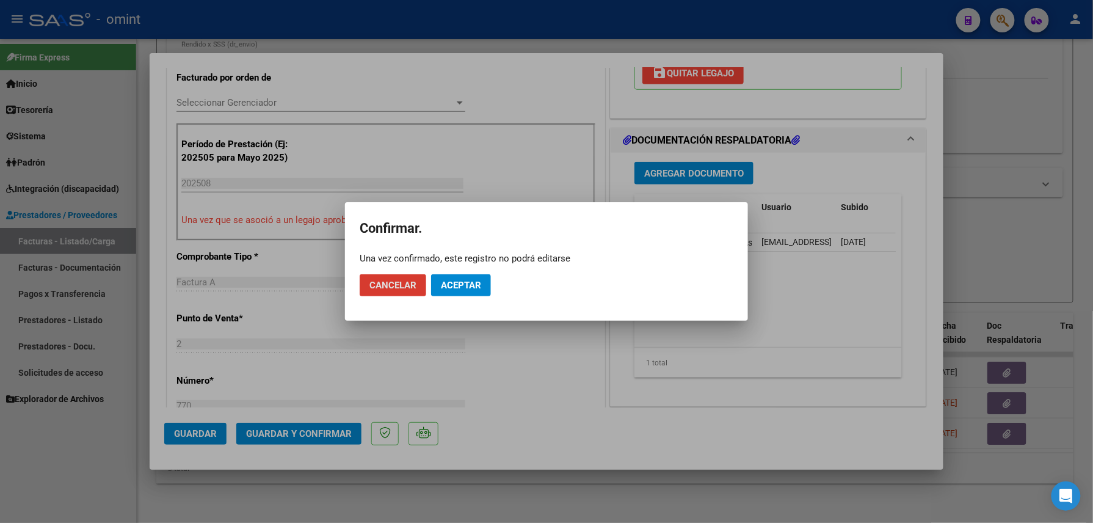
click at [459, 272] on mat-dialog-actions "Cancelar Aceptar" at bounding box center [547, 285] width 374 height 42
click at [462, 282] on span "Aceptar" at bounding box center [461, 285] width 40 height 11
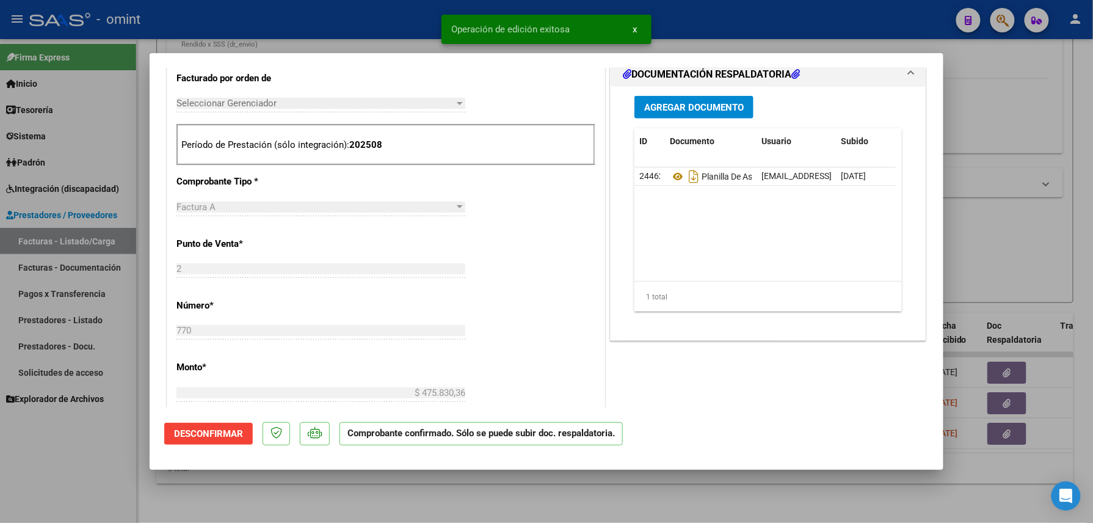
drag, startPoint x: 319, startPoint y: 497, endPoint x: 314, endPoint y: 504, distance: 8.3
click at [319, 500] on div at bounding box center [546, 261] width 1093 height 523
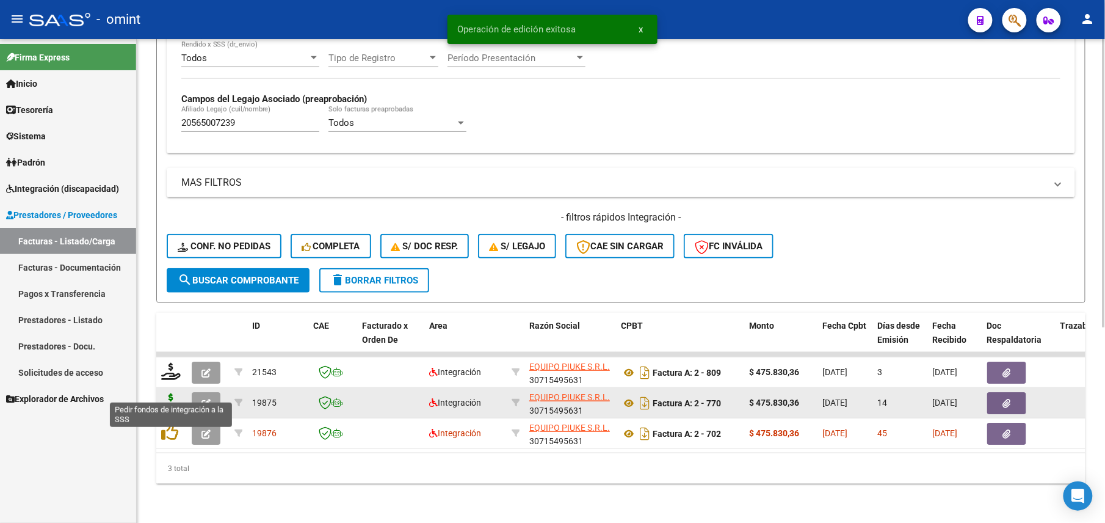
click at [176, 393] on icon at bounding box center [171, 401] width 20 height 17
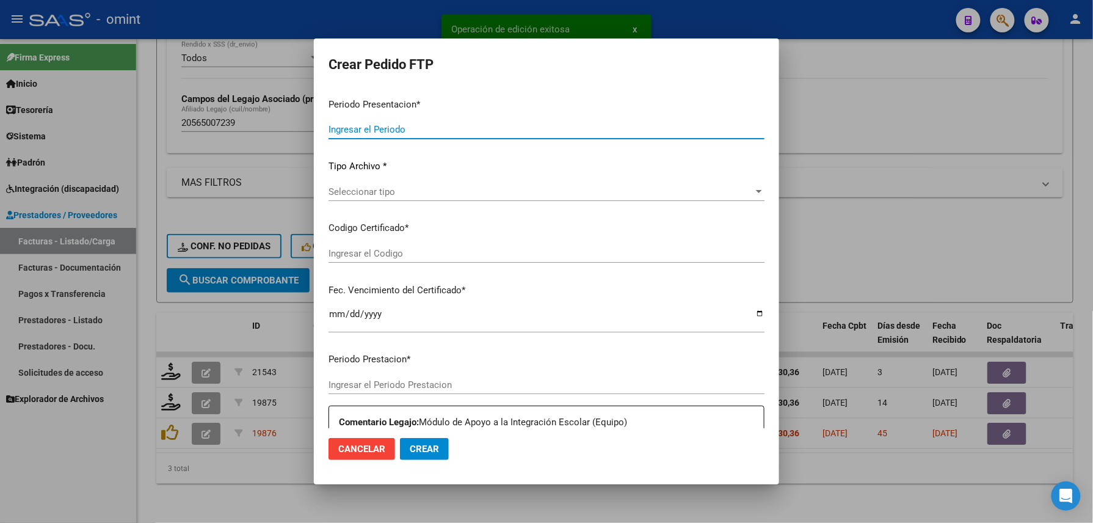
type input "202508"
type input "$ 475.830,36"
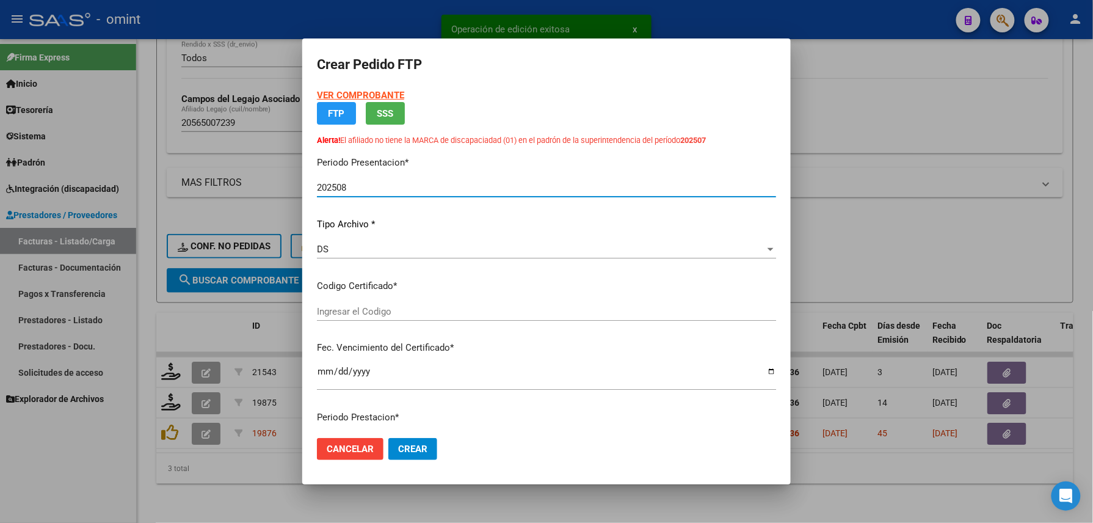
type input "4528522709"
type input "2027-01-10"
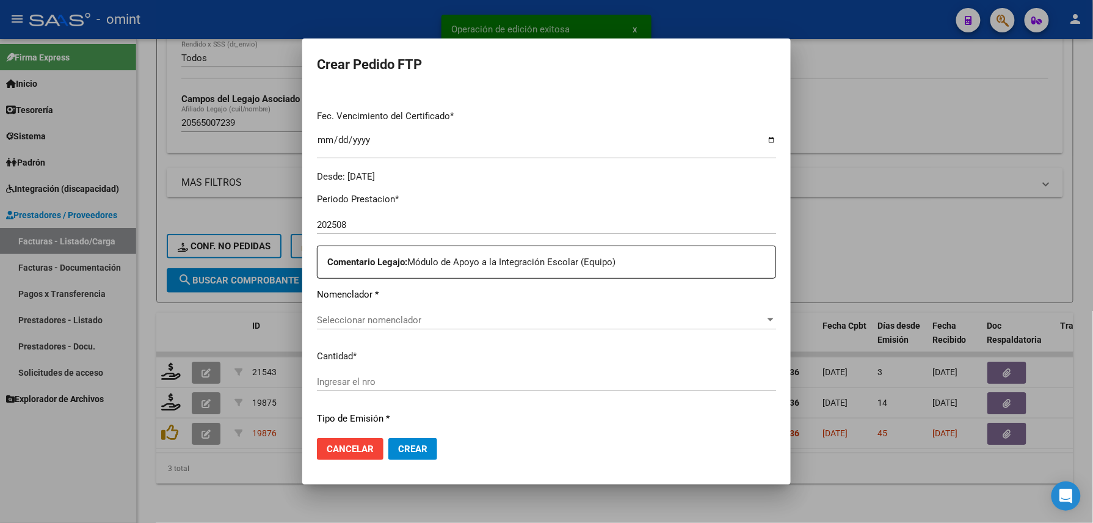
scroll to position [485, 0]
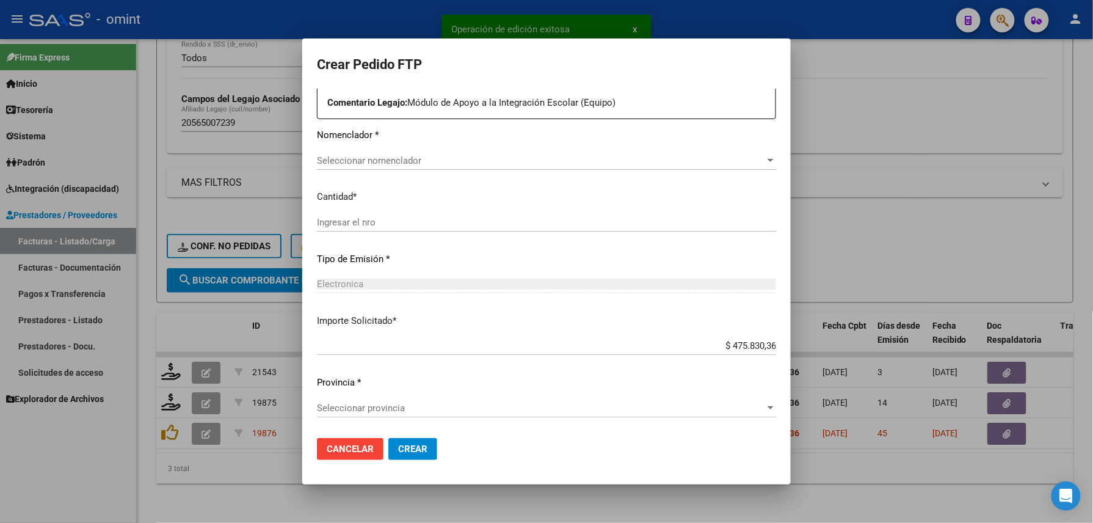
click at [243, 500] on div at bounding box center [546, 261] width 1093 height 523
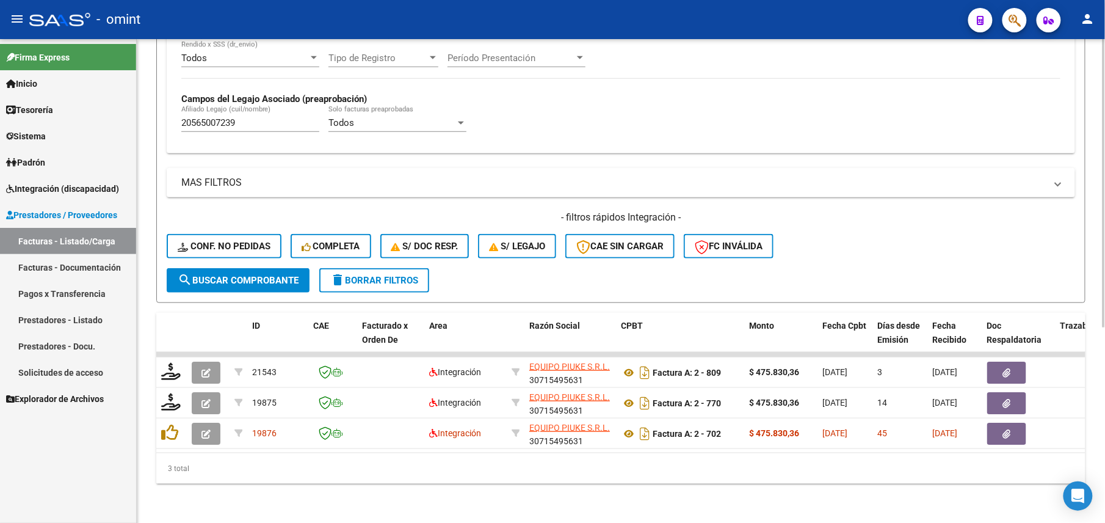
click at [372, 453] on div "3 total" at bounding box center [621, 468] width 930 height 31
click at [208, 117] on input "20565007239" at bounding box center [250, 122] width 138 height 11
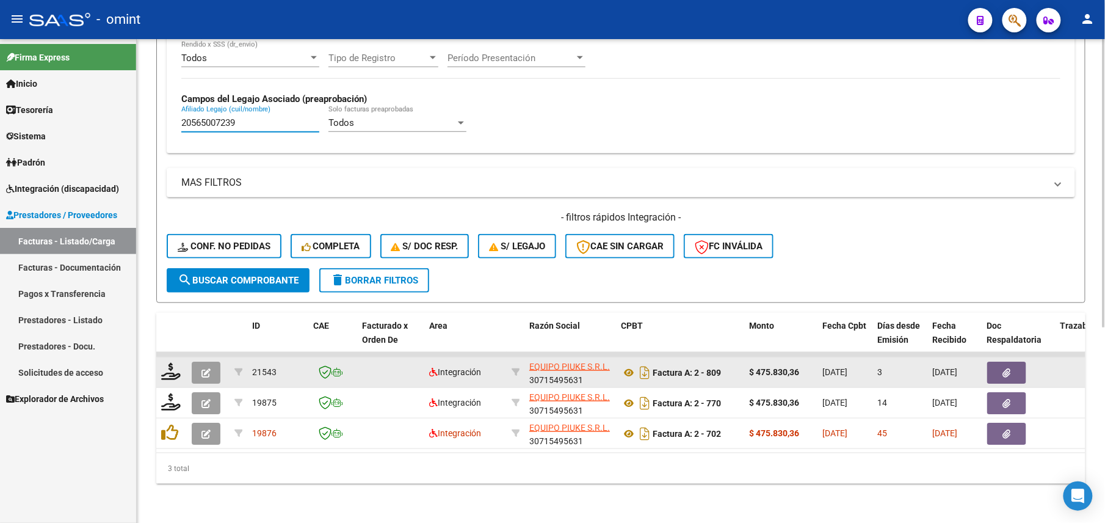
click at [183, 362] on datatable-body-cell at bounding box center [171, 372] width 31 height 30
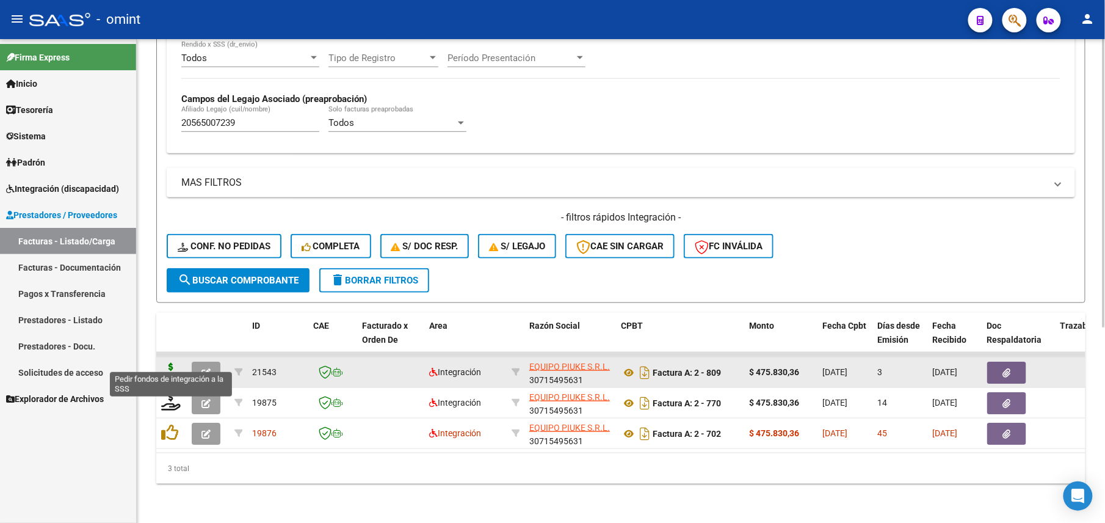
click at [172, 363] on icon at bounding box center [171, 371] width 20 height 17
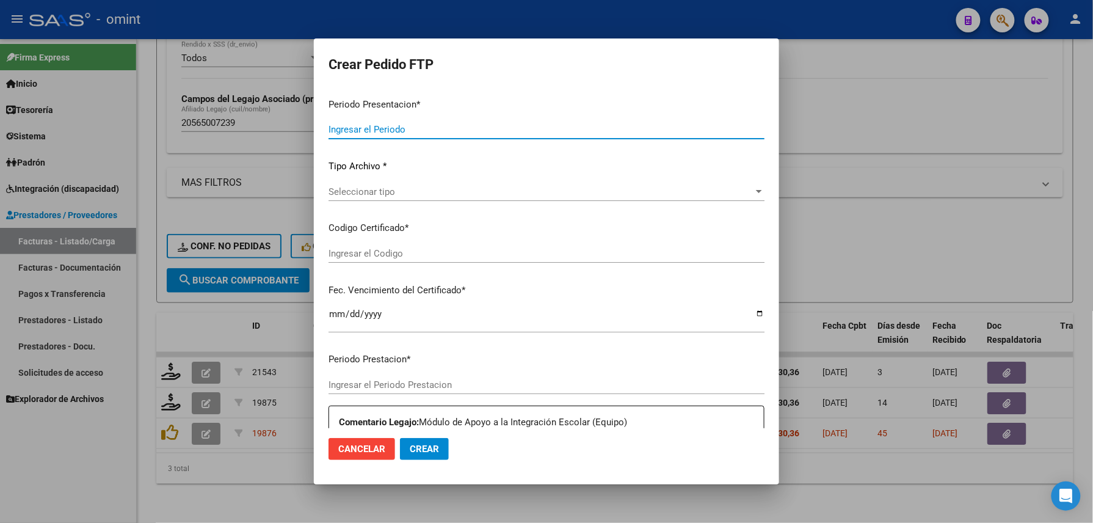
type input "202508"
type input "202506"
type input "$ 475.830,36"
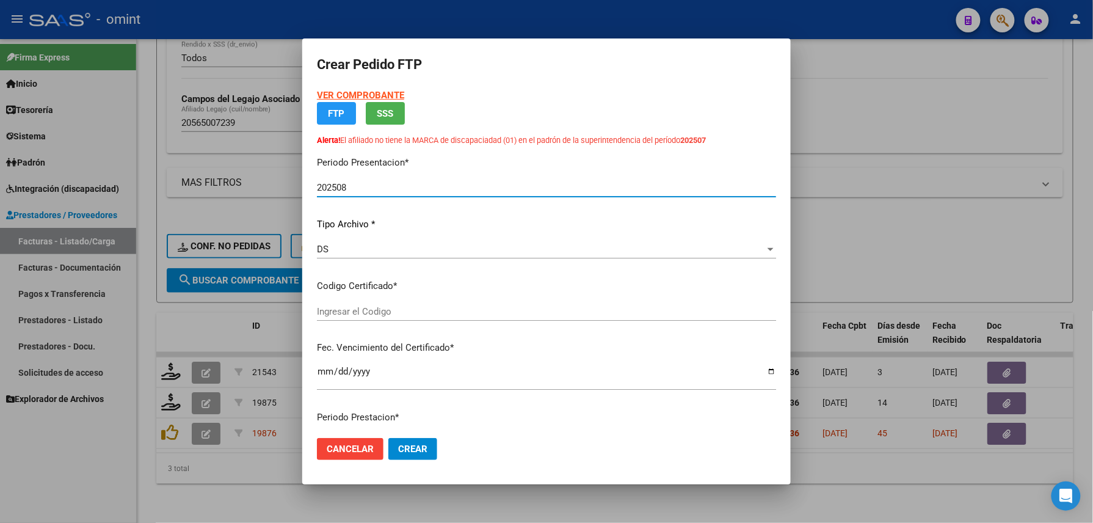
type input "4528522709"
type input "2027-01-10"
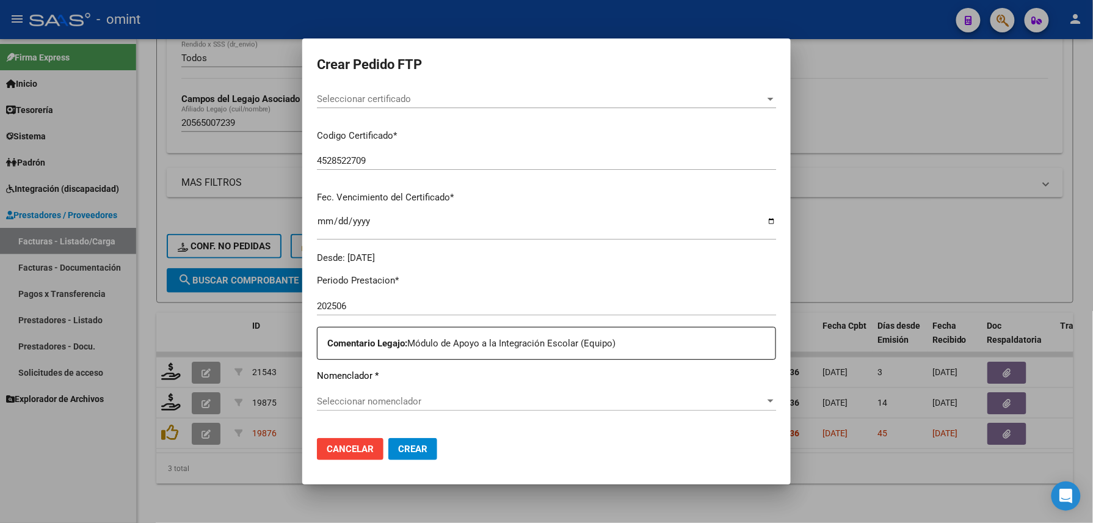
scroll to position [326, 0]
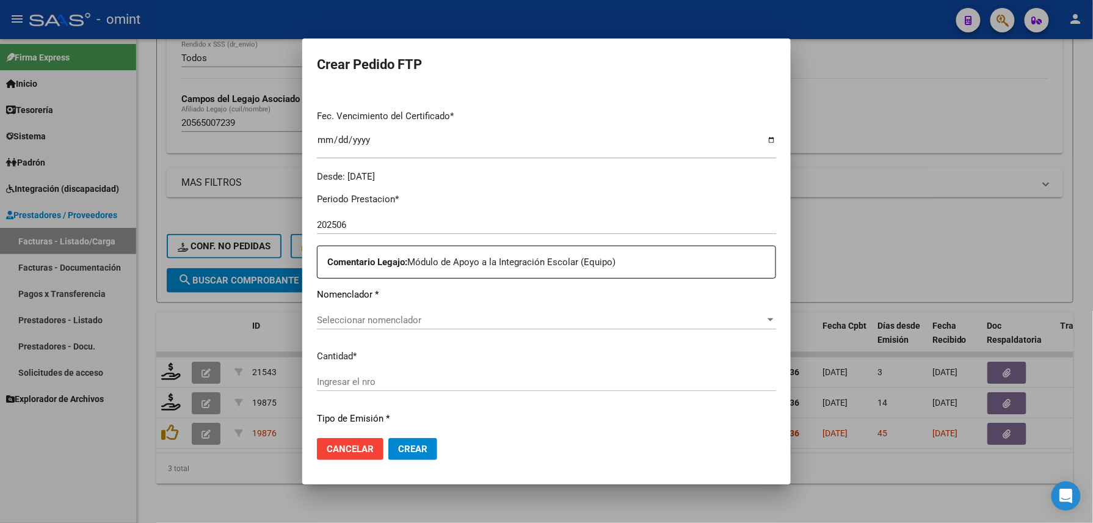
click at [393, 308] on div "Periodo Prestacion * 202506 Ingresar el Periodo Prestacion Comentario Legajo: M…" at bounding box center [546, 385] width 459 height 404
click at [392, 316] on span "Seleccionar nomenclador" at bounding box center [541, 320] width 448 height 11
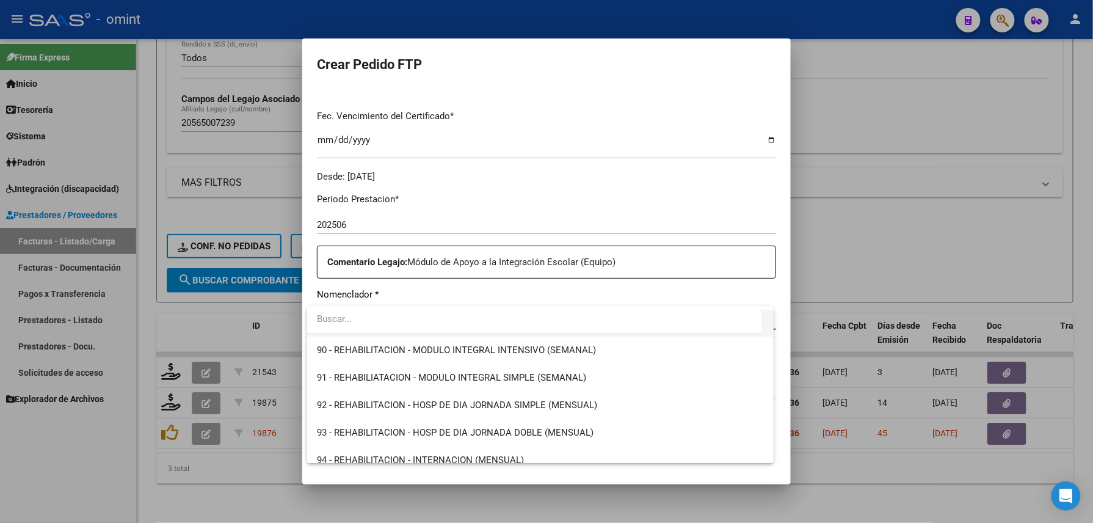
scroll to position [2524, 0]
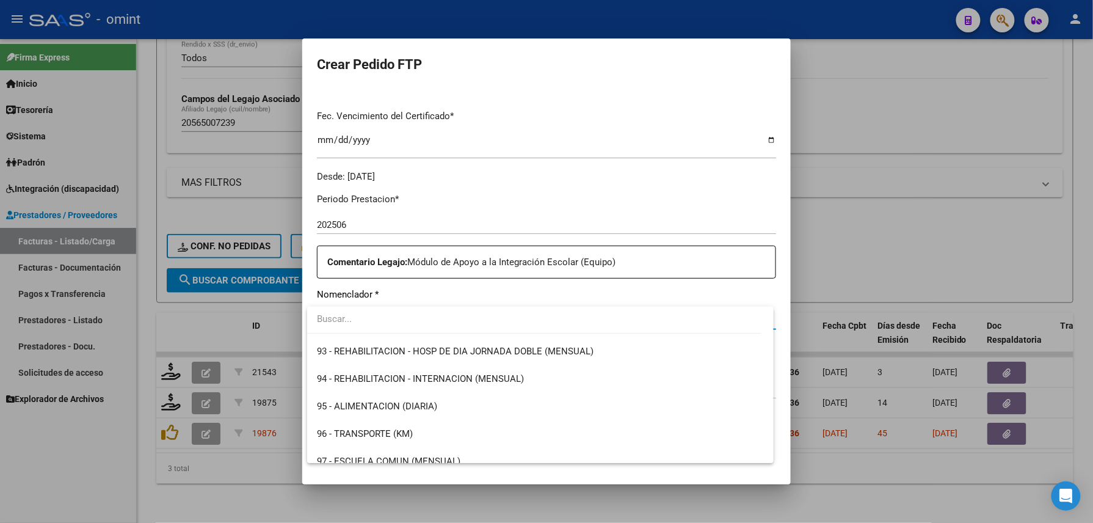
click at [495, 323] on input "dropdown search" at bounding box center [534, 318] width 454 height 27
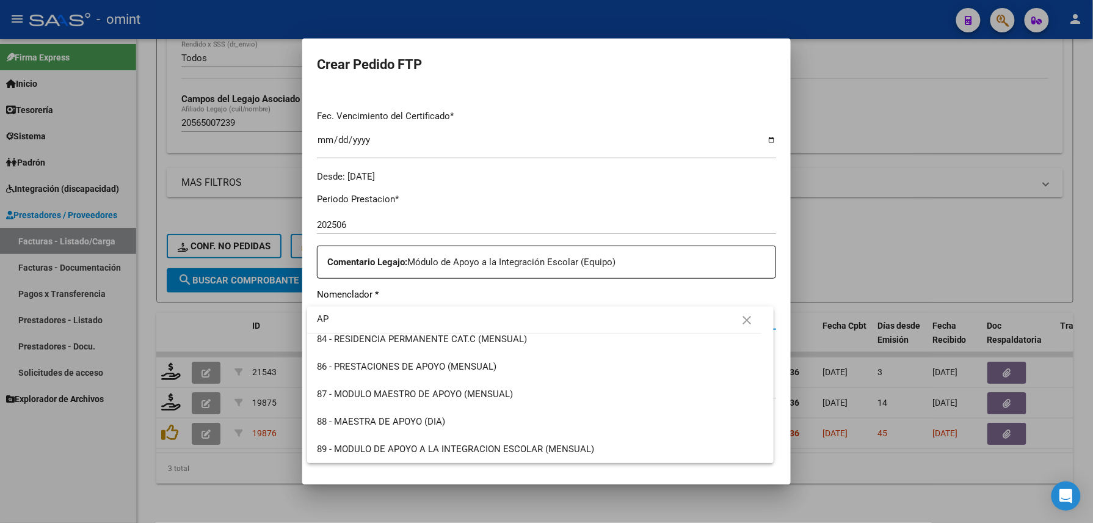
scroll to position [0, 0]
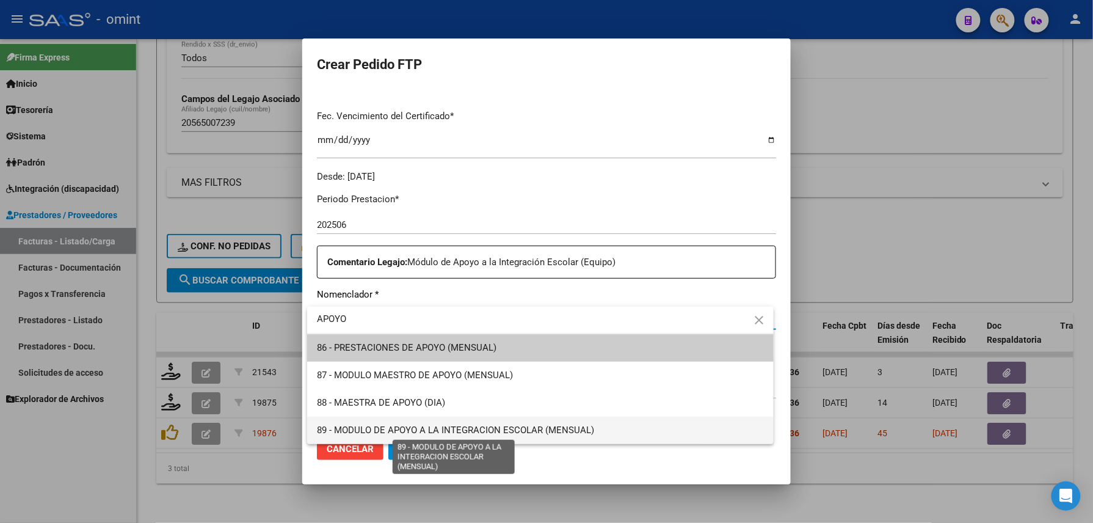
type input "APOYO"
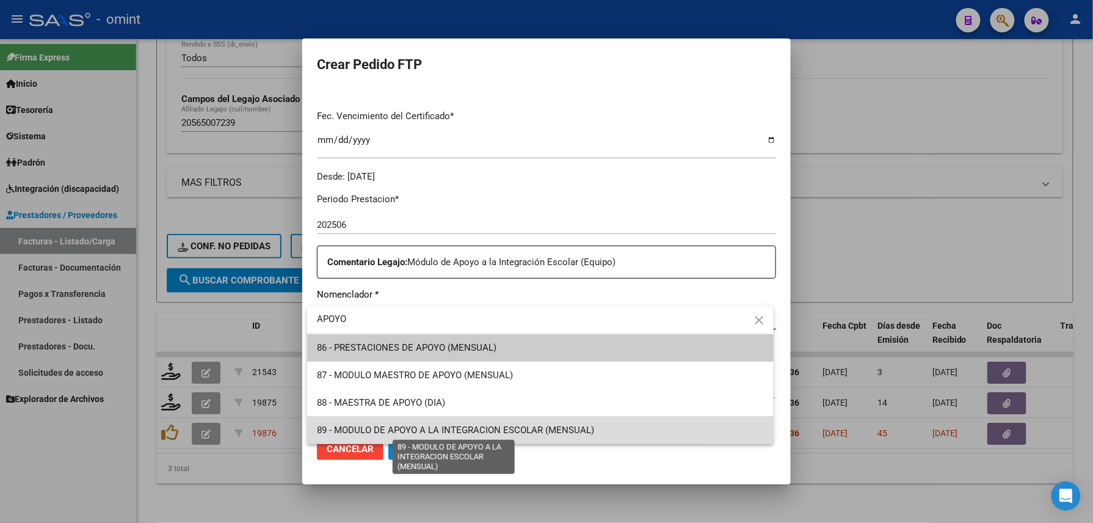
click at [429, 433] on span "89 - MODULO DE APOYO A LA INTEGRACION ESCOLAR (MENSUAL)" at bounding box center [455, 429] width 277 height 11
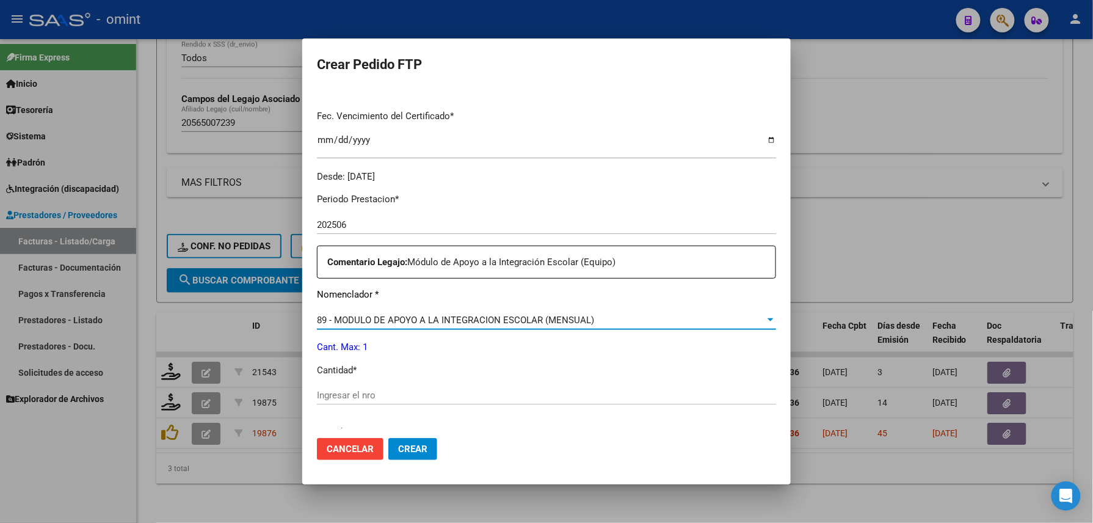
click at [641, 319] on div "89 - MODULO DE APOYO A LA INTEGRACION ESCOLAR (MENSUAL)" at bounding box center [541, 320] width 448 height 11
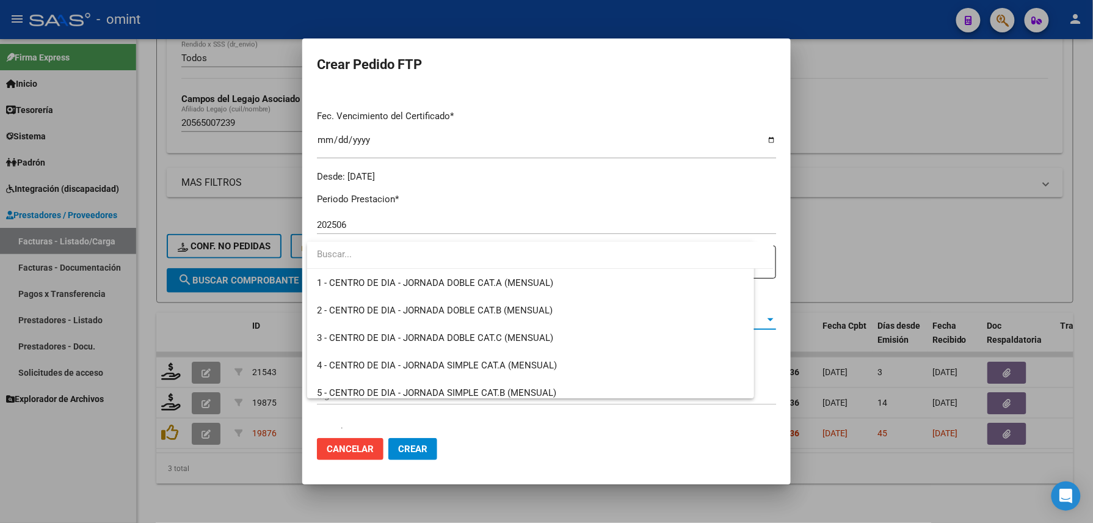
scroll to position [2382, 0]
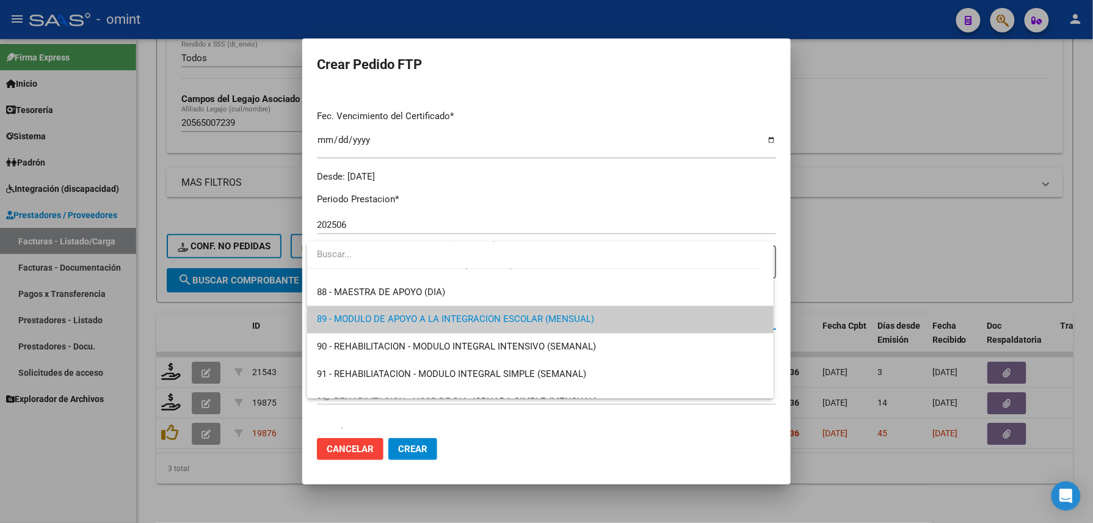
click at [642, 431] on div at bounding box center [546, 261] width 1093 height 523
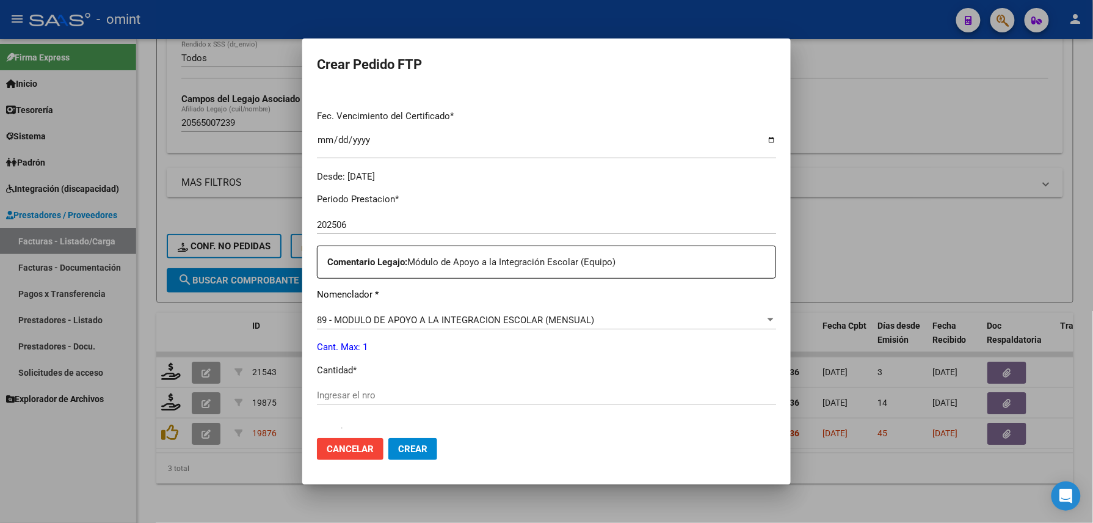
click at [423, 393] on input "Ingresar el nro" at bounding box center [546, 395] width 459 height 11
type input "1"
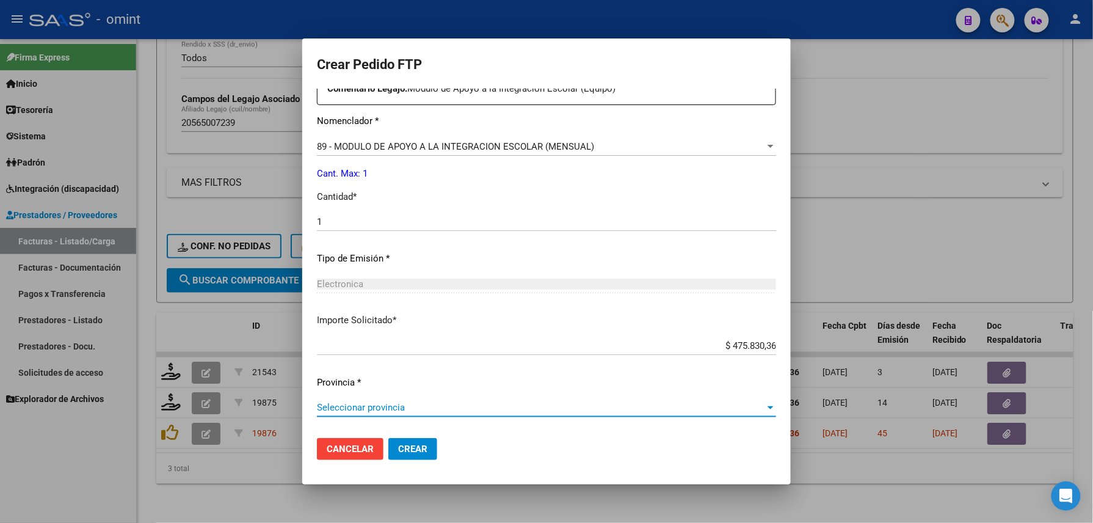
click at [406, 408] on span "Seleccionar provincia" at bounding box center [541, 407] width 448 height 11
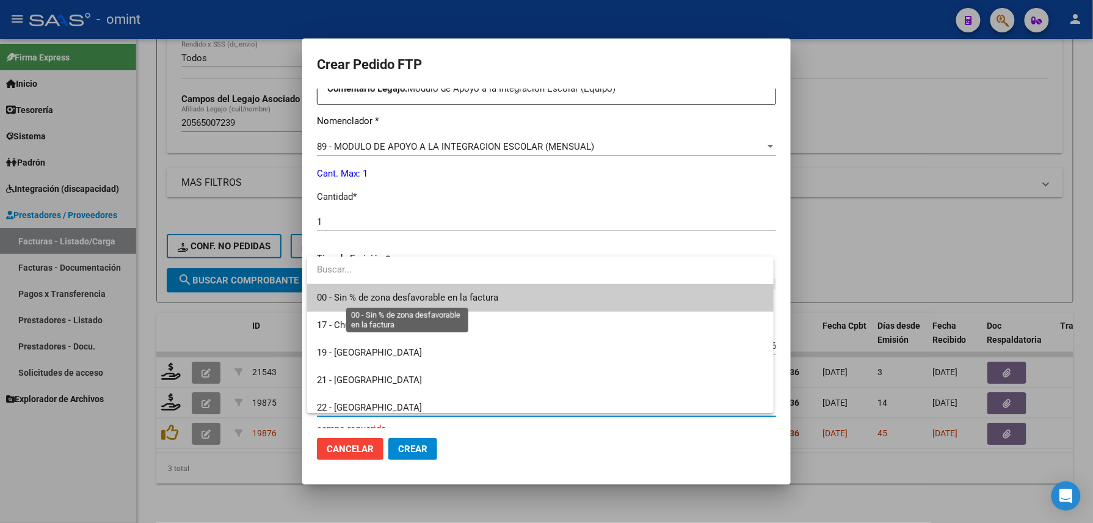
click at [375, 296] on span "00 - Sin % de zona desfavorable en la factura" at bounding box center [407, 297] width 181 height 11
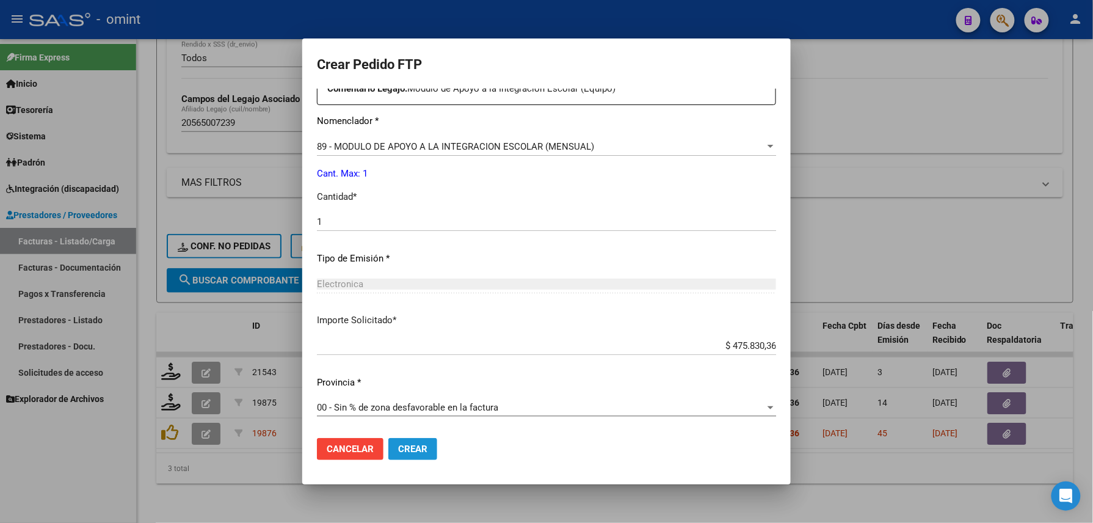
click at [413, 445] on span "Crear" at bounding box center [412, 448] width 29 height 11
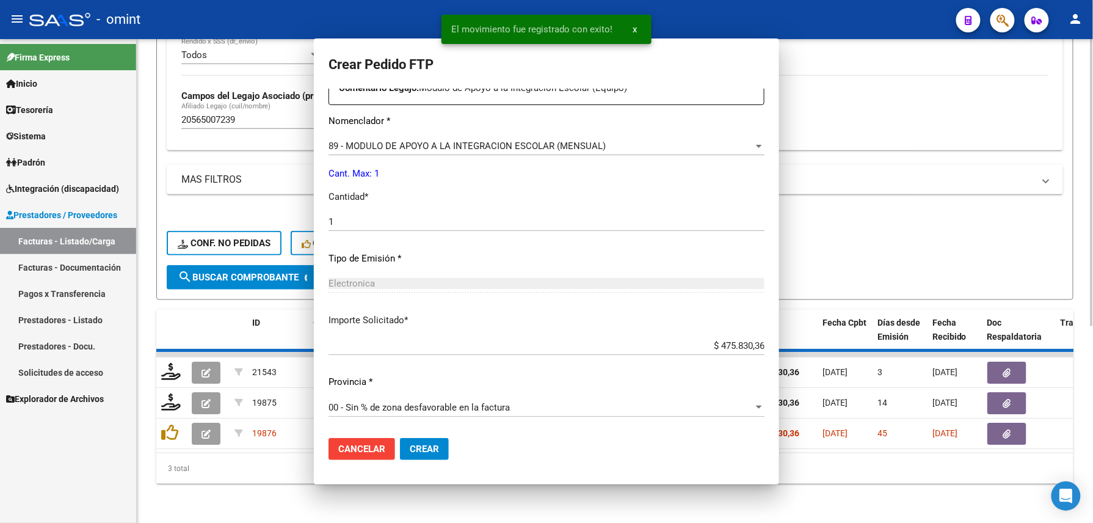
scroll to position [0, 0]
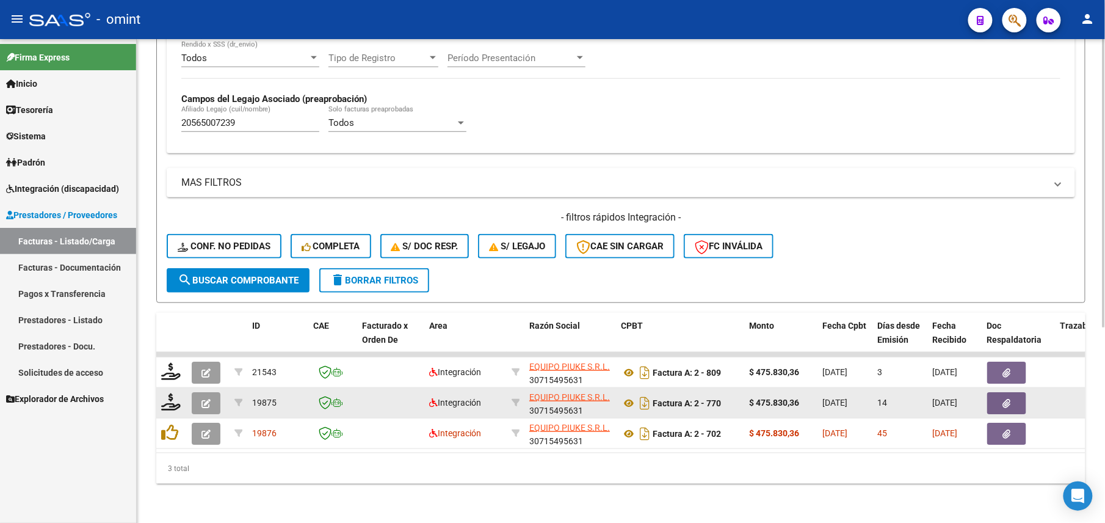
click at [200, 392] on button "button" at bounding box center [206, 403] width 29 height 22
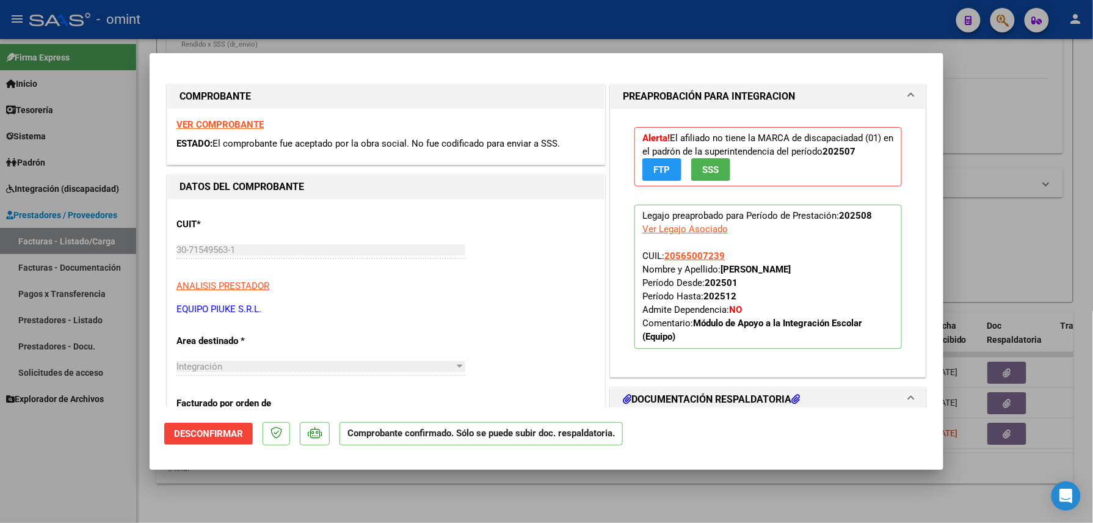
click at [100, 437] on div at bounding box center [546, 261] width 1093 height 523
type input "$ 0,00"
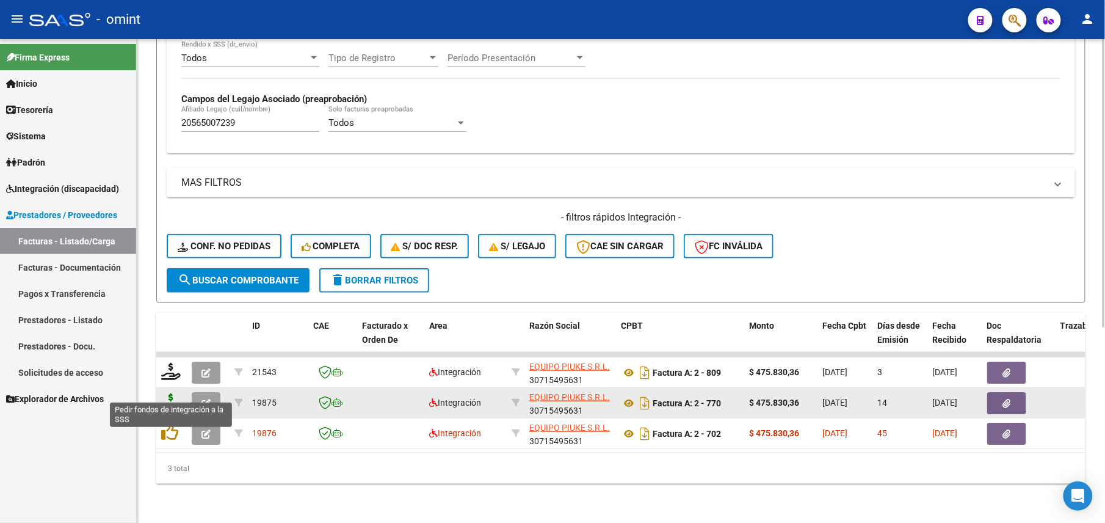
click at [174, 393] on icon at bounding box center [171, 401] width 20 height 17
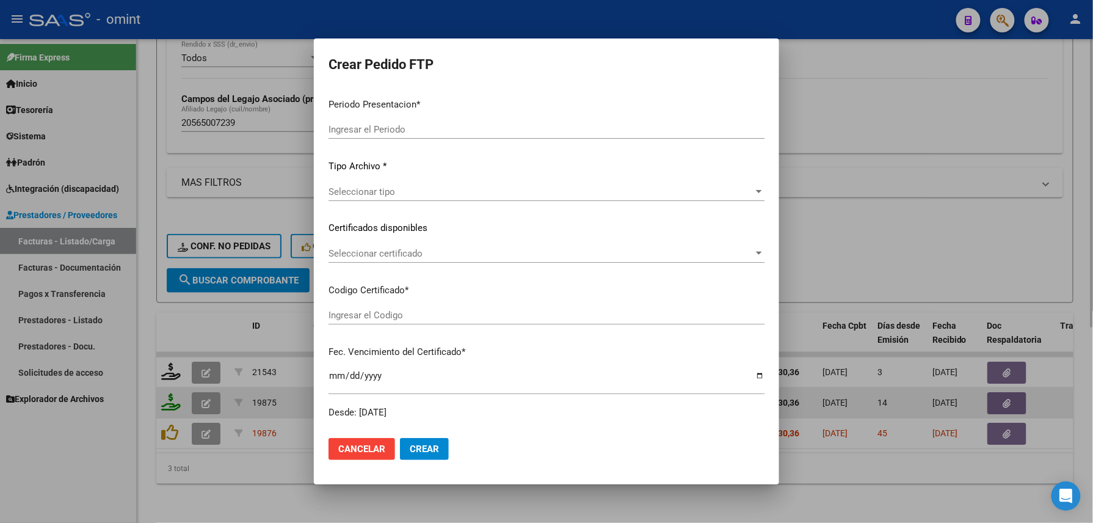
type input "202508"
type input "$ 475.830,36"
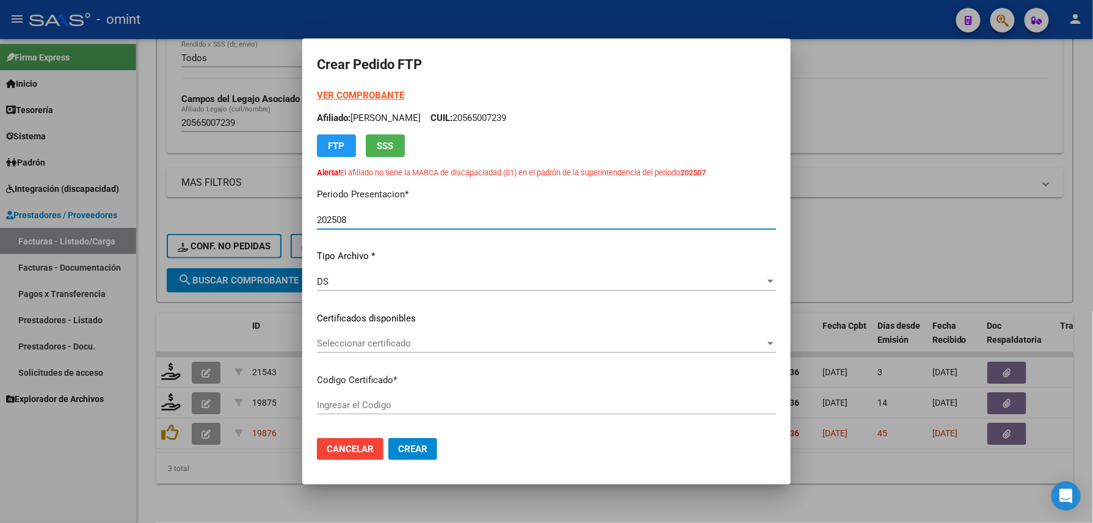
type input "4528522709"
type input "2027-01-10"
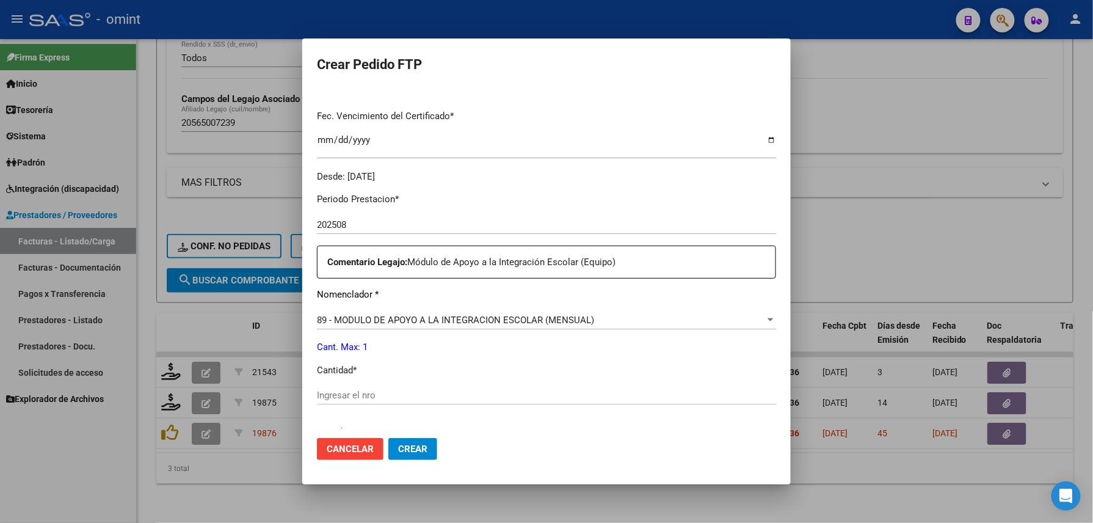
scroll to position [407, 0]
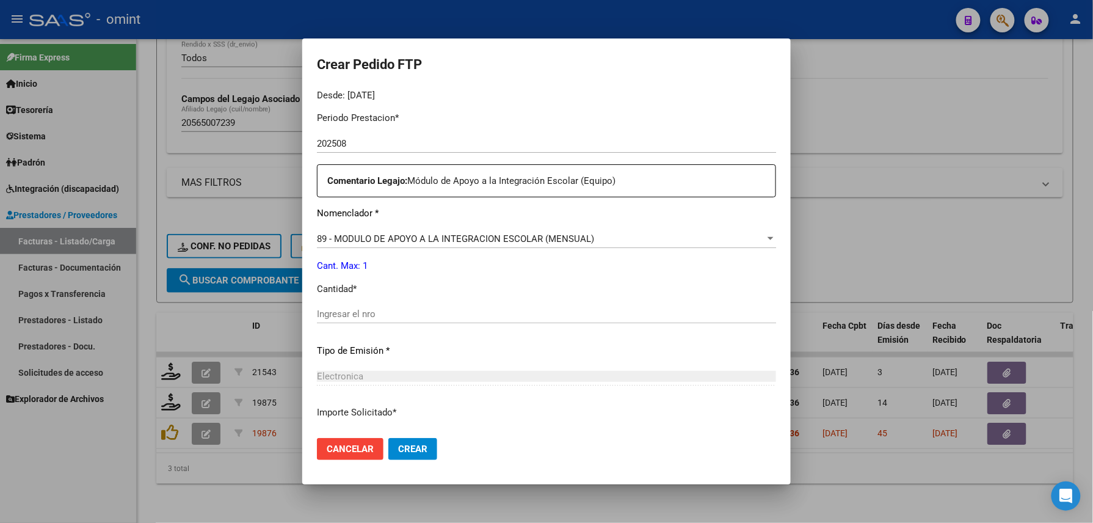
click at [417, 306] on div "Ingresar el nro" at bounding box center [546, 314] width 459 height 18
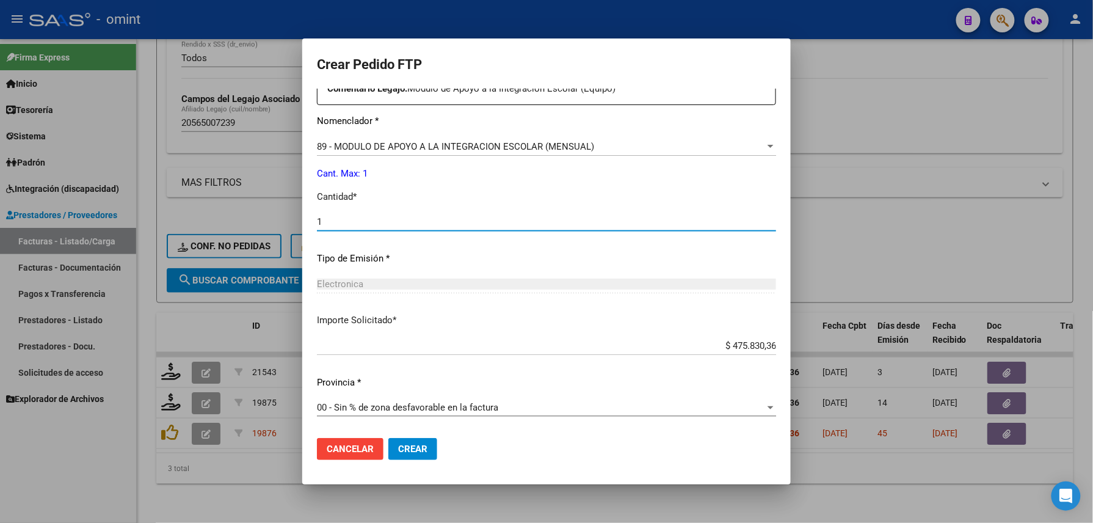
type input "1"
click at [411, 450] on span "Crear" at bounding box center [412, 448] width 29 height 11
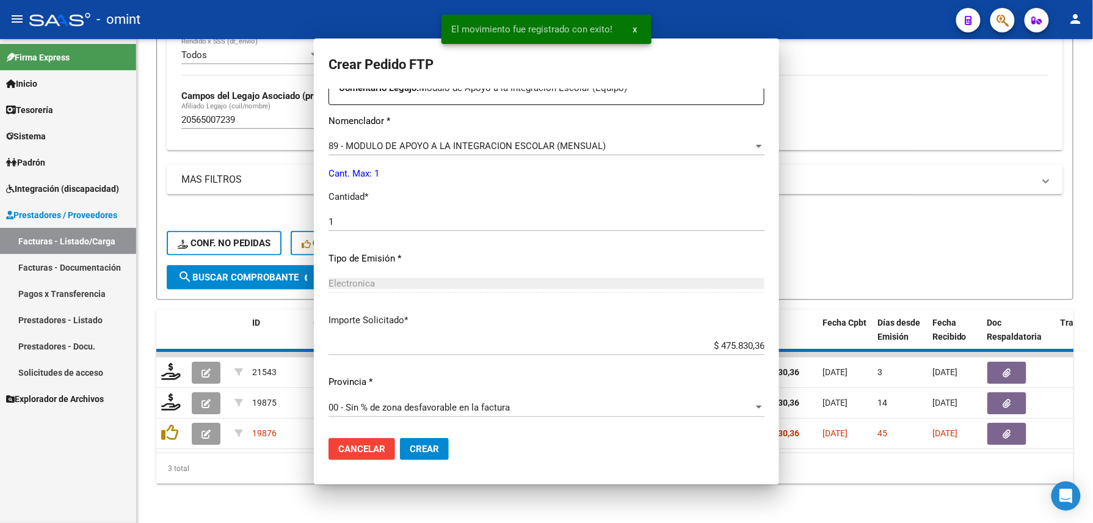
scroll to position [409, 0]
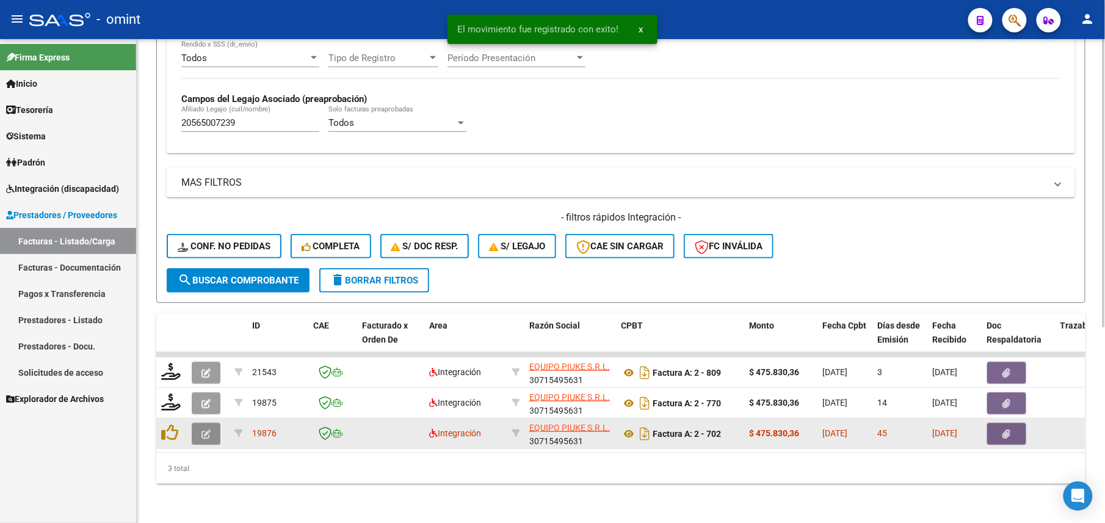
click at [209, 429] on icon "button" at bounding box center [206, 433] width 9 height 9
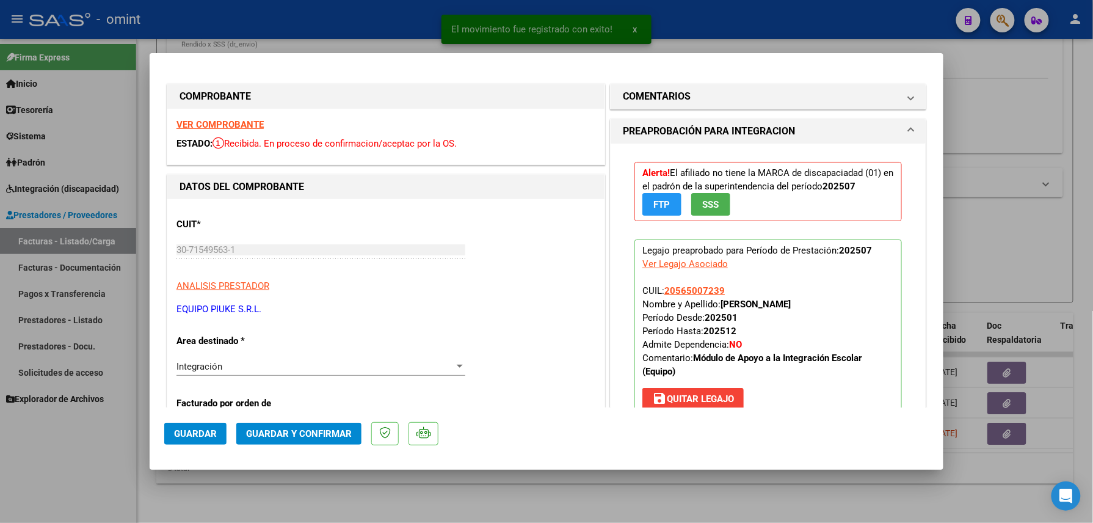
click at [214, 116] on div "VER COMPROBANTE ESTADO: Recibida. En proceso de confirmacion/aceptac por la OS." at bounding box center [385, 137] width 437 height 56
click at [216, 119] on strong "VER COMPROBANTE" at bounding box center [219, 124] width 87 height 11
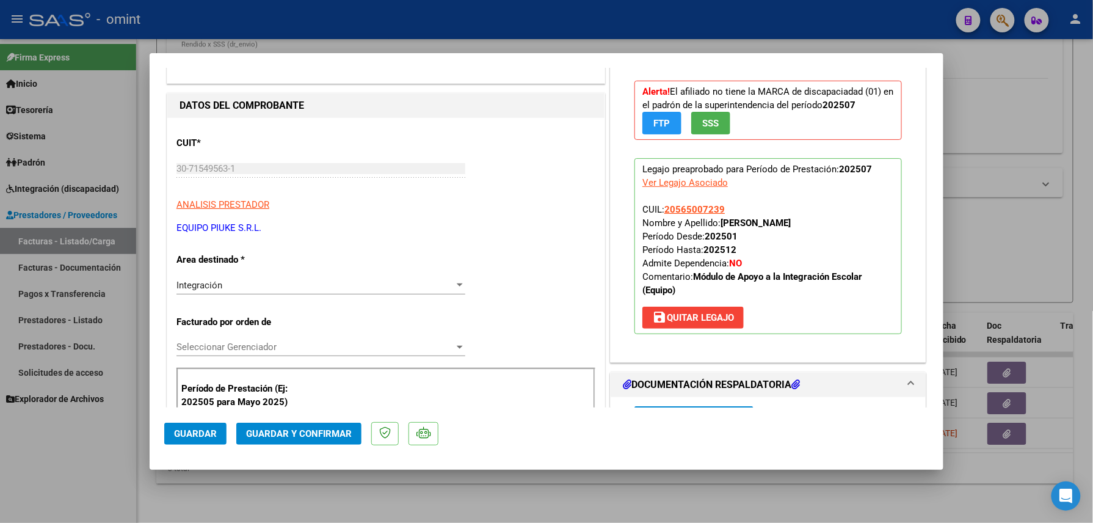
scroll to position [244, 0]
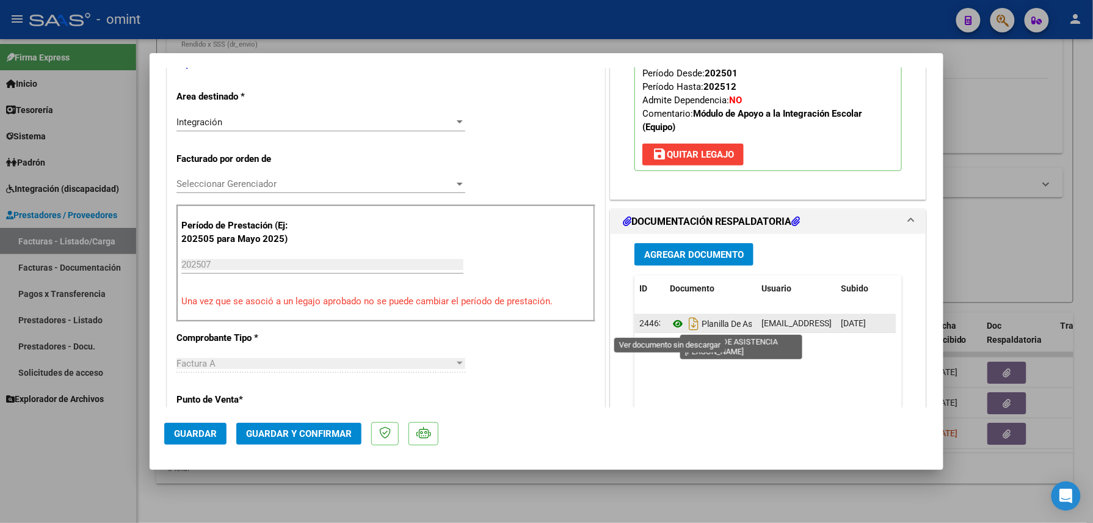
click at [672, 323] on icon at bounding box center [678, 323] width 16 height 15
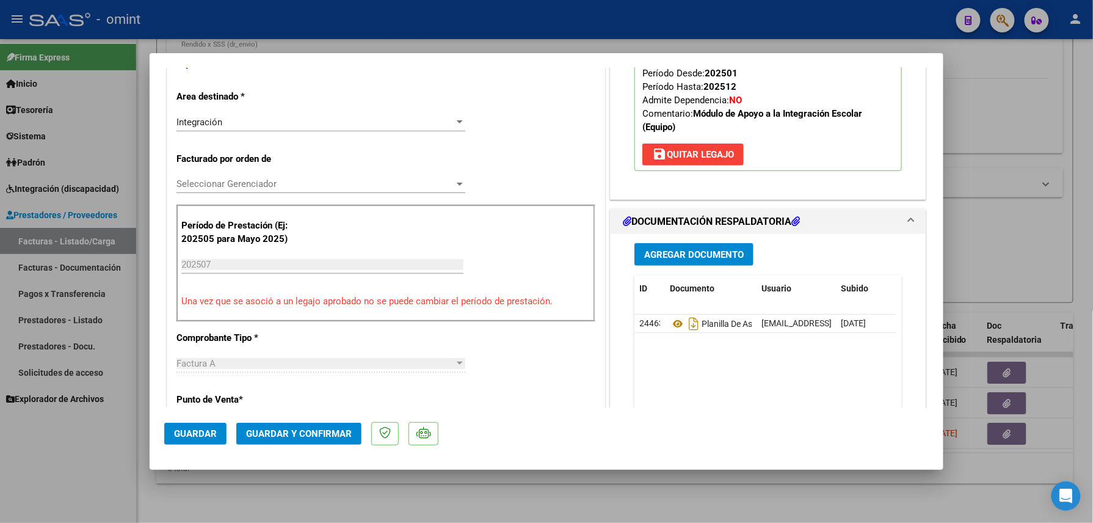
scroll to position [326, 0]
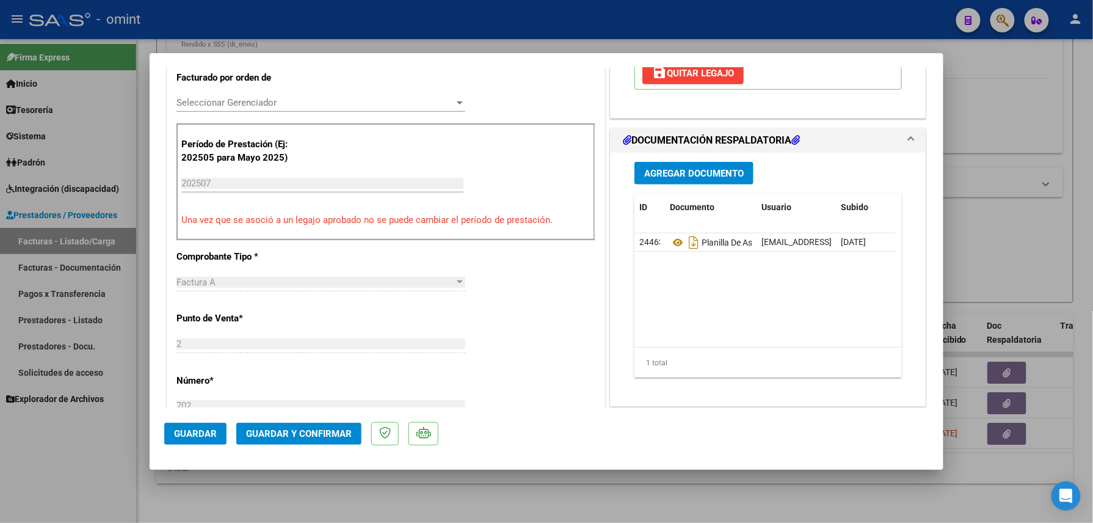
click at [311, 431] on span "Guardar y Confirmar" at bounding box center [299, 433] width 106 height 11
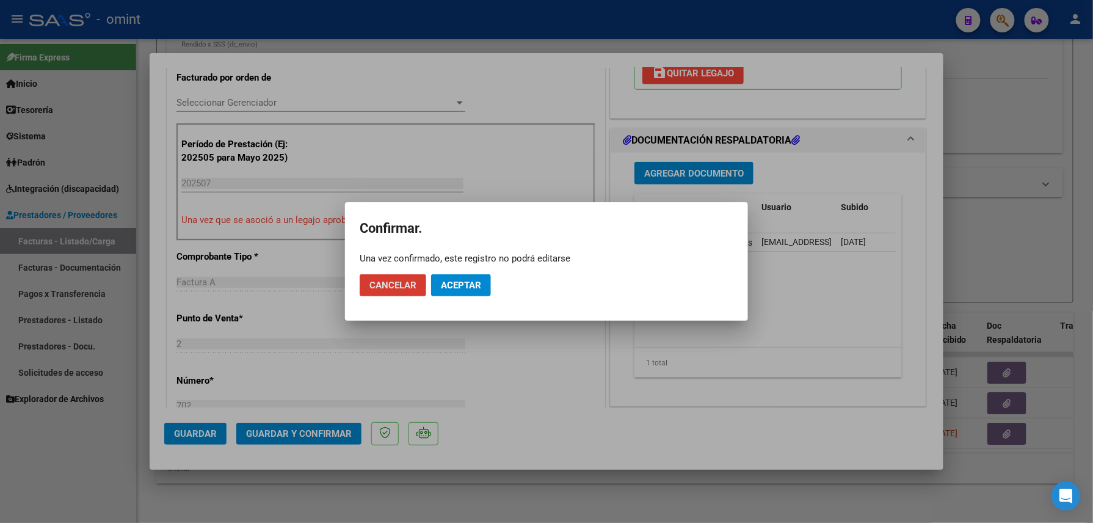
click at [452, 282] on span "Aceptar" at bounding box center [461, 285] width 40 height 11
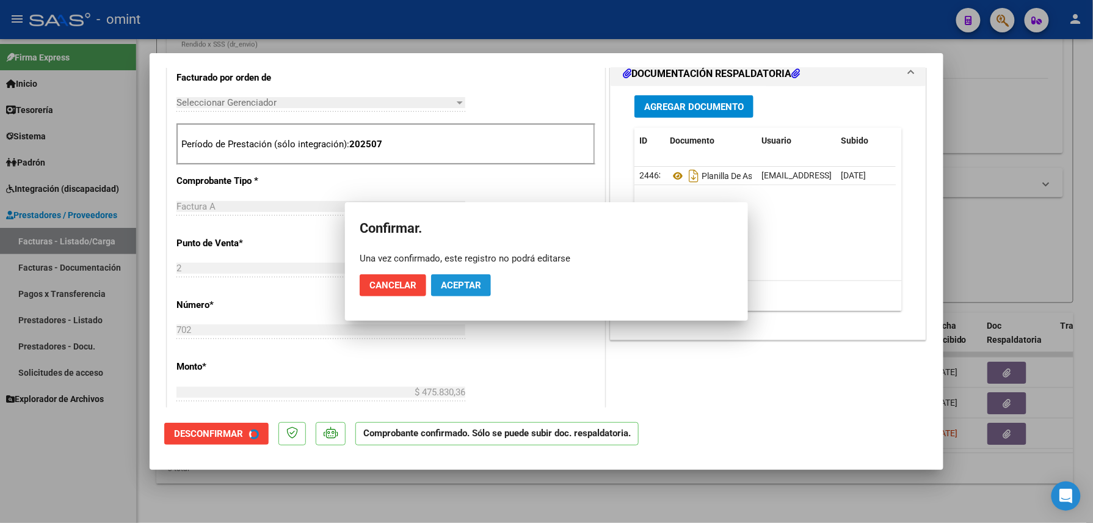
scroll to position [325, 0]
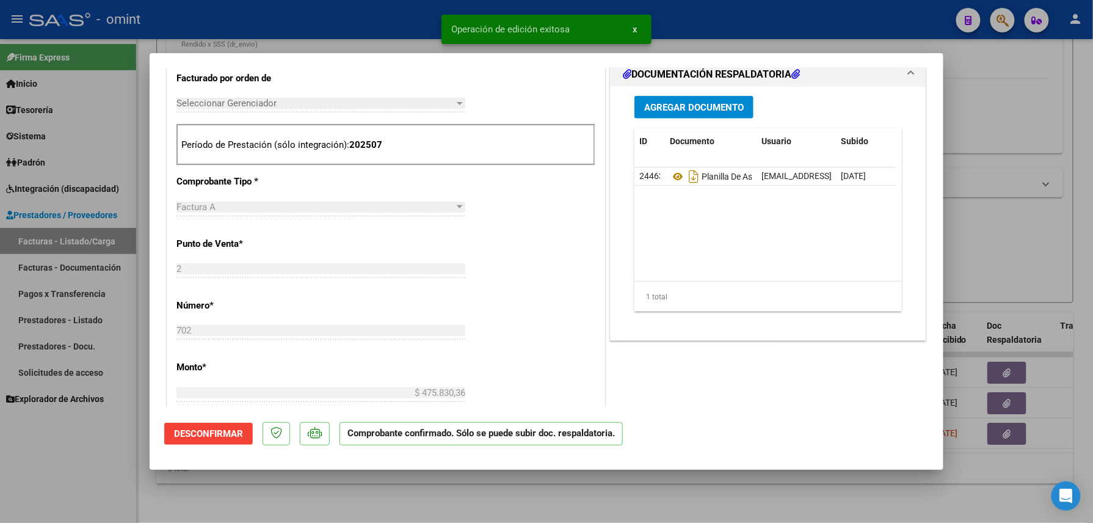
click at [264, 484] on div at bounding box center [546, 261] width 1093 height 523
type input "$ 0,00"
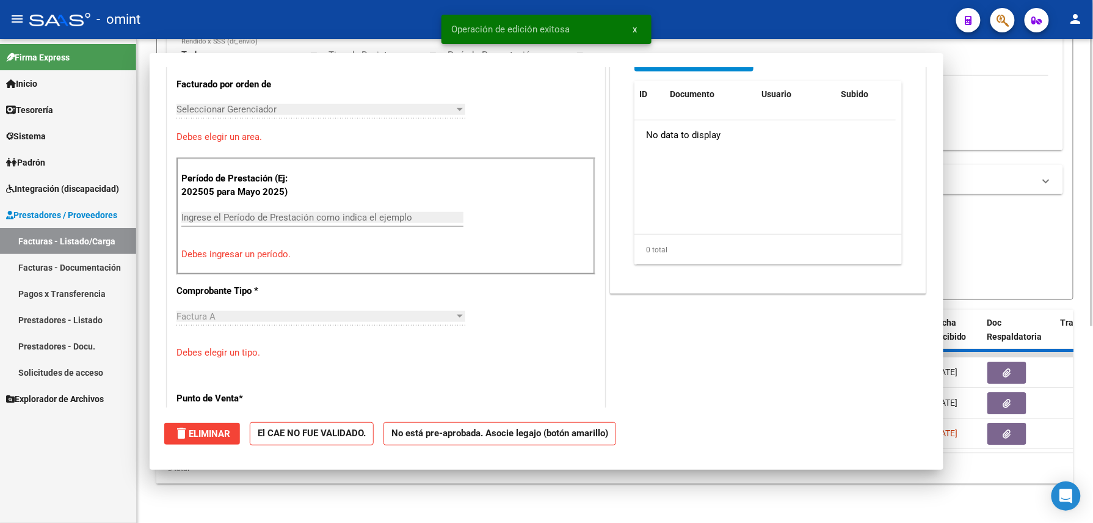
scroll to position [348, 0]
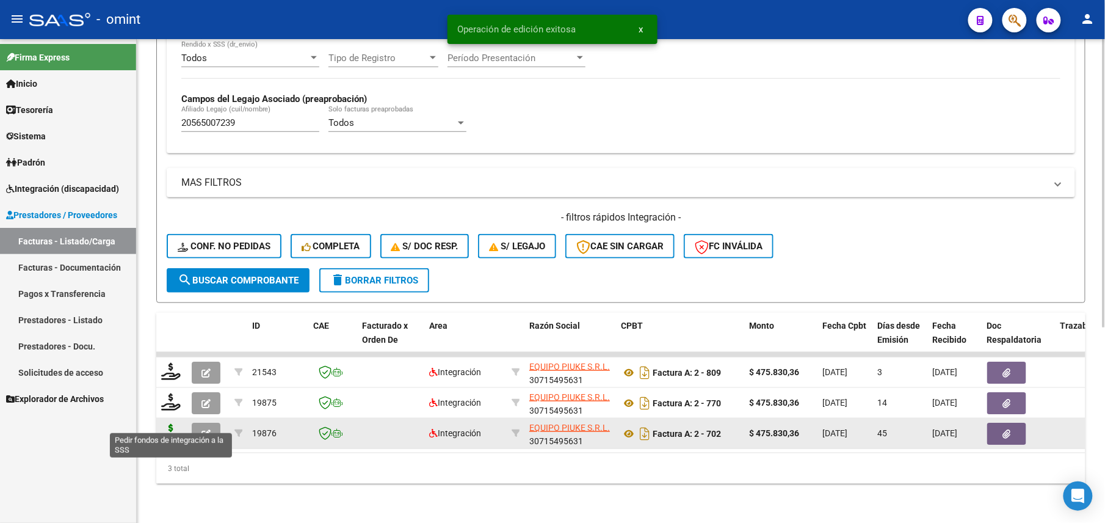
click at [169, 424] on icon at bounding box center [171, 432] width 20 height 17
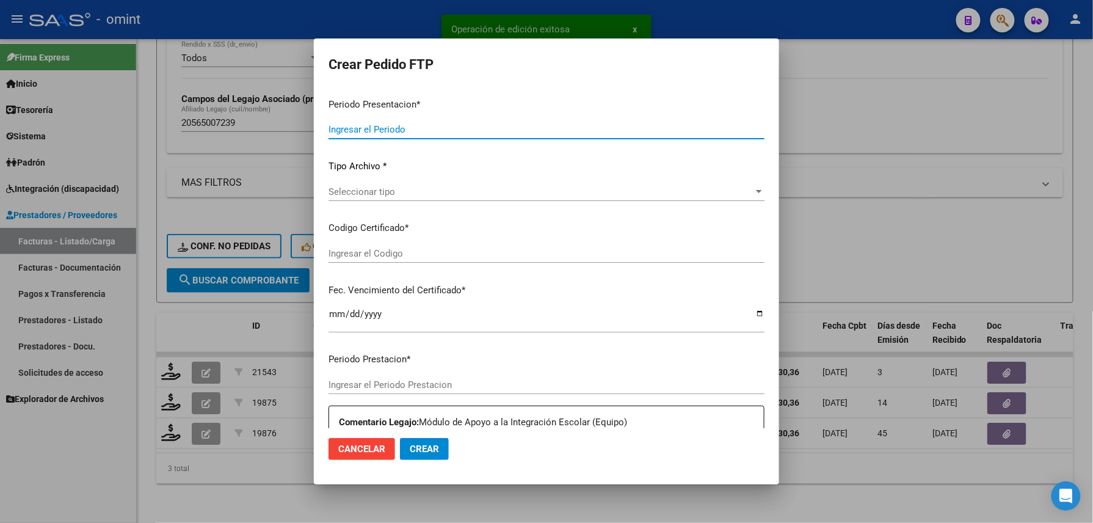
type input "202508"
type input "202507"
type input "$ 475.830,36"
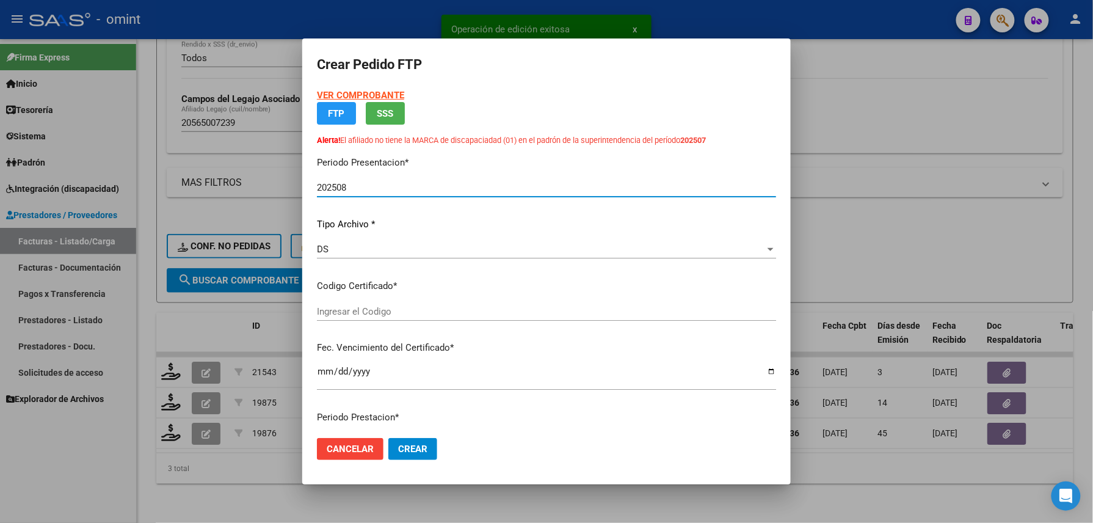
type input "4528522709"
type input "2027-01-10"
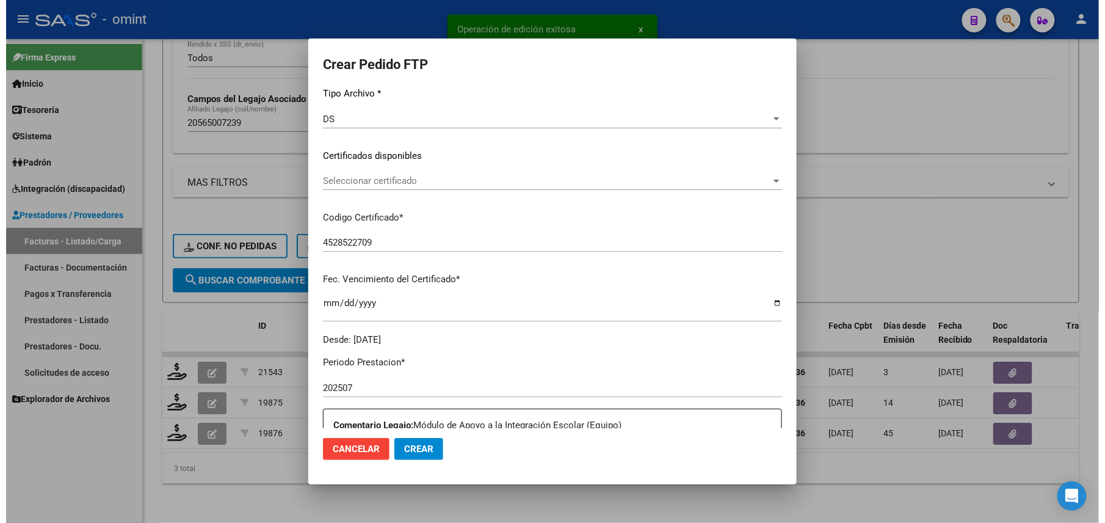
scroll to position [326, 0]
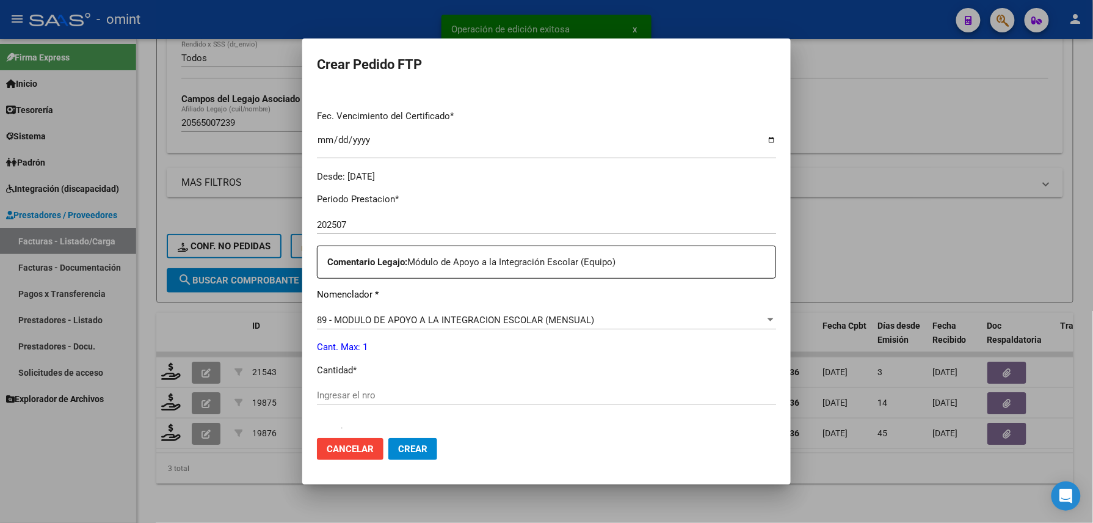
click at [371, 390] on input "Ingresar el nro" at bounding box center [546, 395] width 459 height 11
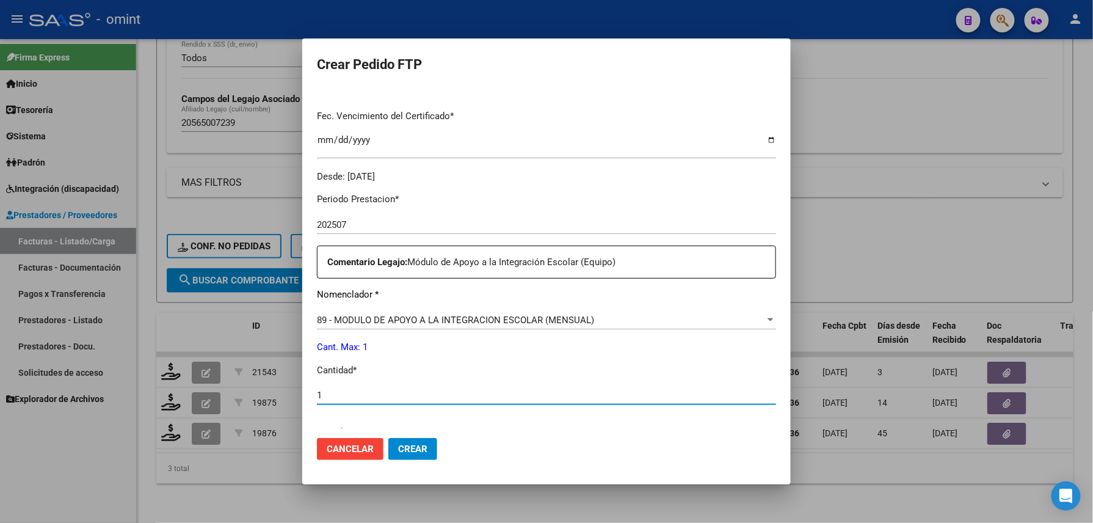
type input "1"
click at [426, 443] on button "Crear" at bounding box center [412, 449] width 49 height 22
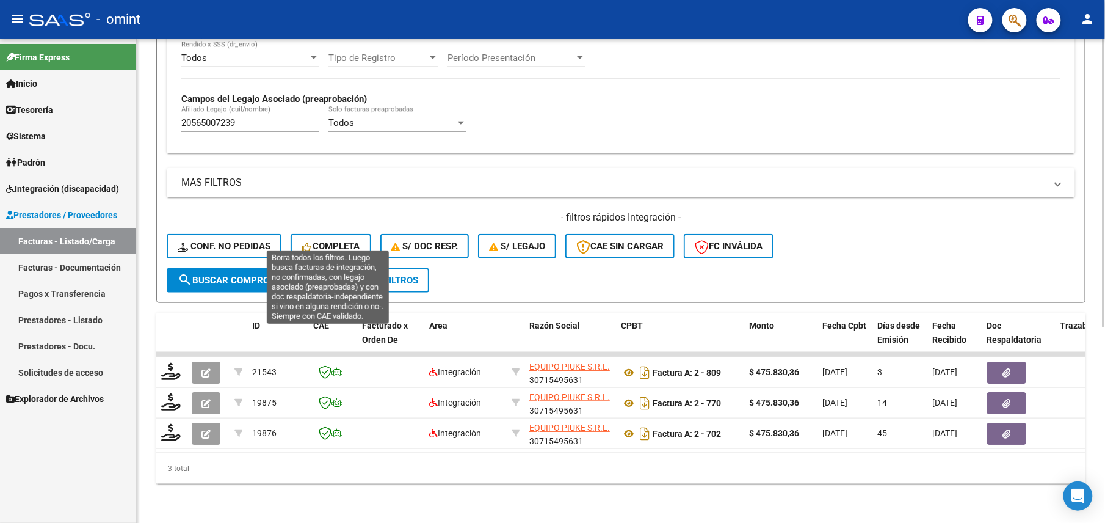
scroll to position [2, 0]
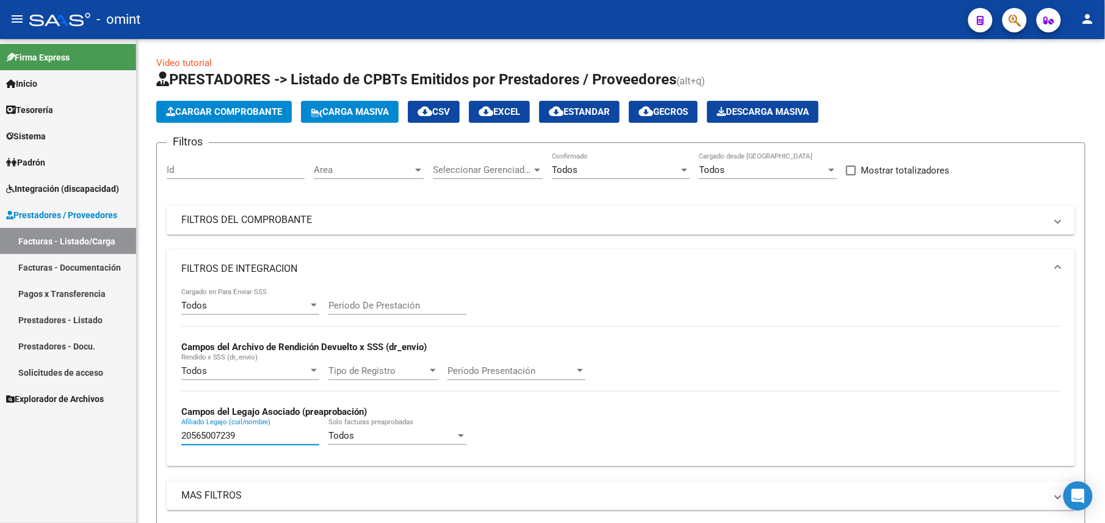
drag, startPoint x: 249, startPoint y: 435, endPoint x: 98, endPoint y: 424, distance: 151.9
click at [98, 424] on mat-sidenav-container "Firma Express Inicio Calendario SSS Instructivos Contacto OS Tesorería Extracto…" at bounding box center [552, 281] width 1105 height 484
paste input "7541830907"
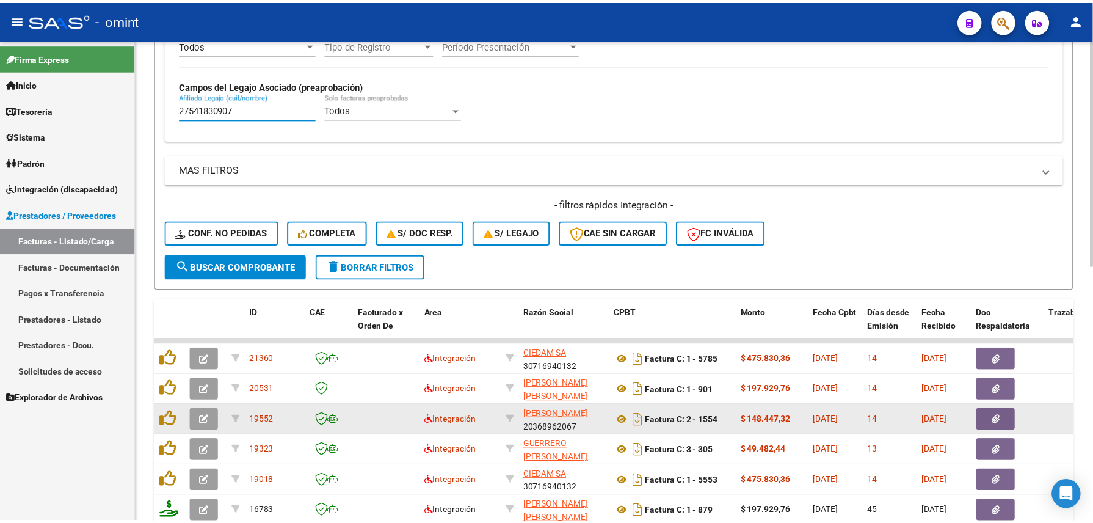
scroll to position [409, 0]
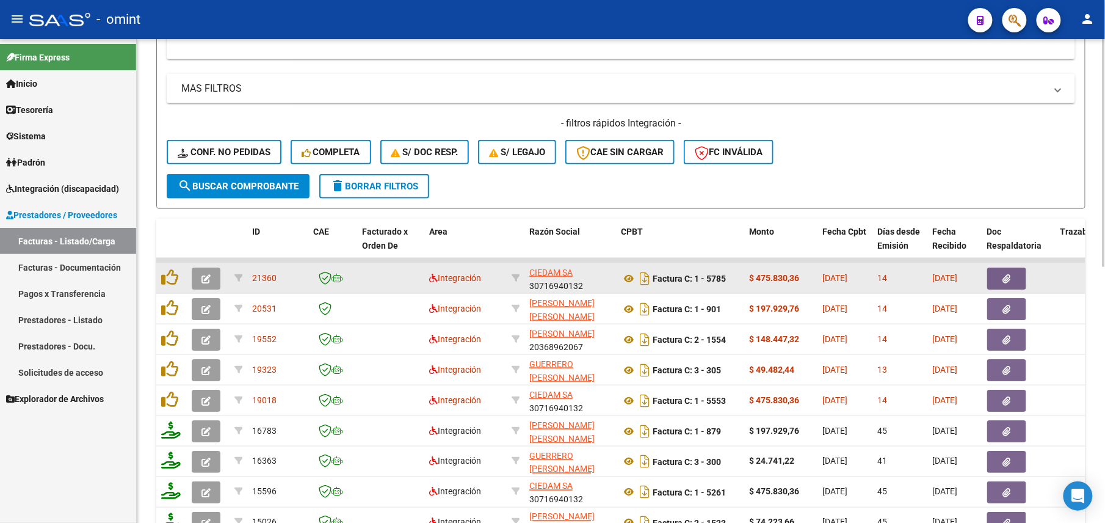
type input "27541830907"
click at [202, 280] on icon "button" at bounding box center [206, 278] width 9 height 9
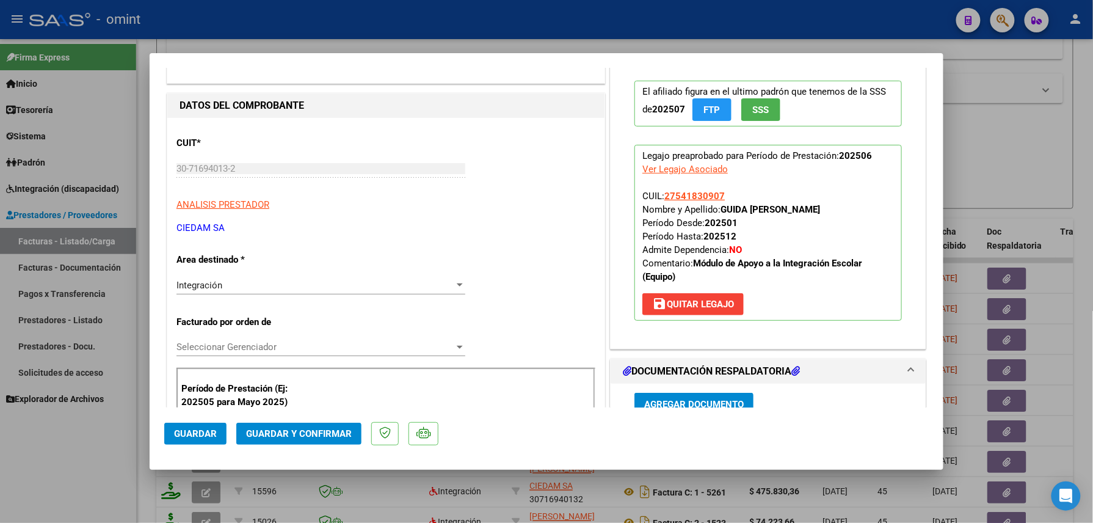
scroll to position [0, 0]
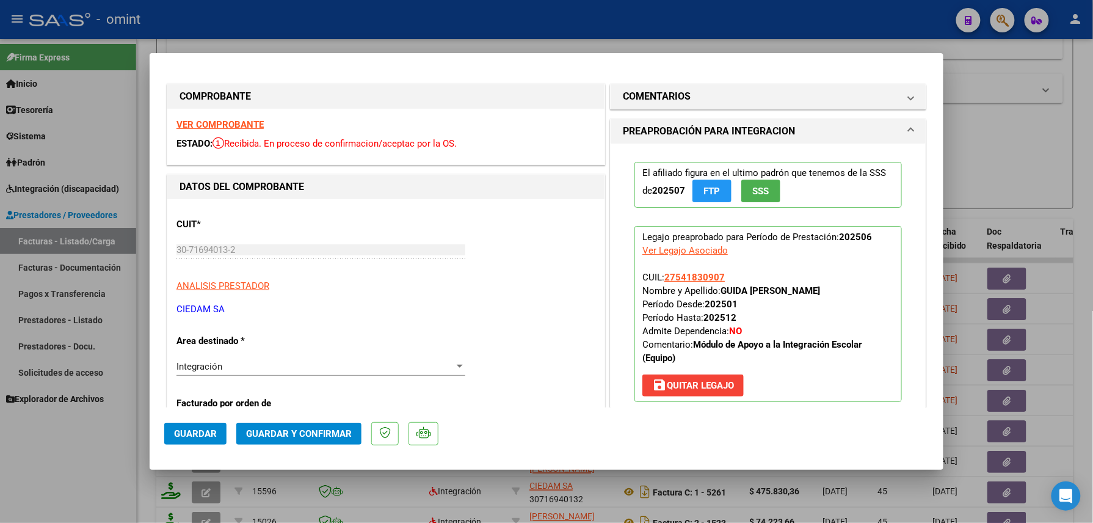
click at [226, 126] on strong "VER COMPROBANTE" at bounding box center [219, 124] width 87 height 11
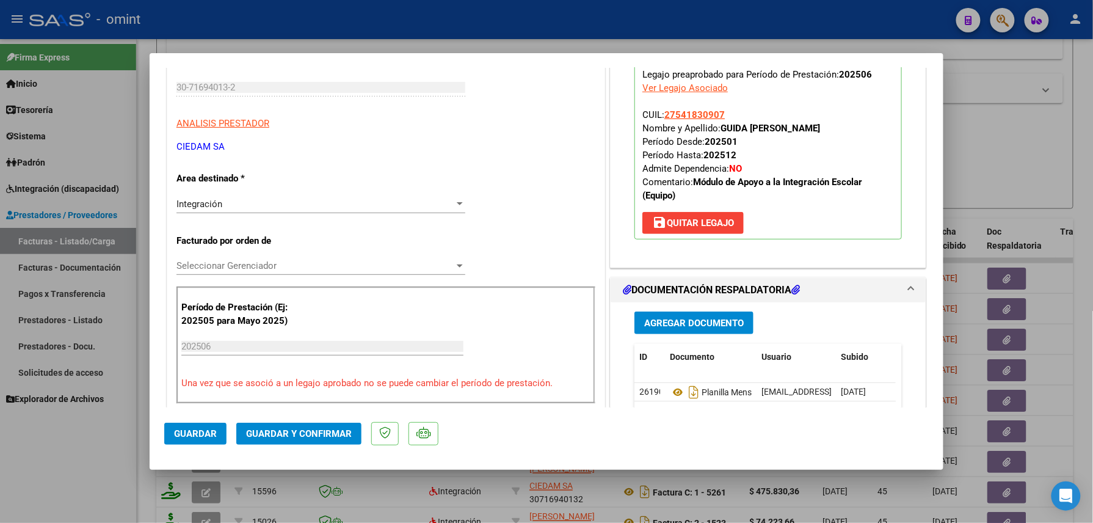
scroll to position [244, 0]
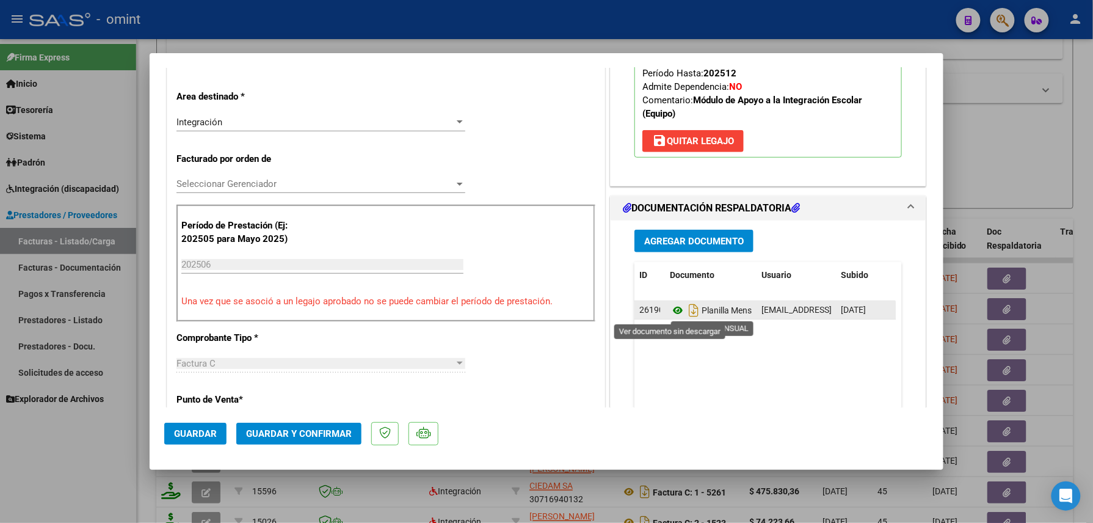
click at [670, 309] on icon at bounding box center [678, 310] width 16 height 15
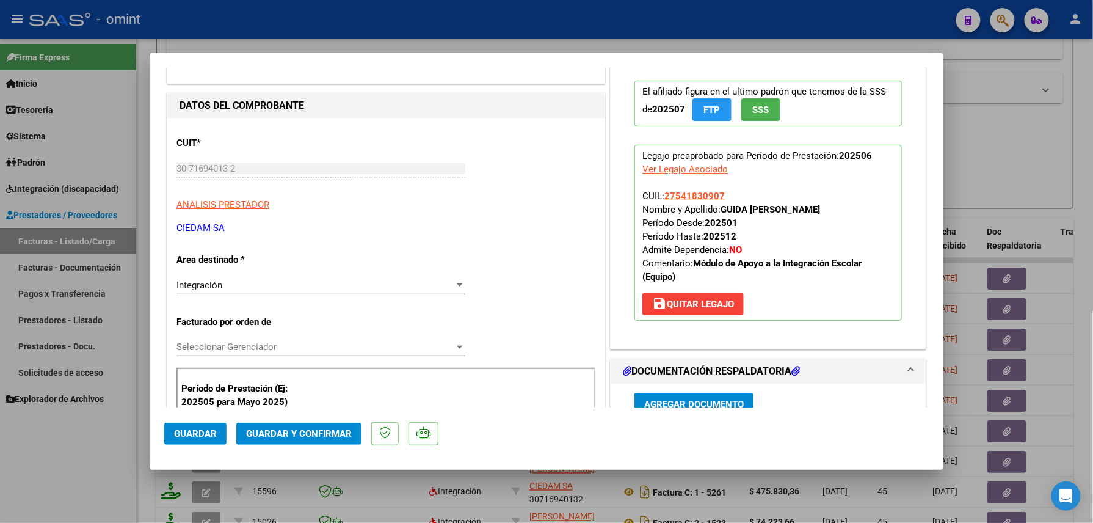
scroll to position [0, 0]
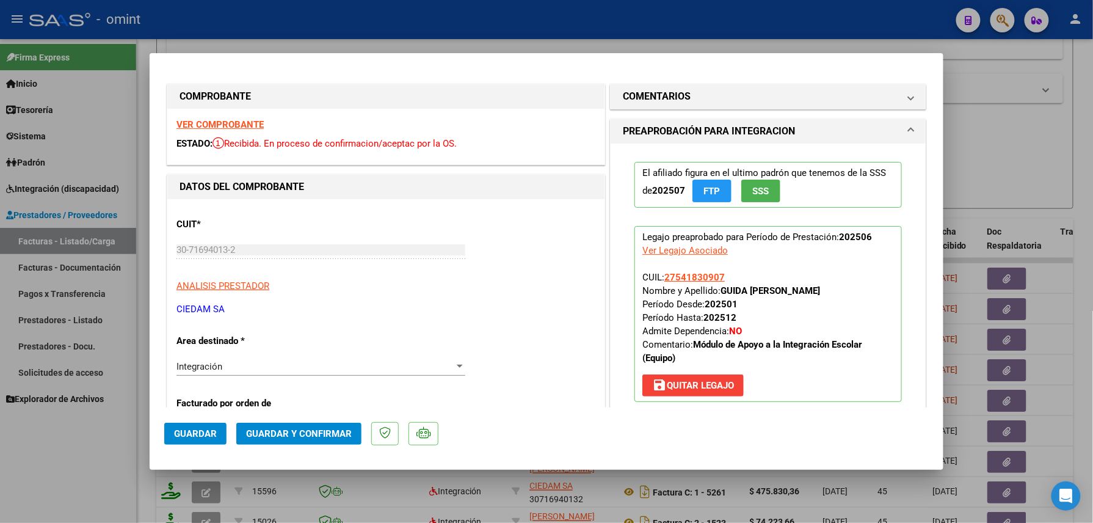
click at [316, 436] on span "Guardar y Confirmar" at bounding box center [299, 433] width 106 height 11
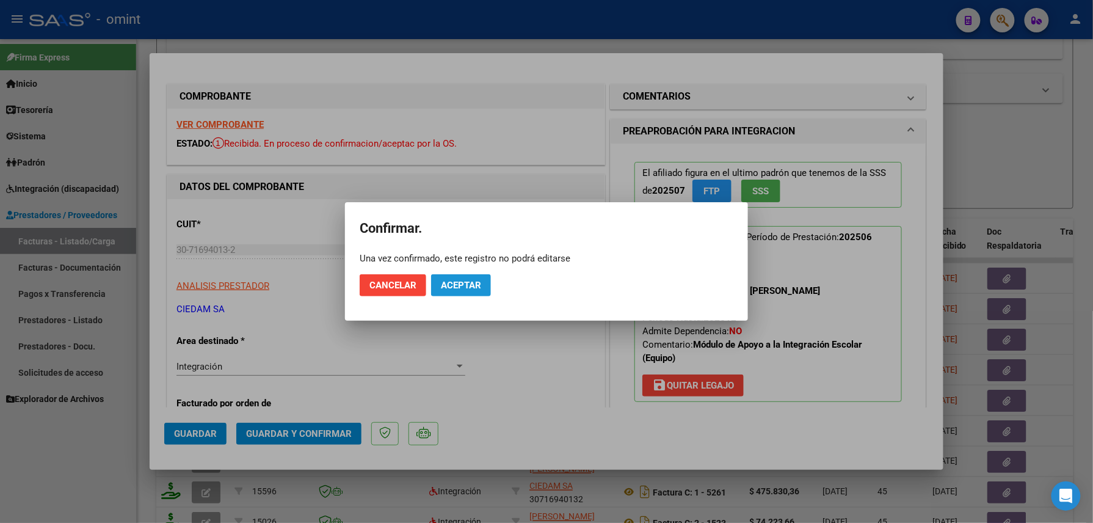
click at [462, 282] on span "Aceptar" at bounding box center [461, 285] width 40 height 11
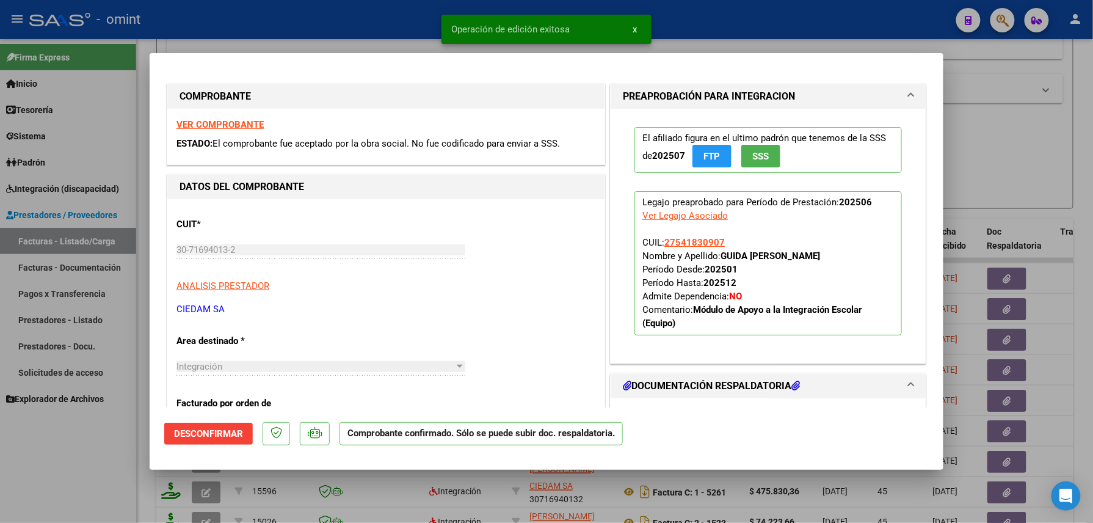
click at [107, 441] on div at bounding box center [546, 261] width 1093 height 523
type input "$ 0,00"
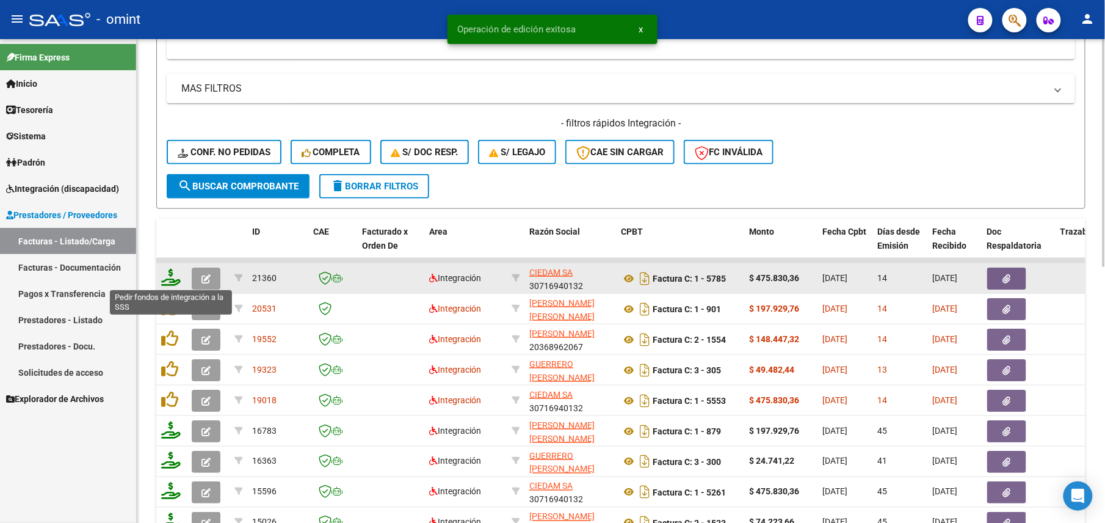
click at [171, 279] on icon at bounding box center [171, 277] width 20 height 17
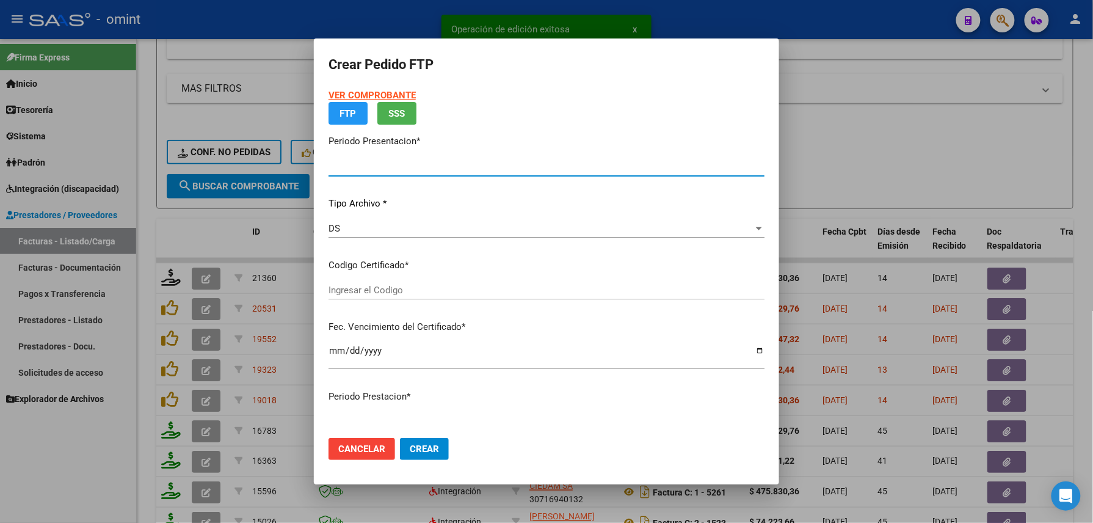
type input "202508"
type input "202506"
type input "$ 475.830,36"
type input "8244398344"
type input "2040-03-31"
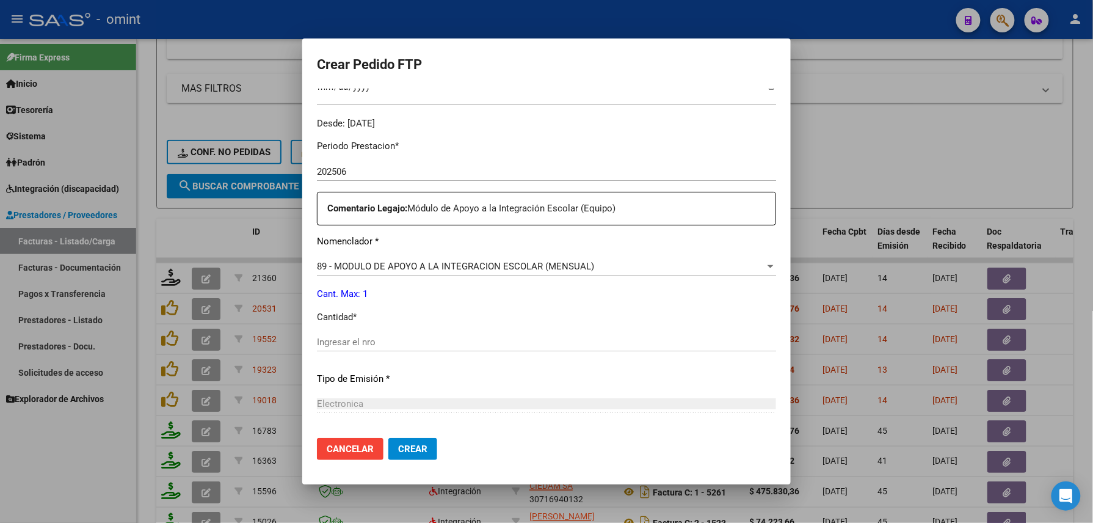
scroll to position [440, 0]
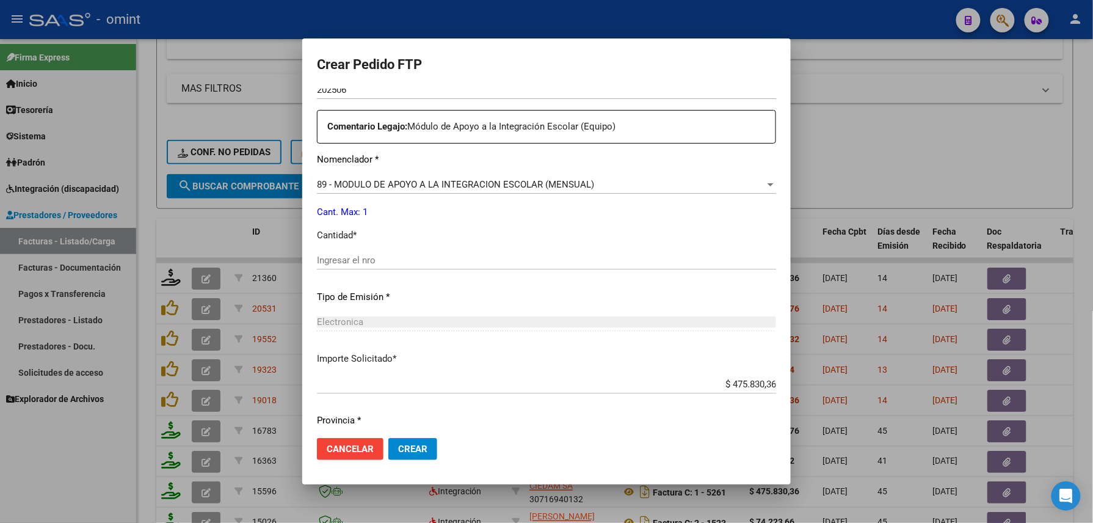
click at [390, 267] on div "Ingresar el nro" at bounding box center [546, 260] width 459 height 18
type input "1"
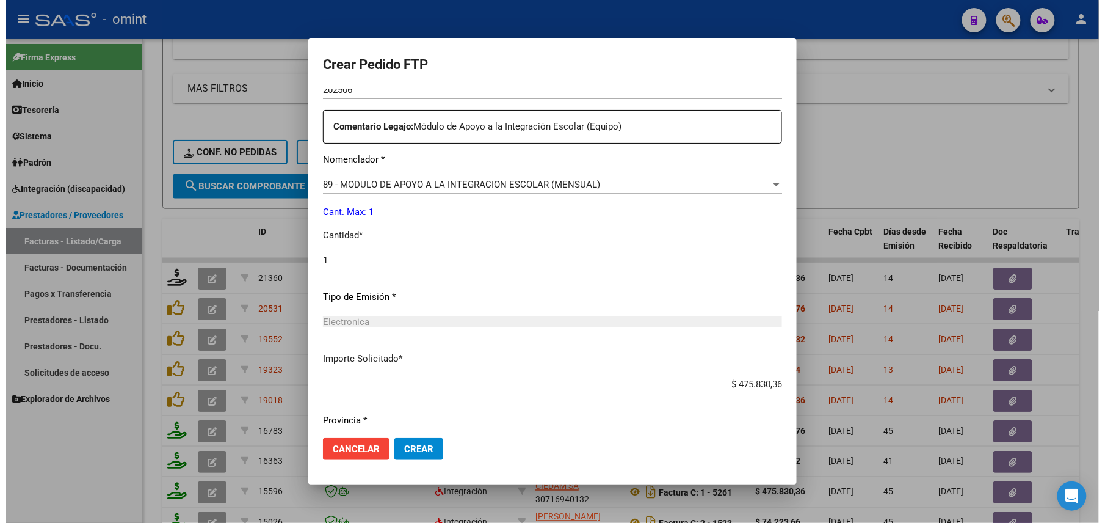
scroll to position [478, 0]
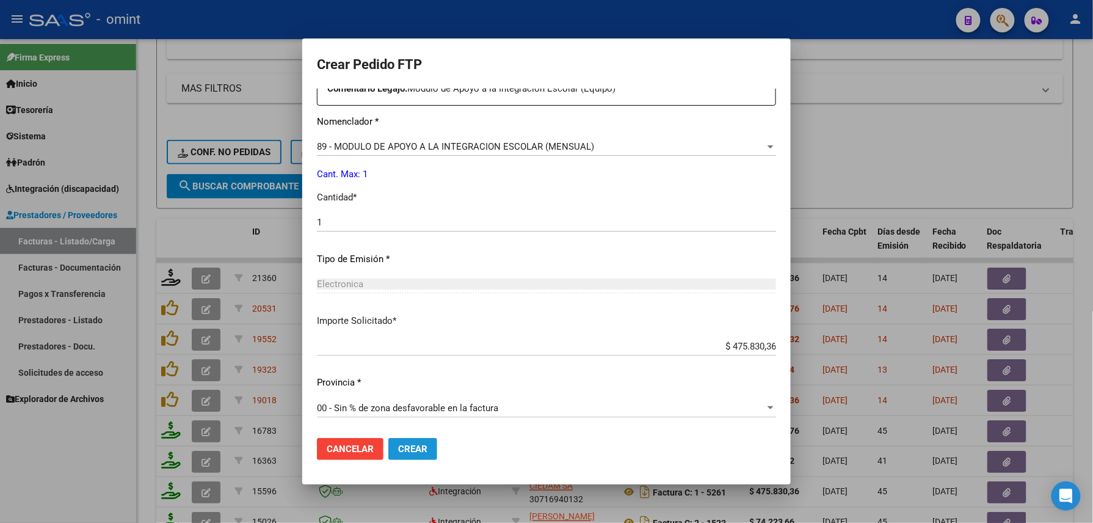
click at [409, 456] on button "Crear" at bounding box center [412, 449] width 49 height 22
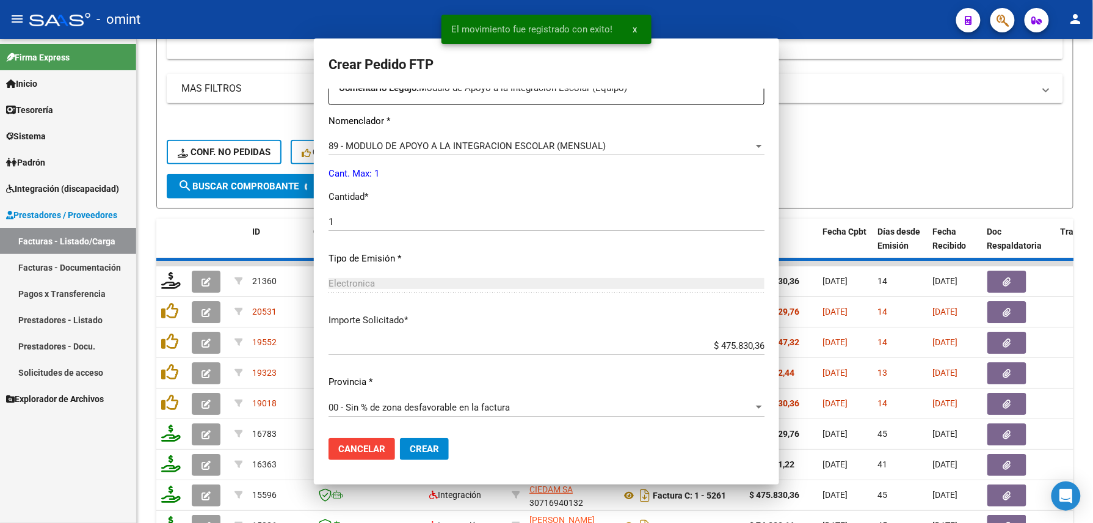
scroll to position [0, 0]
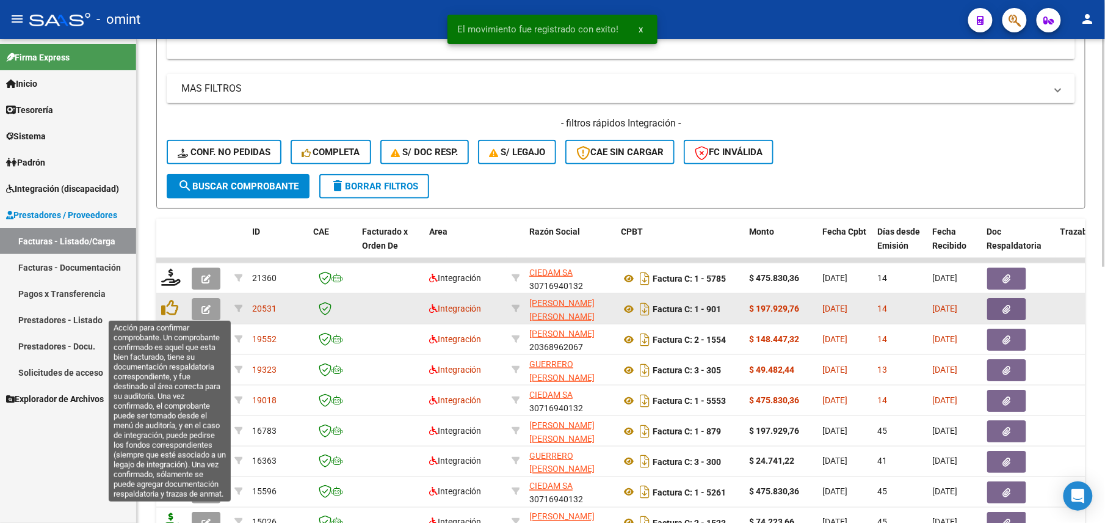
click at [202, 302] on button "button" at bounding box center [206, 309] width 29 height 22
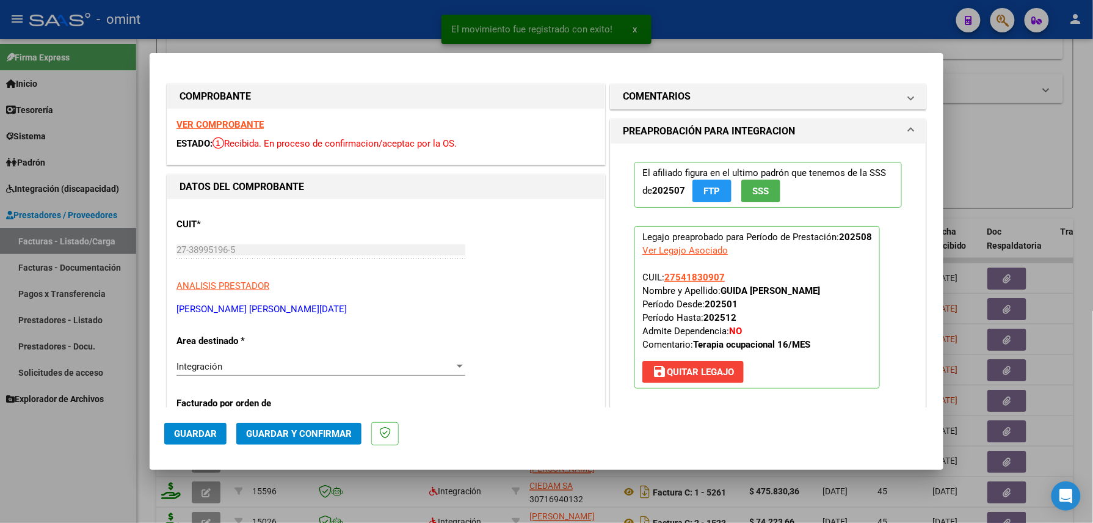
click at [253, 119] on strong "VER COMPROBANTE" at bounding box center [219, 124] width 87 height 11
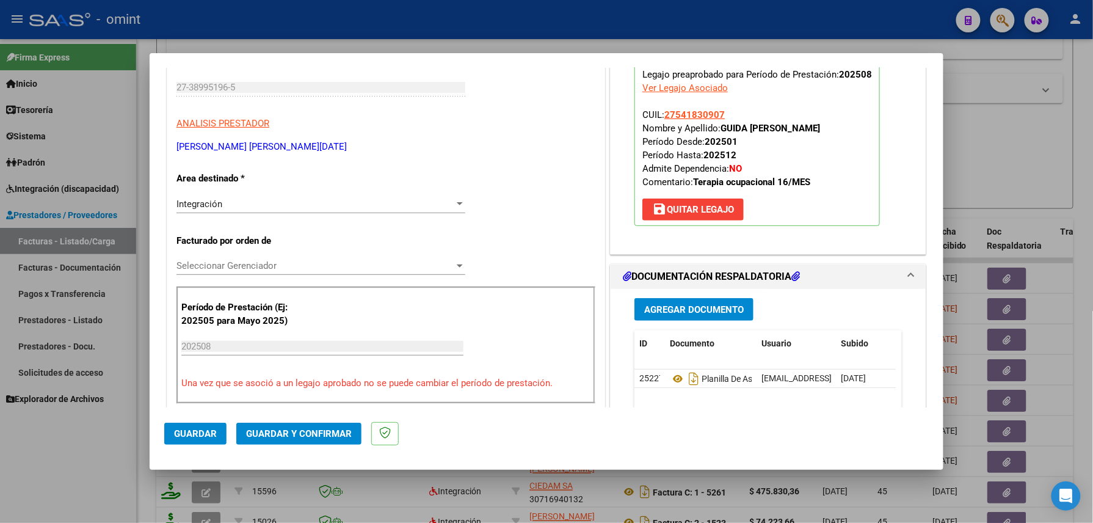
scroll to position [244, 0]
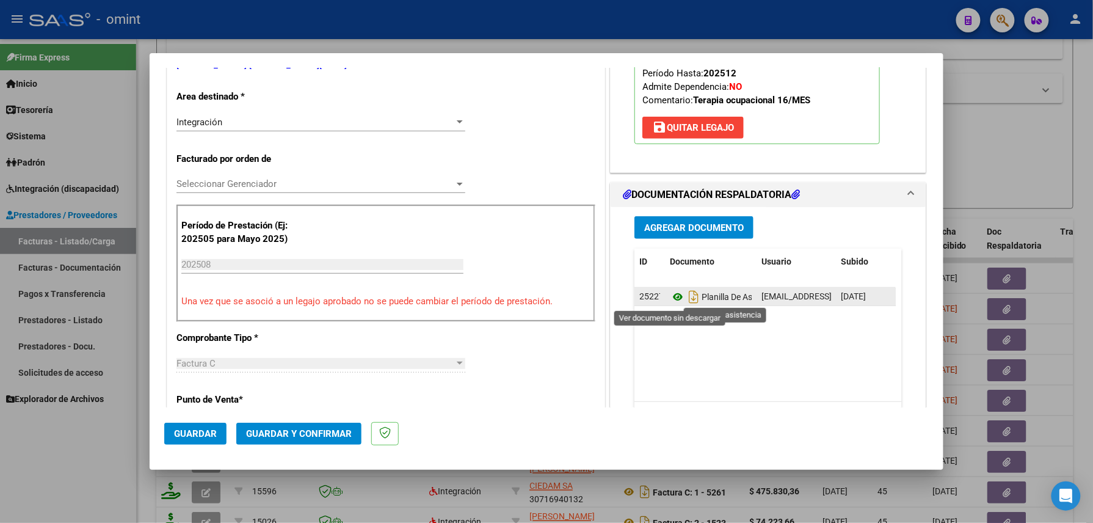
click at [677, 297] on icon at bounding box center [678, 296] width 16 height 15
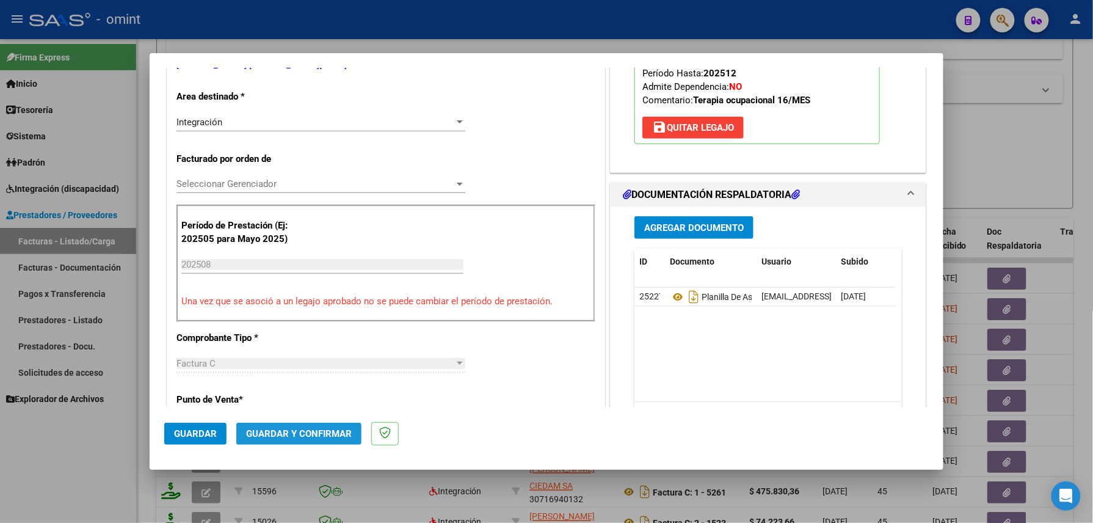
click at [300, 430] on span "Guardar y Confirmar" at bounding box center [299, 433] width 106 height 11
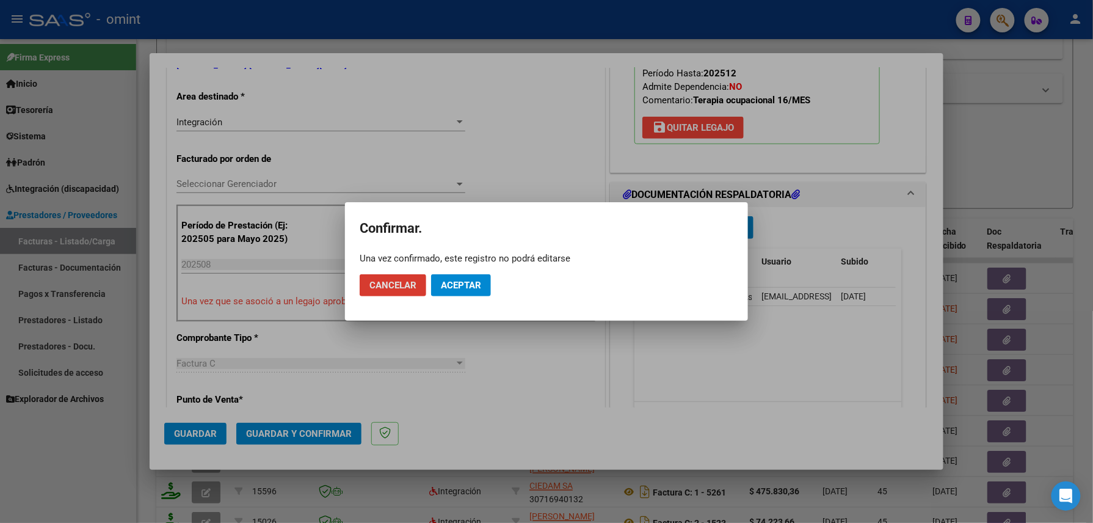
click at [448, 291] on button "Aceptar" at bounding box center [461, 285] width 60 height 22
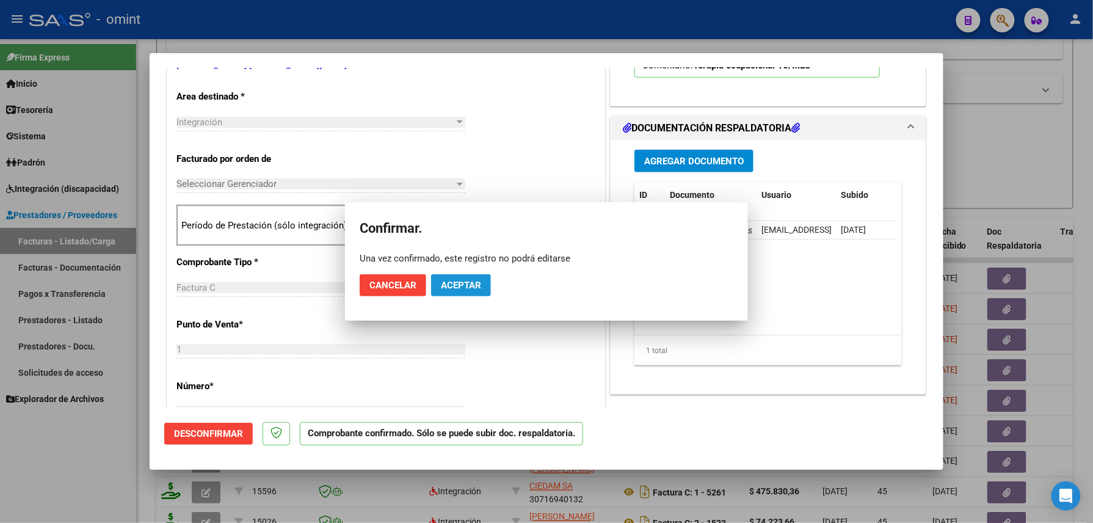
scroll to position [243, 0]
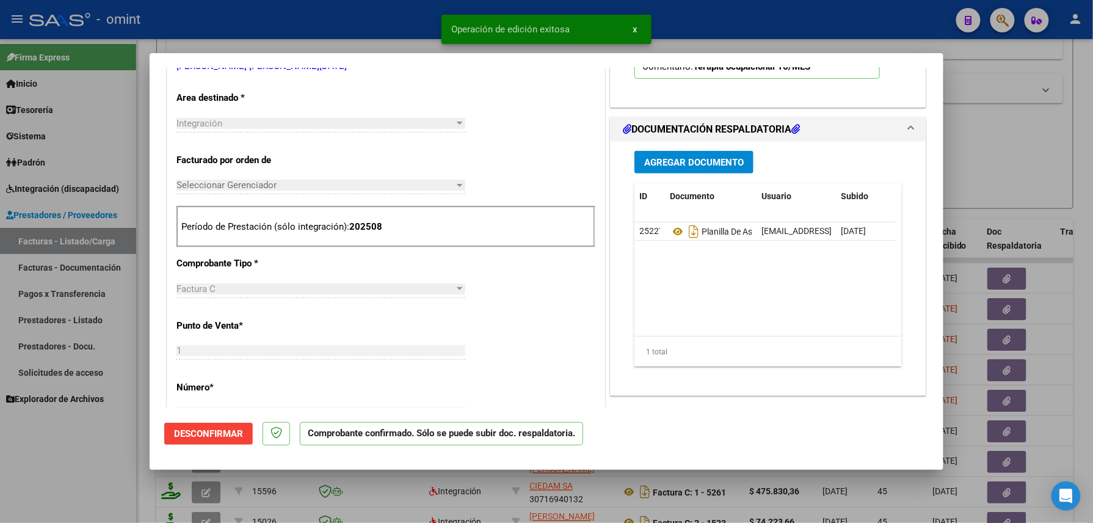
click at [56, 453] on div at bounding box center [546, 261] width 1093 height 523
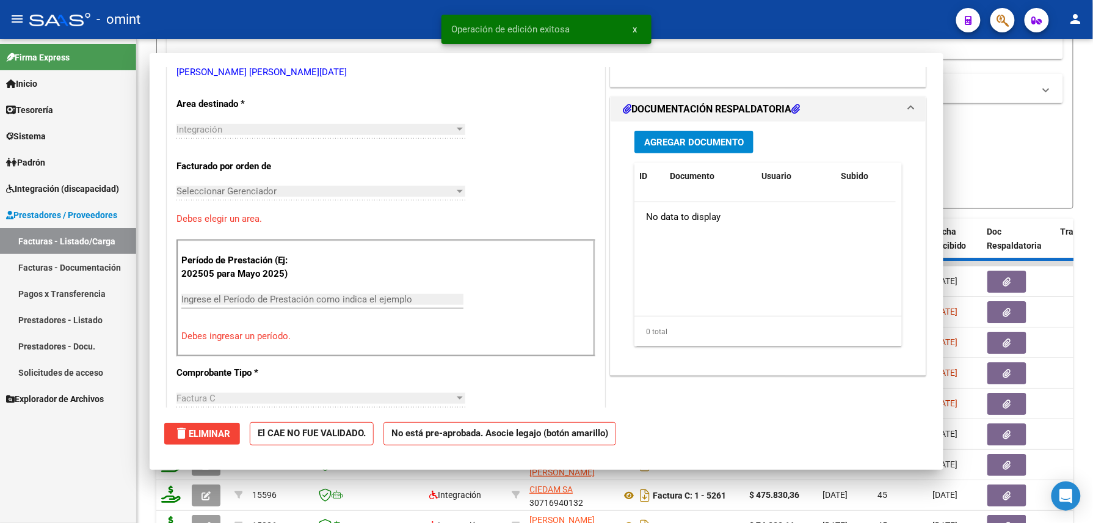
scroll to position [0, 0]
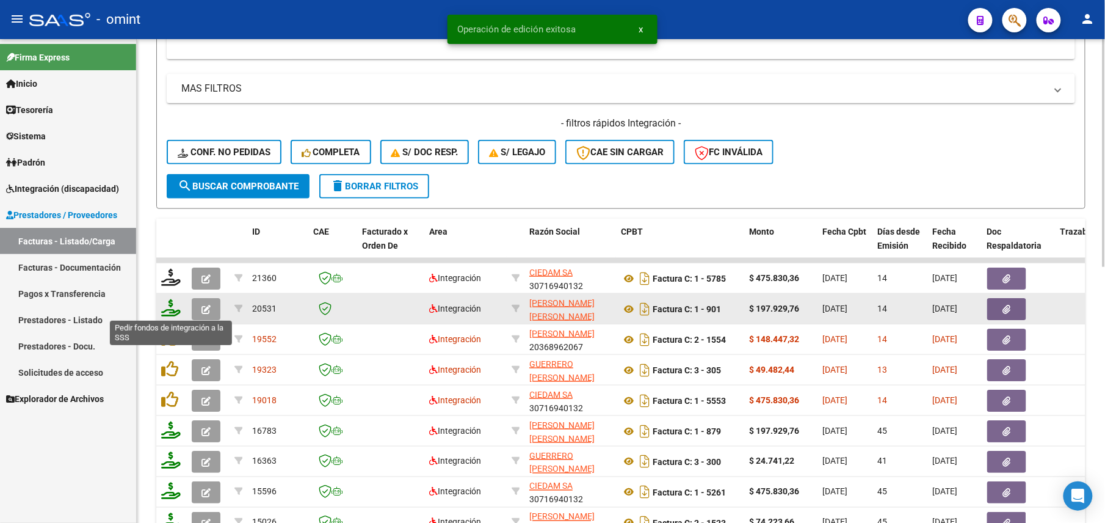
click at [162, 309] on icon at bounding box center [171, 307] width 20 height 17
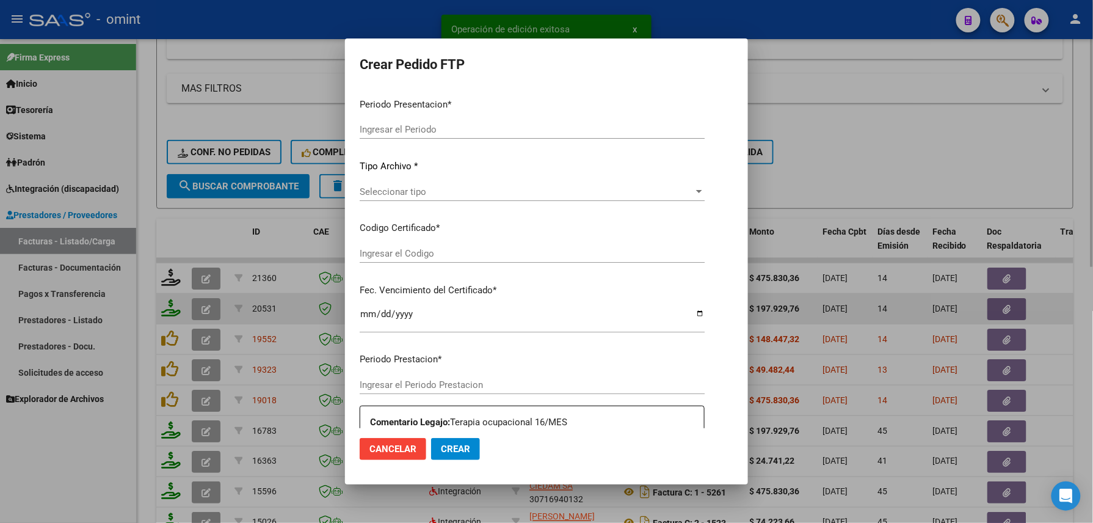
type input "202508"
type input "$ 197.929,76"
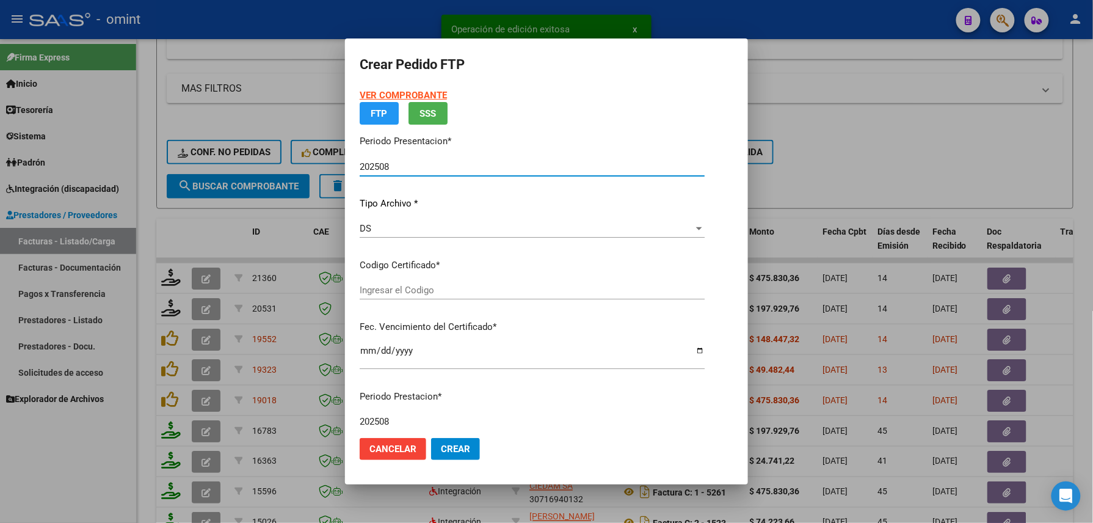
type input "8244398344"
type input "2040-03-31"
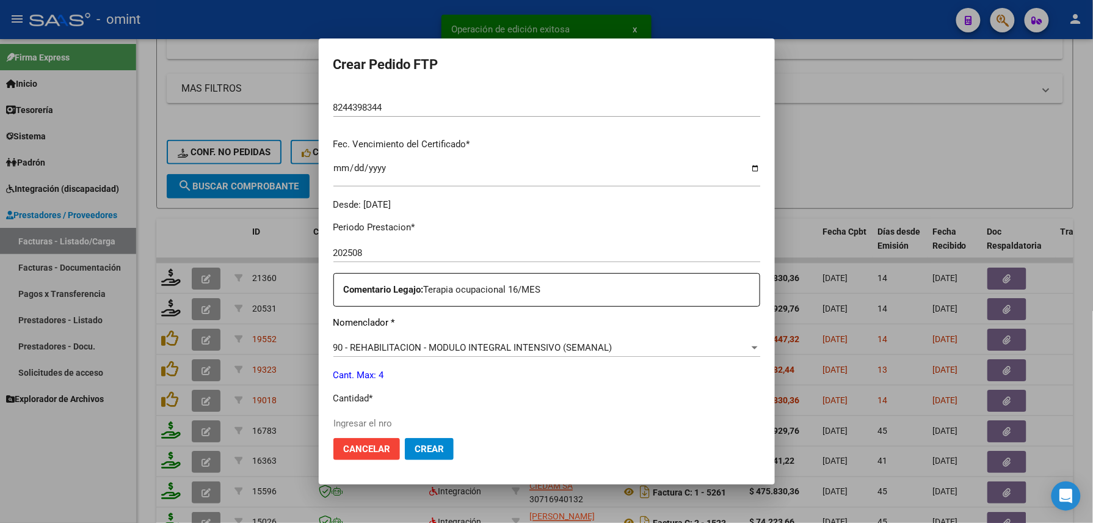
scroll to position [440, 0]
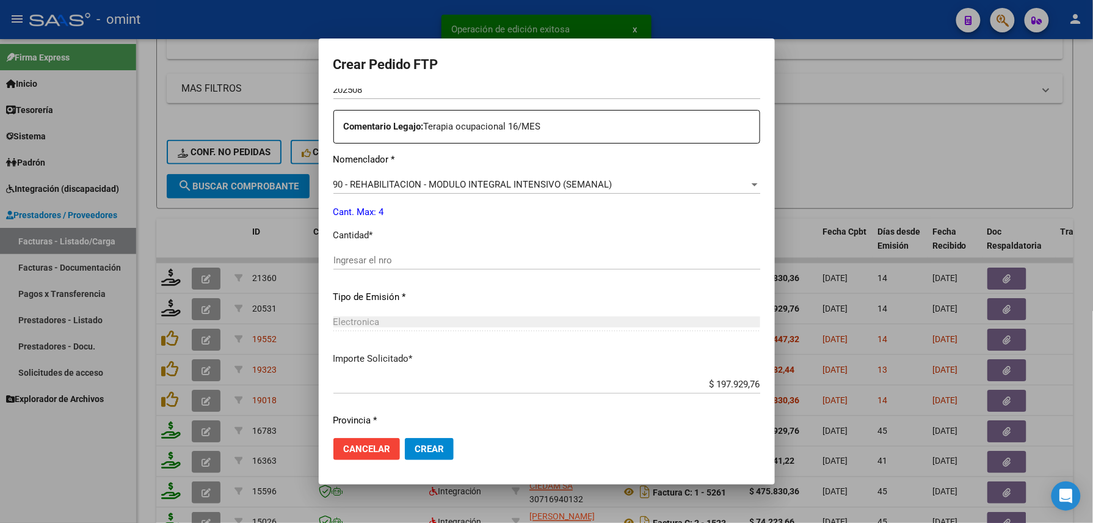
click at [431, 252] on div "Ingresar el nro" at bounding box center [546, 260] width 427 height 18
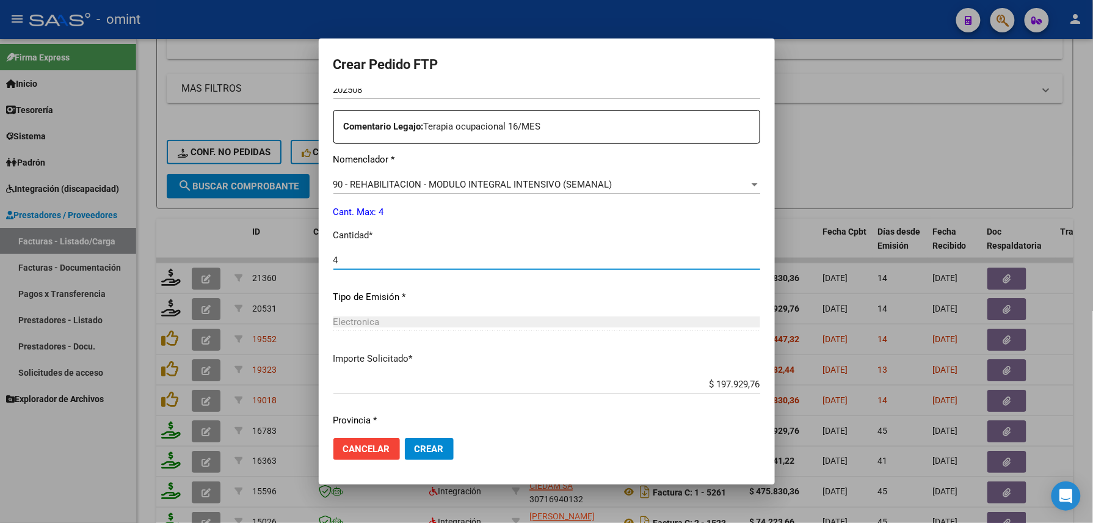
type input "4"
click at [415, 448] on span "Crear" at bounding box center [429, 448] width 29 height 11
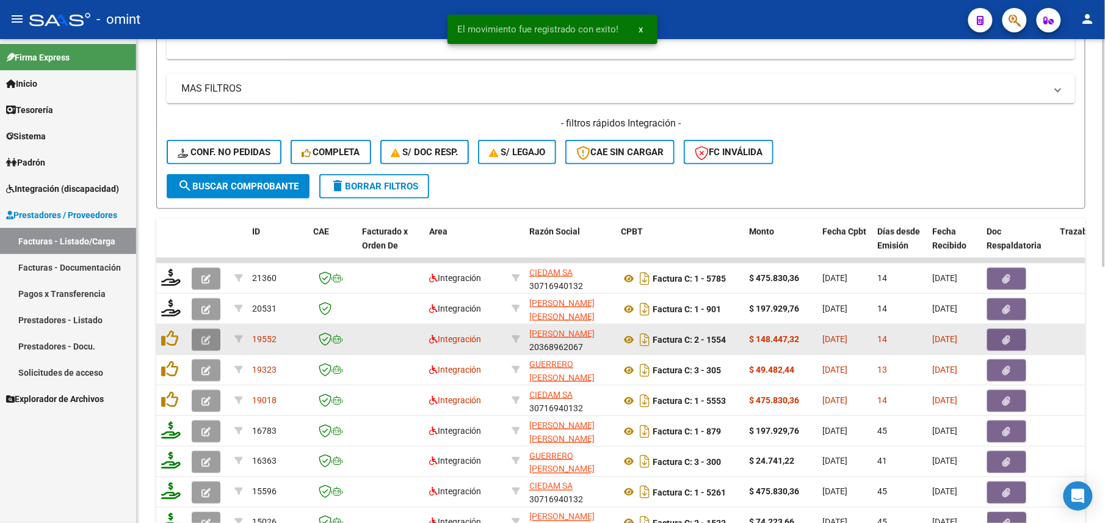
click at [210, 340] on icon "button" at bounding box center [206, 339] width 9 height 9
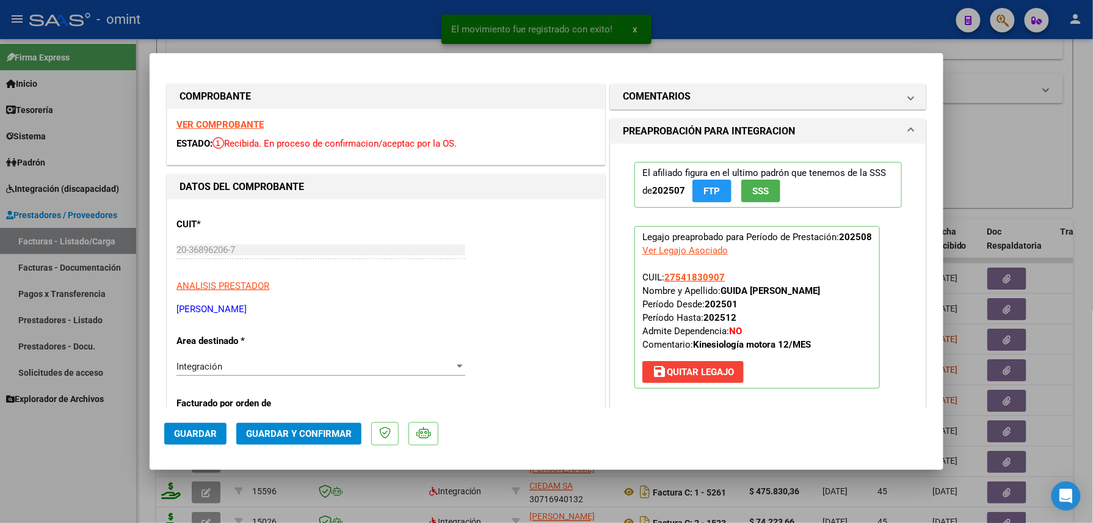
click at [247, 125] on strong "VER COMPROBANTE" at bounding box center [219, 124] width 87 height 11
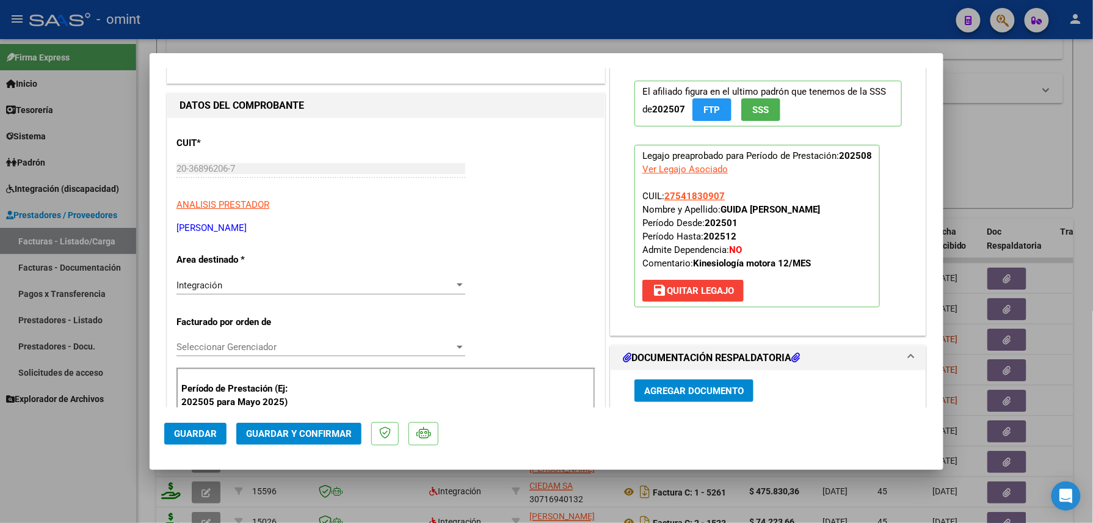
scroll to position [244, 0]
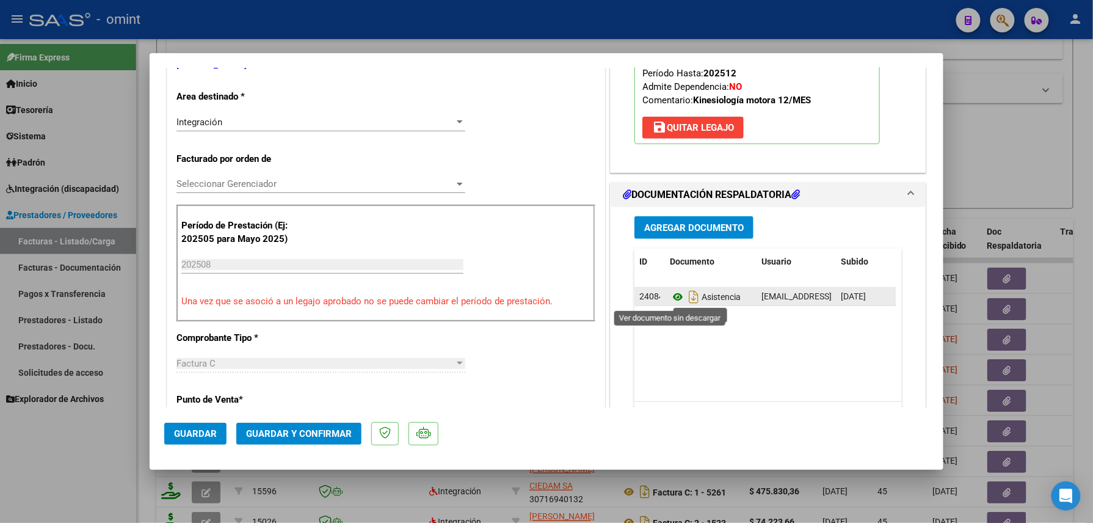
click at [675, 294] on icon at bounding box center [678, 296] width 16 height 15
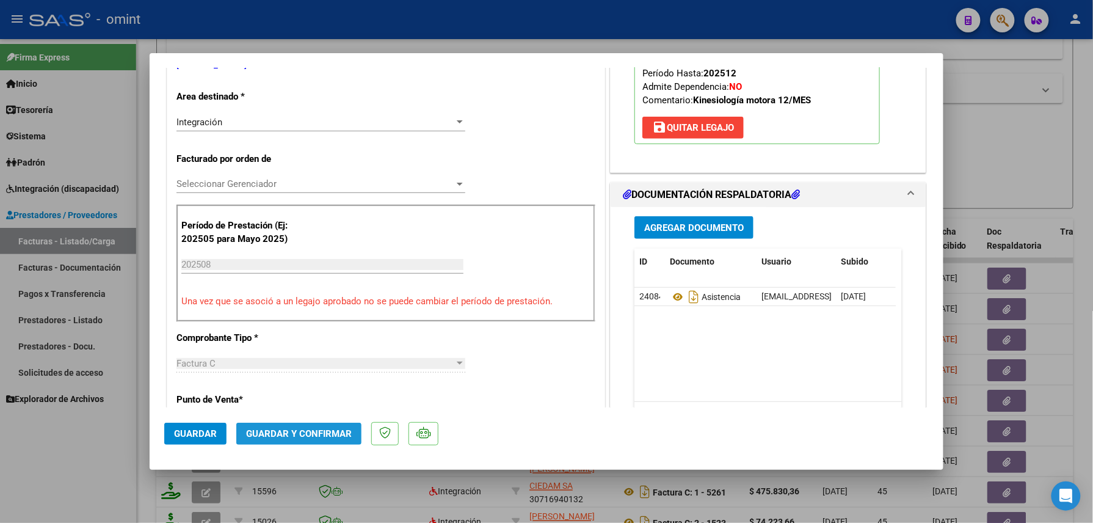
click at [338, 435] on span "Guardar y Confirmar" at bounding box center [299, 433] width 106 height 11
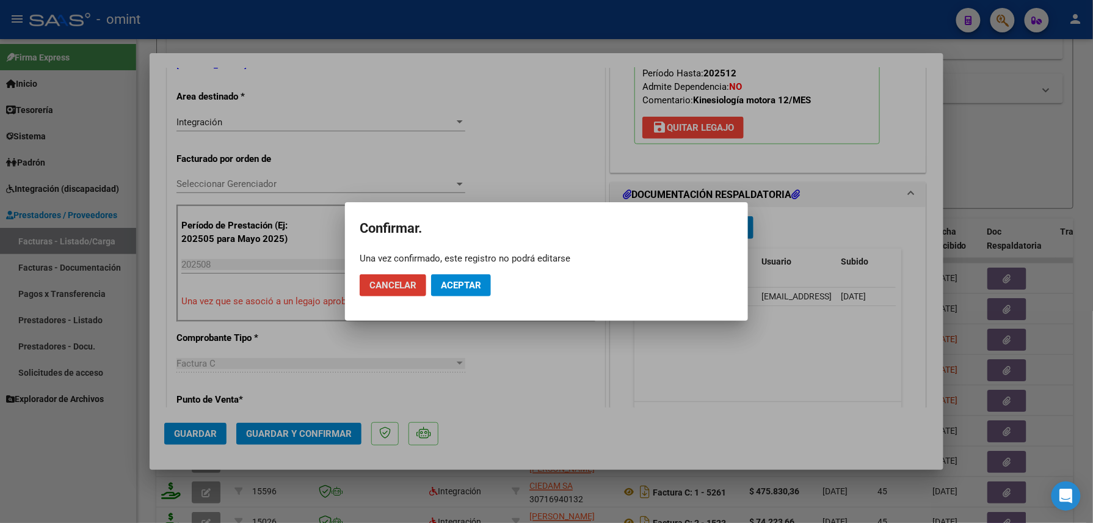
click at [450, 280] on span "Aceptar" at bounding box center [461, 285] width 40 height 11
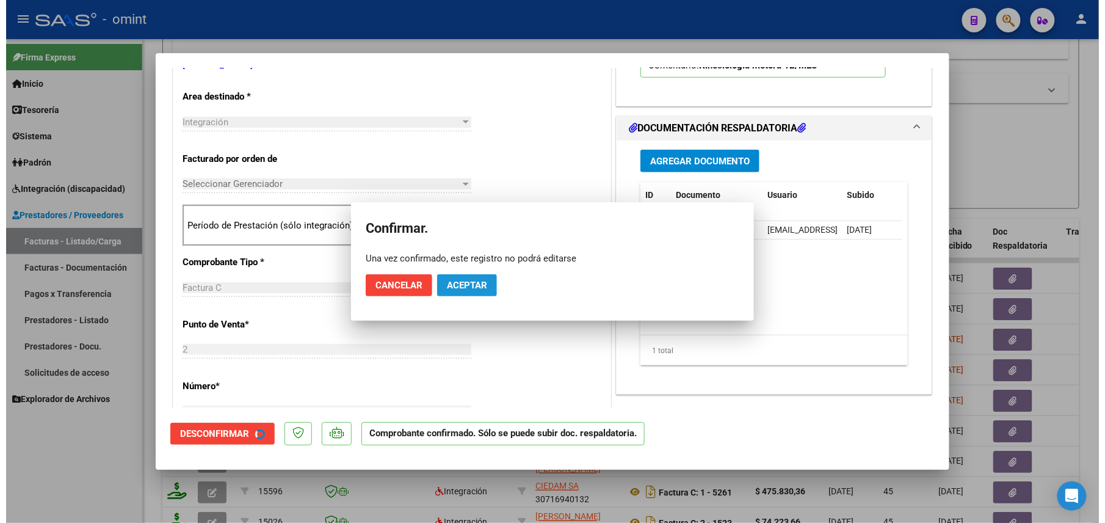
scroll to position [243, 0]
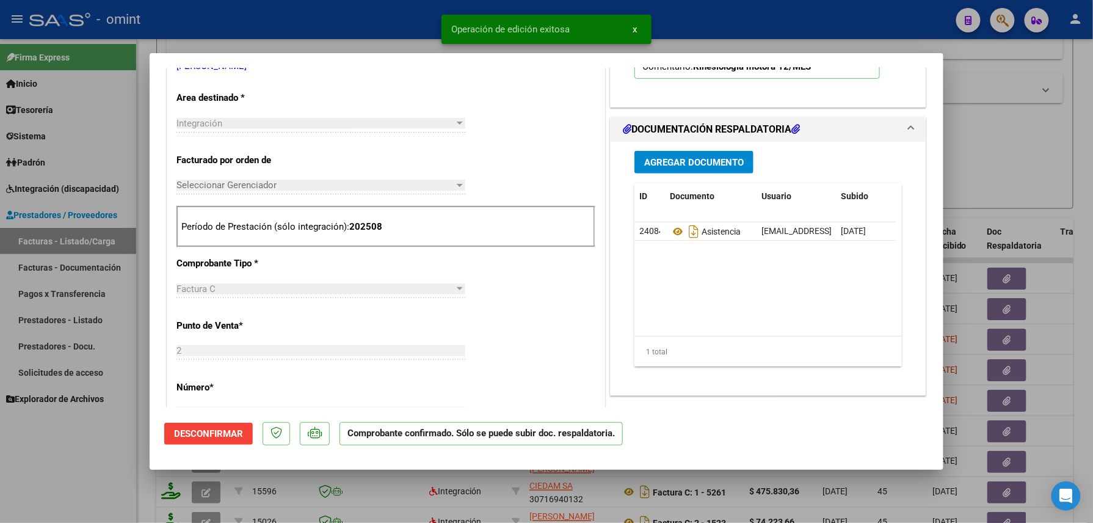
click at [89, 477] on div at bounding box center [546, 261] width 1093 height 523
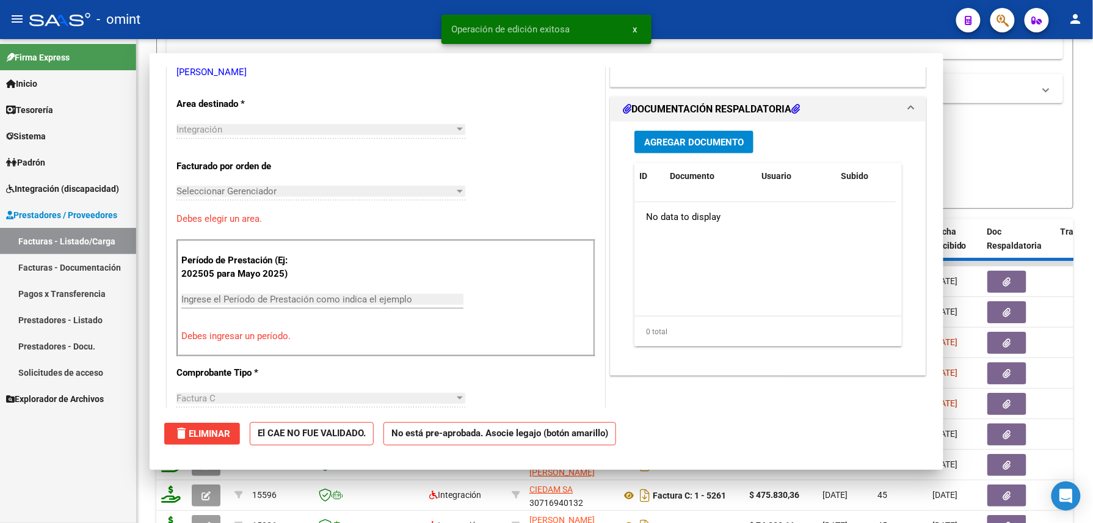
scroll to position [0, 0]
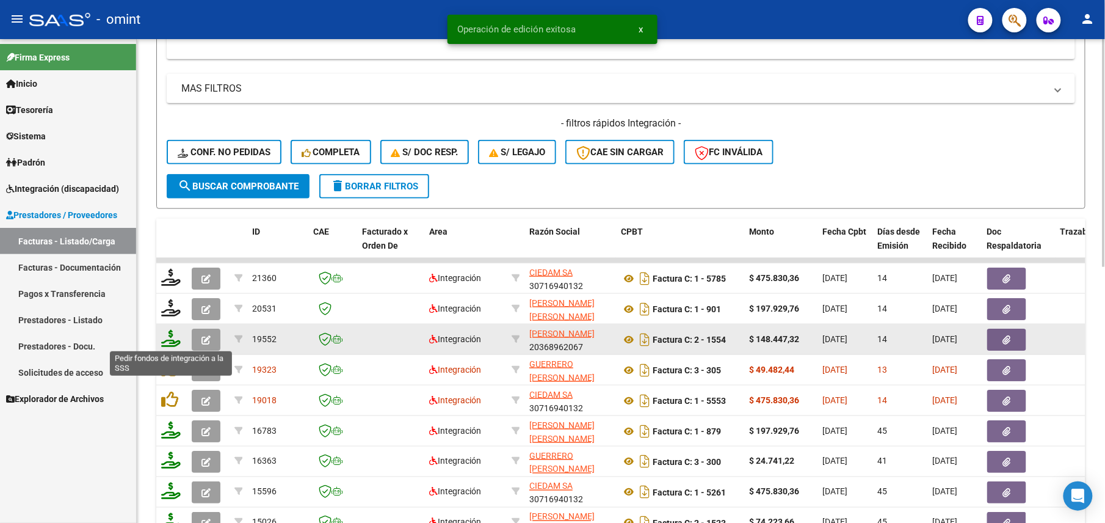
click at [175, 340] on icon at bounding box center [171, 338] width 20 height 17
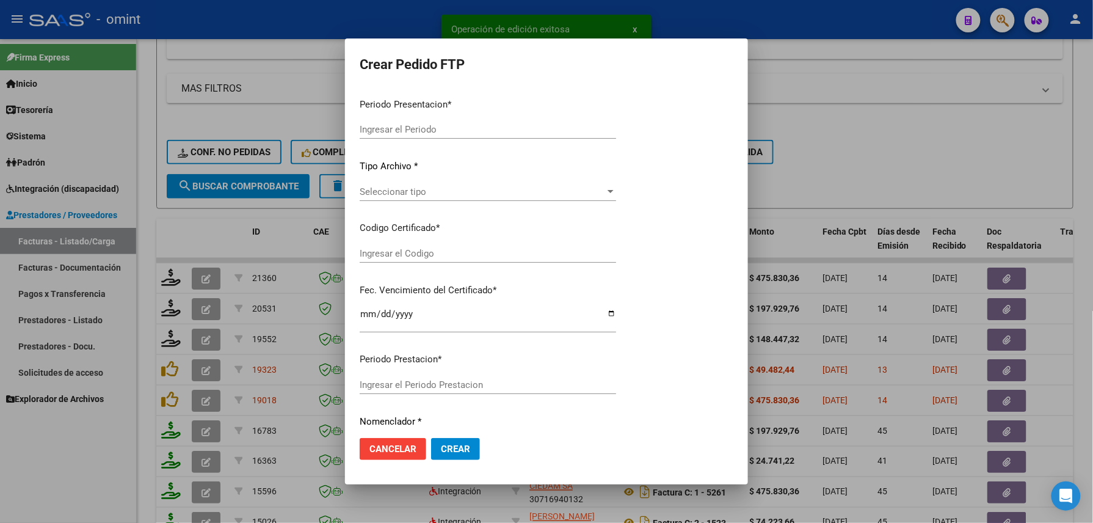
type input "202508"
type input "$ 148.447,32"
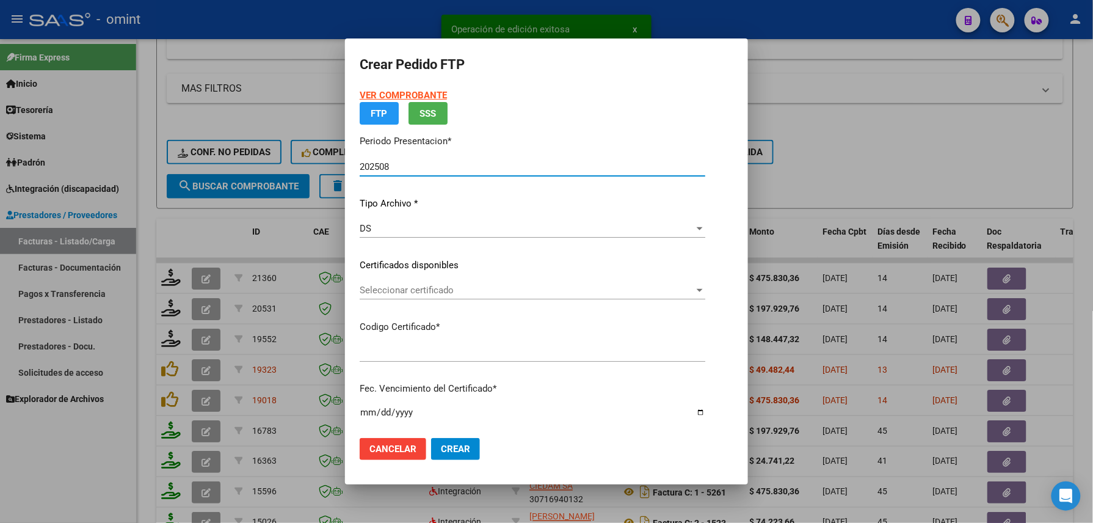
type input "8244398344"
type input "2040-03-31"
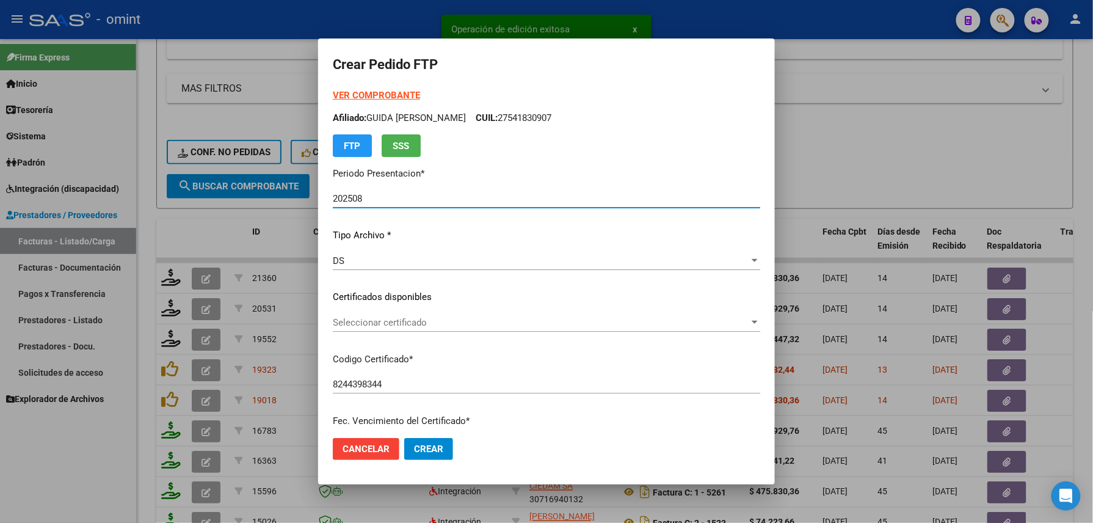
scroll to position [326, 0]
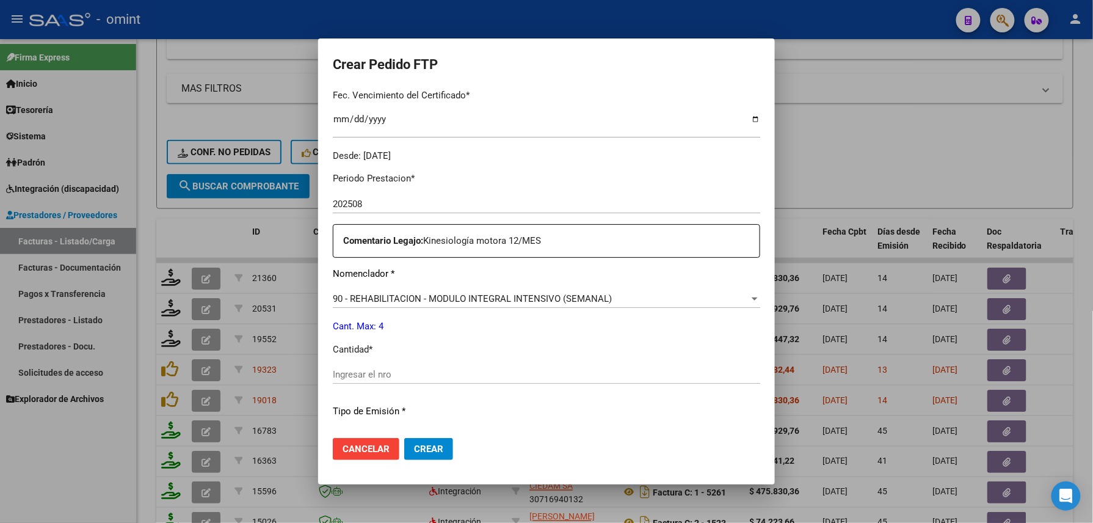
click at [387, 381] on div "Ingresar el nro" at bounding box center [547, 374] width 428 height 18
type input "4"
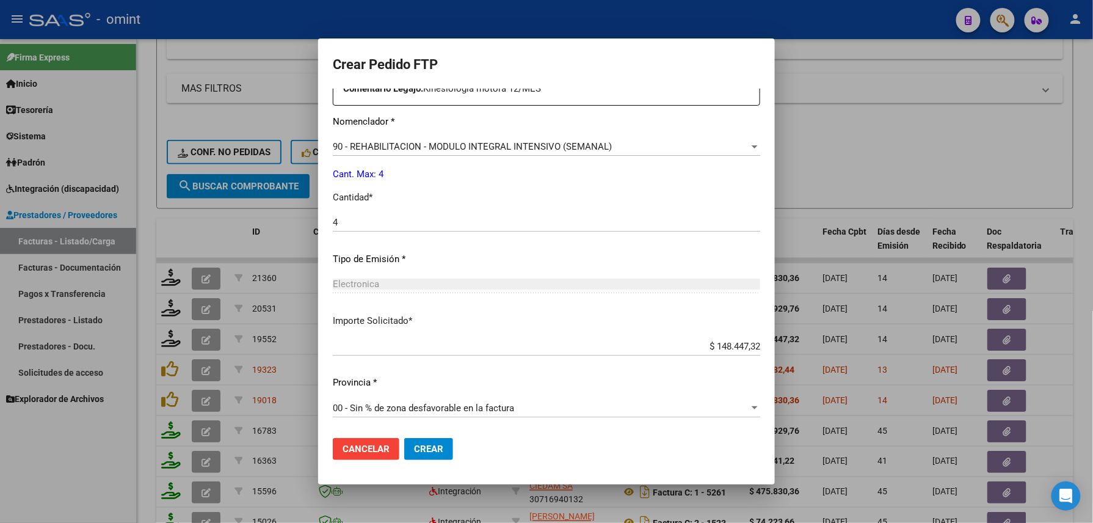
click at [414, 448] on span "Crear" at bounding box center [428, 448] width 29 height 11
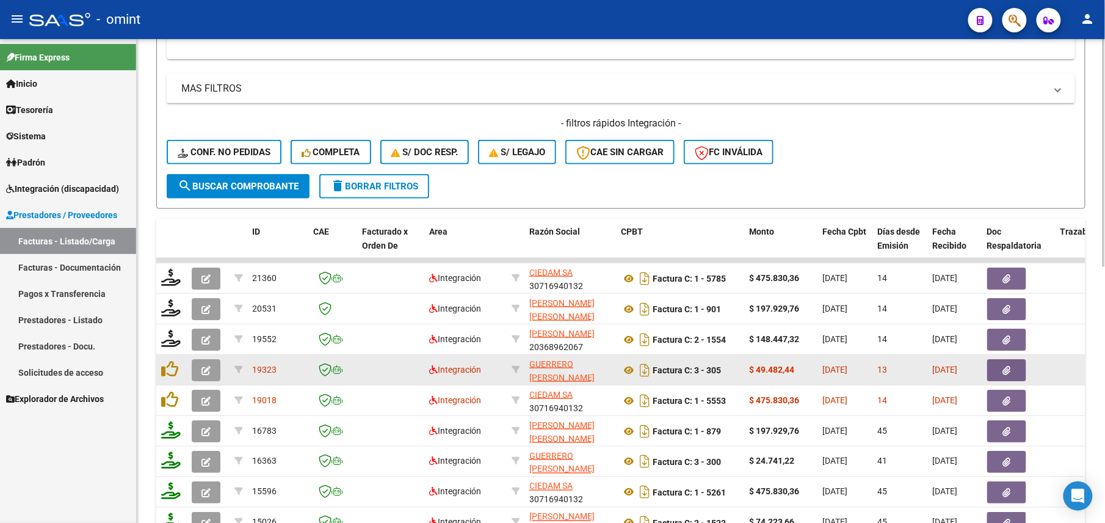
click at [196, 377] on button "button" at bounding box center [206, 370] width 29 height 22
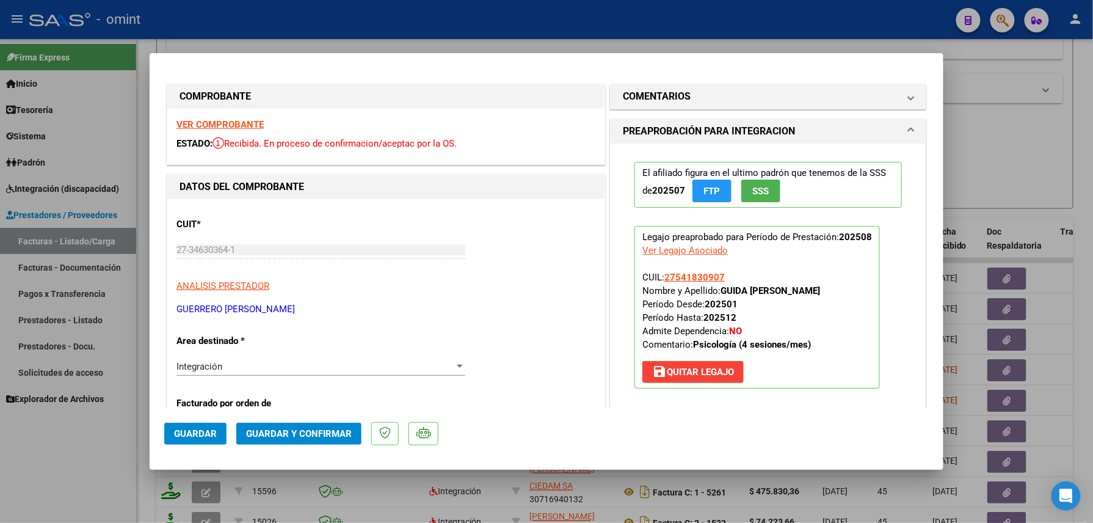
click at [258, 125] on strong "VER COMPROBANTE" at bounding box center [219, 124] width 87 height 11
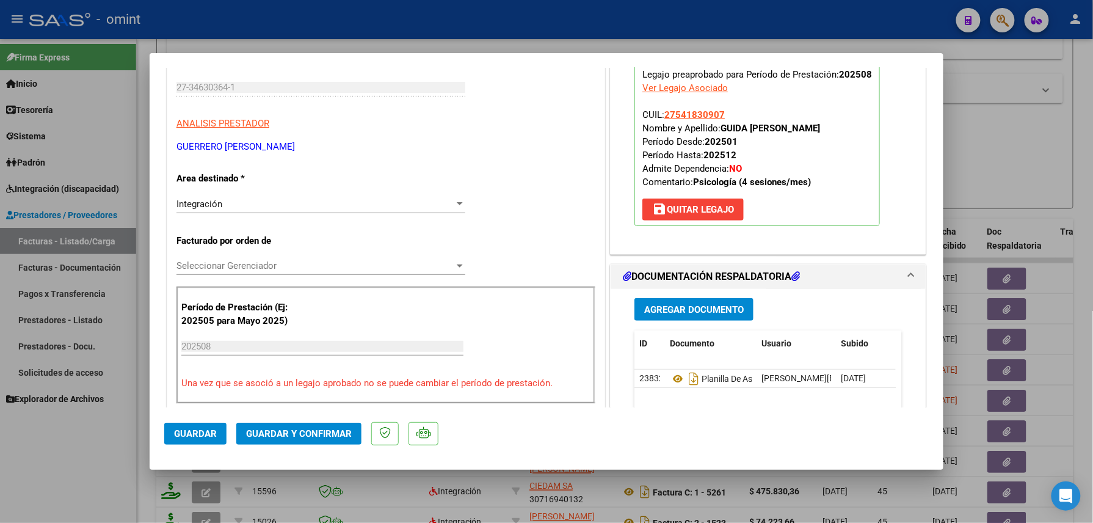
scroll to position [244, 0]
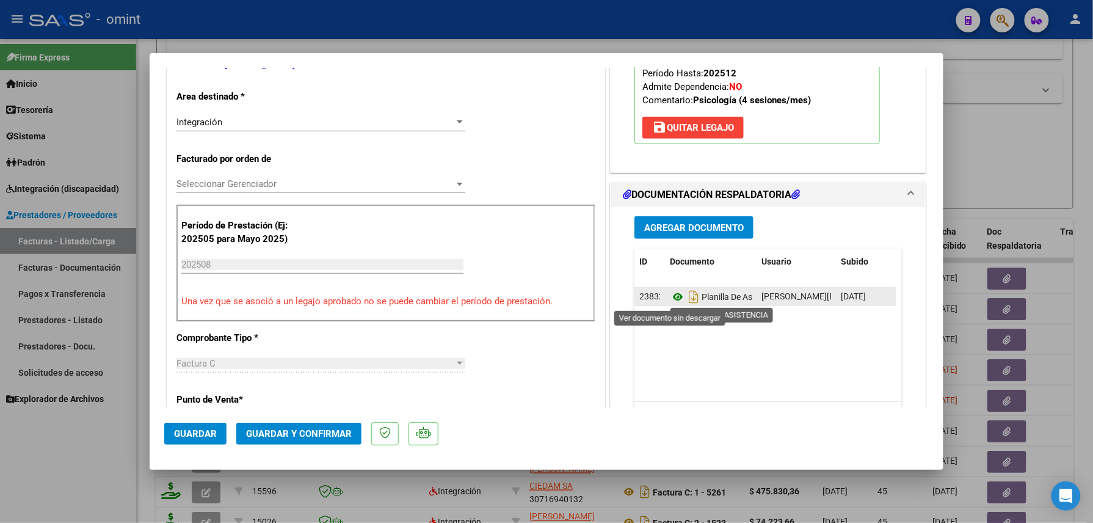
click at [670, 302] on icon at bounding box center [678, 296] width 16 height 15
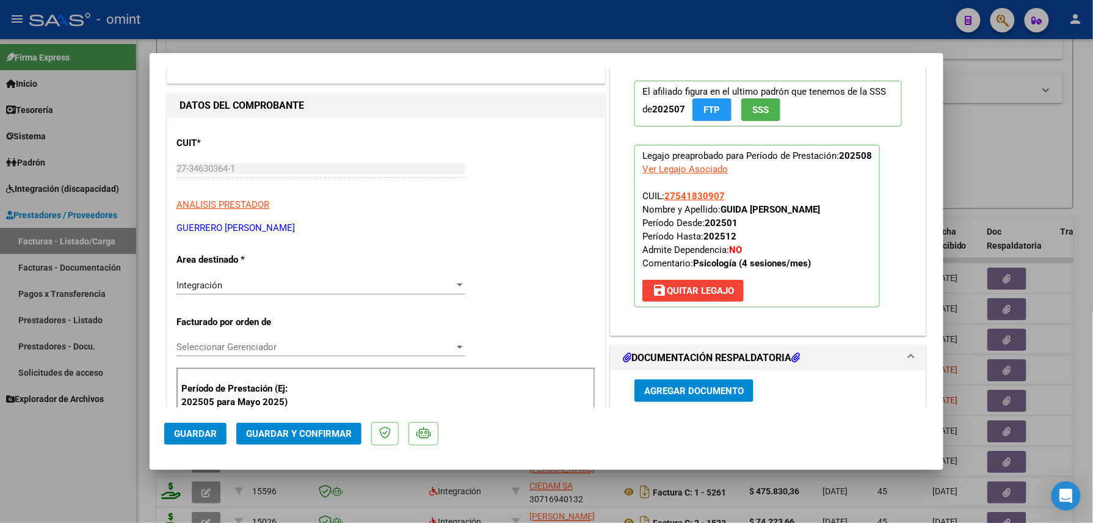
scroll to position [0, 0]
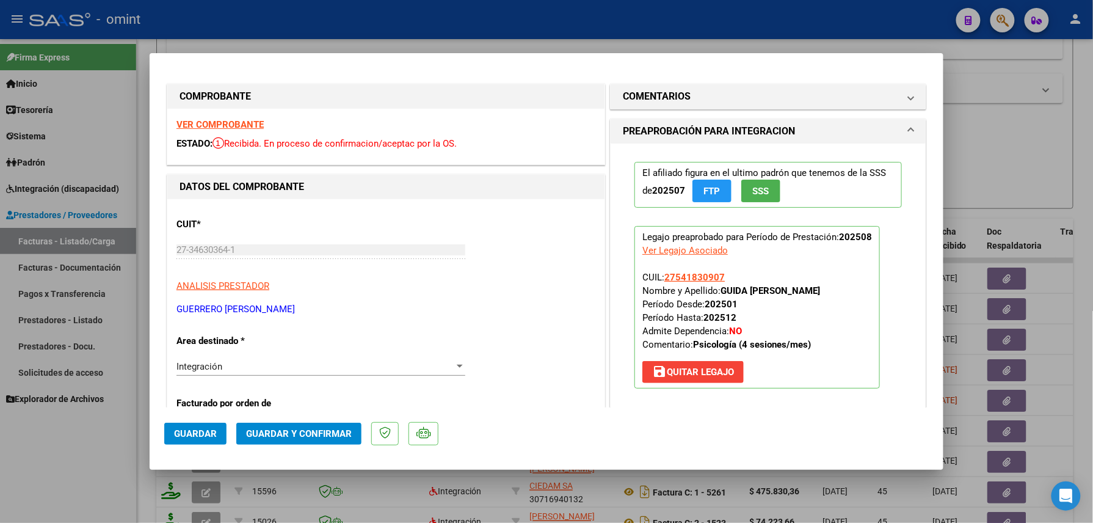
click at [280, 428] on span "Guardar y Confirmar" at bounding box center [299, 433] width 106 height 11
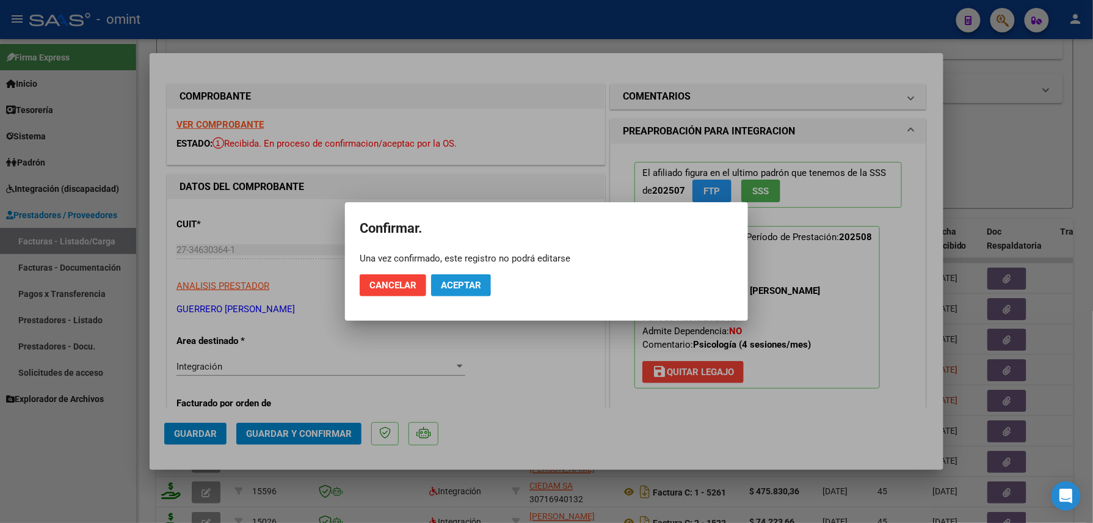
click at [454, 285] on span "Aceptar" at bounding box center [461, 285] width 40 height 11
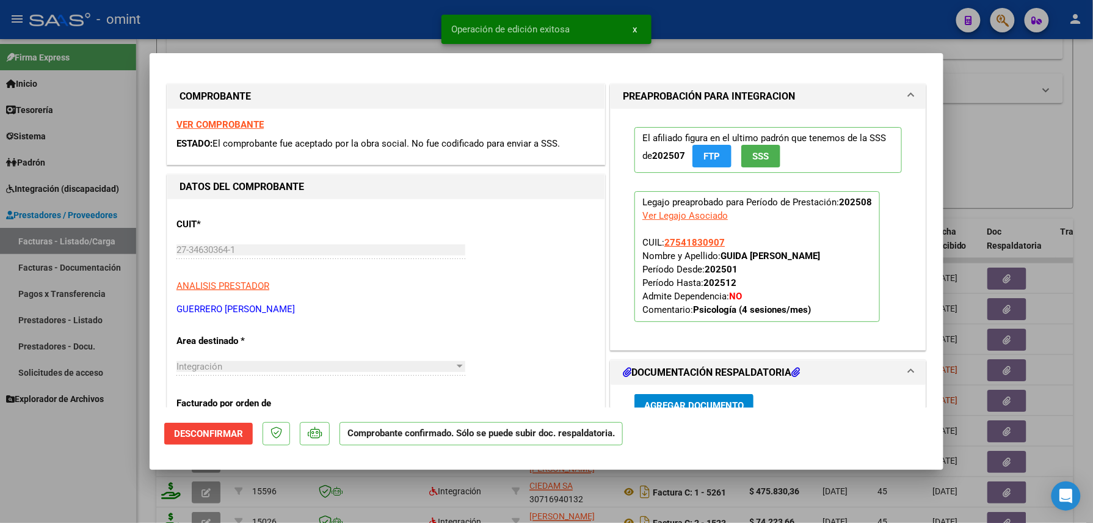
click at [105, 477] on div at bounding box center [546, 261] width 1093 height 523
type input "$ 0,00"
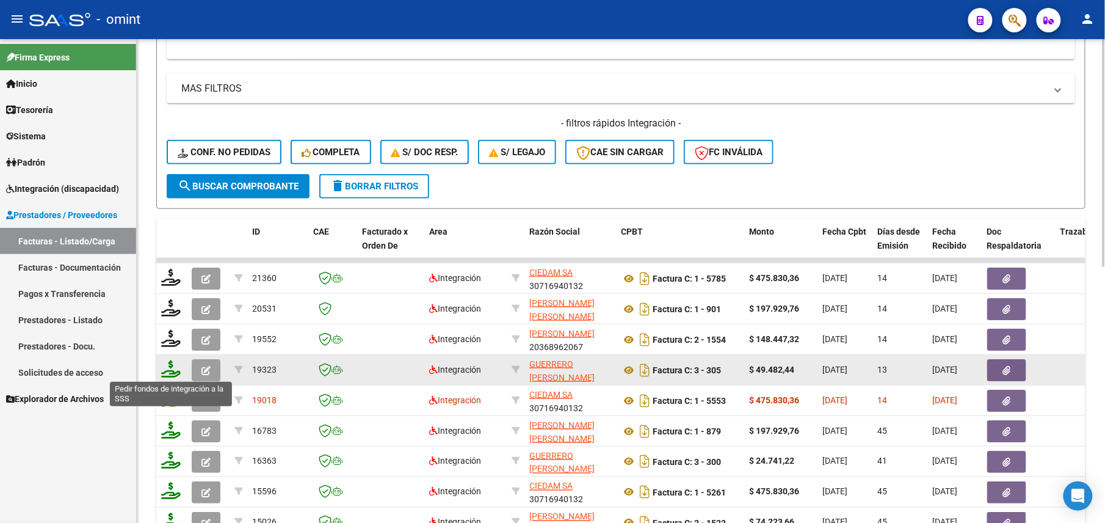
click at [169, 369] on icon at bounding box center [171, 368] width 20 height 17
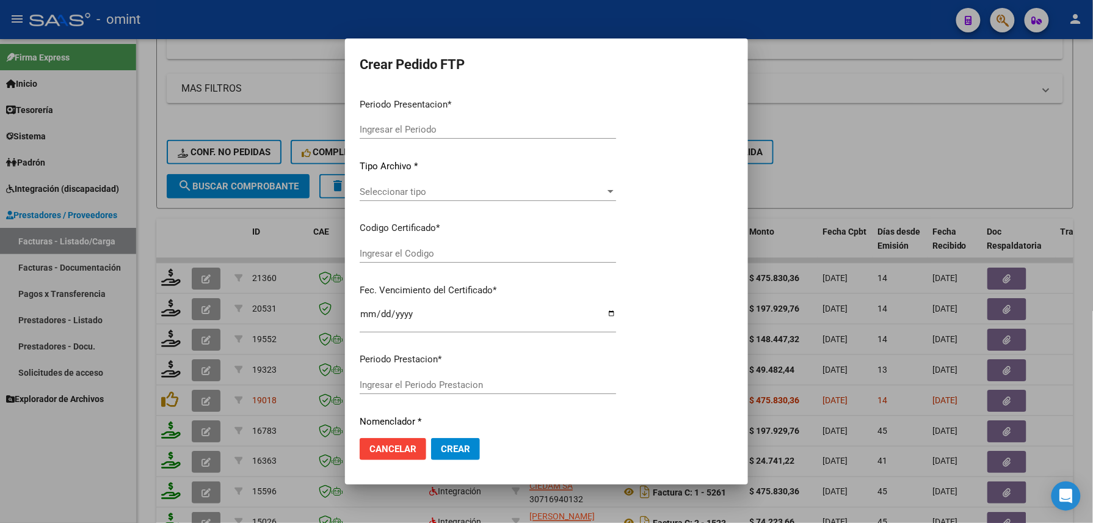
type input "202508"
type input "$ 49.482,44"
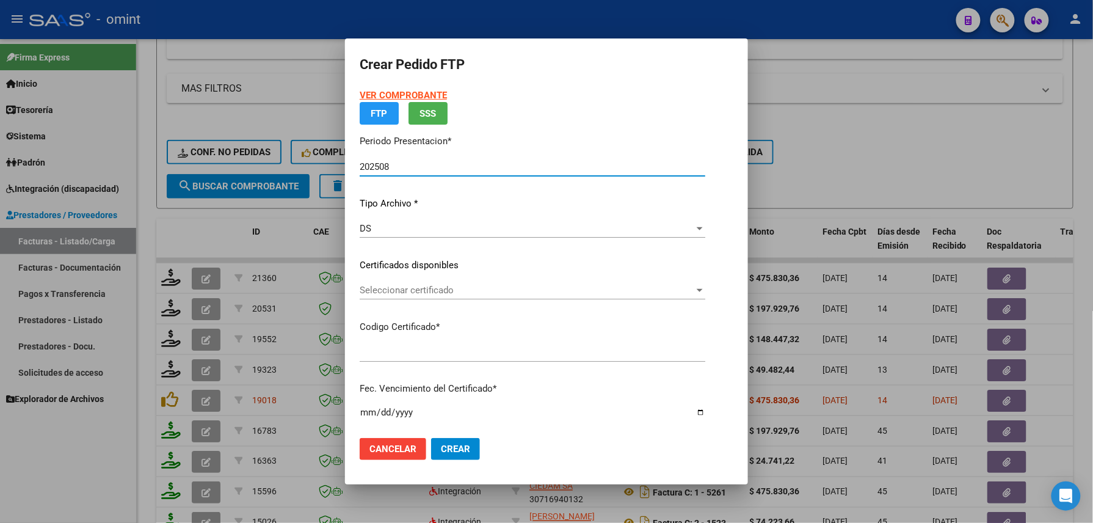
type input "8244398344"
type input "2040-03-31"
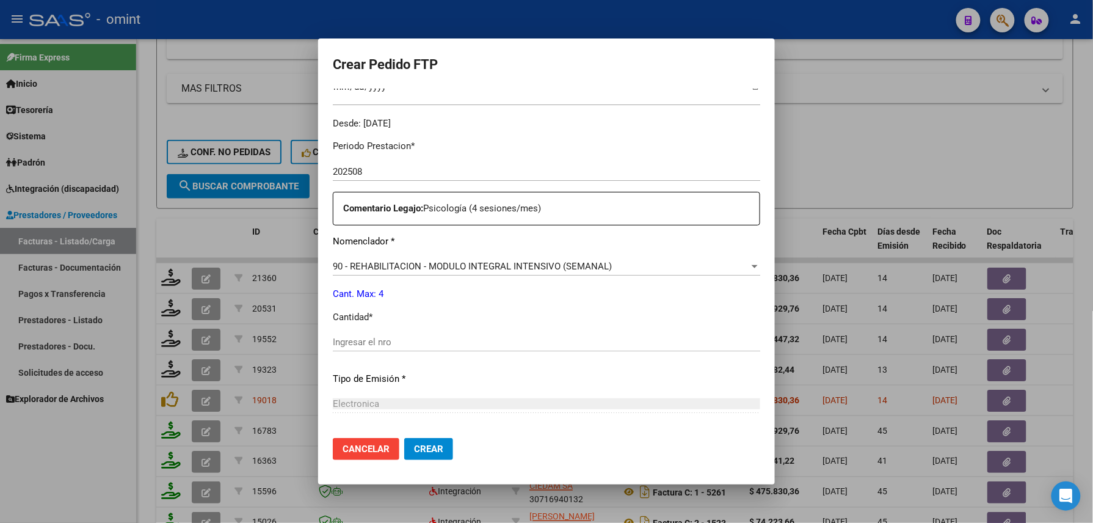
scroll to position [440, 0]
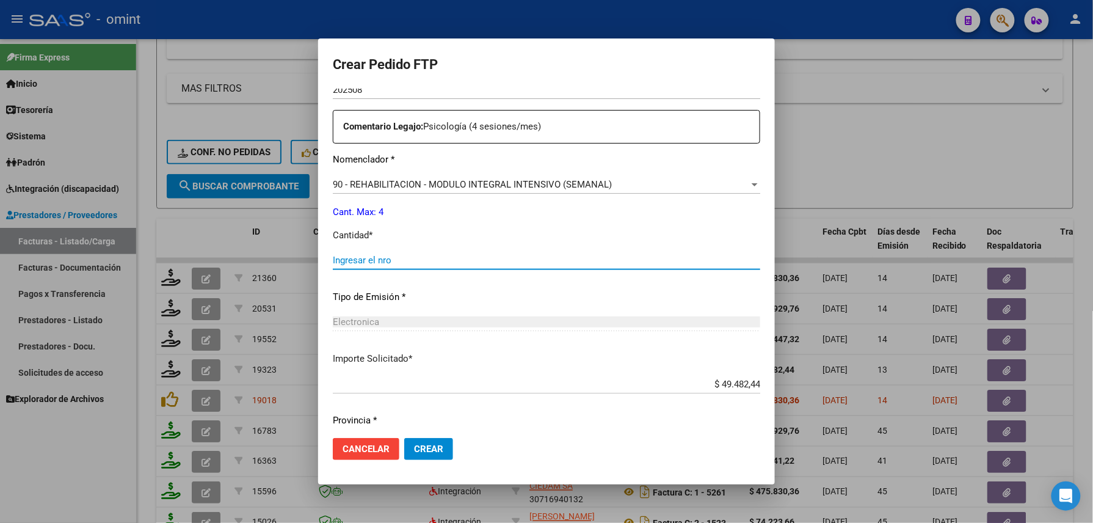
click at [395, 263] on input "Ingresar el nro" at bounding box center [547, 260] width 428 height 11
type input "4"
click at [414, 451] on span "Crear" at bounding box center [428, 448] width 29 height 11
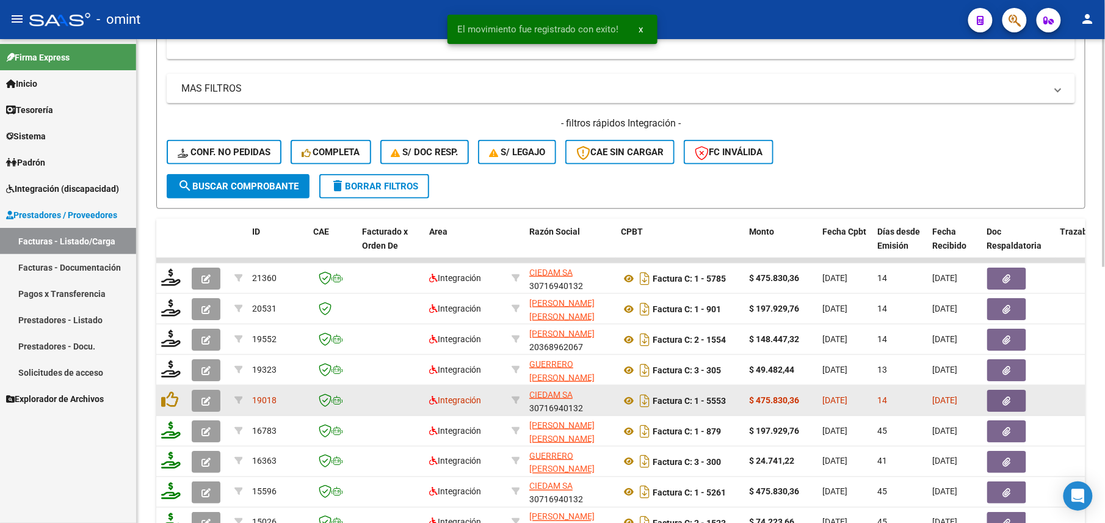
click at [198, 394] on button "button" at bounding box center [206, 401] width 29 height 22
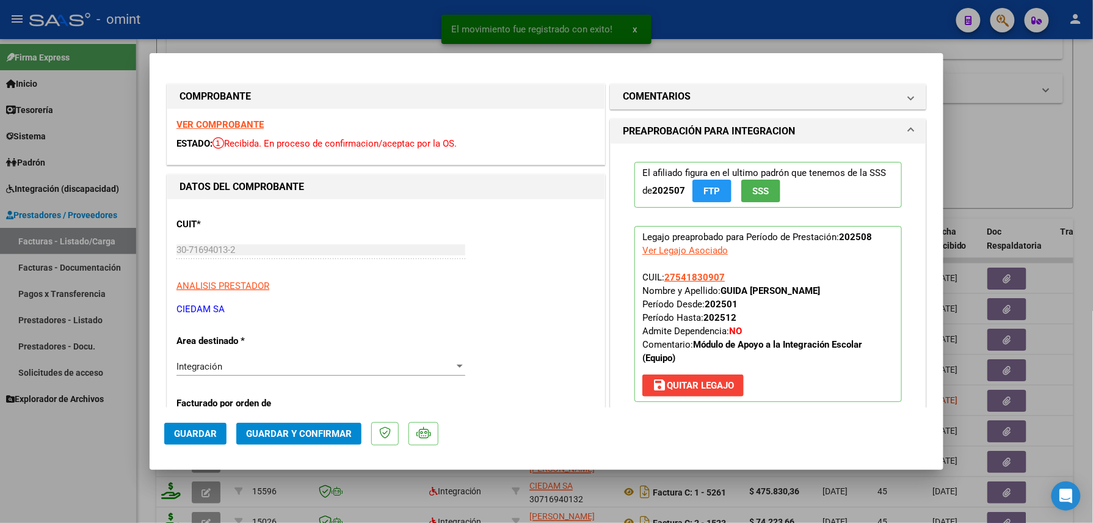
click at [235, 126] on strong "VER COMPROBANTE" at bounding box center [219, 124] width 87 height 11
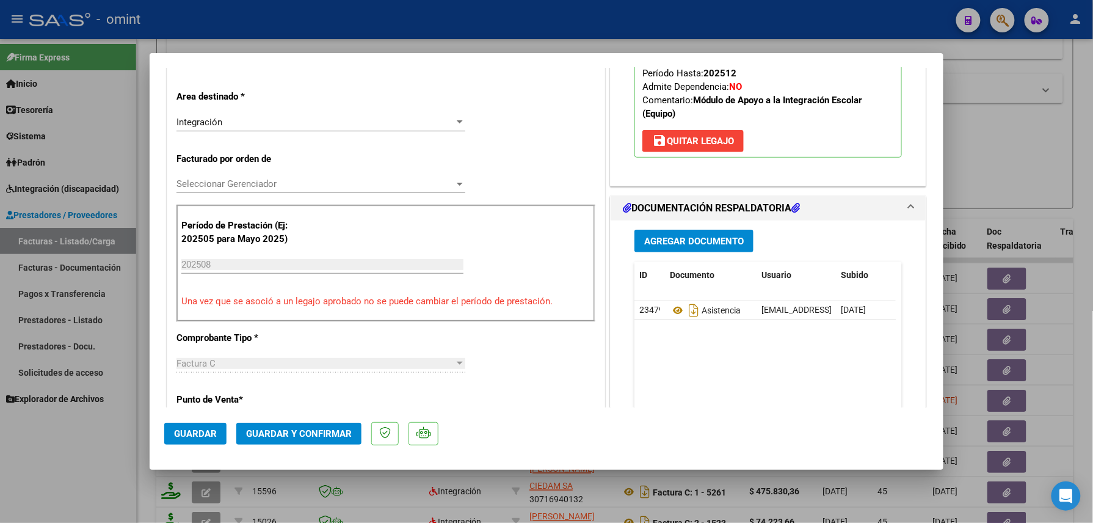
scroll to position [326, 0]
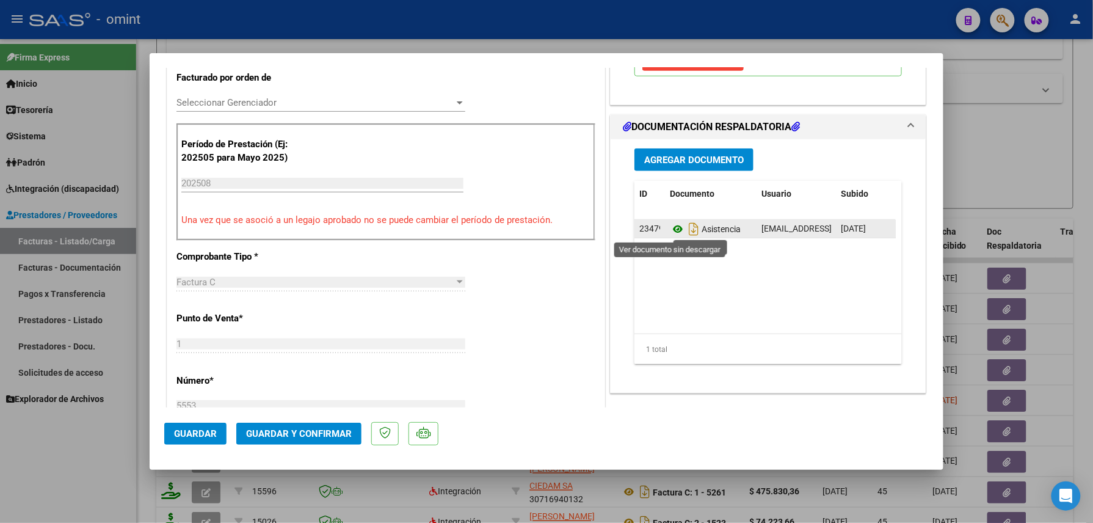
click at [671, 231] on icon at bounding box center [678, 229] width 16 height 15
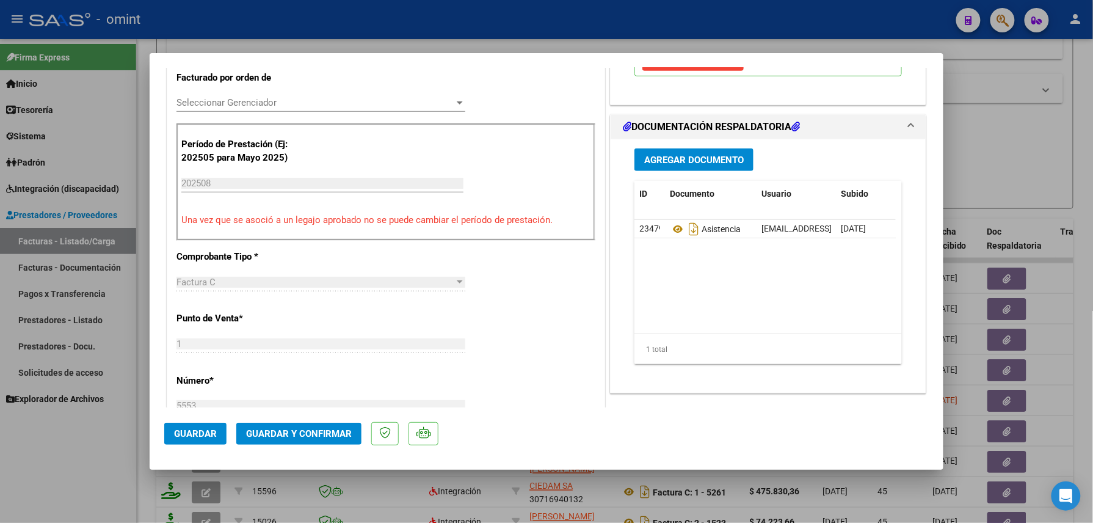
click at [294, 431] on span "Guardar y Confirmar" at bounding box center [299, 433] width 106 height 11
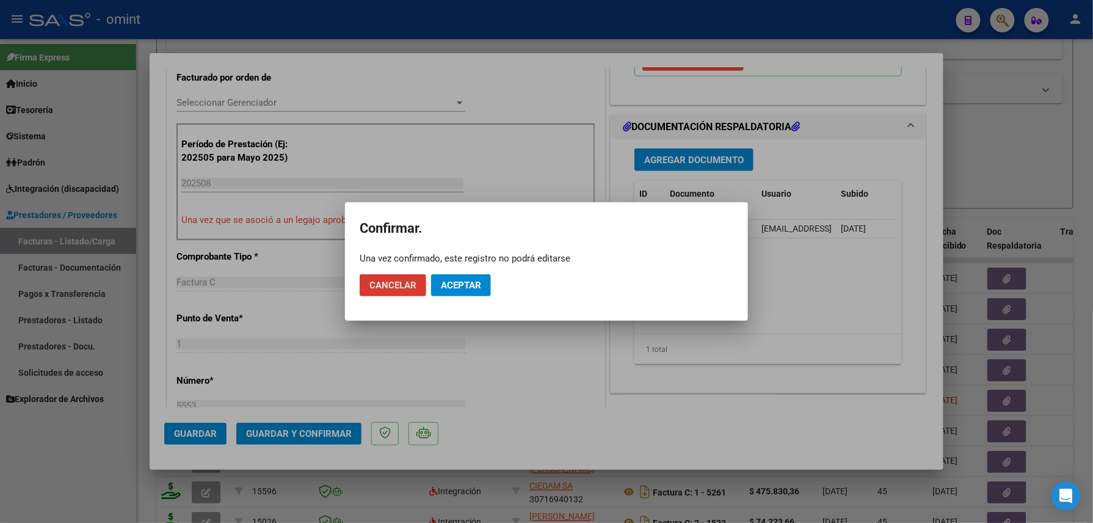
click at [448, 277] on button "Aceptar" at bounding box center [461, 285] width 60 height 22
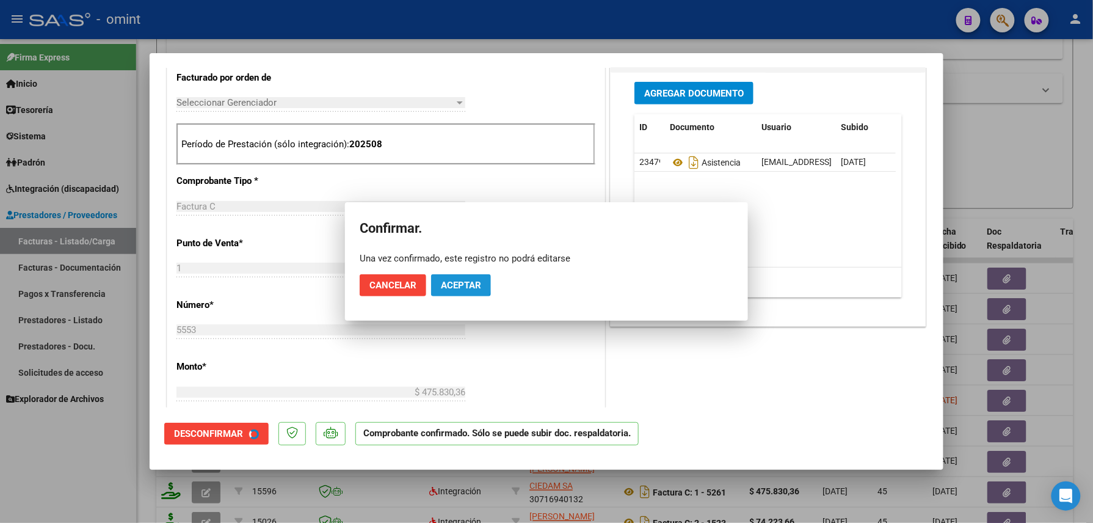
scroll to position [325, 0]
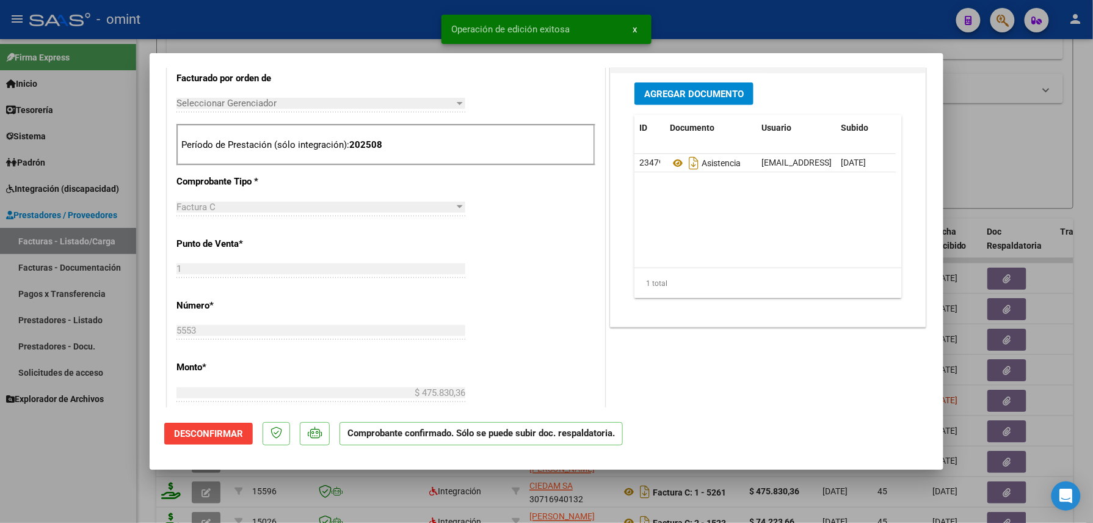
click at [59, 464] on div at bounding box center [546, 261] width 1093 height 523
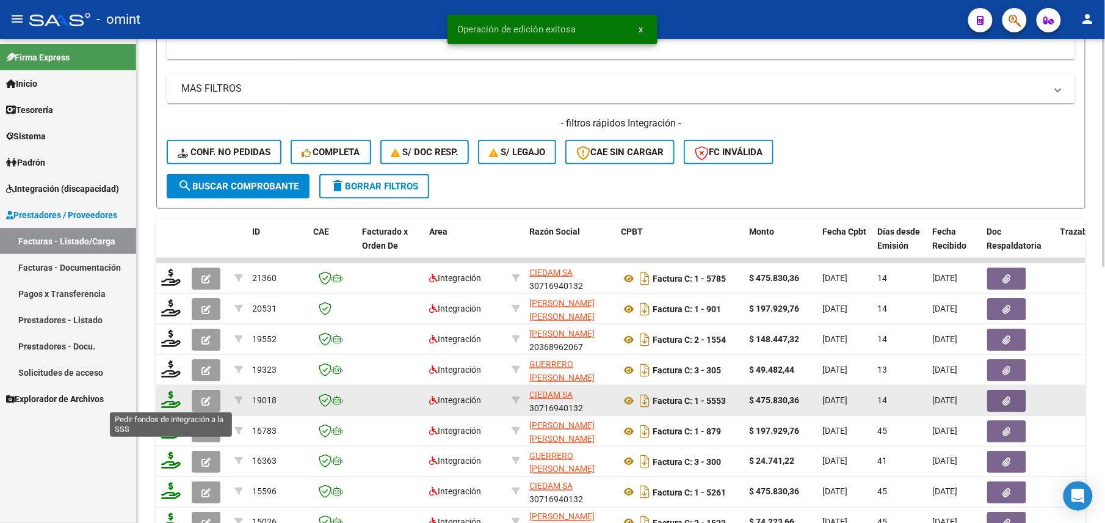
click at [175, 392] on icon at bounding box center [171, 399] width 20 height 17
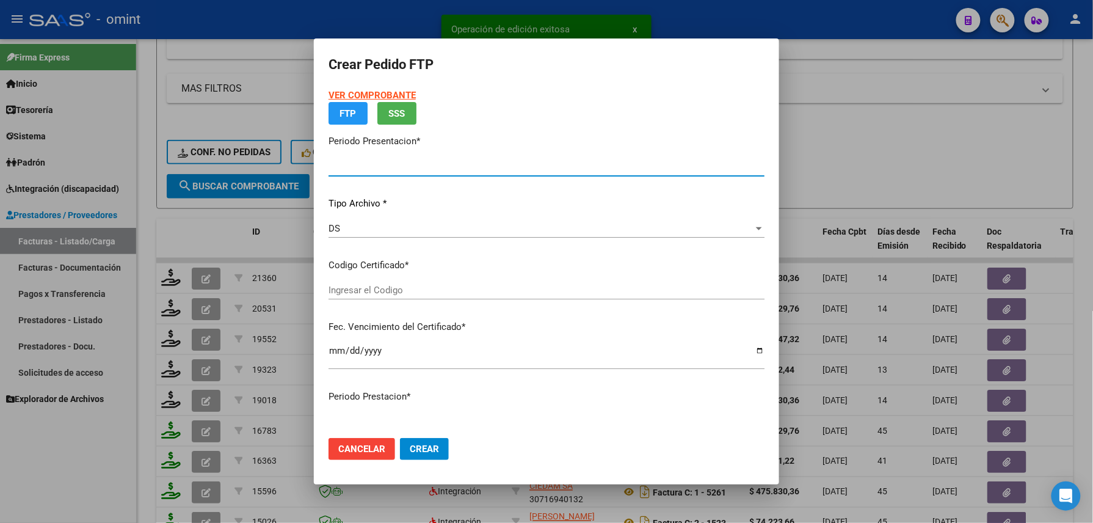
type input "202508"
type input "$ 475.830,36"
type input "8244398344"
type input "2040-03-31"
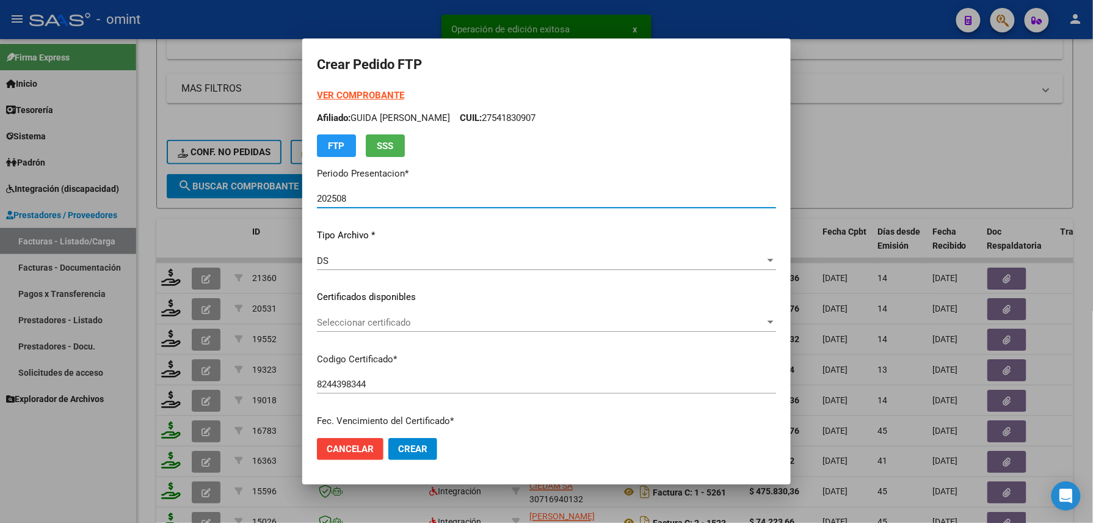
scroll to position [326, 0]
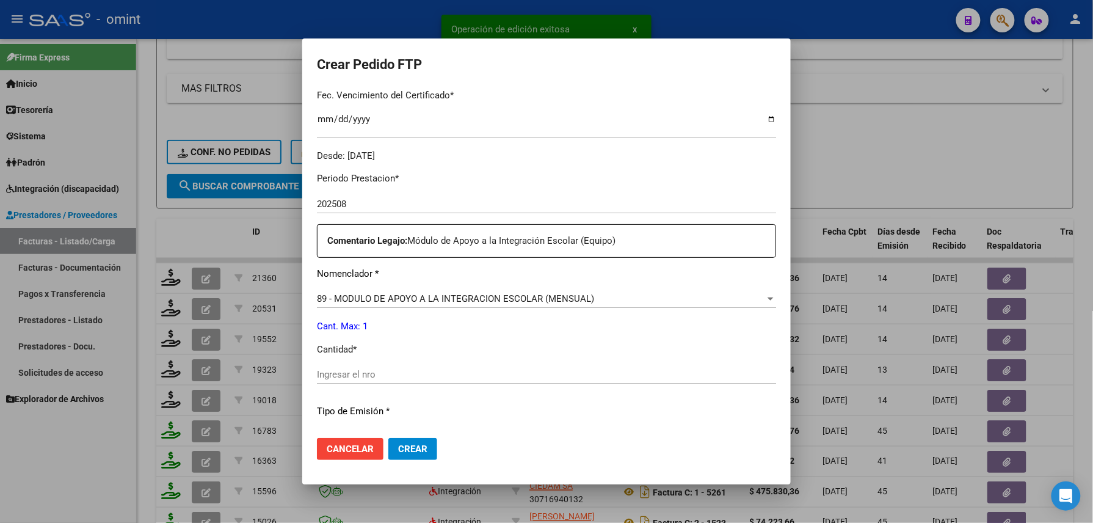
click at [431, 369] on input "Ingresar el nro" at bounding box center [546, 374] width 459 height 11
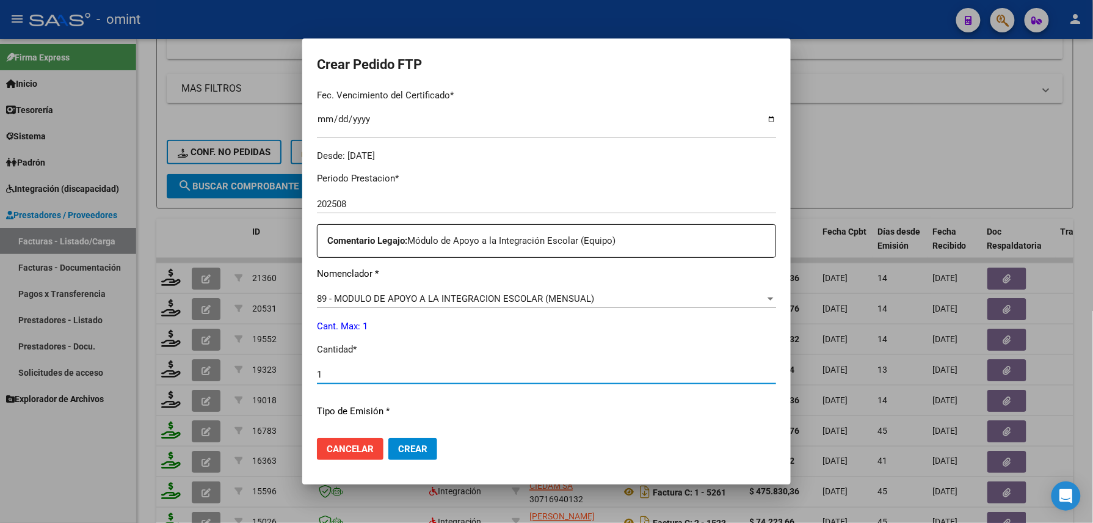
type input "1"
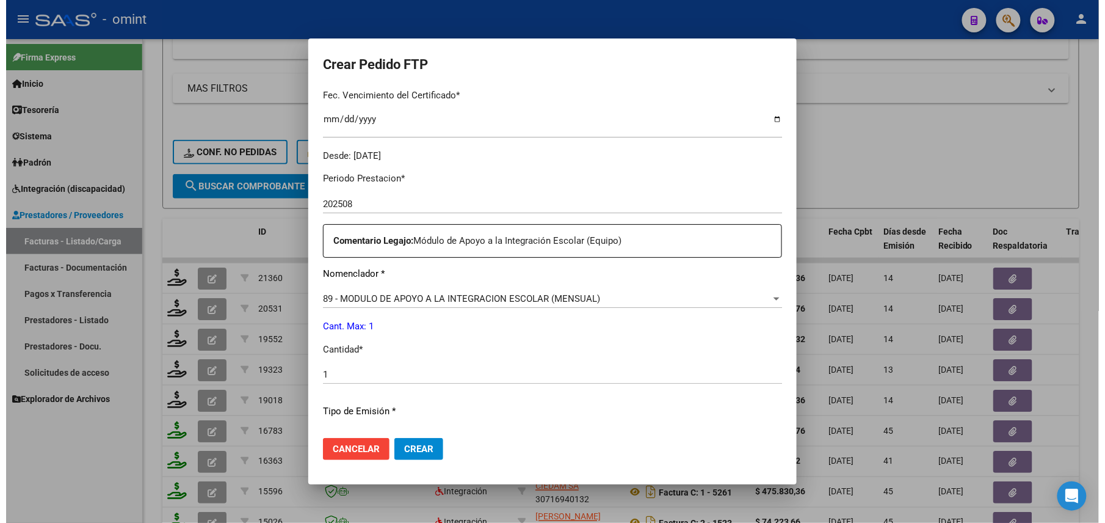
scroll to position [478, 0]
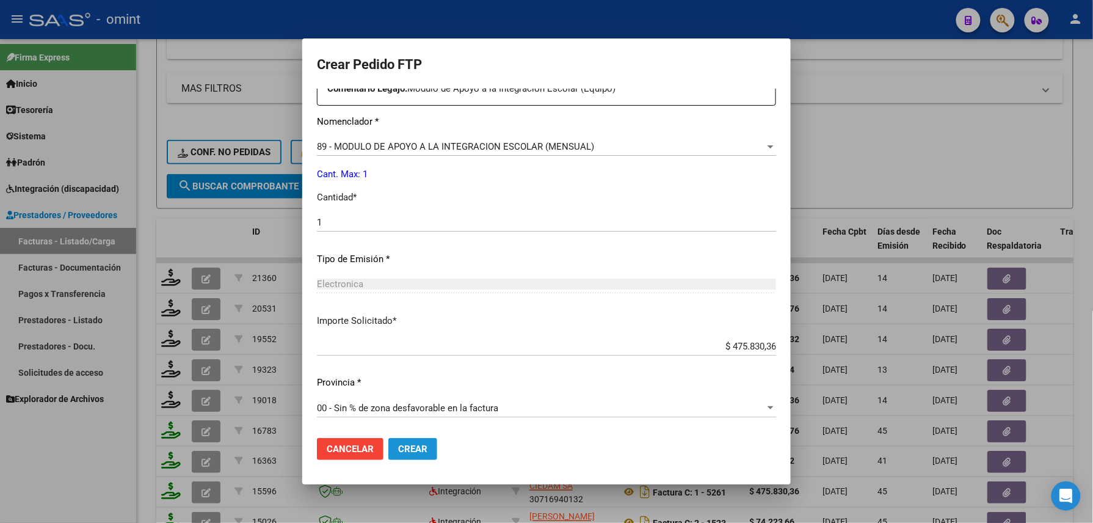
click at [416, 441] on button "Crear" at bounding box center [412, 449] width 49 height 22
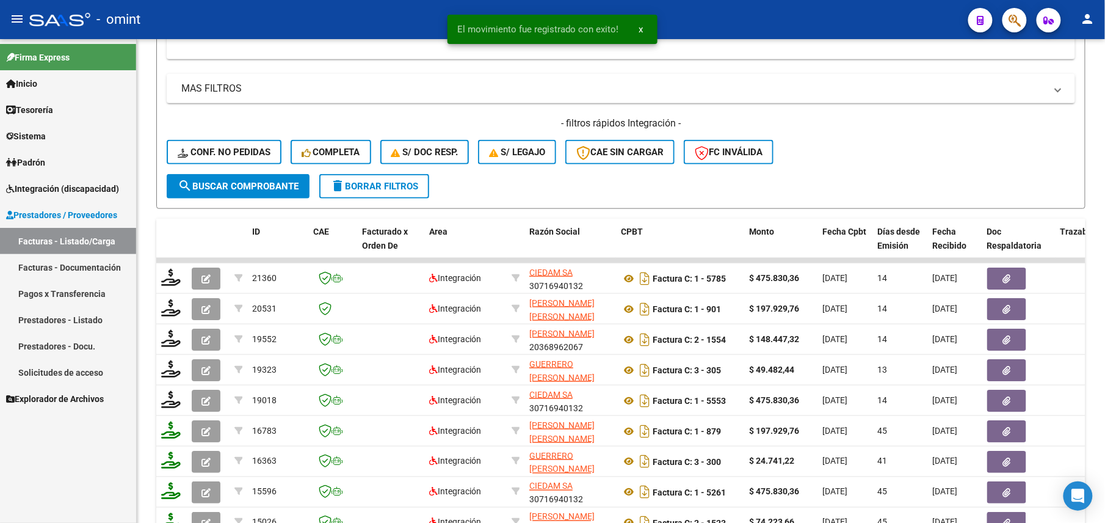
click at [103, 480] on div "Firma Express Inicio Calendario SSS Instructivos Contacto OS Tesorería Extracto…" at bounding box center [68, 281] width 136 height 484
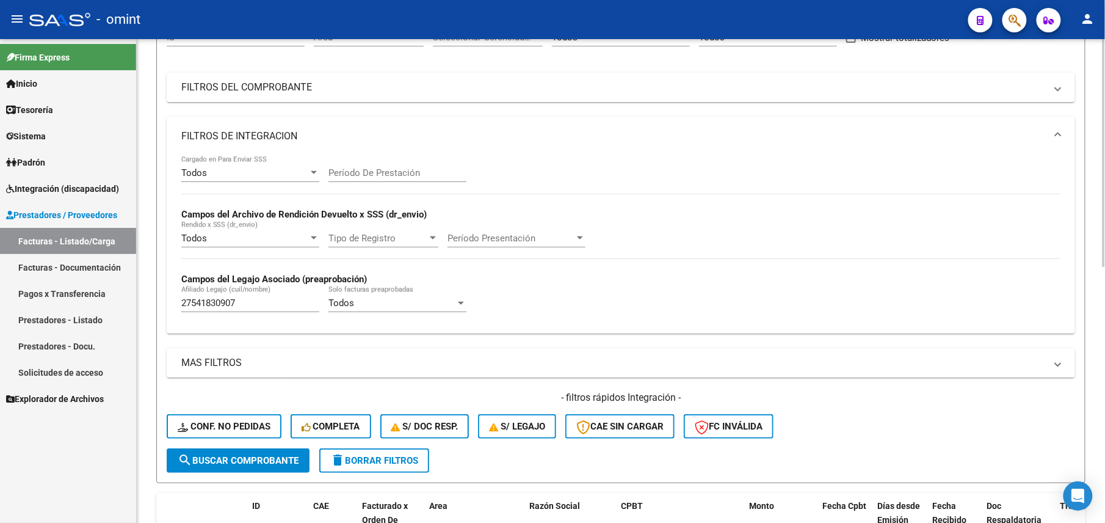
scroll to position [54, 0]
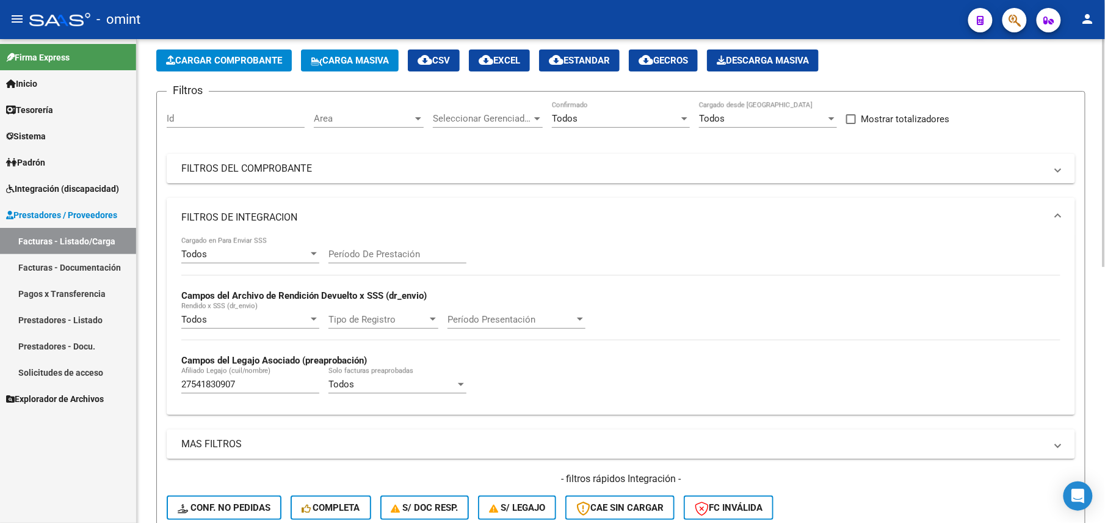
drag, startPoint x: 344, startPoint y: 177, endPoint x: 393, endPoint y: 201, distance: 54.4
click at [344, 177] on mat-expansion-panel-header "FILTROS DEL COMPROBANTE" at bounding box center [621, 168] width 909 height 29
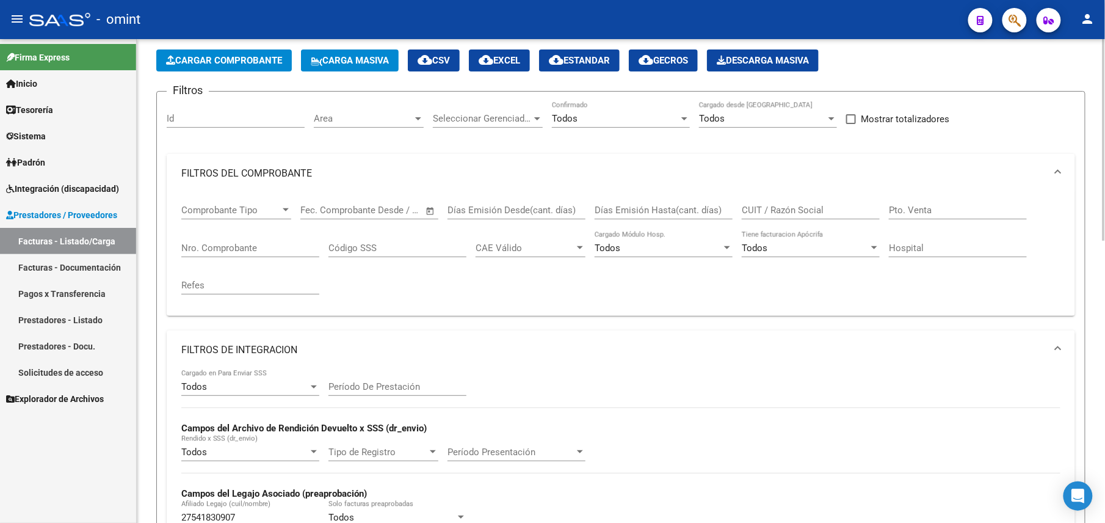
click at [350, 171] on mat-panel-title "FILTROS DEL COMPROBANTE" at bounding box center [613, 173] width 865 height 13
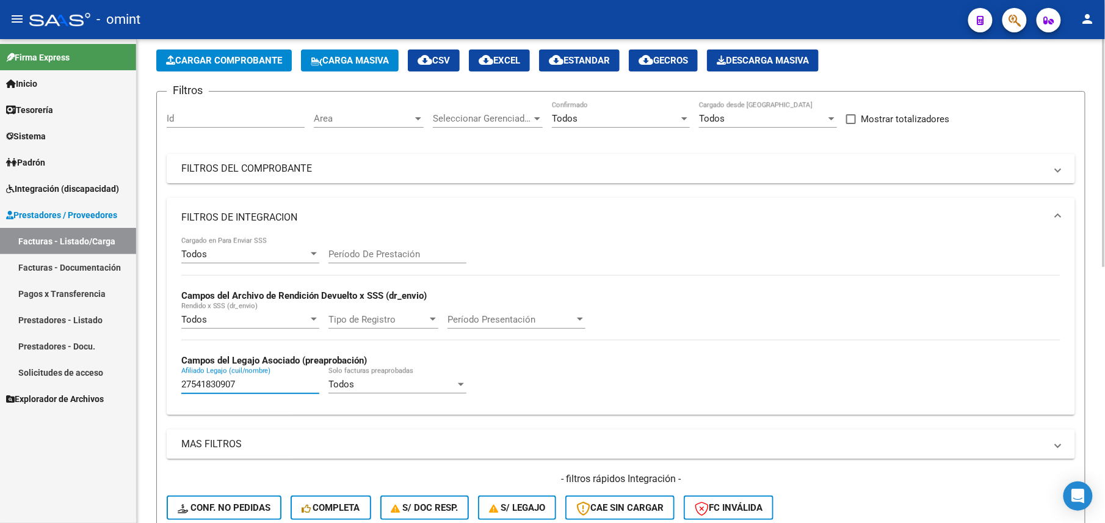
drag, startPoint x: 252, startPoint y: 388, endPoint x: 144, endPoint y: 377, distance: 108.0
click at [144, 377] on div "Video tutorial PRESTADORES -> Listado de CPBTs Emitidos por Prestadores / Prove…" at bounding box center [621, 491] width 969 height 1013
paste input "058253766"
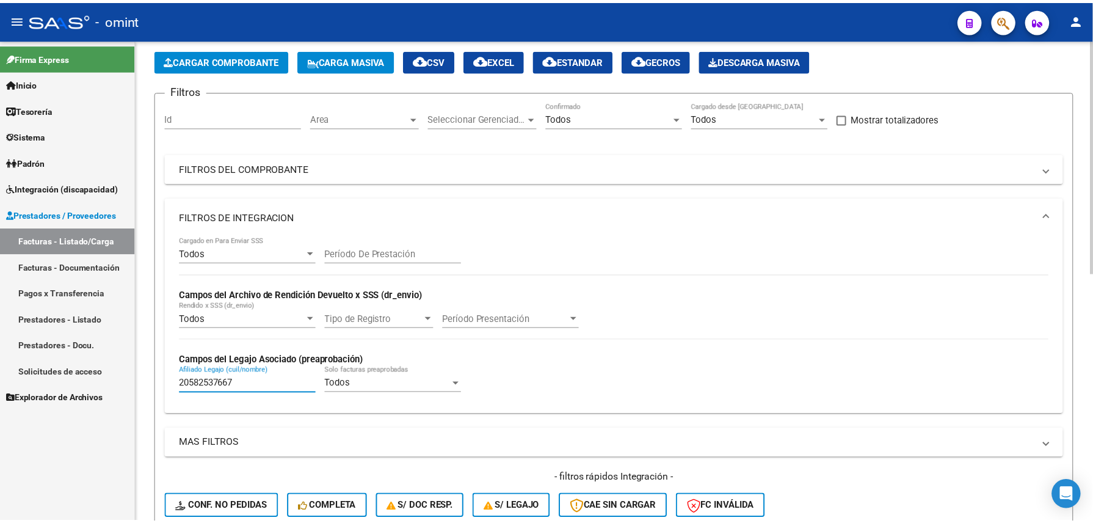
scroll to position [460, 0]
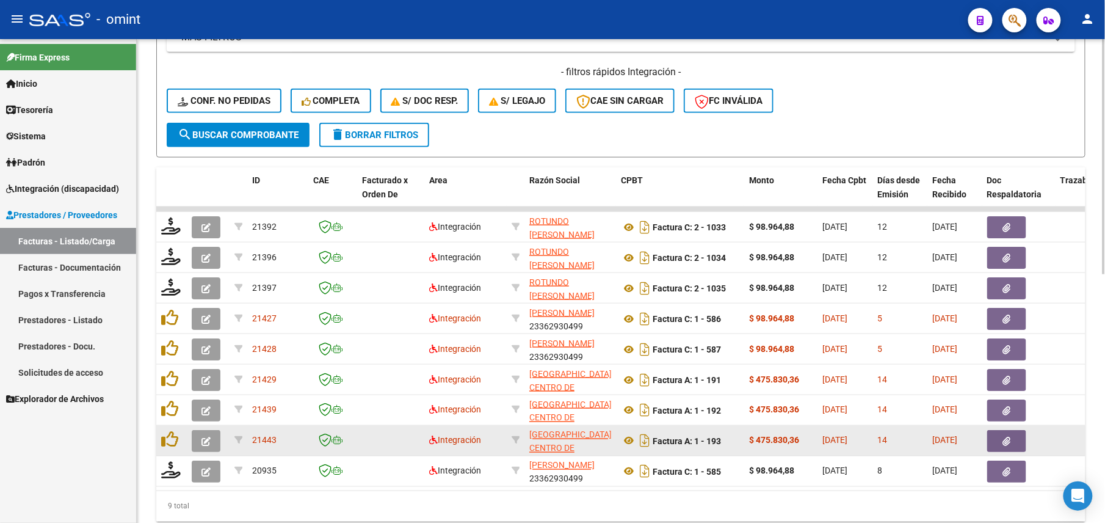
type input "20582537667"
click at [206, 437] on icon "button" at bounding box center [206, 441] width 9 height 9
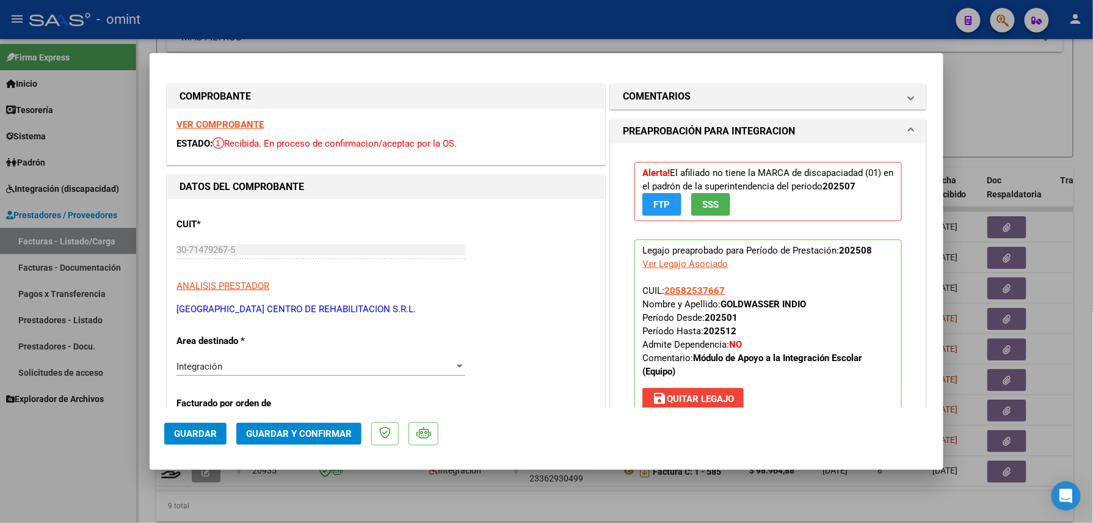
click at [244, 119] on strong "VER COMPROBANTE" at bounding box center [219, 124] width 87 height 11
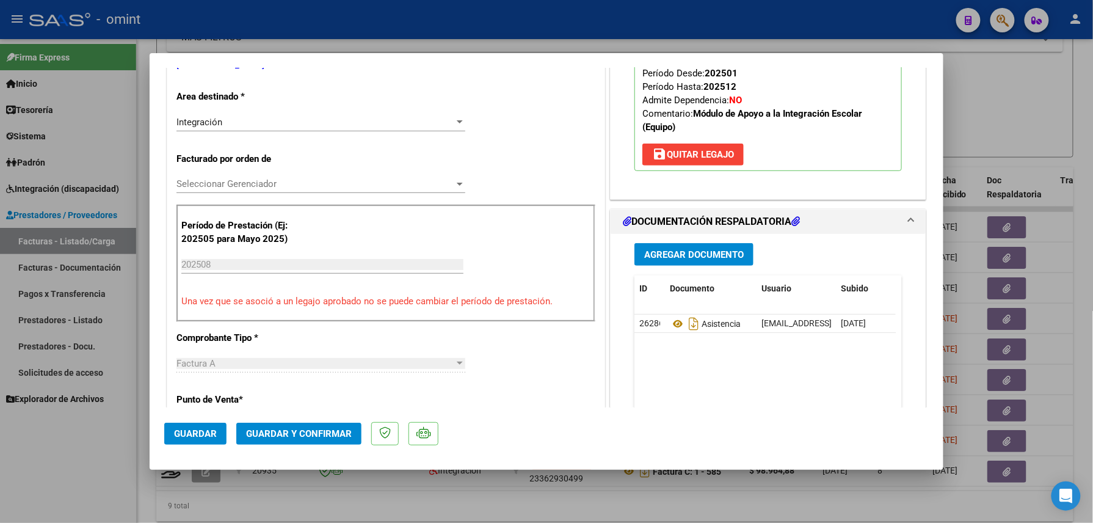
scroll to position [326, 0]
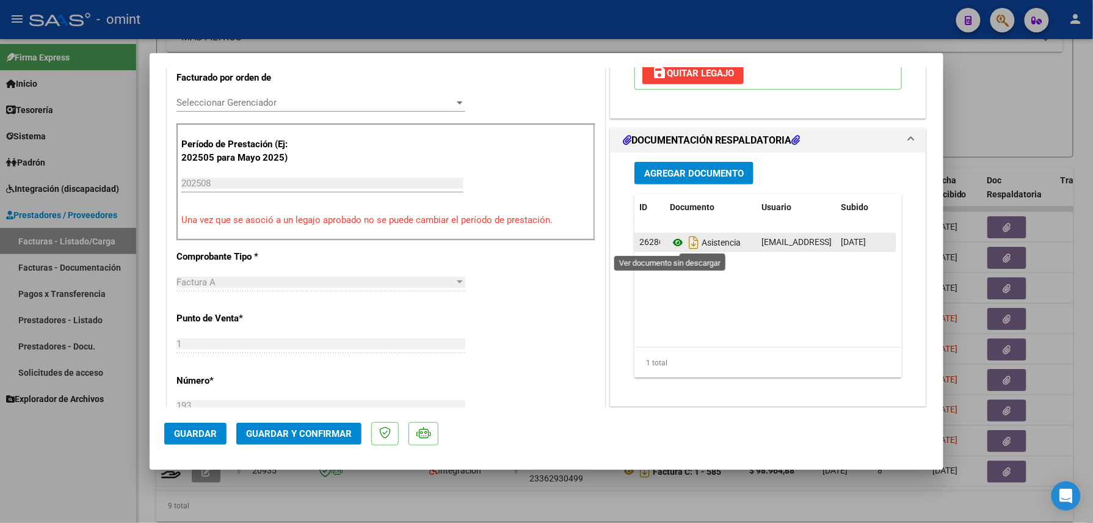
click at [672, 245] on icon at bounding box center [678, 242] width 16 height 15
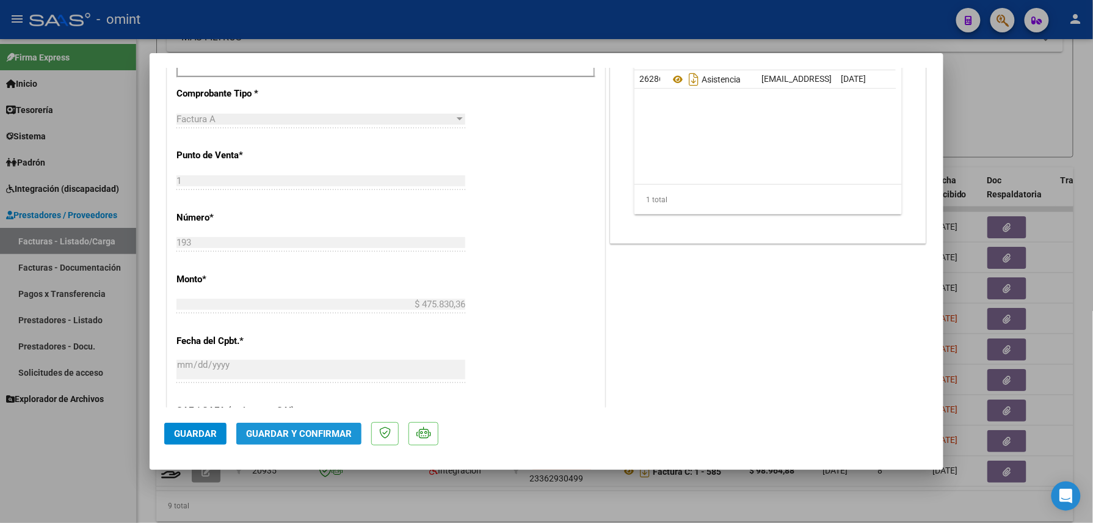
click at [316, 432] on span "Guardar y Confirmar" at bounding box center [299, 433] width 106 height 11
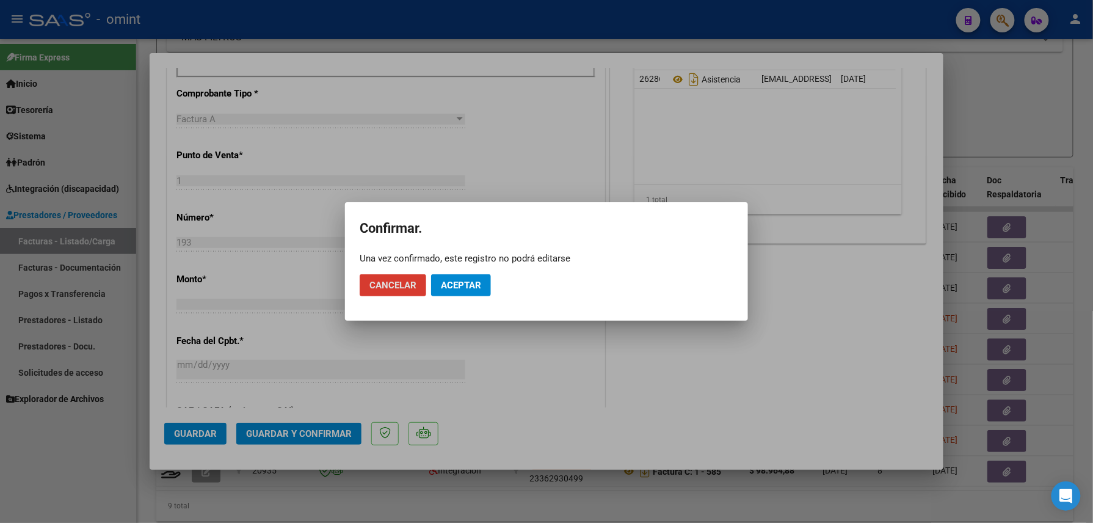
click at [465, 285] on span "Aceptar" at bounding box center [461, 285] width 40 height 11
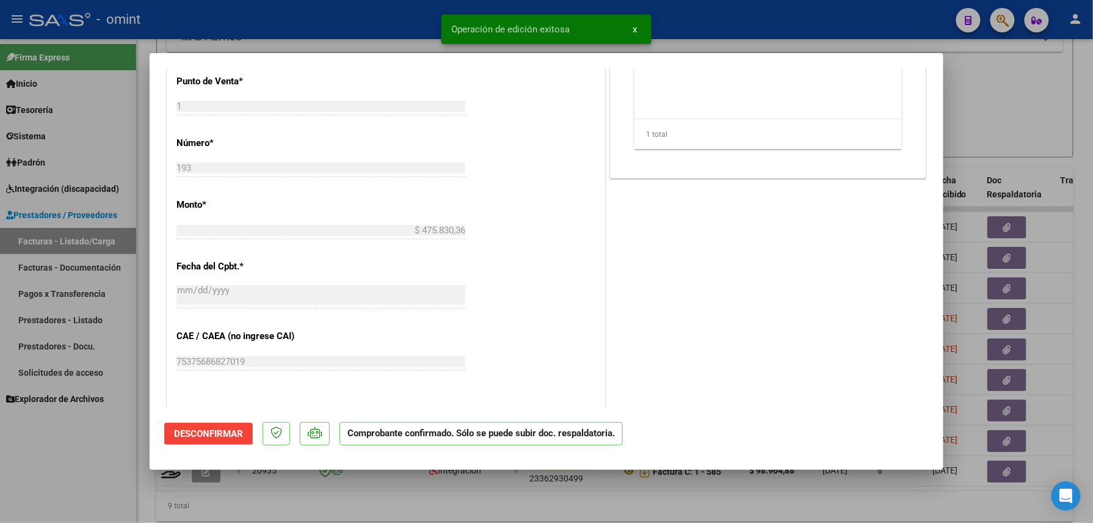
drag, startPoint x: 7, startPoint y: 460, endPoint x: 13, endPoint y: 457, distance: 6.8
click at [10, 457] on div at bounding box center [546, 261] width 1093 height 523
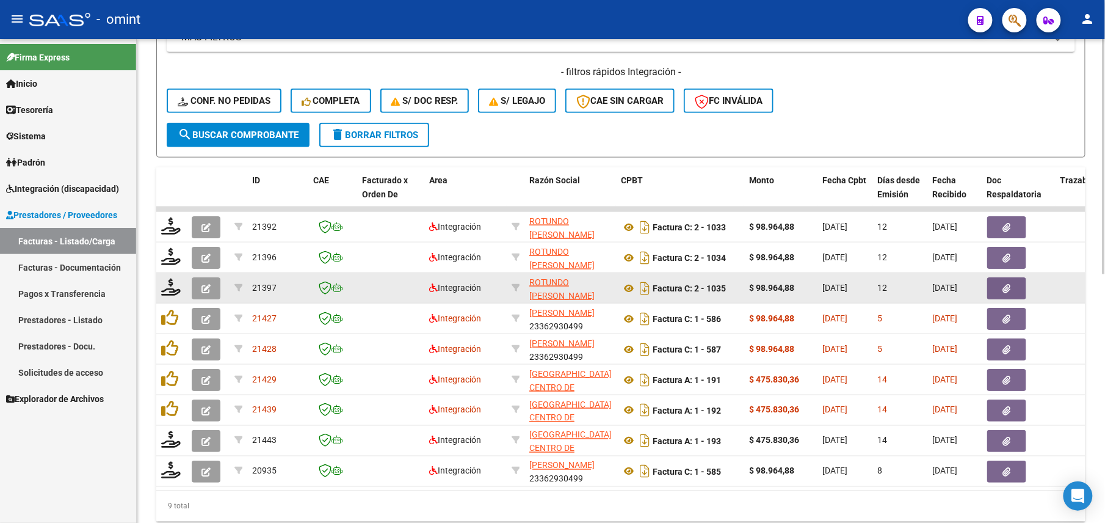
click at [206, 296] on button "button" at bounding box center [206, 288] width 29 height 22
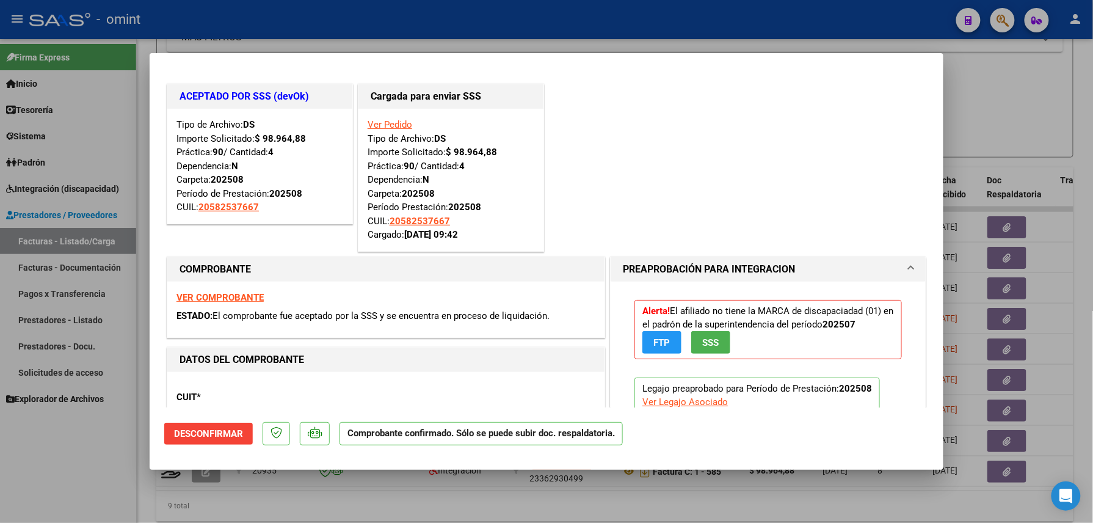
click at [43, 470] on div at bounding box center [546, 261] width 1093 height 523
type input "$ 0,00"
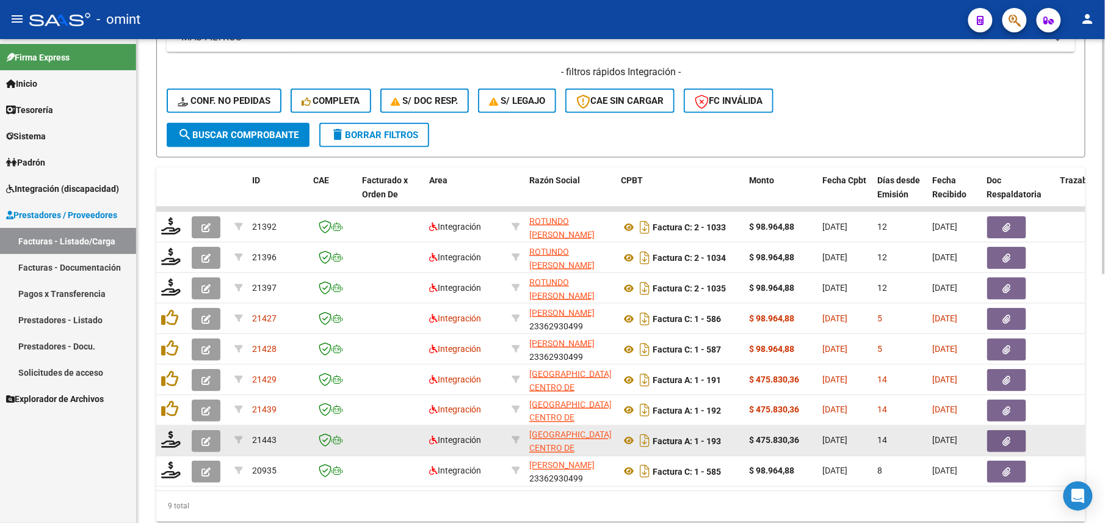
click at [208, 441] on icon "button" at bounding box center [206, 441] width 9 height 9
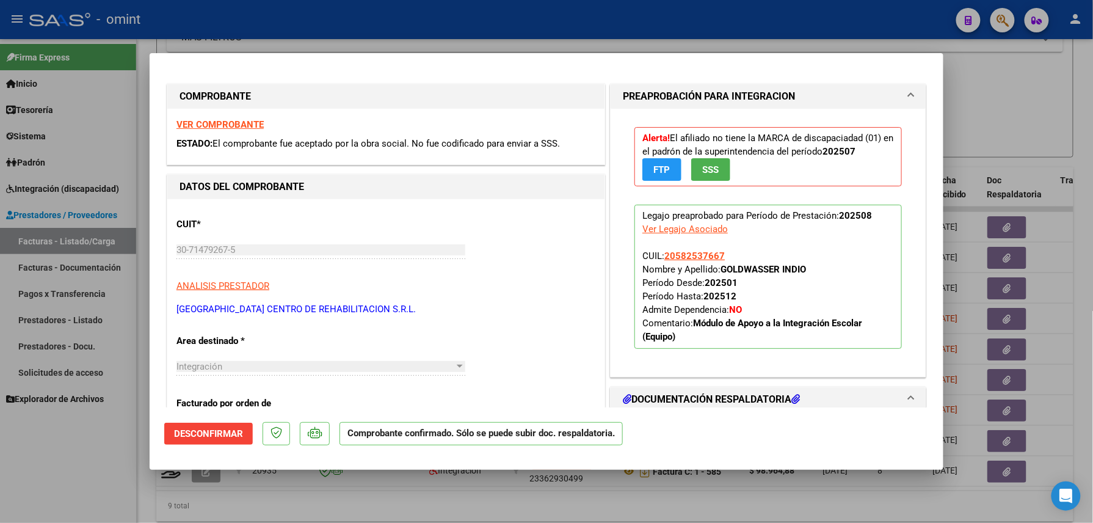
click at [94, 473] on div at bounding box center [546, 261] width 1093 height 523
type input "$ 0,00"
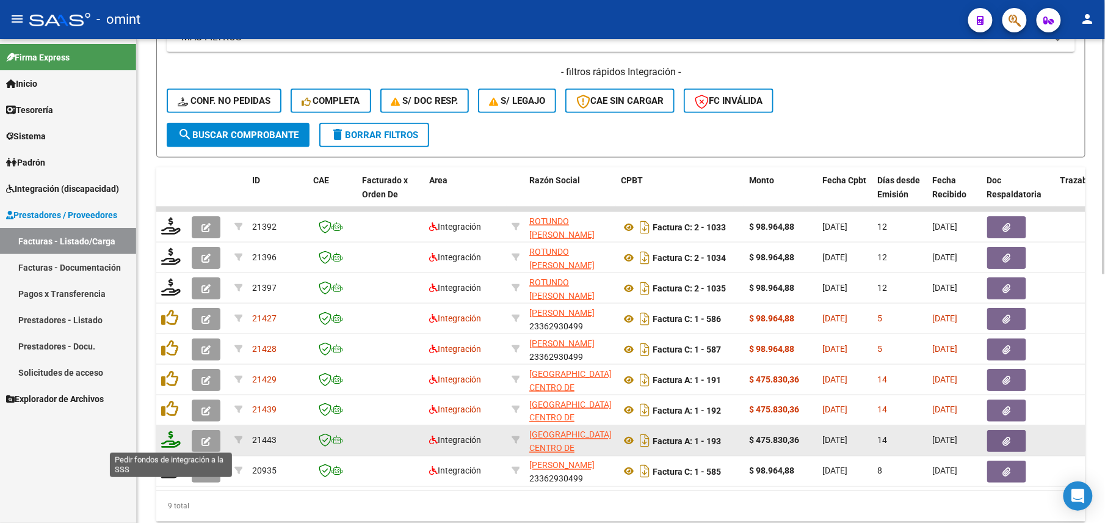
click at [169, 434] on icon at bounding box center [171, 439] width 20 height 17
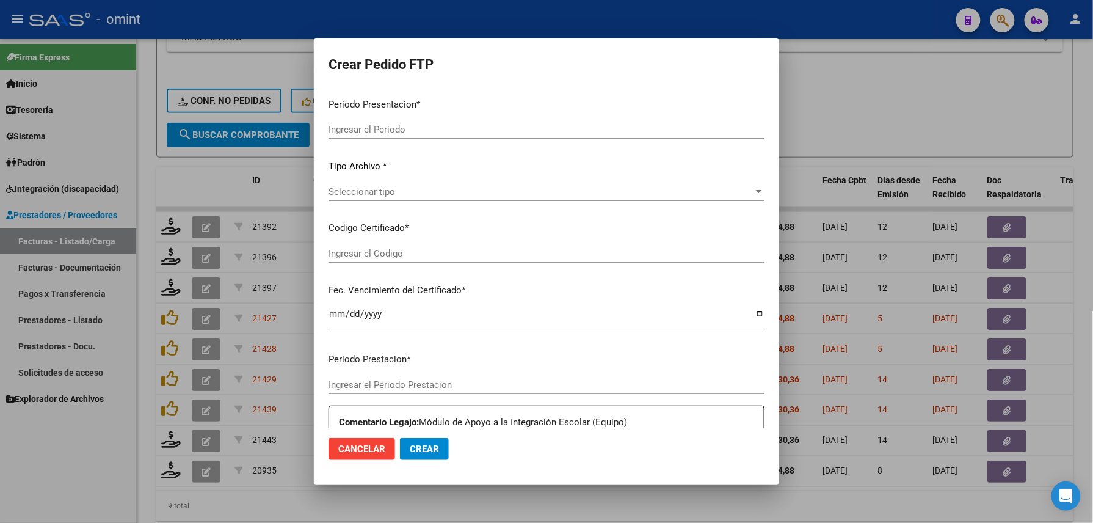
type input "202508"
type input "$ 475.830,36"
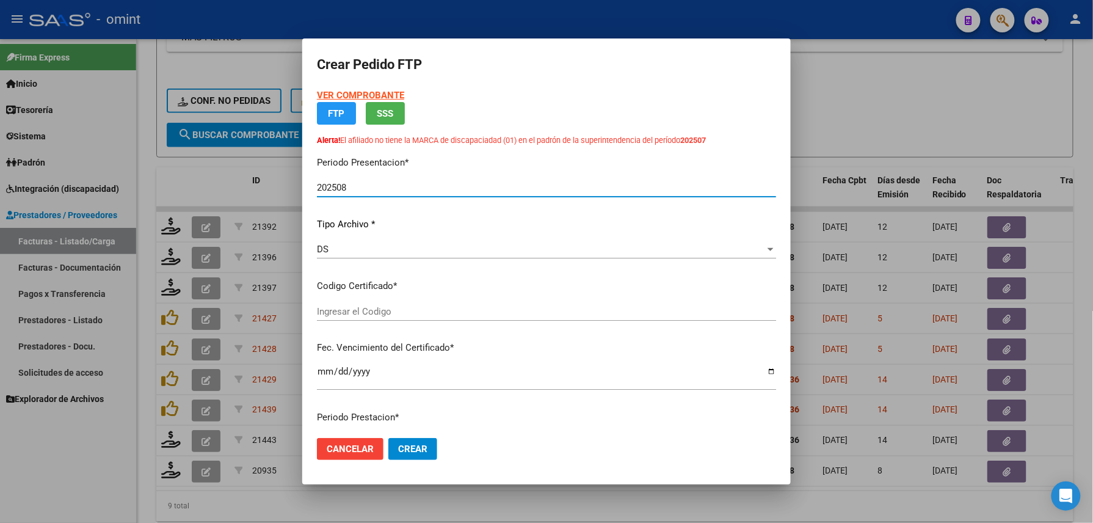
type input "3180595654"
type input "2028-05-22"
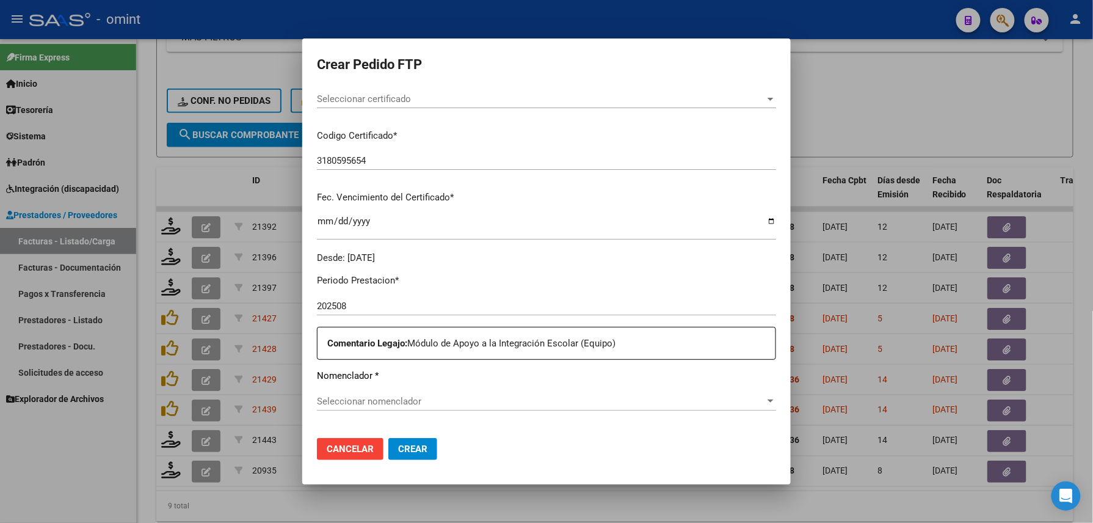
scroll to position [326, 0]
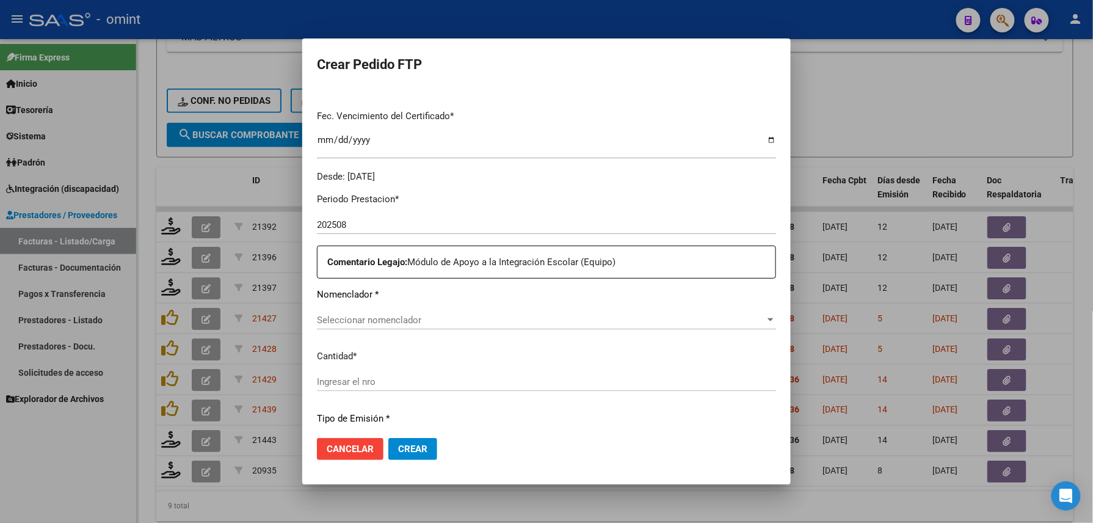
click at [24, 462] on div at bounding box center [546, 261] width 1093 height 523
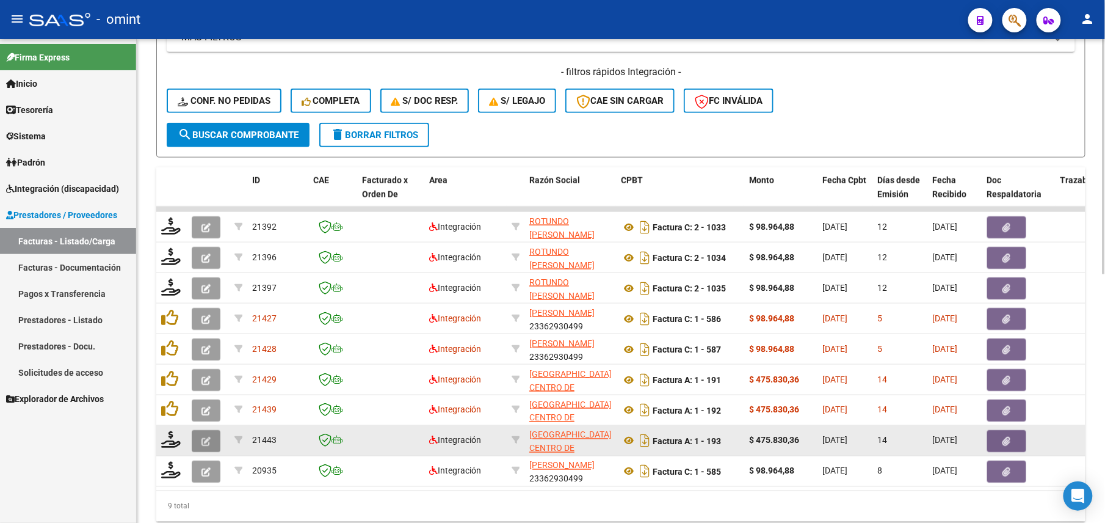
click at [206, 440] on icon "button" at bounding box center [206, 441] width 9 height 9
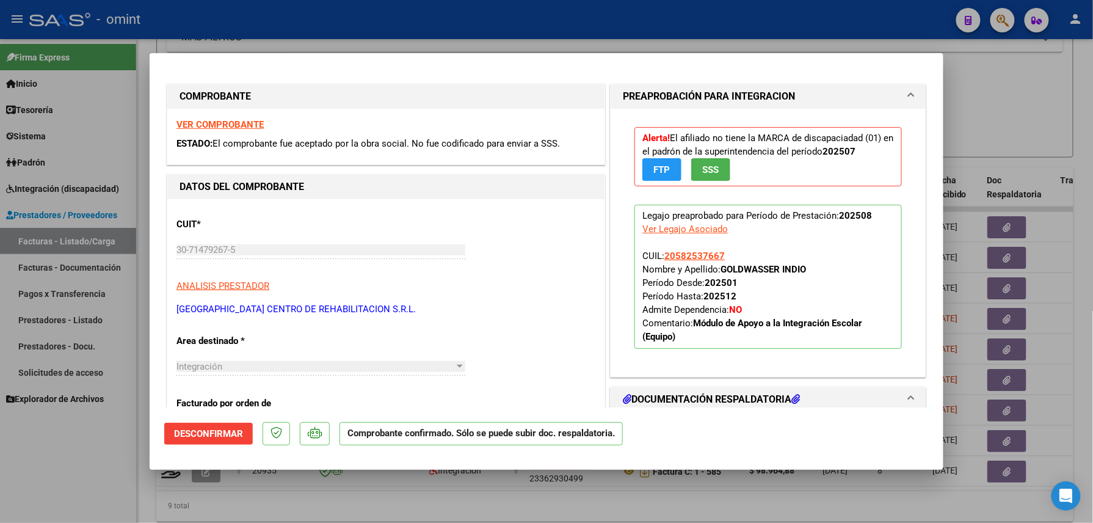
click at [79, 434] on div at bounding box center [546, 261] width 1093 height 523
type input "$ 0,00"
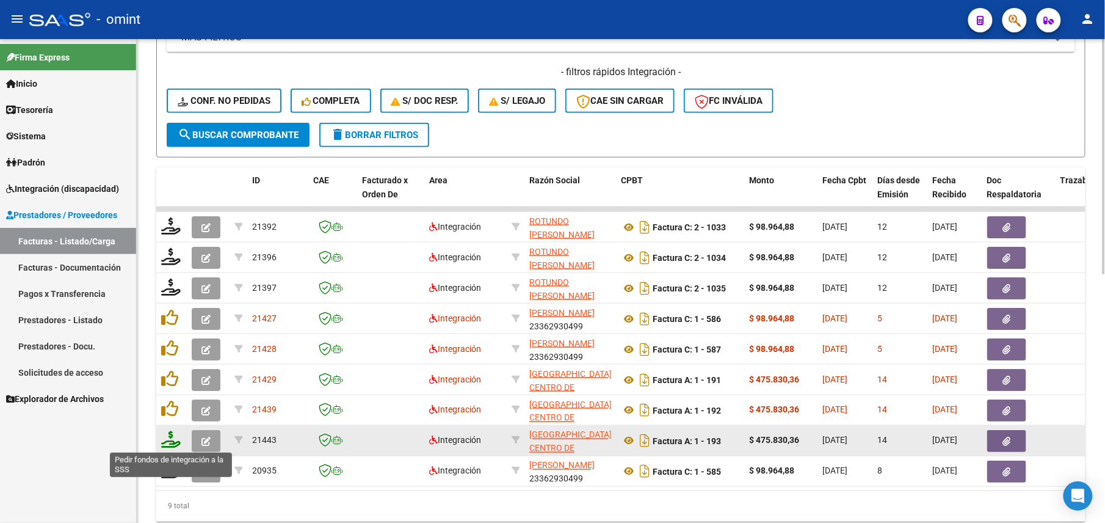
click at [165, 446] on icon at bounding box center [171, 439] width 20 height 17
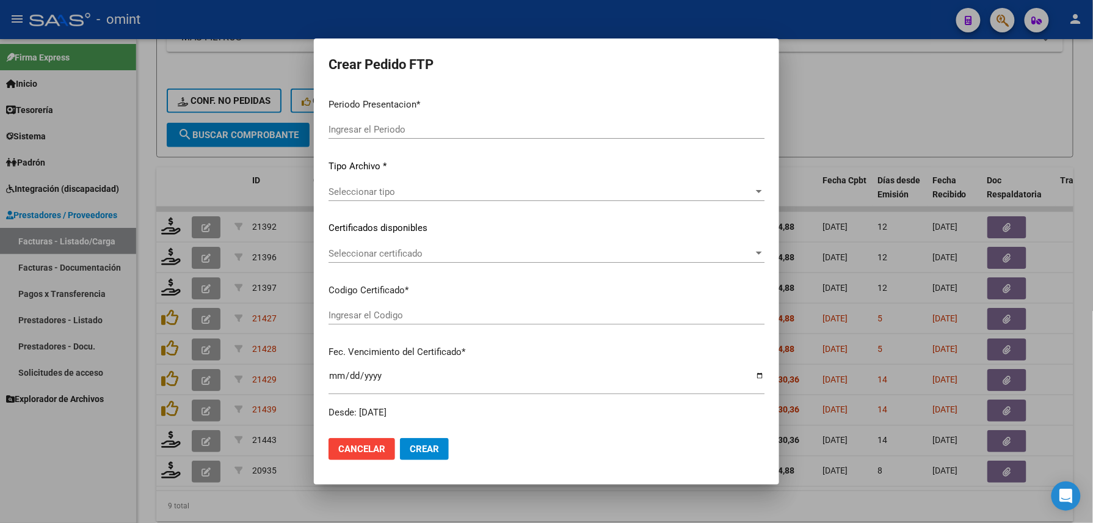
type input "202508"
type input "$ 475.830,36"
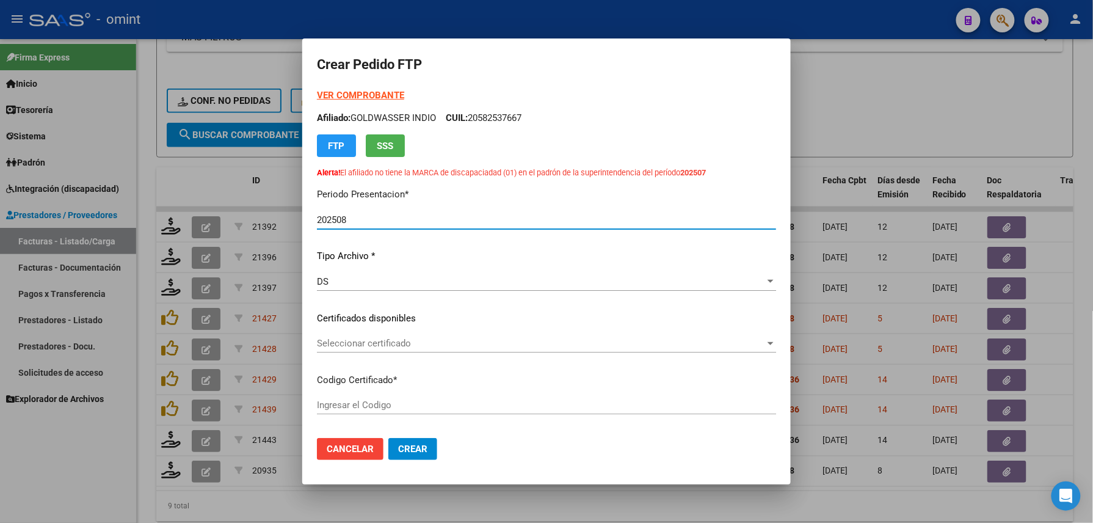
type input "3180595654"
type input "2028-05-22"
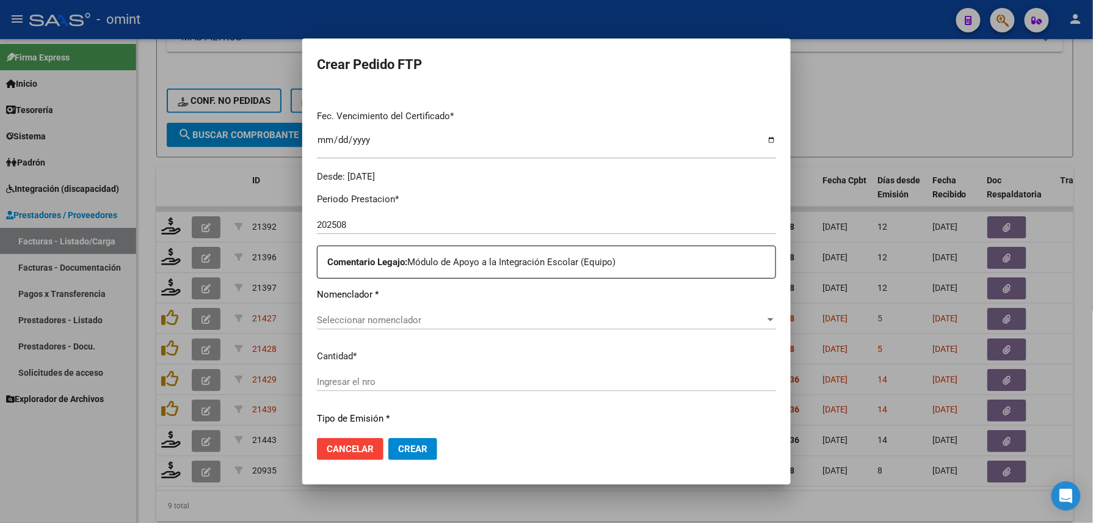
click at [382, 326] on div "Seleccionar nomenclador Seleccionar nomenclador" at bounding box center [546, 320] width 459 height 18
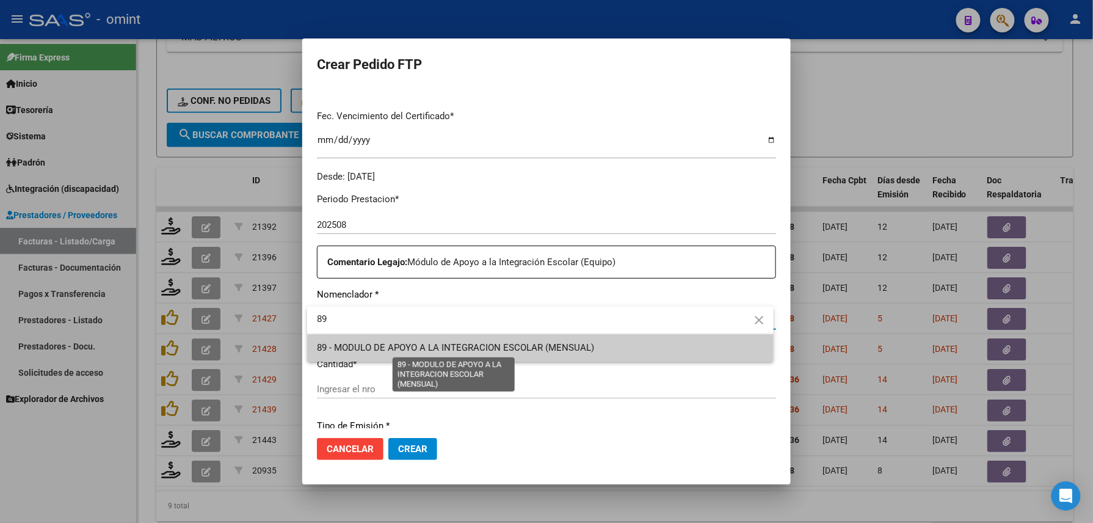
type input "89"
click at [403, 351] on span "89 - MODULO DE APOYO A LA INTEGRACION ESCOLAR (MENSUAL)" at bounding box center [455, 347] width 277 height 11
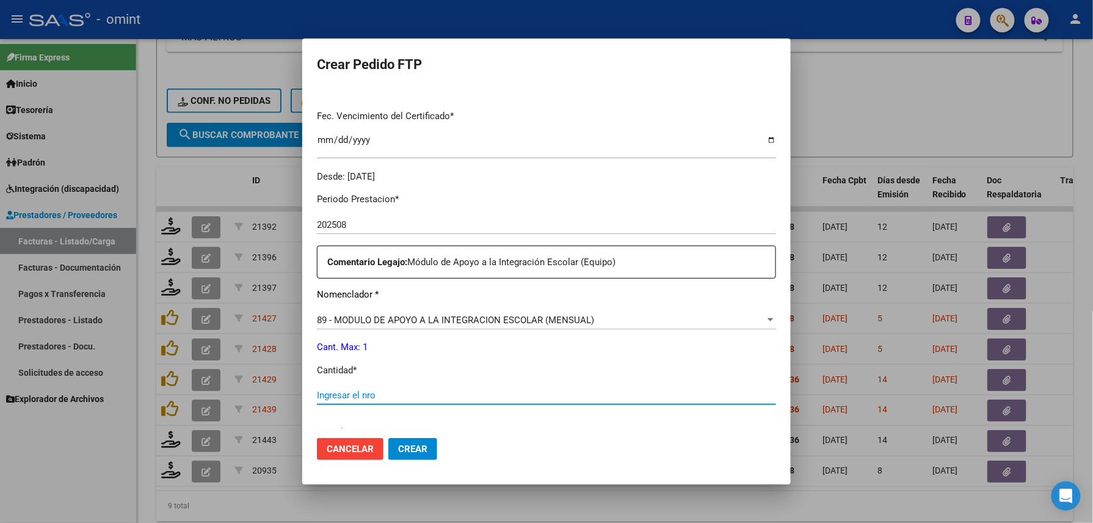
click at [390, 390] on input "Ingresar el nro" at bounding box center [546, 395] width 459 height 11
type input "1"
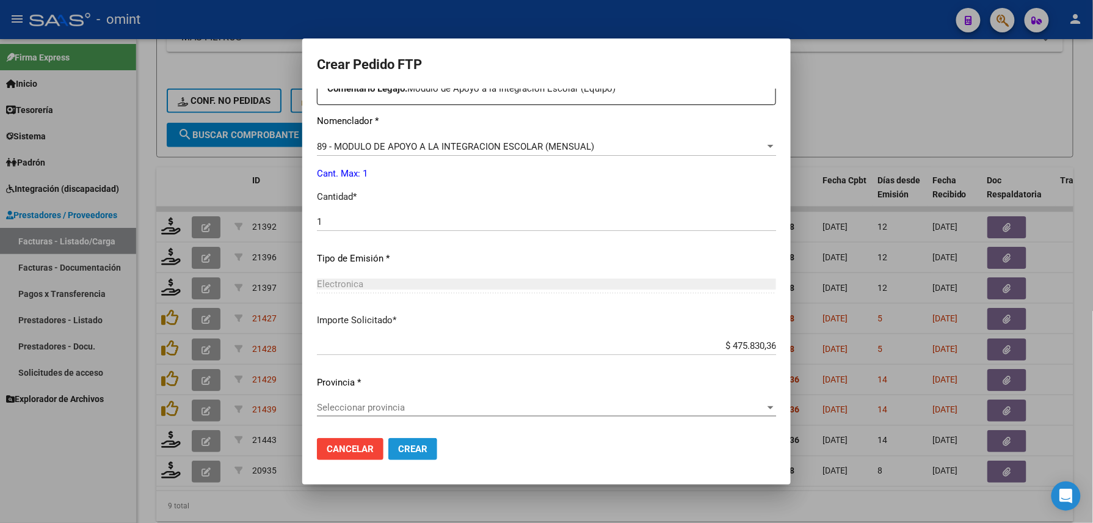
click at [409, 453] on span "Crear" at bounding box center [412, 448] width 29 height 11
click at [362, 403] on span "Seleccionar provincia" at bounding box center [541, 407] width 448 height 11
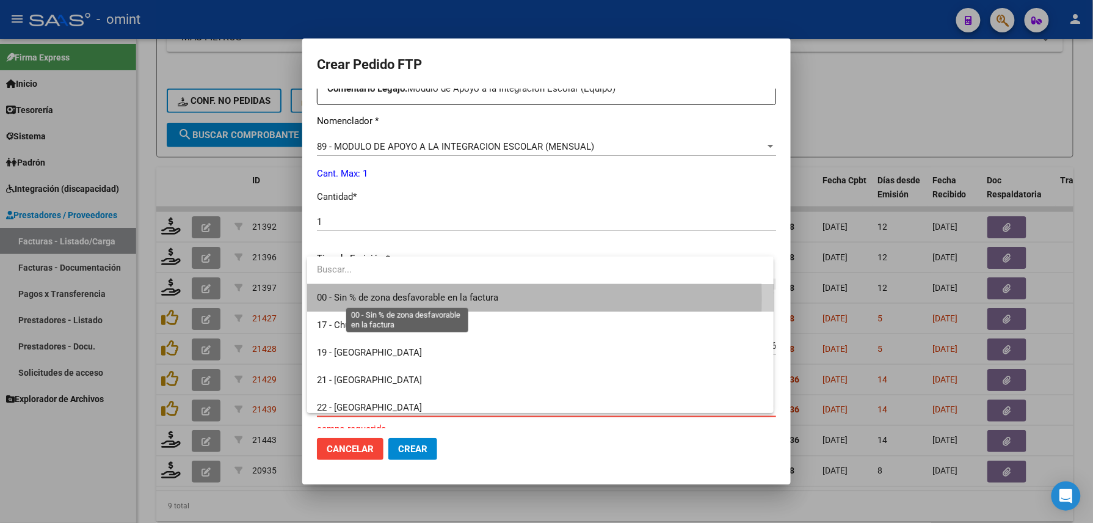
click at [348, 298] on span "00 - Sin % de zona desfavorable en la factura" at bounding box center [407, 297] width 181 height 11
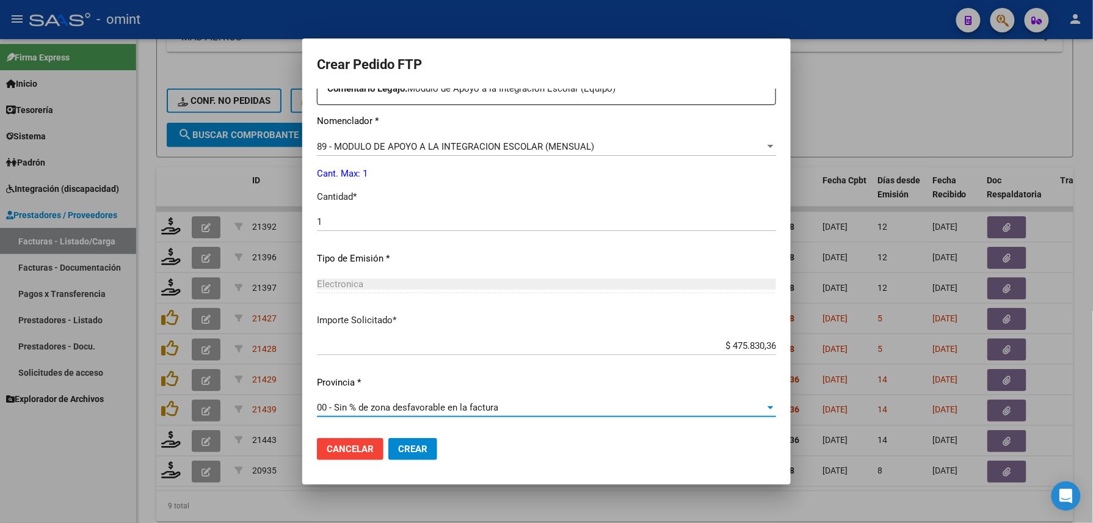
click at [411, 448] on span "Crear" at bounding box center [412, 448] width 29 height 11
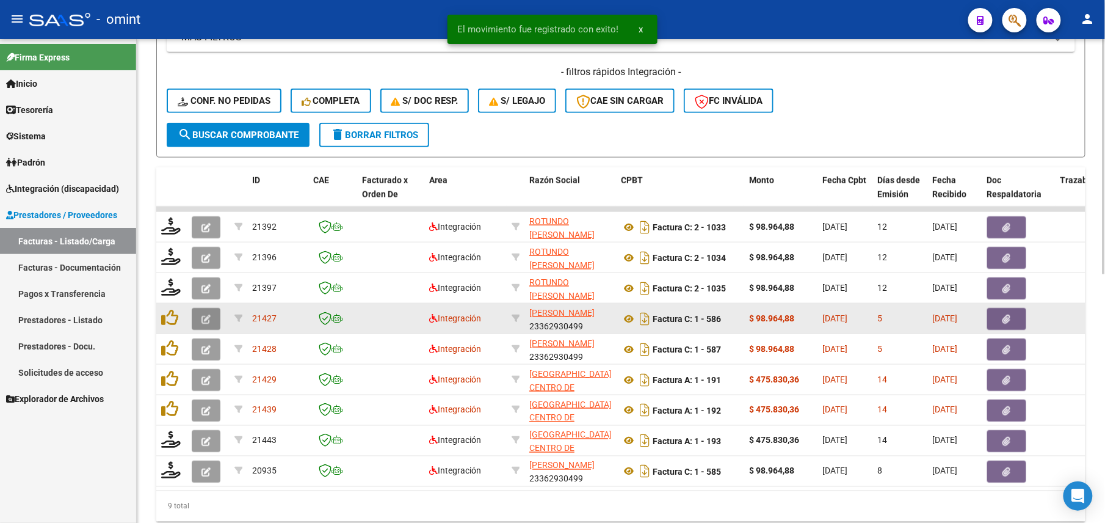
click at [206, 319] on icon "button" at bounding box center [206, 319] width 9 height 9
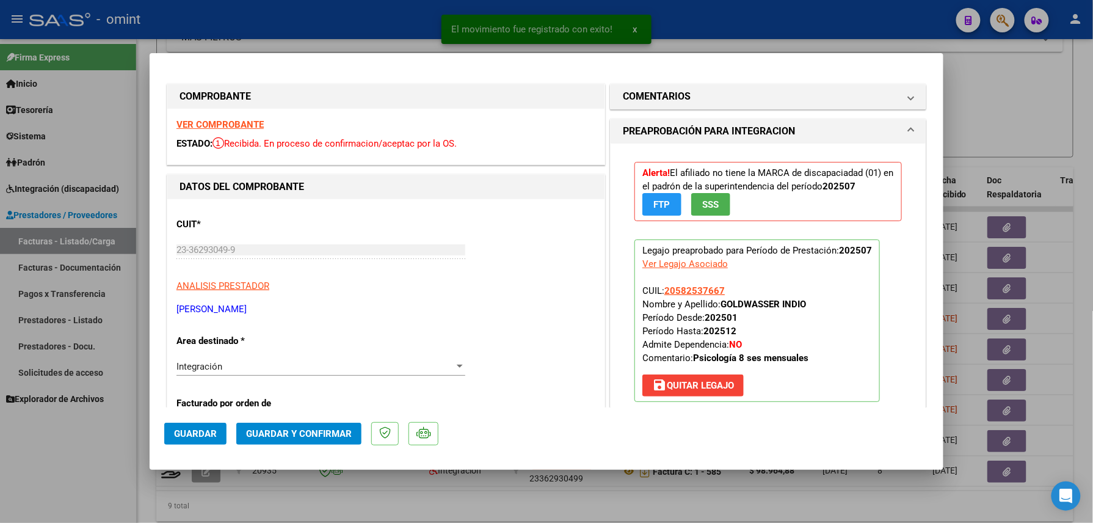
click at [226, 119] on strong "VER COMPROBANTE" at bounding box center [219, 124] width 87 height 11
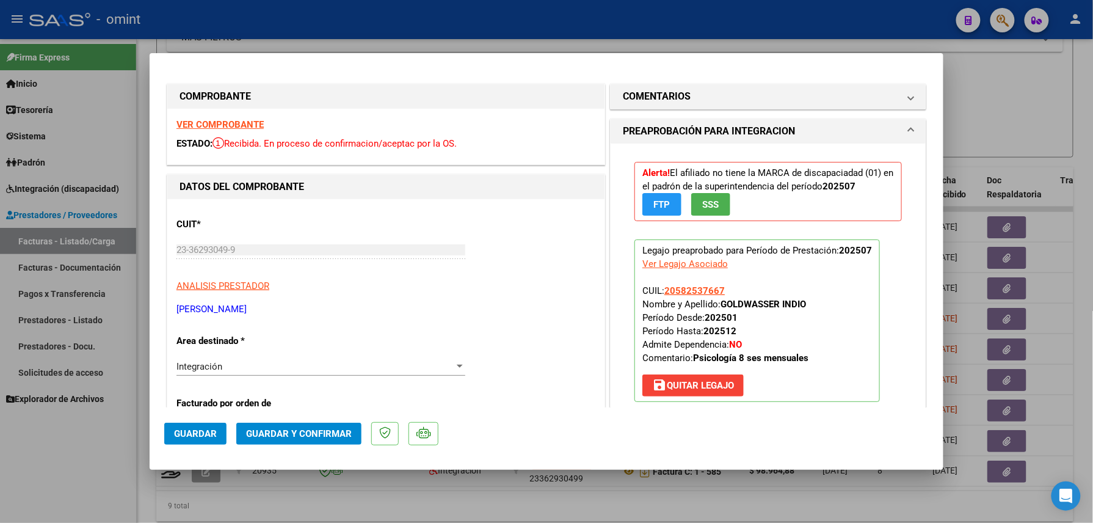
scroll to position [244, 0]
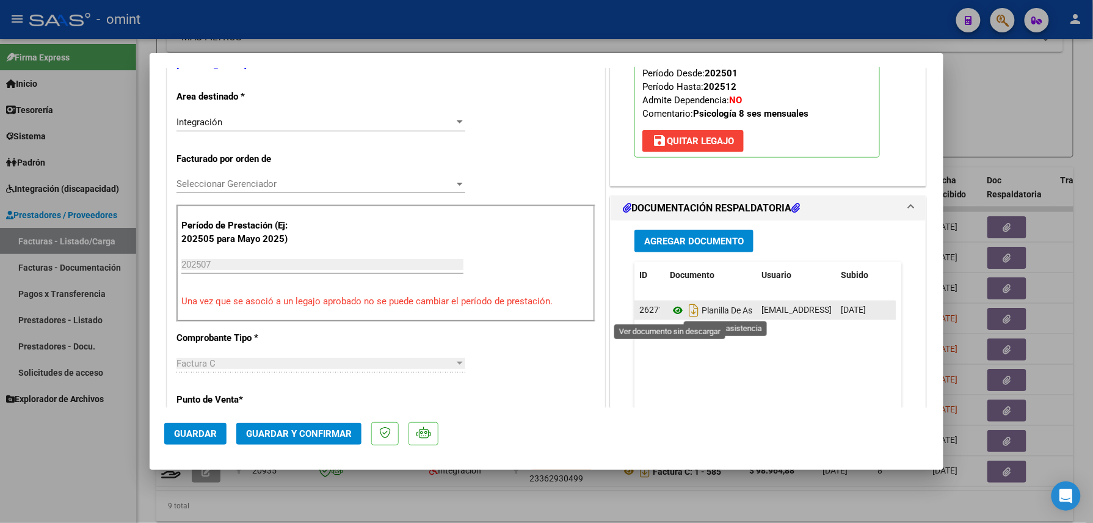
click at [670, 311] on icon at bounding box center [678, 310] width 16 height 15
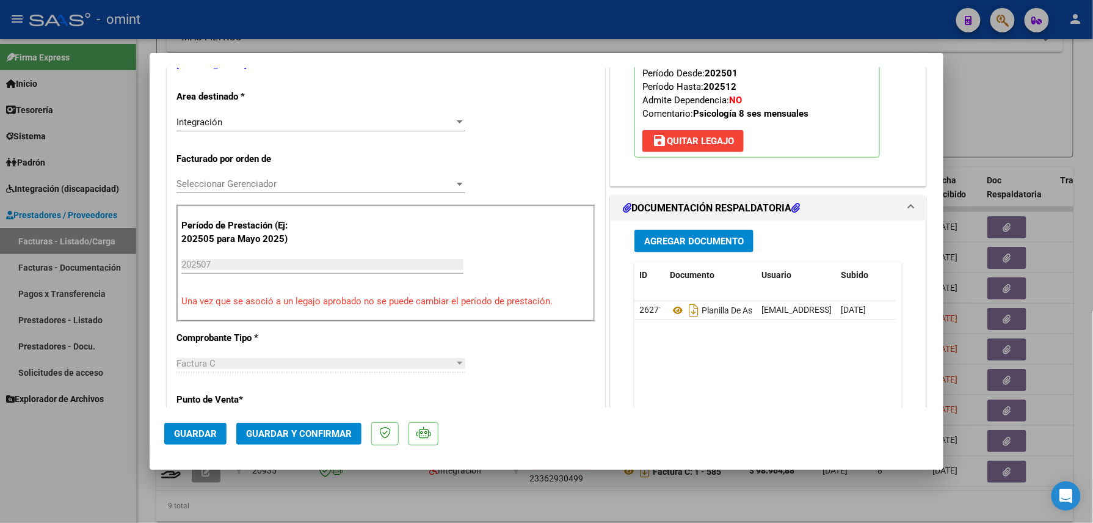
click at [318, 437] on span "Guardar y Confirmar" at bounding box center [299, 433] width 106 height 11
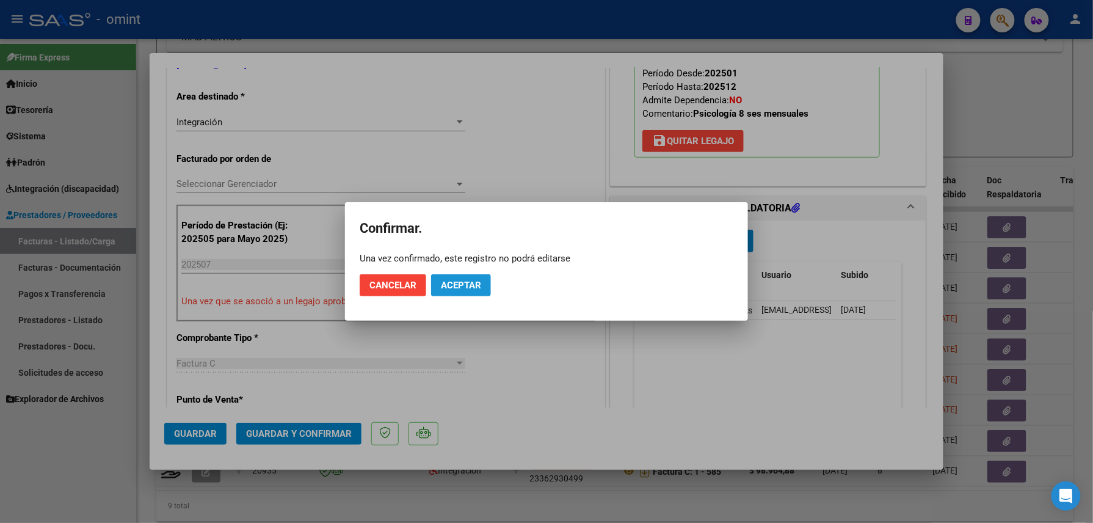
click at [481, 280] on button "Aceptar" at bounding box center [461, 285] width 60 height 22
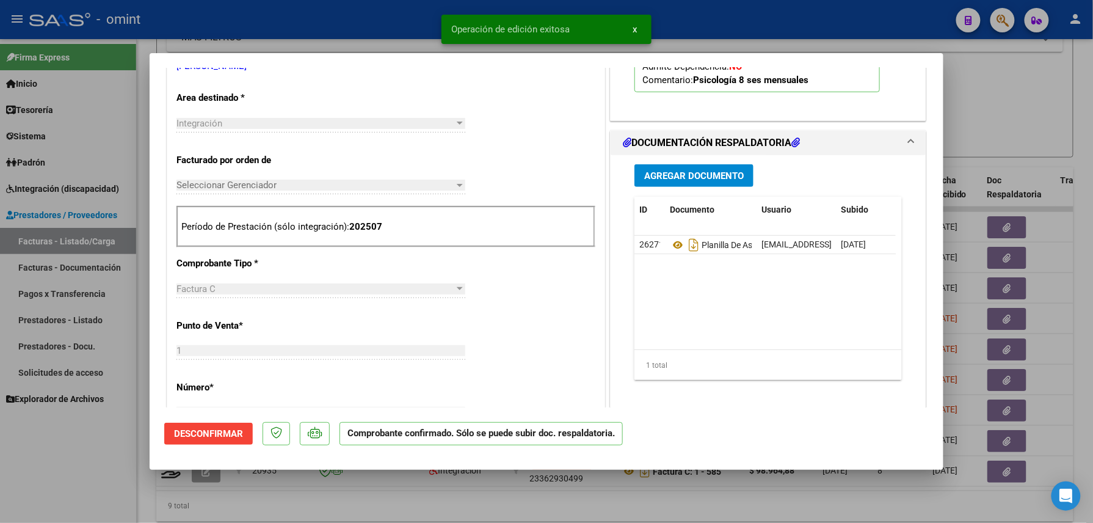
drag, startPoint x: 32, startPoint y: 479, endPoint x: 57, endPoint y: 490, distance: 27.1
click at [32, 479] on div at bounding box center [546, 261] width 1093 height 523
type input "$ 0,00"
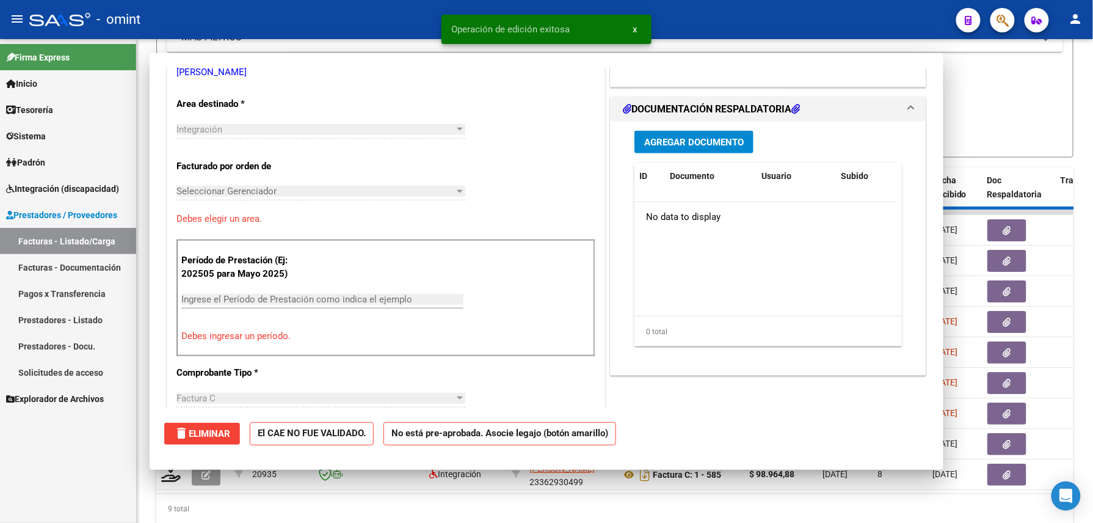
scroll to position [250, 0]
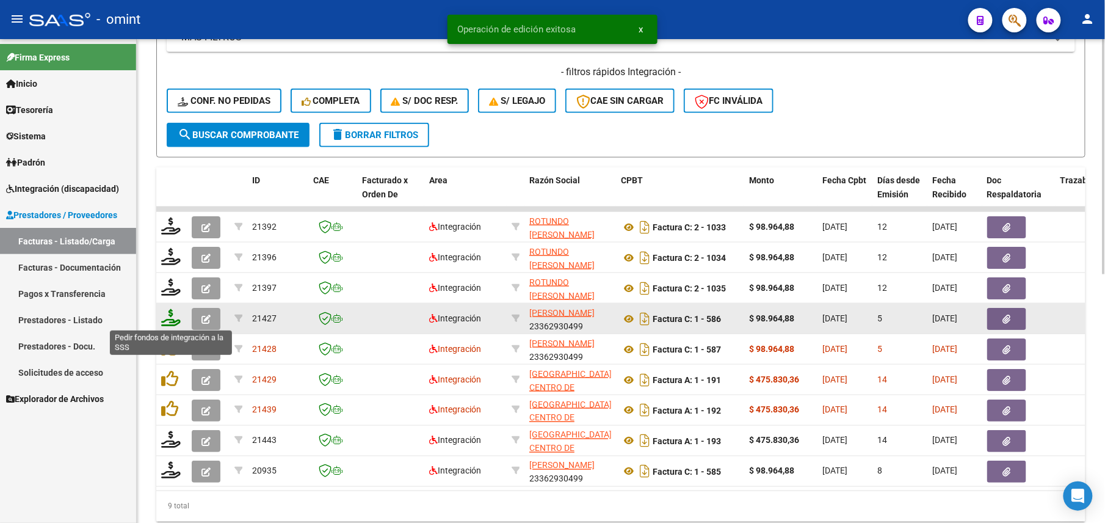
click at [173, 316] on icon at bounding box center [171, 317] width 20 height 17
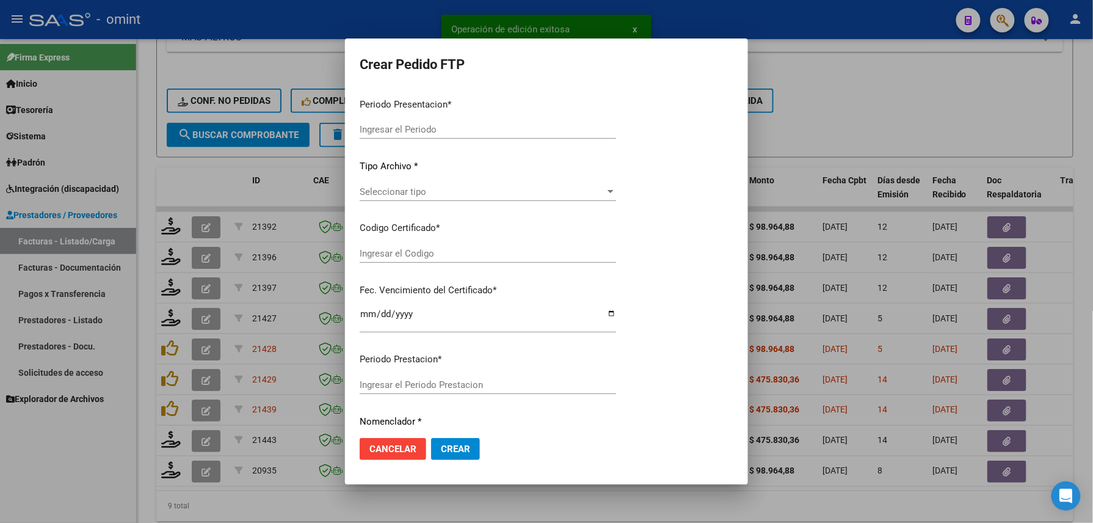
type input "202508"
type input "202507"
type input "$ 98.964,88"
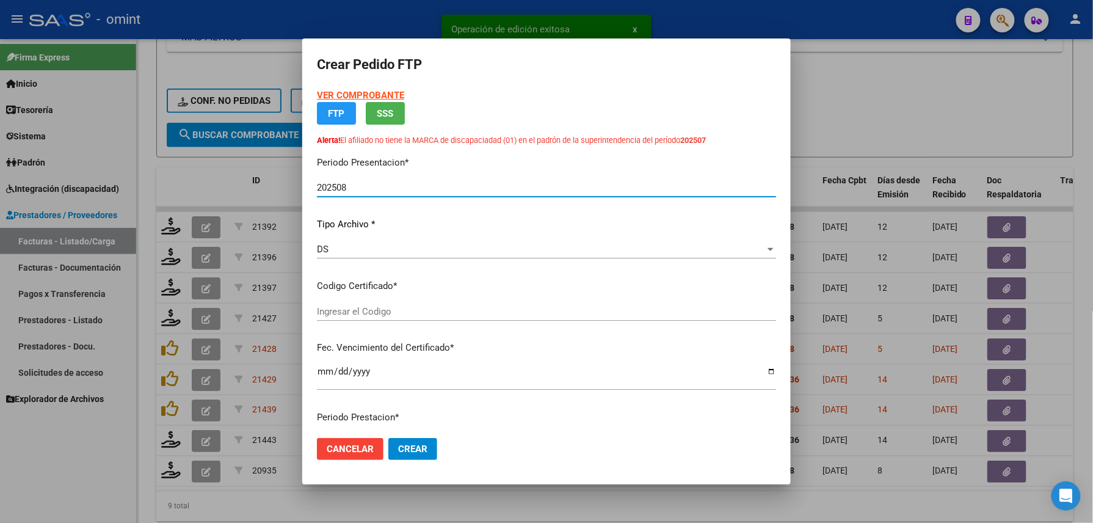
type input "3180595654"
type input "2028-05-22"
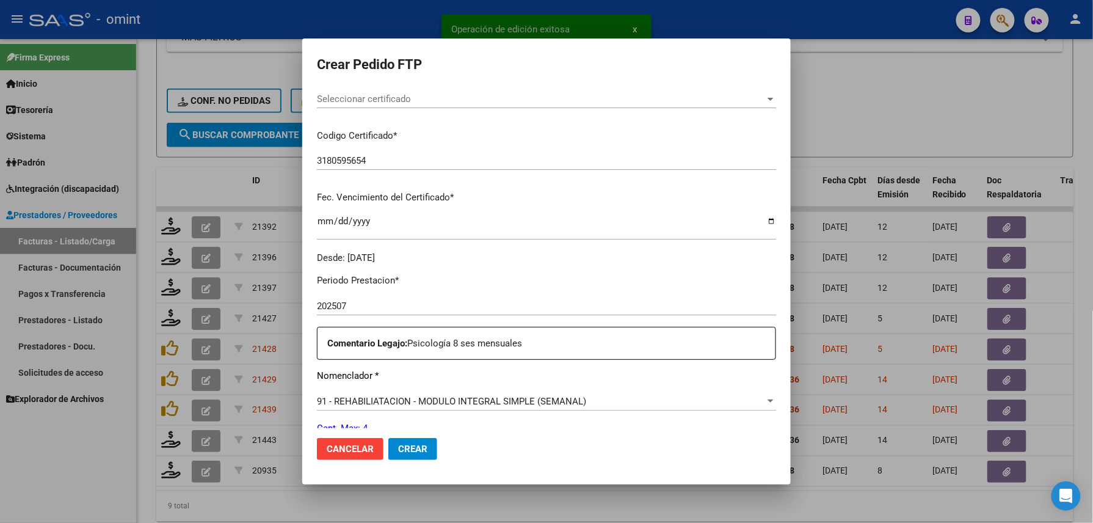
scroll to position [407, 0]
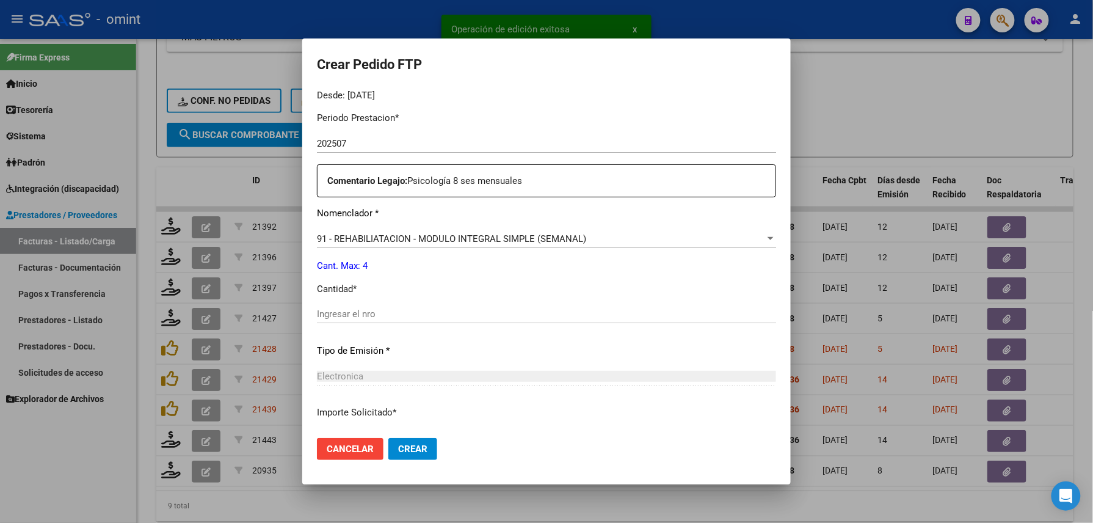
click at [445, 304] on div "Periodo Prestacion * 202507 Ingresar el Periodo Prestacion Comentario Legajo: P…" at bounding box center [546, 311] width 459 height 418
click at [448, 311] on input "Ingresar el nro" at bounding box center [546, 313] width 459 height 11
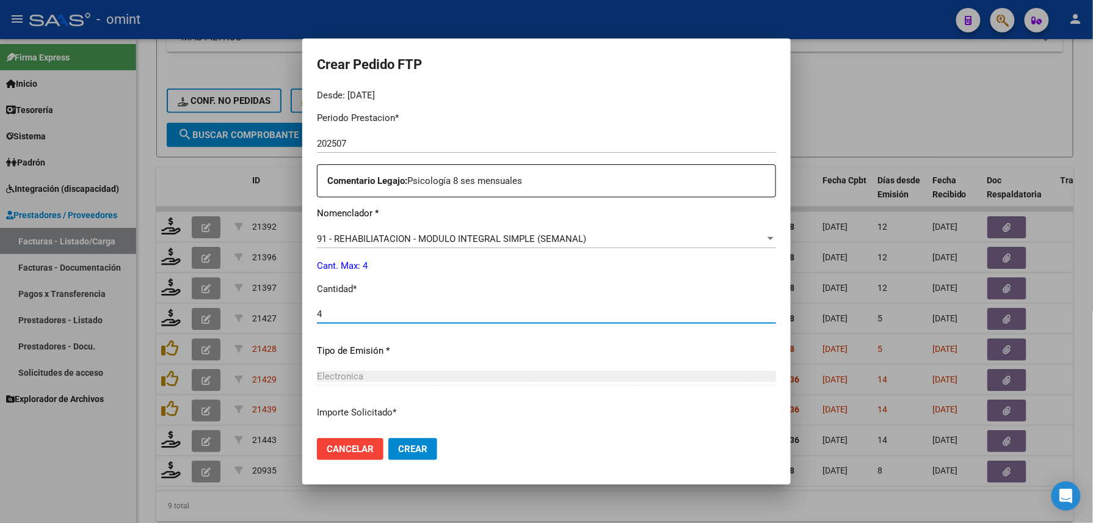
type input "4"
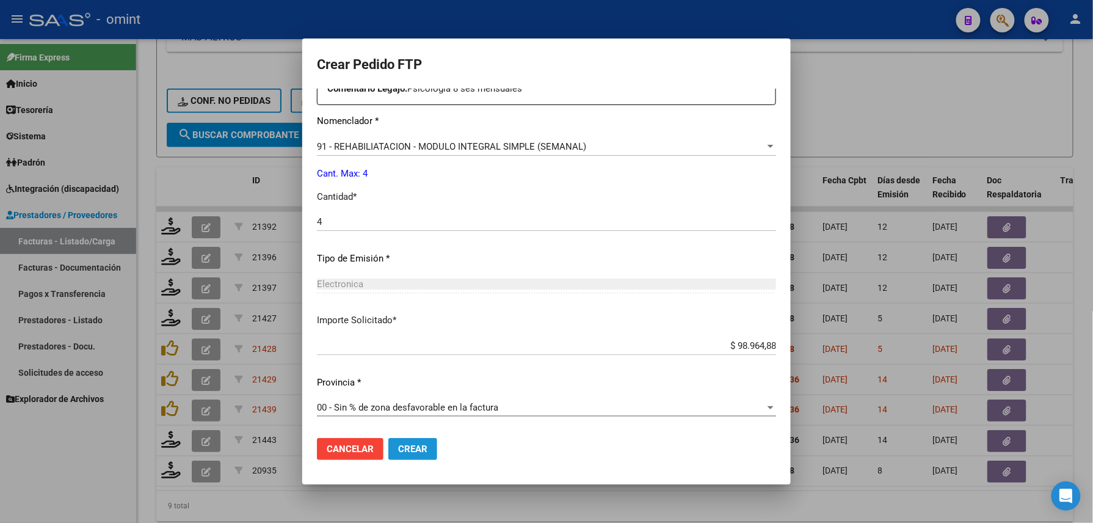
click at [410, 446] on span "Crear" at bounding box center [412, 448] width 29 height 11
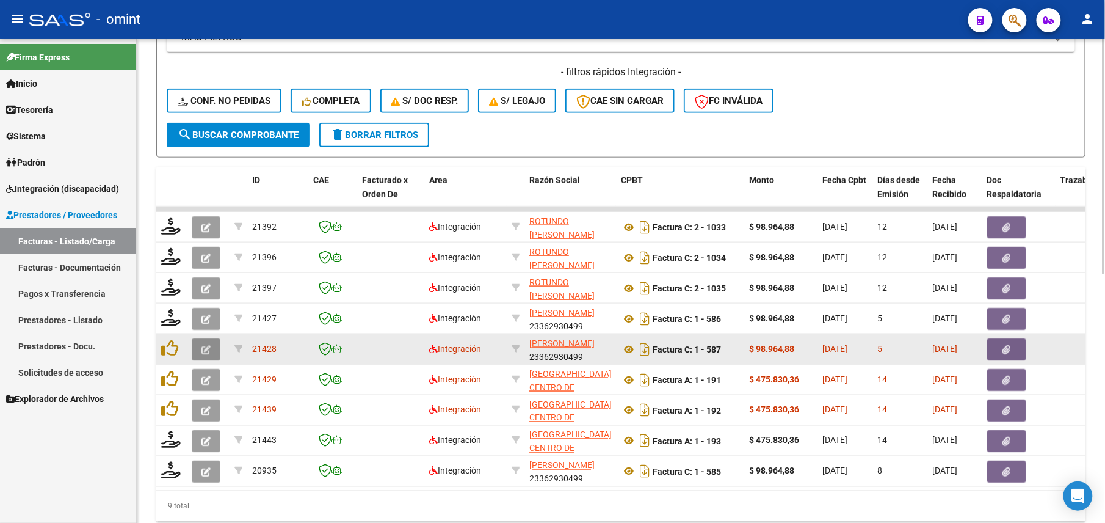
click at [203, 348] on icon "button" at bounding box center [206, 349] width 9 height 9
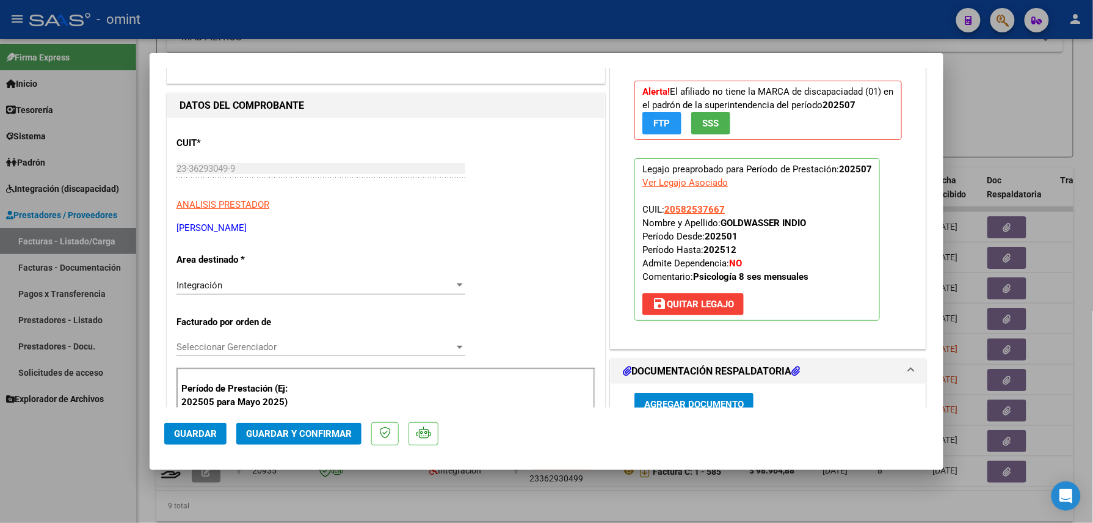
scroll to position [0, 0]
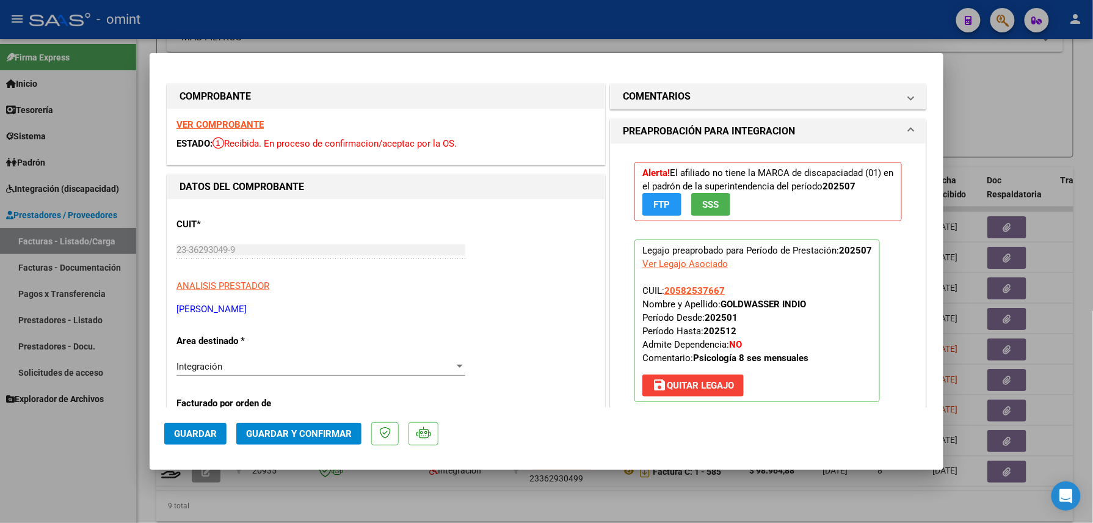
click at [203, 125] on strong "VER COMPROBANTE" at bounding box center [219, 124] width 87 height 11
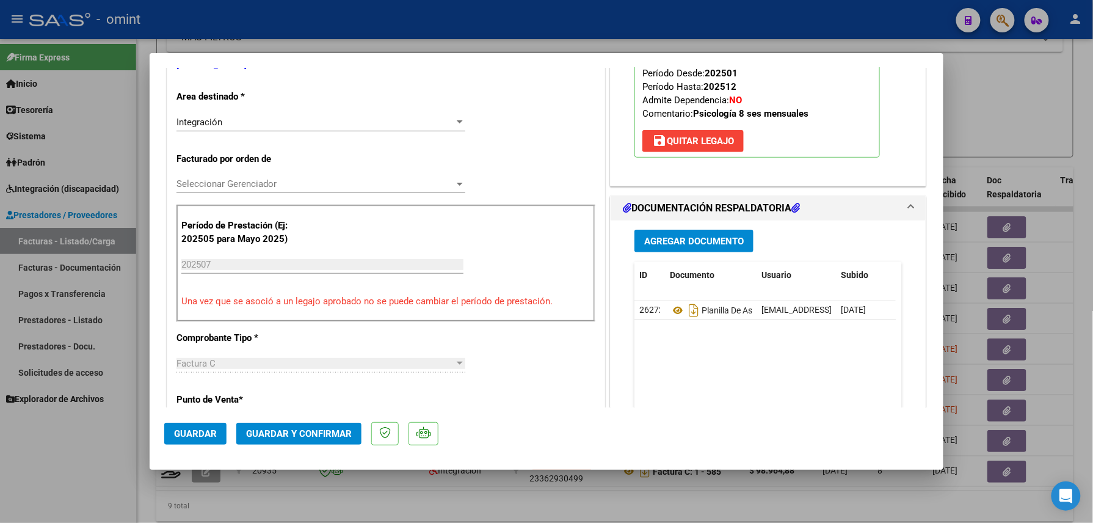
scroll to position [162, 0]
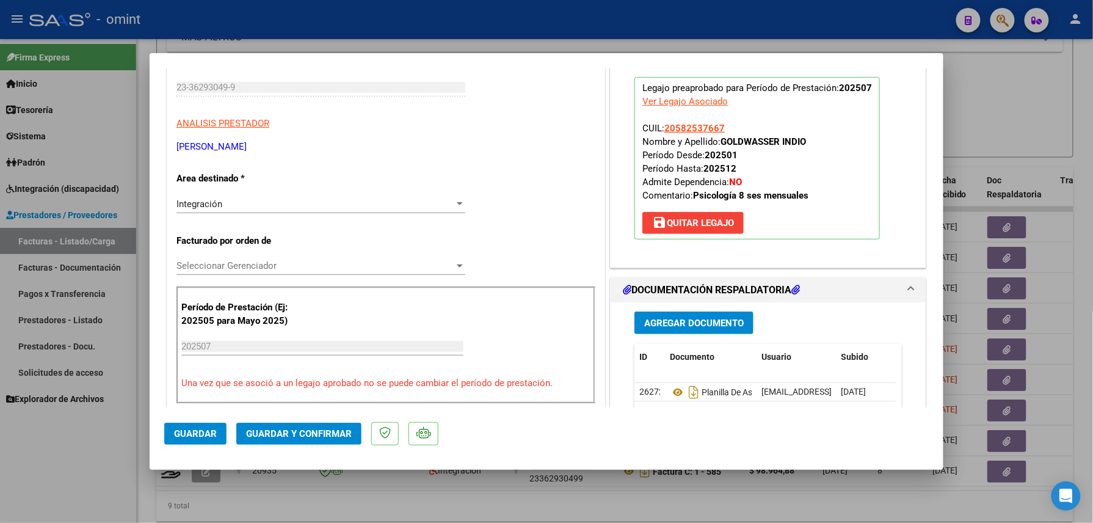
click at [671, 228] on button "save Quitar Legajo" at bounding box center [692, 223] width 101 height 22
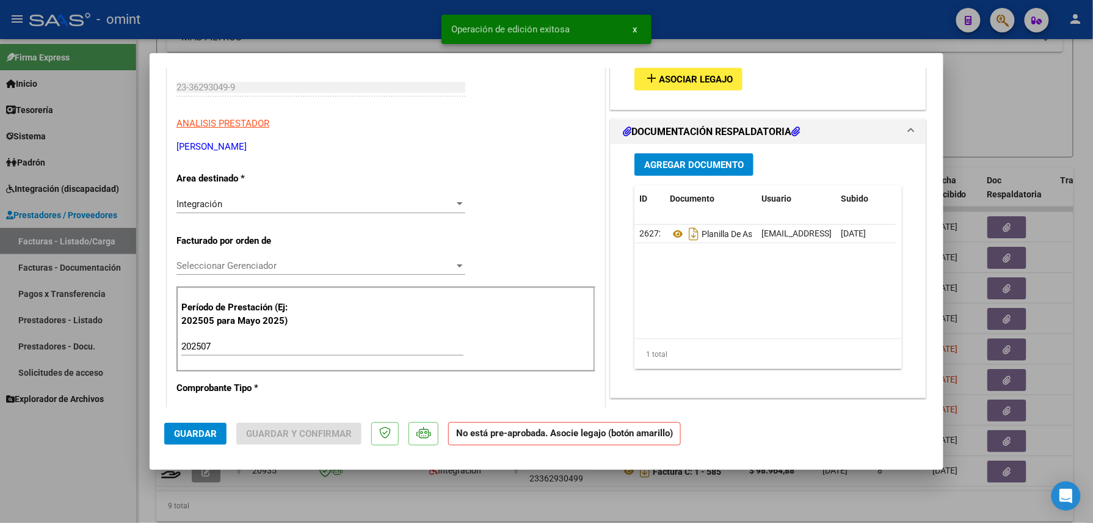
click at [255, 353] on div "202507 Ingrese el Período de Prestación como indica el ejemplo" at bounding box center [322, 346] width 282 height 18
click at [255, 343] on input "202507" at bounding box center [322, 346] width 282 height 11
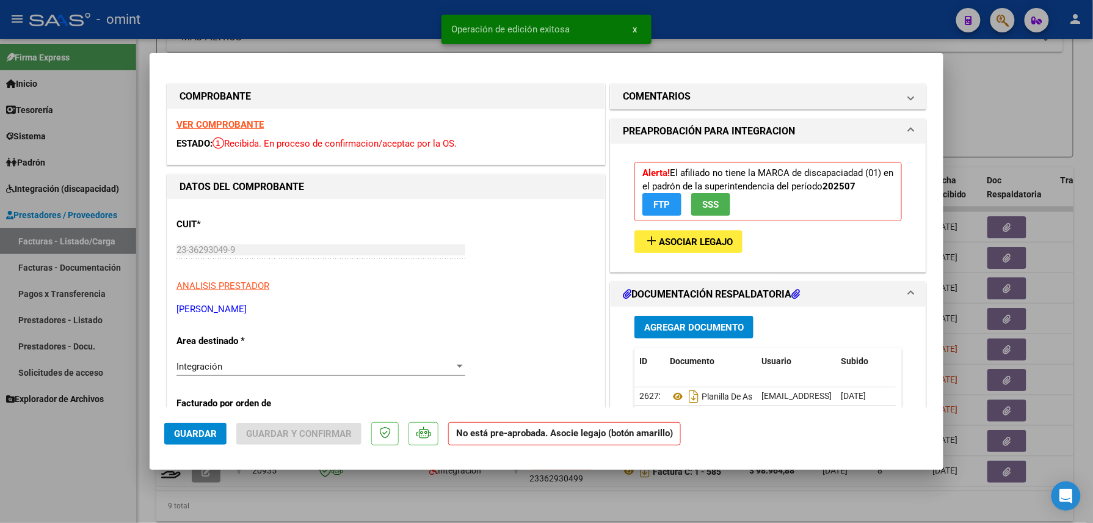
type input "202506"
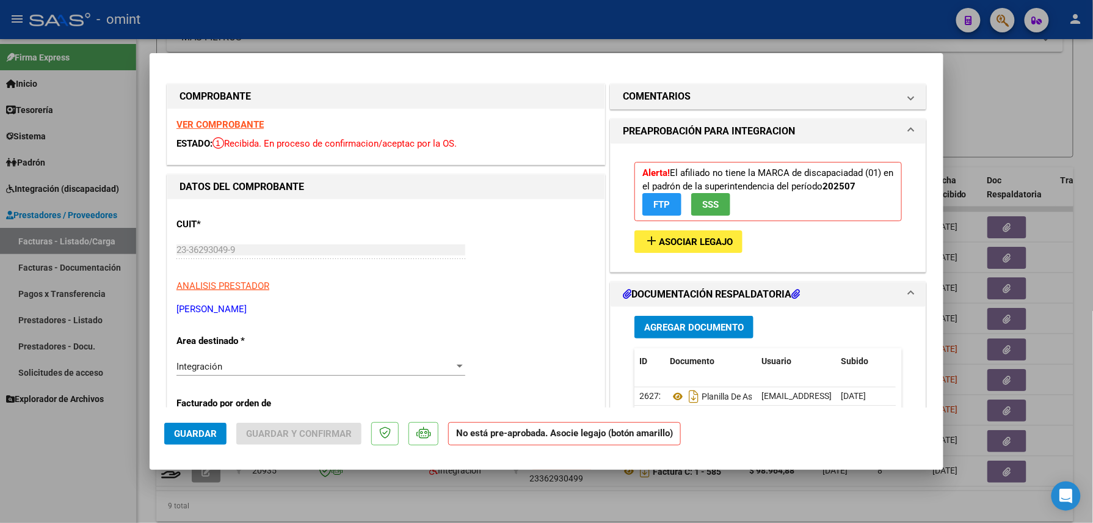
click at [688, 241] on span "Asociar Legajo" at bounding box center [696, 241] width 74 height 11
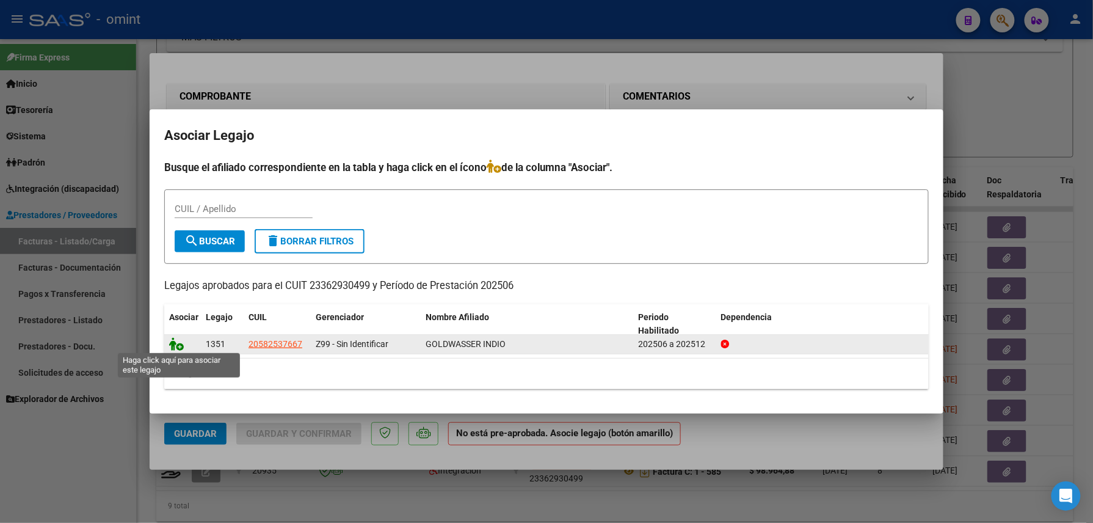
click at [169, 345] on icon at bounding box center [176, 343] width 15 height 13
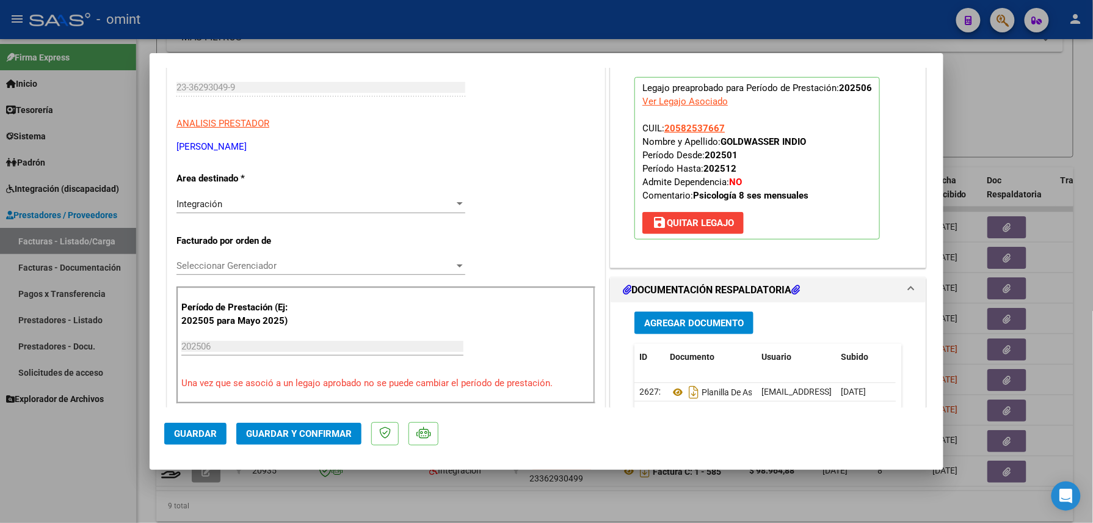
scroll to position [244, 0]
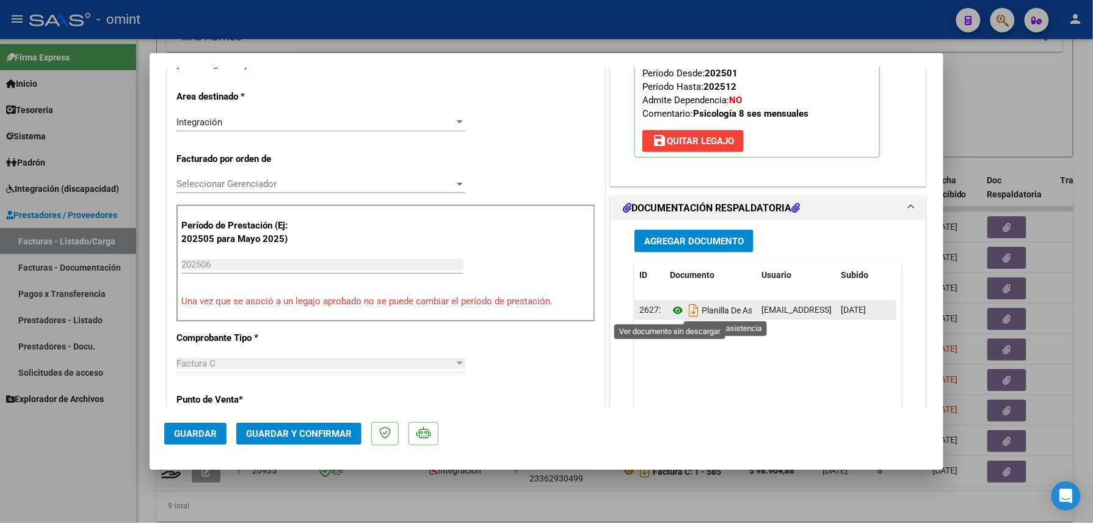
click at [673, 311] on icon at bounding box center [678, 310] width 16 height 15
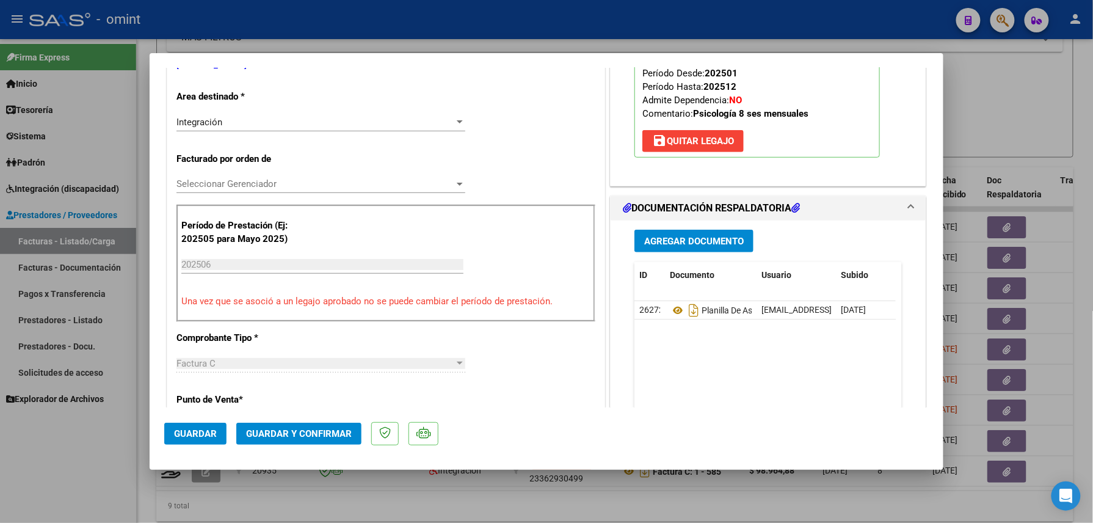
click at [328, 430] on span "Guardar y Confirmar" at bounding box center [299, 433] width 106 height 11
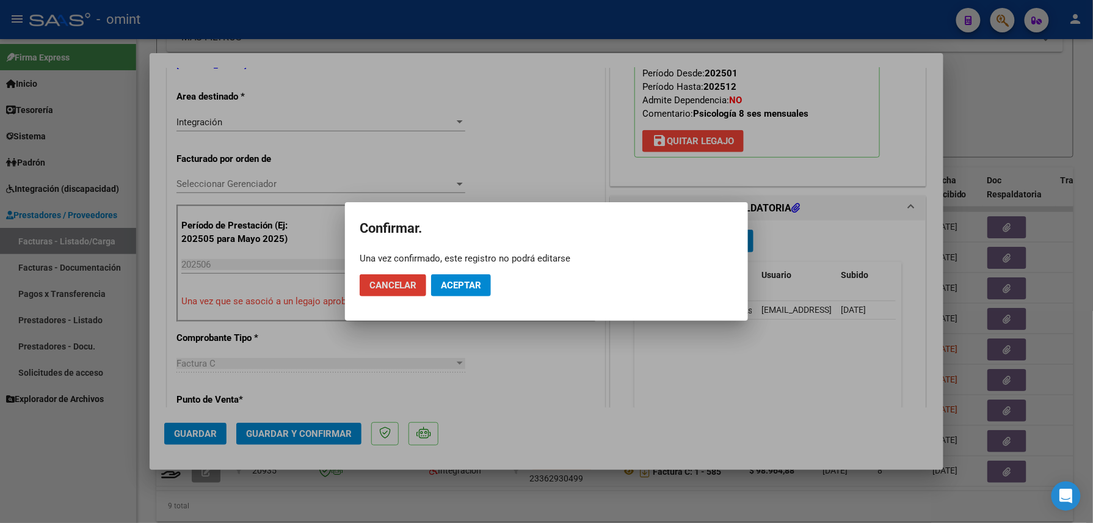
click at [460, 288] on span "Aceptar" at bounding box center [461, 285] width 40 height 11
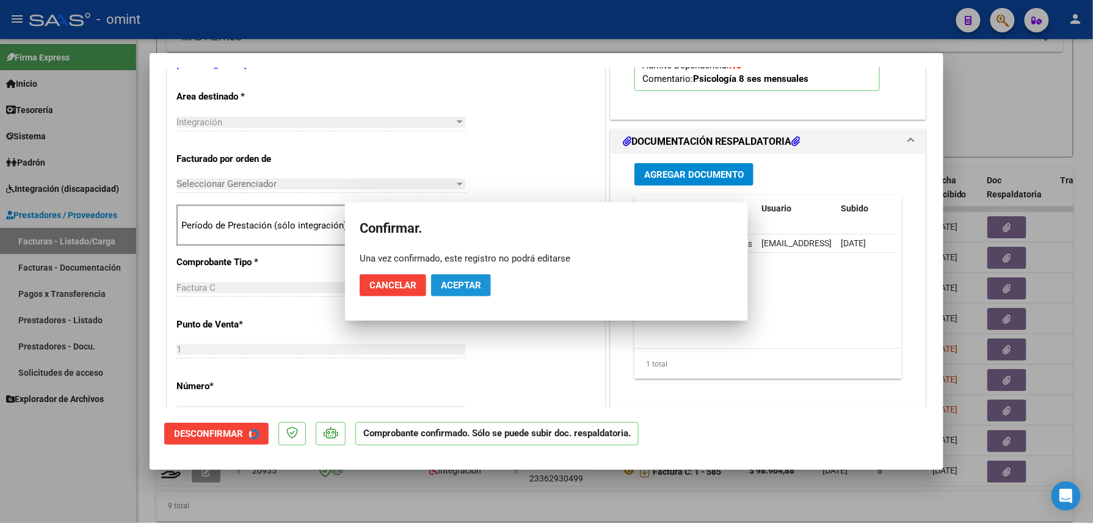
scroll to position [243, 0]
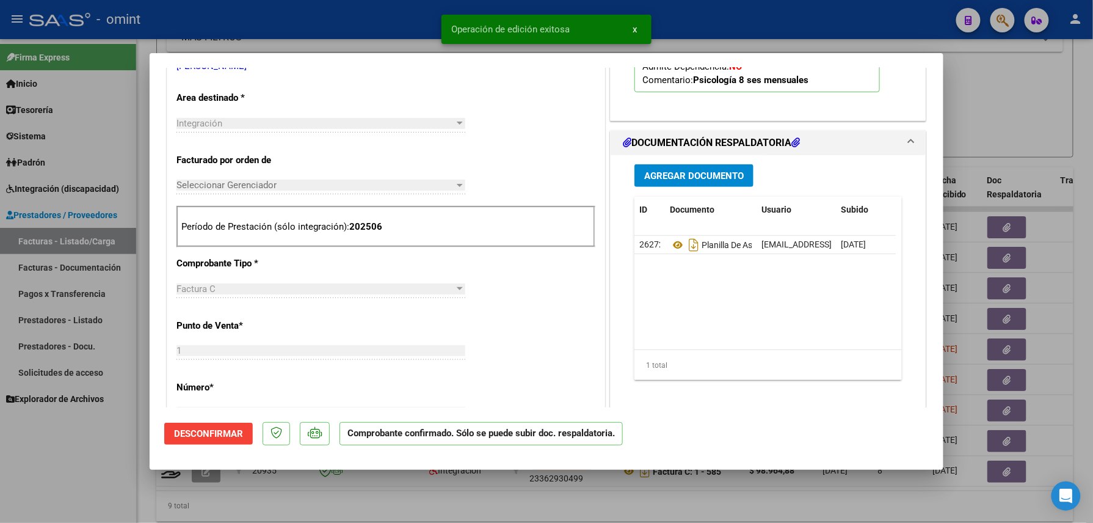
click at [92, 438] on div at bounding box center [546, 261] width 1093 height 523
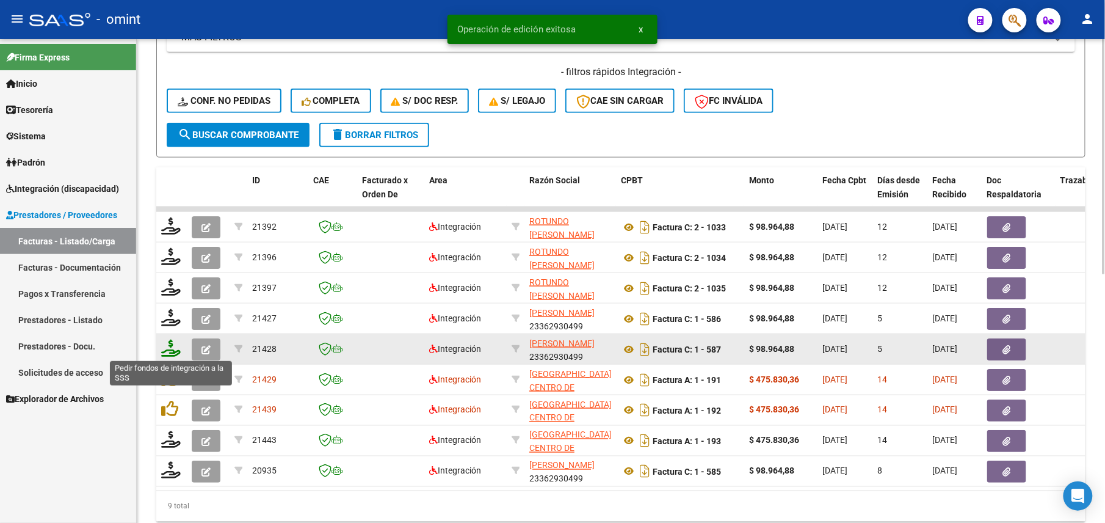
click at [167, 352] on icon at bounding box center [171, 348] width 20 height 17
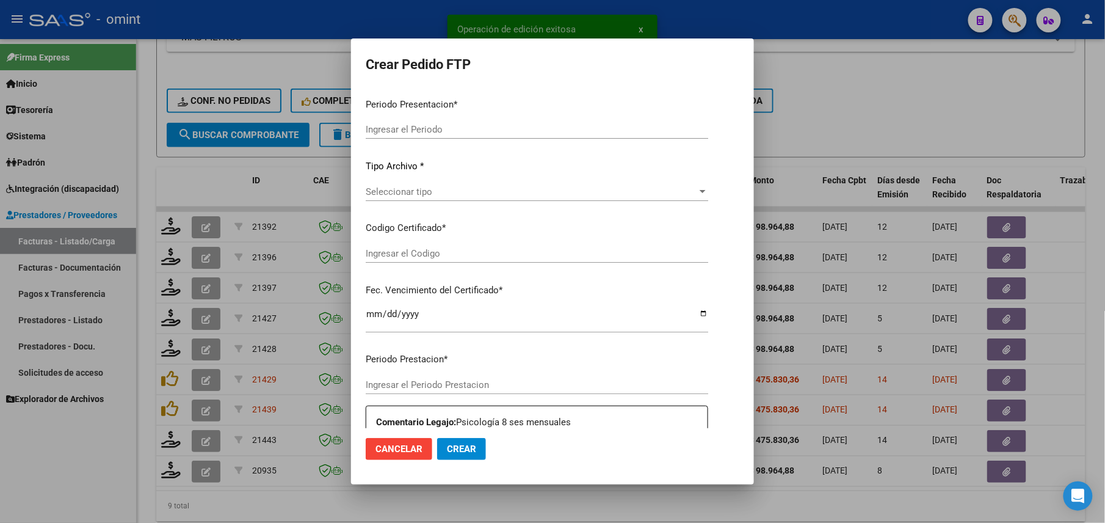
type input "202508"
type input "202506"
type input "$ 98.964,88"
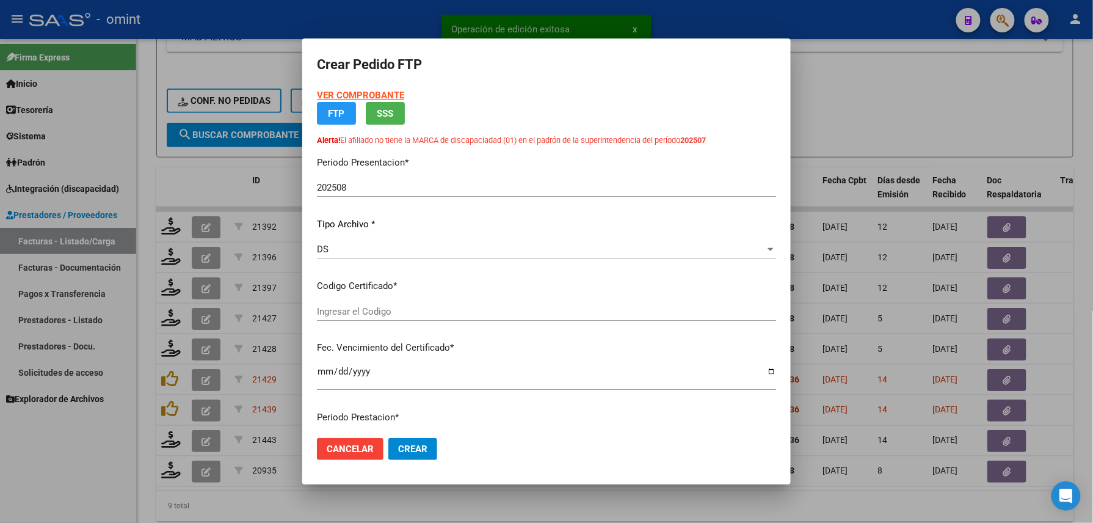
type input "3180595654"
type input "2028-05-22"
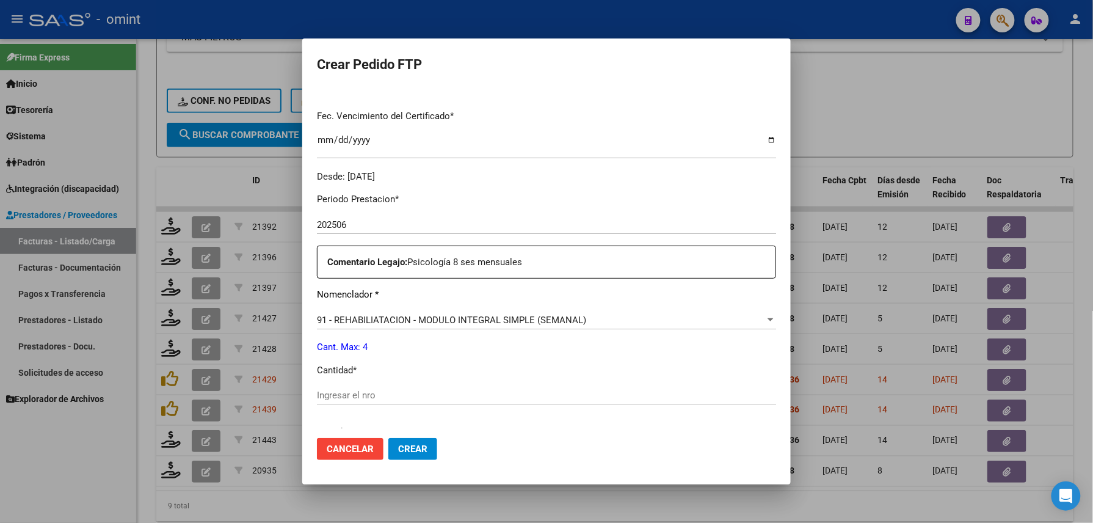
scroll to position [407, 0]
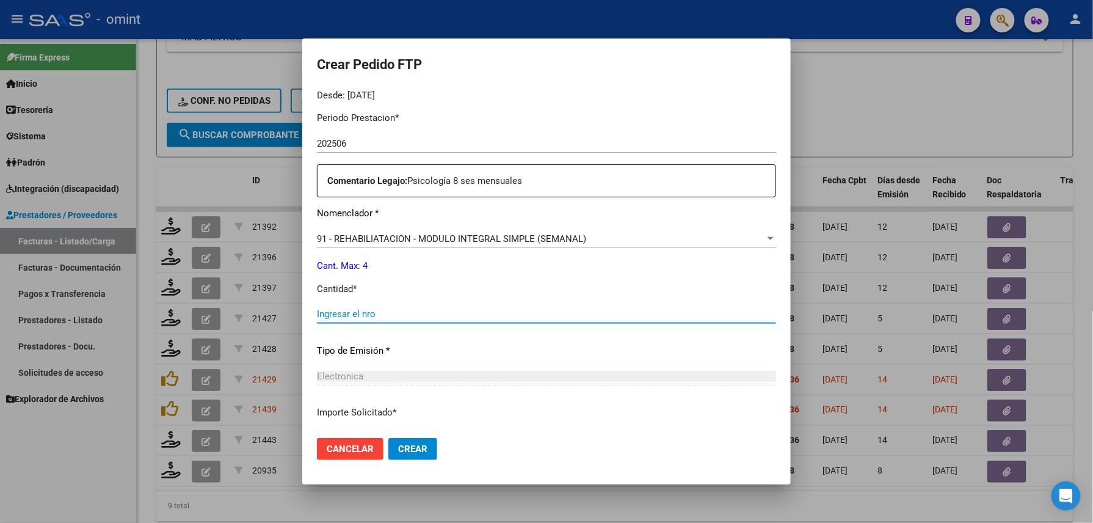
click at [409, 310] on input "Ingresar el nro" at bounding box center [546, 313] width 459 height 11
type input "4"
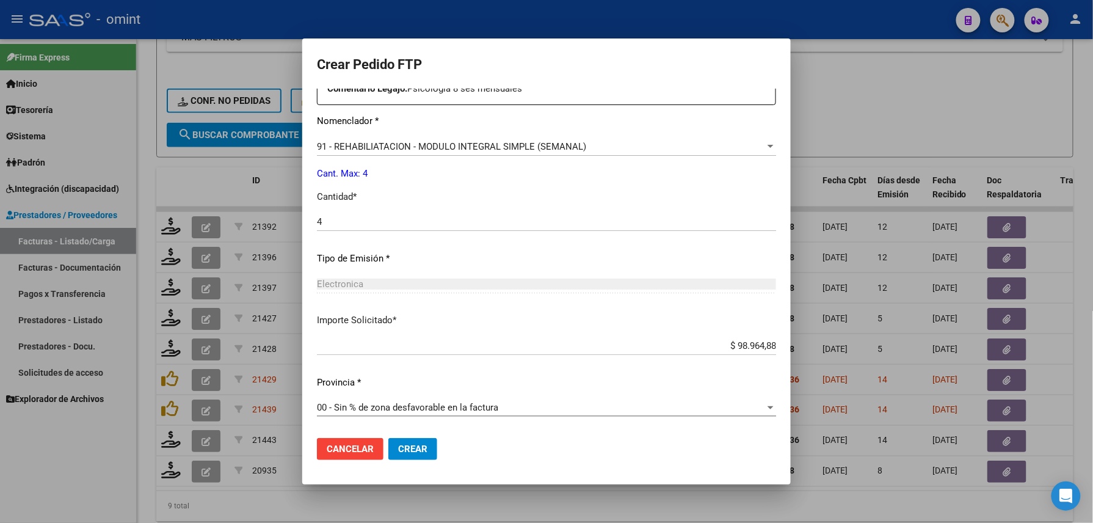
click at [404, 440] on button "Crear" at bounding box center [412, 449] width 49 height 22
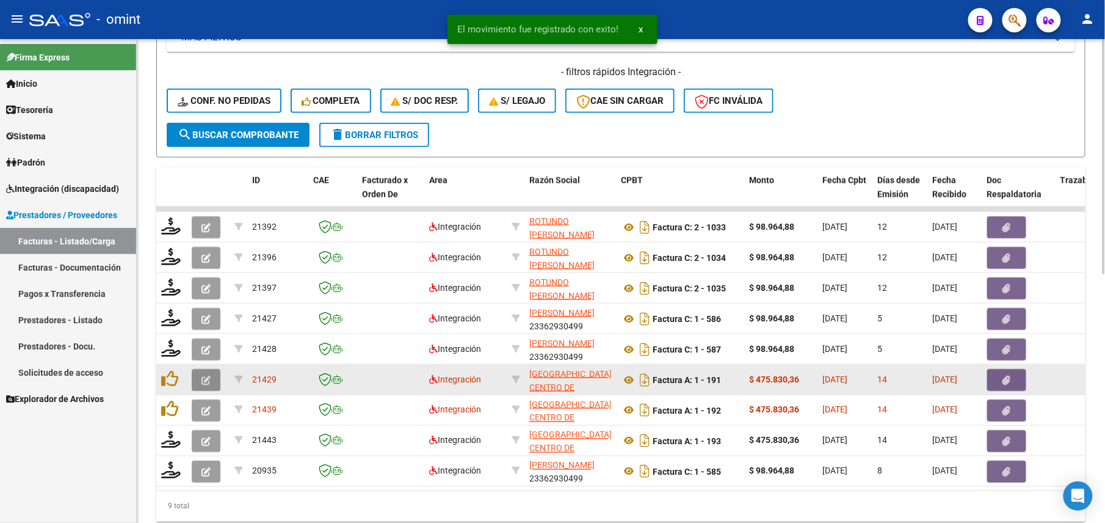
click at [198, 373] on button "button" at bounding box center [206, 380] width 29 height 22
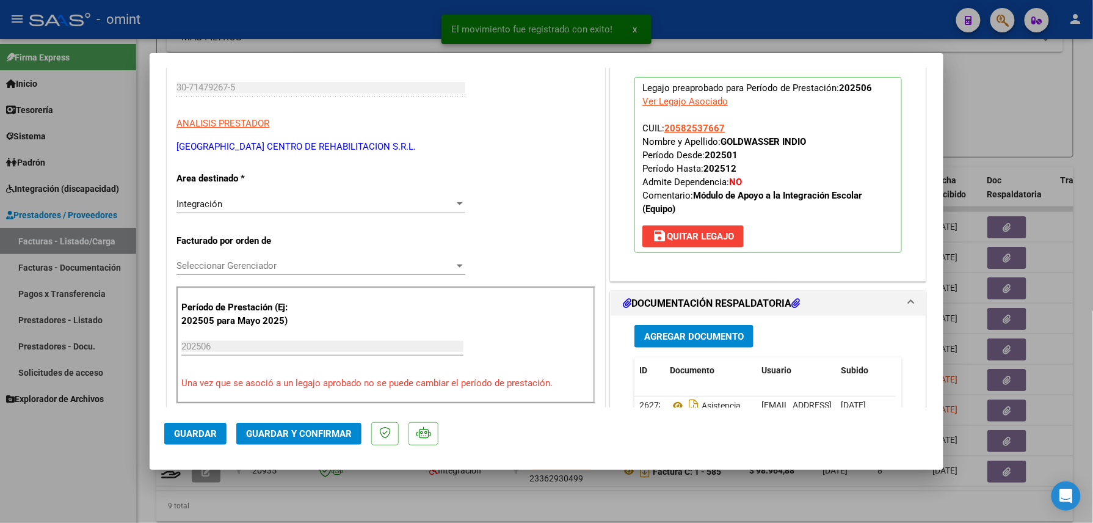
scroll to position [244, 0]
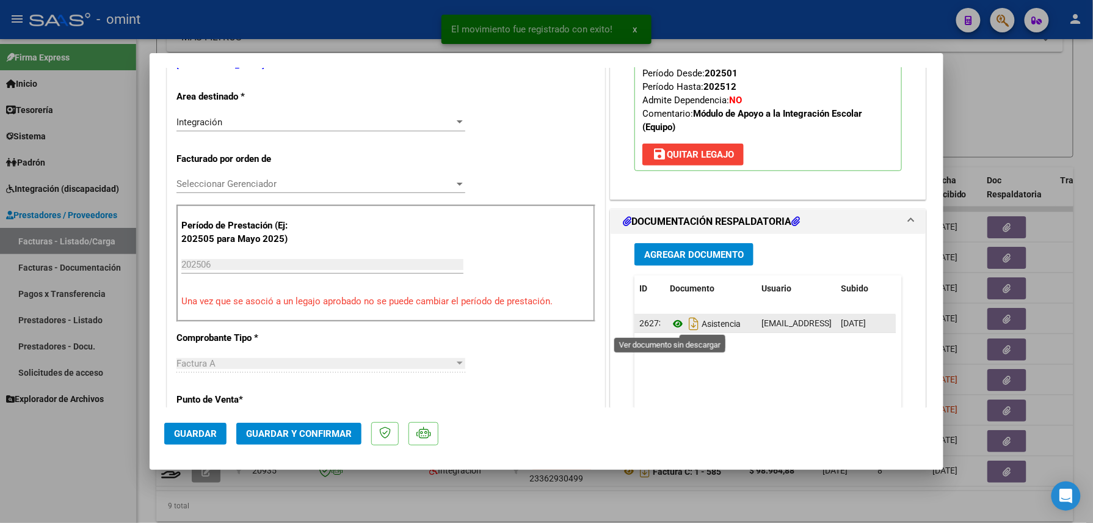
click at [671, 327] on icon at bounding box center [678, 323] width 16 height 15
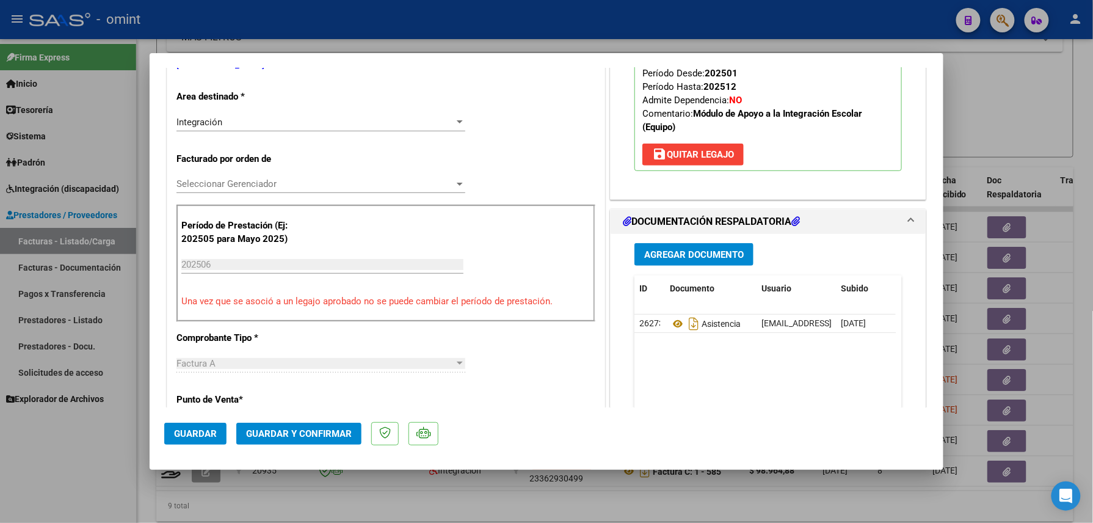
scroll to position [0, 0]
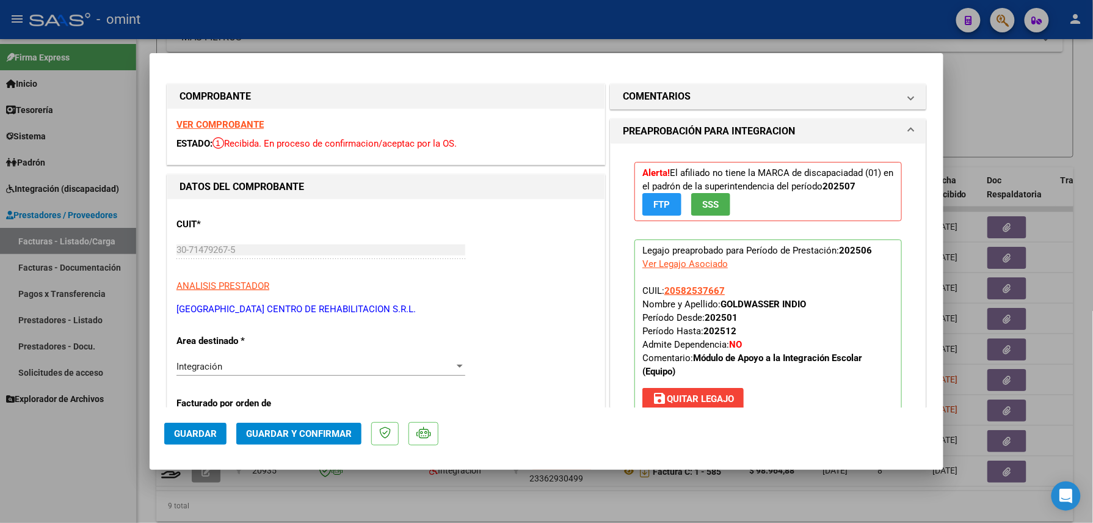
click at [224, 126] on strong "VER COMPROBANTE" at bounding box center [219, 124] width 87 height 11
click at [299, 425] on button "Guardar y Confirmar" at bounding box center [298, 434] width 125 height 22
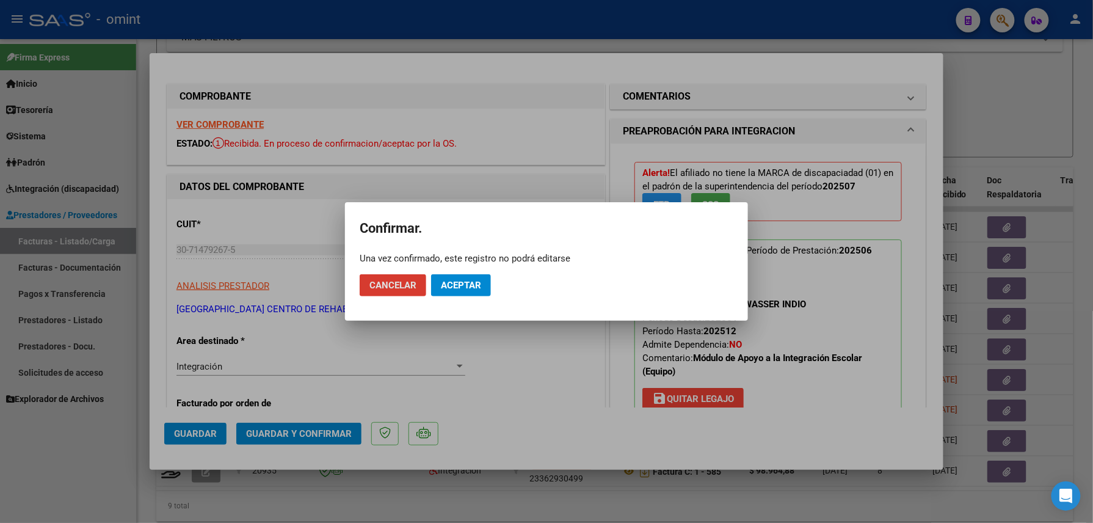
drag, startPoint x: 459, startPoint y: 286, endPoint x: 447, endPoint y: 257, distance: 32.3
click at [458, 286] on span "Aceptar" at bounding box center [461, 285] width 40 height 11
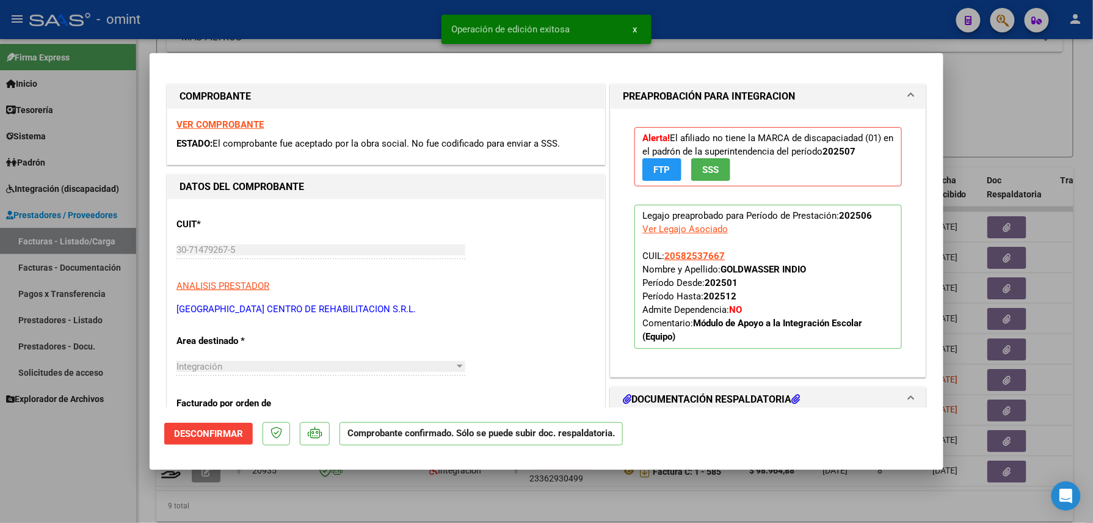
click at [101, 424] on div at bounding box center [546, 261] width 1093 height 523
type input "$ 0,00"
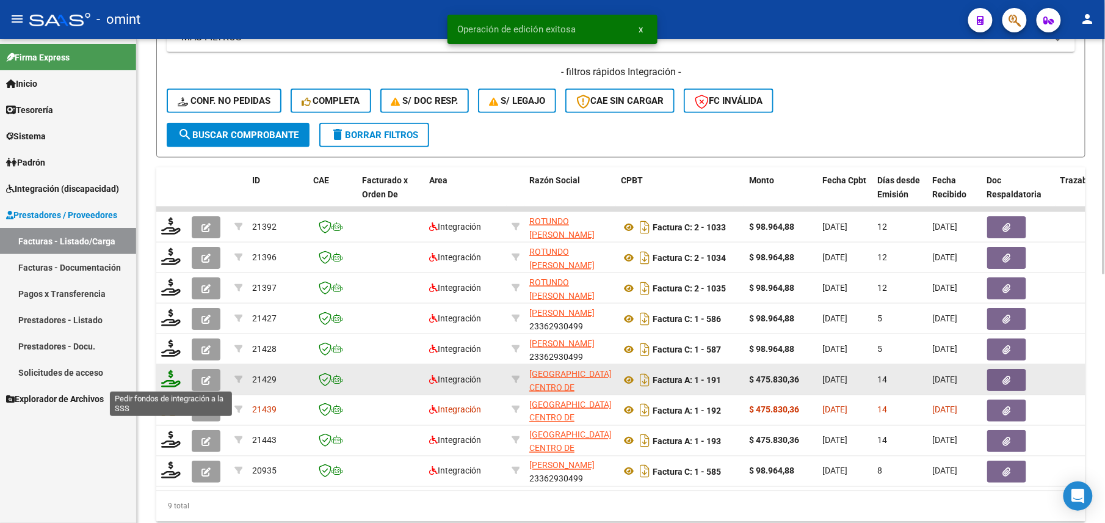
click at [169, 374] on icon at bounding box center [171, 378] width 20 height 17
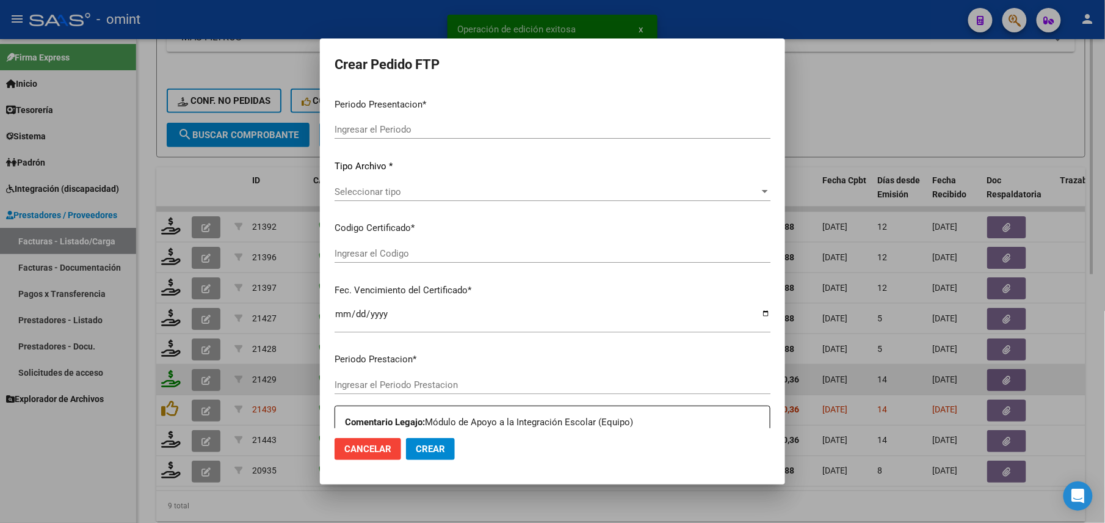
type input "202508"
type input "202506"
type input "$ 475.830,36"
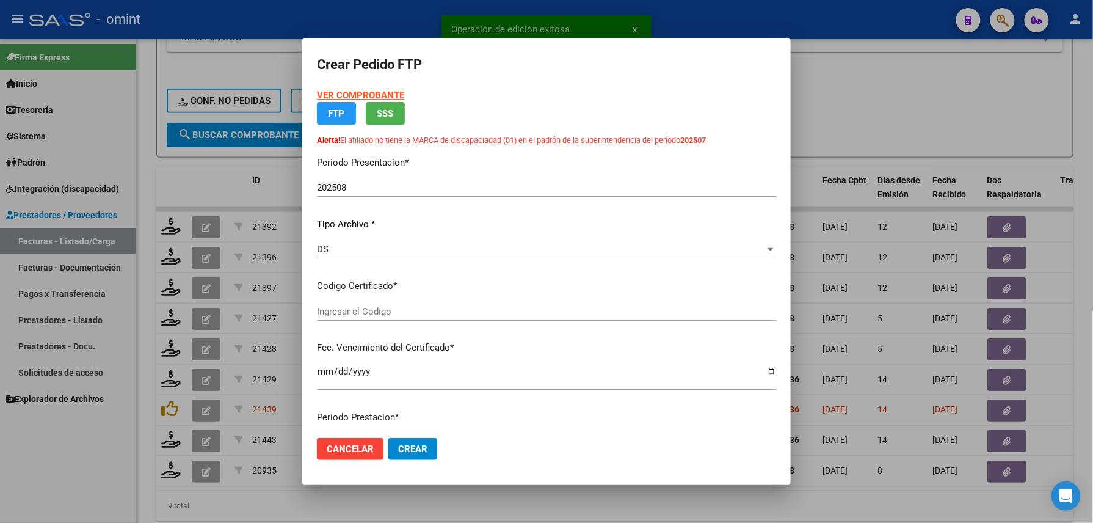
type input "3180595654"
type input "2028-05-22"
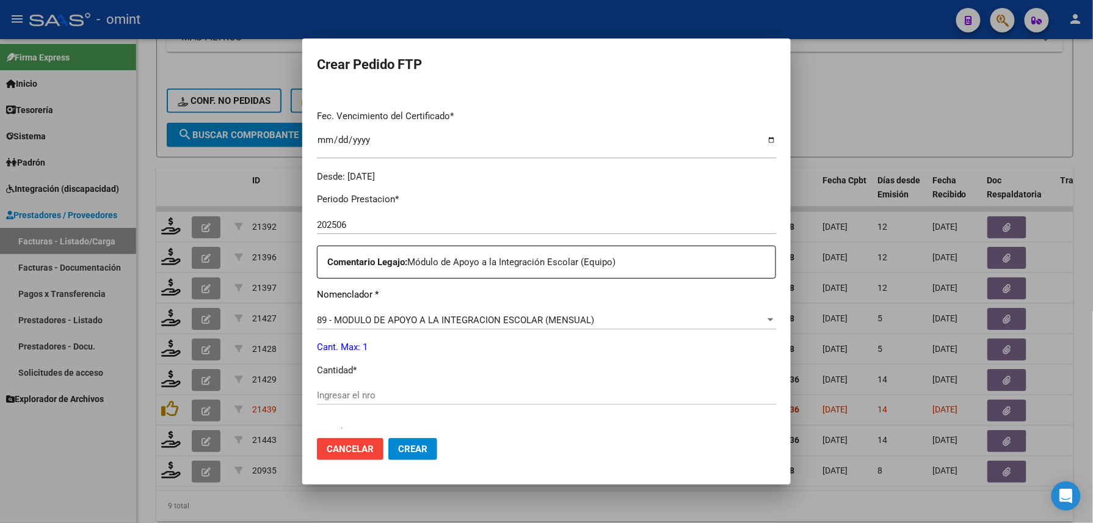
scroll to position [489, 0]
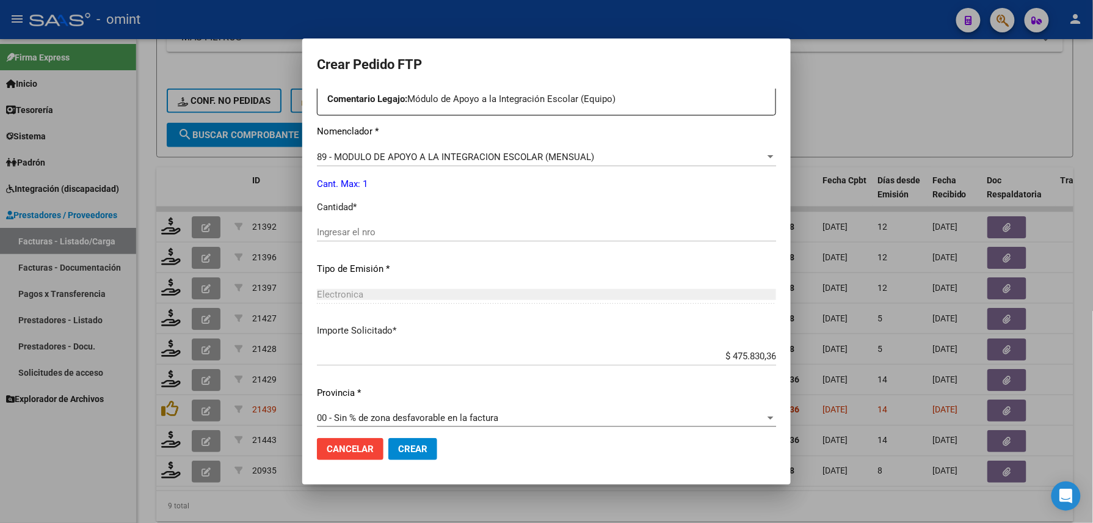
click at [366, 233] on input "Ingresar el nro" at bounding box center [546, 232] width 459 height 11
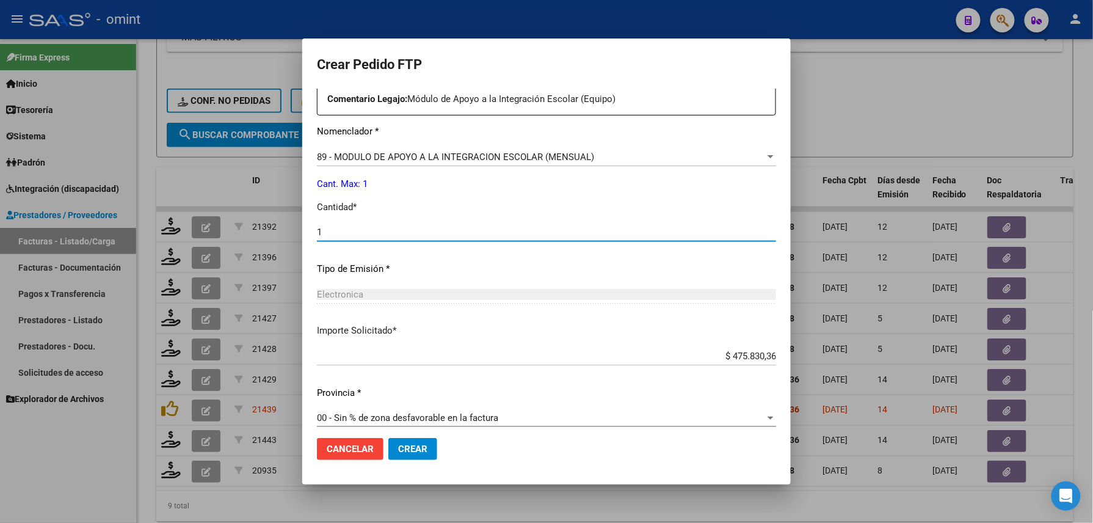
type input "1"
click at [425, 440] on button "Crear" at bounding box center [412, 449] width 49 height 22
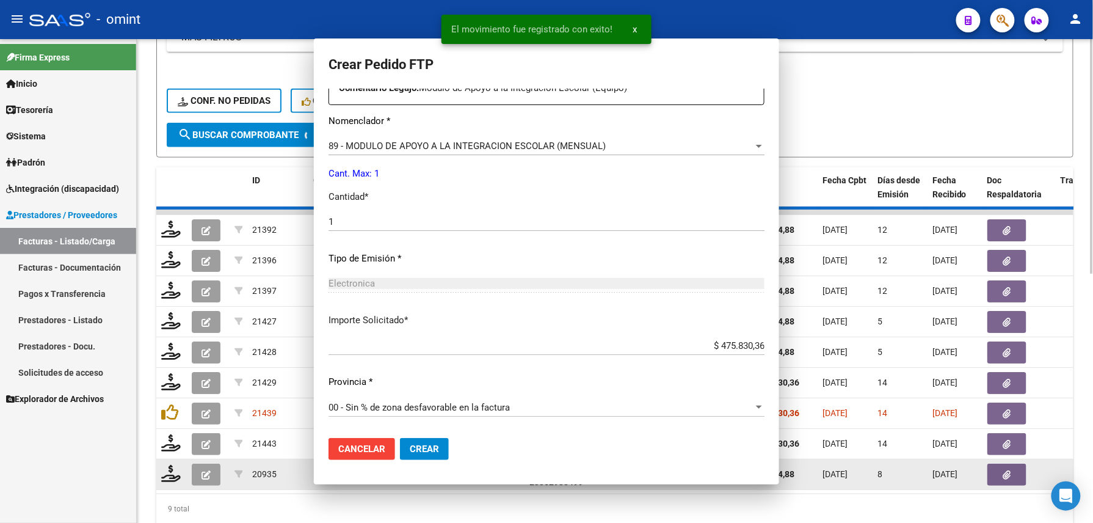
scroll to position [0, 0]
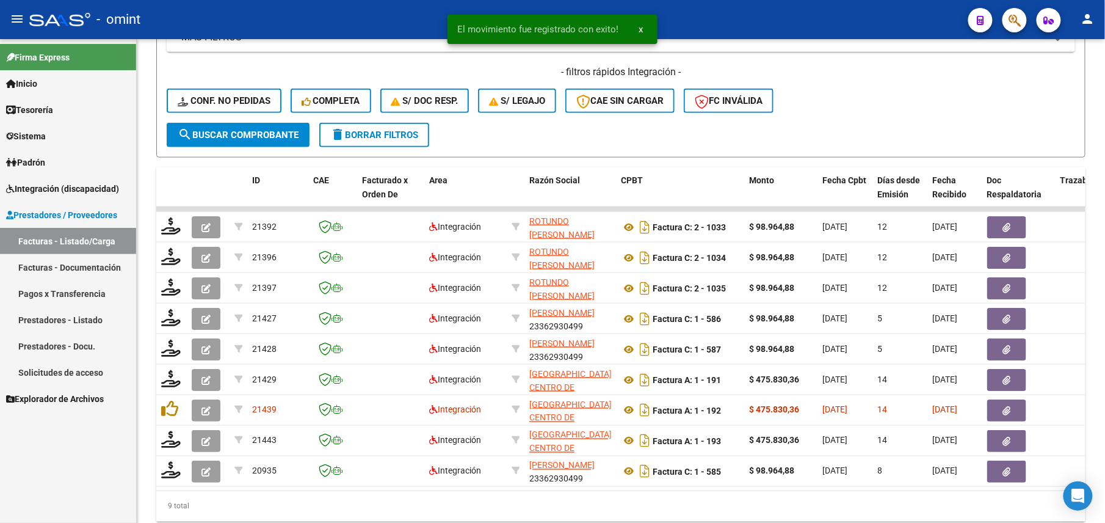
click at [75, 482] on div "Firma Express Inicio Calendario SSS Instructivos Contacto OS Tesorería Extracto…" at bounding box center [68, 281] width 136 height 484
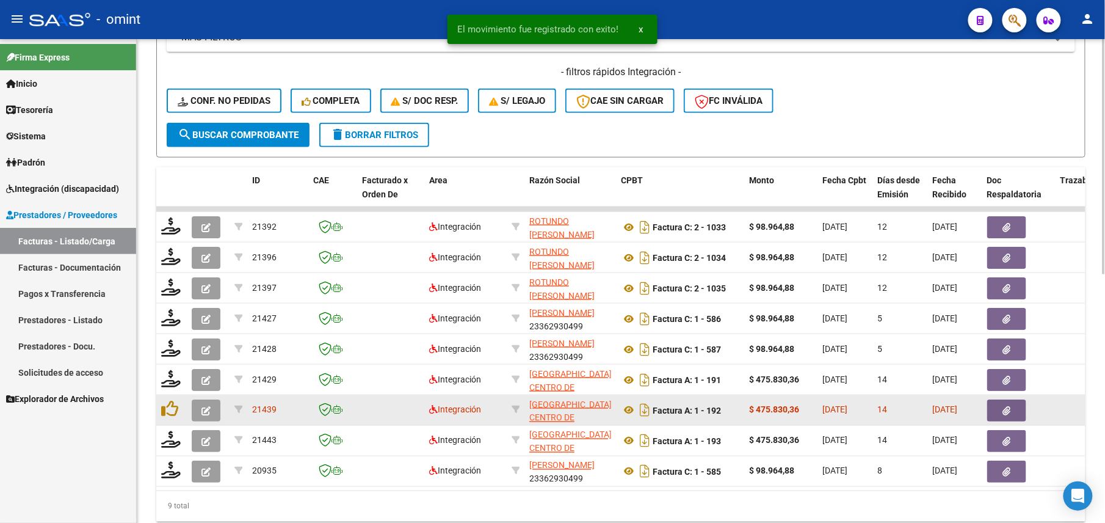
click at [202, 407] on icon "button" at bounding box center [206, 410] width 9 height 9
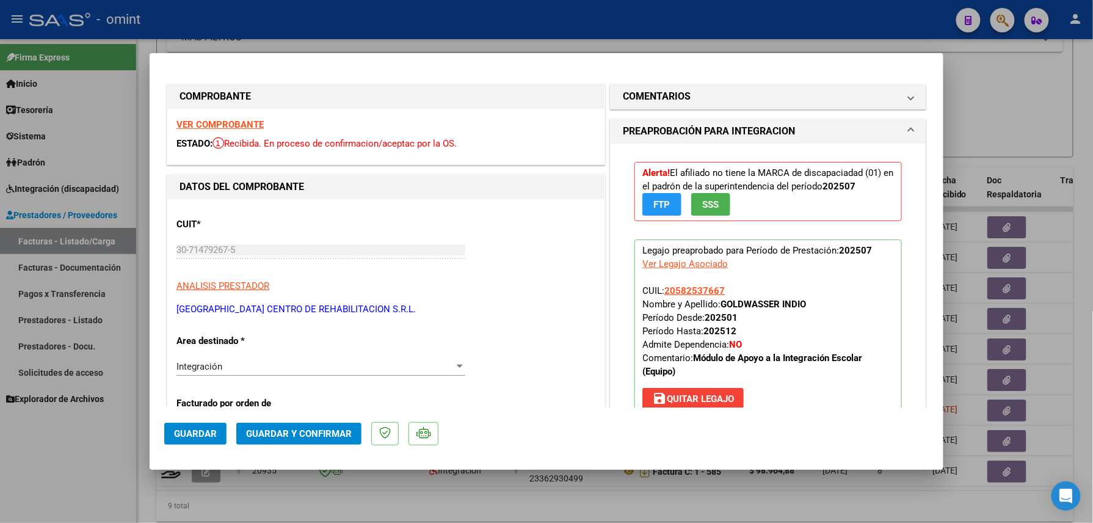
click at [240, 123] on strong "VER COMPROBANTE" at bounding box center [219, 124] width 87 height 11
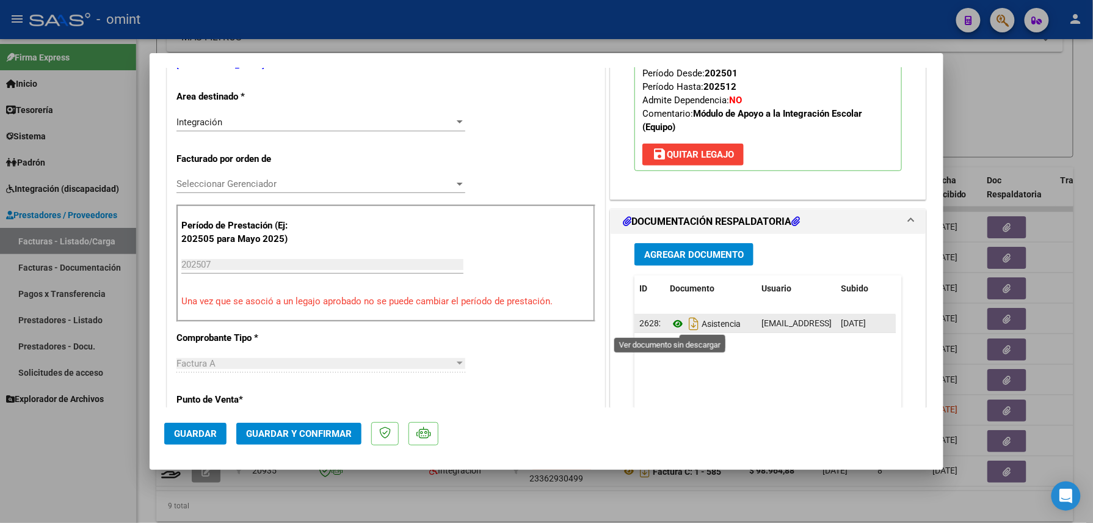
click at [671, 330] on icon at bounding box center [678, 323] width 16 height 15
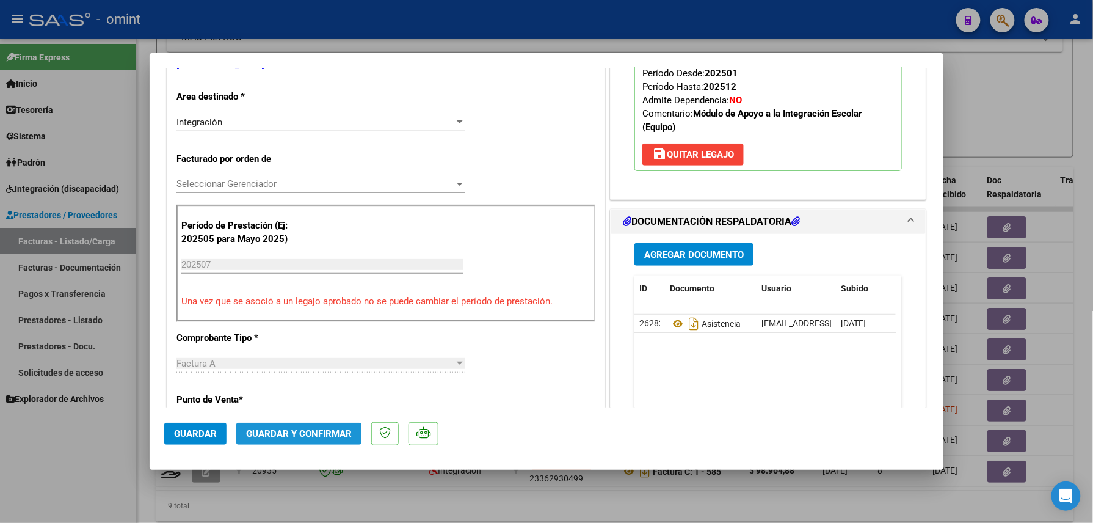
click at [322, 428] on button "Guardar y Confirmar" at bounding box center [298, 434] width 125 height 22
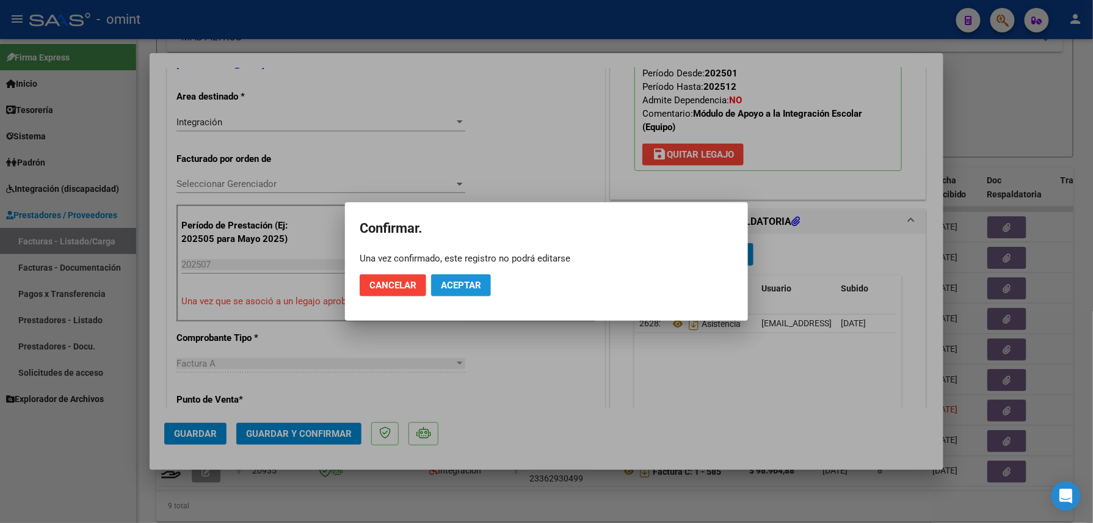
click at [458, 282] on span "Aceptar" at bounding box center [461, 285] width 40 height 11
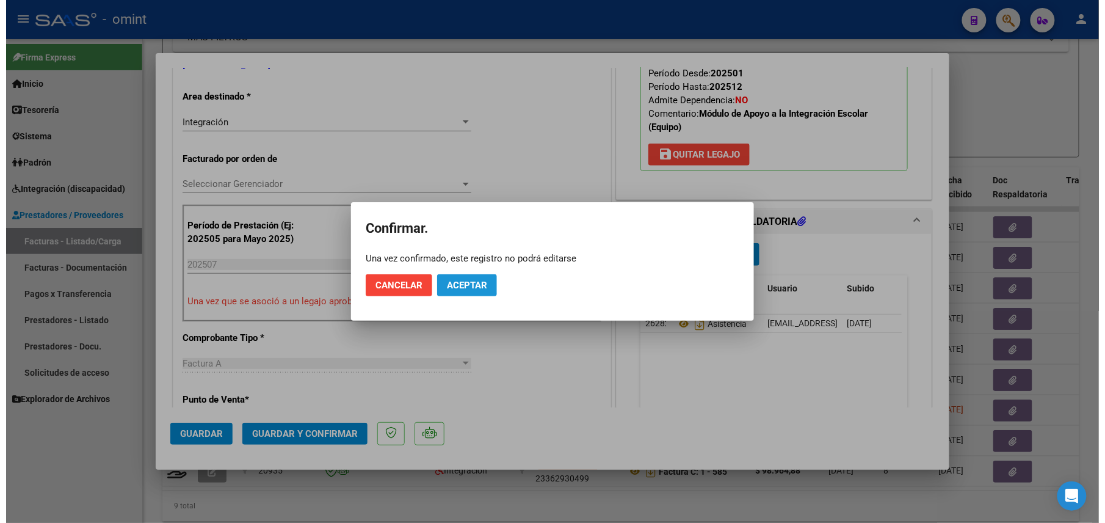
scroll to position [243, 0]
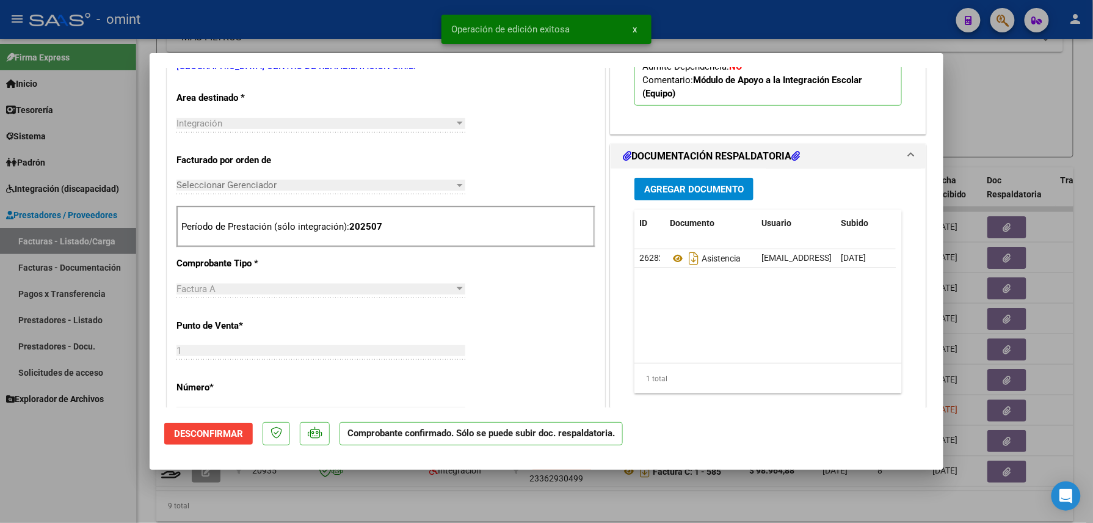
click at [79, 470] on div at bounding box center [546, 261] width 1093 height 523
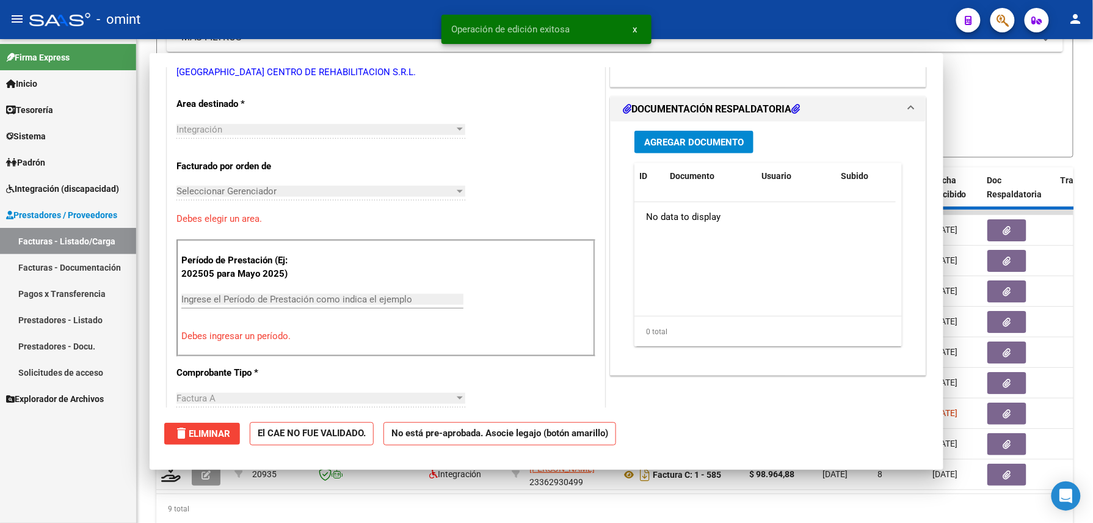
scroll to position [0, 0]
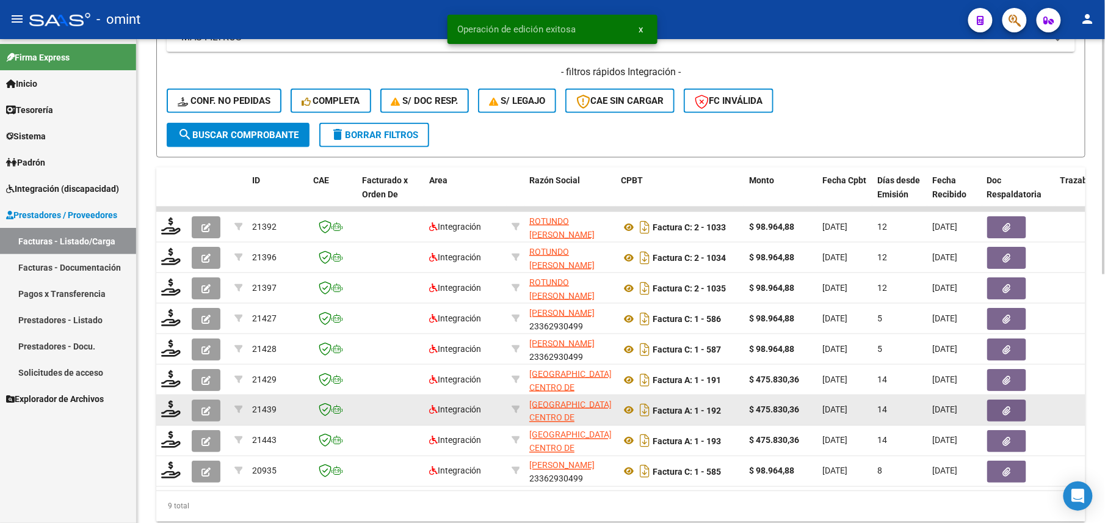
click at [203, 416] on button "button" at bounding box center [206, 410] width 29 height 22
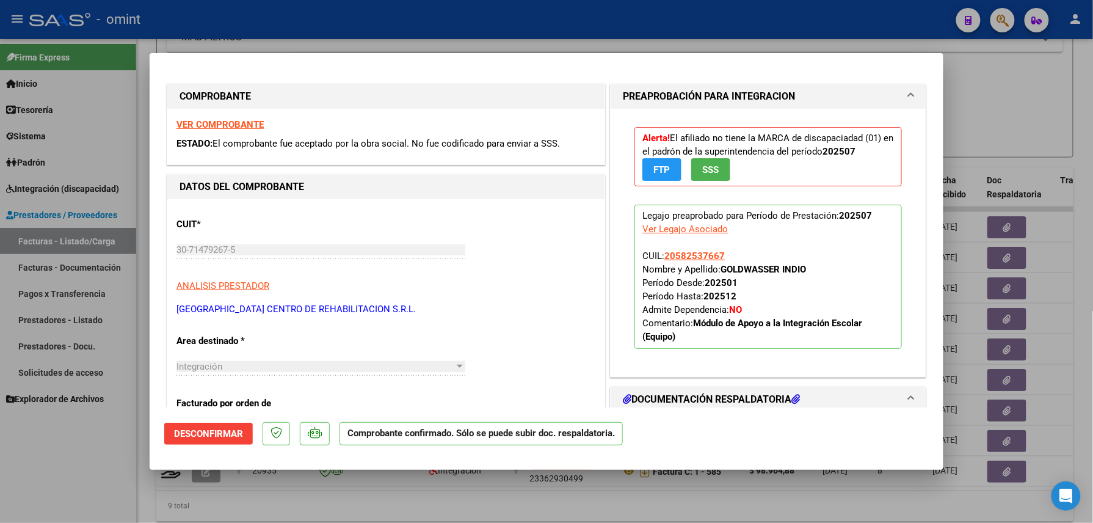
click at [54, 464] on div at bounding box center [546, 261] width 1093 height 523
type input "$ 0,00"
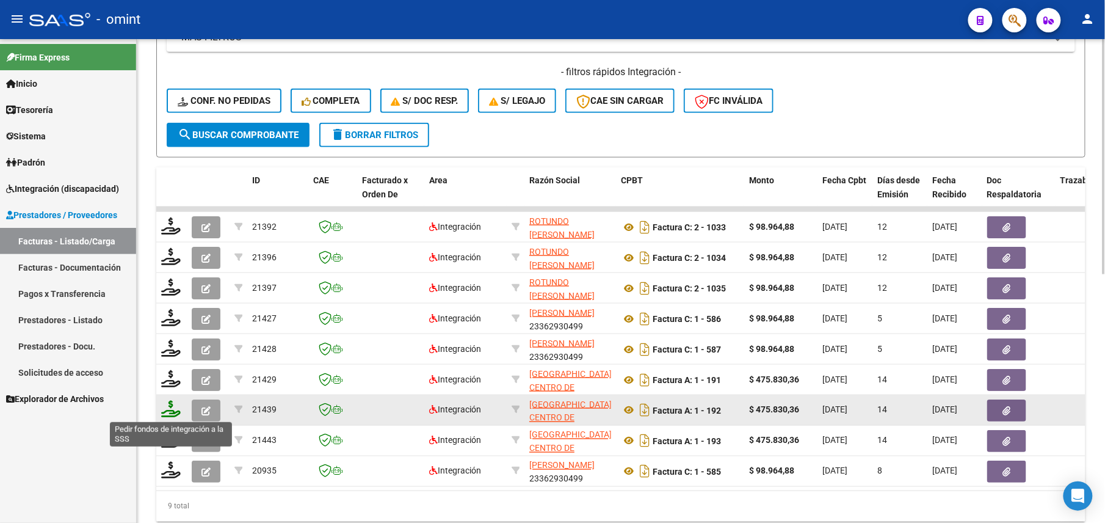
click at [173, 414] on icon at bounding box center [171, 409] width 20 height 17
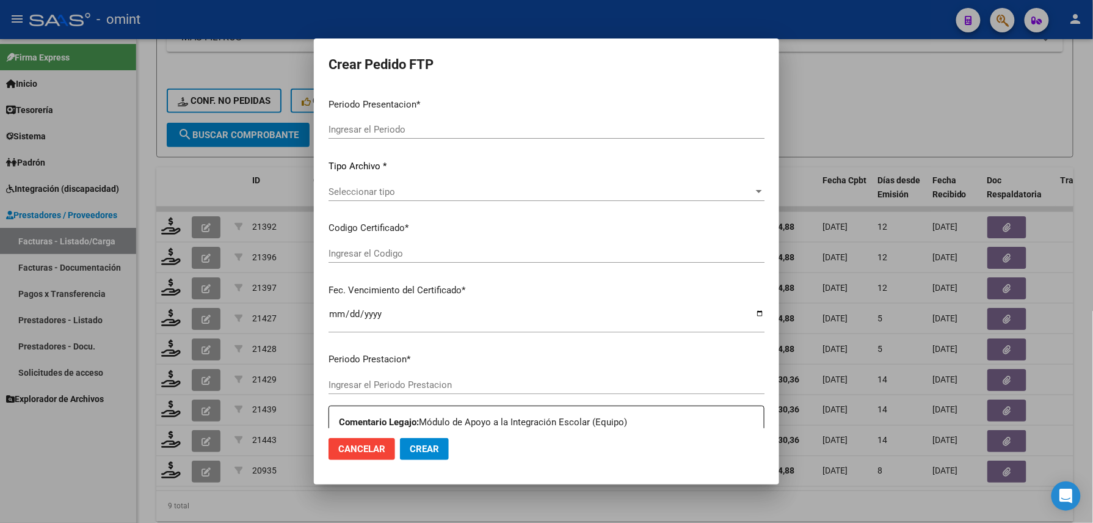
type input "202508"
type input "202507"
type input "$ 475.830,36"
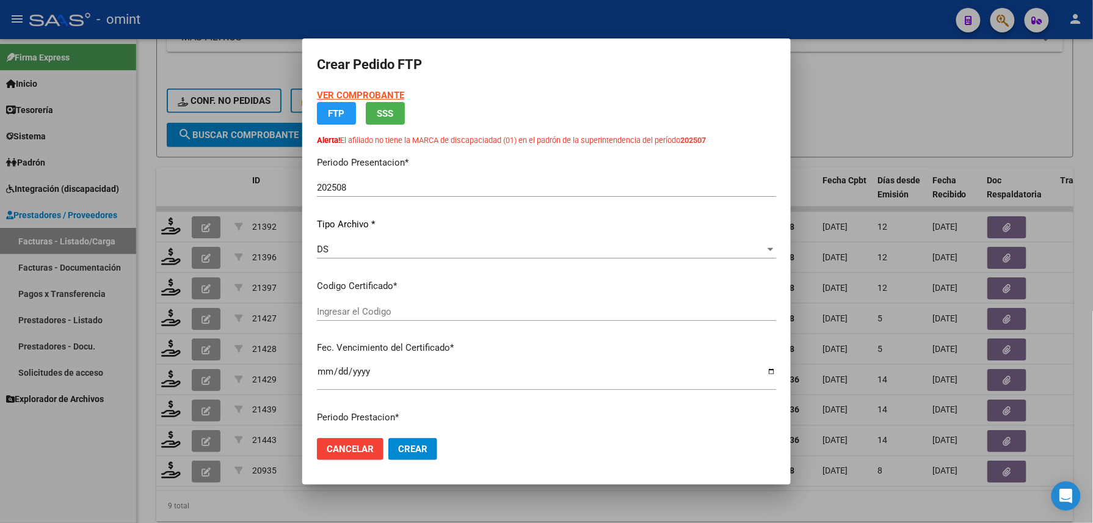
type input "3180595654"
type input "2028-05-22"
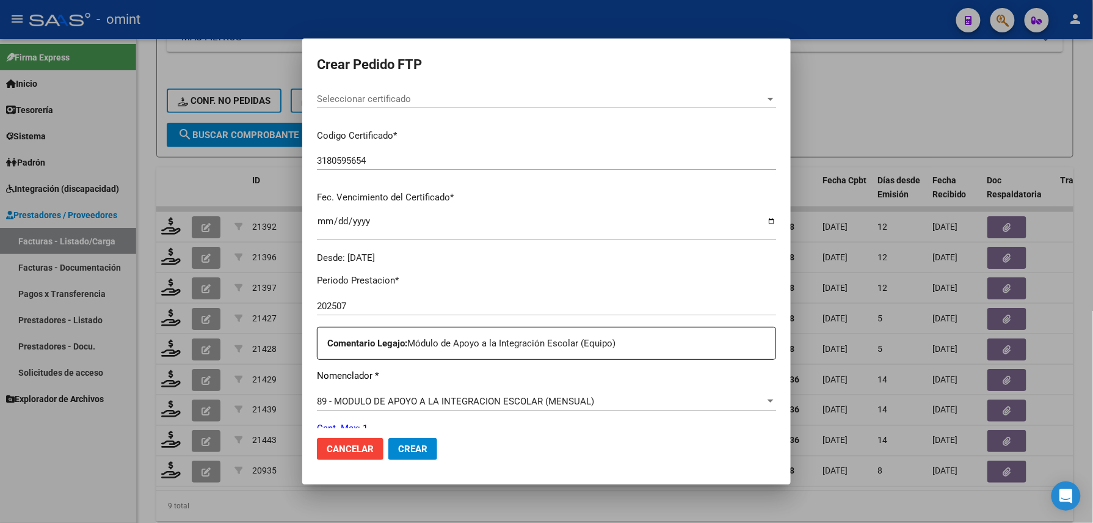
scroll to position [407, 0]
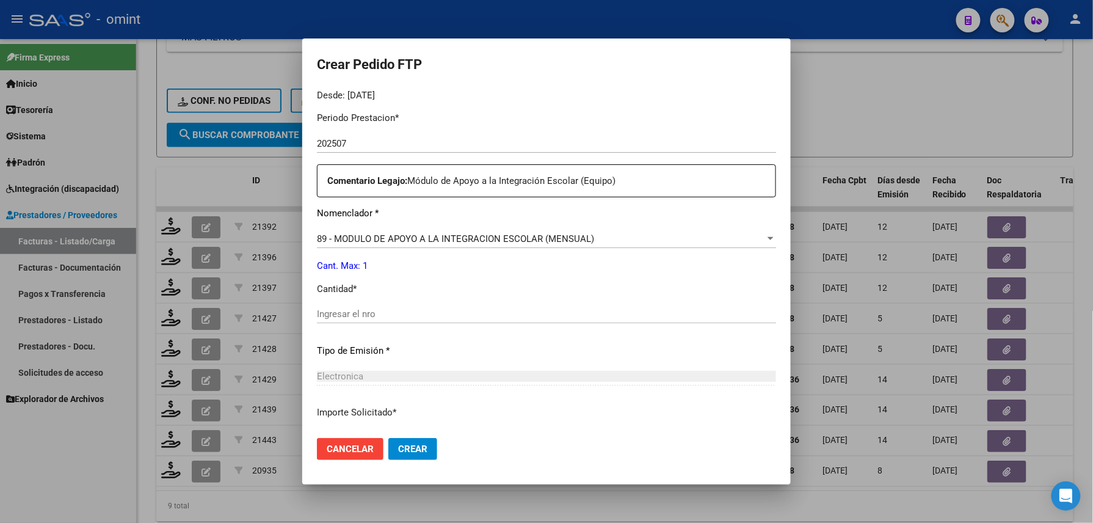
click at [429, 308] on input "Ingresar el nro" at bounding box center [546, 313] width 459 height 11
type input "1"
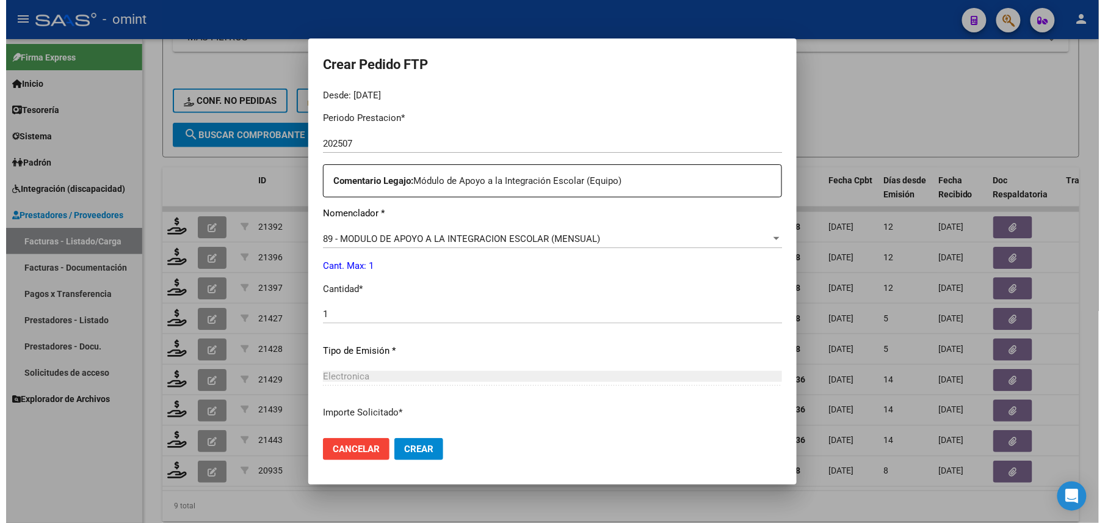
scroll to position [499, 0]
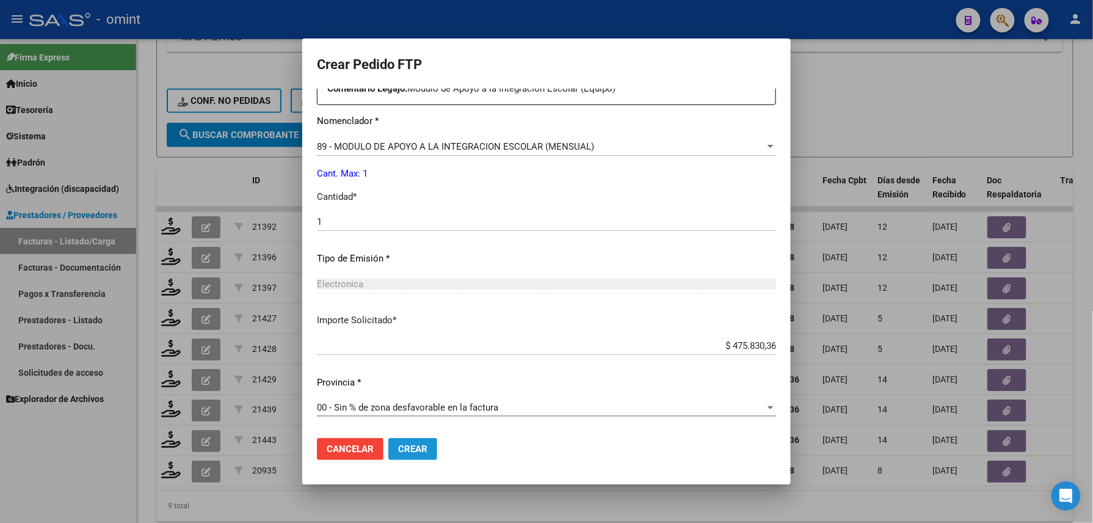
click at [411, 446] on span "Crear" at bounding box center [412, 448] width 29 height 11
